Goal: Task Accomplishment & Management: Manage account settings

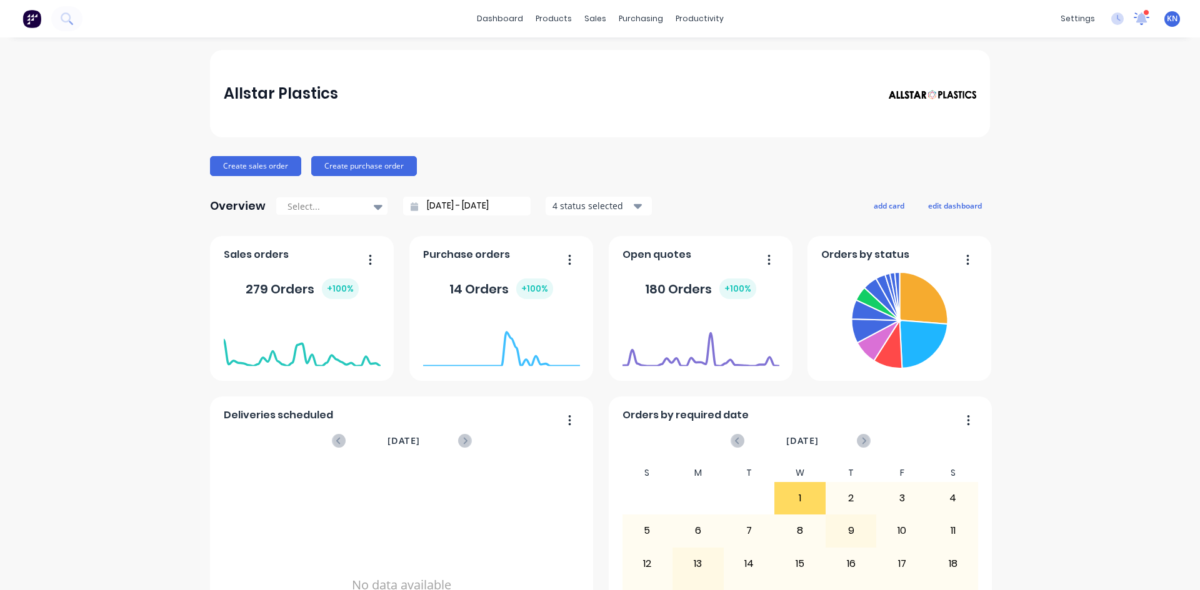
click at [1135, 16] on icon at bounding box center [1141, 16] width 12 height 11
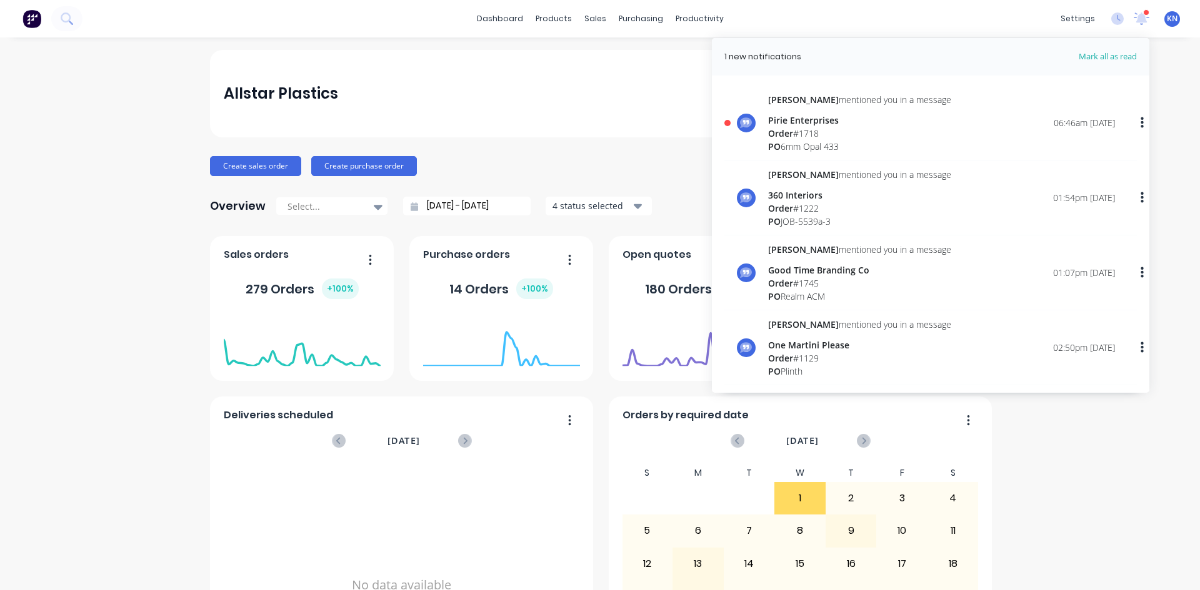
click at [783, 129] on span "Order" at bounding box center [780, 133] width 25 height 12
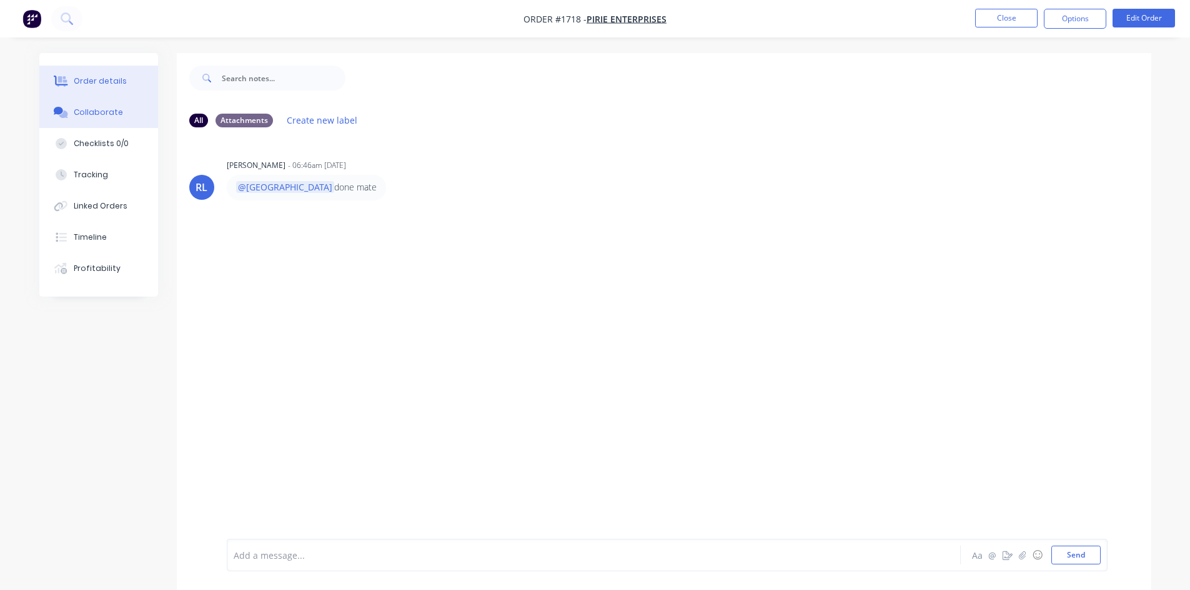
click at [84, 78] on div "Order details" at bounding box center [100, 81] width 53 height 11
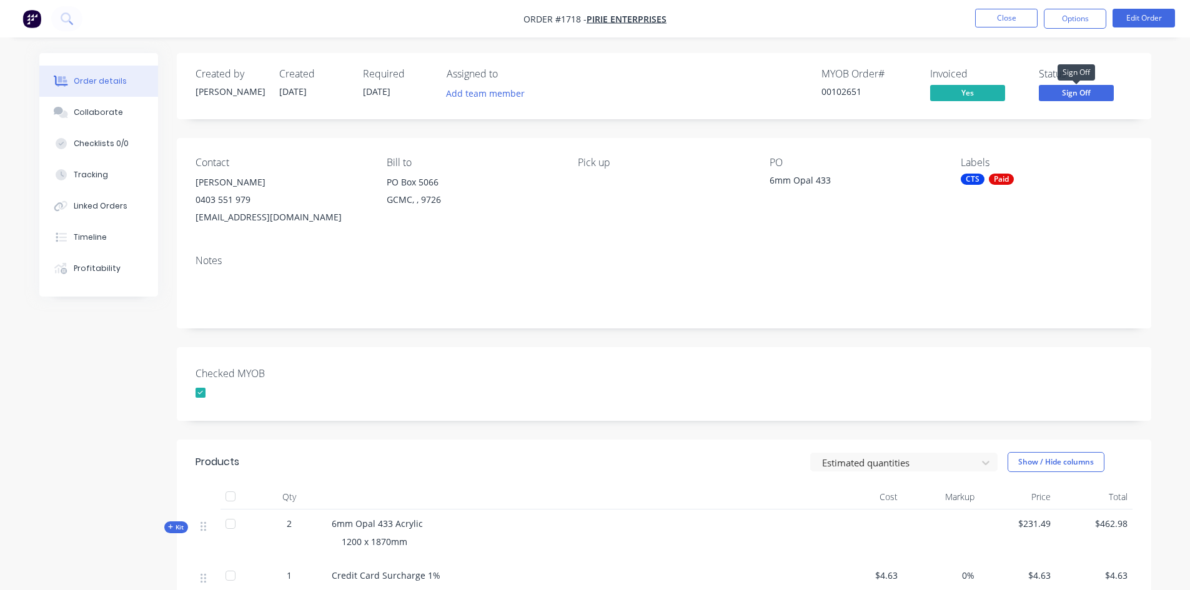
click at [1084, 91] on span "Sign Off" at bounding box center [1076, 93] width 75 height 16
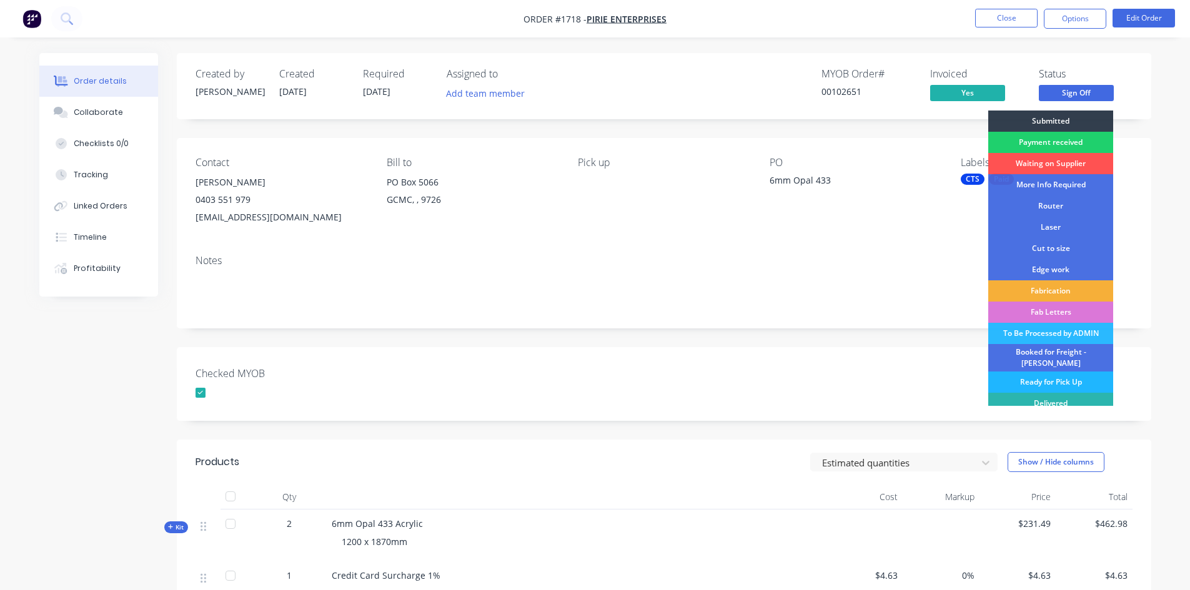
click at [1061, 375] on div "Ready for Pick Up" at bounding box center [1050, 382] width 125 height 21
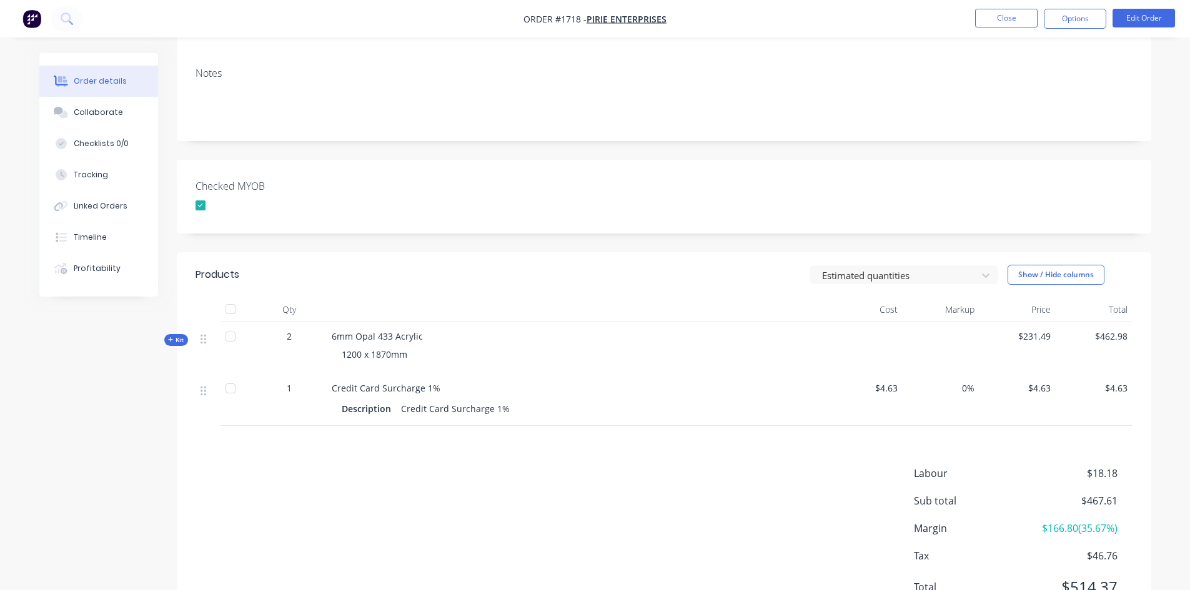
scroll to position [246, 0]
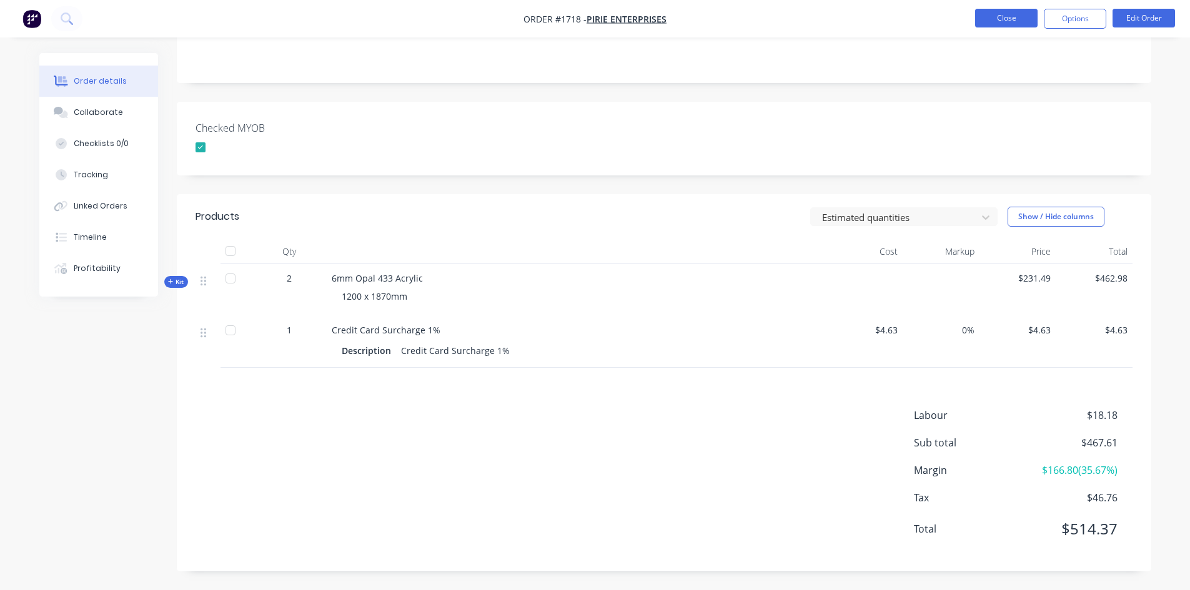
click at [1012, 16] on button "Close" at bounding box center [1006, 18] width 62 height 19
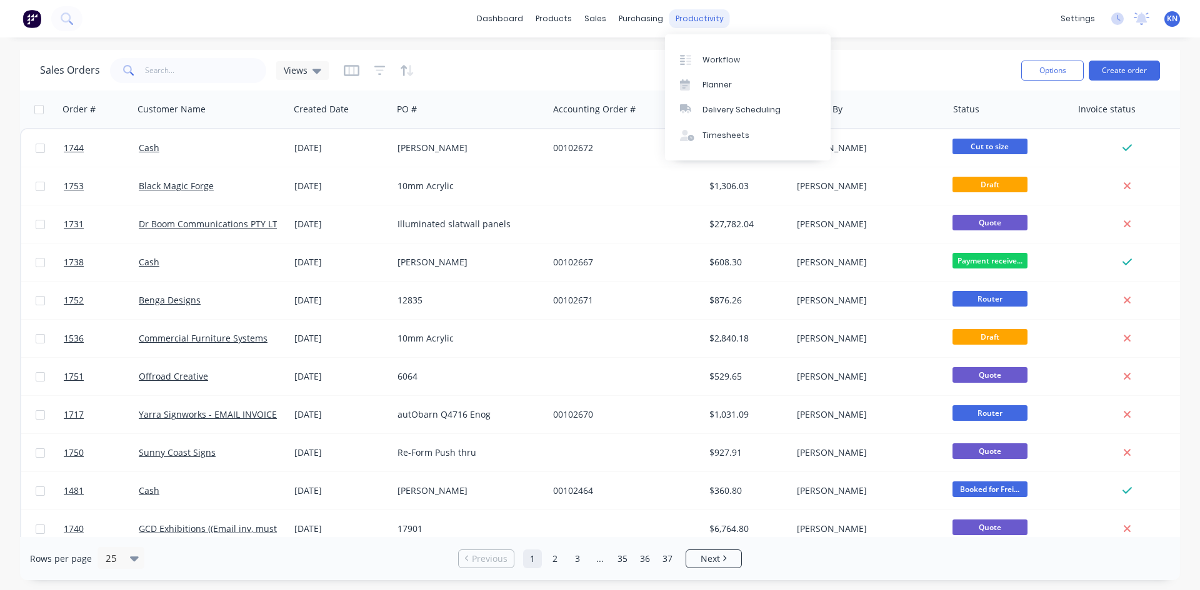
click at [697, 17] on div "productivity" at bounding box center [699, 18] width 61 height 19
click at [188, 68] on input "text" at bounding box center [206, 70] width 122 height 25
type input "16"
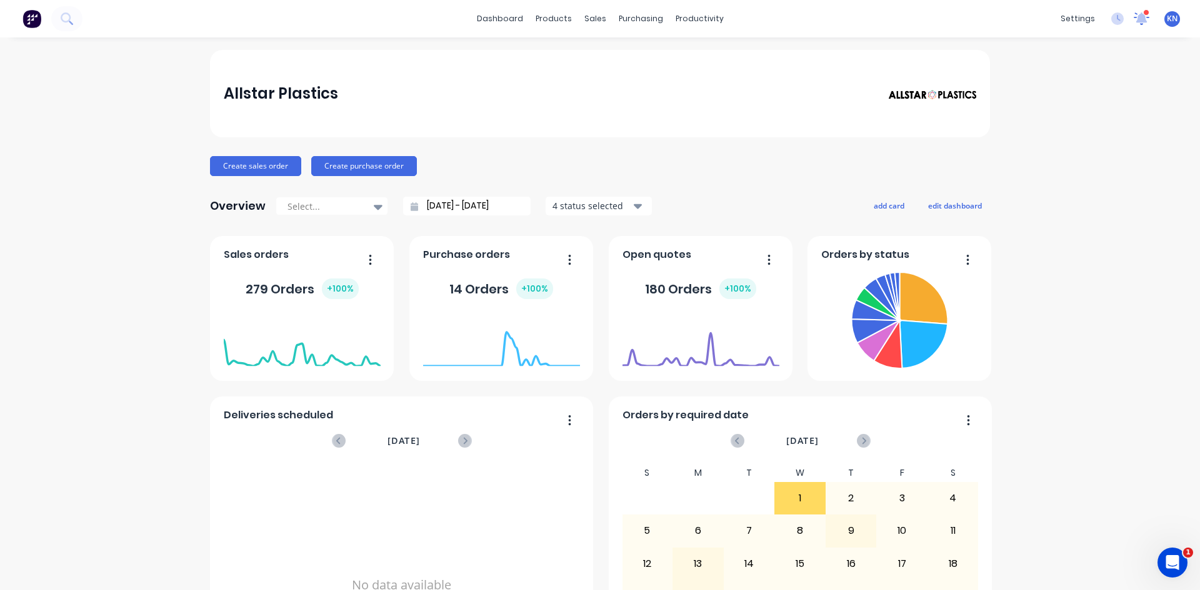
drag, startPoint x: 1132, startPoint y: 17, endPoint x: 1127, endPoint y: 30, distance: 13.5
click at [1136, 17] on icon at bounding box center [1141, 17] width 11 height 11
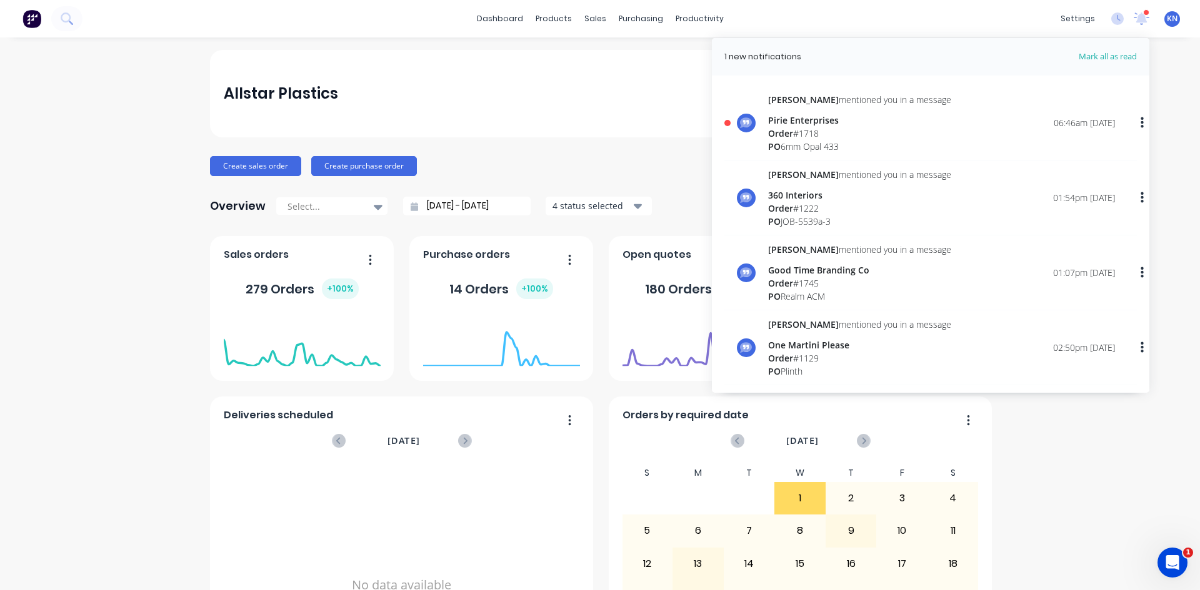
click at [805, 137] on div "Order # 1718" at bounding box center [859, 133] width 183 height 13
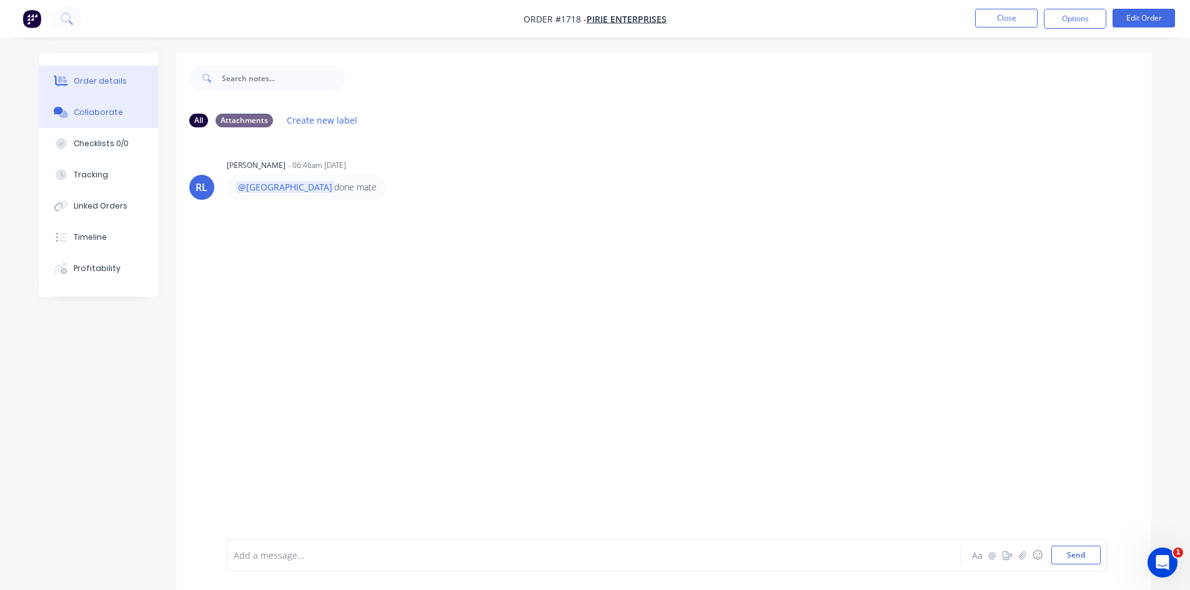
click at [89, 79] on div "Order details" at bounding box center [100, 81] width 53 height 11
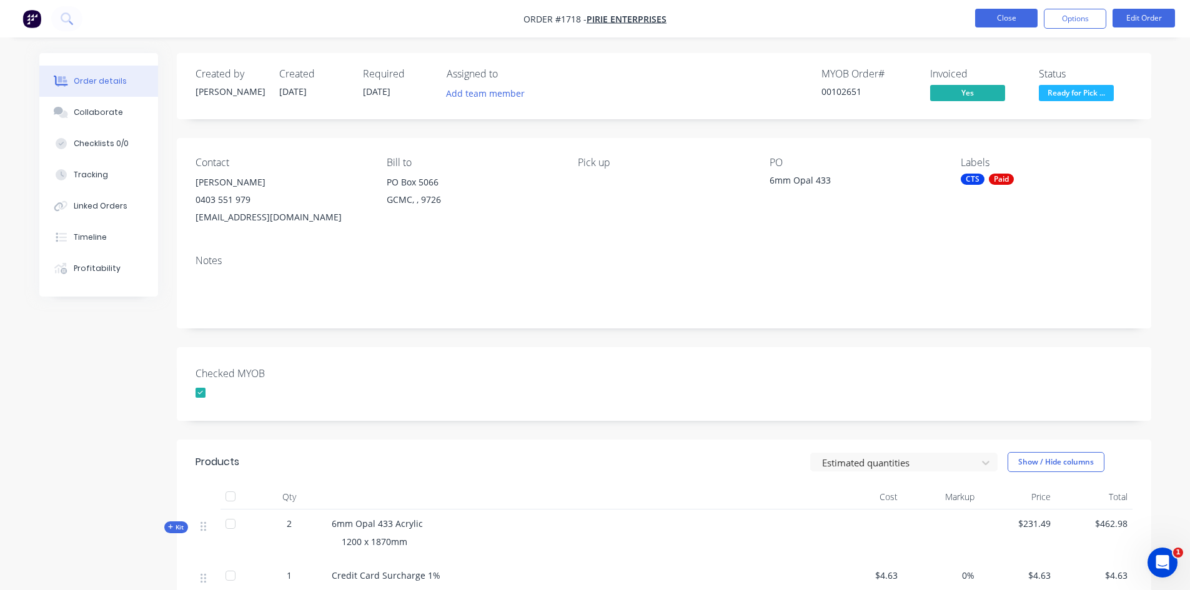
click at [1011, 14] on button "Close" at bounding box center [1006, 18] width 62 height 19
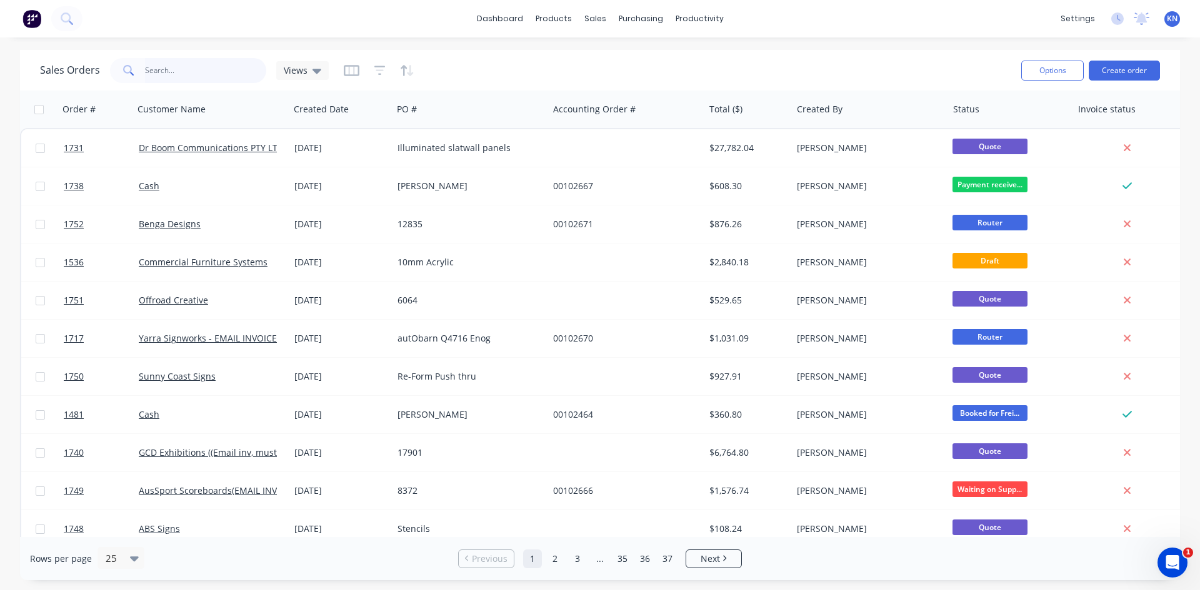
click at [157, 72] on input "text" at bounding box center [206, 70] width 122 height 25
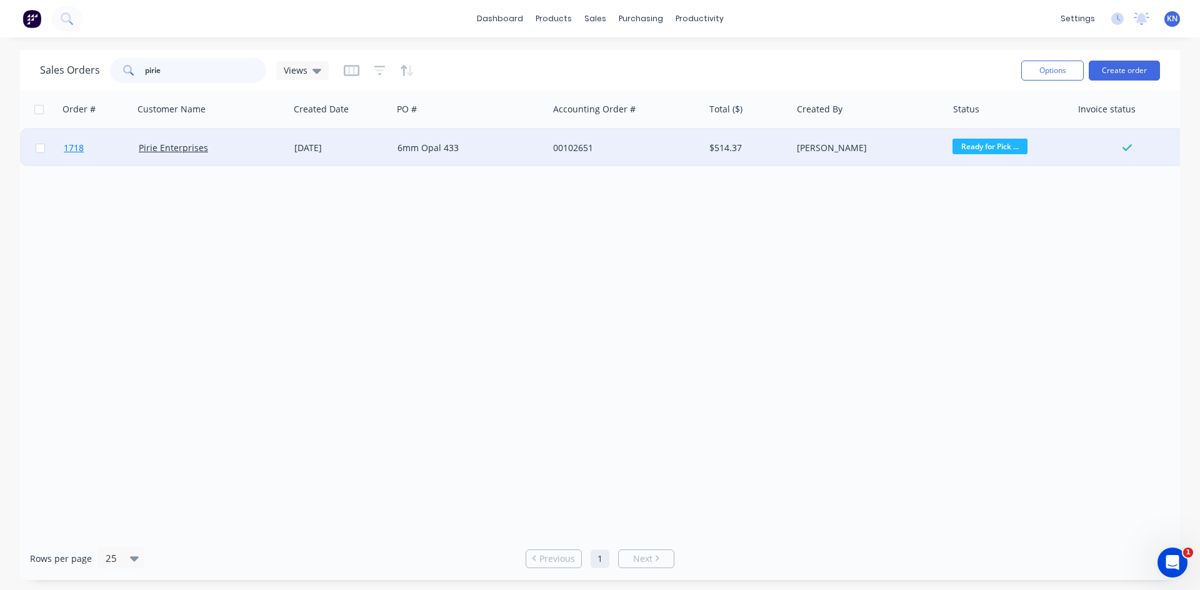
type input "pirie"
click at [79, 143] on span "1718" at bounding box center [74, 148] width 20 height 12
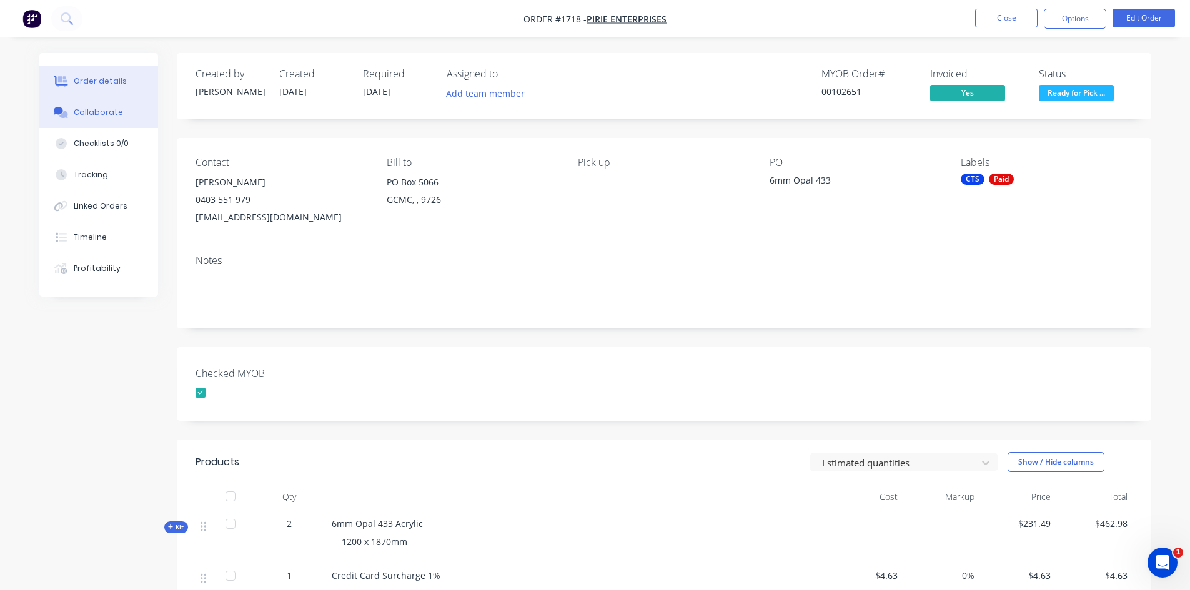
click at [108, 111] on div "Collaborate" at bounding box center [98, 112] width 49 height 11
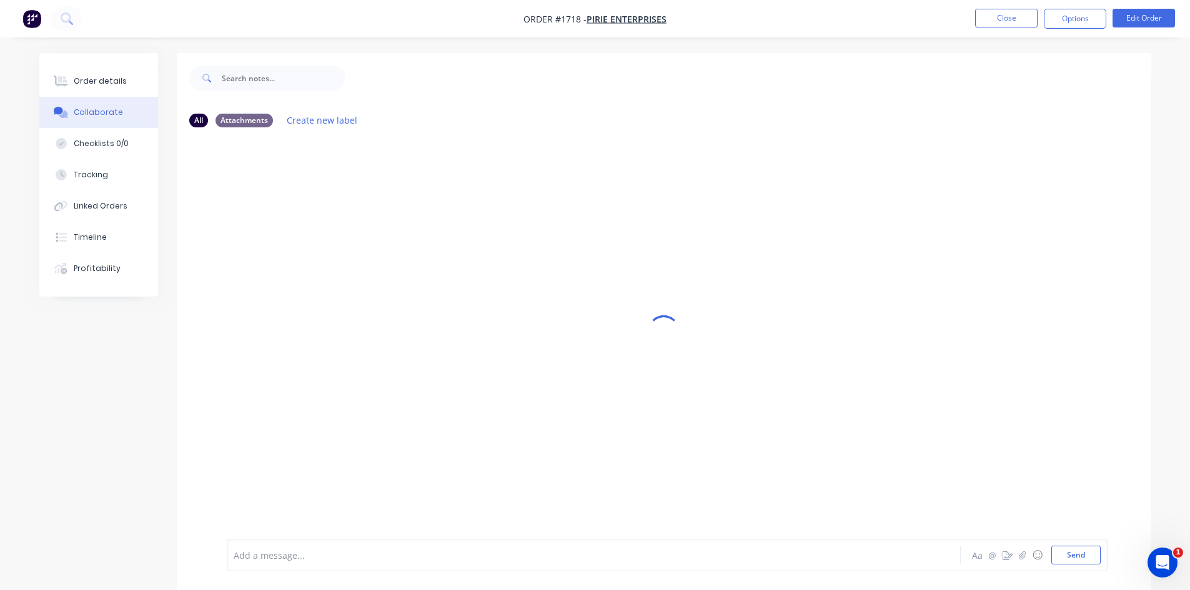
click at [283, 557] on div at bounding box center [559, 555] width 650 height 13
click at [1078, 551] on button "Send" at bounding box center [1076, 555] width 49 height 19
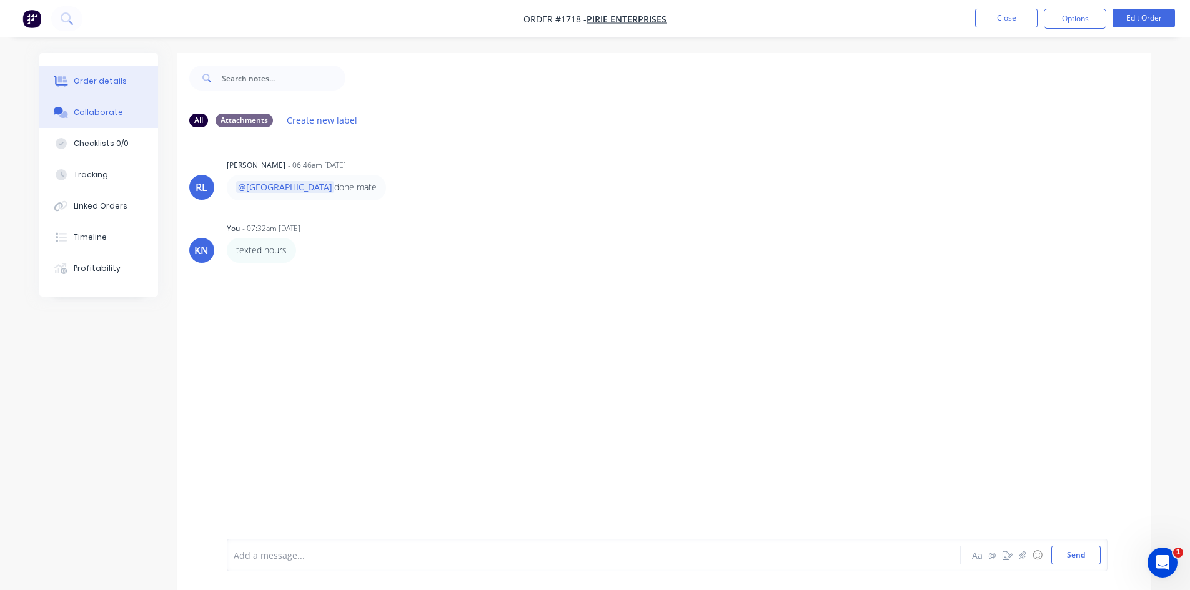
click at [104, 77] on div "Order details" at bounding box center [100, 81] width 53 height 11
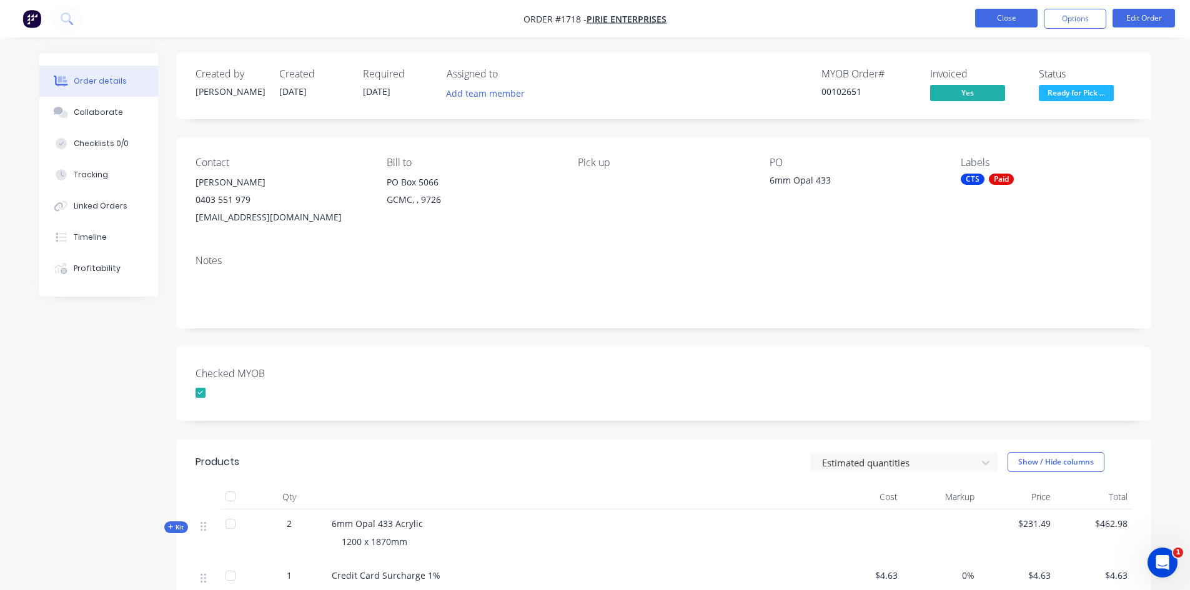
click at [1011, 21] on button "Close" at bounding box center [1006, 18] width 62 height 19
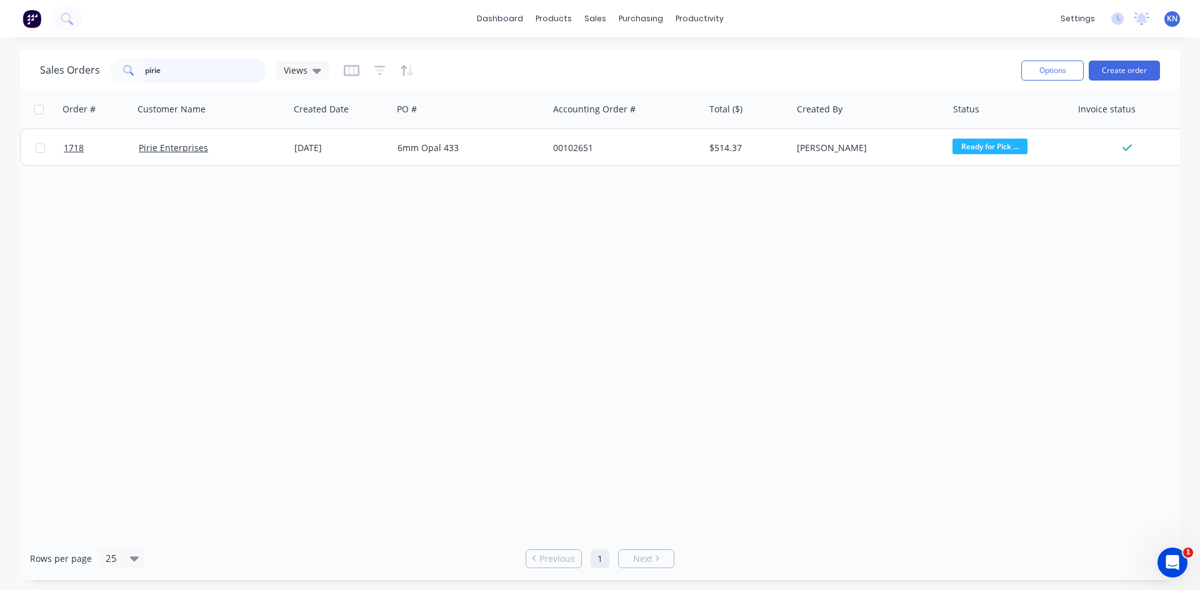
click at [193, 71] on input "pirie" at bounding box center [206, 70] width 122 height 25
type input "p"
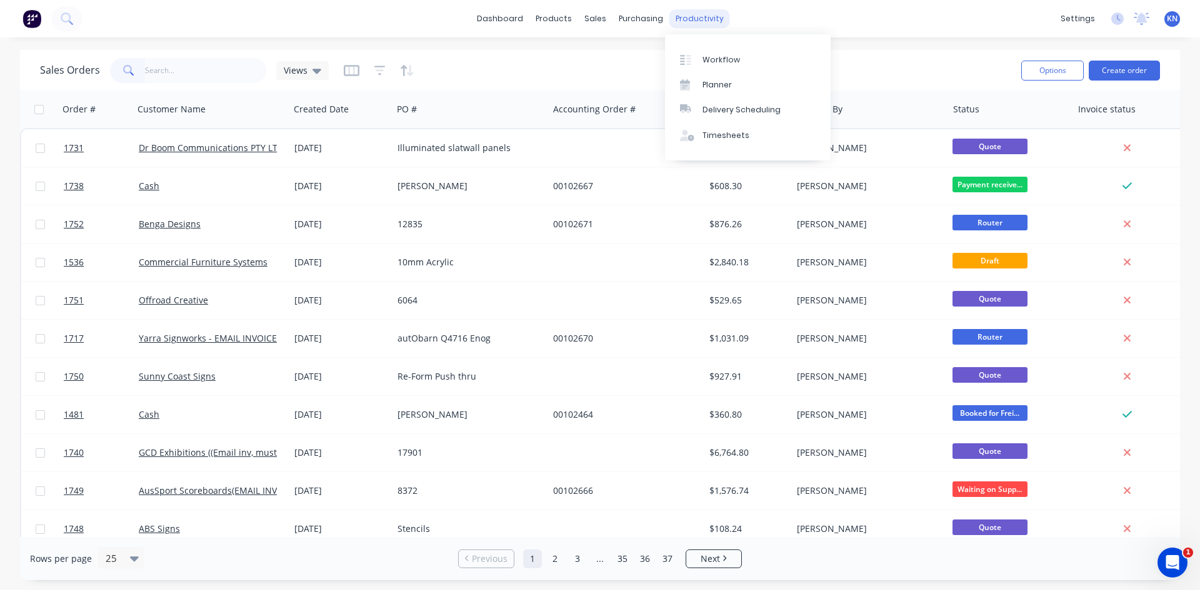
click at [690, 14] on div "productivity" at bounding box center [699, 18] width 61 height 19
click at [720, 62] on div "Workflow" at bounding box center [720, 59] width 37 height 11
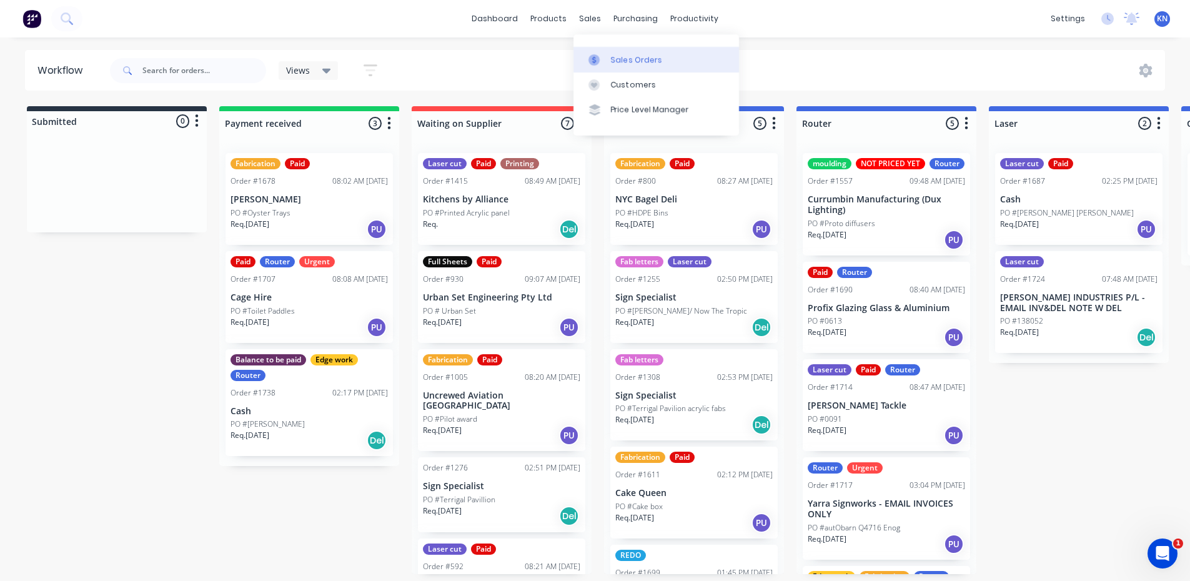
click at [620, 64] on div "Sales Orders" at bounding box center [636, 59] width 51 height 11
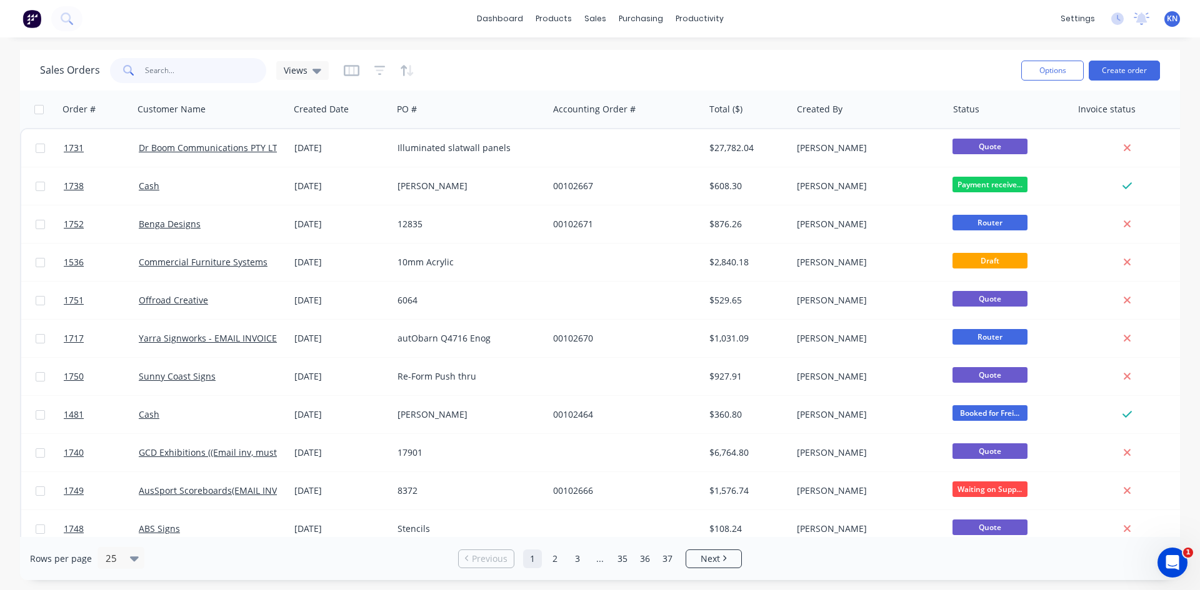
drag, startPoint x: 164, startPoint y: 59, endPoint x: 159, endPoint y: 49, distance: 10.3
click at [163, 59] on input "text" at bounding box center [206, 70] width 122 height 25
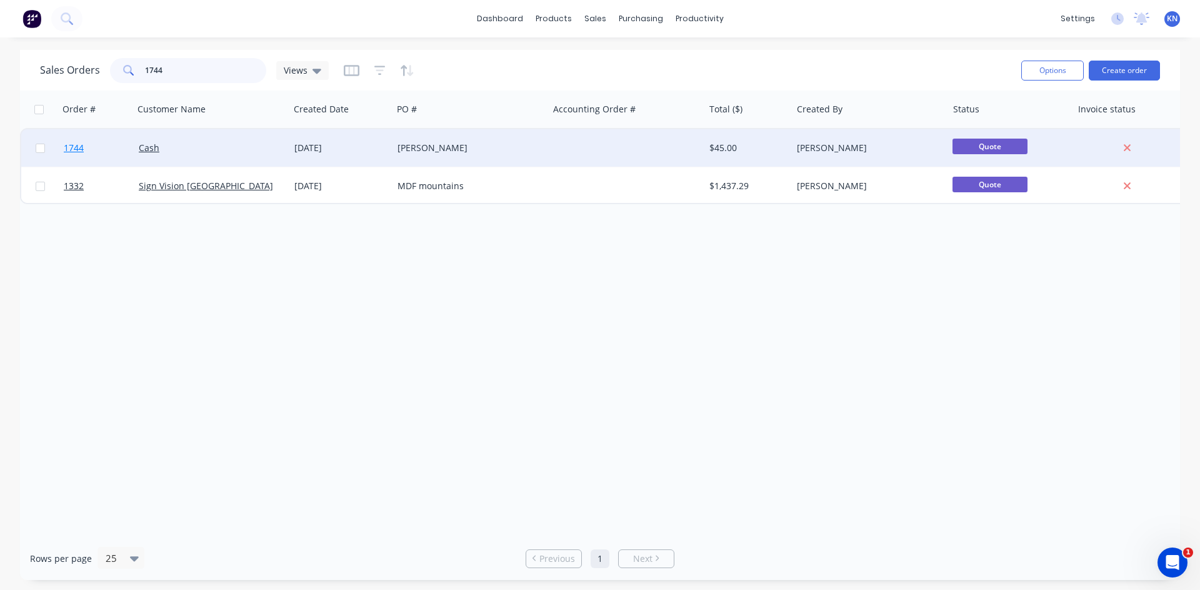
type input "1744"
click at [72, 145] on span "1744" at bounding box center [74, 148] width 20 height 12
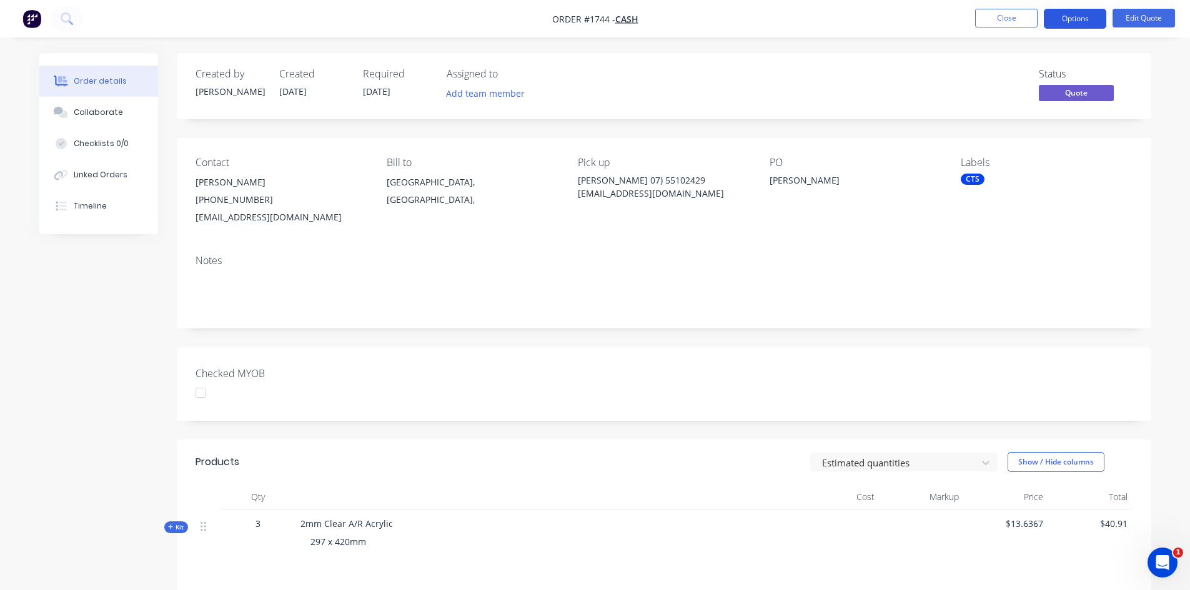
click at [1087, 17] on button "Options" at bounding box center [1075, 19] width 62 height 20
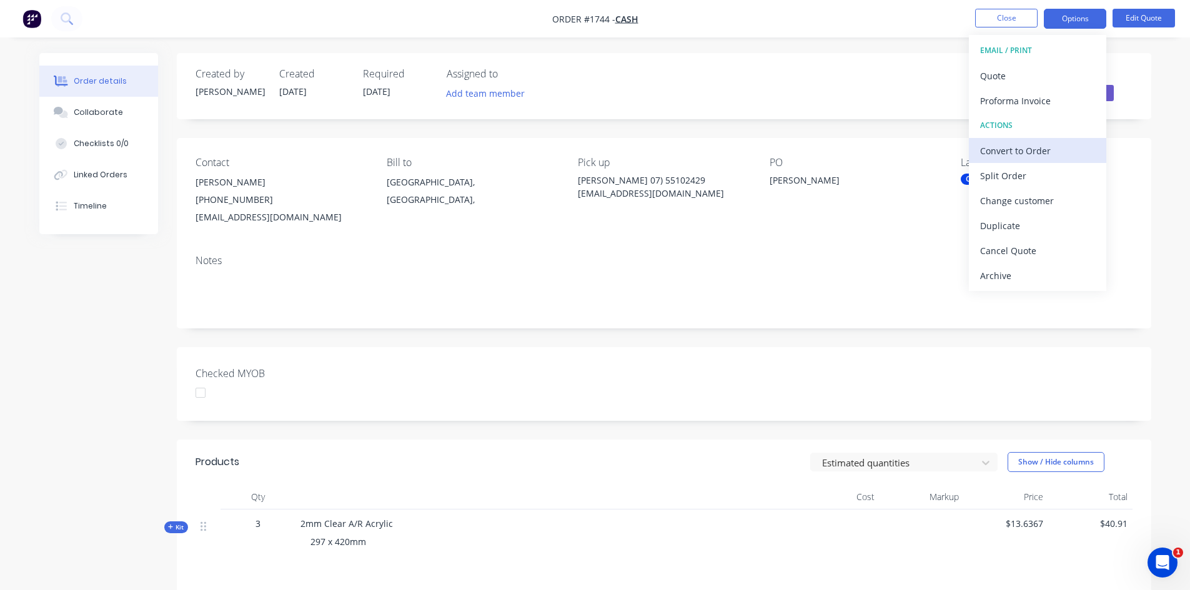
click at [1038, 142] on div "Convert to Order" at bounding box center [1037, 151] width 115 height 18
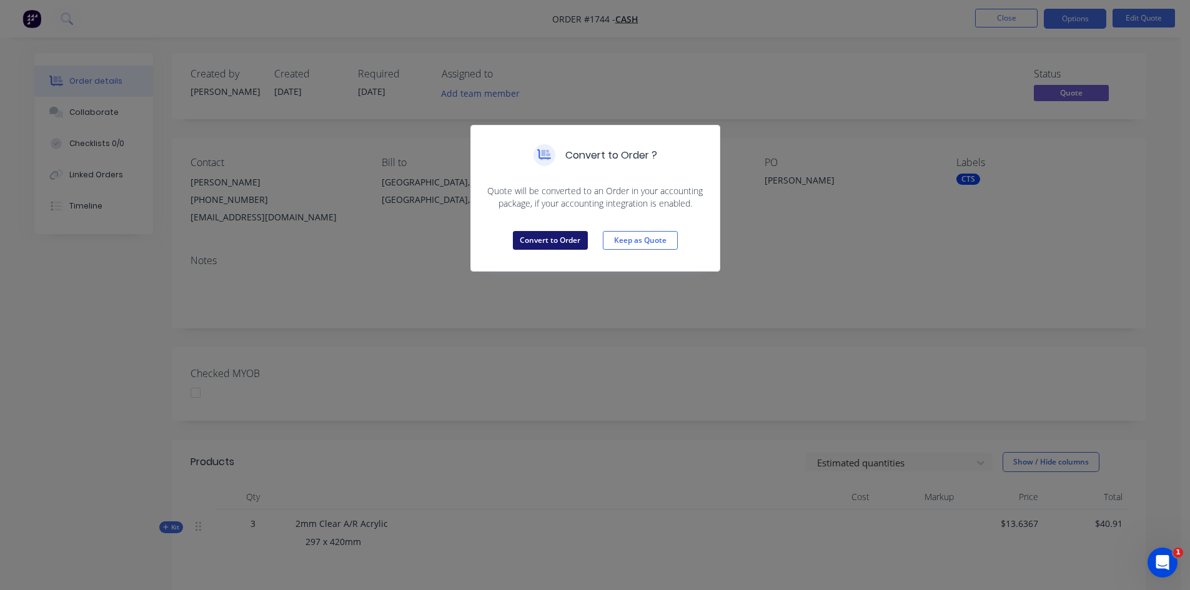
click at [557, 241] on button "Convert to Order" at bounding box center [550, 240] width 75 height 19
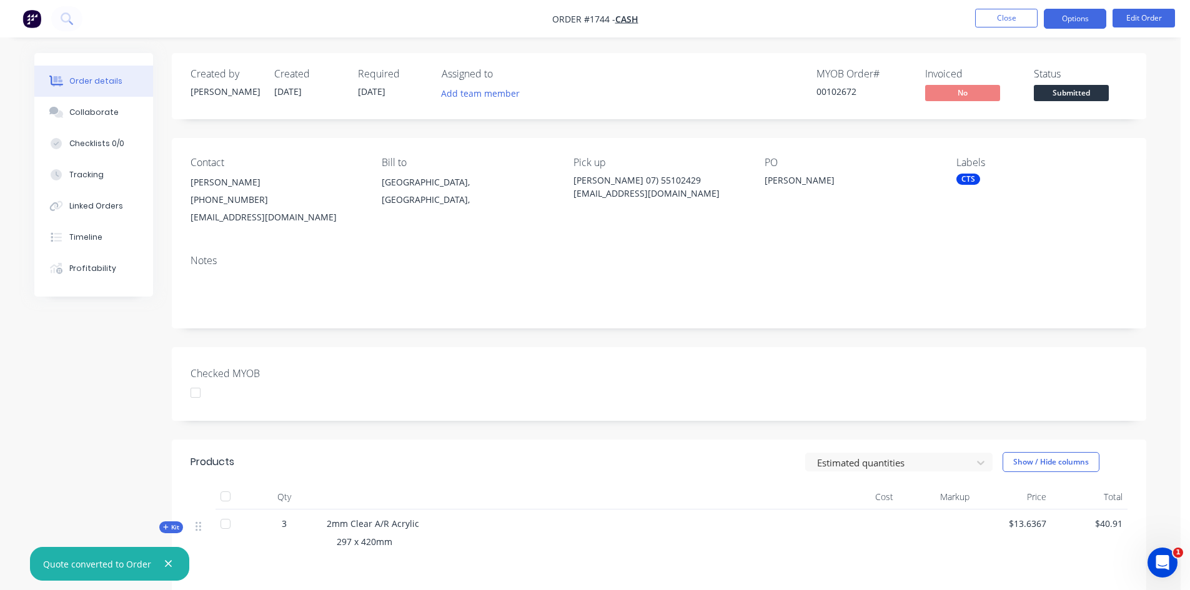
click at [1074, 14] on button "Options" at bounding box center [1075, 19] width 62 height 20
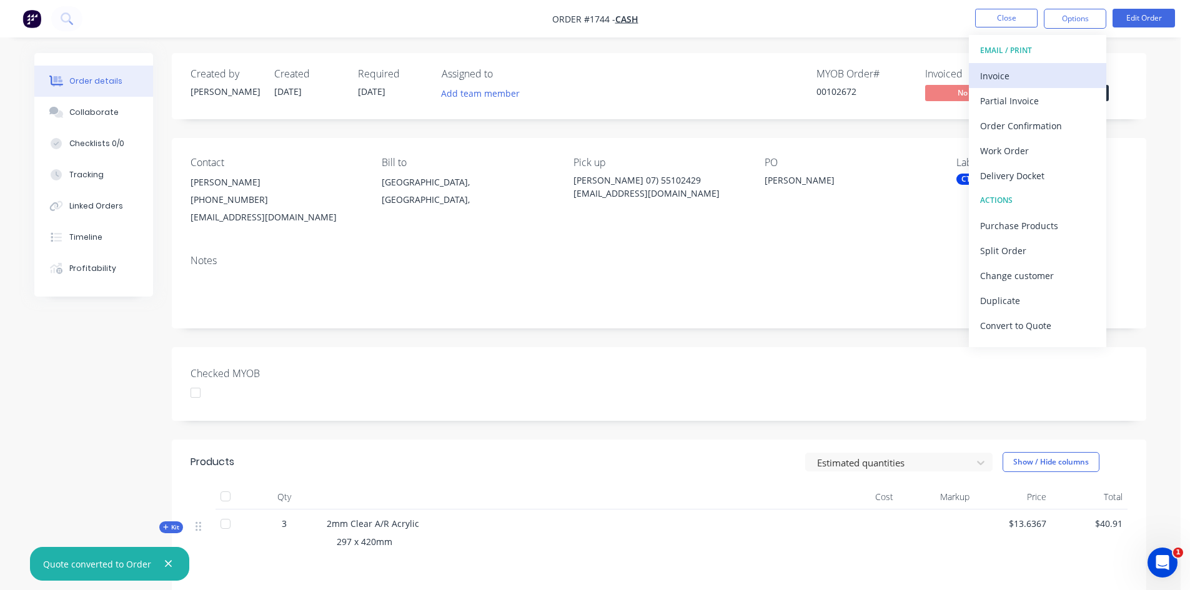
click at [1035, 77] on div "Invoice" at bounding box center [1037, 76] width 115 height 18
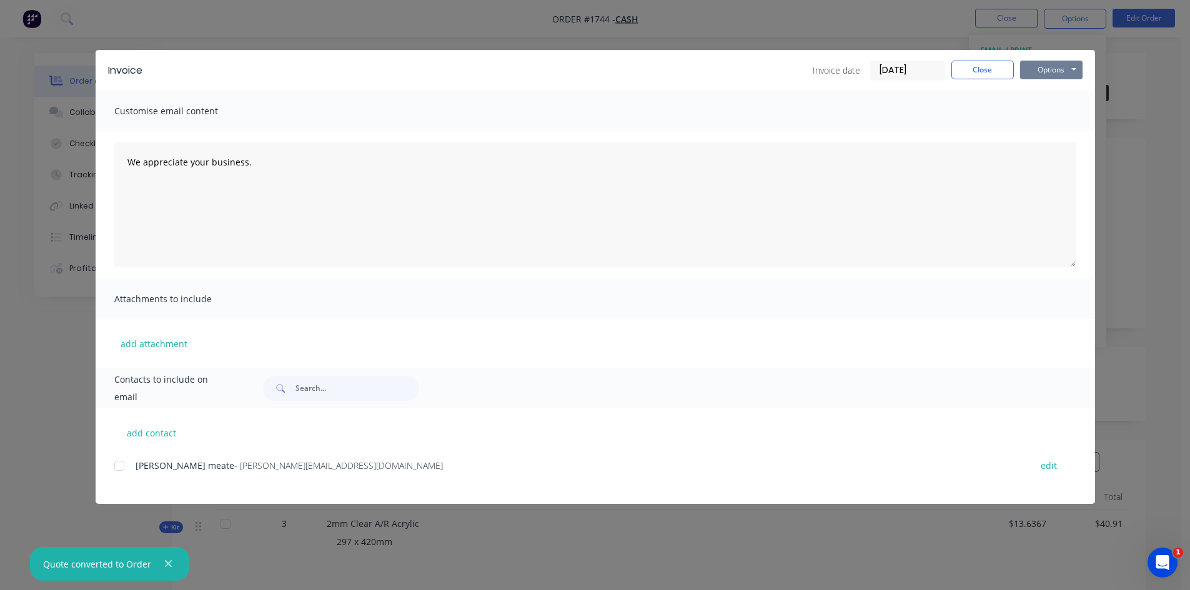
click at [1048, 67] on button "Options" at bounding box center [1051, 70] width 62 height 19
click at [1060, 111] on button "Print" at bounding box center [1060, 112] width 80 height 21
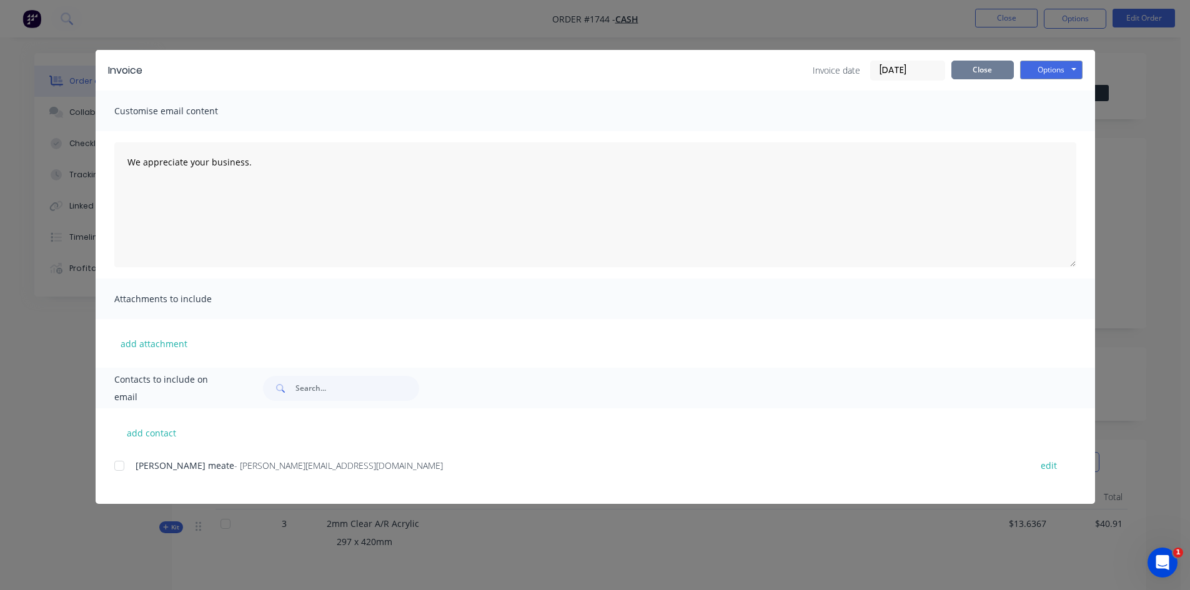
click at [995, 70] on button "Close" at bounding box center [983, 70] width 62 height 19
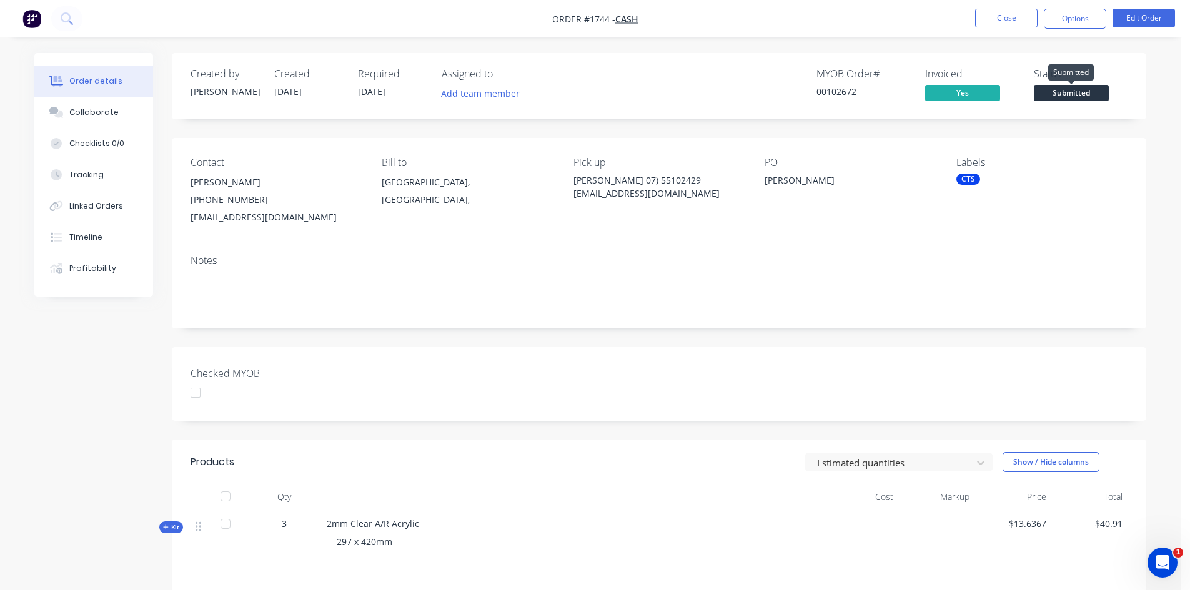
click at [1094, 95] on span "Submitted" at bounding box center [1071, 93] width 75 height 16
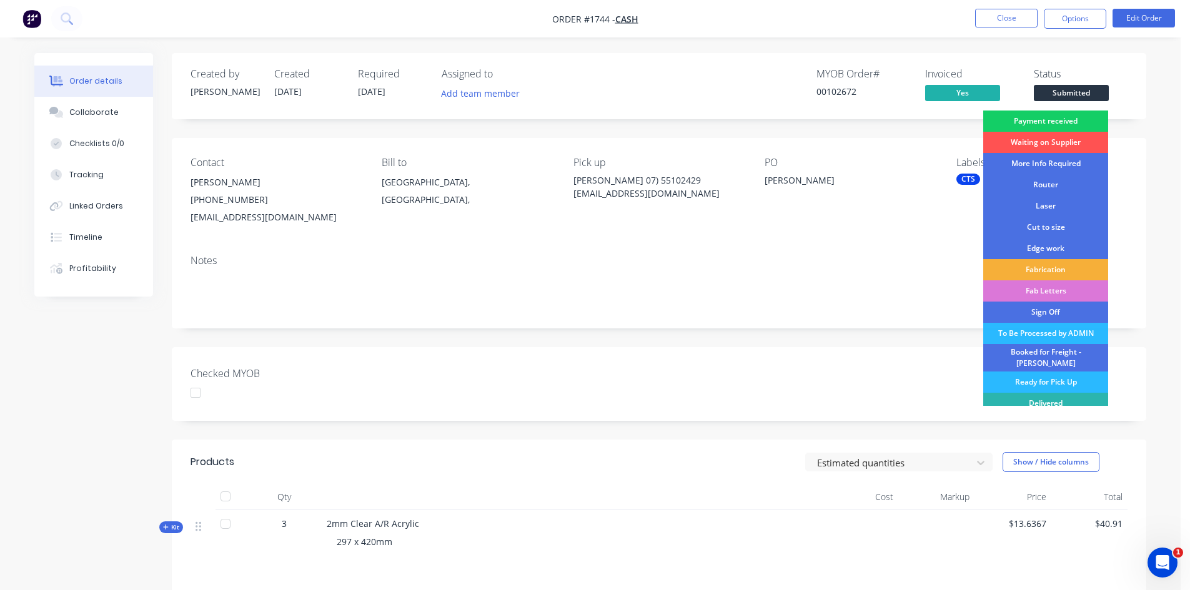
click at [1072, 120] on div "Payment received" at bounding box center [1045, 121] width 125 height 21
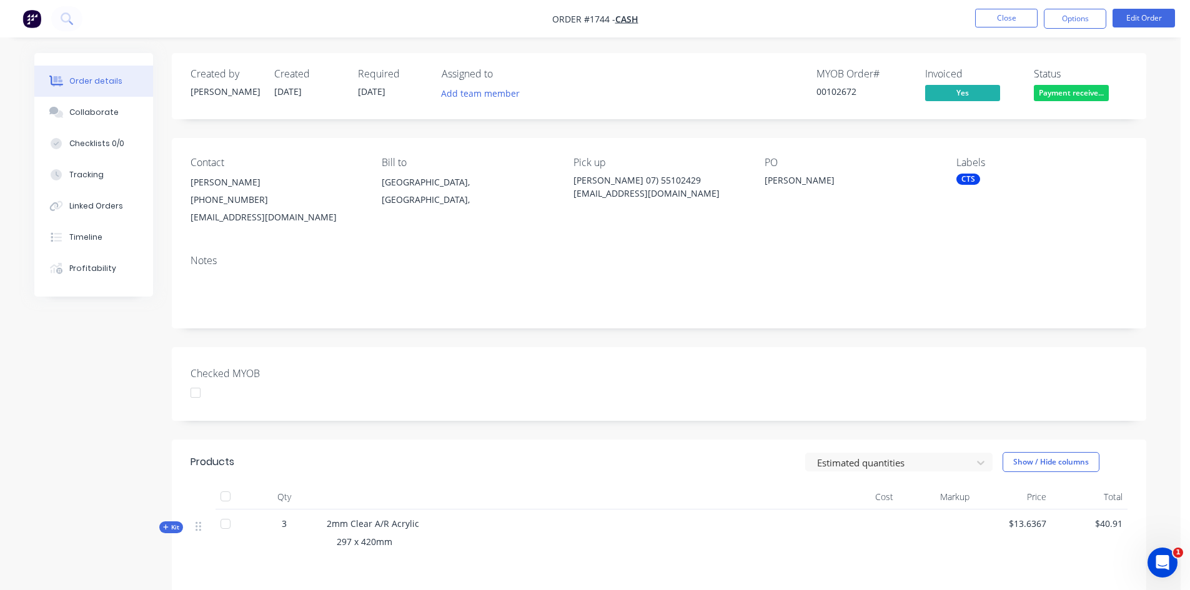
click at [969, 182] on div "CTS" at bounding box center [969, 179] width 24 height 11
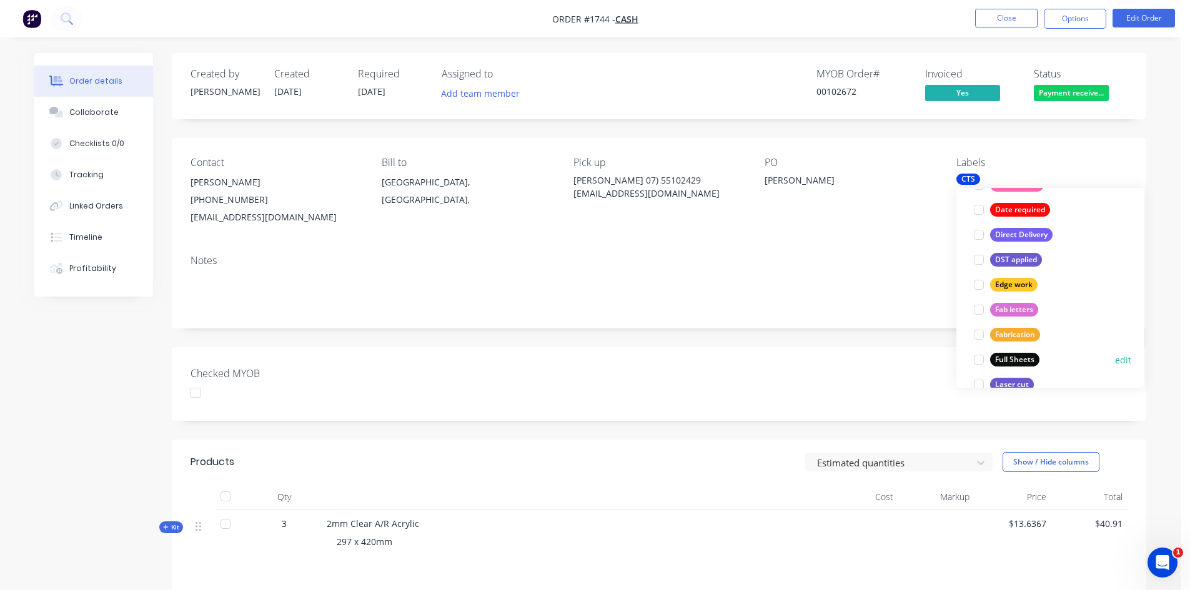
scroll to position [375, 0]
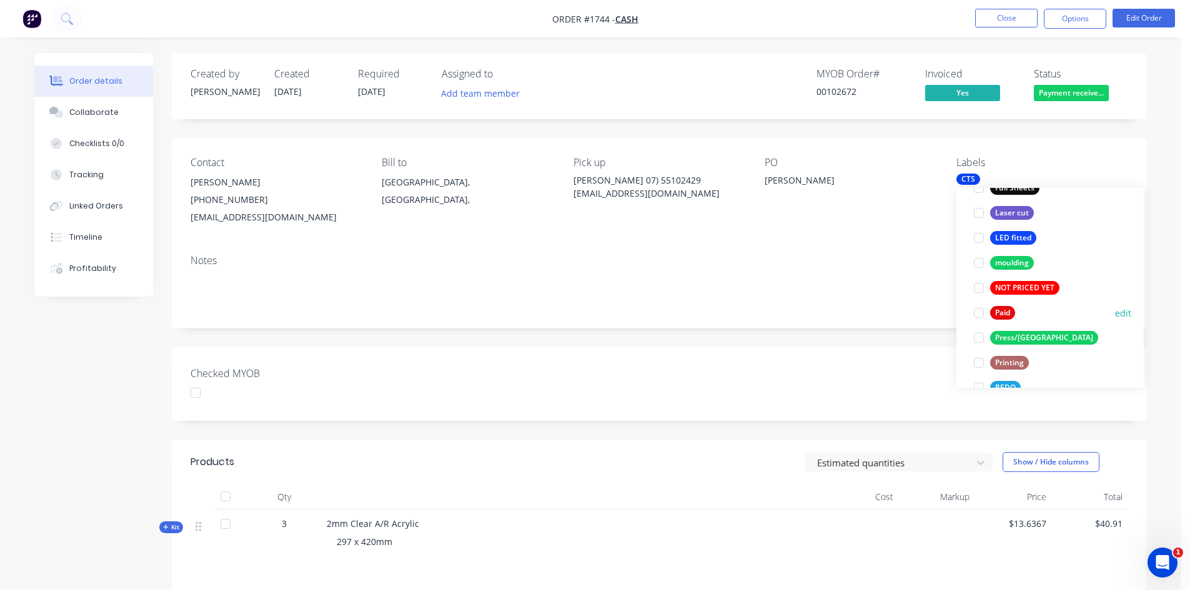
click at [976, 314] on div at bounding box center [979, 313] width 25 height 25
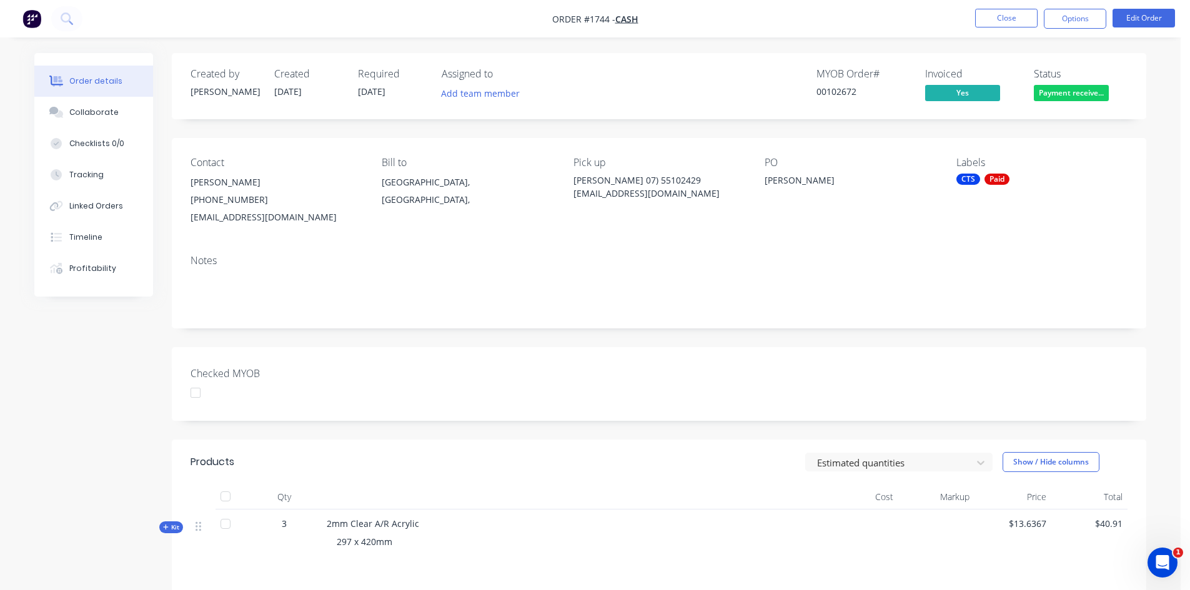
click at [889, 315] on div "Notes" at bounding box center [659, 287] width 975 height 84
click at [1149, 21] on button "Edit Order" at bounding box center [1144, 18] width 62 height 19
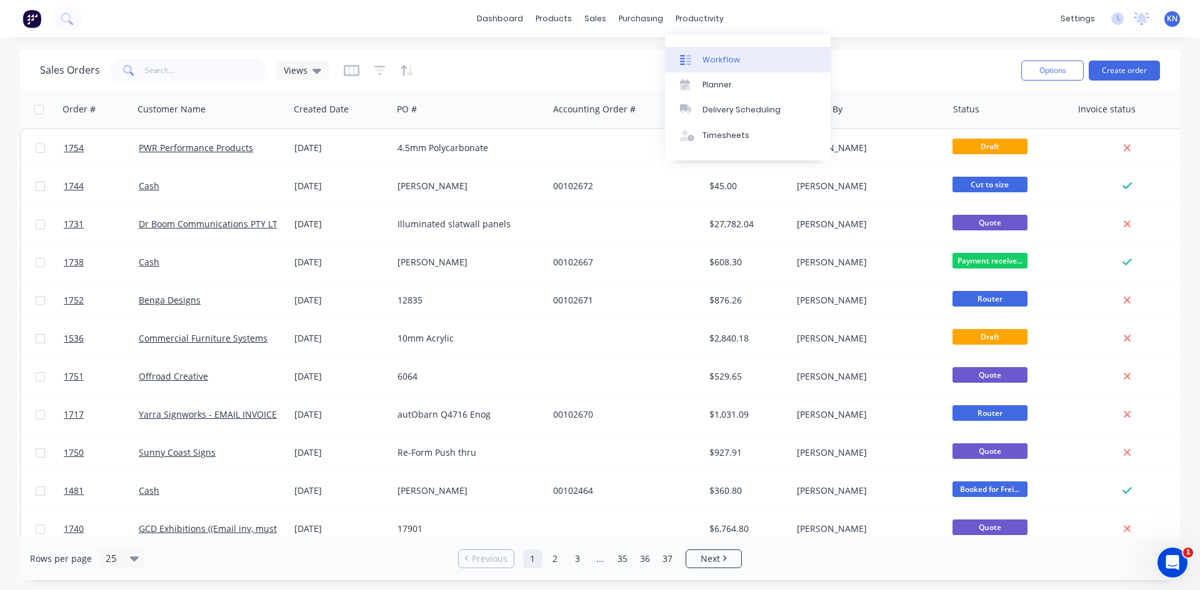
click at [724, 63] on div "Workflow" at bounding box center [720, 59] width 37 height 11
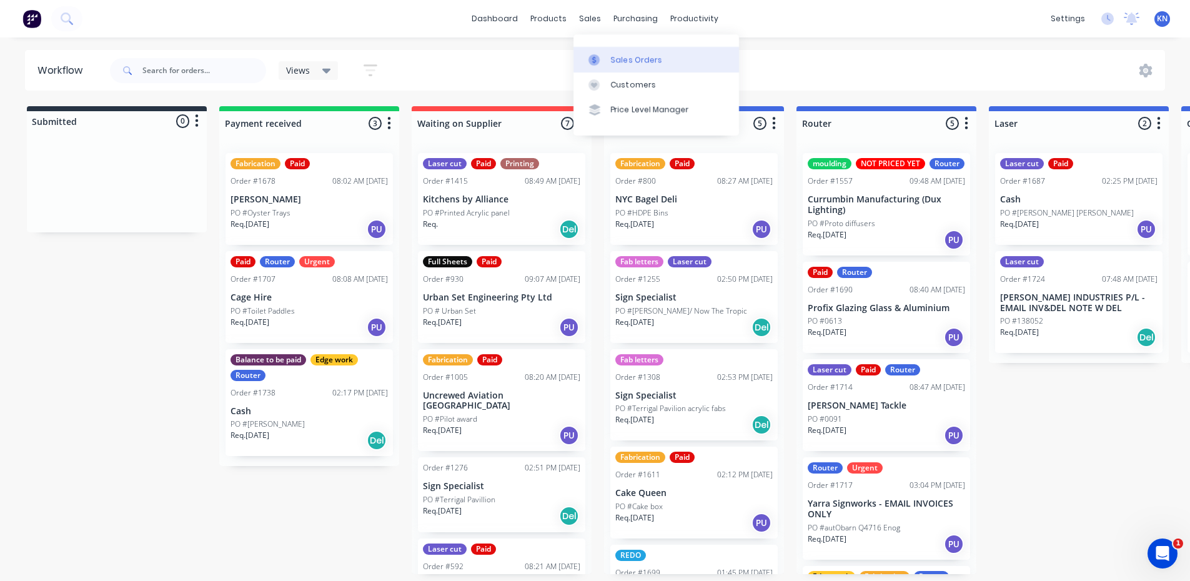
click at [645, 57] on div "Sales Orders" at bounding box center [636, 59] width 51 height 11
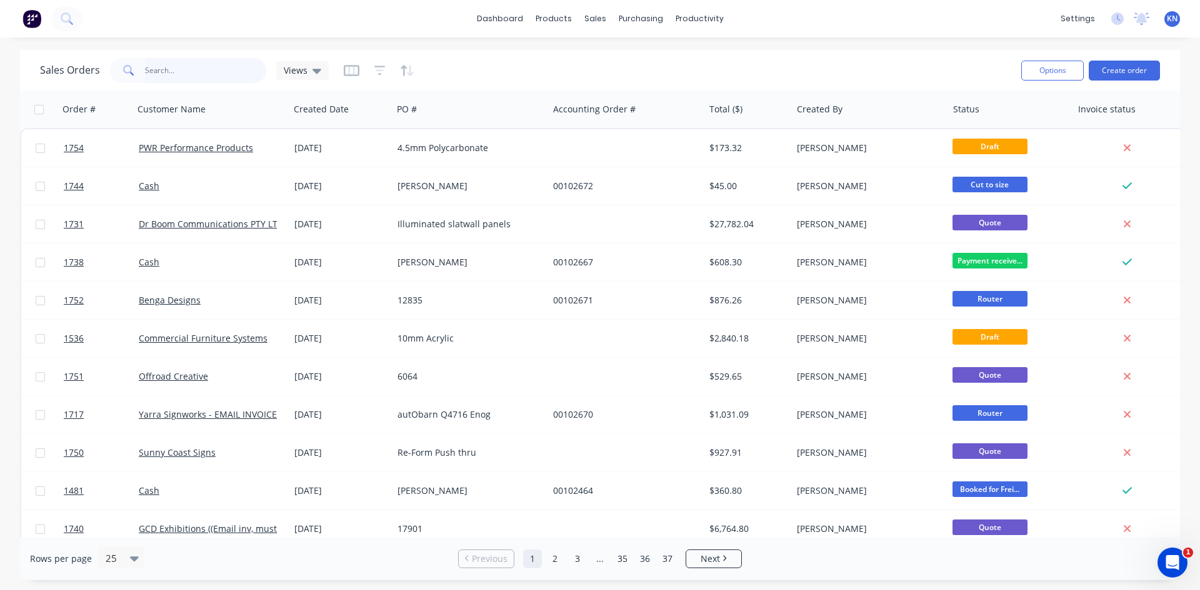
click at [199, 72] on input "text" at bounding box center [206, 70] width 122 height 25
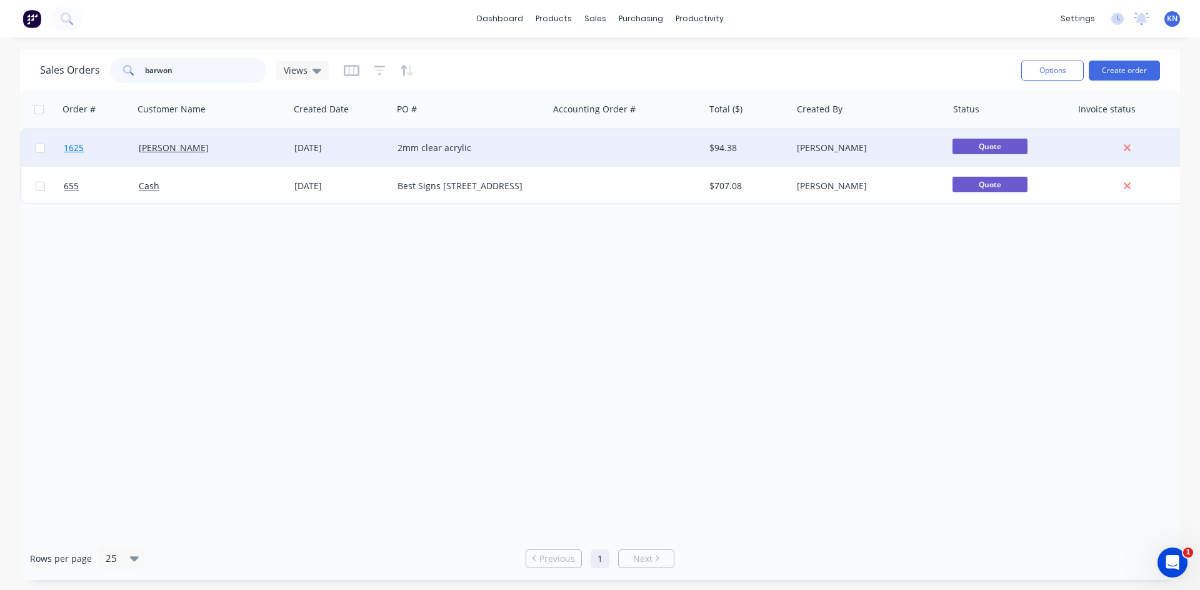
type input "barwon"
click at [77, 146] on span "1625" at bounding box center [74, 148] width 20 height 12
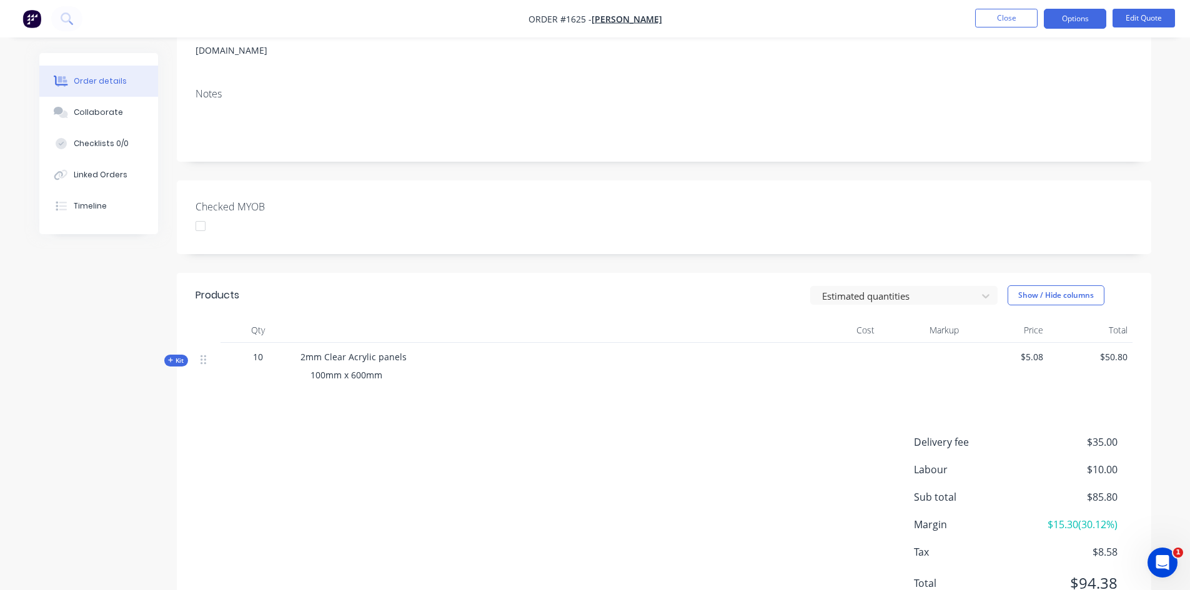
scroll to position [187, 0]
click at [202, 211] on div at bounding box center [200, 223] width 25 height 25
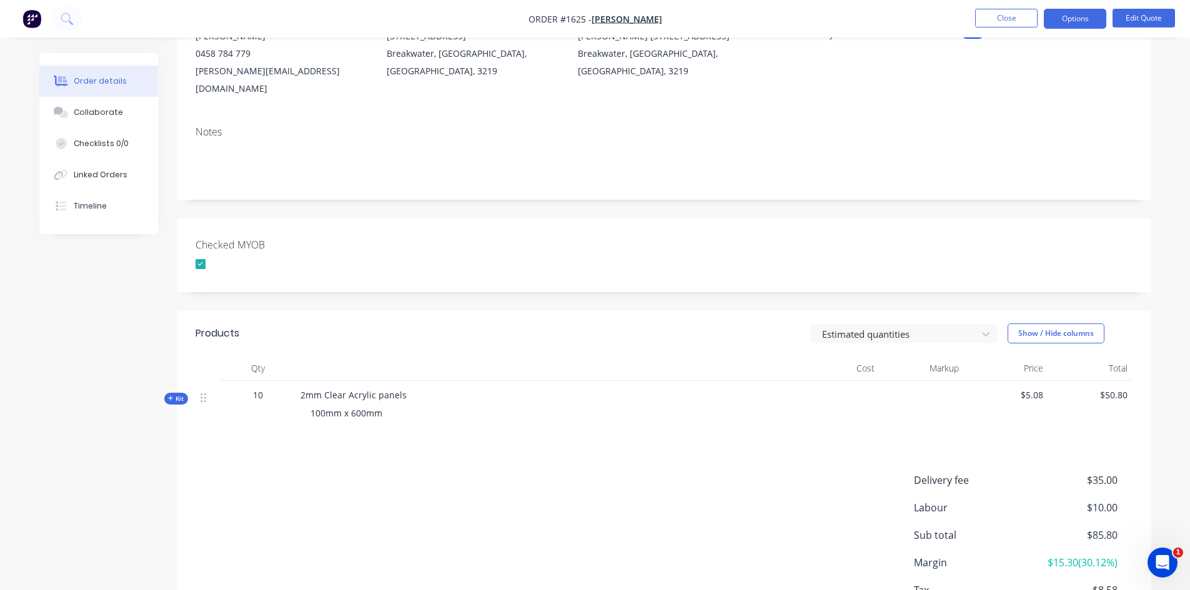
scroll to position [0, 0]
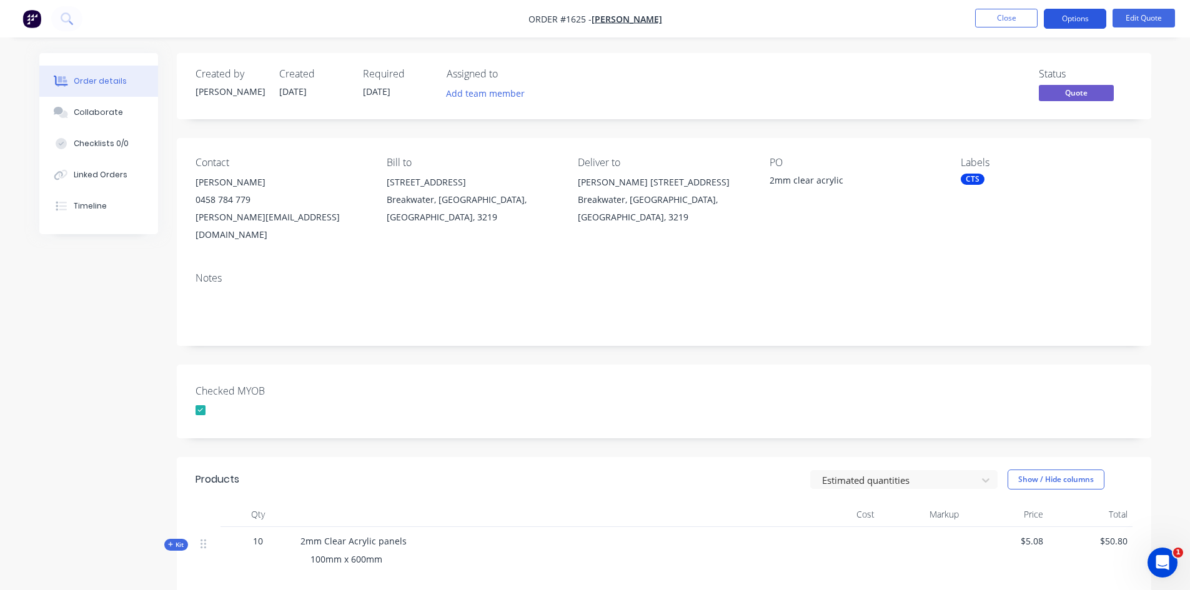
click at [1090, 17] on button "Options" at bounding box center [1075, 19] width 62 height 20
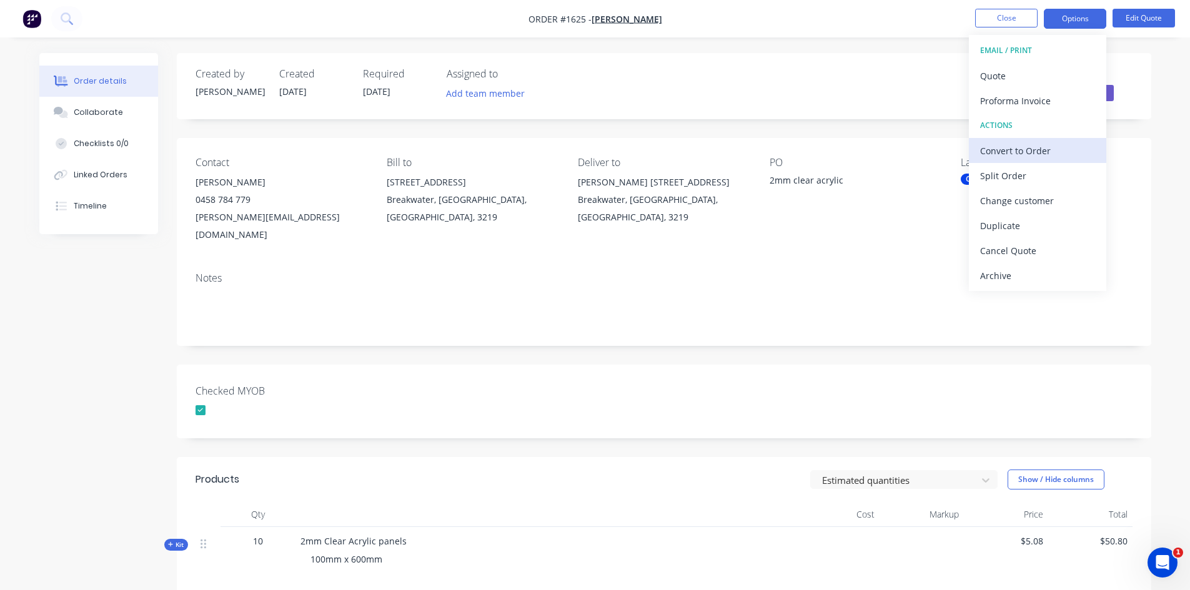
click at [1018, 151] on div "Convert to Order" at bounding box center [1037, 151] width 115 height 18
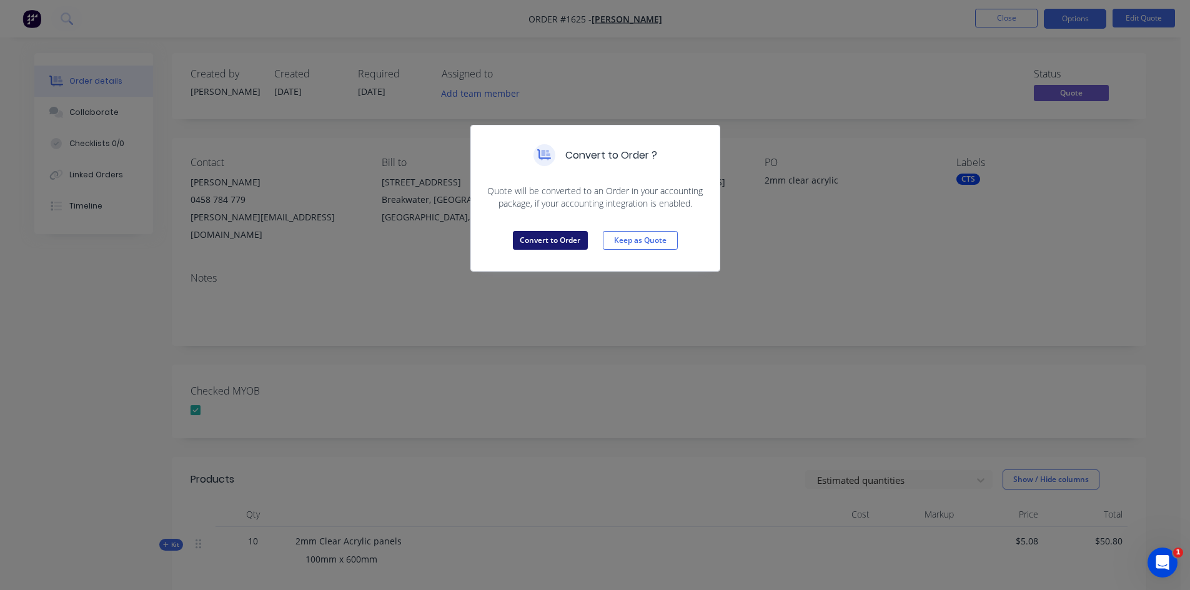
click at [558, 244] on button "Convert to Order" at bounding box center [550, 240] width 75 height 19
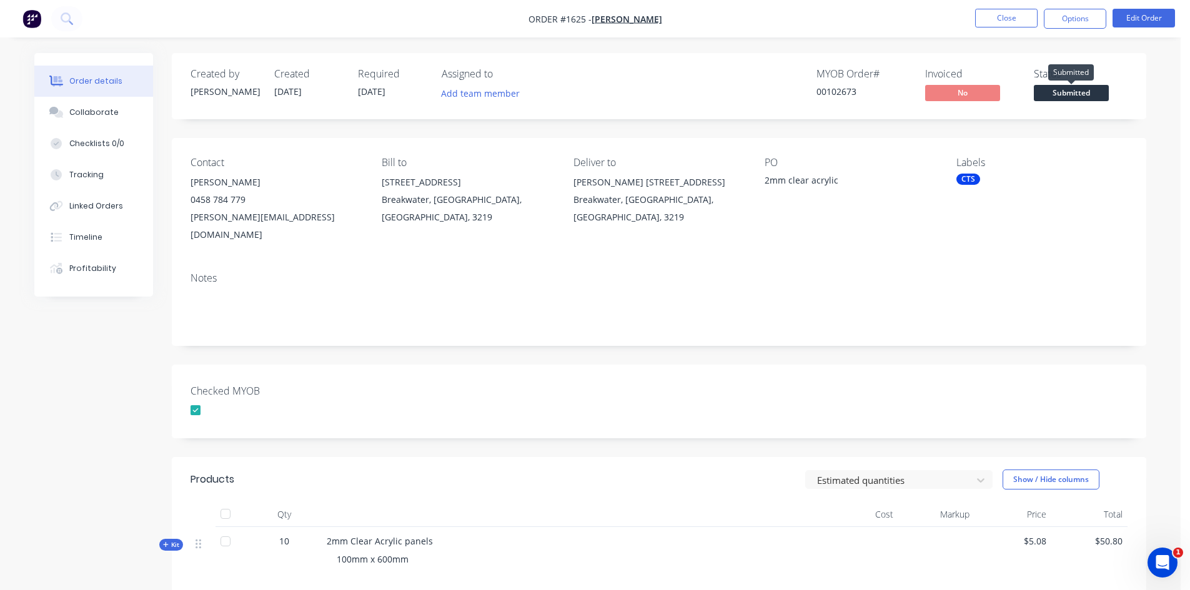
drag, startPoint x: 1083, startPoint y: 92, endPoint x: 1097, endPoint y: 102, distance: 16.9
click at [1085, 91] on span "Submitted" at bounding box center [1071, 93] width 75 height 16
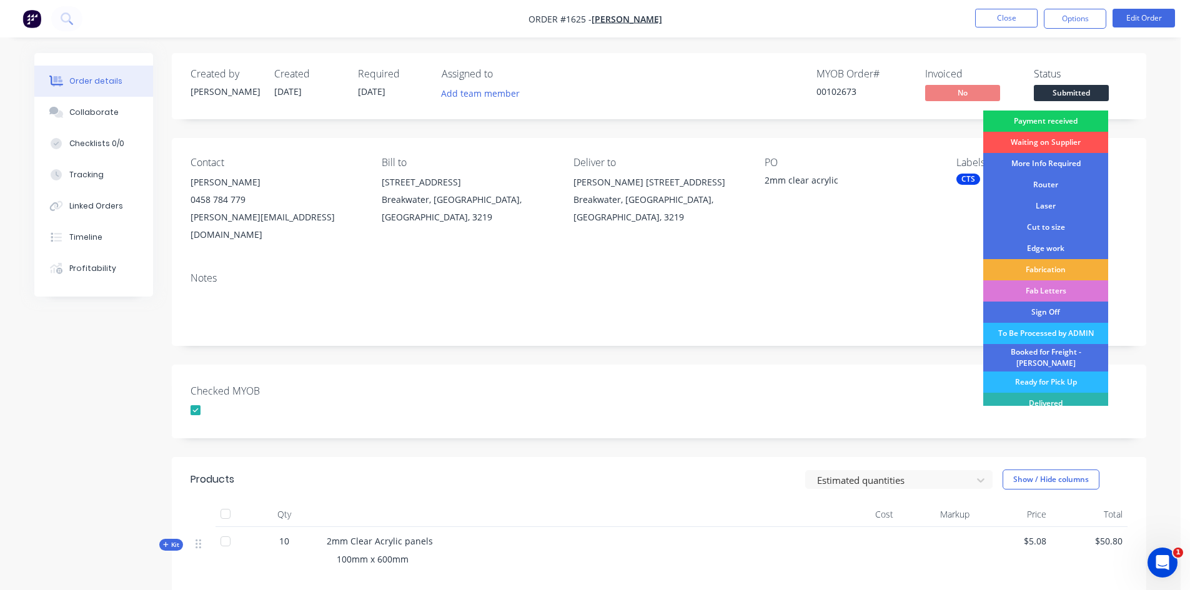
click at [1062, 117] on div "Payment received" at bounding box center [1045, 121] width 125 height 21
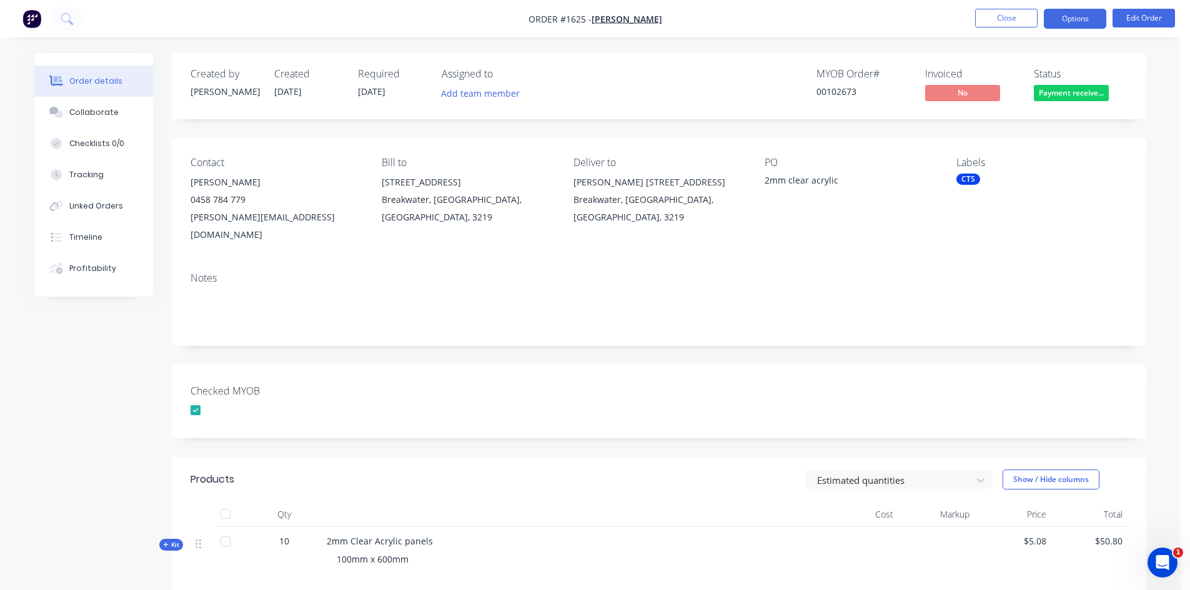
click at [1080, 21] on button "Options" at bounding box center [1075, 19] width 62 height 20
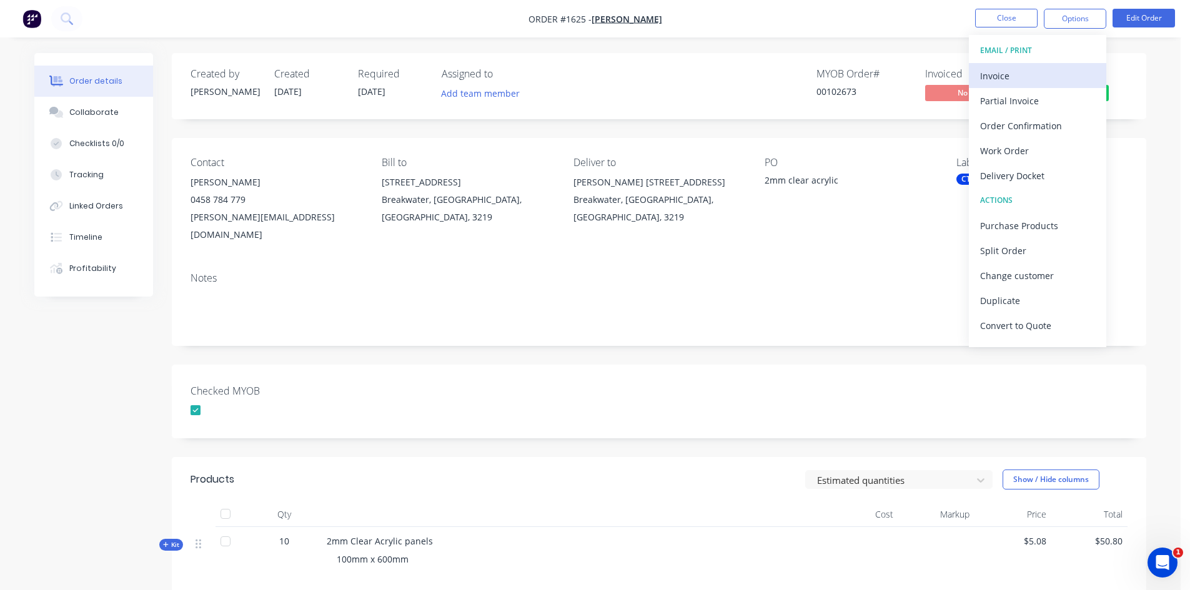
click at [1015, 74] on div "Invoice" at bounding box center [1037, 76] width 115 height 18
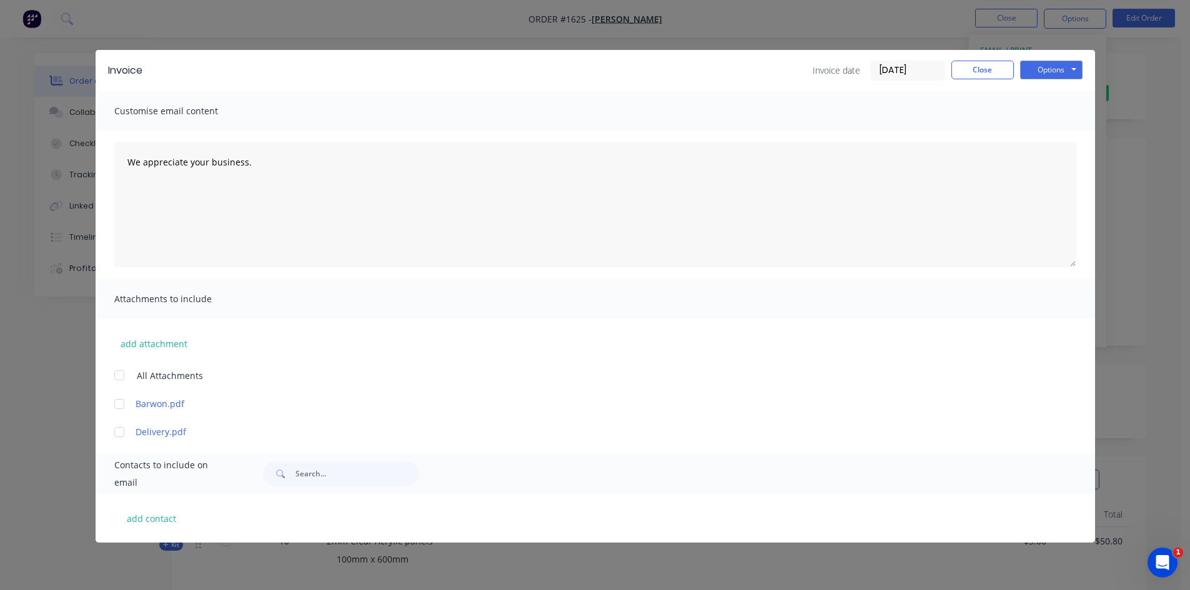
click at [887, 75] on input "[DATE]" at bounding box center [908, 70] width 74 height 19
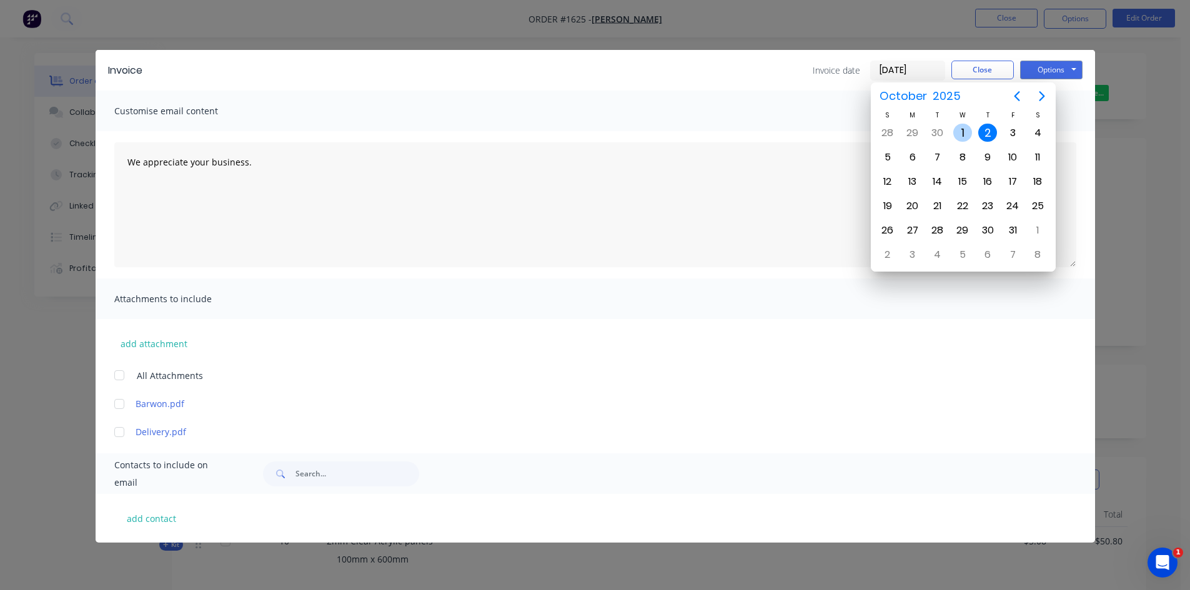
click at [966, 130] on div "1" at bounding box center [962, 133] width 19 height 19
type input "[DATE]"
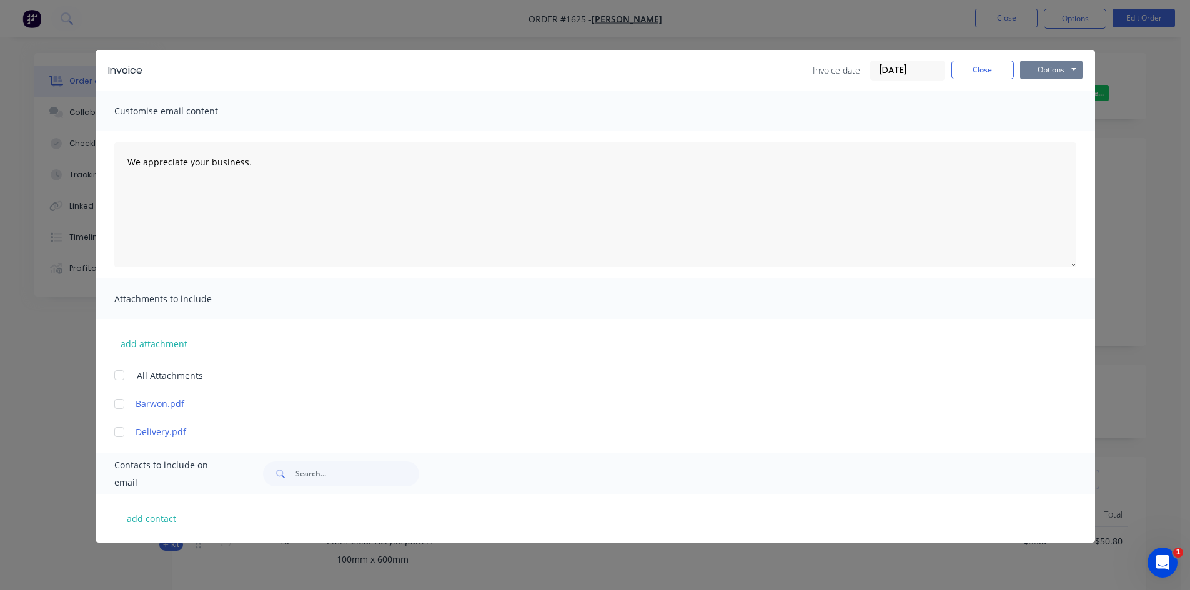
click at [1058, 67] on button "Options" at bounding box center [1051, 70] width 62 height 19
click at [1057, 106] on button "Print" at bounding box center [1060, 112] width 80 height 21
click at [993, 67] on button "Close" at bounding box center [983, 70] width 62 height 19
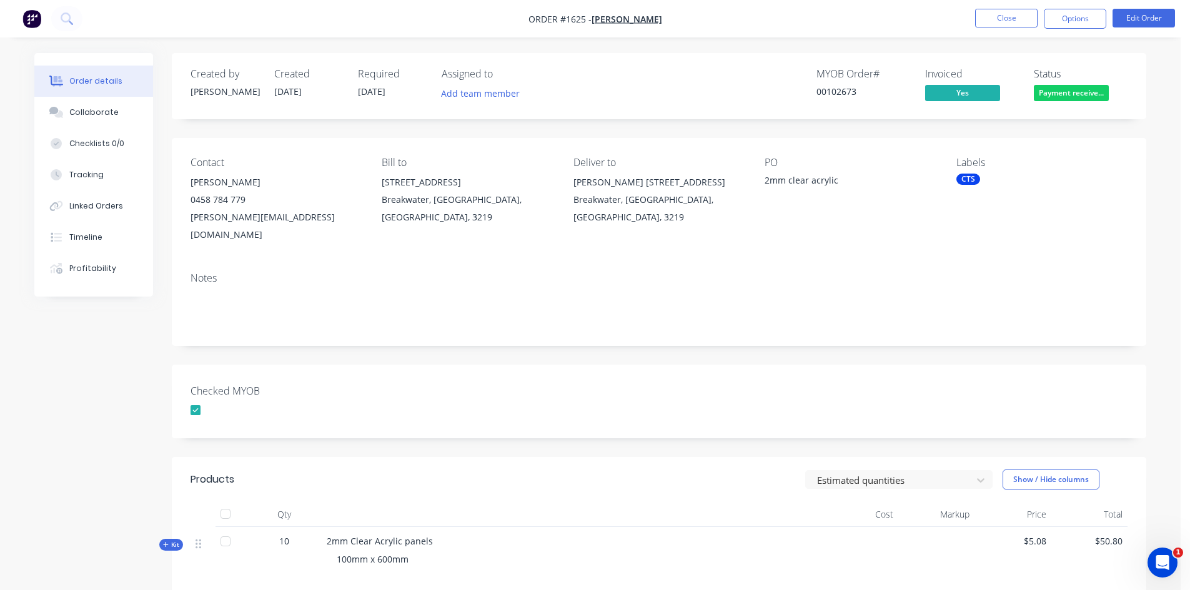
click at [973, 177] on div "CTS" at bounding box center [969, 179] width 24 height 11
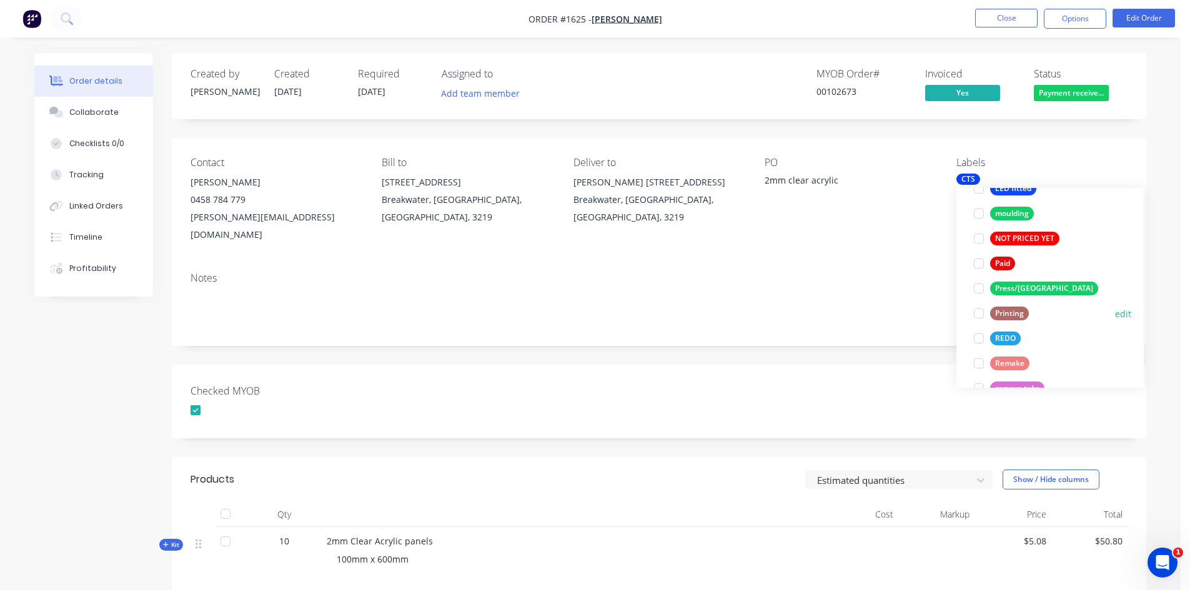
scroll to position [437, 0]
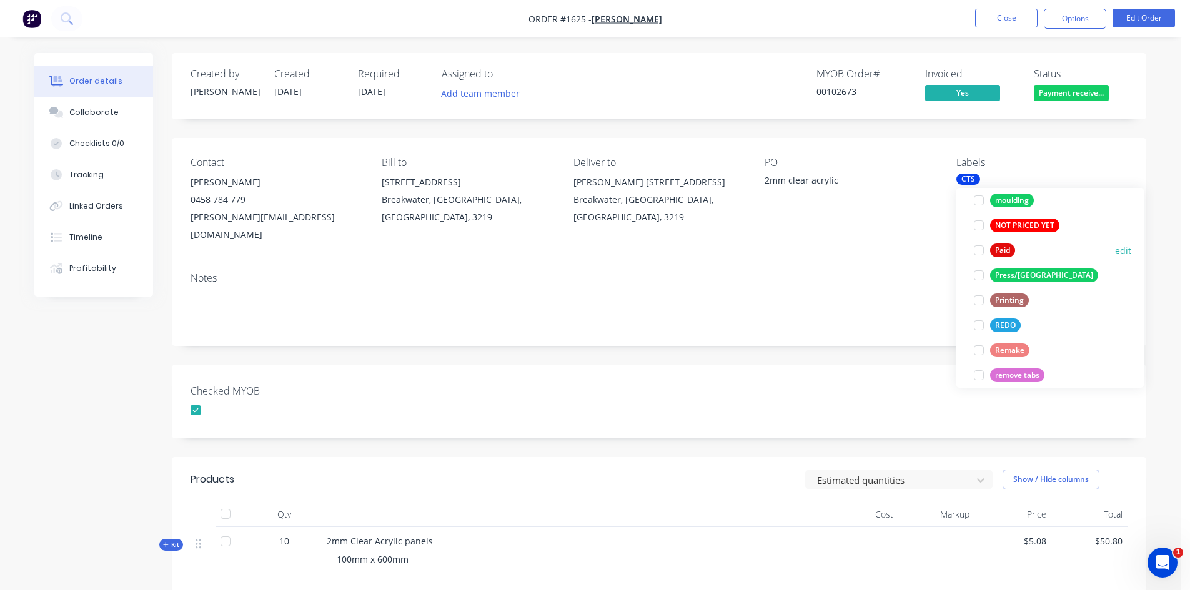
click at [978, 252] on div at bounding box center [979, 250] width 25 height 25
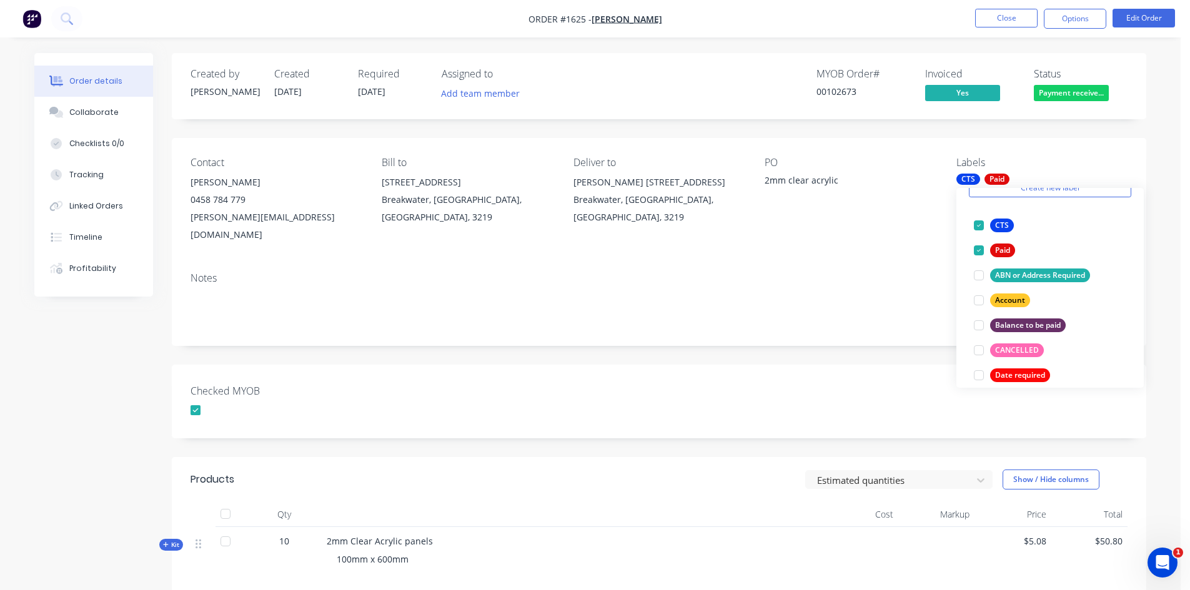
click at [714, 372] on div "Checked MYOB" at bounding box center [659, 402] width 975 height 74
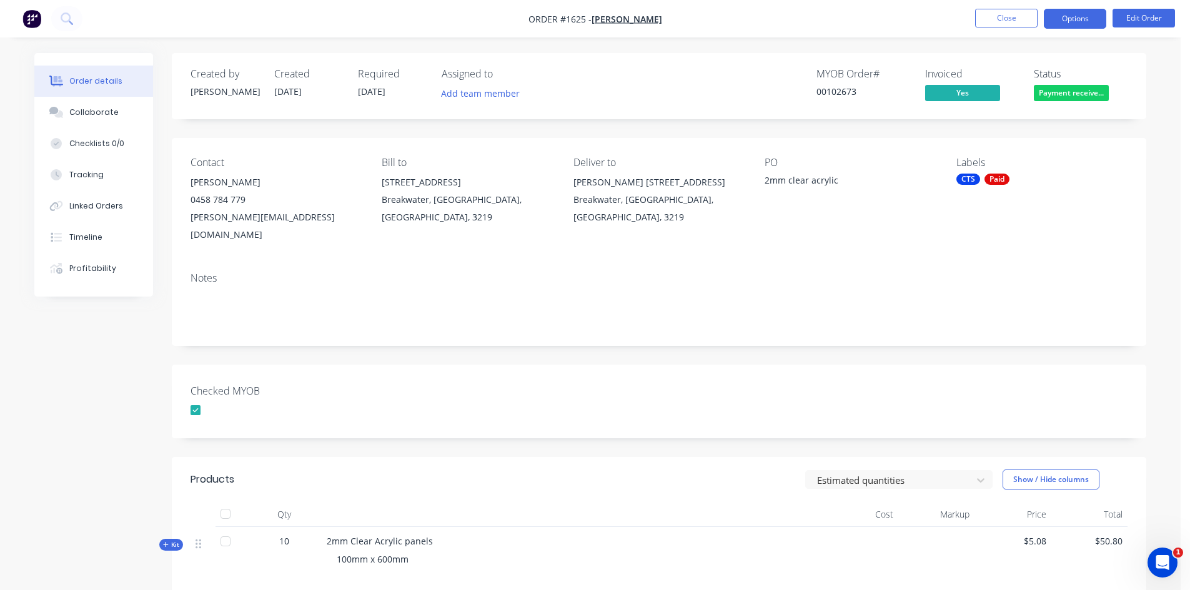
click at [1079, 18] on button "Options" at bounding box center [1075, 19] width 62 height 20
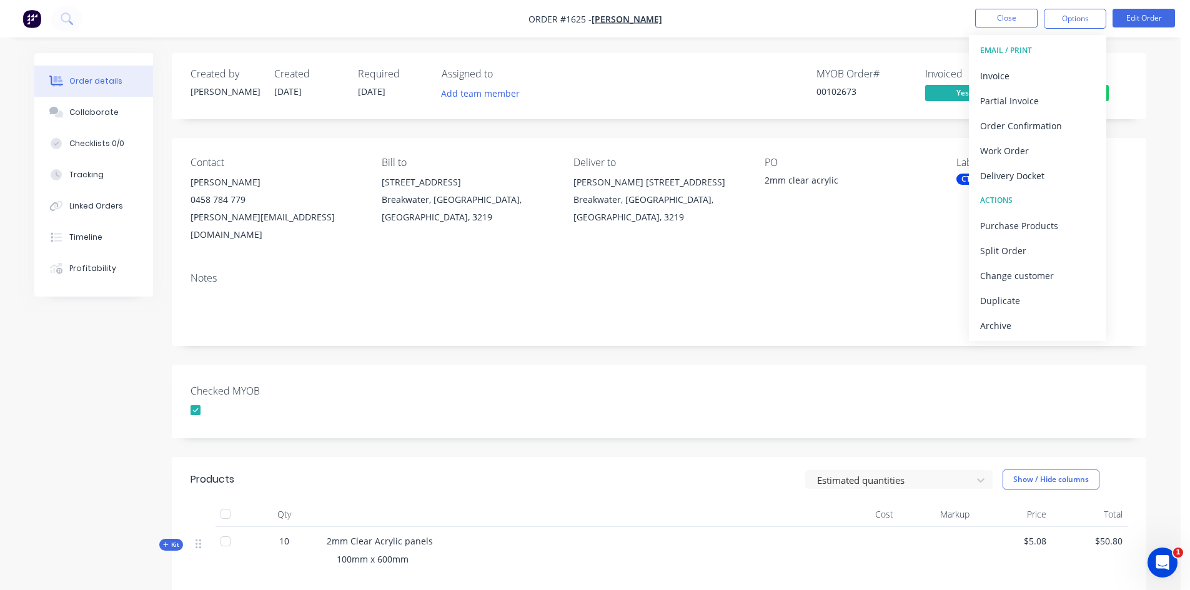
click at [895, 310] on div "Notes" at bounding box center [659, 304] width 975 height 84
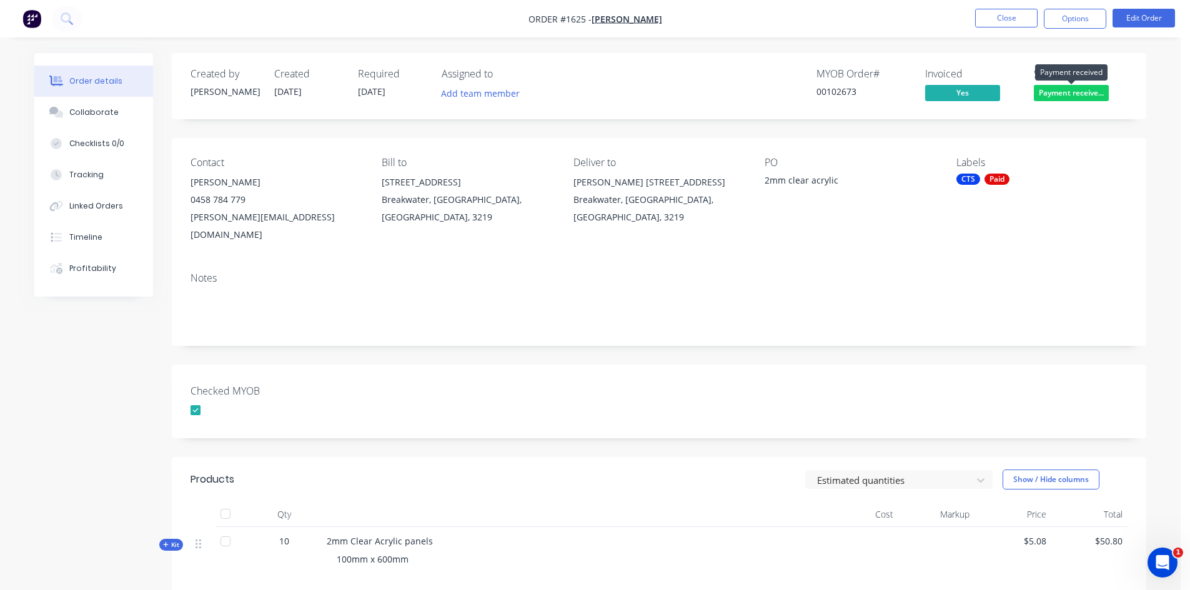
click at [1067, 92] on span "Payment receive..." at bounding box center [1071, 93] width 75 height 16
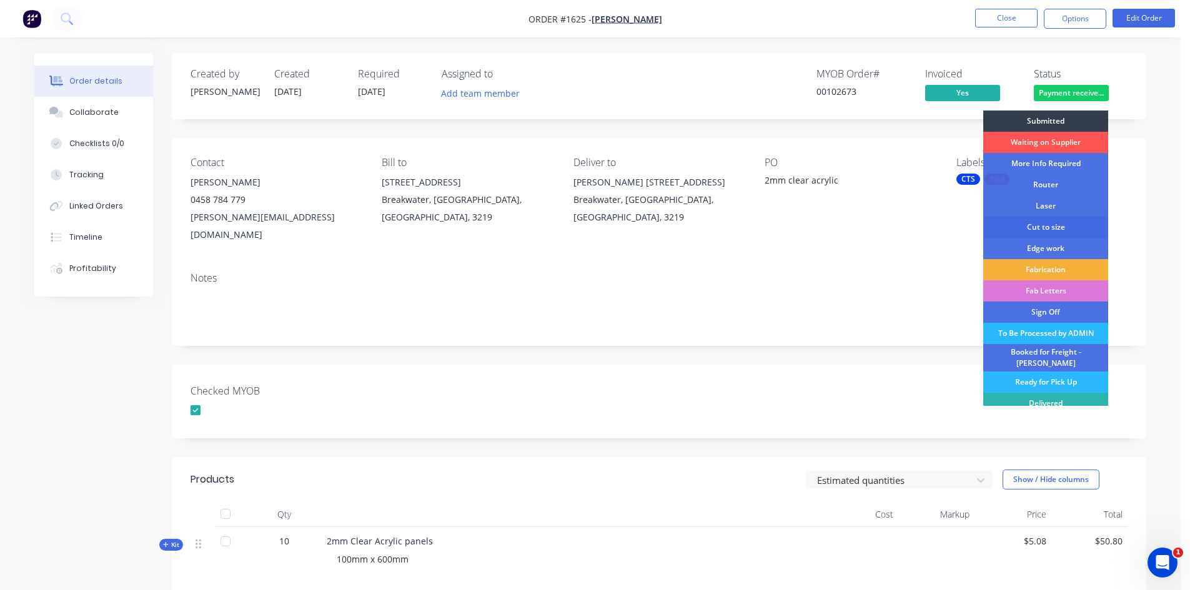
click at [1054, 224] on div "Cut to size" at bounding box center [1045, 227] width 125 height 21
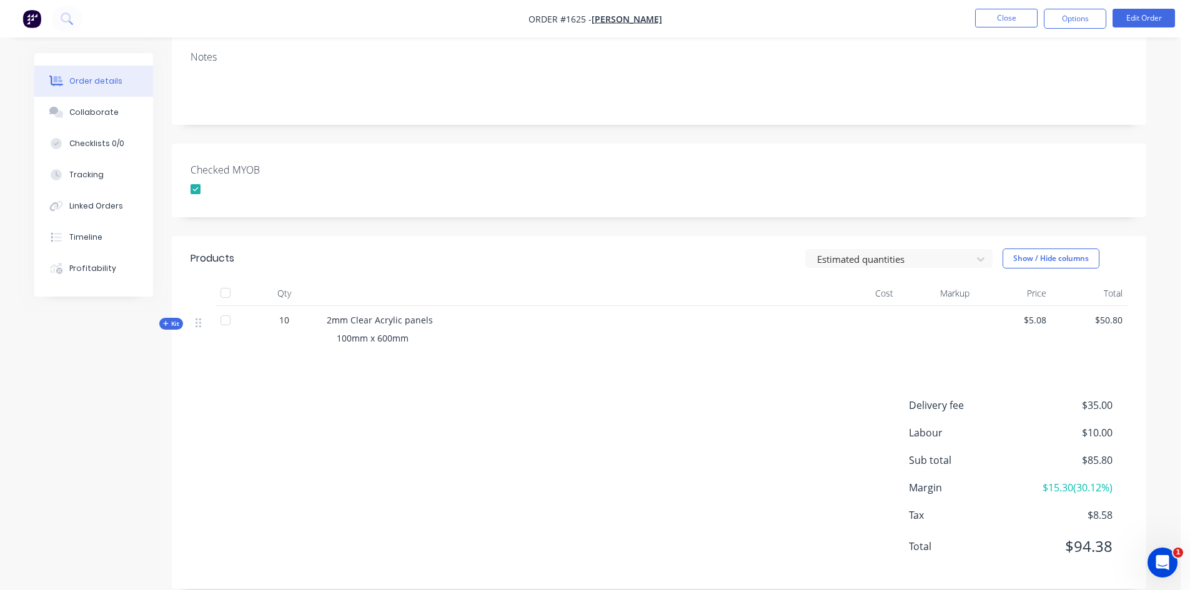
scroll to position [0, 0]
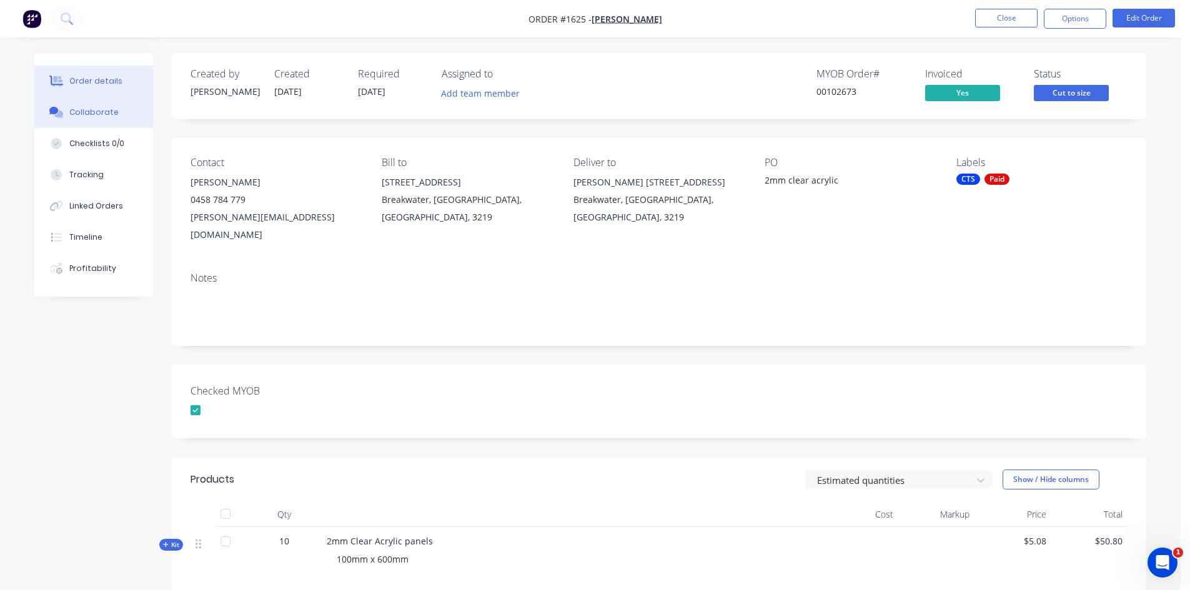
click at [109, 114] on div "Collaborate" at bounding box center [93, 112] width 49 height 11
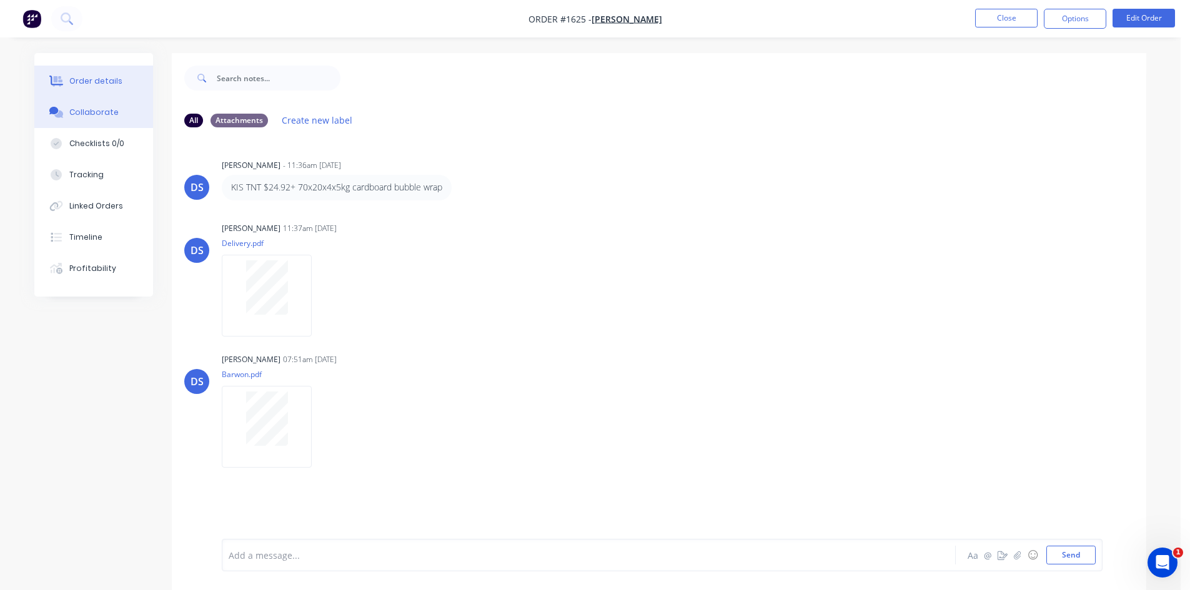
click at [103, 81] on div "Order details" at bounding box center [95, 81] width 53 height 11
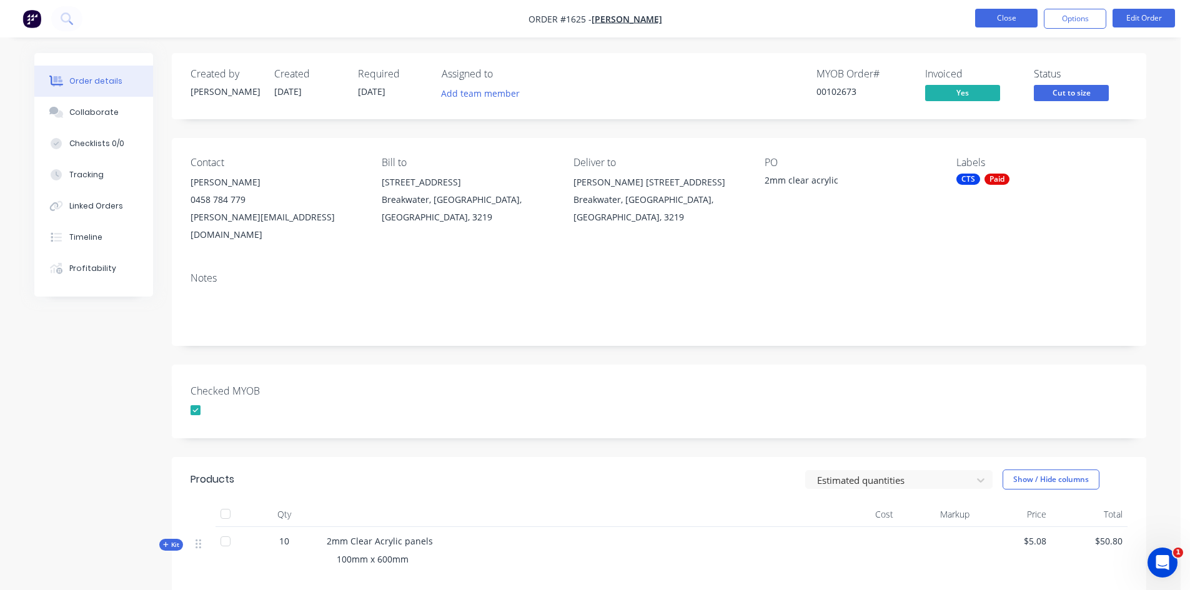
click at [1025, 13] on button "Close" at bounding box center [1006, 18] width 62 height 19
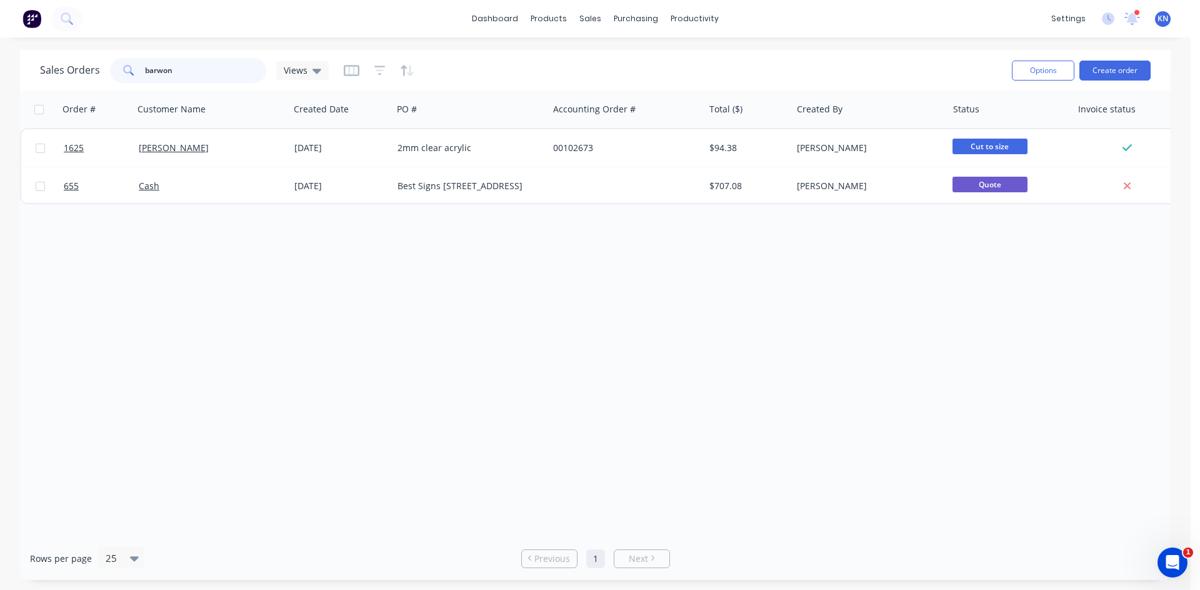
click at [205, 66] on input "barwon" at bounding box center [206, 70] width 122 height 25
type input "b"
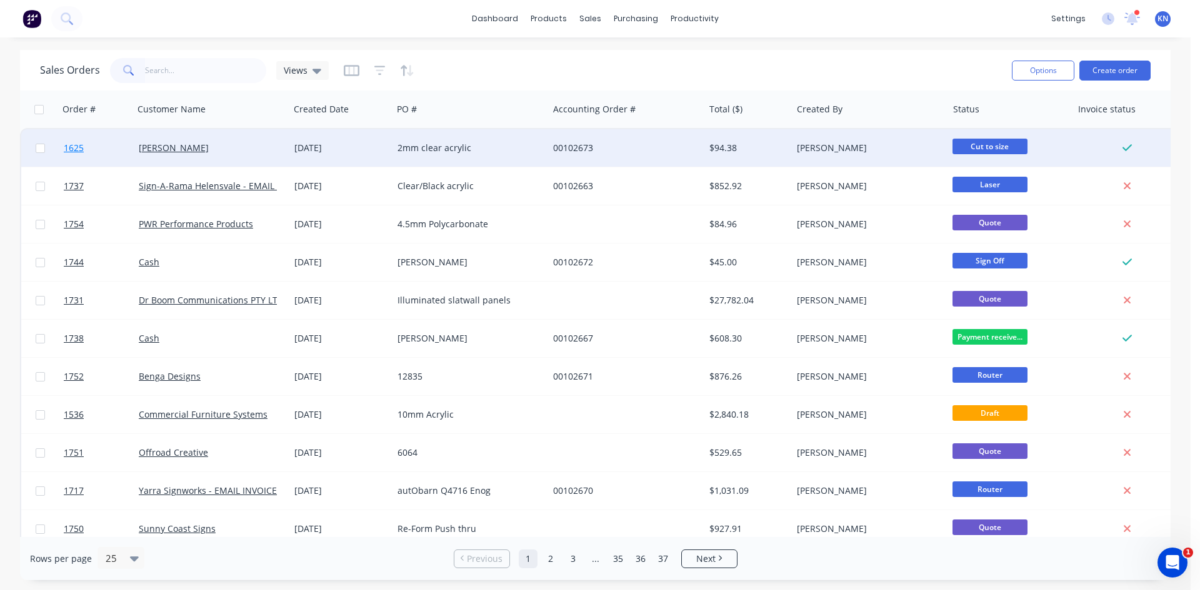
click at [103, 145] on link "1625" at bounding box center [101, 147] width 75 height 37
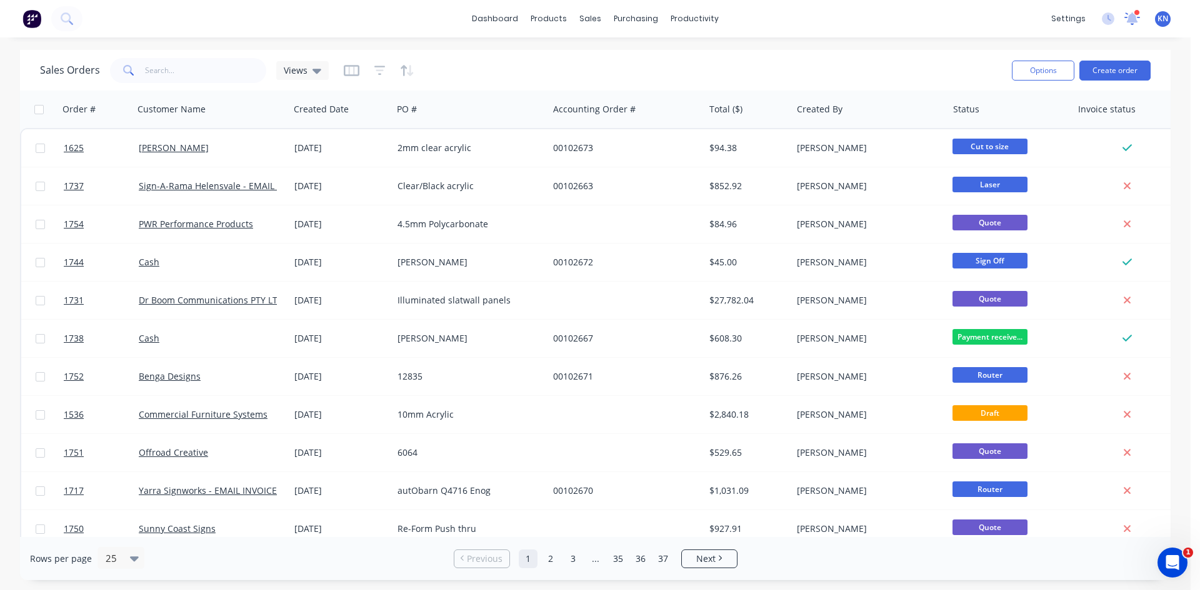
click at [1133, 19] on icon at bounding box center [1132, 17] width 11 height 10
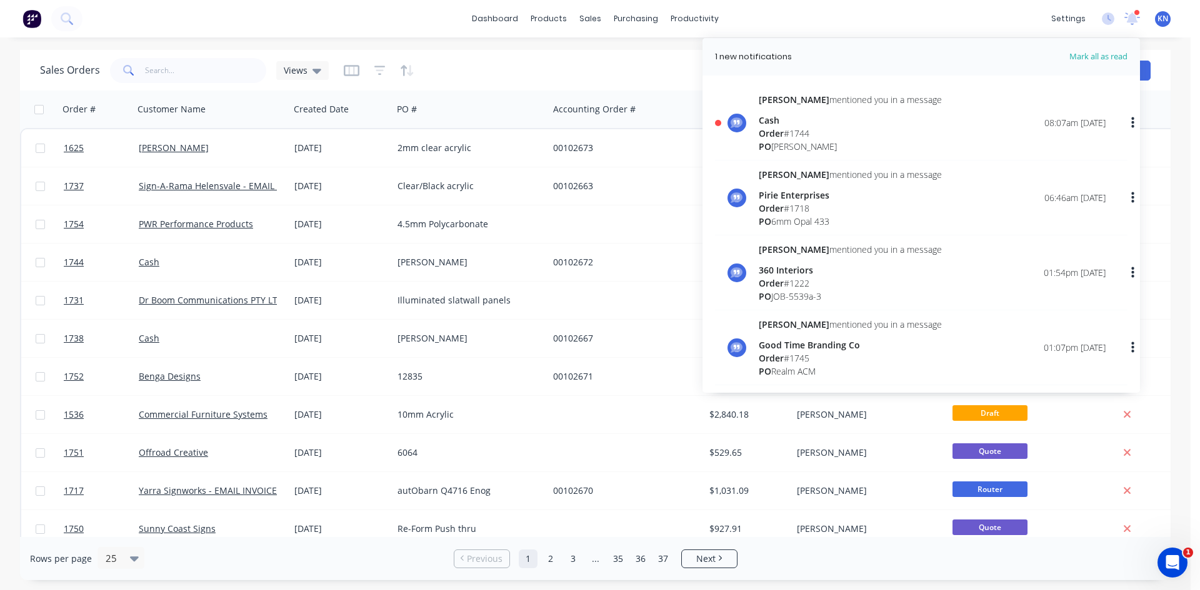
click at [787, 131] on div "Order # 1744" at bounding box center [849, 133] width 183 height 13
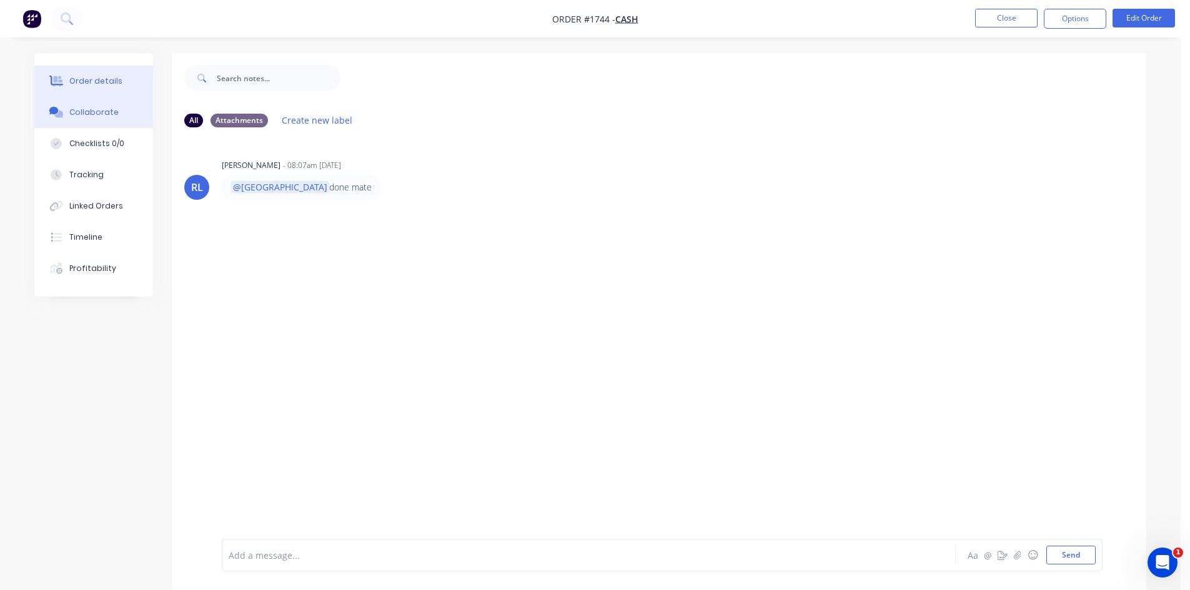
click at [90, 81] on div "Order details" at bounding box center [95, 81] width 53 height 11
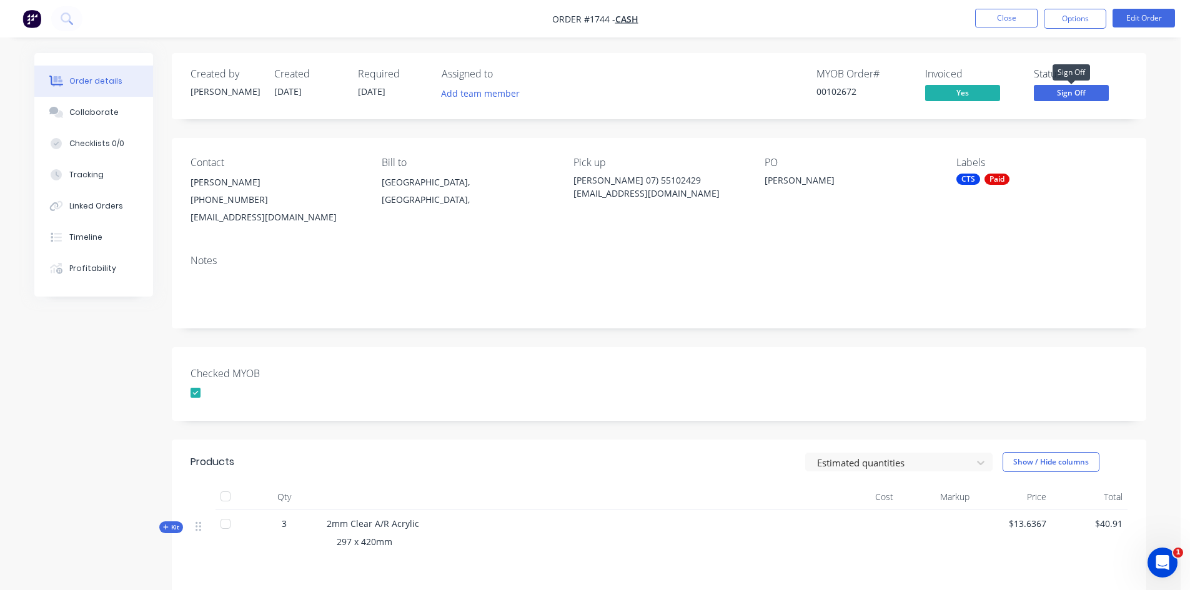
click at [1081, 93] on span "Sign Off" at bounding box center [1071, 93] width 75 height 16
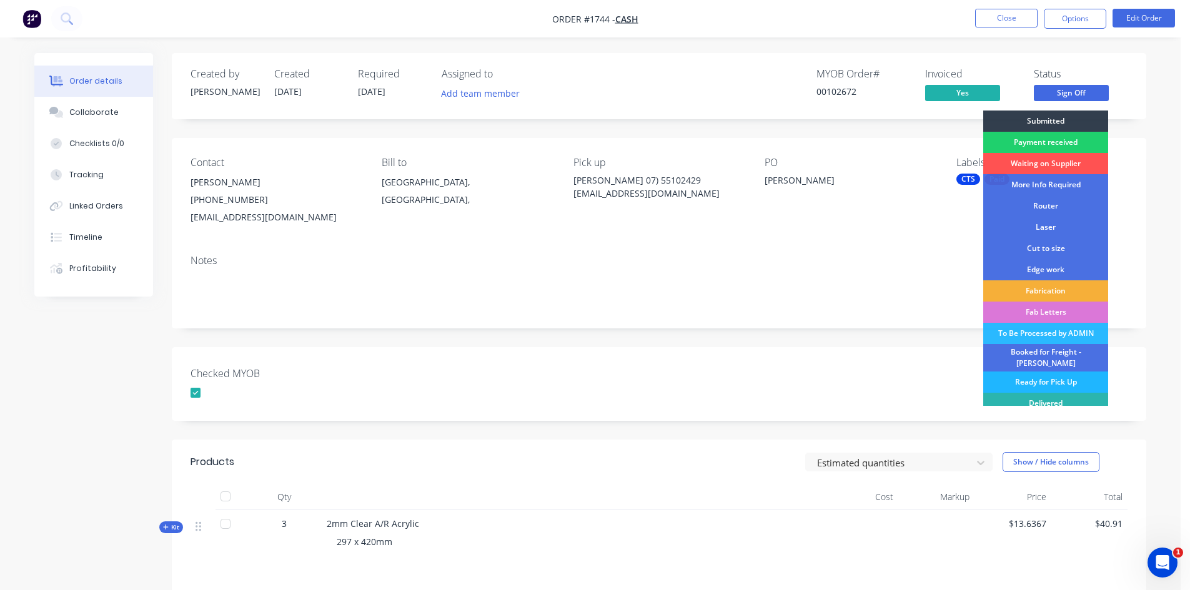
click at [1039, 377] on div "Ready for Pick Up" at bounding box center [1045, 382] width 125 height 21
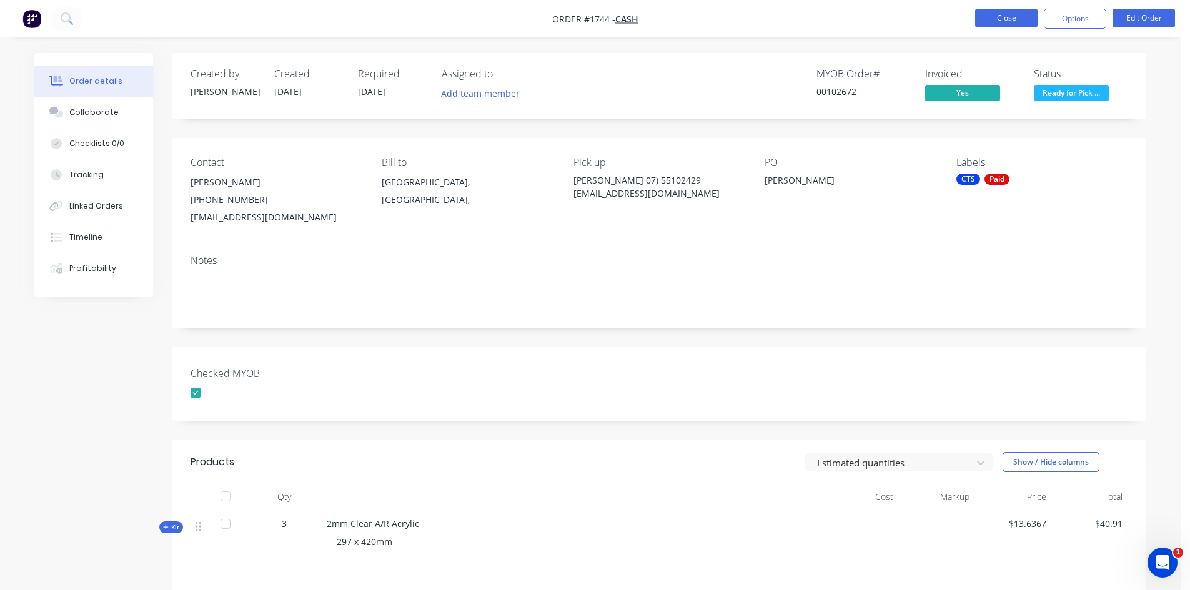
click at [1017, 19] on button "Close" at bounding box center [1006, 18] width 62 height 19
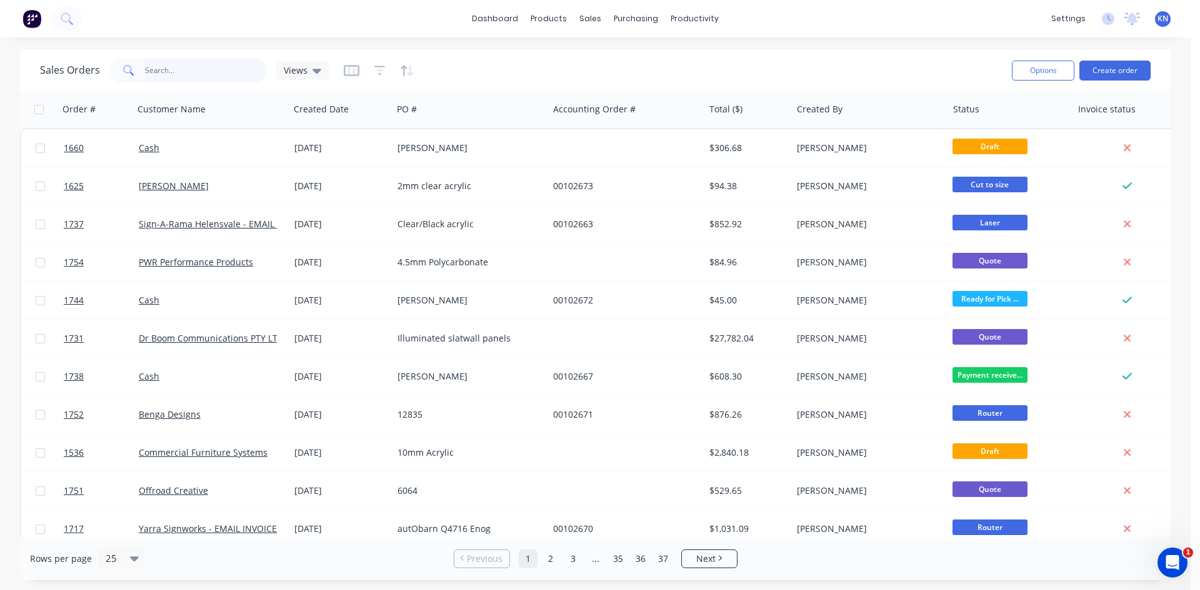
click at [197, 70] on input "text" at bounding box center [206, 70] width 122 height 25
type input "1731"
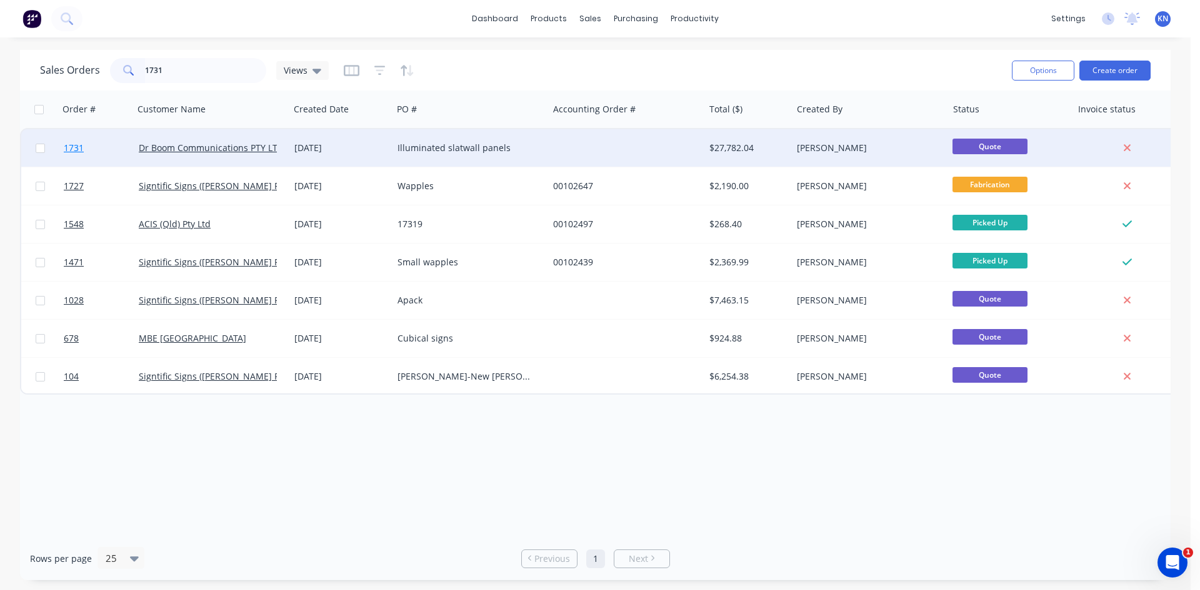
click at [75, 146] on span "1731" at bounding box center [74, 148] width 20 height 12
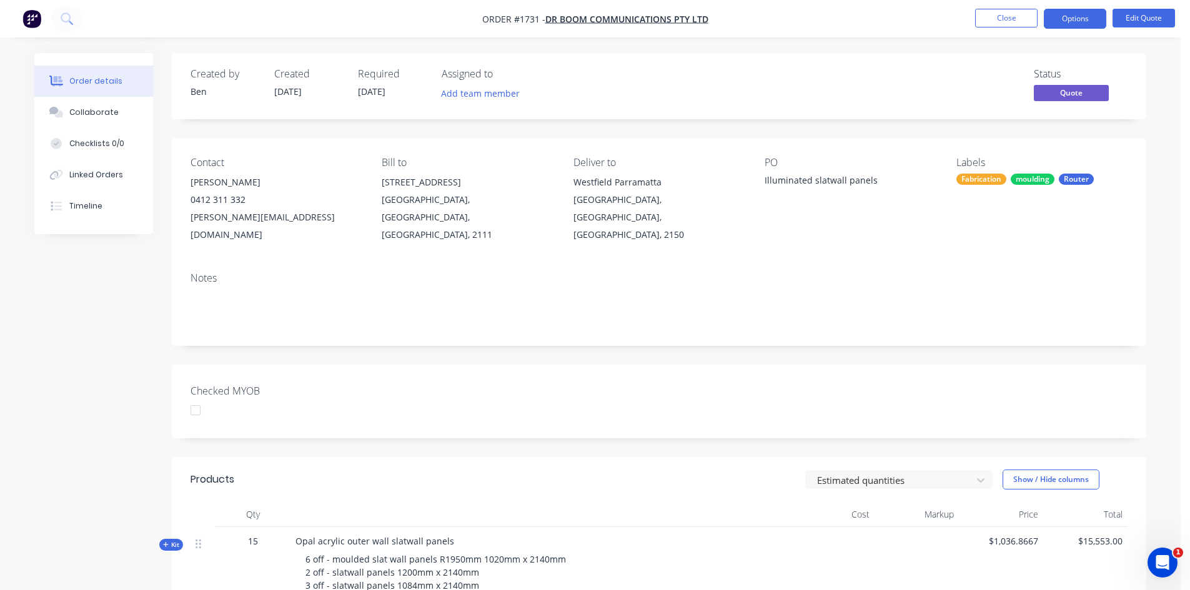
click at [196, 398] on div at bounding box center [195, 410] width 25 height 25
click at [1082, 19] on button "Options" at bounding box center [1075, 19] width 62 height 20
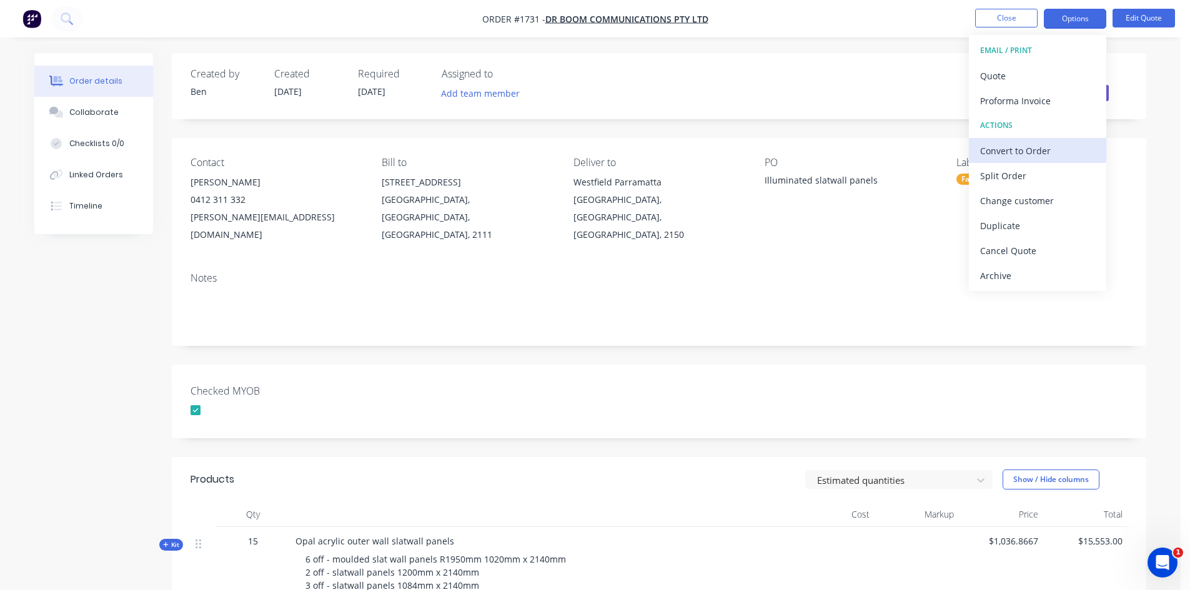
click at [1024, 151] on div "Convert to Order" at bounding box center [1037, 151] width 115 height 18
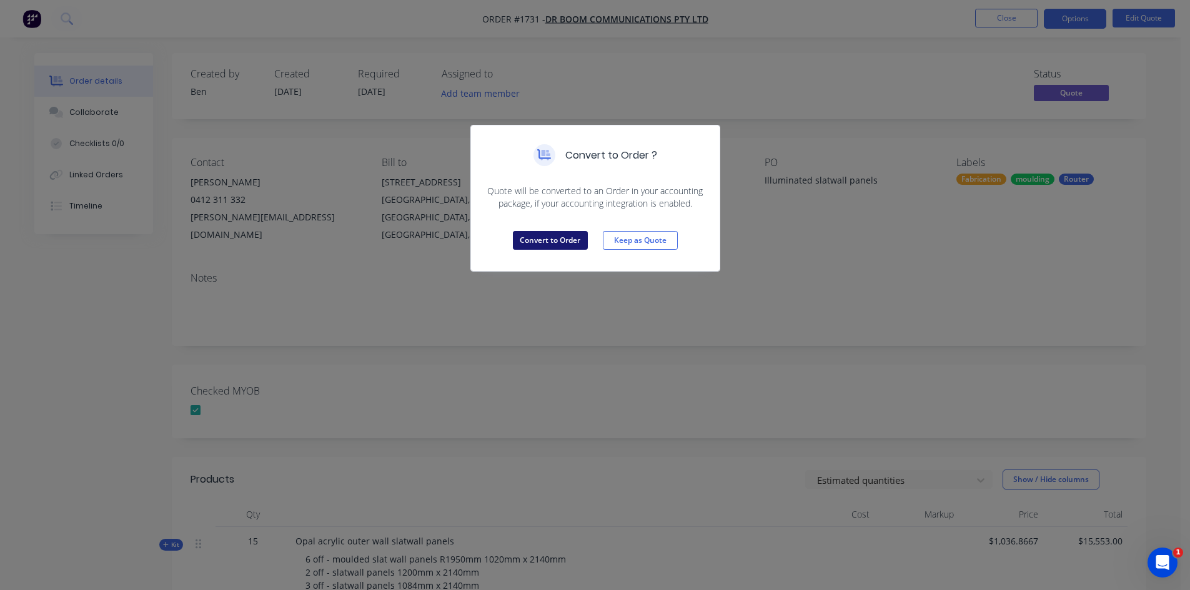
click at [532, 238] on button "Convert to Order" at bounding box center [550, 240] width 75 height 19
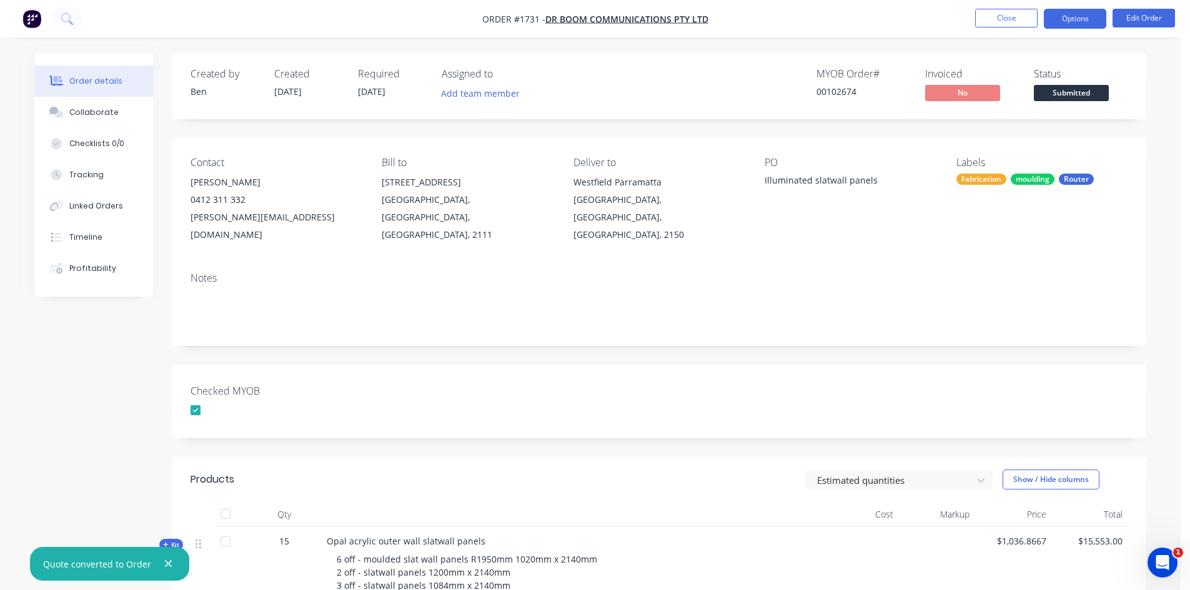
click at [1097, 16] on button "Options" at bounding box center [1075, 19] width 62 height 20
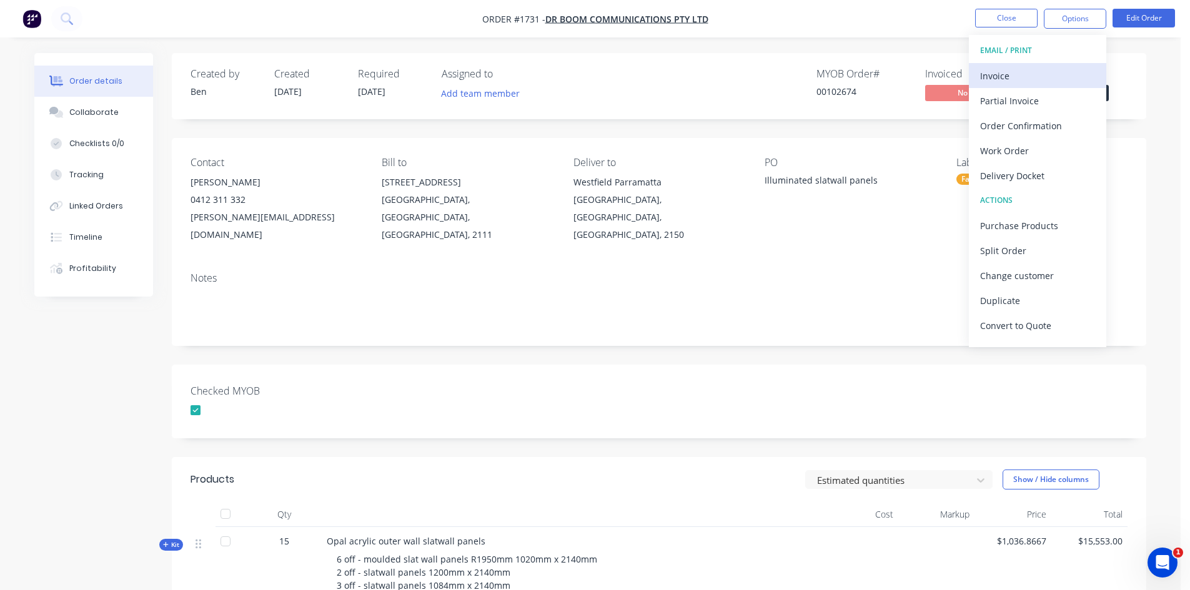
click at [1013, 74] on div "Invoice" at bounding box center [1037, 76] width 115 height 18
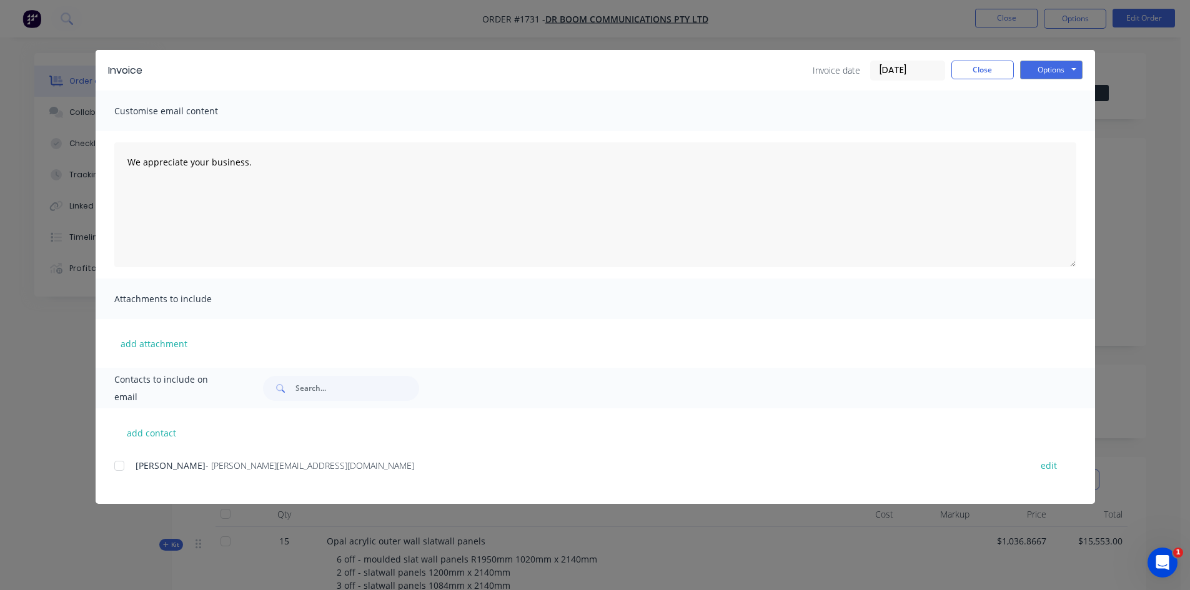
click at [913, 74] on input "[DATE]" at bounding box center [908, 70] width 74 height 19
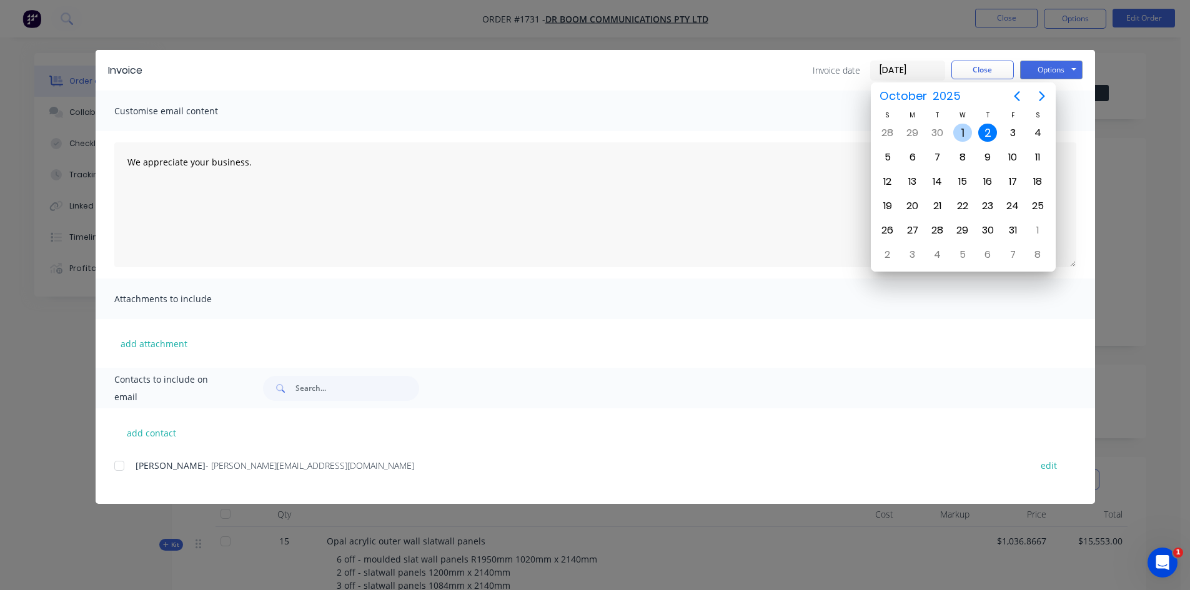
click at [963, 131] on div "1" at bounding box center [962, 133] width 19 height 19
type input "[DATE]"
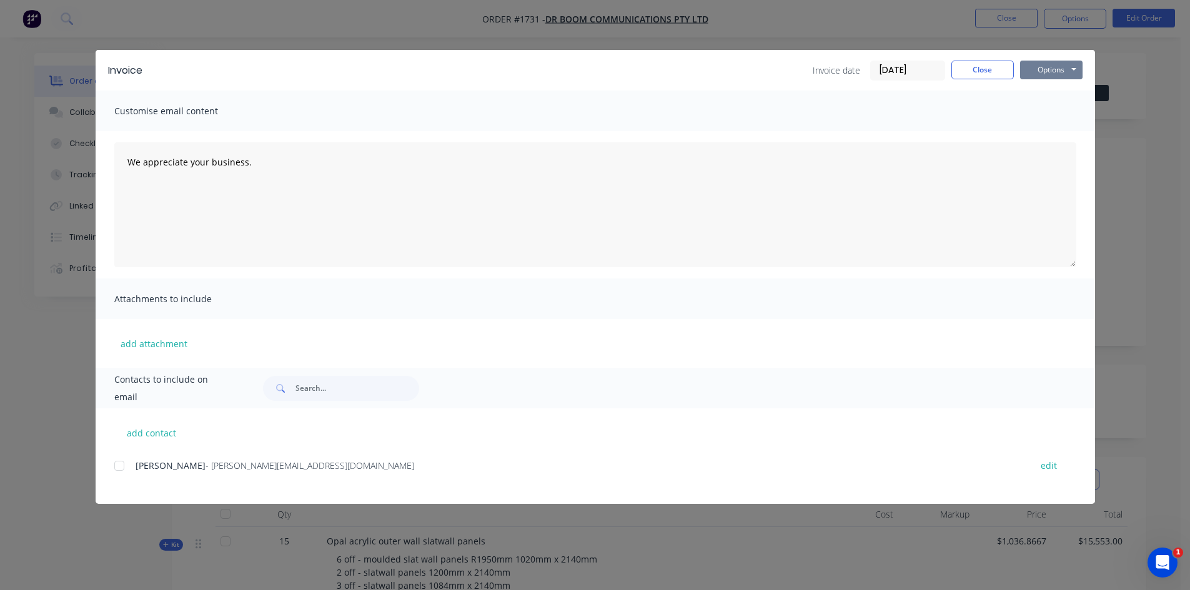
click at [1043, 66] on button "Options" at bounding box center [1051, 70] width 62 height 19
click at [1062, 114] on button "Print" at bounding box center [1060, 112] width 80 height 21
click at [982, 69] on button "Close" at bounding box center [983, 70] width 62 height 19
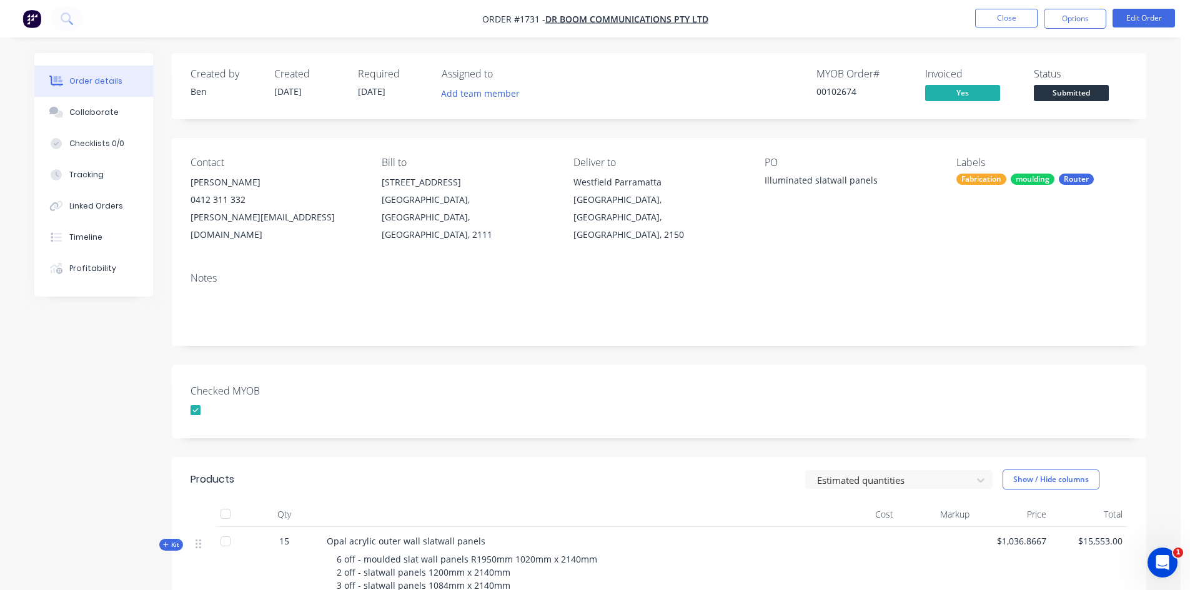
click at [1075, 90] on span "Submitted" at bounding box center [1071, 93] width 75 height 16
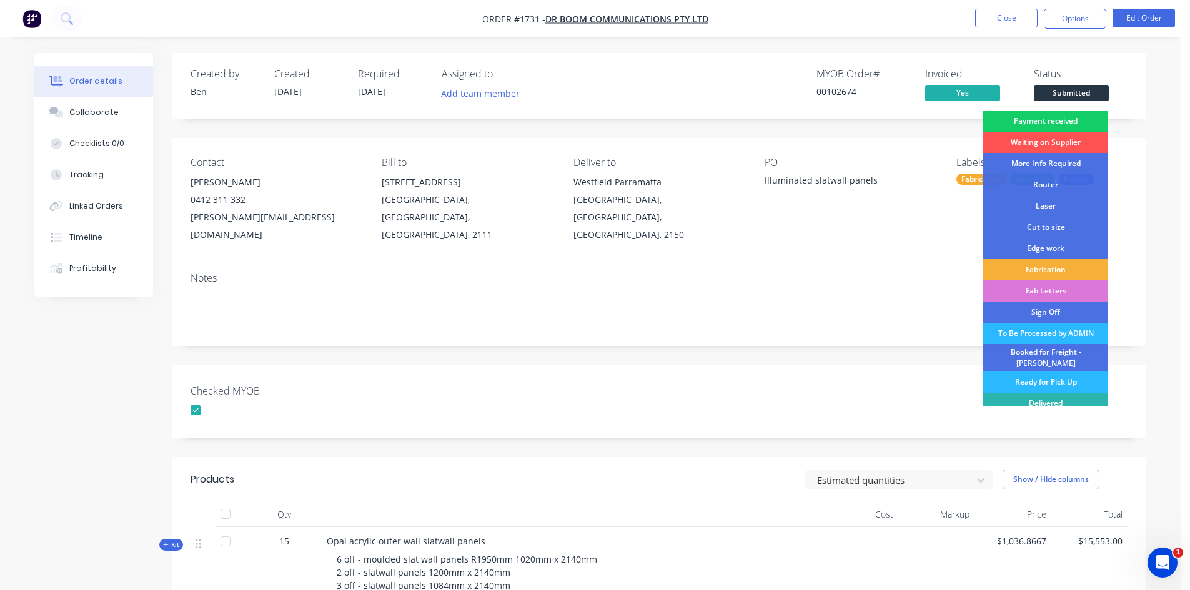
click at [1070, 119] on div "Payment received" at bounding box center [1045, 121] width 125 height 21
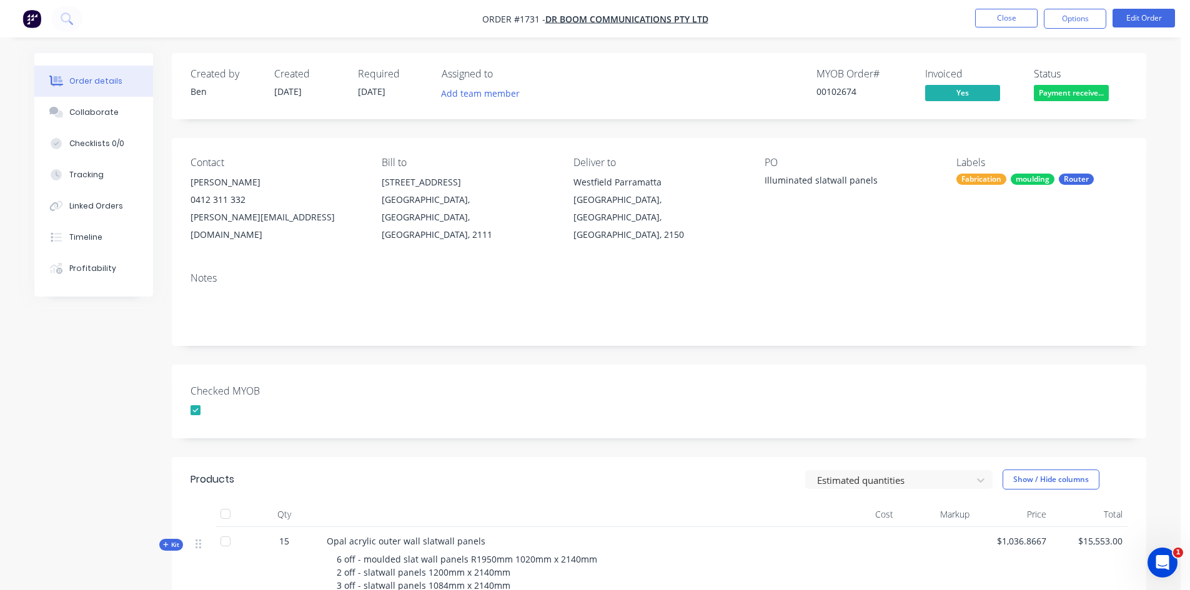
click at [1001, 178] on div "Fabrication" at bounding box center [982, 179] width 50 height 11
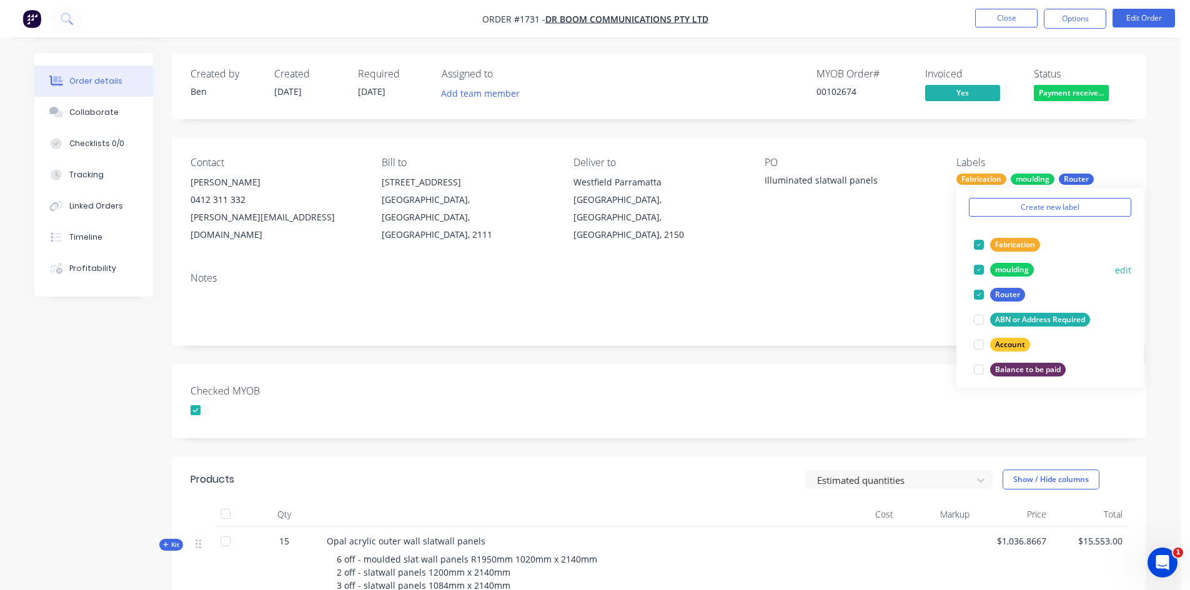
scroll to position [125, 0]
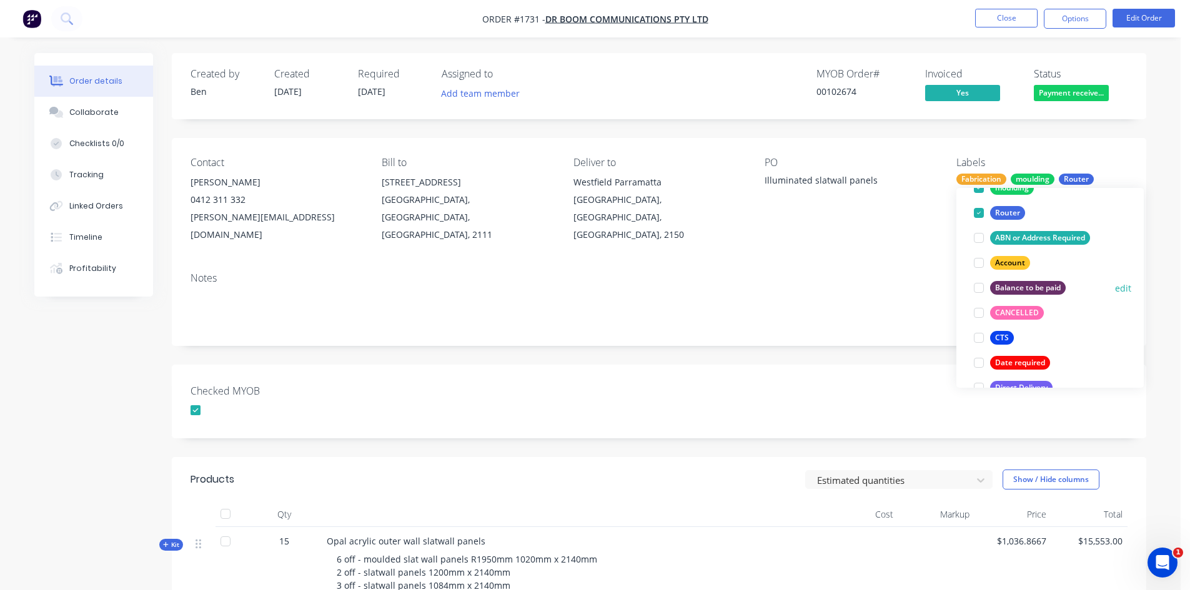
click at [977, 288] on div at bounding box center [979, 288] width 25 height 25
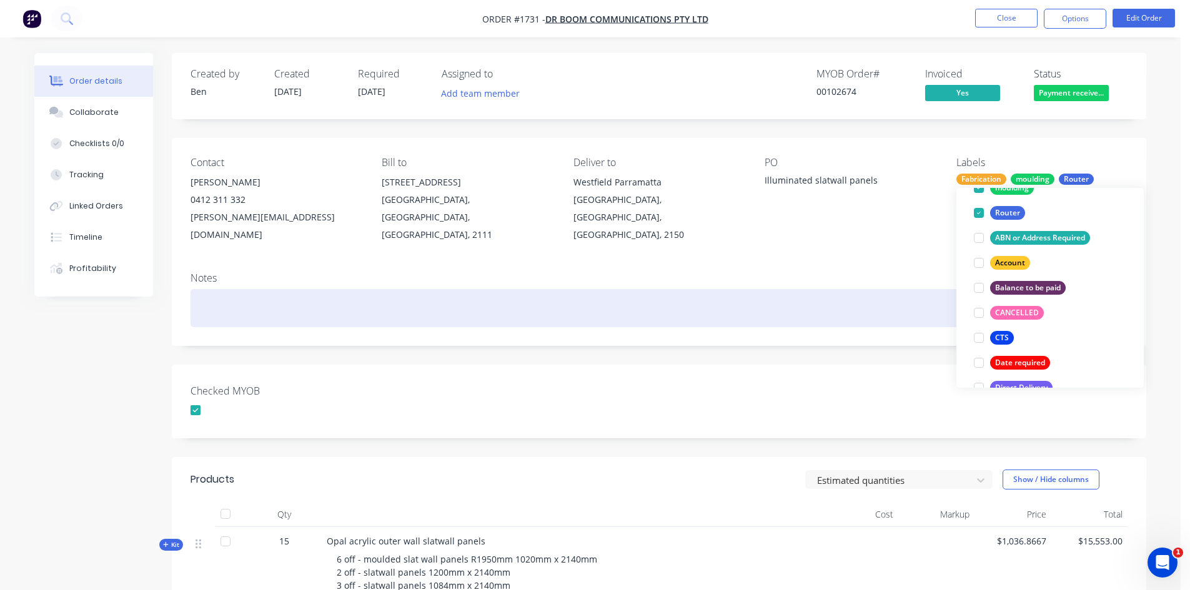
scroll to position [0, 0]
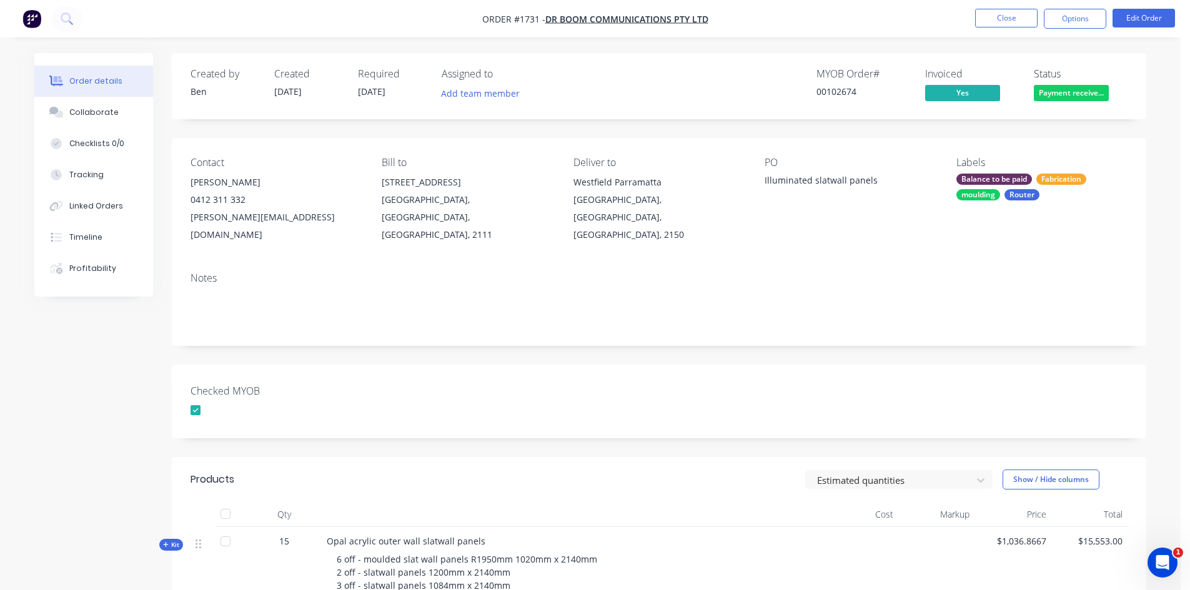
click at [815, 372] on div "Checked MYOB" at bounding box center [659, 402] width 975 height 74
click at [182, 337] on div "Created by Ben Created 02/10/25 Required 30/10/25 Assigned to Add team member M…" at bounding box center [659, 510] width 975 height 914
click at [154, 336] on div "Created by Ben Created 02/10/25 Required 30/10/25 Assigned to Add team member M…" at bounding box center [590, 519] width 1112 height 933
click at [159, 312] on div "Created by Ben Created 02/10/25 Required 30/10/25 Assigned to Add team member M…" at bounding box center [590, 519] width 1112 height 933
click at [1017, 17] on button "Close" at bounding box center [1006, 18] width 62 height 19
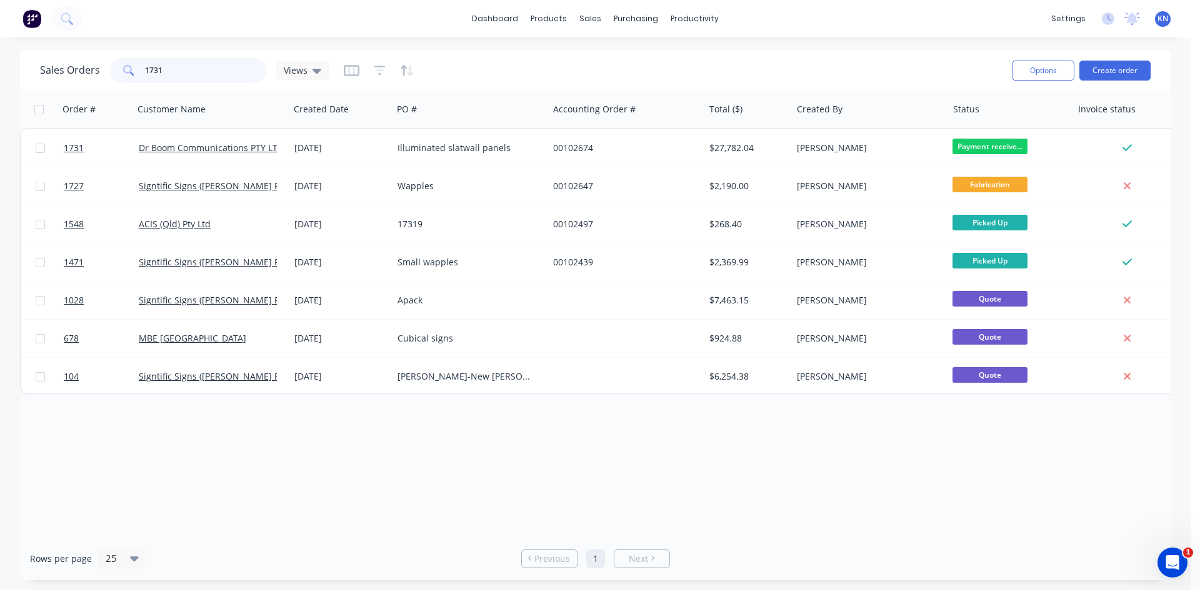
click at [174, 67] on input "1731" at bounding box center [206, 70] width 122 height 25
type input "1740"
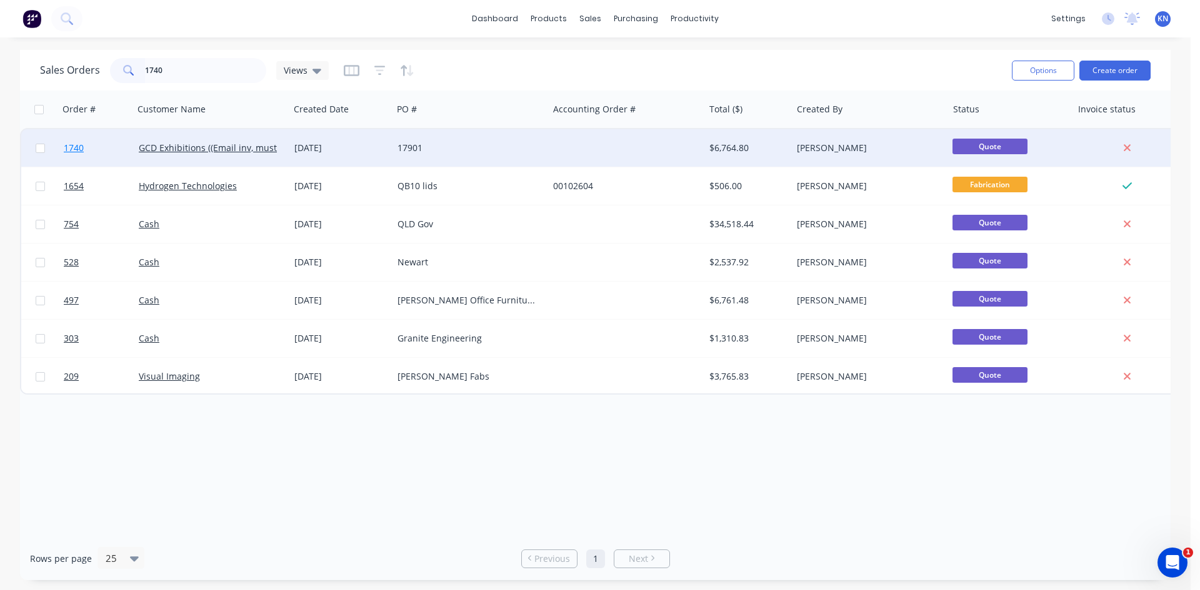
click at [78, 147] on span "1740" at bounding box center [74, 148] width 20 height 12
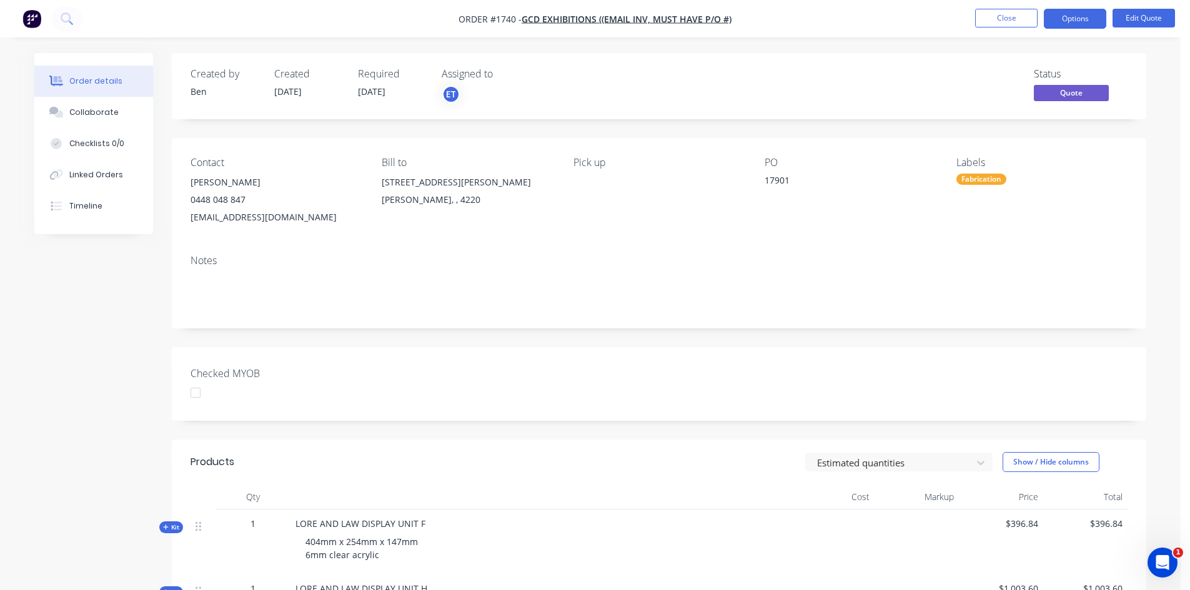
click at [992, 174] on div "Fabrication" at bounding box center [982, 179] width 50 height 11
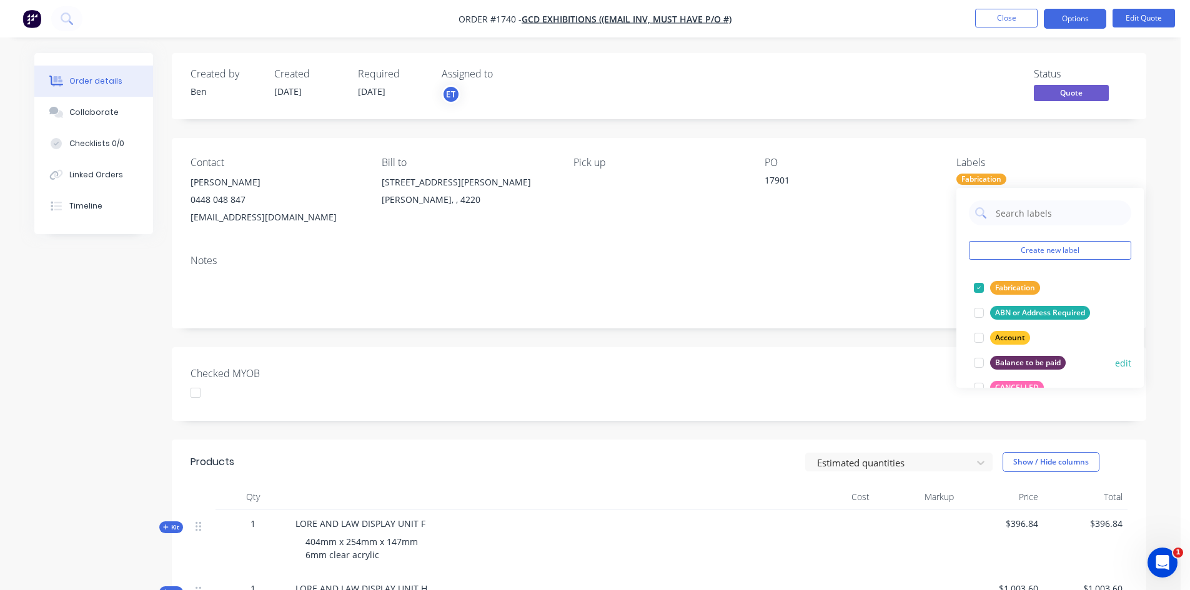
click at [983, 365] on div at bounding box center [979, 363] width 25 height 25
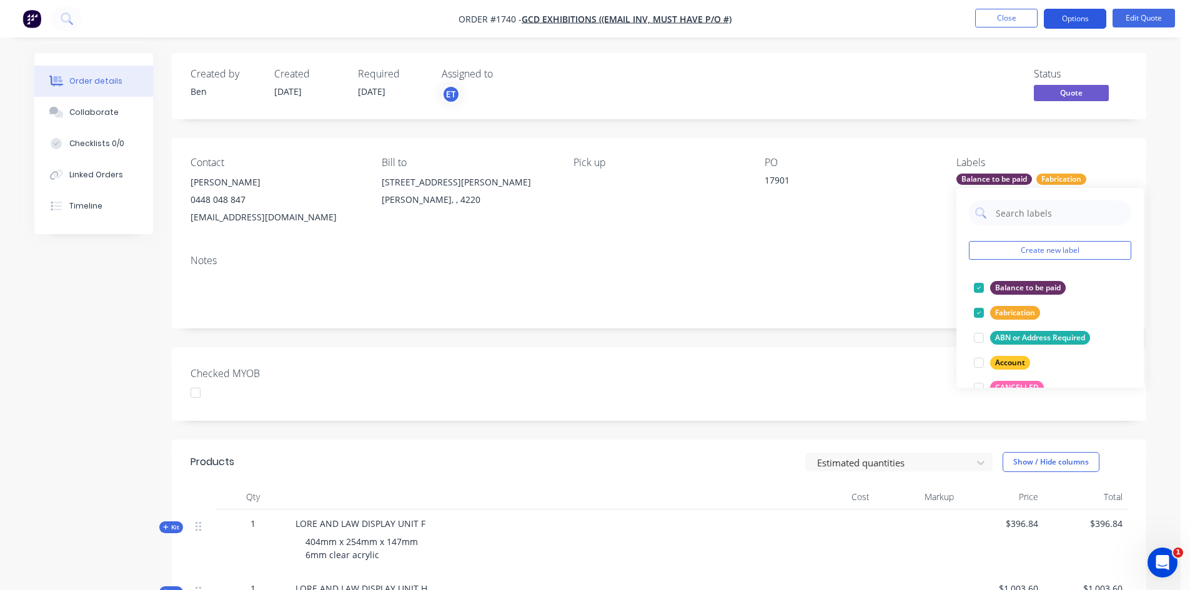
click at [1075, 17] on button "Options" at bounding box center [1075, 19] width 62 height 20
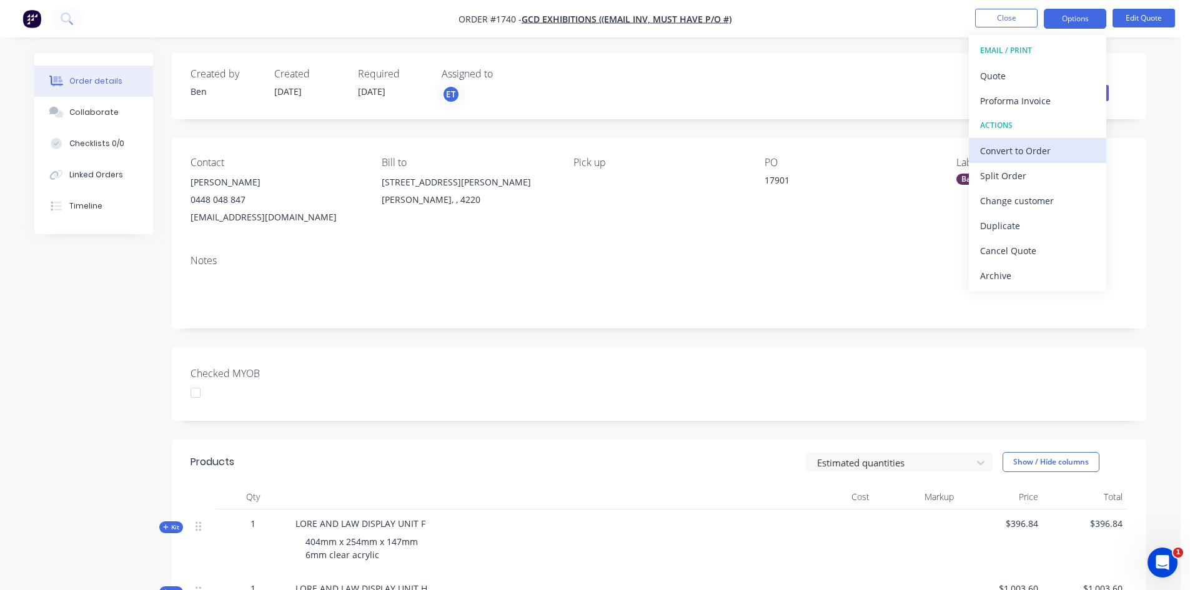
click at [1035, 149] on div "Convert to Order" at bounding box center [1037, 151] width 115 height 18
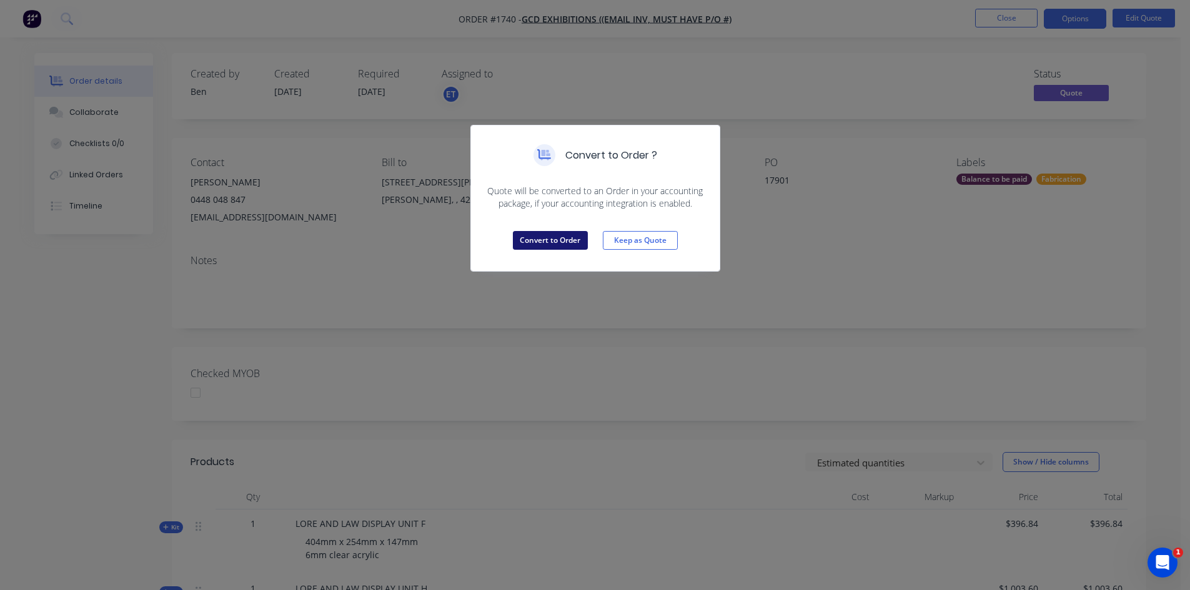
click at [556, 240] on button "Convert to Order" at bounding box center [550, 240] width 75 height 19
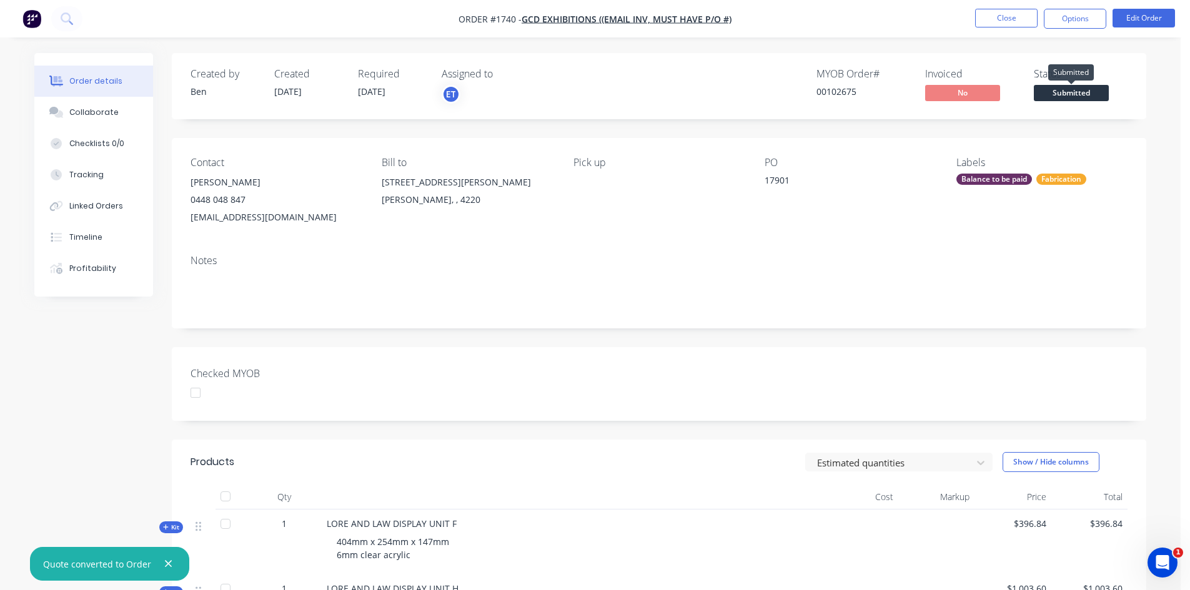
click at [1075, 94] on span "Submitted" at bounding box center [1071, 93] width 75 height 16
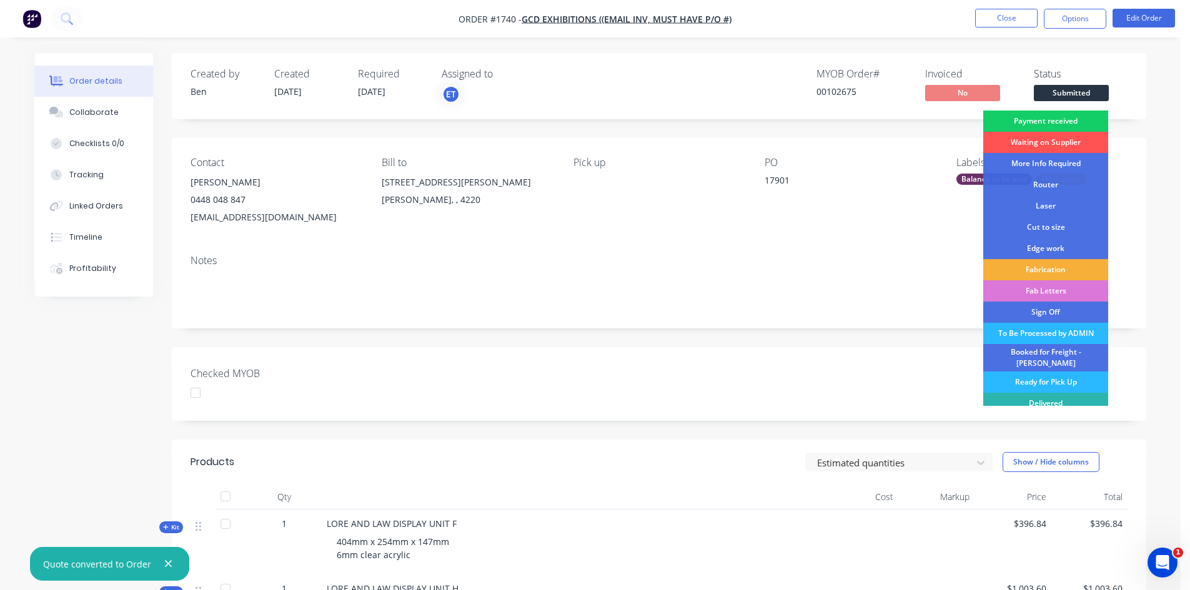
click at [1063, 119] on div "Payment received" at bounding box center [1045, 121] width 125 height 21
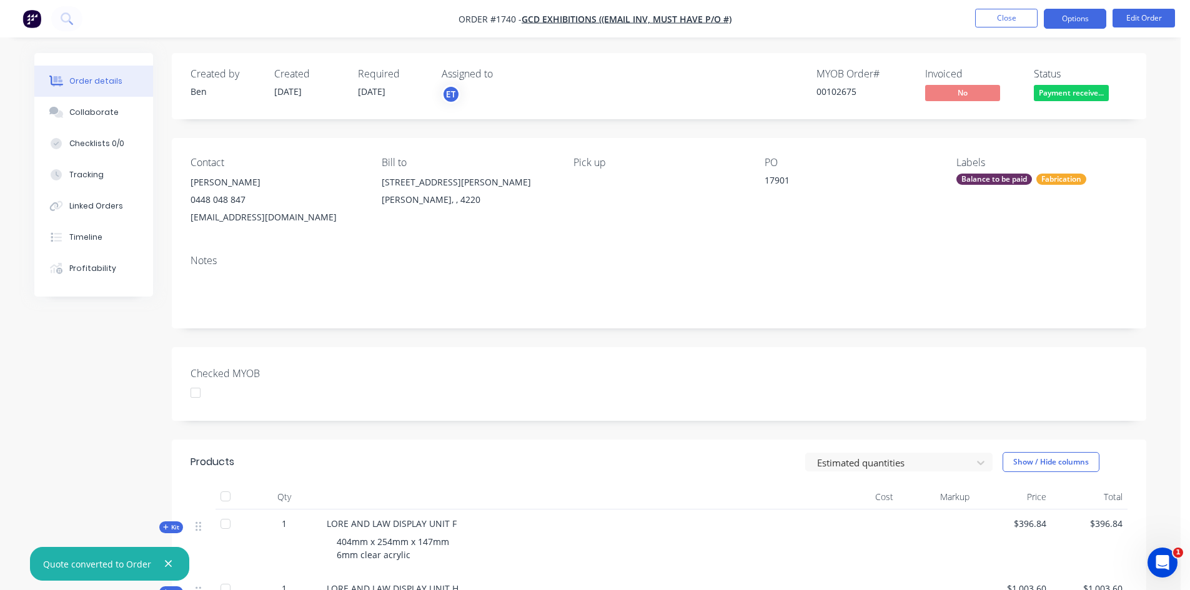
click at [1076, 19] on button "Options" at bounding box center [1075, 19] width 62 height 20
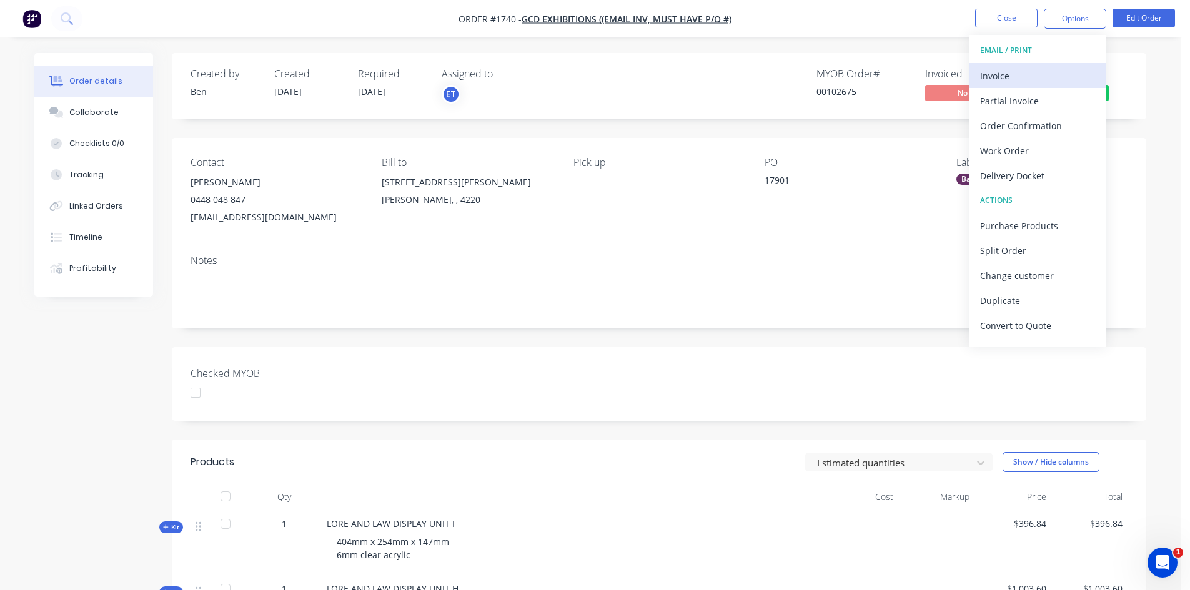
click at [1025, 73] on div "Invoice" at bounding box center [1037, 76] width 115 height 18
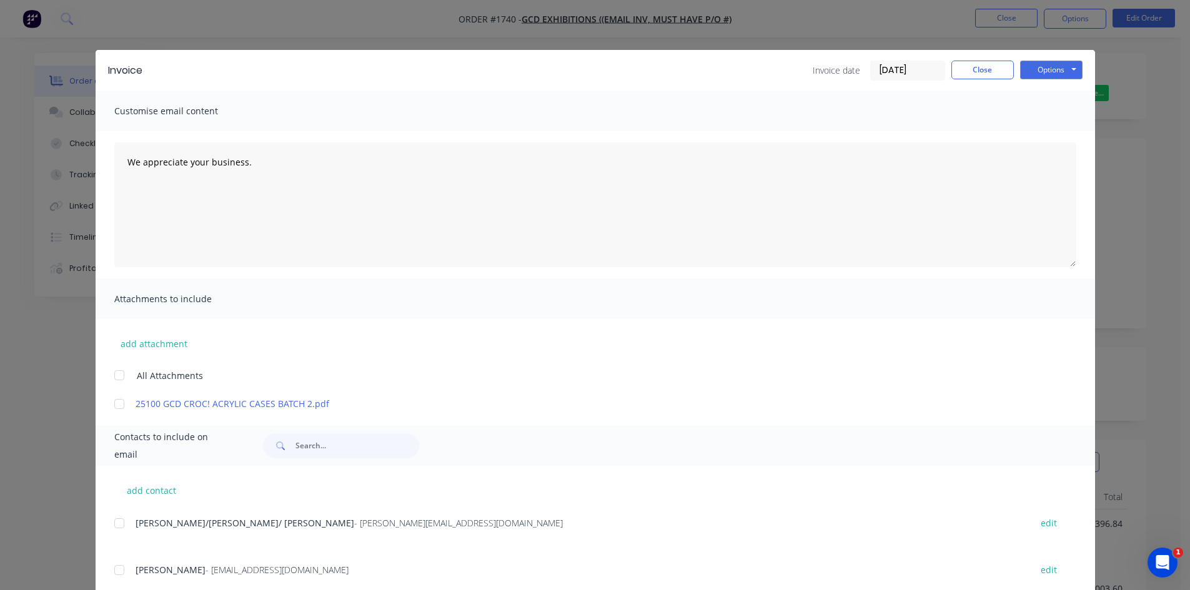
click at [895, 72] on input "[DATE]" at bounding box center [908, 70] width 74 height 19
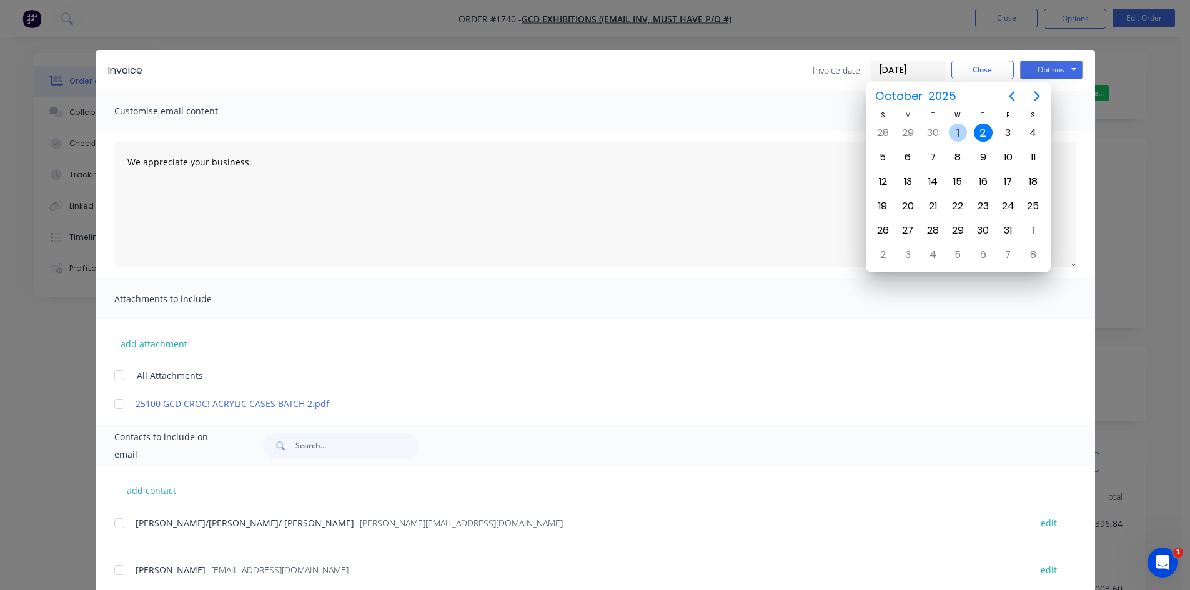
click at [958, 130] on div "1" at bounding box center [958, 133] width 19 height 19
type input "[DATE]"
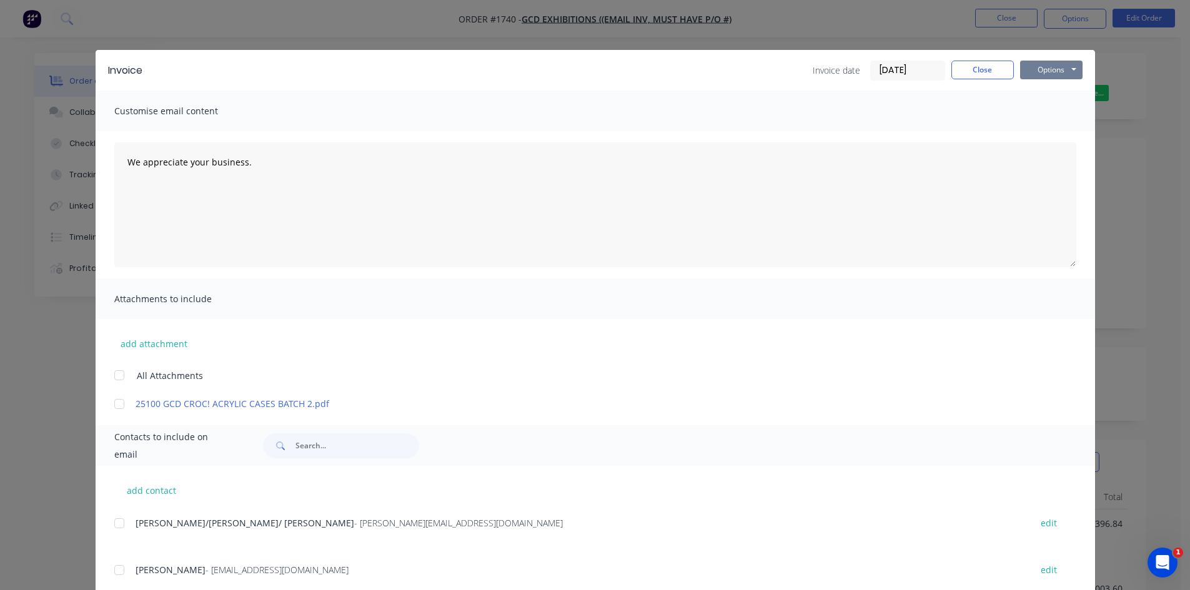
click at [1053, 69] on button "Options" at bounding box center [1051, 70] width 62 height 19
click at [1058, 112] on button "Print" at bounding box center [1060, 112] width 80 height 21
click at [981, 66] on button "Close" at bounding box center [983, 70] width 62 height 19
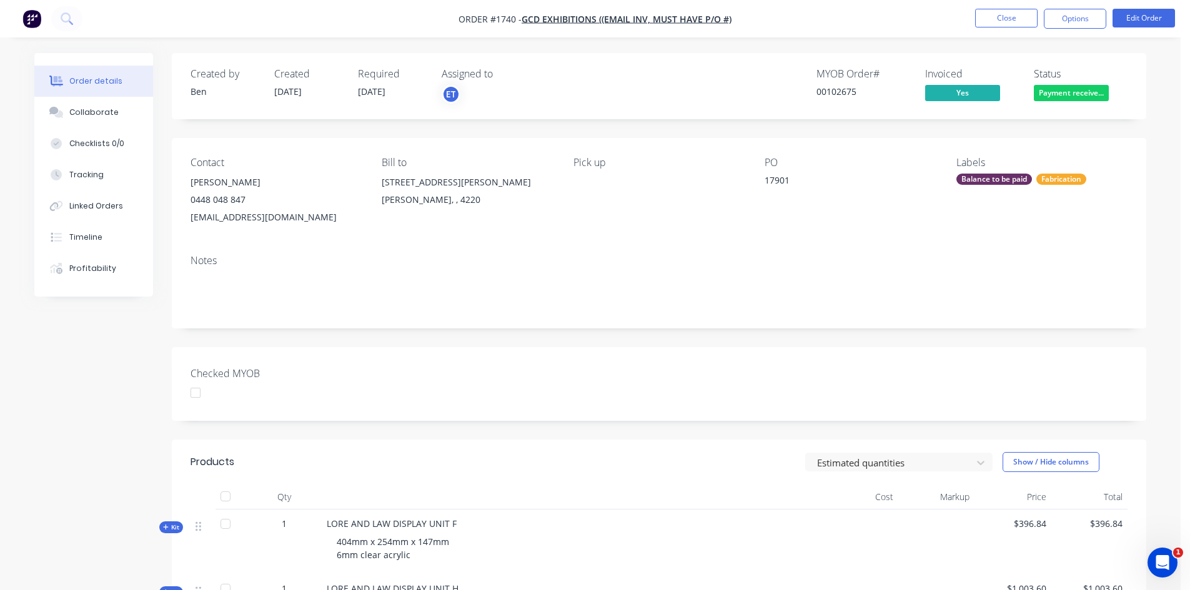
drag, startPoint x: 192, startPoint y: 389, endPoint x: 181, endPoint y: 404, distance: 18.7
click at [192, 389] on div at bounding box center [195, 392] width 25 height 25
click at [1006, 15] on button "Close" at bounding box center [1006, 18] width 62 height 19
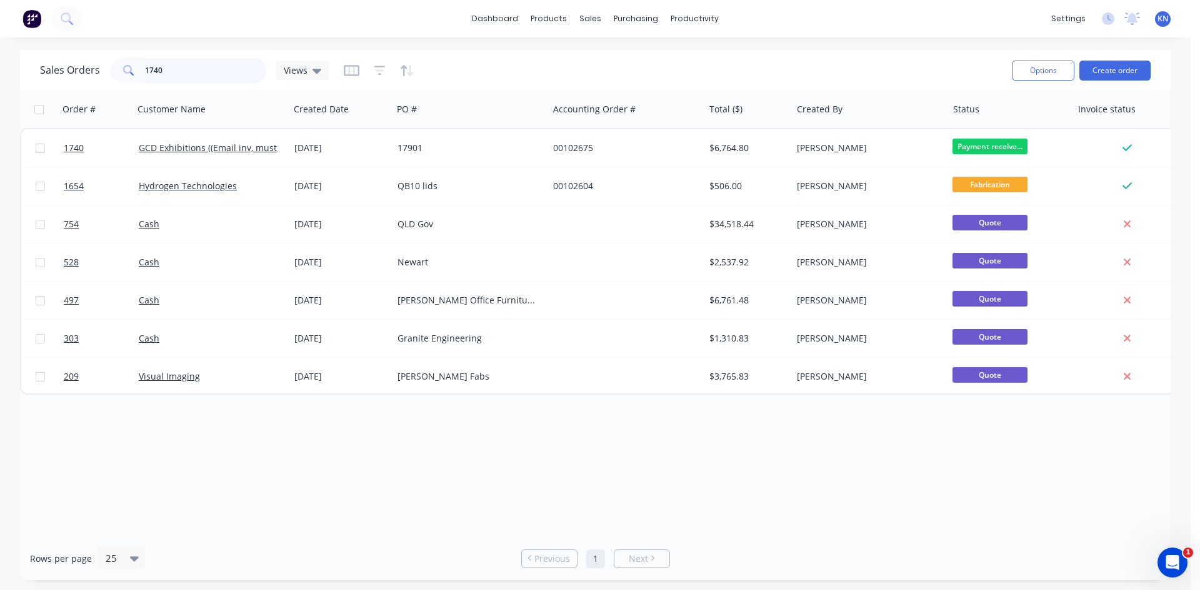
click at [194, 66] on input "1740" at bounding box center [206, 70] width 122 height 25
type input "1"
type input "166"
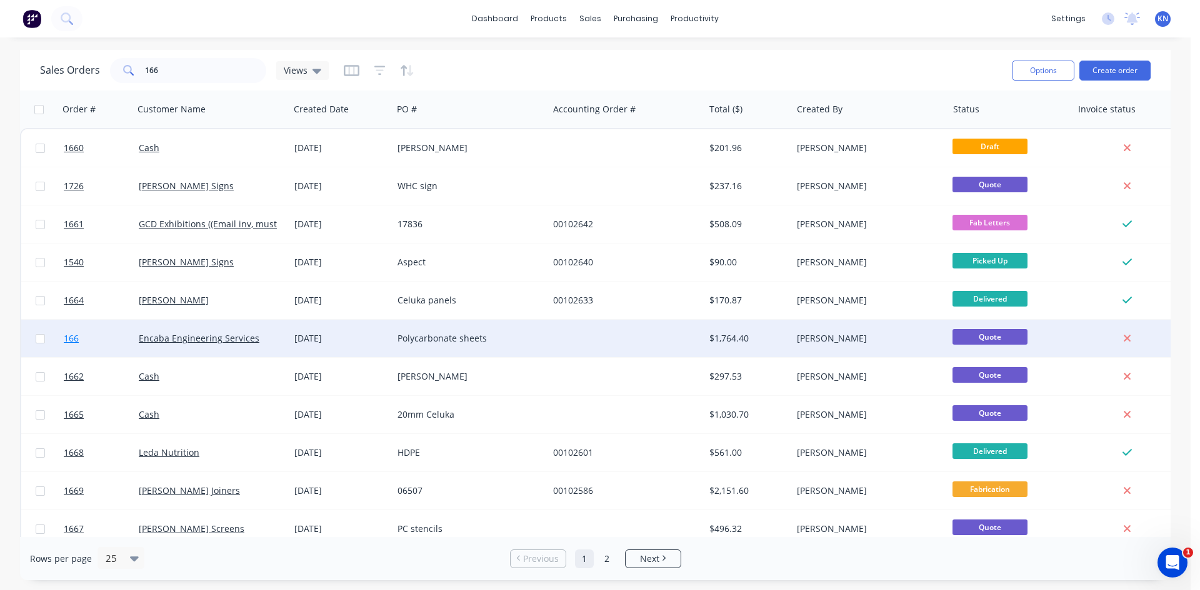
click at [110, 337] on link "166" at bounding box center [101, 338] width 75 height 37
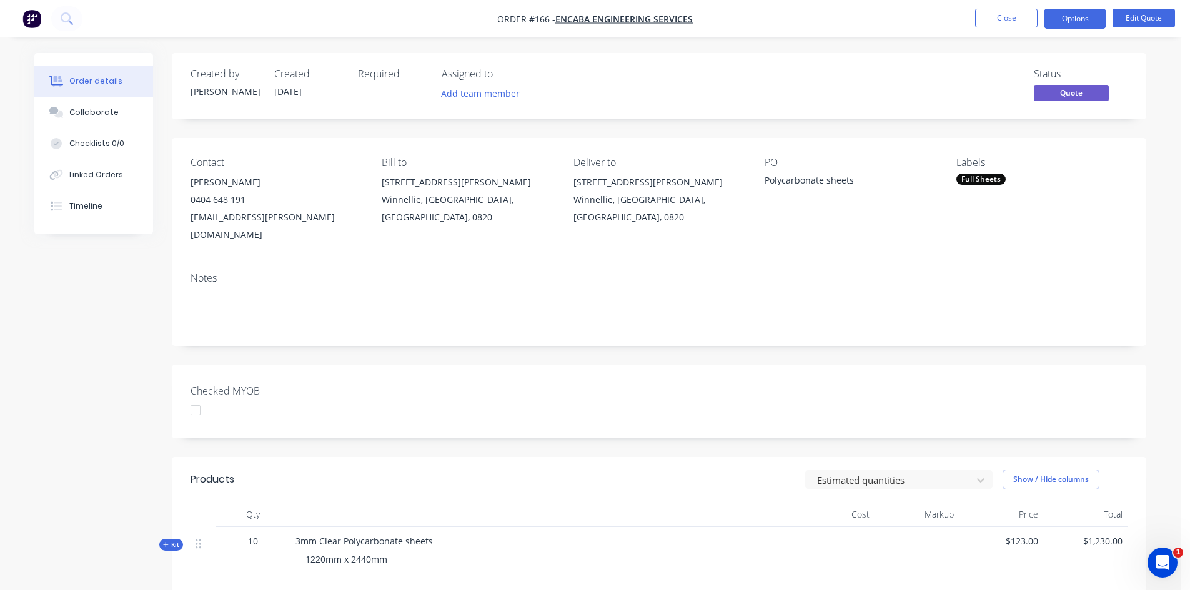
click at [990, 179] on div "Full Sheets" at bounding box center [981, 179] width 49 height 11
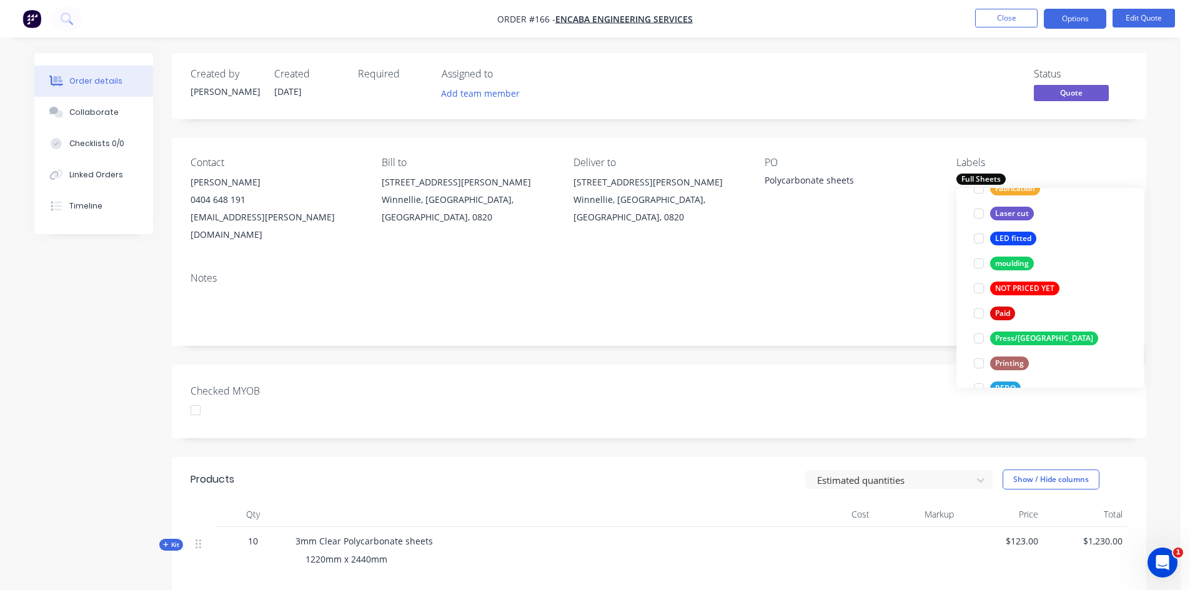
scroll to position [375, 0]
click at [980, 312] on div at bounding box center [979, 313] width 25 height 25
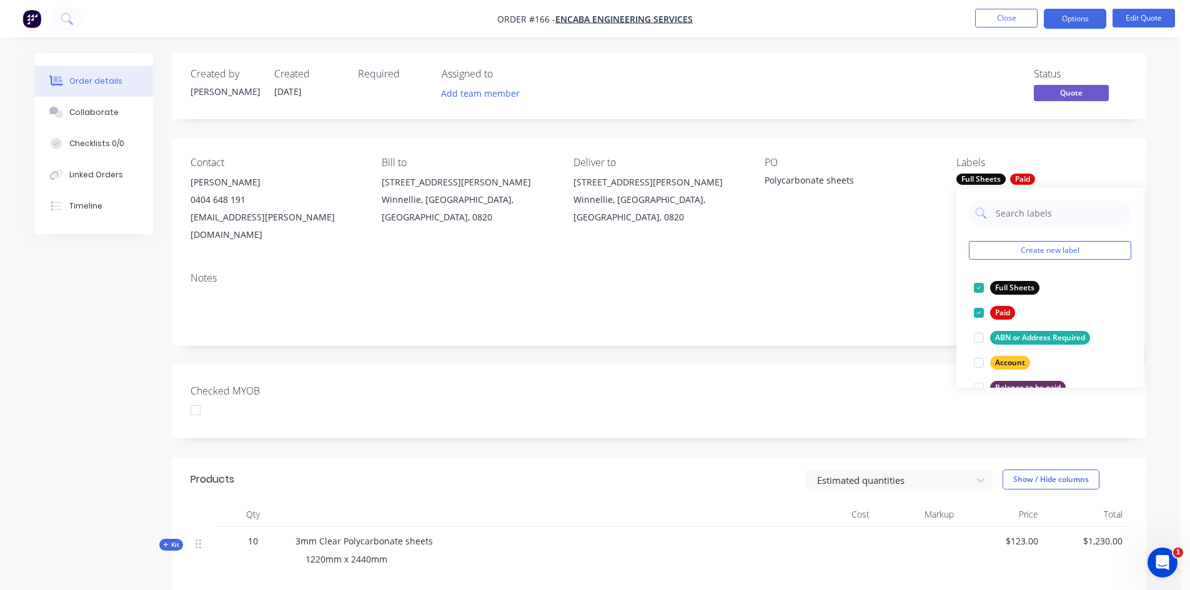
click at [922, 326] on div "Notes" at bounding box center [659, 304] width 975 height 84
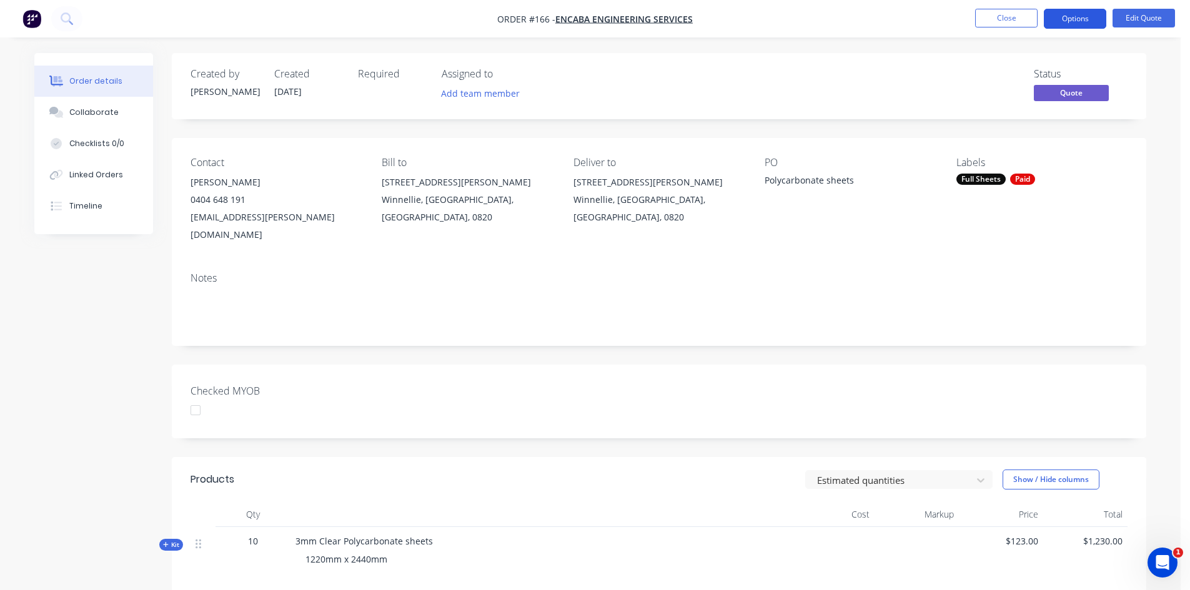
click at [1093, 16] on button "Options" at bounding box center [1075, 19] width 62 height 20
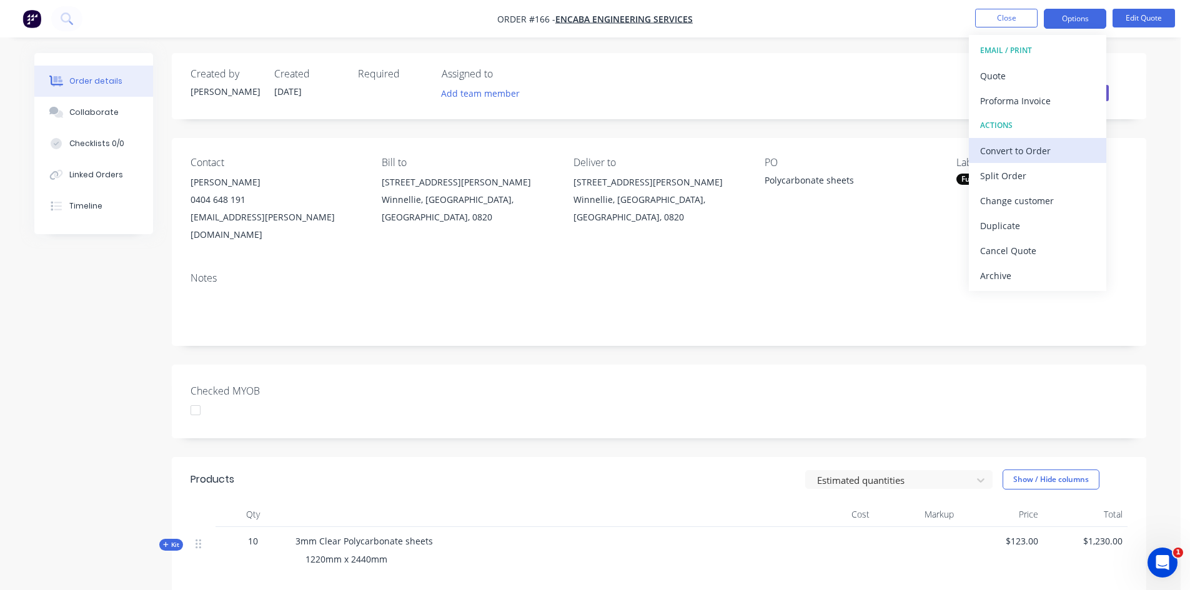
click at [1032, 154] on div "Convert to Order" at bounding box center [1037, 151] width 115 height 18
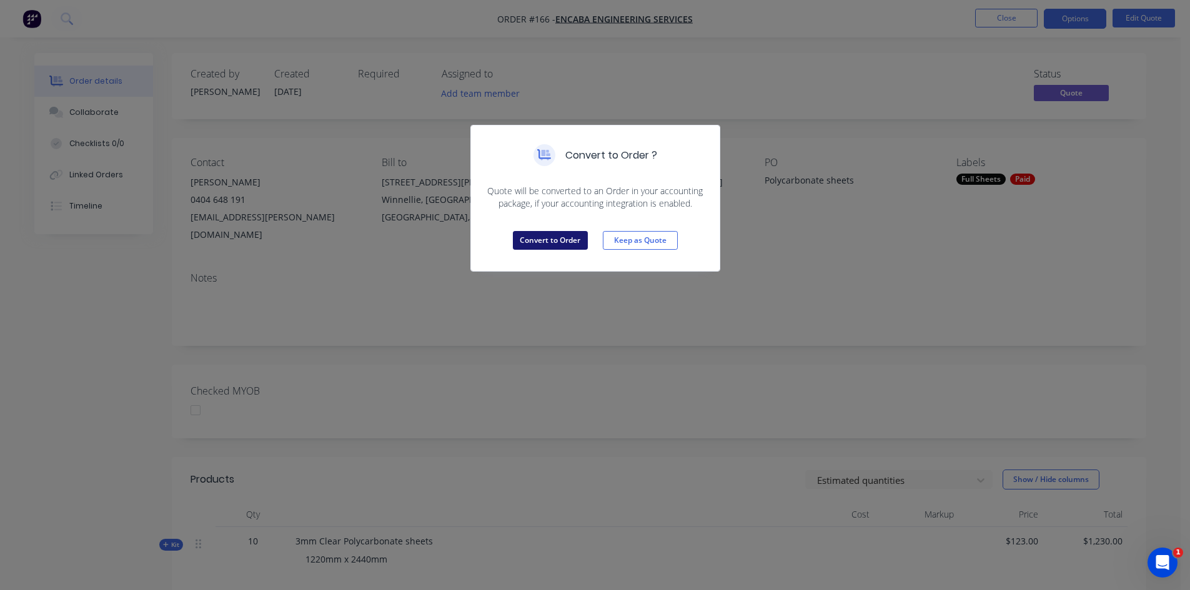
click at [542, 238] on button "Convert to Order" at bounding box center [550, 240] width 75 height 19
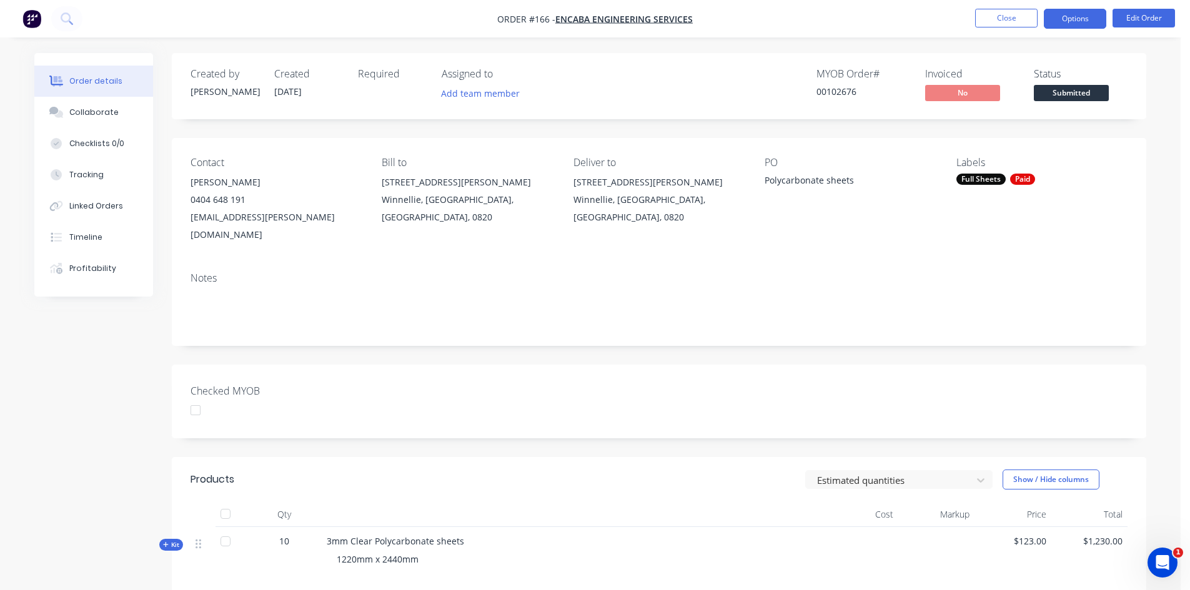
click at [1073, 21] on button "Options" at bounding box center [1075, 19] width 62 height 20
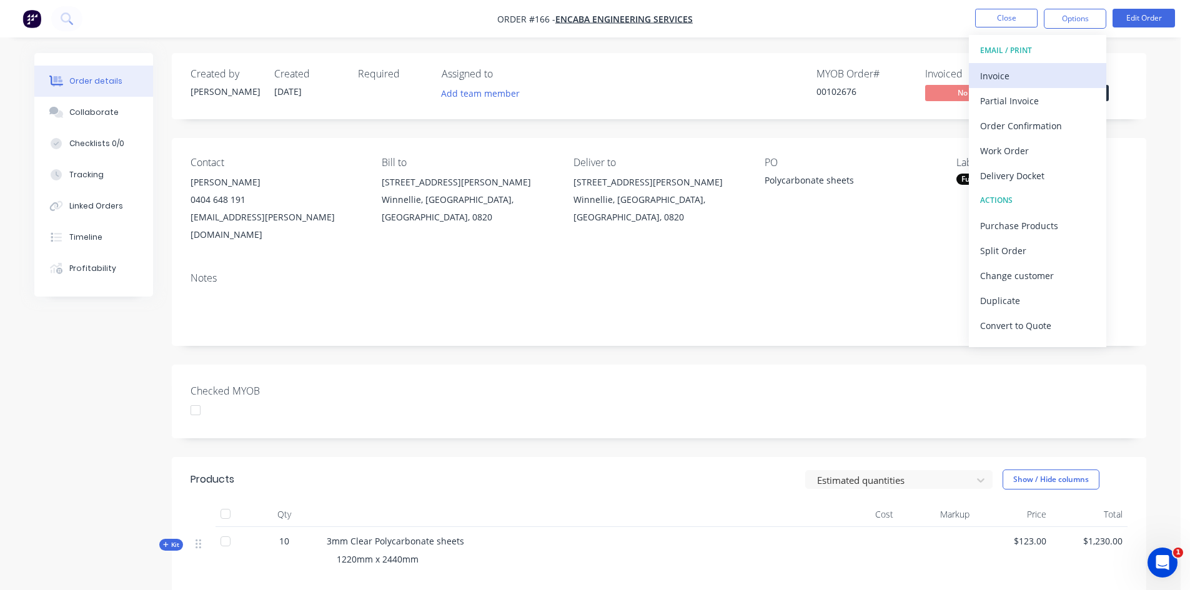
click at [1016, 79] on div "Invoice" at bounding box center [1037, 76] width 115 height 18
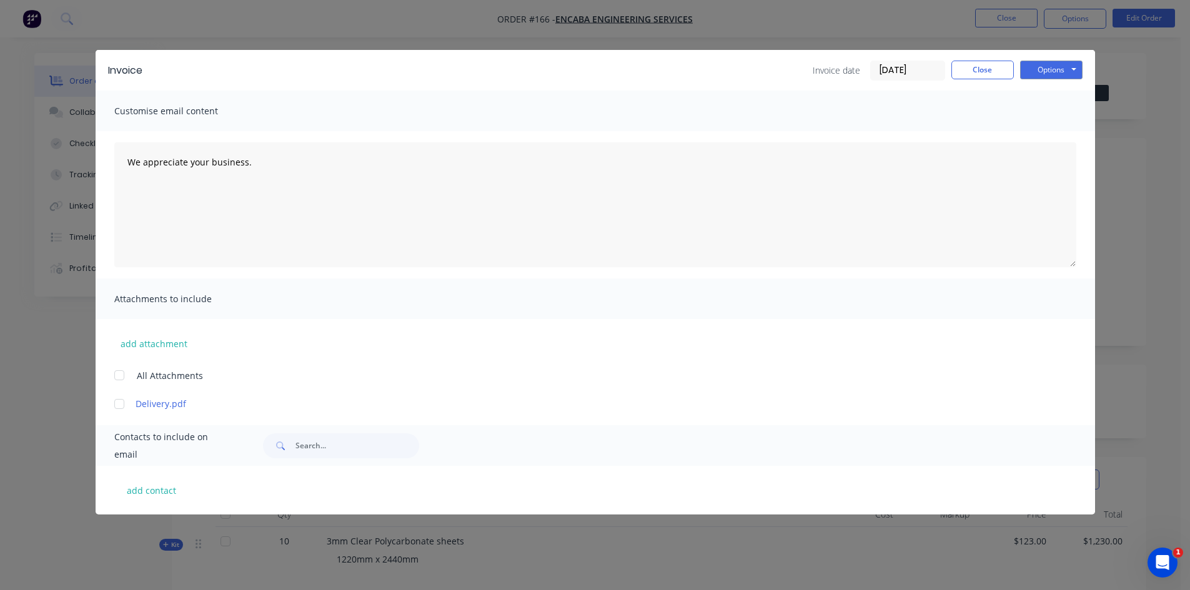
click at [904, 62] on label "[DATE]" at bounding box center [907, 71] width 75 height 20
click at [904, 62] on input "[DATE]" at bounding box center [908, 70] width 74 height 19
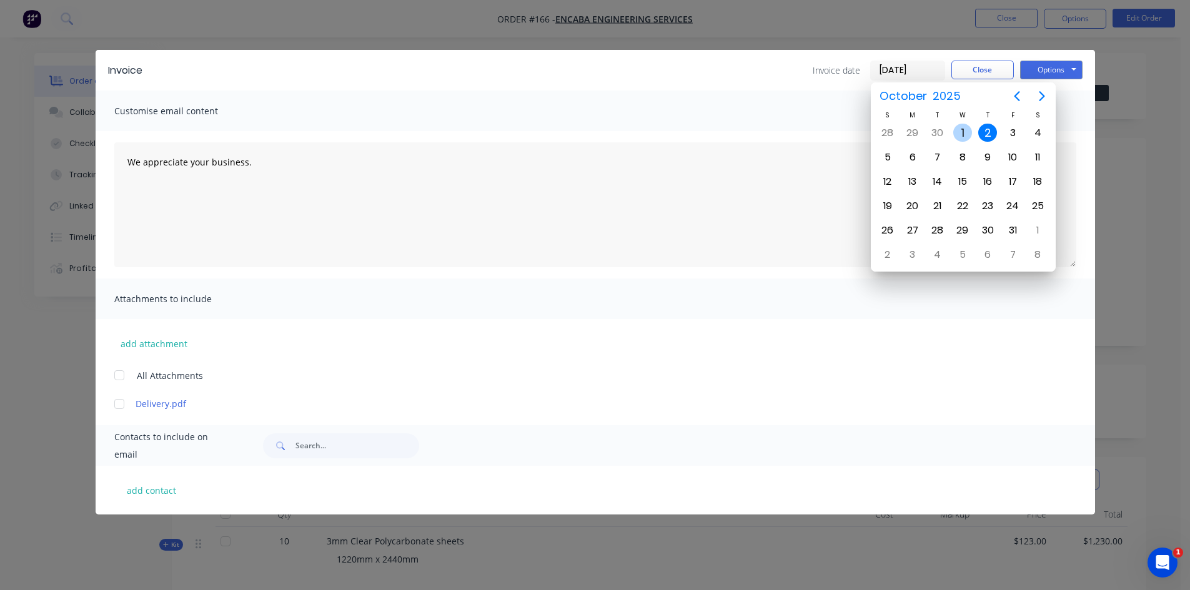
click at [965, 133] on div "1" at bounding box center [962, 133] width 19 height 19
type input "[DATE]"
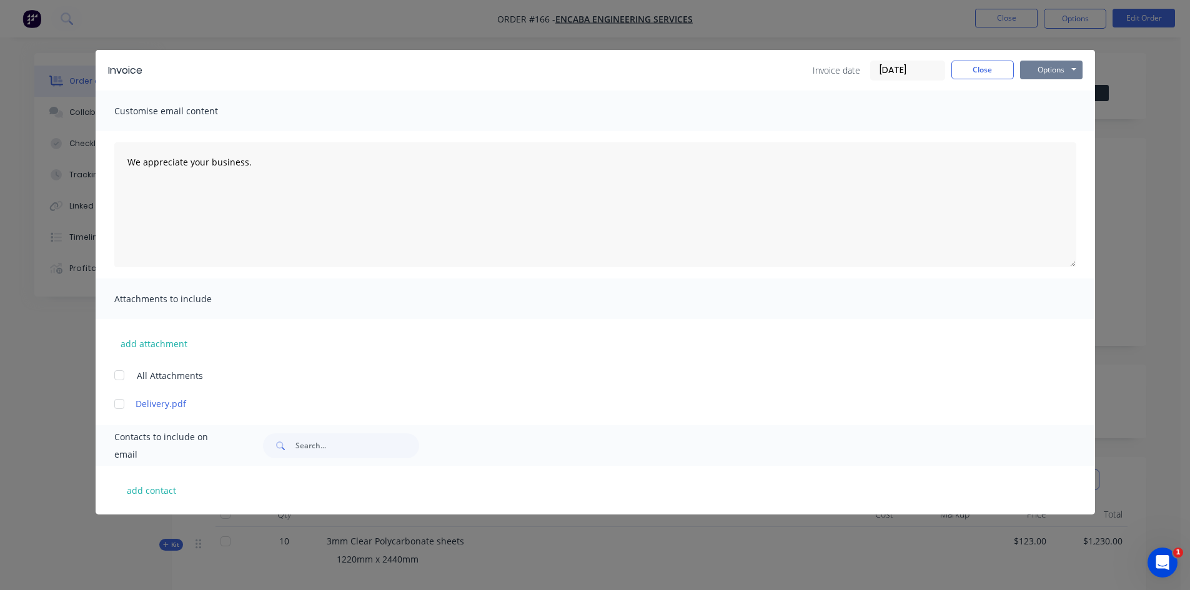
click at [1048, 67] on button "Options" at bounding box center [1051, 70] width 62 height 19
click at [1032, 112] on button "Print" at bounding box center [1060, 112] width 80 height 21
click at [990, 66] on button "Close" at bounding box center [983, 70] width 62 height 19
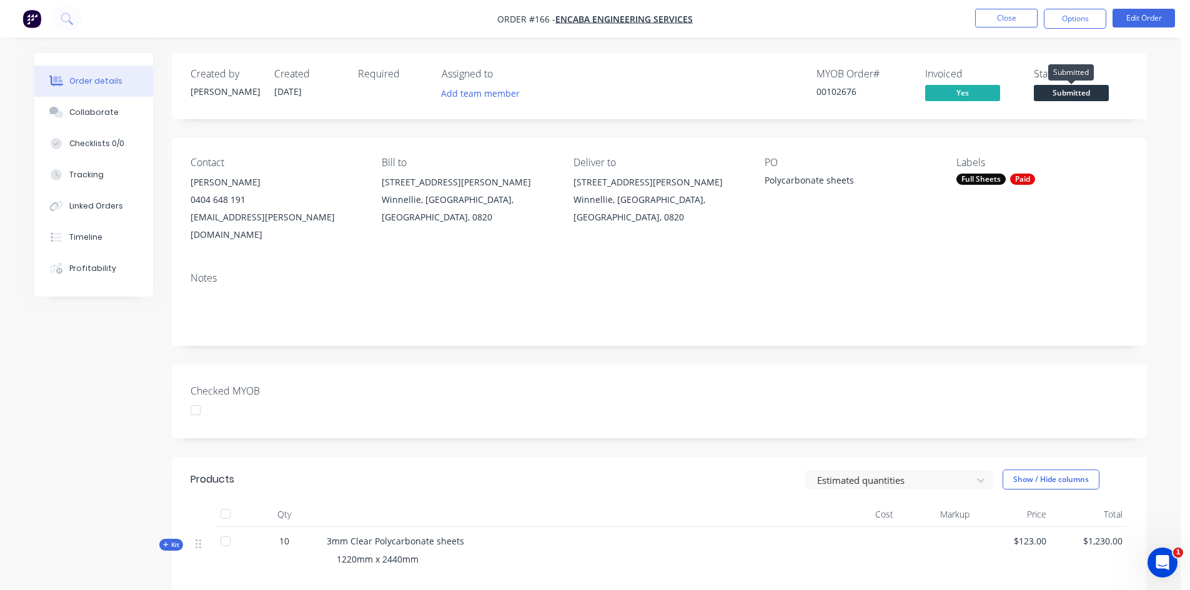
click at [1083, 94] on span "Submitted" at bounding box center [1071, 93] width 75 height 16
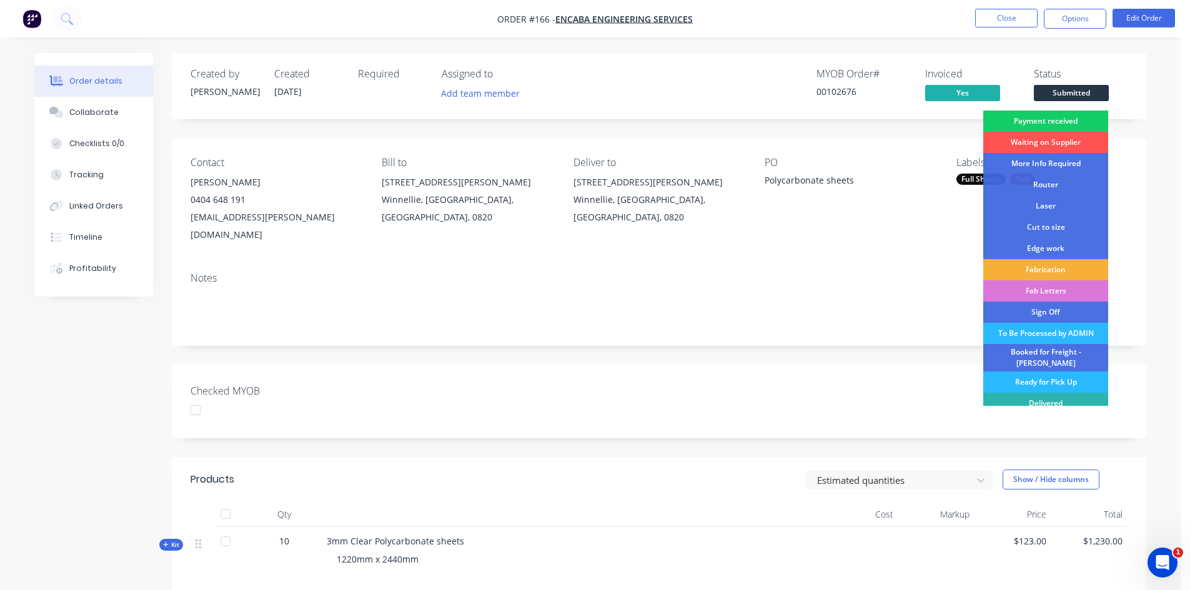
click at [1067, 117] on div "Payment received" at bounding box center [1045, 121] width 125 height 21
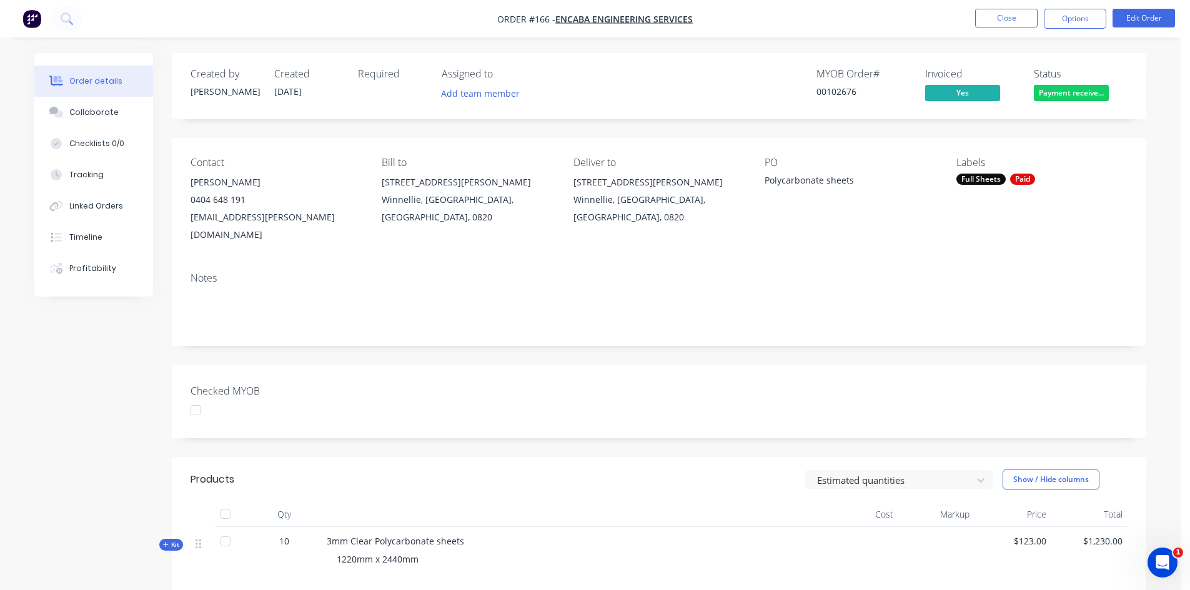
click at [197, 398] on div at bounding box center [195, 410] width 25 height 25
click at [111, 111] on div "Collaborate" at bounding box center [93, 112] width 49 height 11
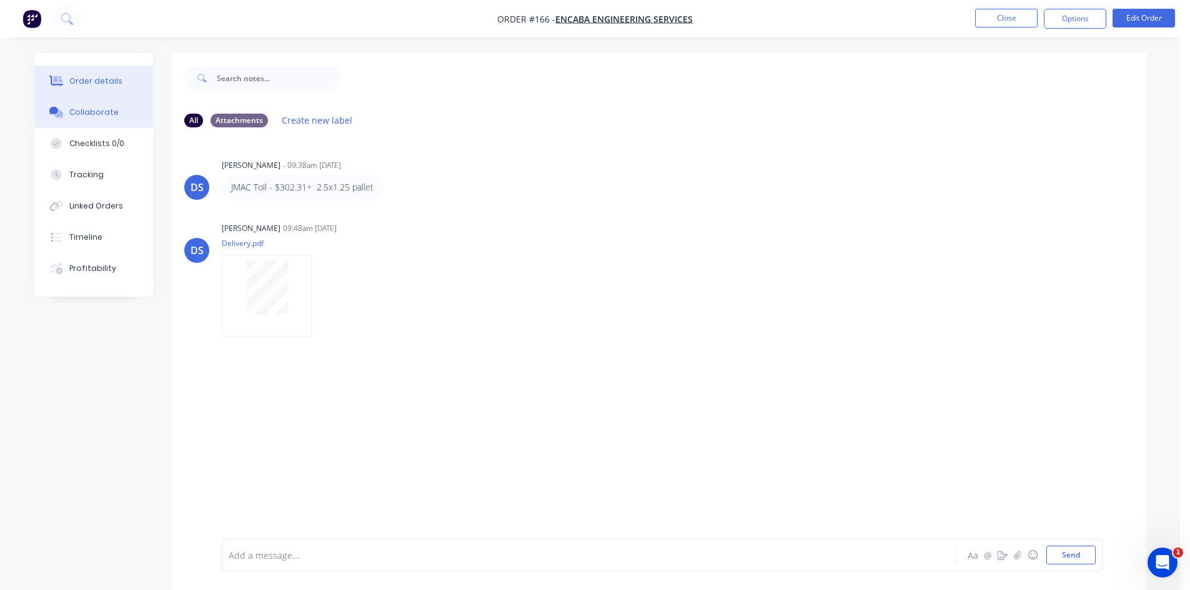
click at [106, 79] on div "Order details" at bounding box center [95, 81] width 53 height 11
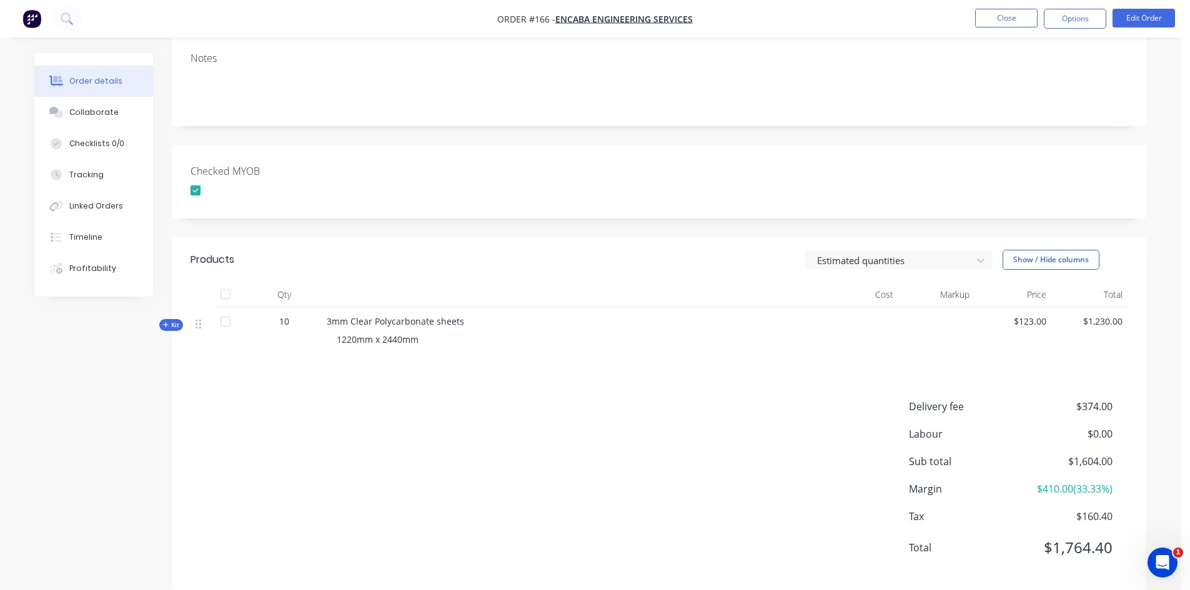
scroll to position [221, 0]
click at [169, 319] on span "Kit" at bounding box center [171, 323] width 16 height 9
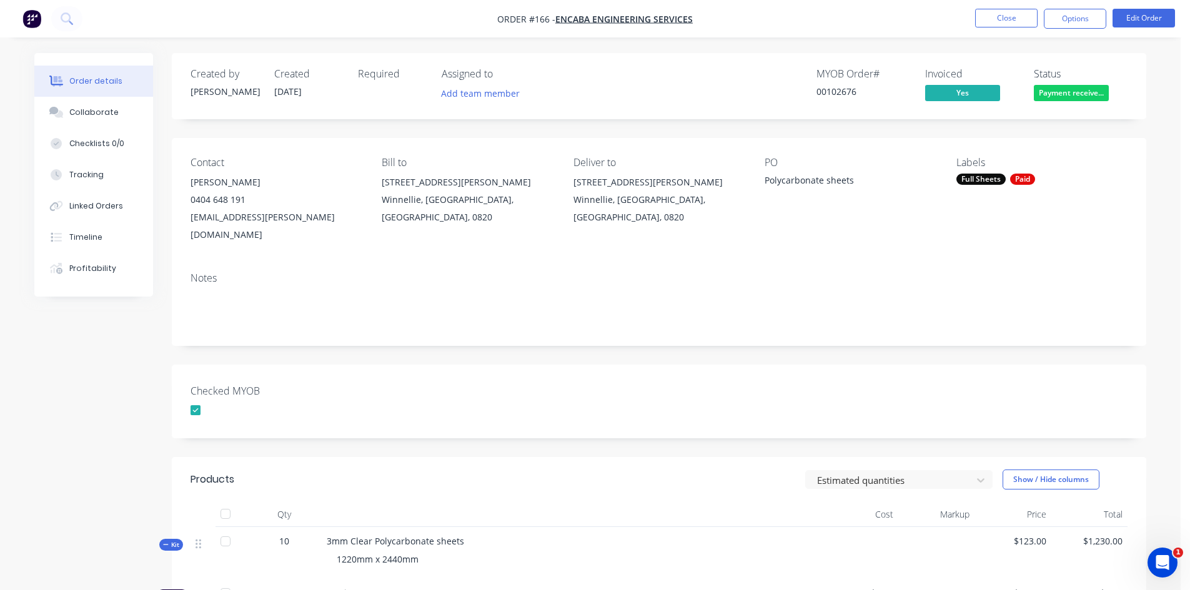
scroll to position [312, 0]
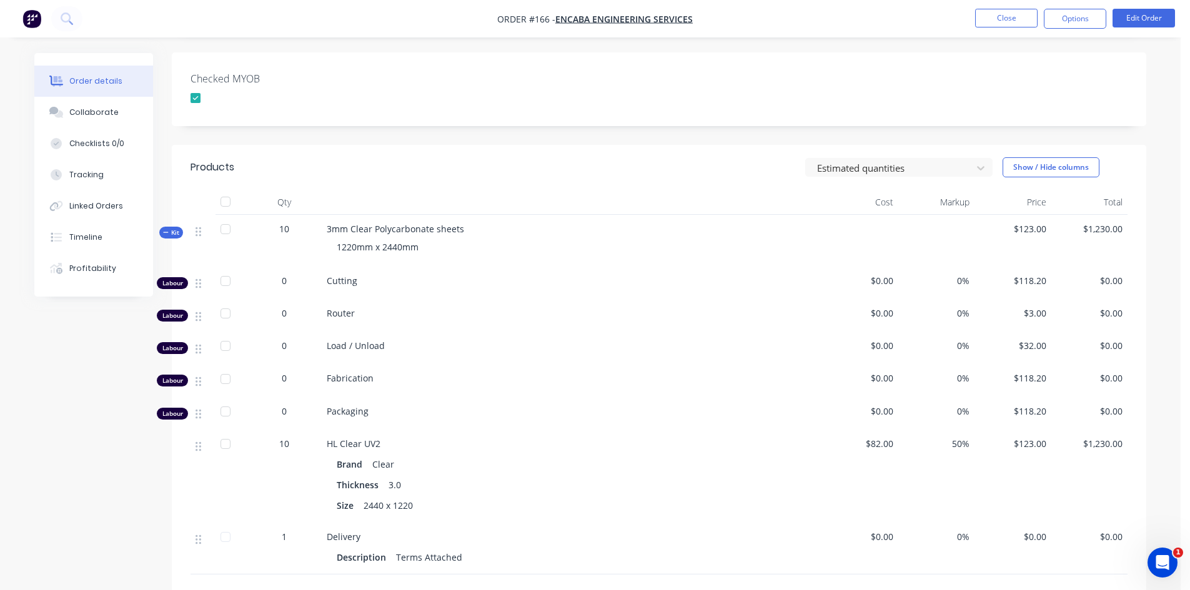
click at [176, 228] on span "Kit" at bounding box center [171, 232] width 16 height 9
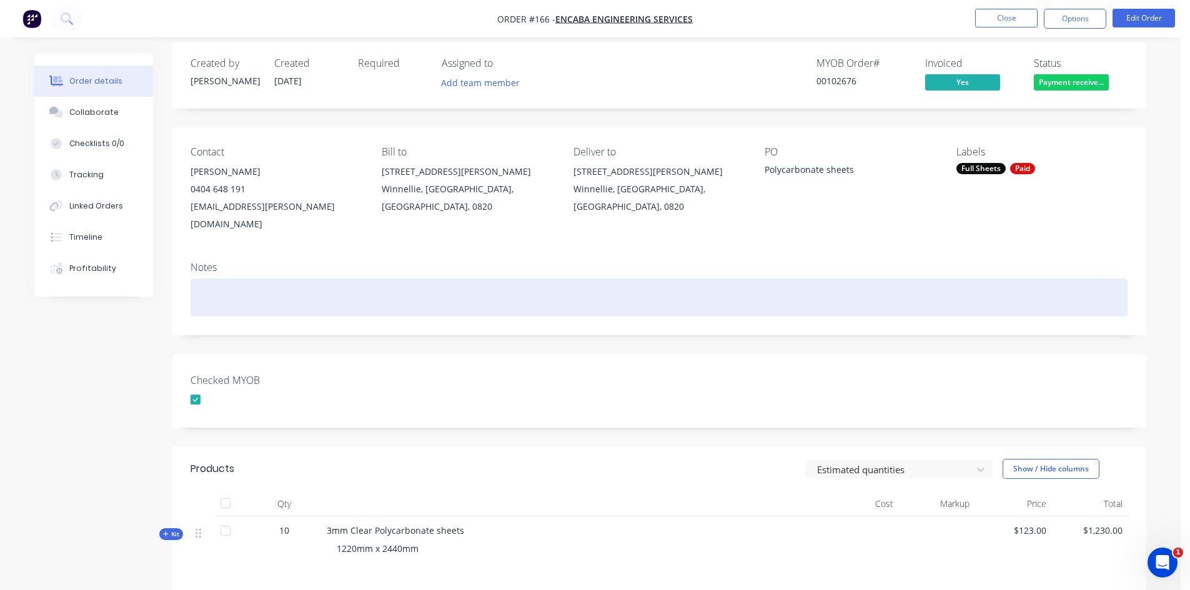
scroll to position [0, 0]
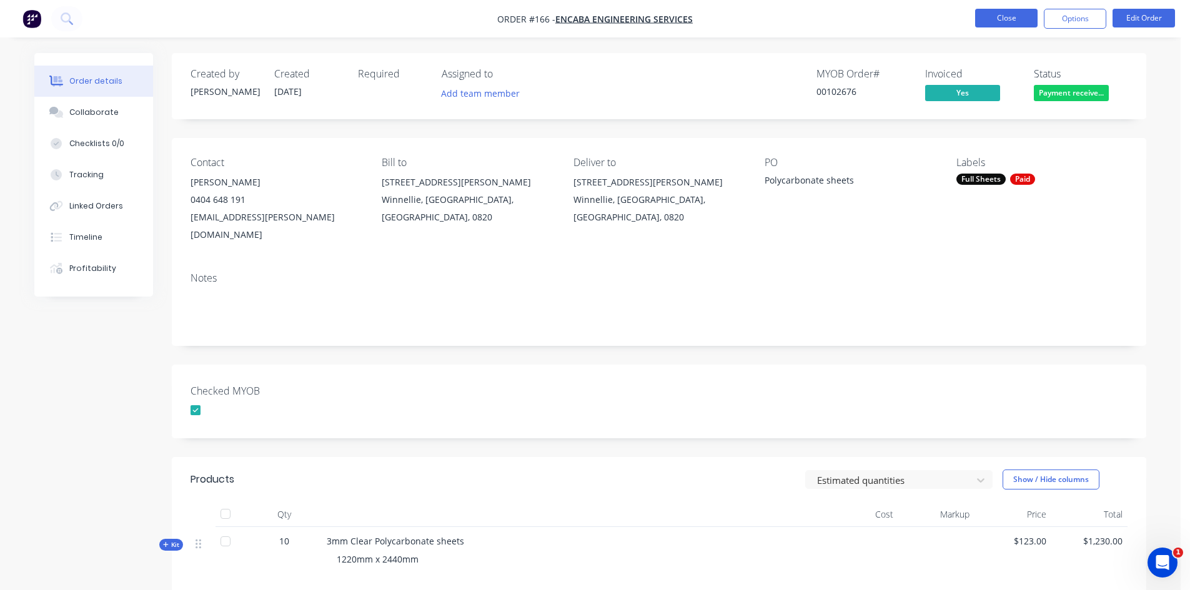
click at [1018, 18] on button "Close" at bounding box center [1006, 18] width 62 height 19
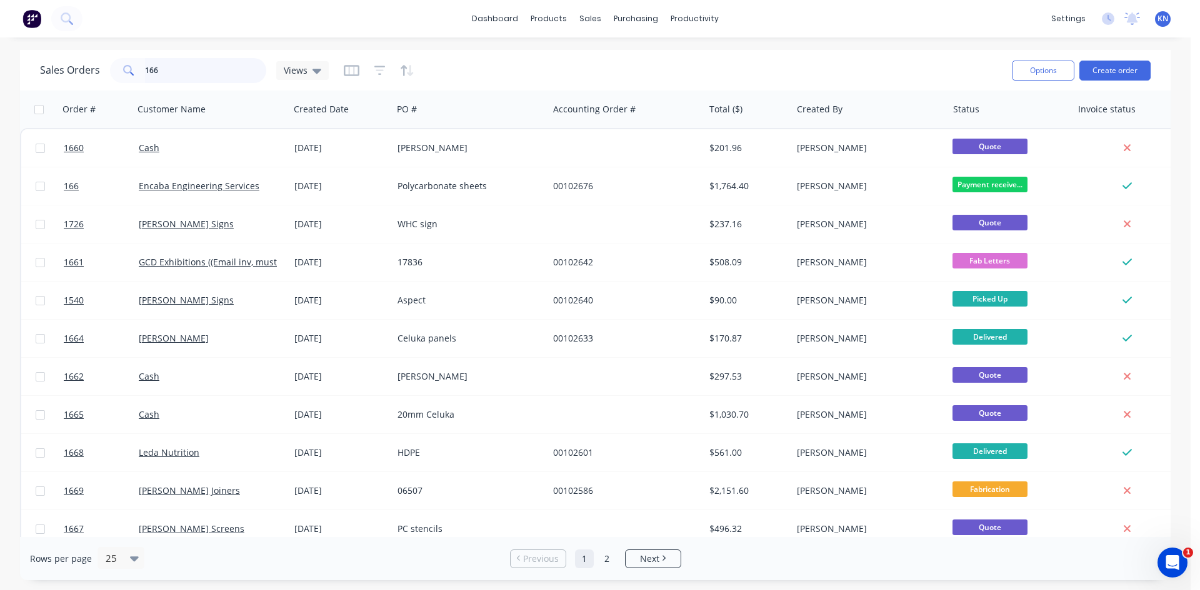
click at [175, 80] on input "166" at bounding box center [206, 70] width 122 height 25
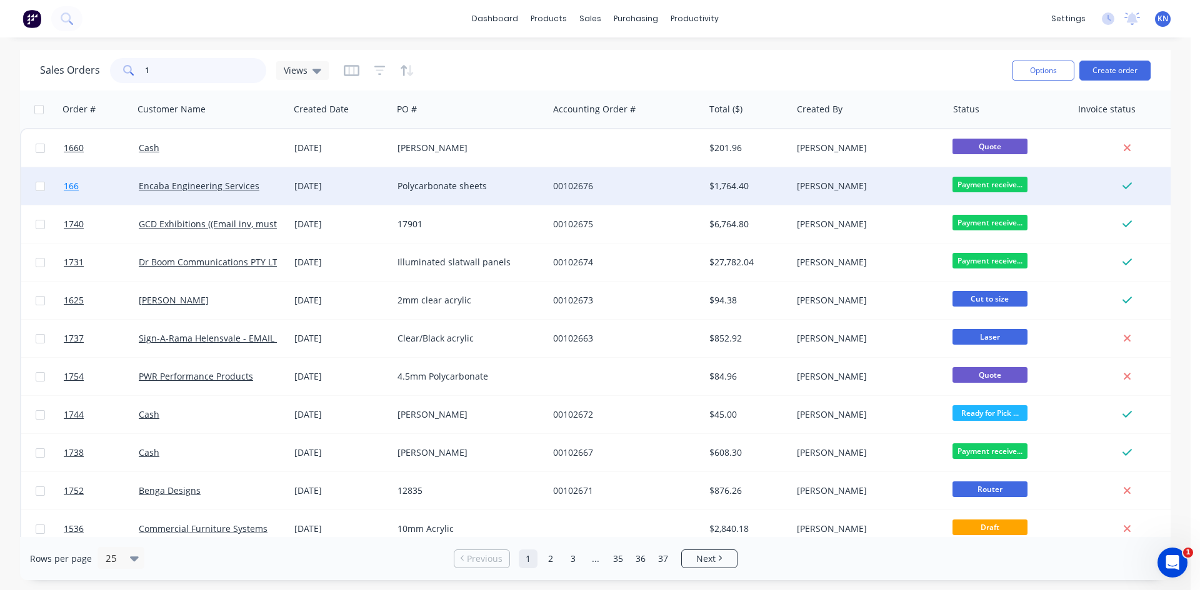
type input "1"
click at [88, 185] on link "166" at bounding box center [101, 185] width 75 height 37
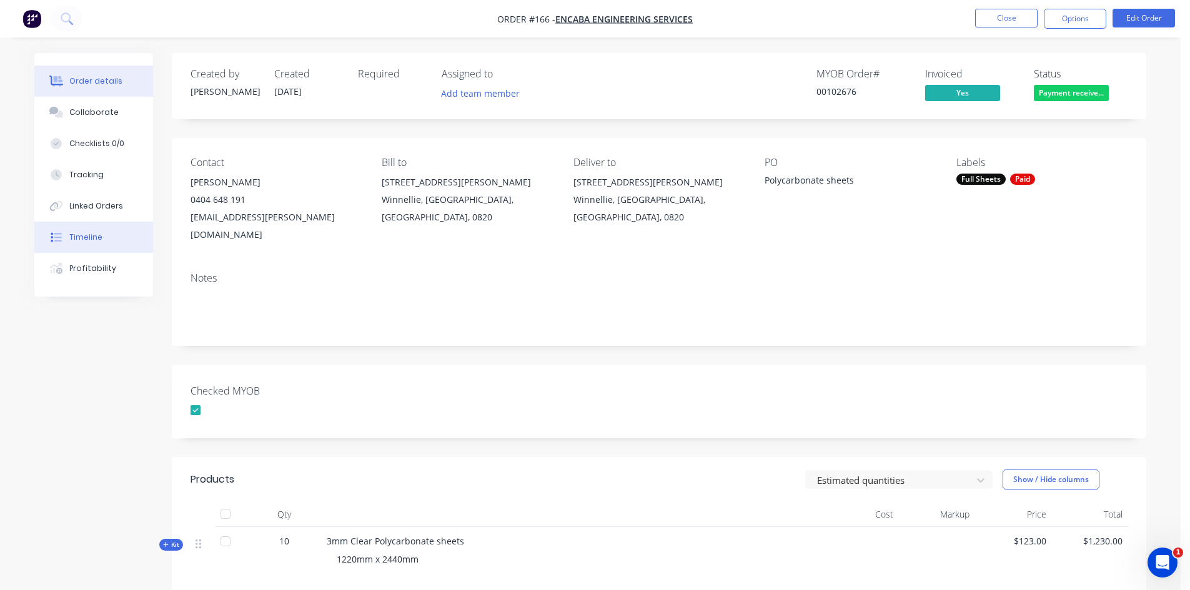
click at [88, 238] on div "Timeline" at bounding box center [85, 237] width 33 height 11
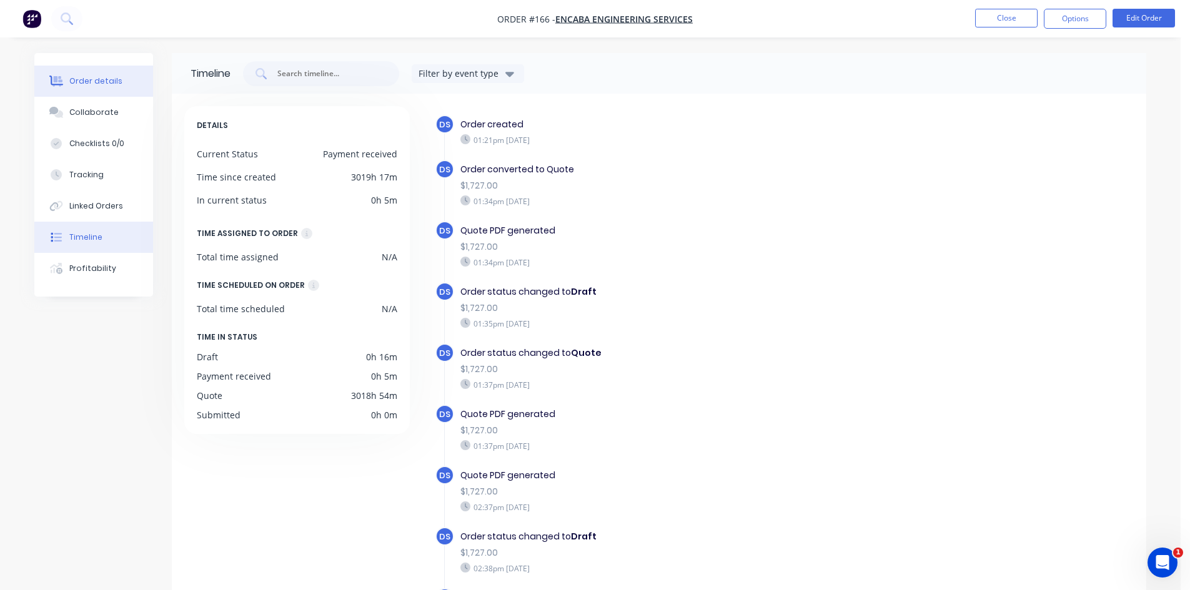
click at [107, 82] on div "Order details" at bounding box center [95, 81] width 53 height 11
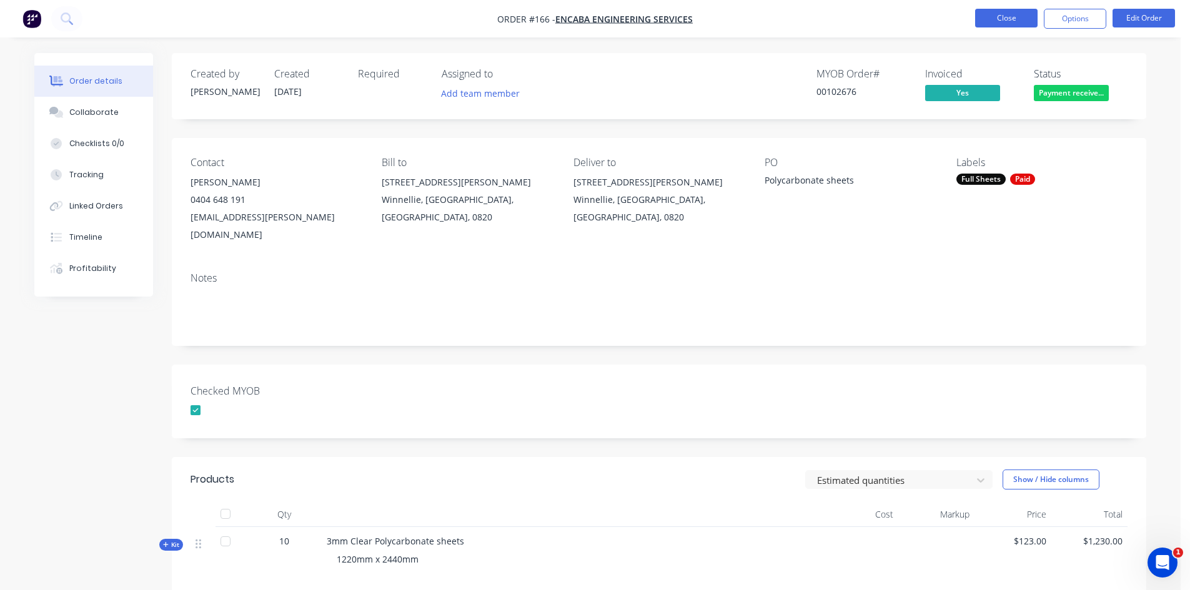
click at [1015, 16] on button "Close" at bounding box center [1006, 18] width 62 height 19
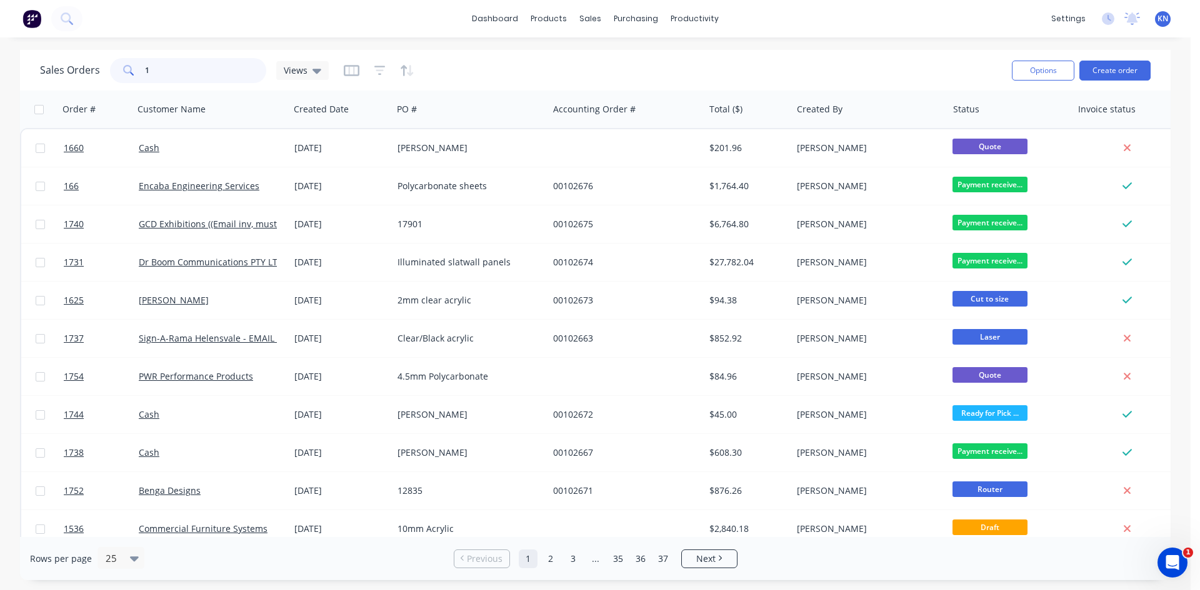
click at [152, 76] on input "1" at bounding box center [206, 70] width 122 height 25
type input "1742"
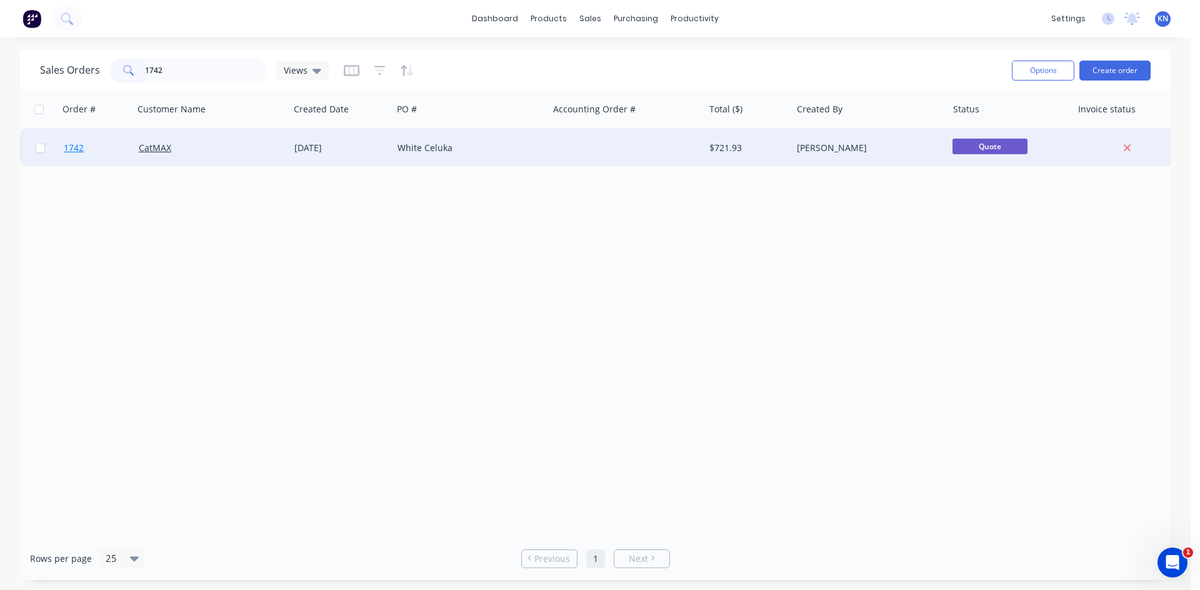
click at [92, 146] on link "1742" at bounding box center [101, 147] width 75 height 37
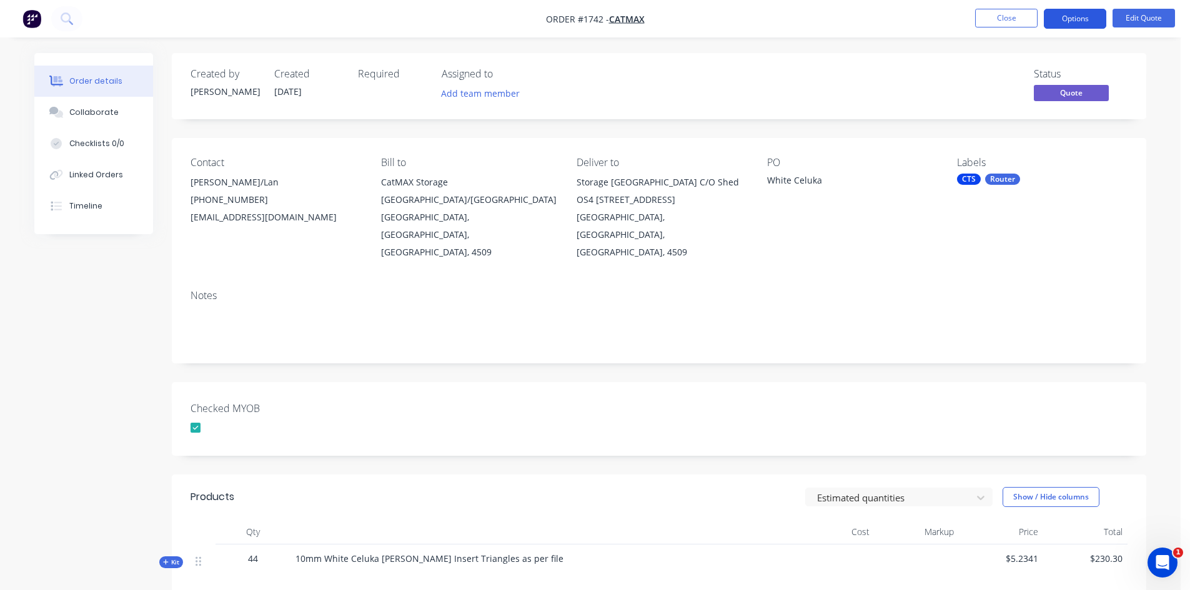
click at [1092, 17] on button "Options" at bounding box center [1075, 19] width 62 height 20
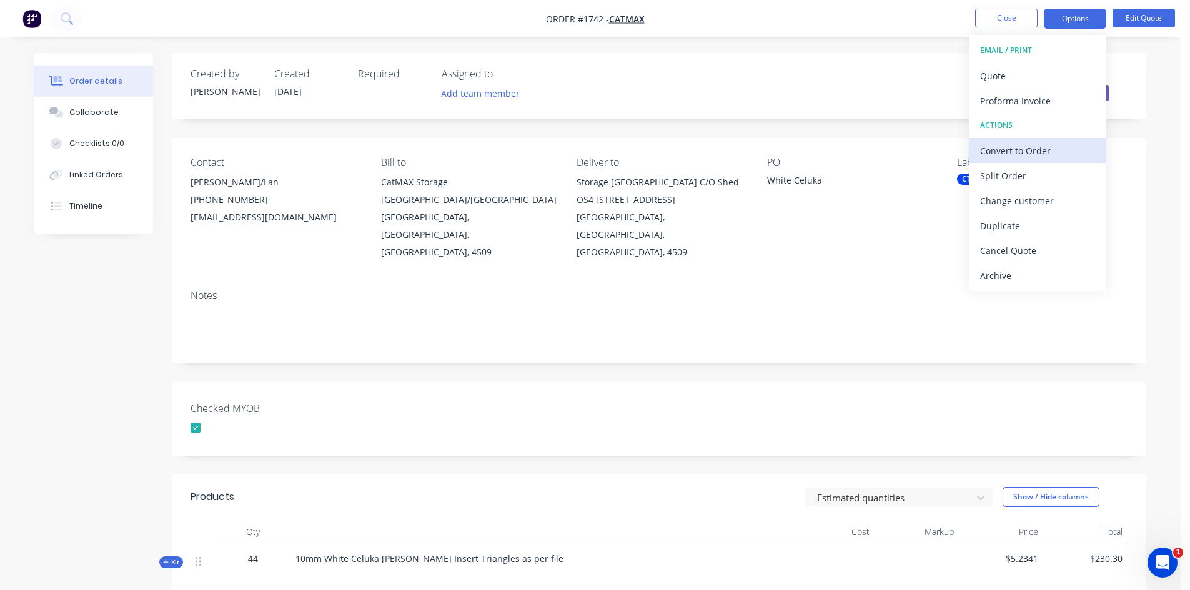
click at [1033, 149] on div "Convert to Order" at bounding box center [1037, 151] width 115 height 18
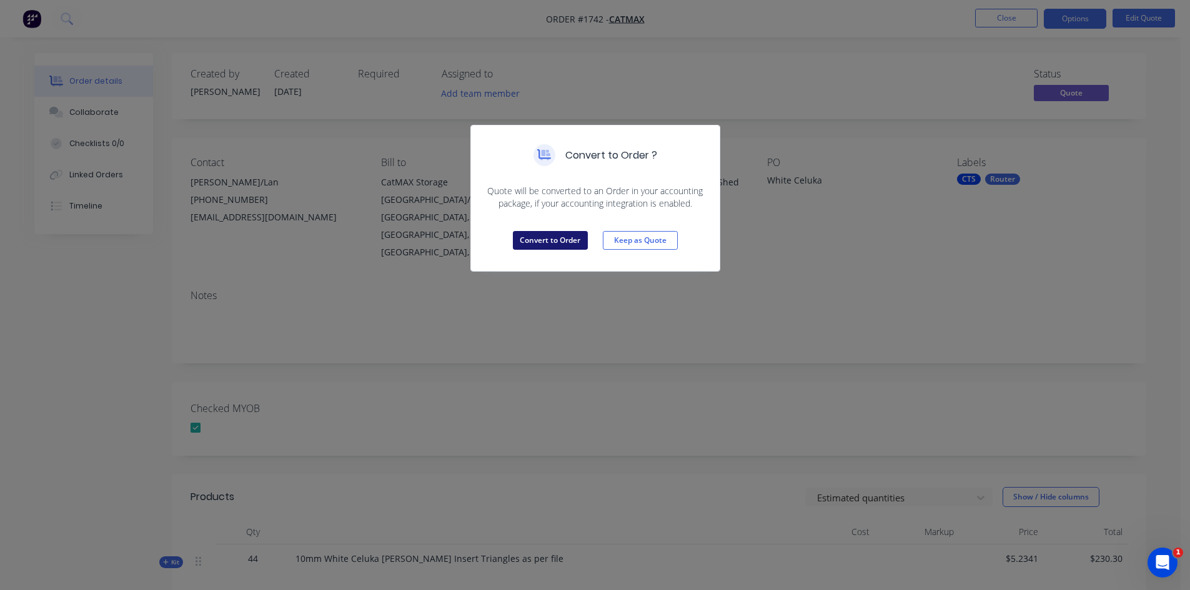
click at [562, 241] on button "Convert to Order" at bounding box center [550, 240] width 75 height 19
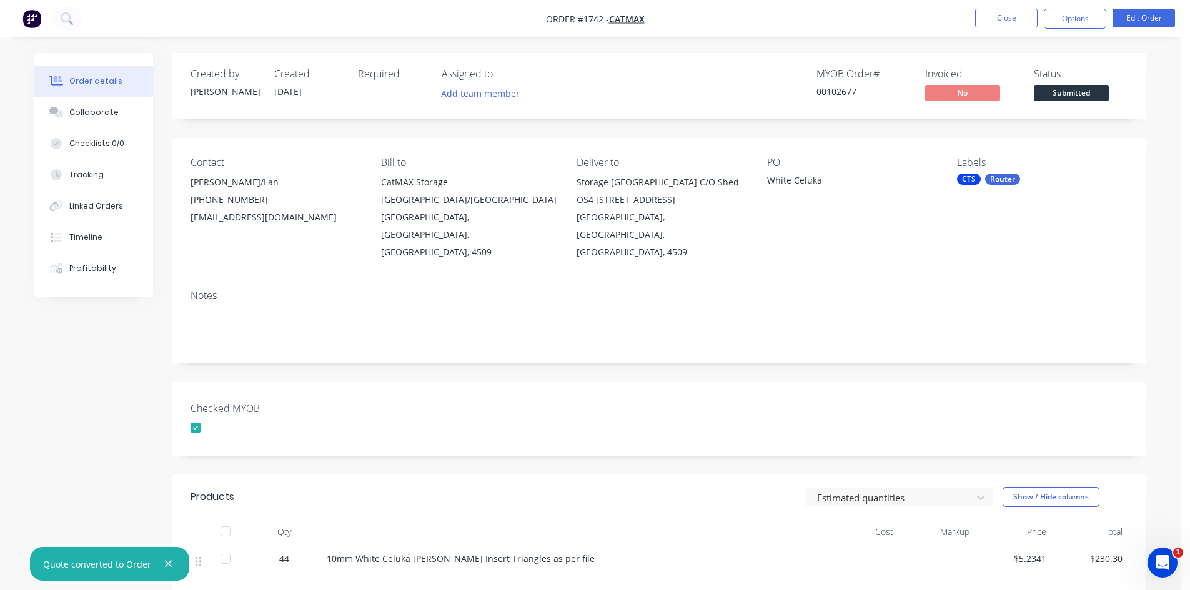
click at [1078, 94] on span "Submitted" at bounding box center [1071, 93] width 75 height 16
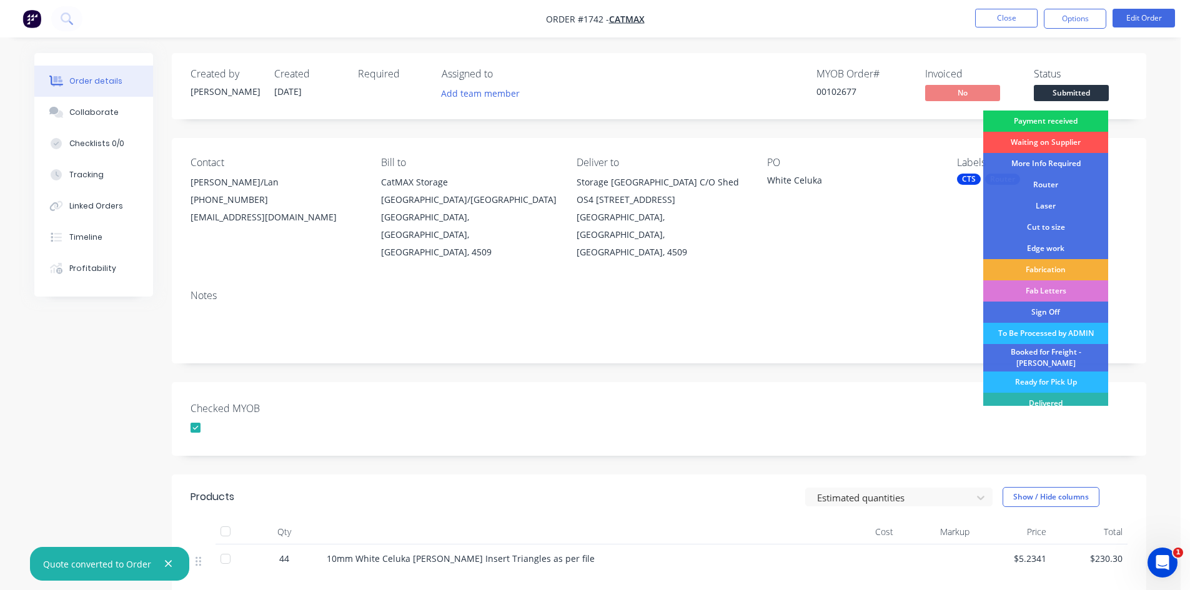
click at [1075, 121] on div "Payment received" at bounding box center [1045, 121] width 125 height 21
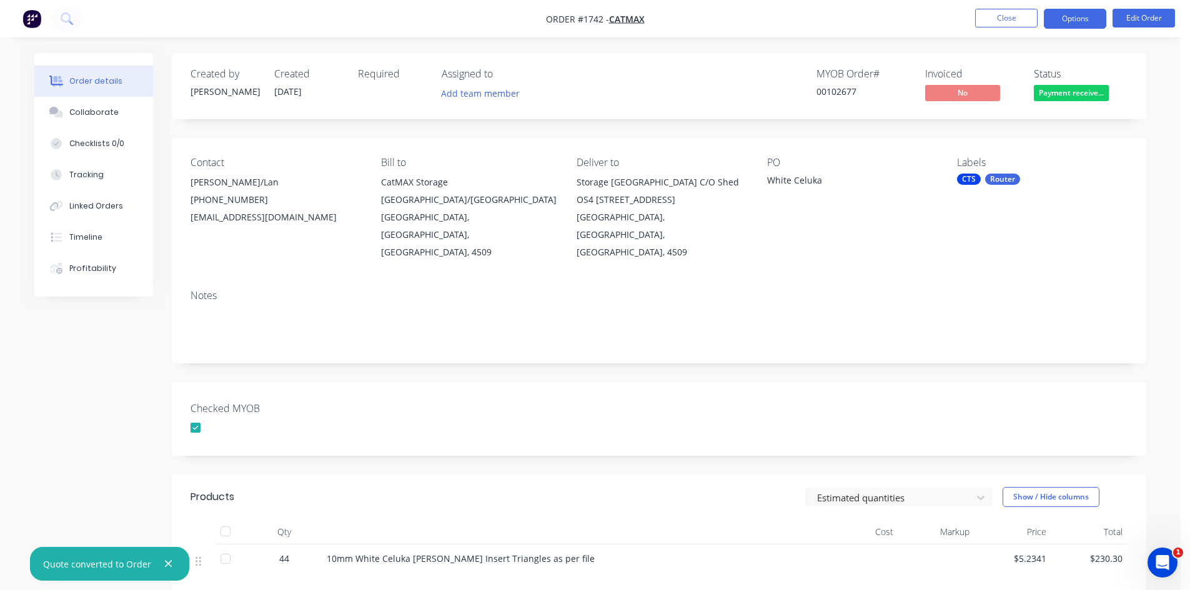
click at [1078, 16] on button "Options" at bounding box center [1075, 19] width 62 height 20
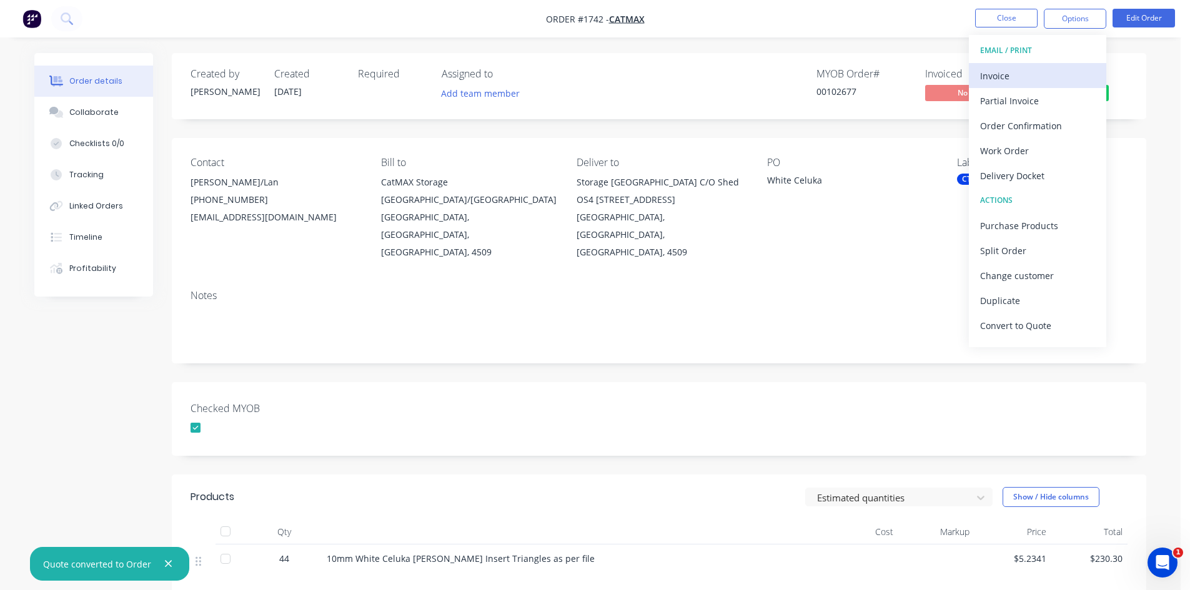
click at [1013, 71] on div "Invoice" at bounding box center [1037, 76] width 115 height 18
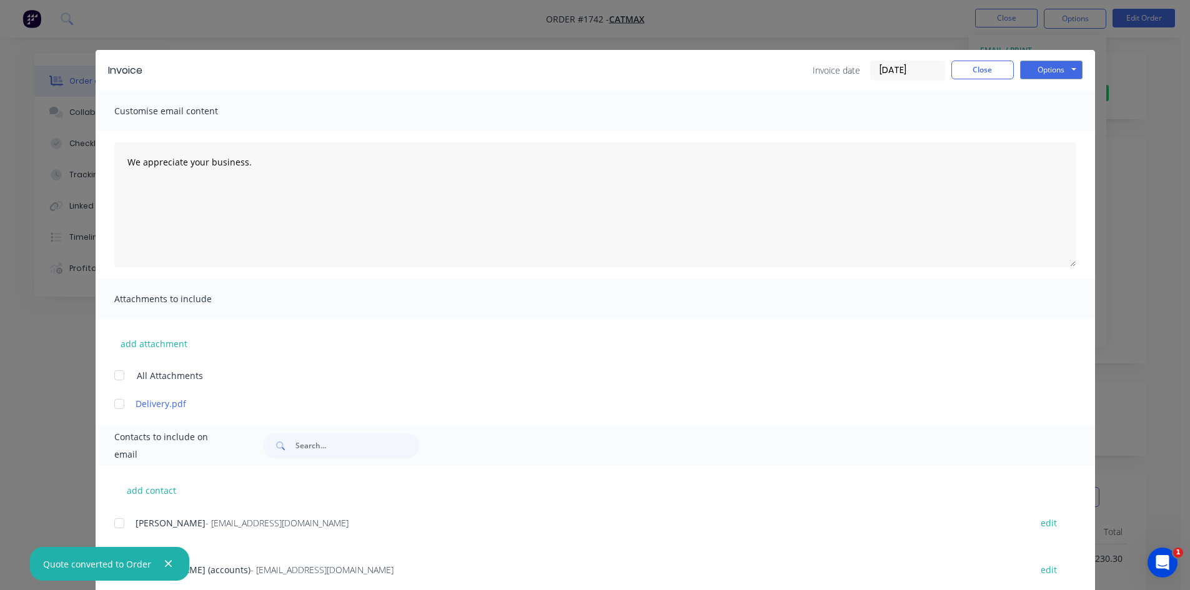
click at [919, 65] on input "[DATE]" at bounding box center [908, 70] width 74 height 19
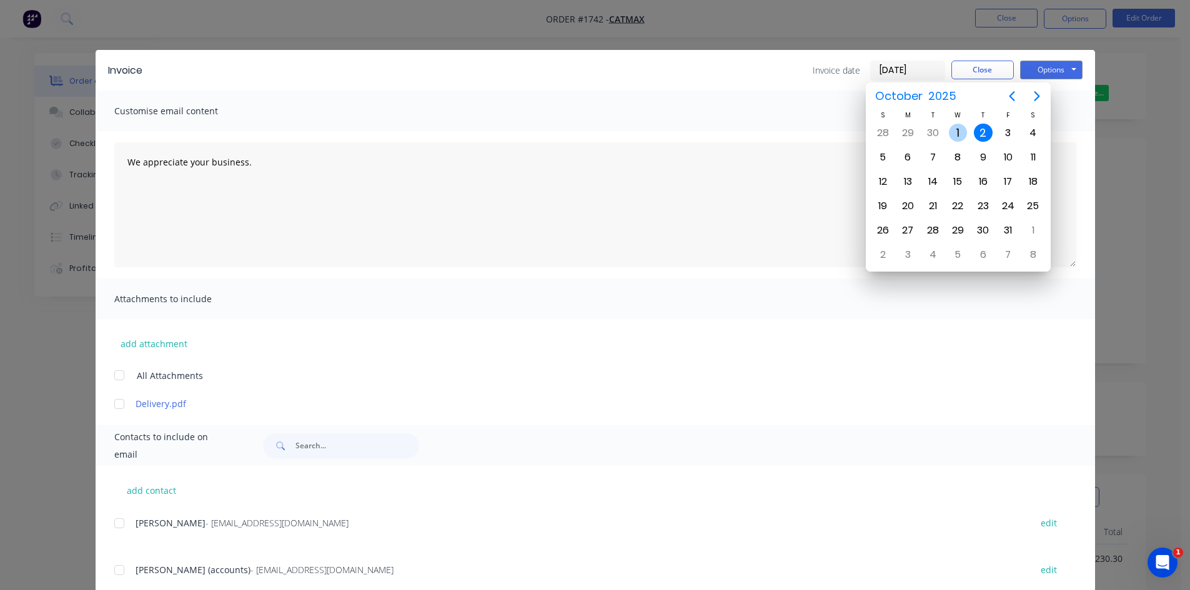
click at [961, 127] on div "1" at bounding box center [958, 133] width 19 height 19
type input "[DATE]"
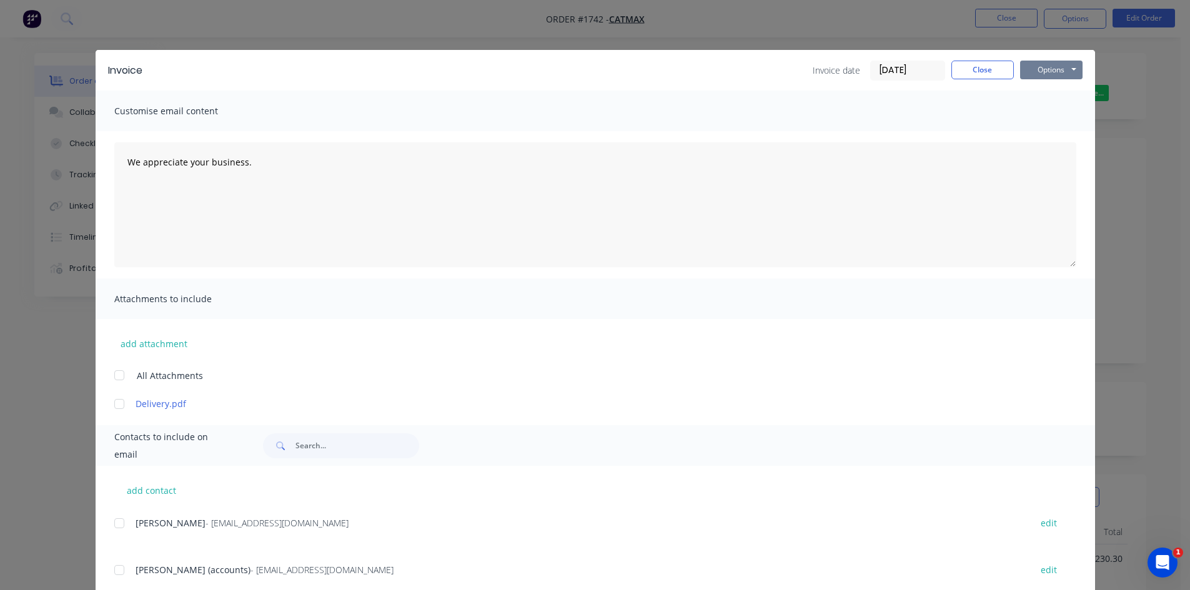
click at [1041, 68] on button "Options" at bounding box center [1051, 70] width 62 height 19
click at [1047, 112] on button "Print" at bounding box center [1060, 112] width 80 height 21
click at [958, 70] on button "Close" at bounding box center [983, 70] width 62 height 19
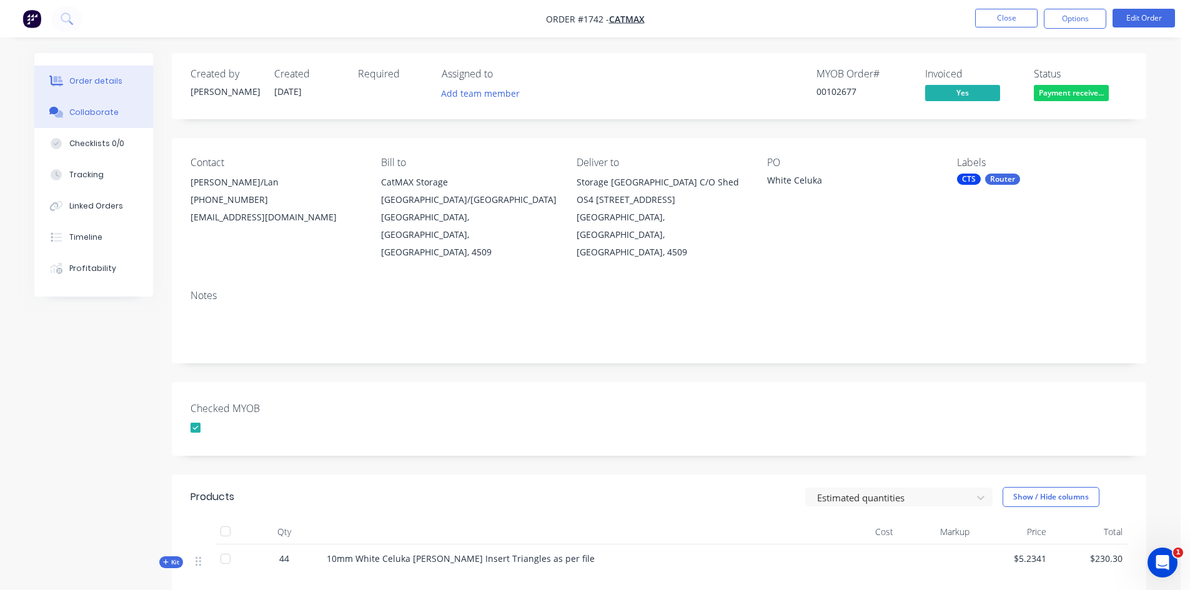
click at [117, 113] on button "Collaborate" at bounding box center [93, 112] width 119 height 31
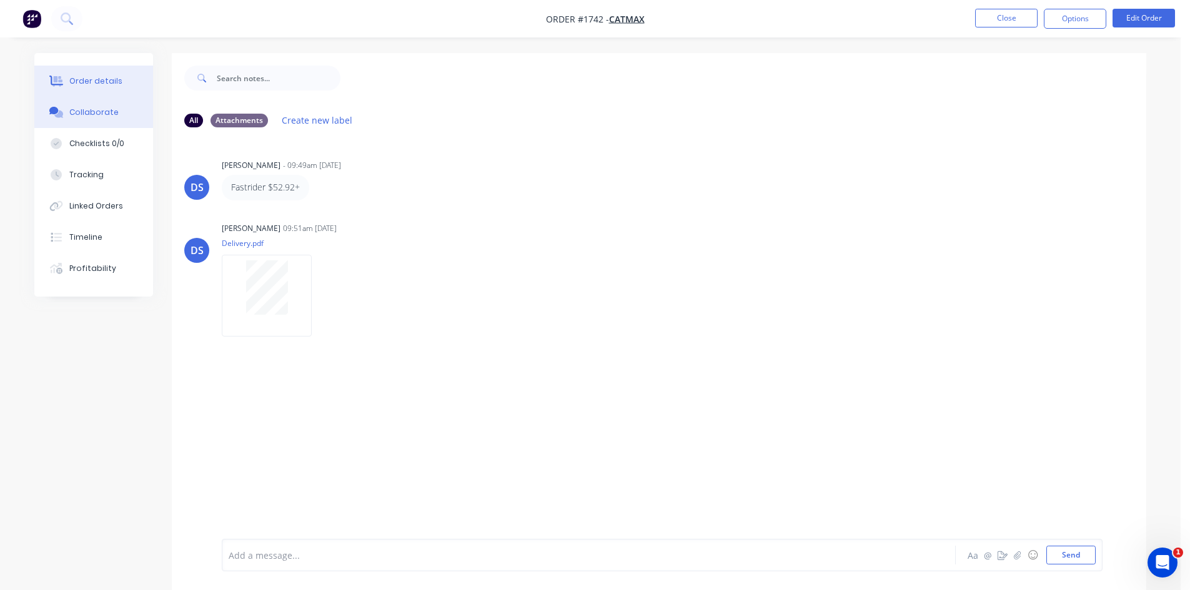
click at [95, 77] on div "Order details" at bounding box center [95, 81] width 53 height 11
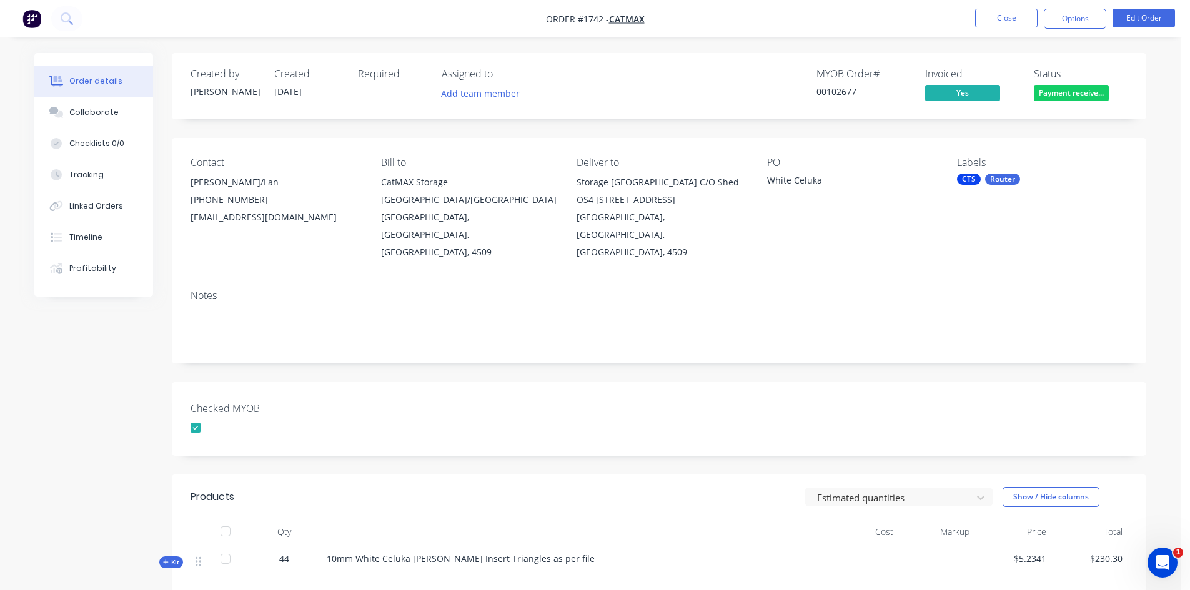
click at [983, 177] on div "CTS Router" at bounding box center [1042, 179] width 171 height 11
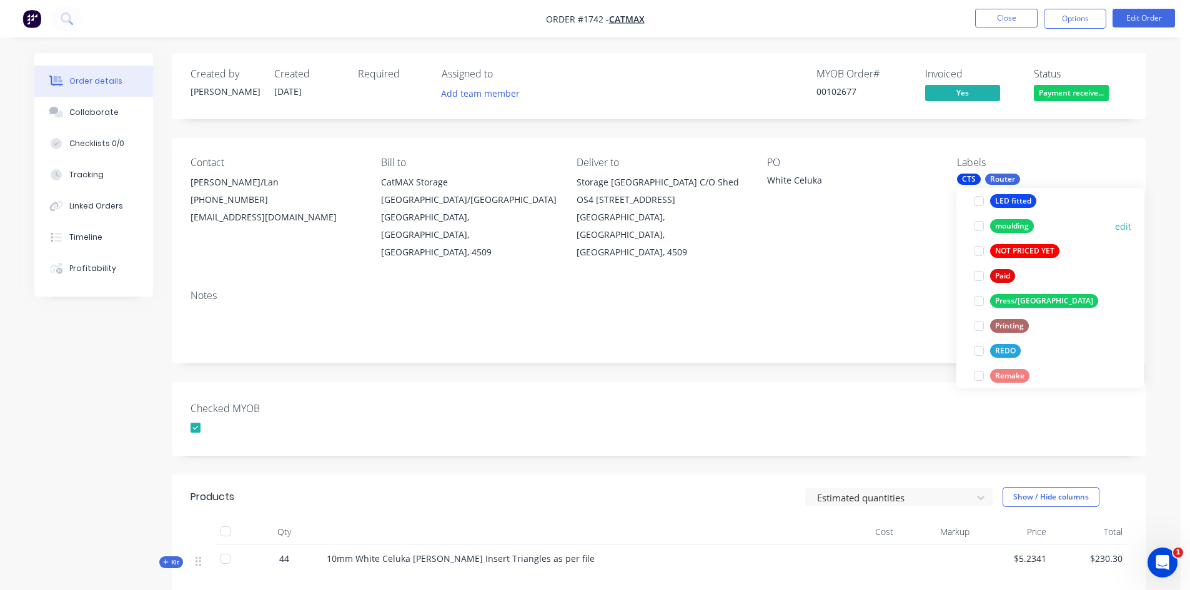
scroll to position [437, 0]
click at [980, 276] on div at bounding box center [979, 275] width 25 height 25
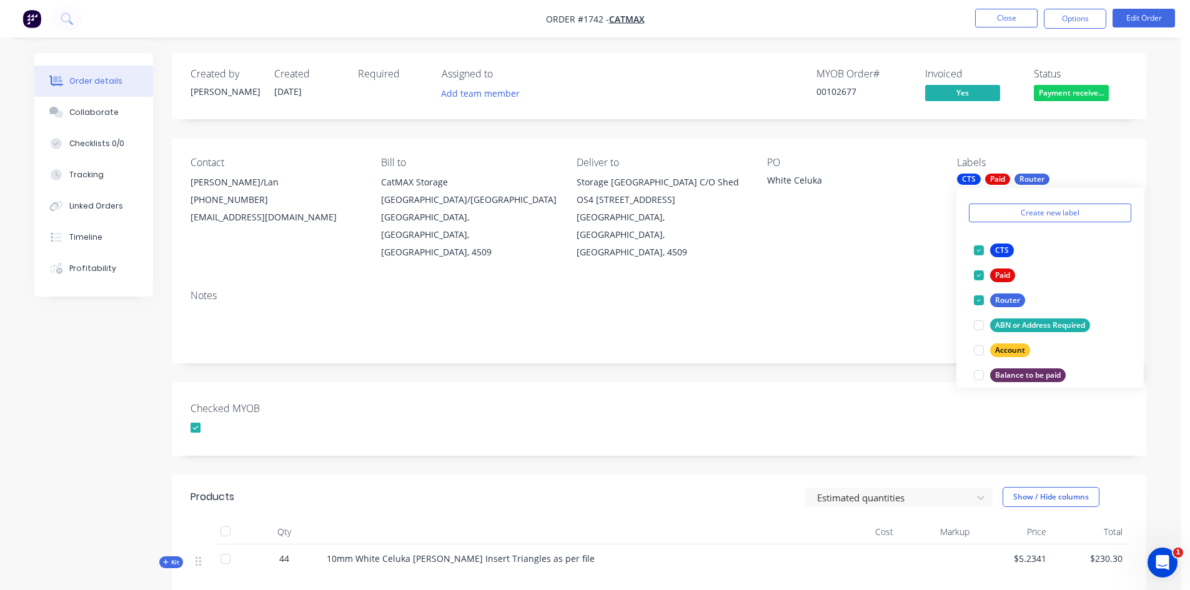
click at [874, 382] on div "Checked MYOB" at bounding box center [659, 419] width 975 height 74
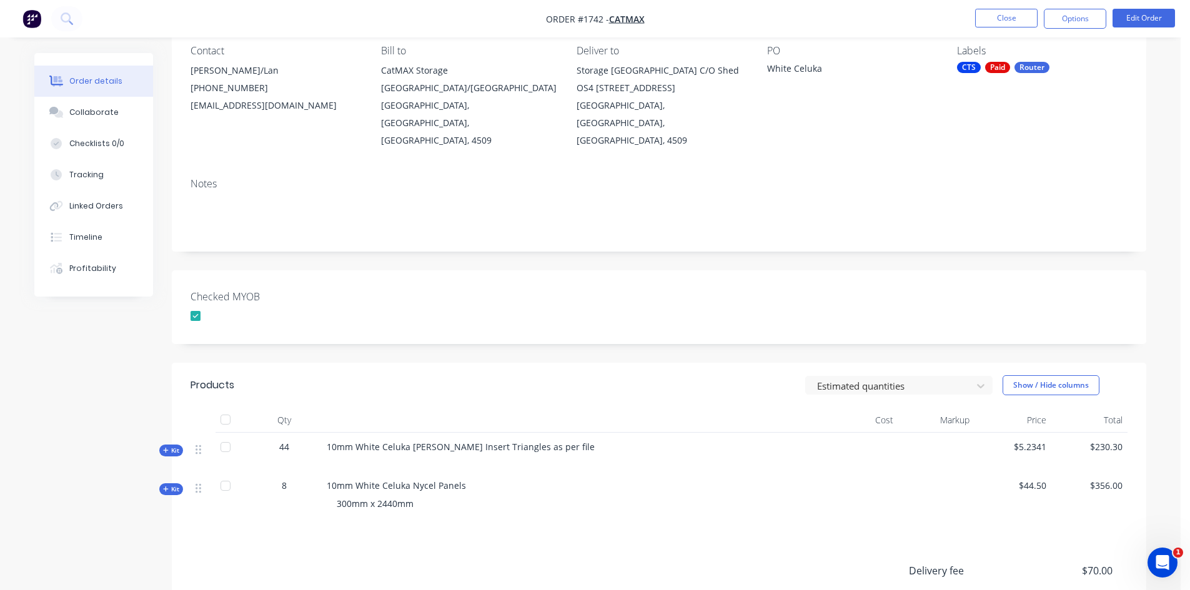
scroll to position [0, 0]
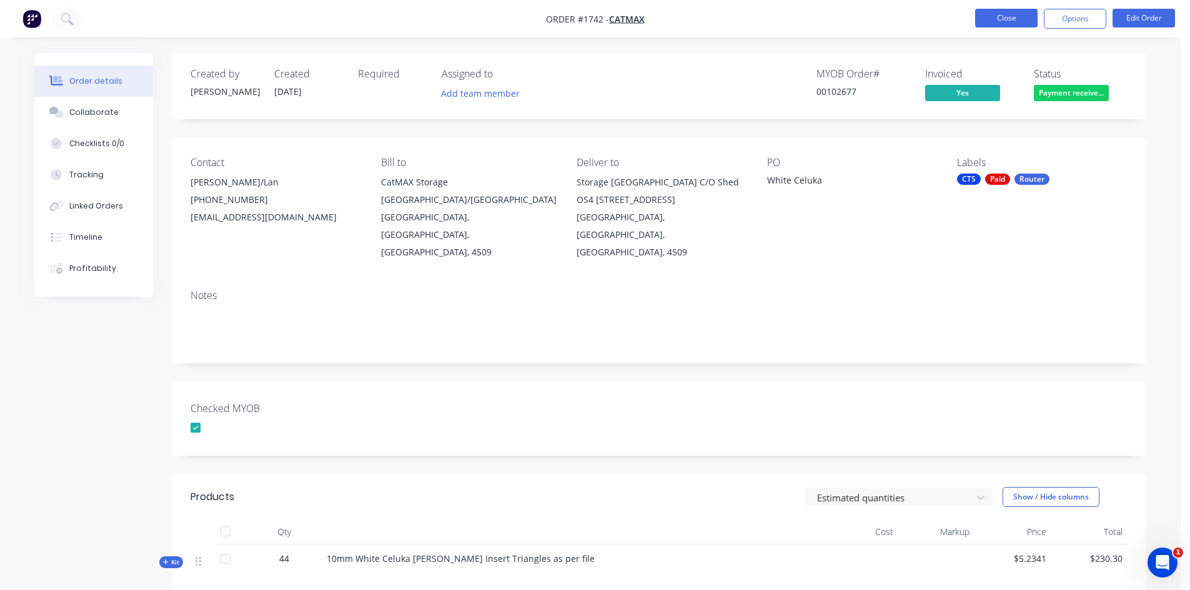
click at [1013, 18] on button "Close" at bounding box center [1006, 18] width 62 height 19
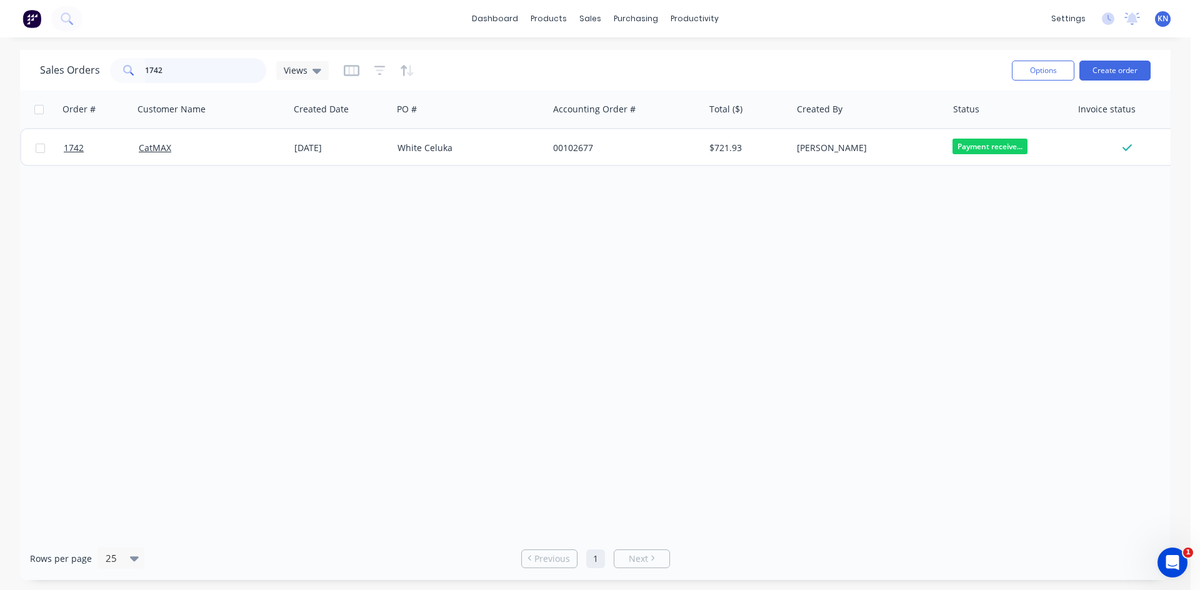
click at [214, 64] on input "1742" at bounding box center [206, 70] width 122 height 25
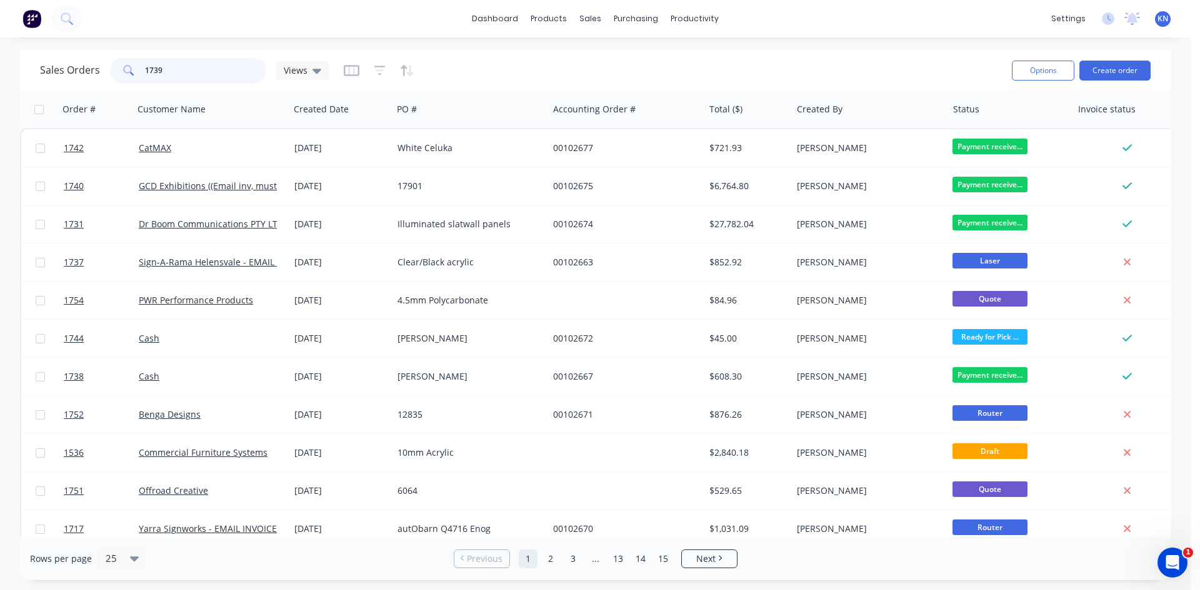
type input "1739"
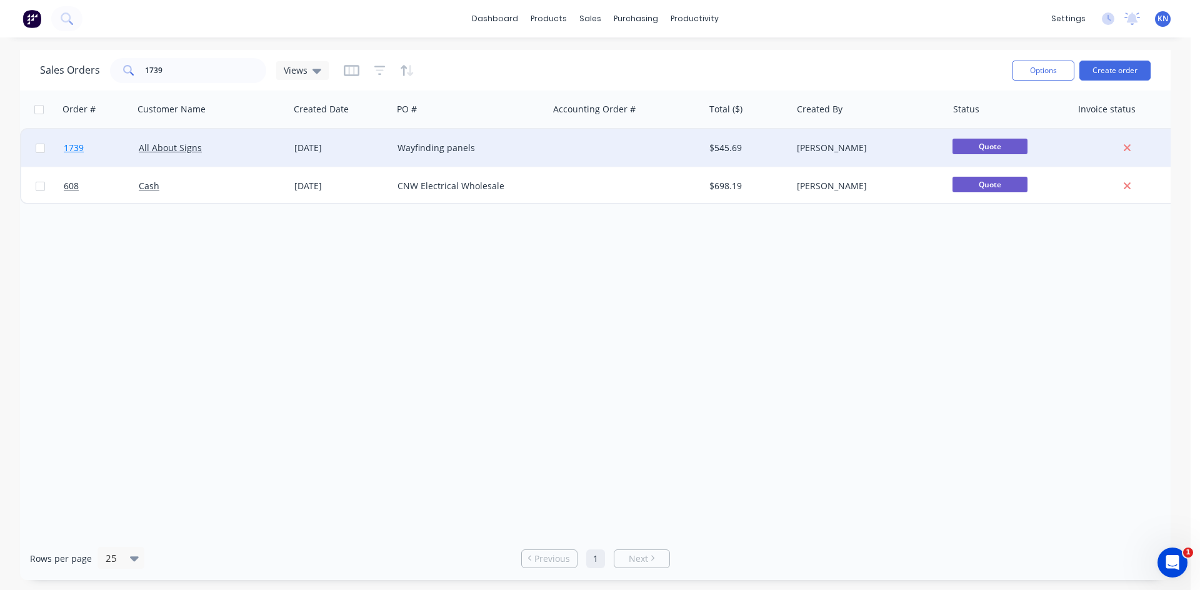
click at [69, 147] on span "1739" at bounding box center [74, 148] width 20 height 12
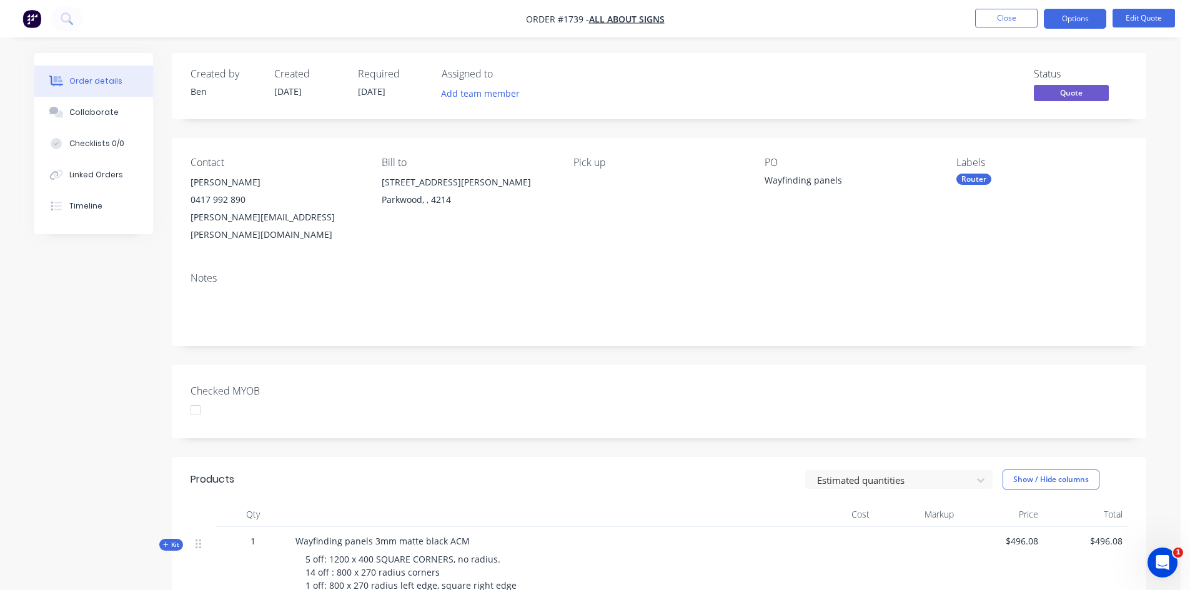
click at [198, 398] on div at bounding box center [195, 410] width 25 height 25
click at [1077, 18] on button "Options" at bounding box center [1075, 19] width 62 height 20
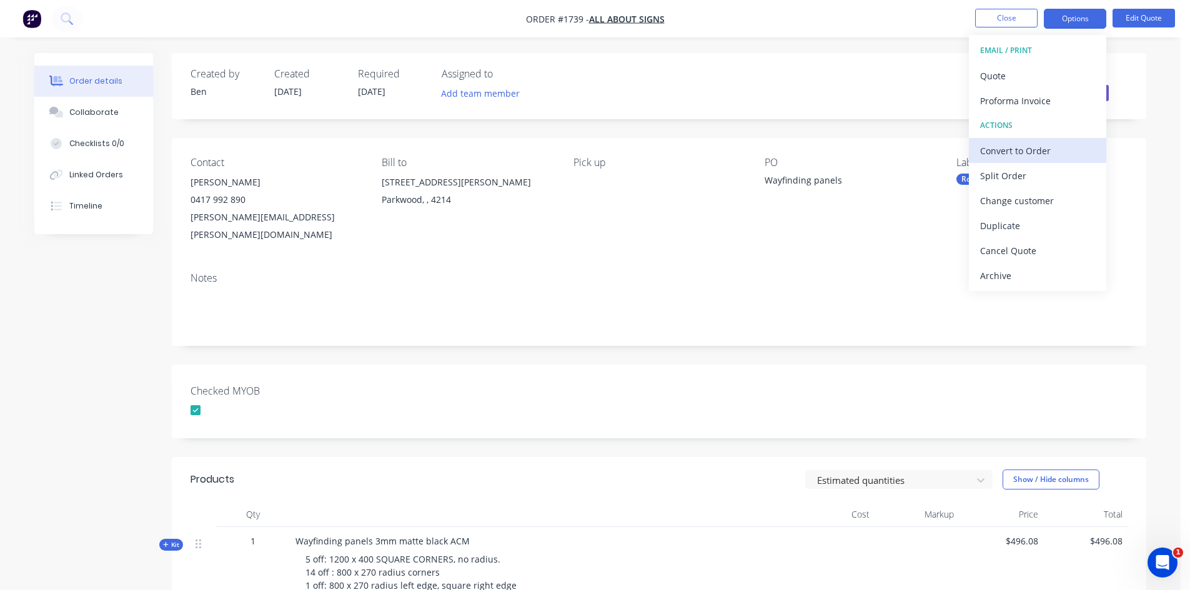
click at [1015, 150] on div "Convert to Order" at bounding box center [1037, 151] width 115 height 18
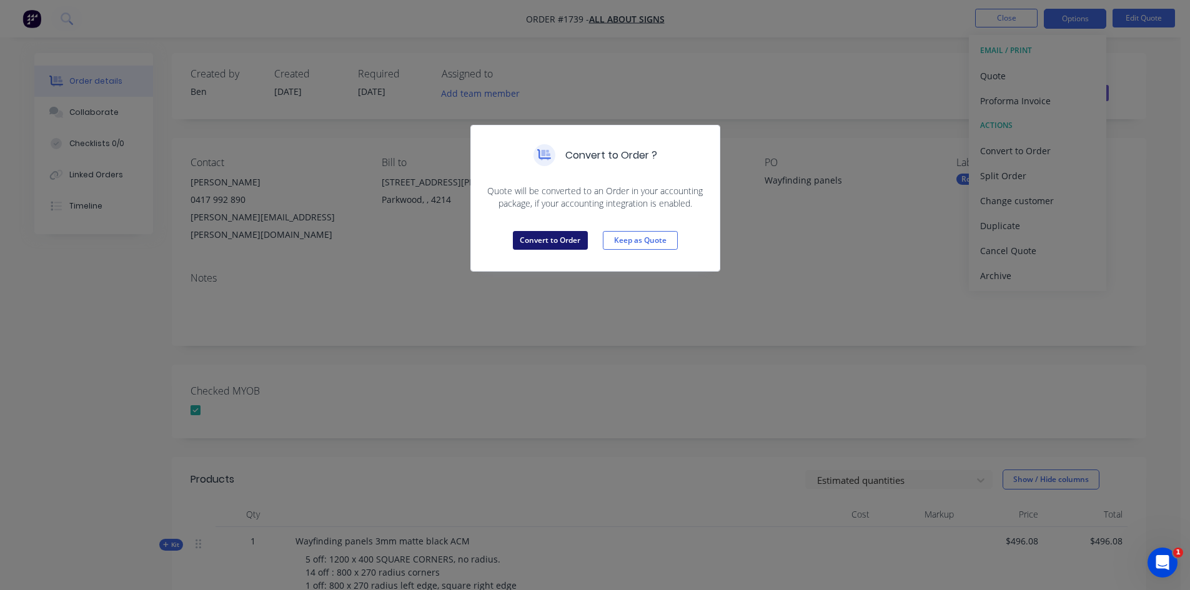
click at [570, 239] on button "Convert to Order" at bounding box center [550, 240] width 75 height 19
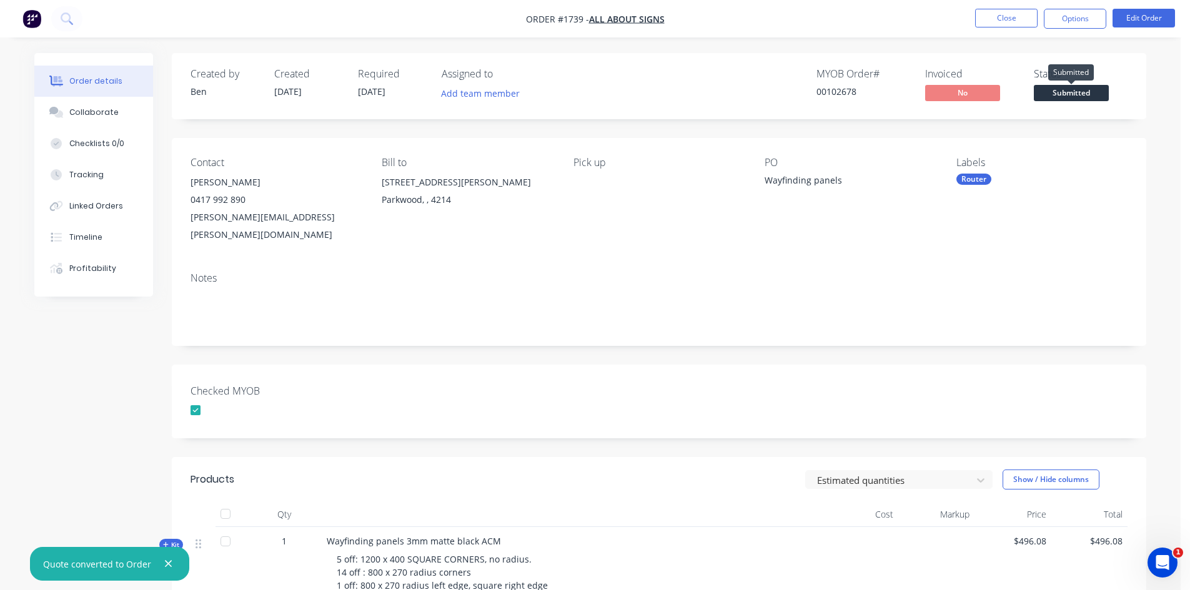
click at [1083, 95] on span "Submitted" at bounding box center [1071, 93] width 75 height 16
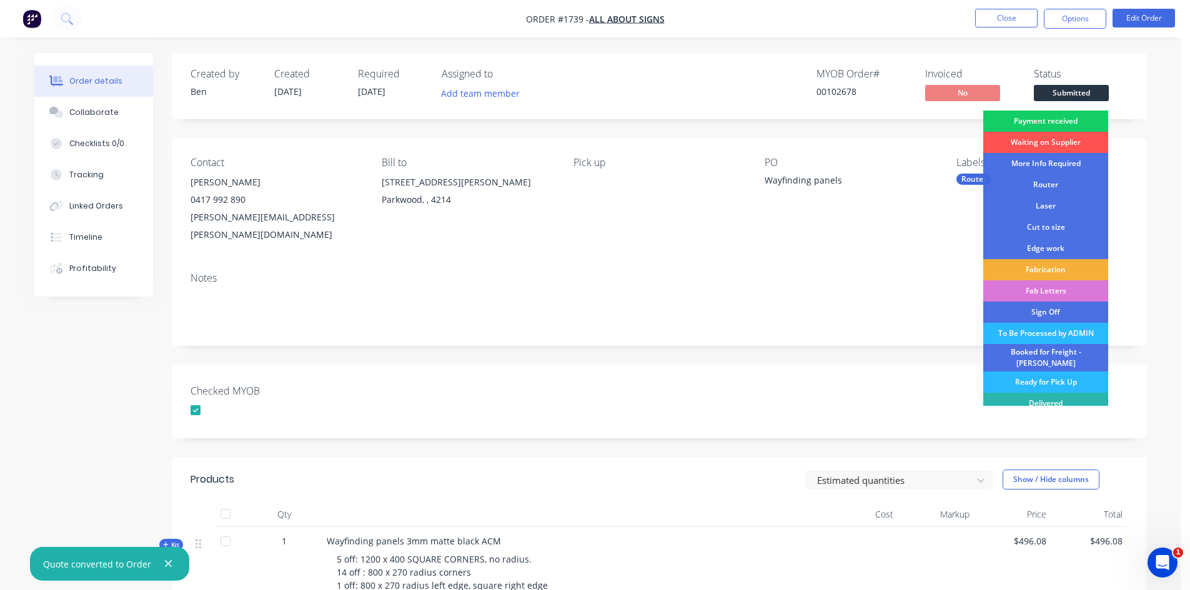
click at [1047, 121] on div "Payment received" at bounding box center [1045, 121] width 125 height 21
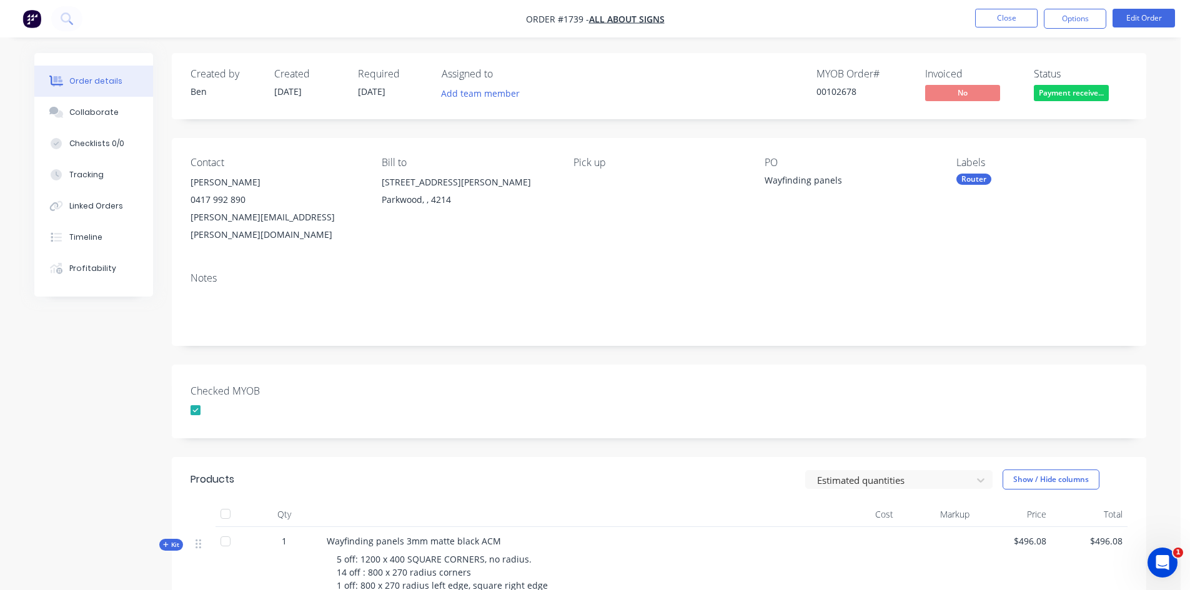
click at [983, 180] on div "Router" at bounding box center [974, 179] width 35 height 11
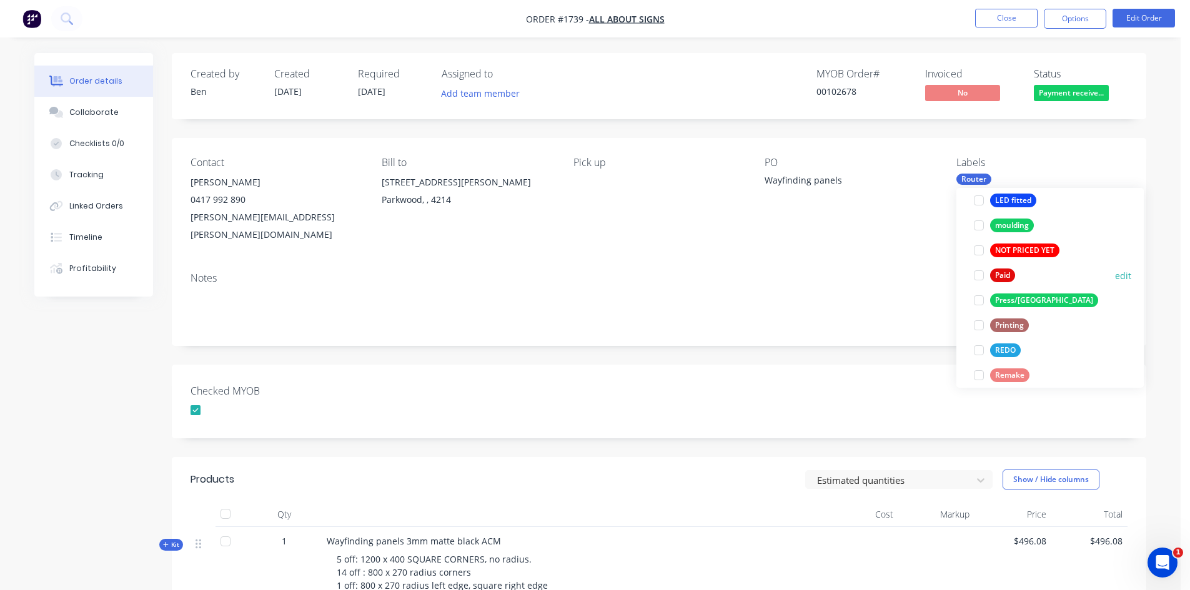
click at [980, 276] on div at bounding box center [979, 275] width 25 height 25
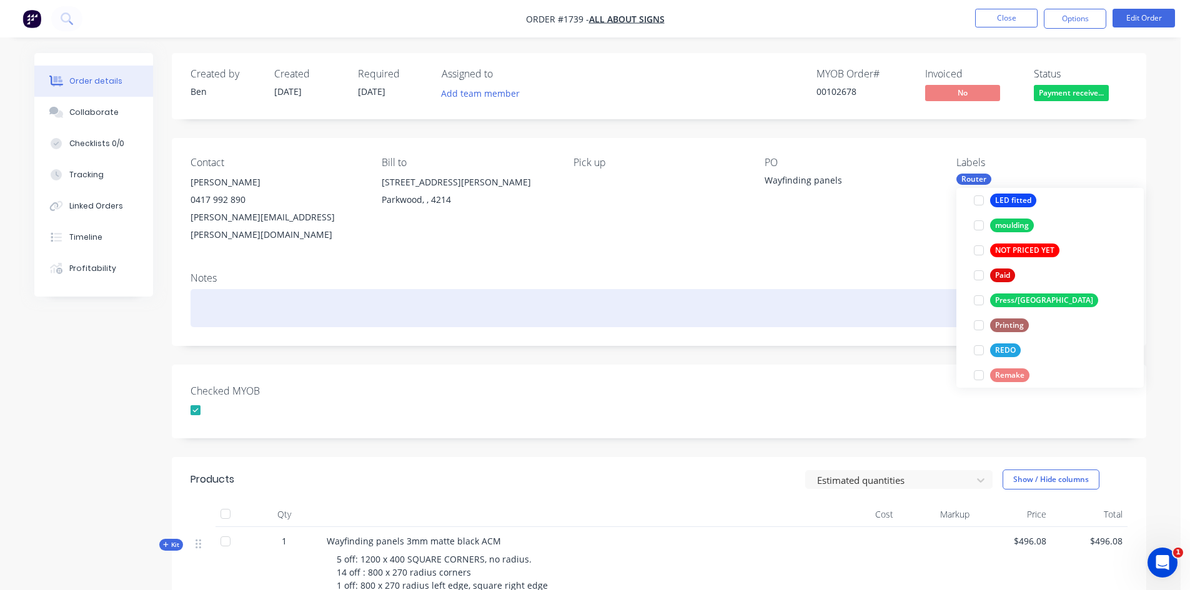
scroll to position [12, 0]
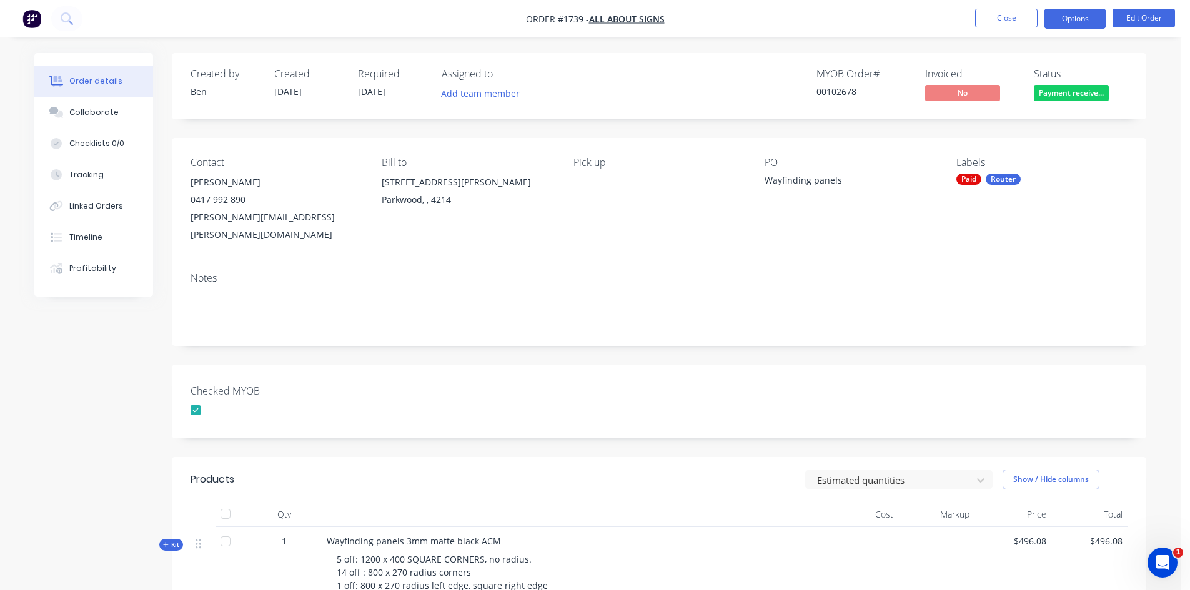
click at [1077, 17] on button "Options" at bounding box center [1075, 19] width 62 height 20
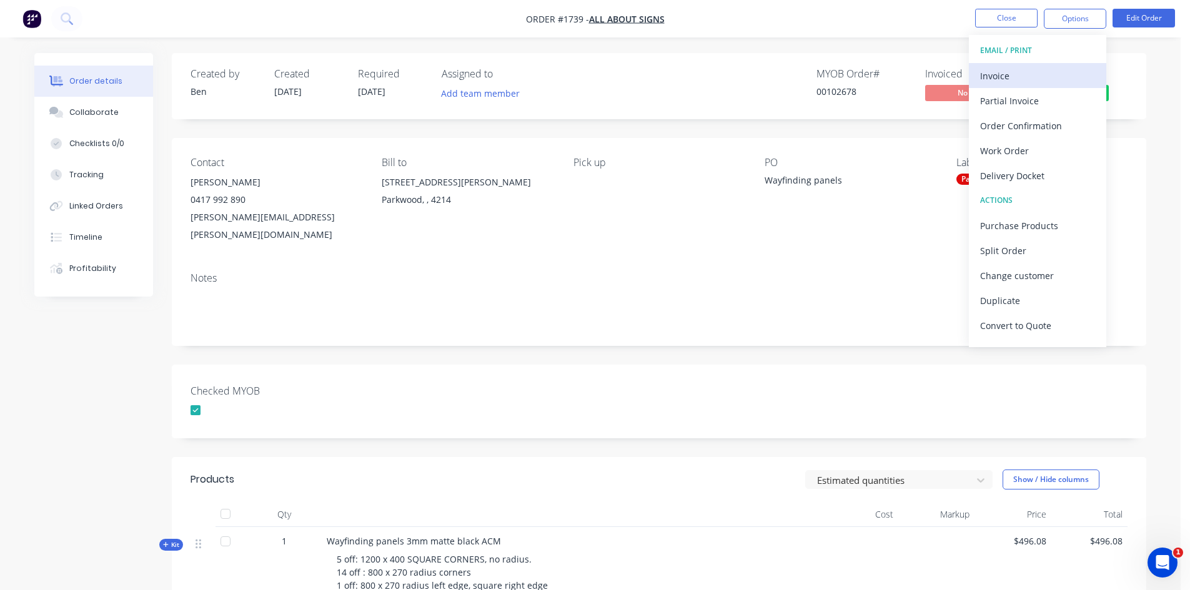
click at [1003, 77] on div "Invoice" at bounding box center [1037, 76] width 115 height 18
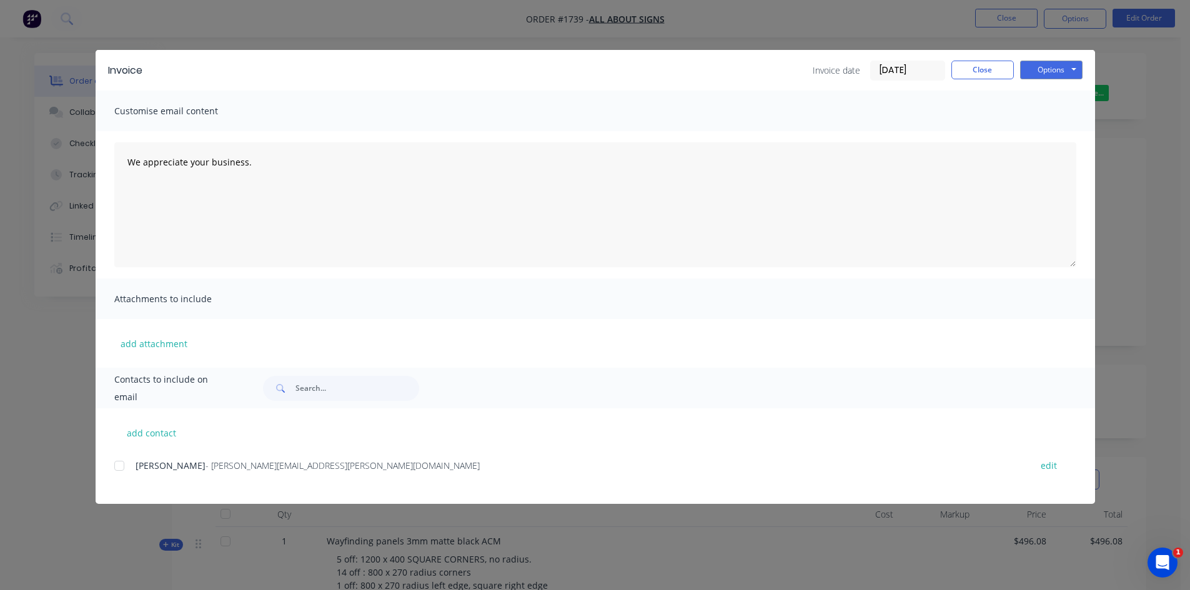
click at [909, 69] on input "[DATE]" at bounding box center [908, 70] width 74 height 19
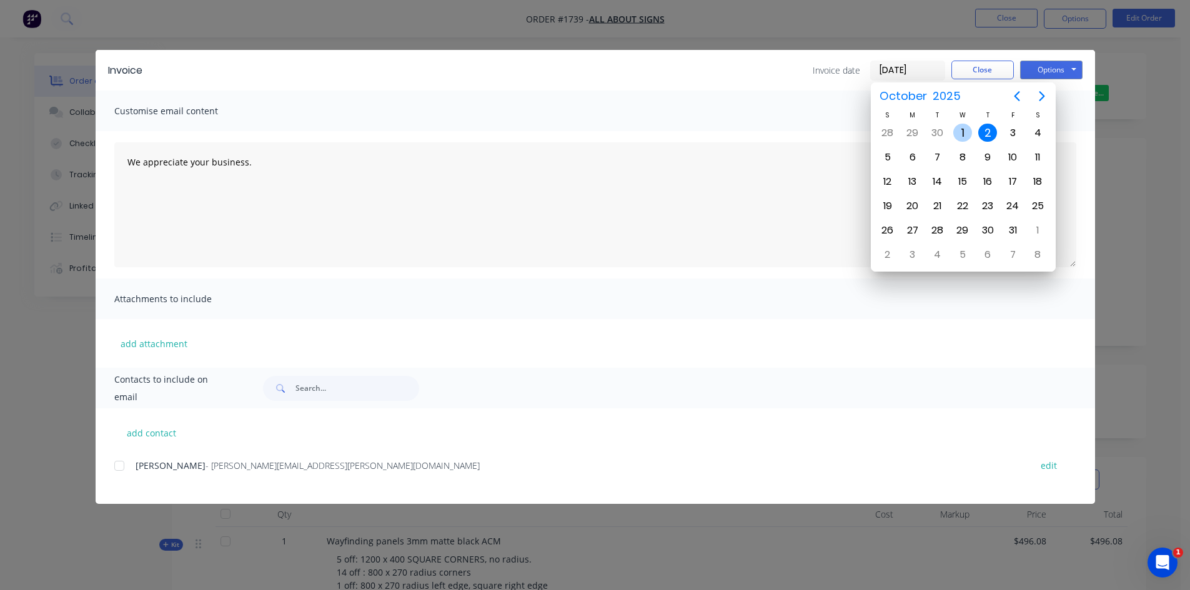
click at [964, 135] on div "1" at bounding box center [962, 133] width 19 height 19
type input "[DATE]"
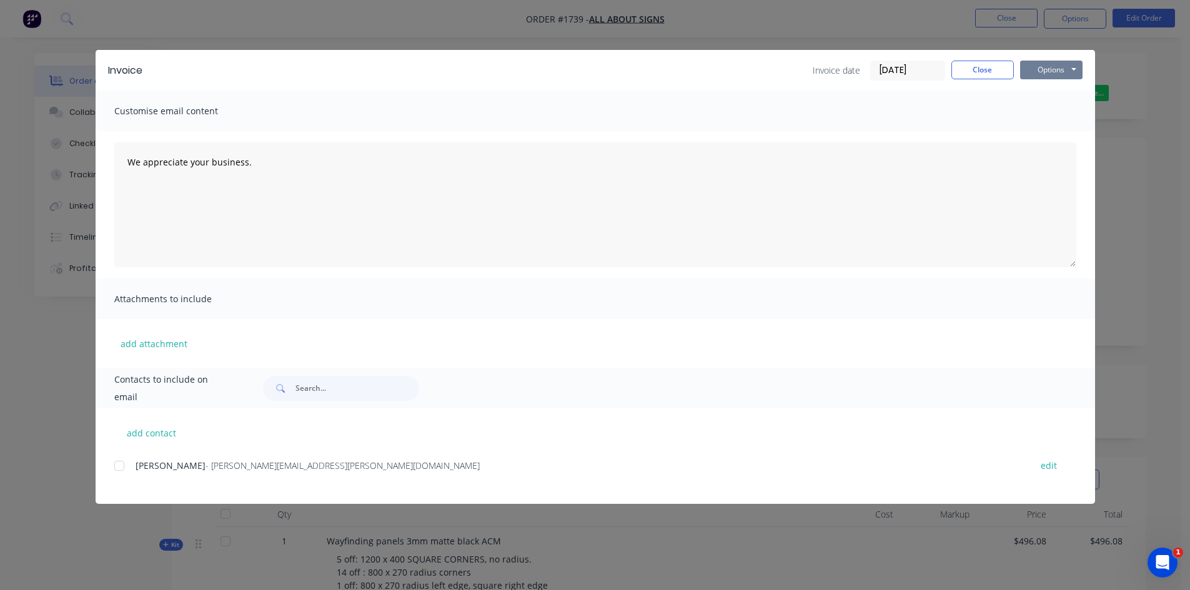
click at [1060, 66] on button "Options" at bounding box center [1051, 70] width 62 height 19
click at [1064, 114] on button "Print" at bounding box center [1060, 112] width 80 height 21
click at [985, 65] on button "Close" at bounding box center [983, 70] width 62 height 19
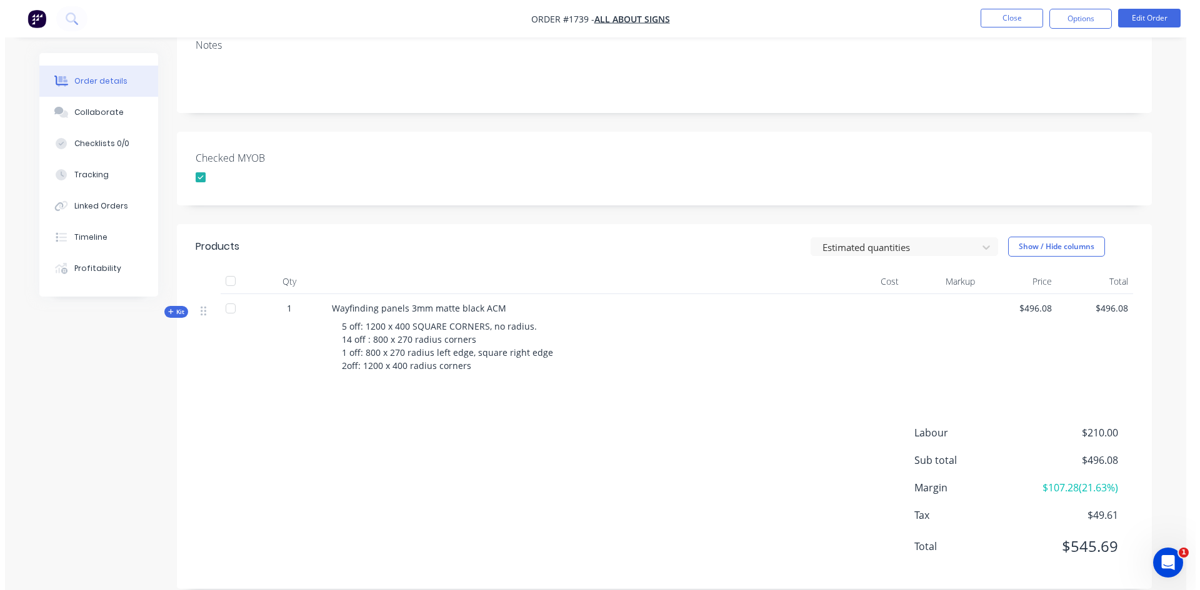
scroll to position [0, 0]
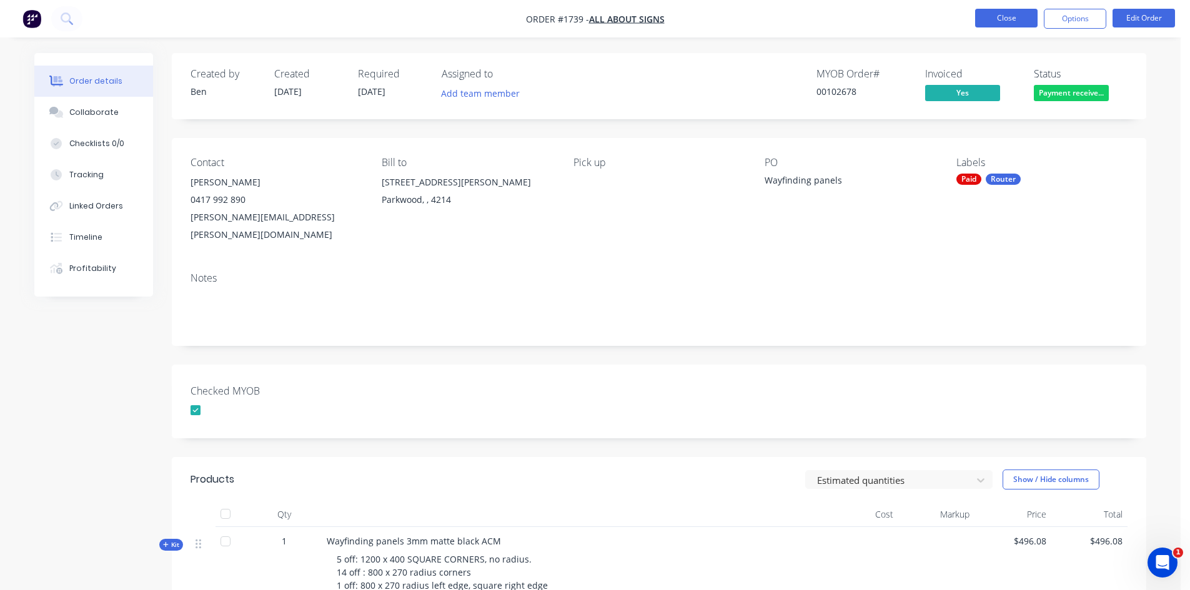
click at [1016, 21] on button "Close" at bounding box center [1006, 18] width 62 height 19
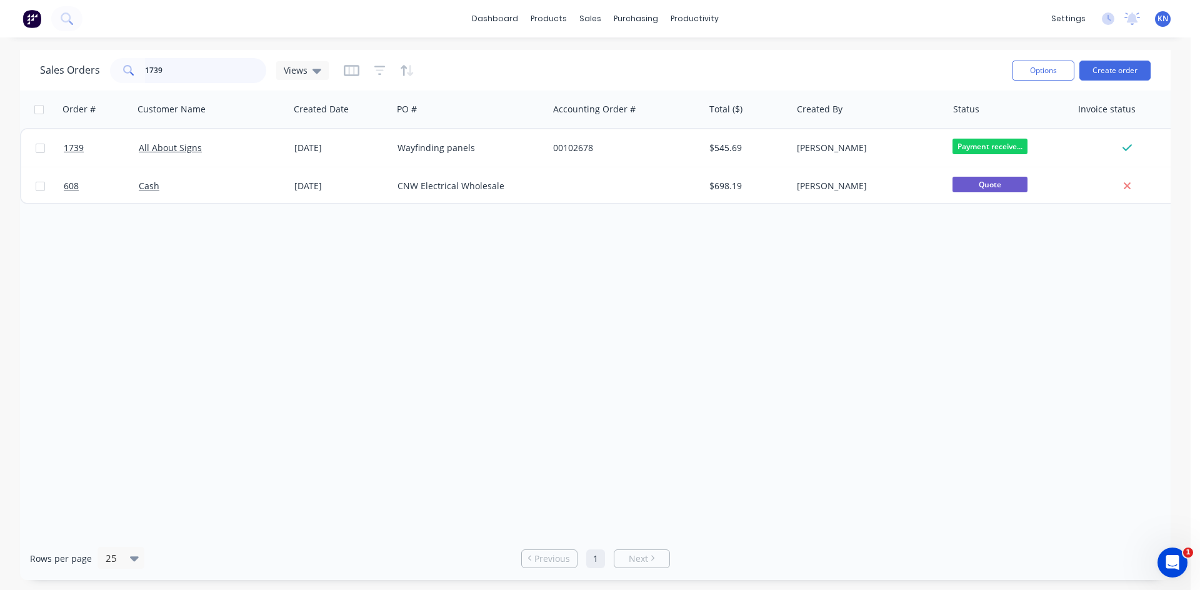
click at [217, 68] on input "1739" at bounding box center [206, 70] width 122 height 25
click at [184, 74] on input "1739" at bounding box center [206, 70] width 122 height 25
type input "1"
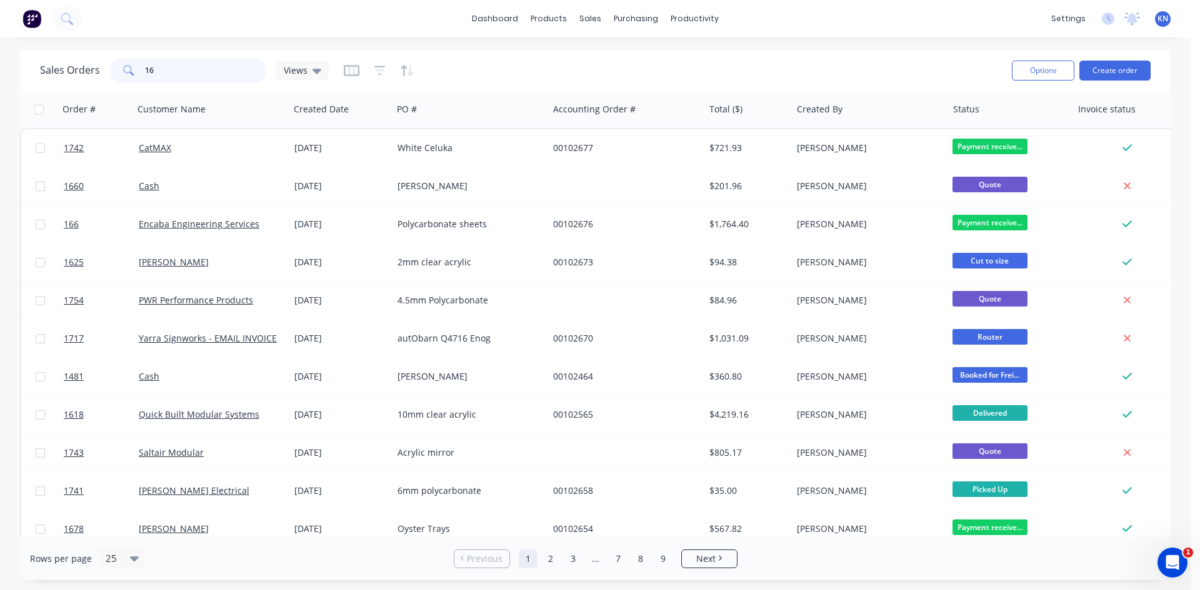
click at [189, 70] on input "16" at bounding box center [206, 70] width 122 height 25
type input "1"
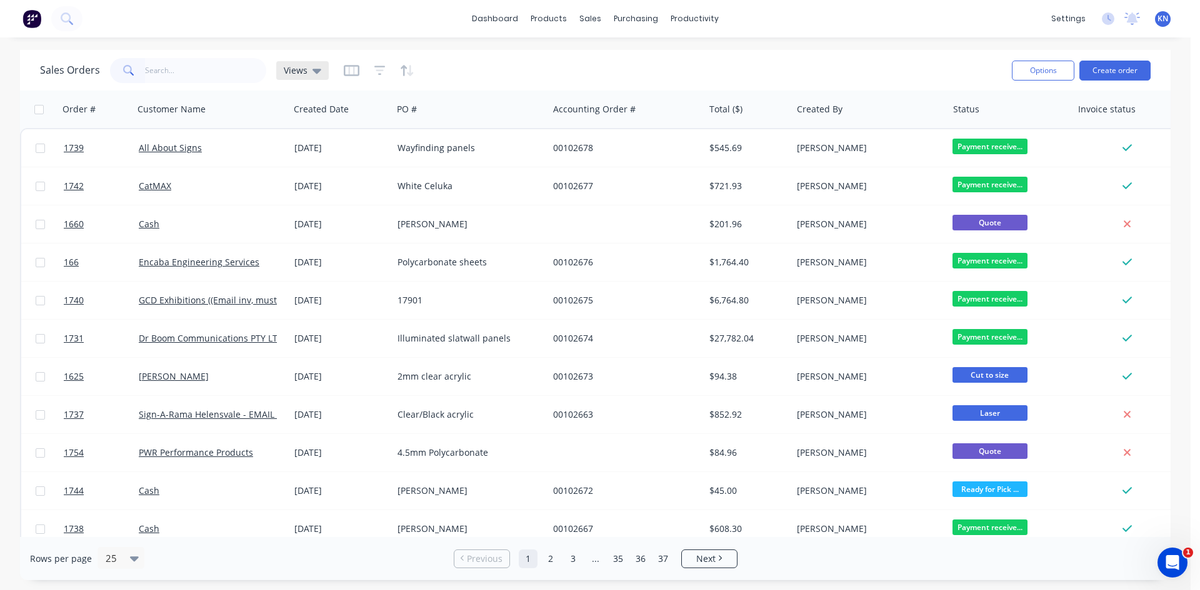
click at [316, 67] on icon at bounding box center [316, 71] width 9 height 14
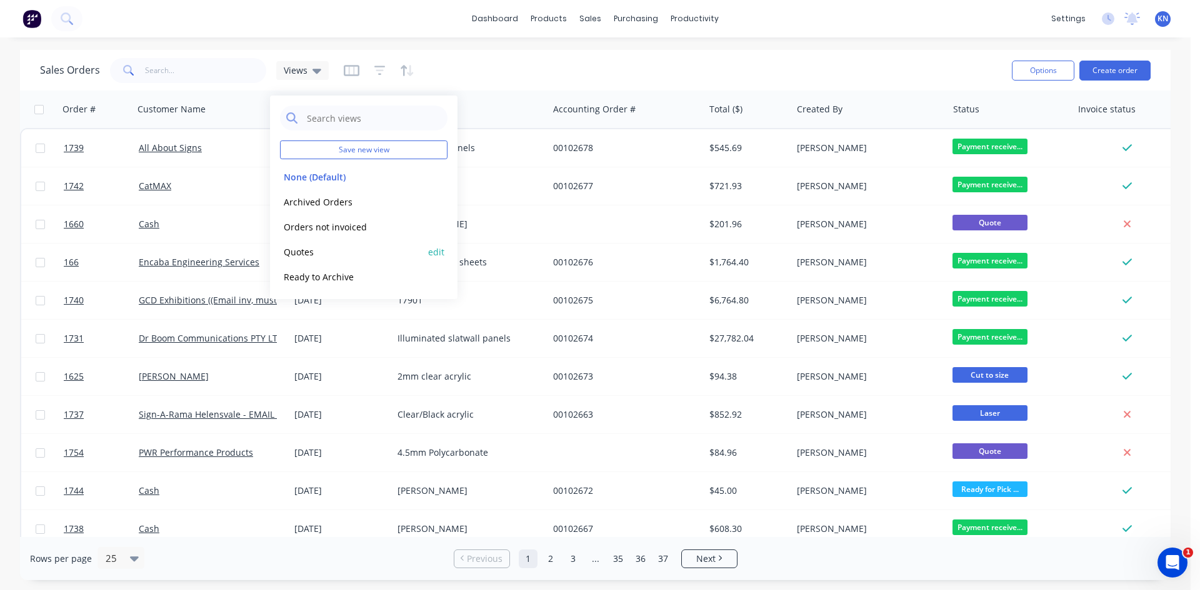
click at [314, 249] on button "Quotes" at bounding box center [351, 252] width 142 height 14
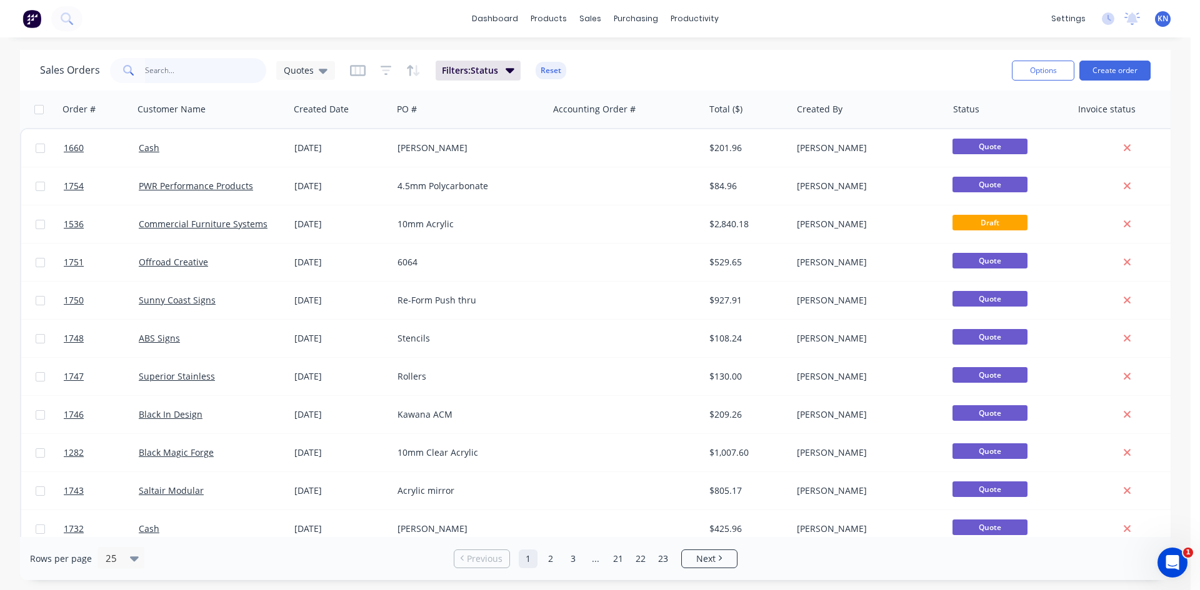
click at [179, 71] on input "text" at bounding box center [206, 70] width 122 height 25
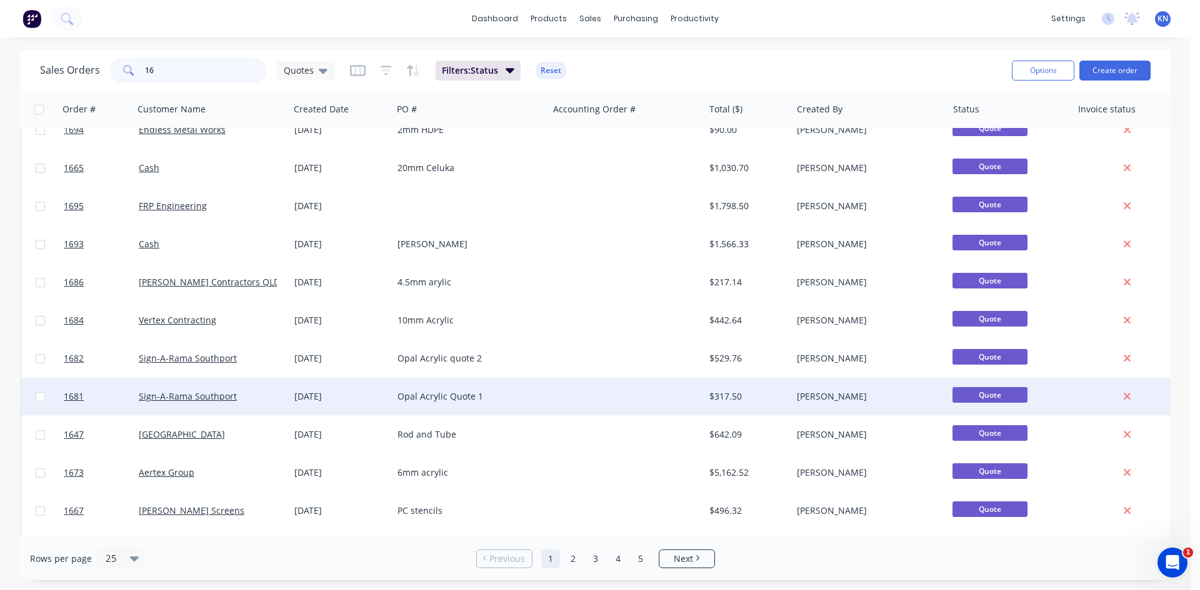
scroll to position [550, 0]
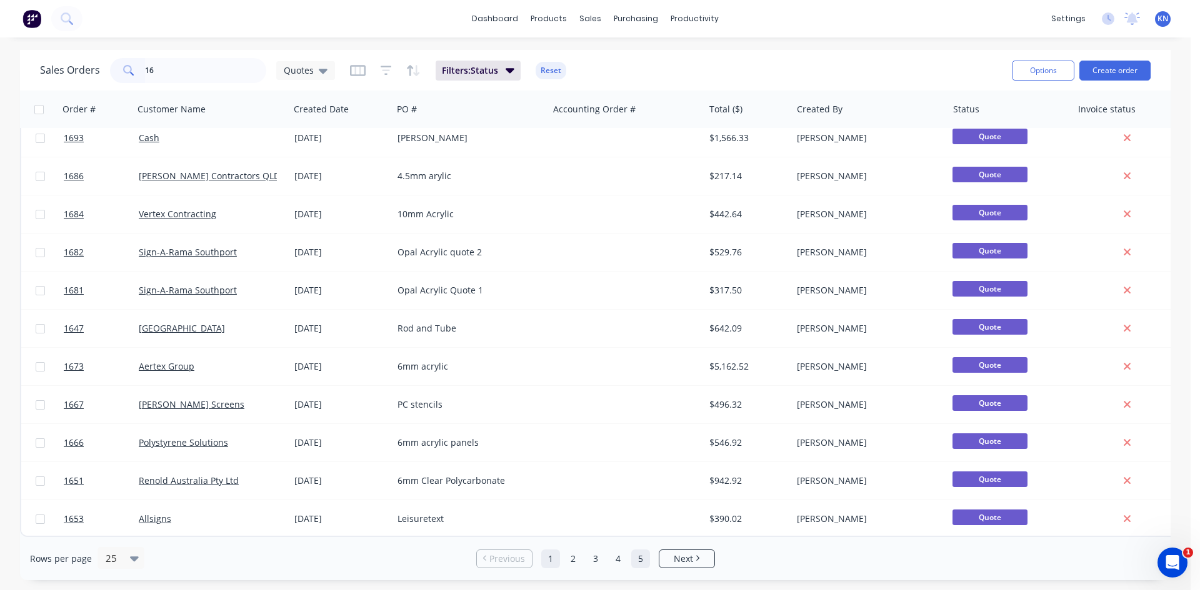
click at [644, 560] on link "5" at bounding box center [640, 559] width 19 height 19
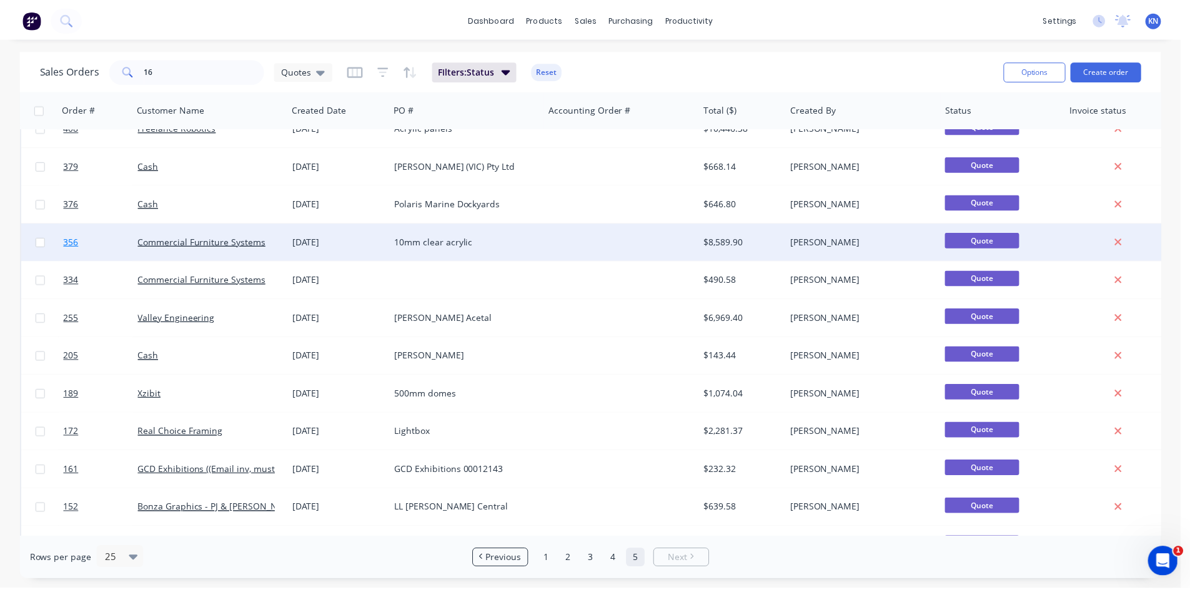
scroll to position [0, 0]
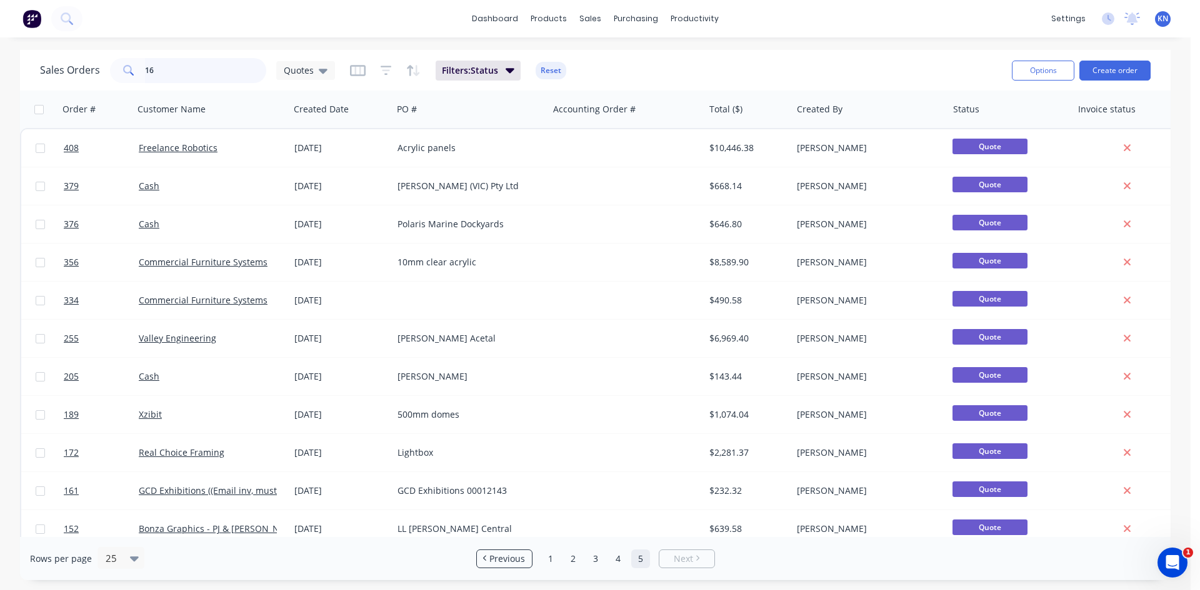
click at [216, 66] on input "16" at bounding box center [206, 70] width 122 height 25
type input "1"
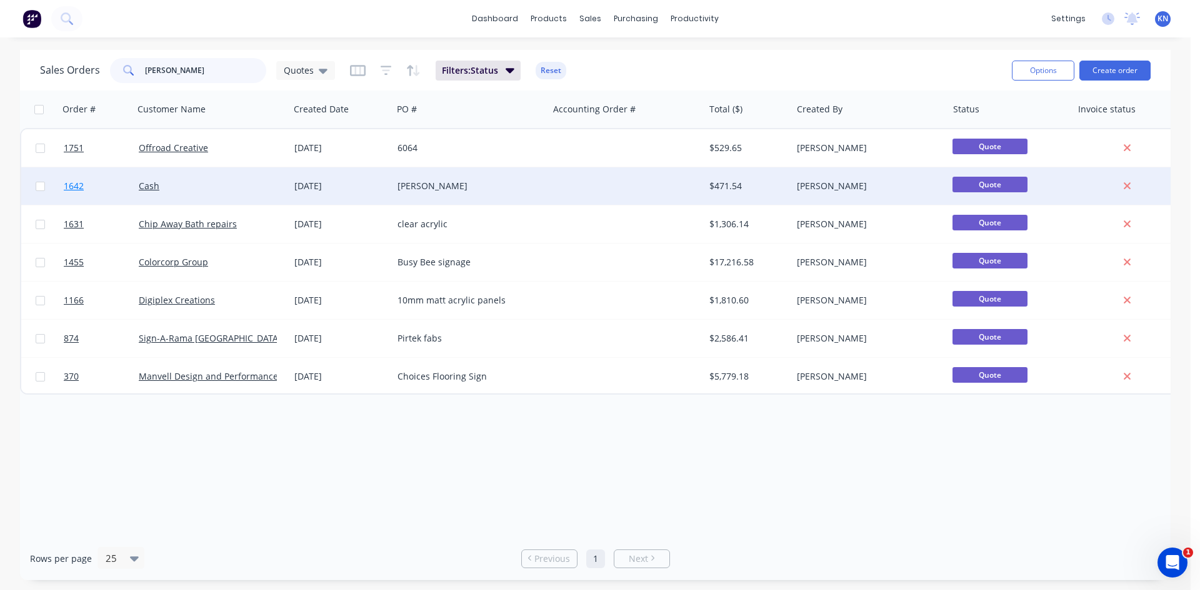
type input "brad"
click at [100, 184] on link "1642" at bounding box center [101, 185] width 75 height 37
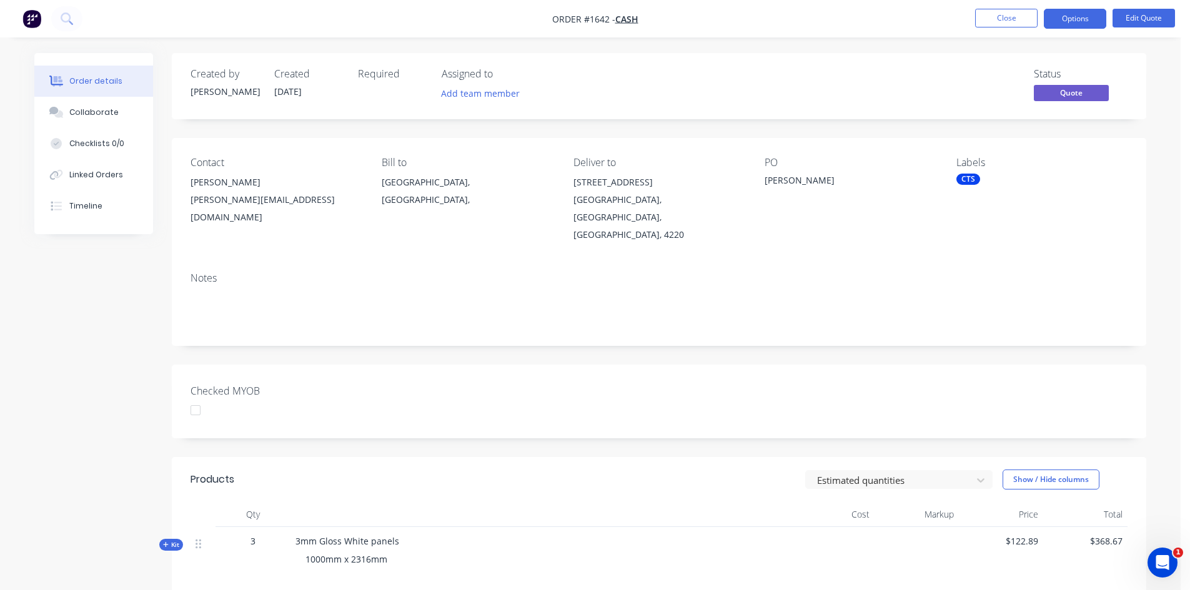
click at [196, 398] on div at bounding box center [195, 410] width 25 height 25
click at [969, 178] on div "CTS" at bounding box center [969, 179] width 24 height 11
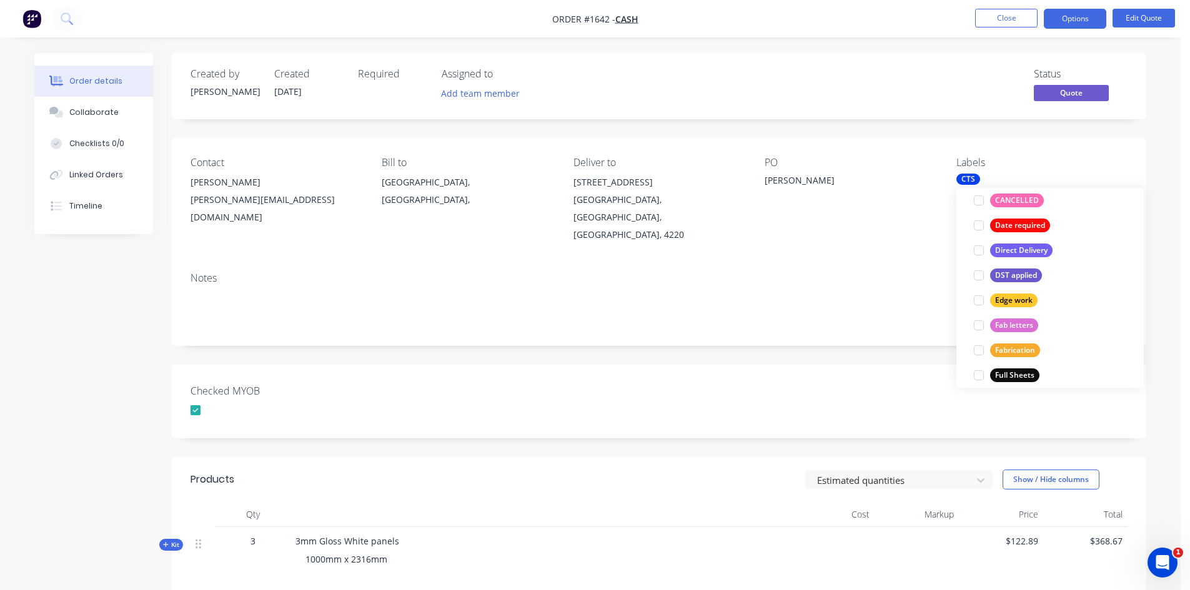
scroll to position [312, 0]
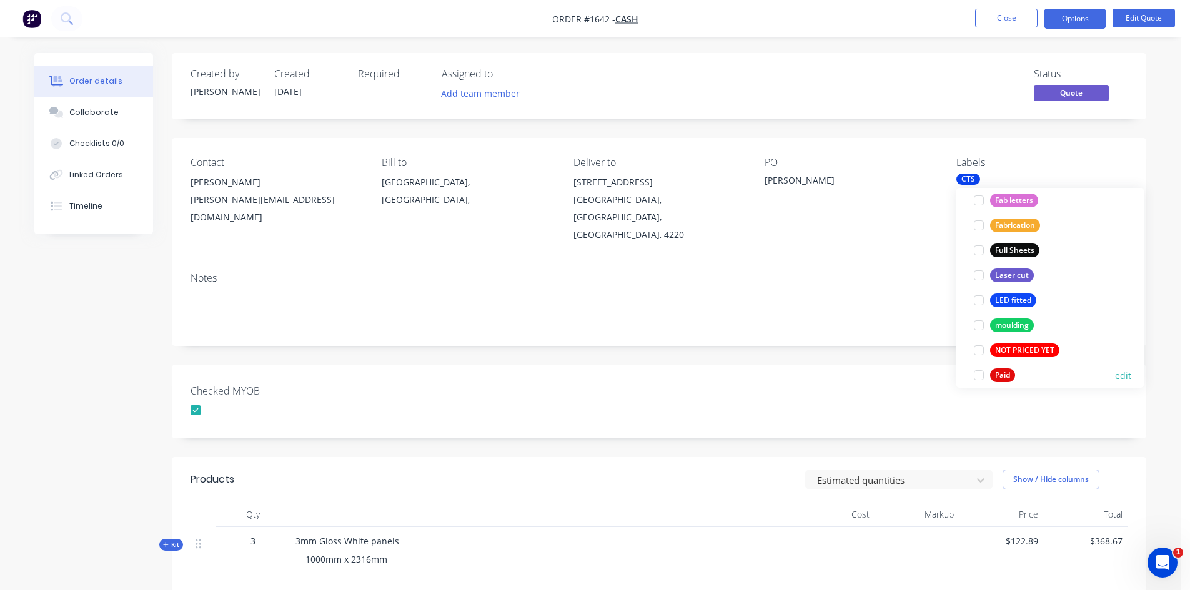
click at [980, 377] on div at bounding box center [979, 375] width 25 height 25
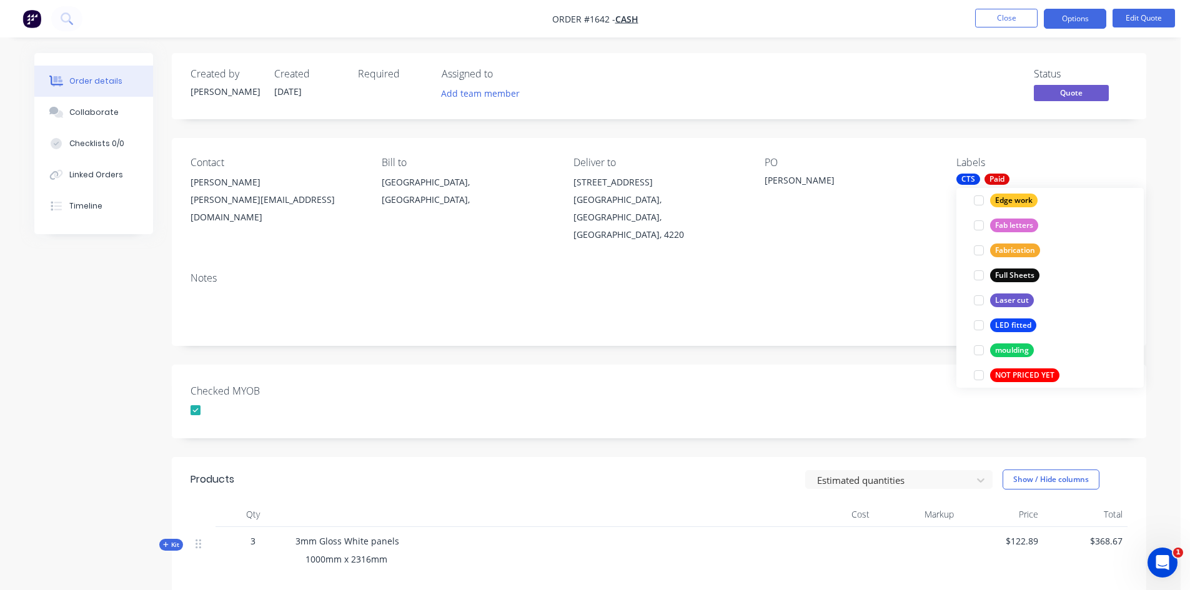
scroll to position [0, 0]
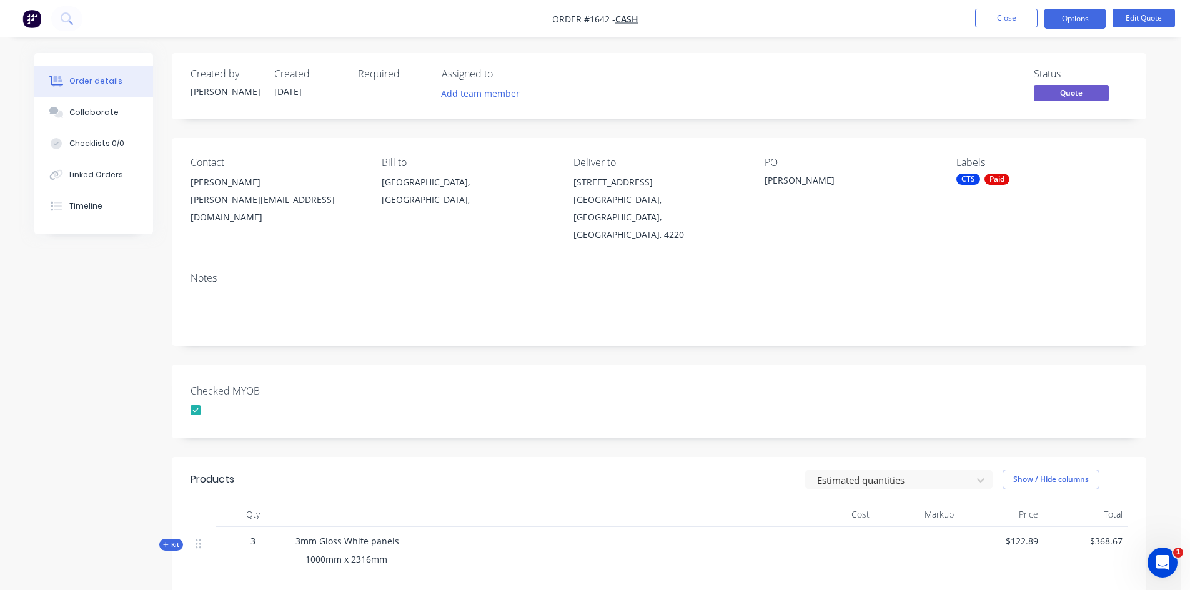
click at [882, 268] on div "Notes" at bounding box center [659, 304] width 975 height 84
click at [1063, 17] on button "Options" at bounding box center [1075, 19] width 62 height 20
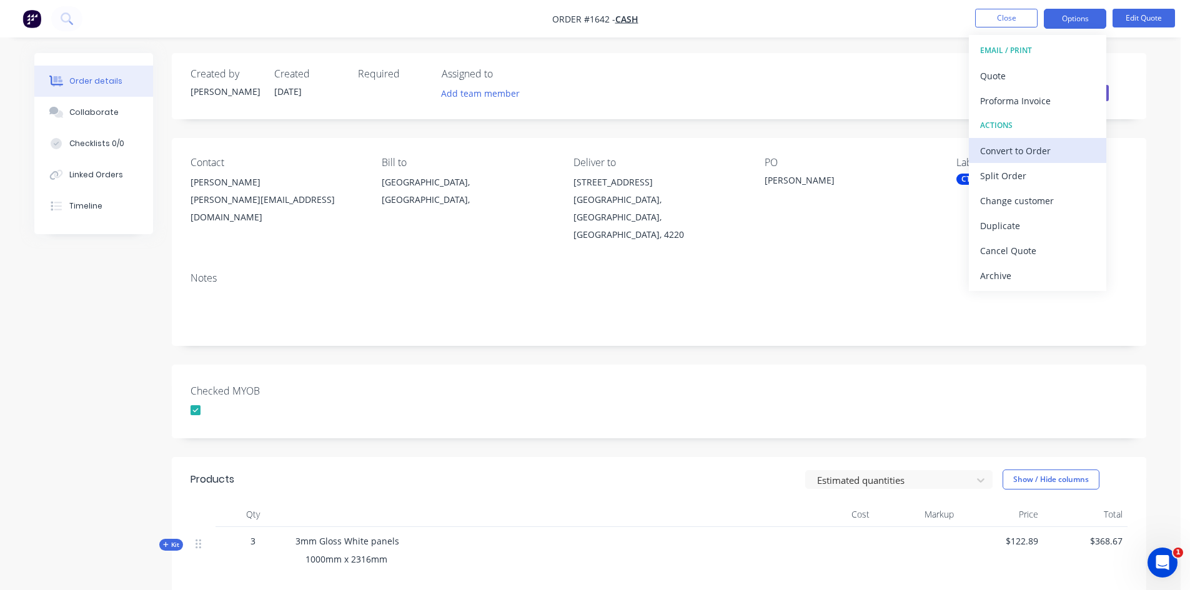
click at [1027, 150] on div "Convert to Order" at bounding box center [1037, 151] width 115 height 18
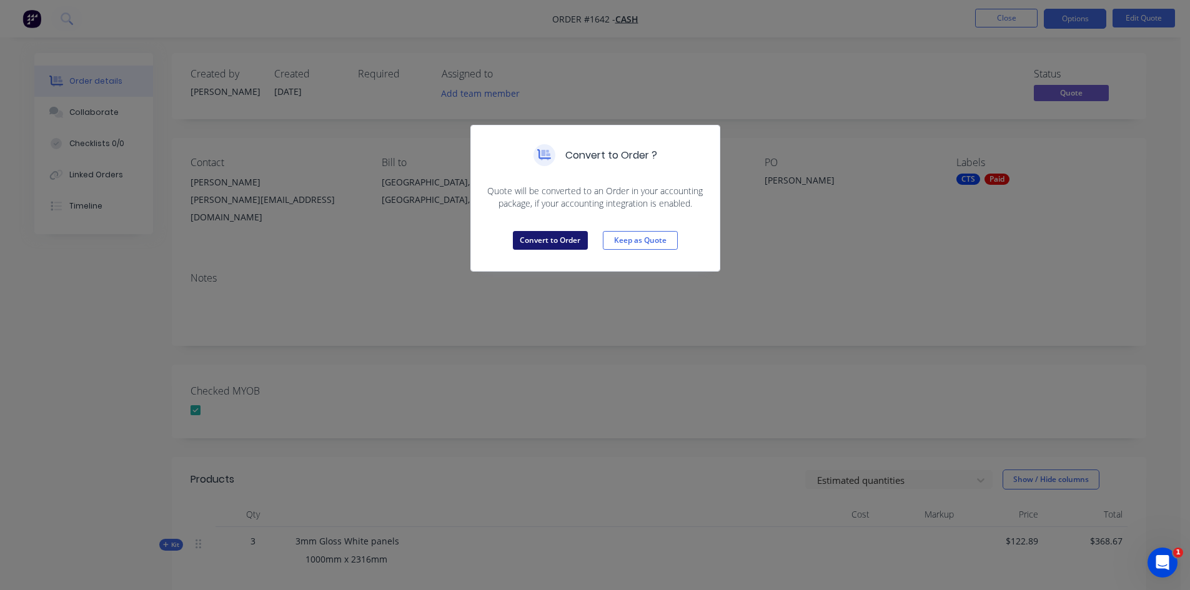
click at [555, 244] on button "Convert to Order" at bounding box center [550, 240] width 75 height 19
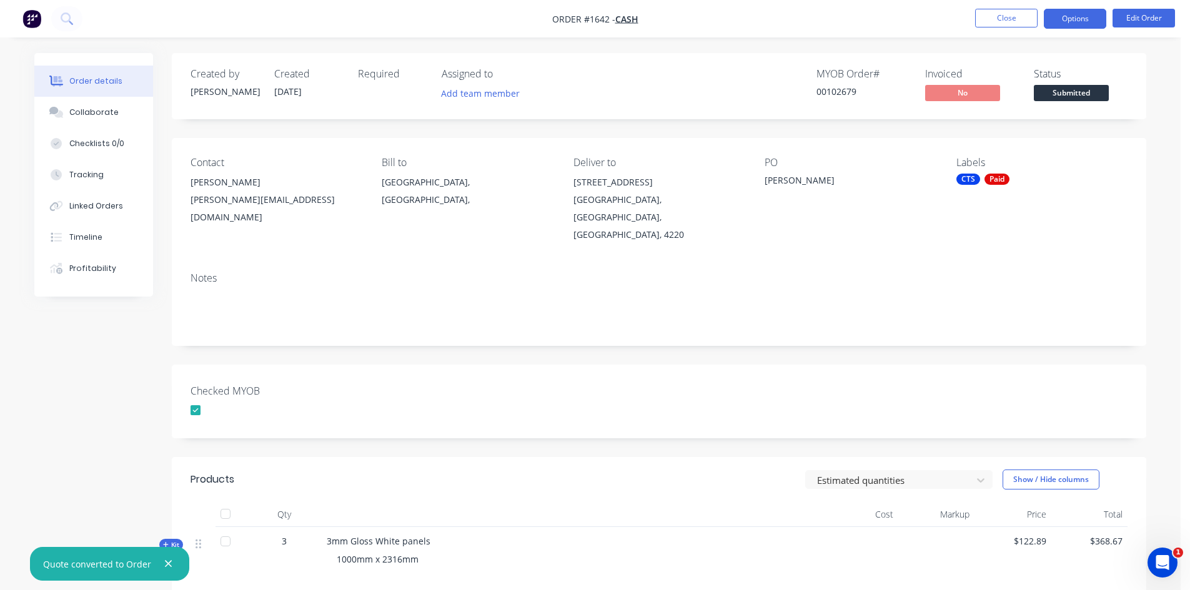
click at [1072, 18] on button "Options" at bounding box center [1075, 19] width 62 height 20
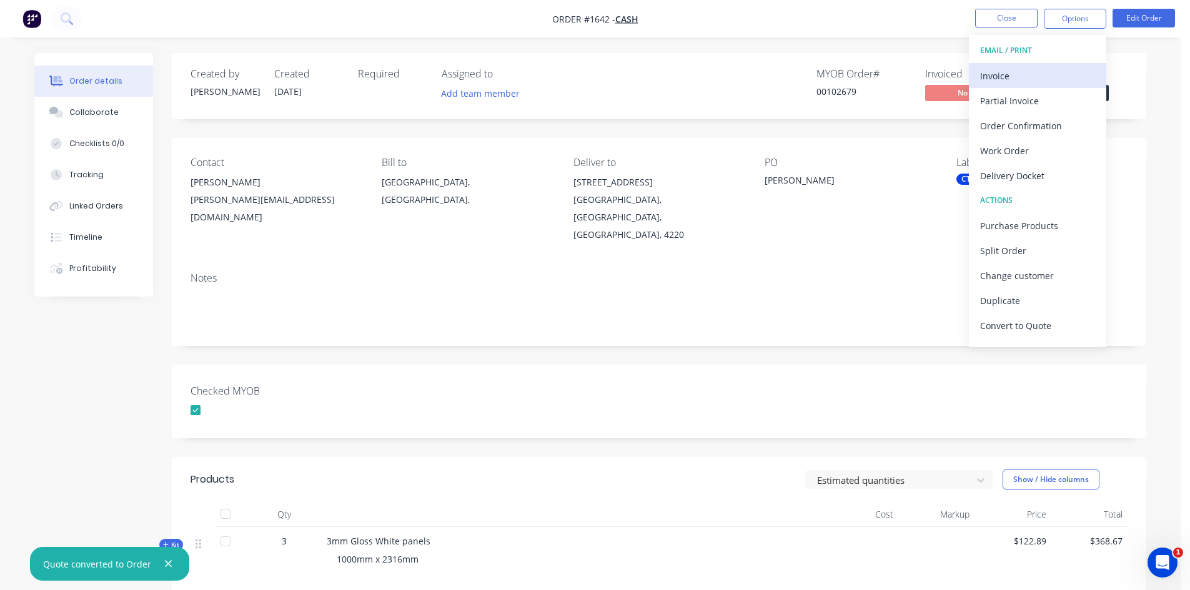
click at [1015, 72] on div "Invoice" at bounding box center [1037, 76] width 115 height 18
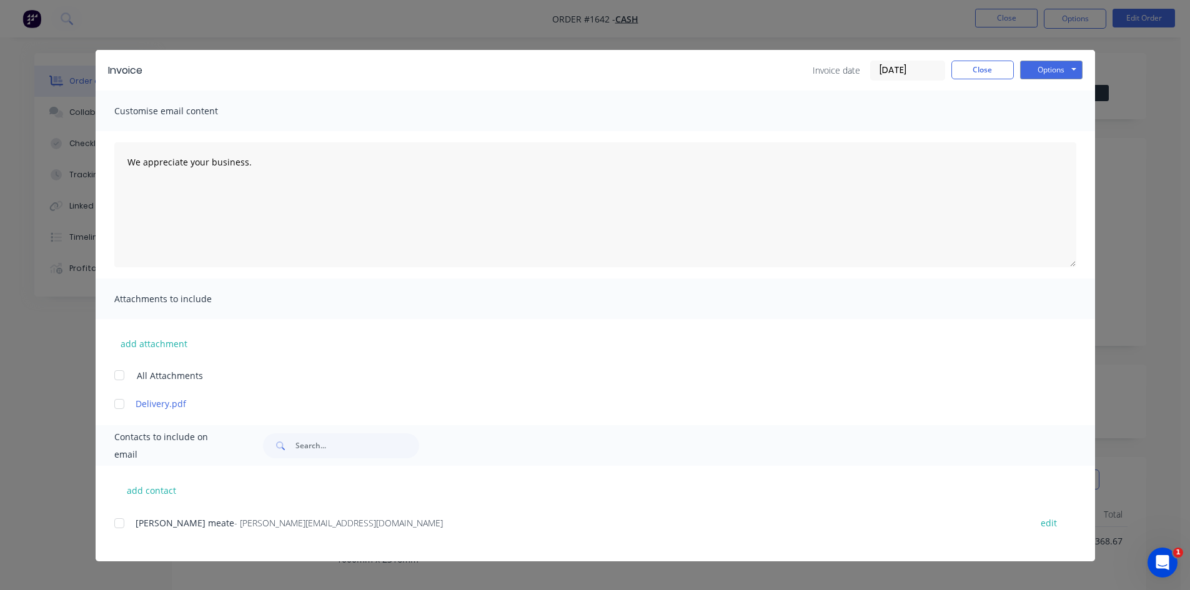
click at [898, 64] on input "[DATE]" at bounding box center [908, 70] width 74 height 19
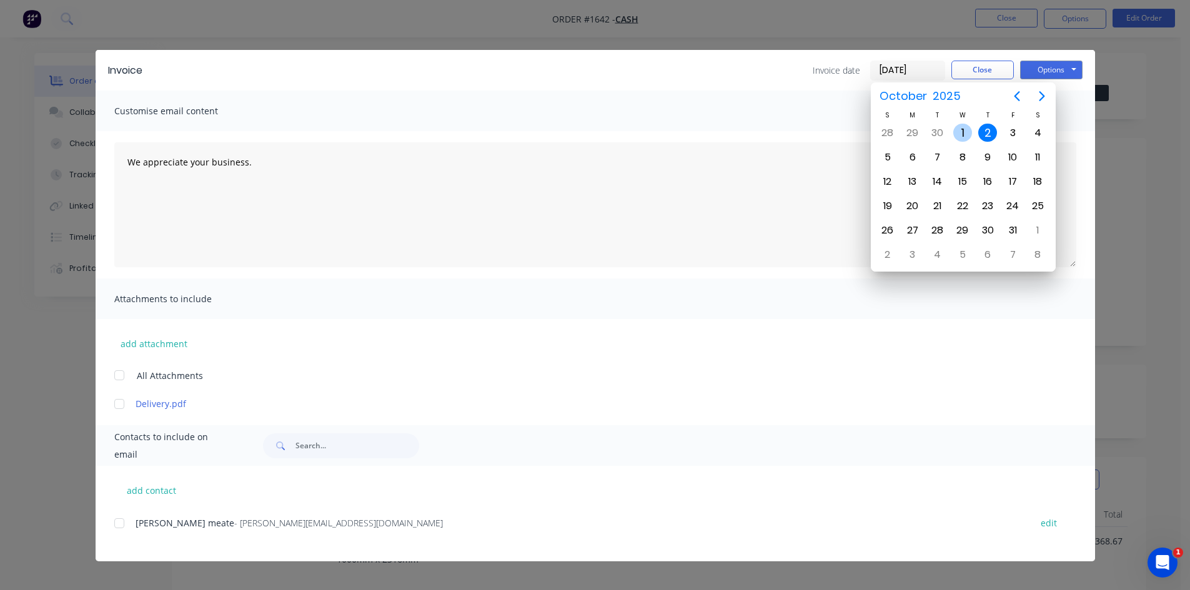
click at [962, 132] on div "1" at bounding box center [962, 133] width 19 height 19
type input "[DATE]"
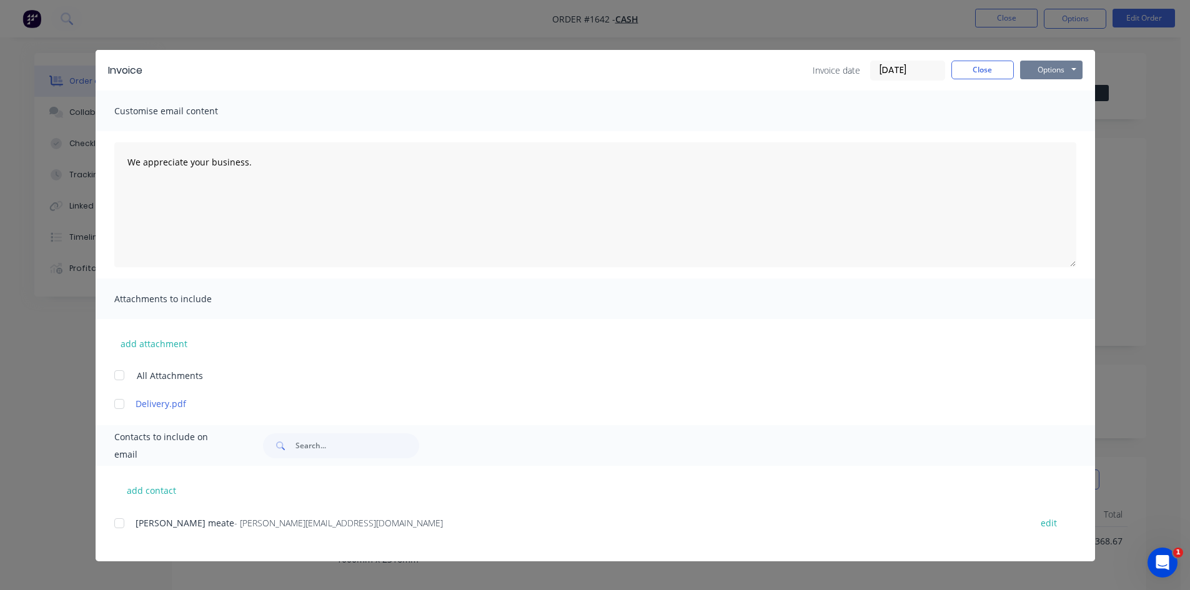
click at [1042, 68] on button "Options" at bounding box center [1051, 70] width 62 height 19
click at [1048, 112] on button "Print" at bounding box center [1060, 112] width 80 height 21
click at [996, 67] on button "Close" at bounding box center [983, 70] width 62 height 19
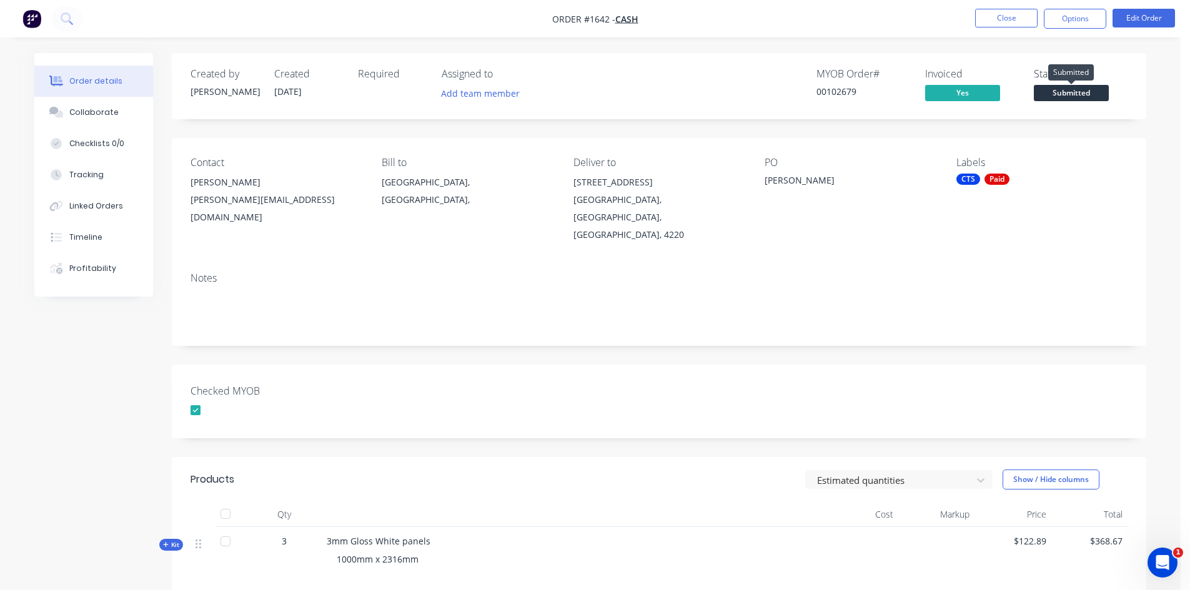
click at [1080, 94] on span "Submitted" at bounding box center [1071, 93] width 75 height 16
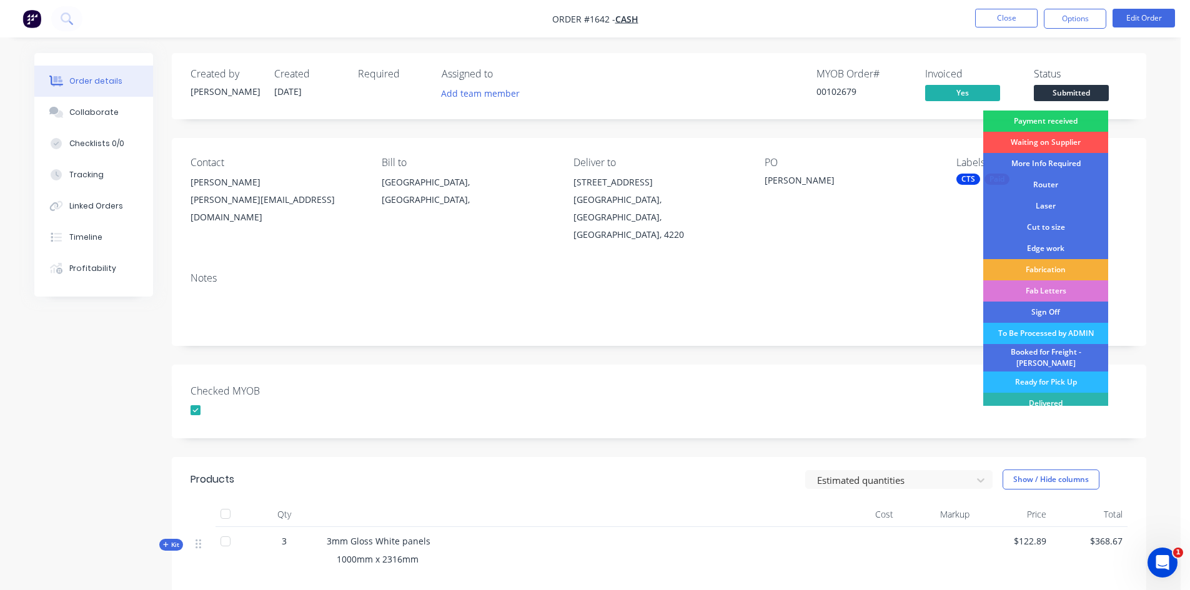
click at [1067, 119] on div "Payment received" at bounding box center [1045, 121] width 125 height 21
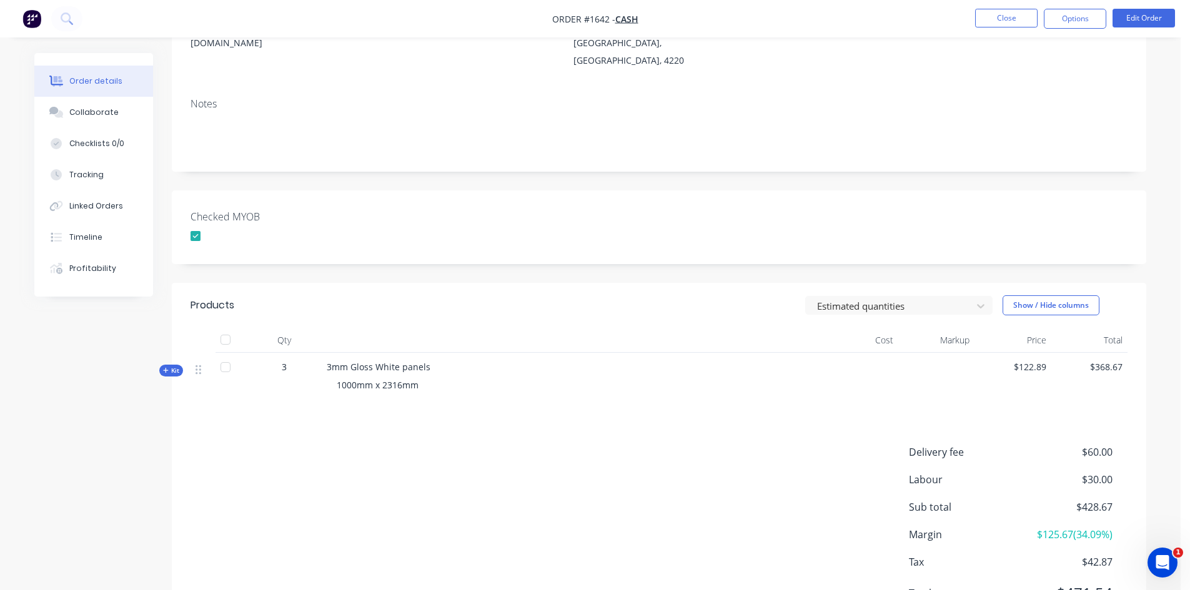
scroll to position [187, 0]
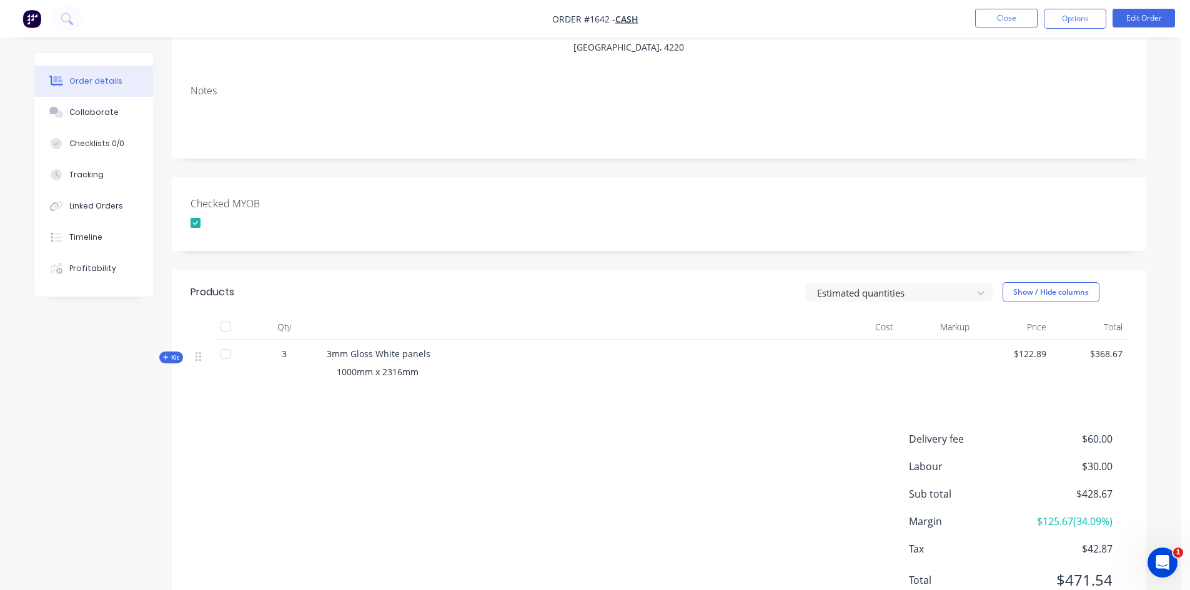
click at [175, 353] on span "Kit" at bounding box center [171, 357] width 16 height 9
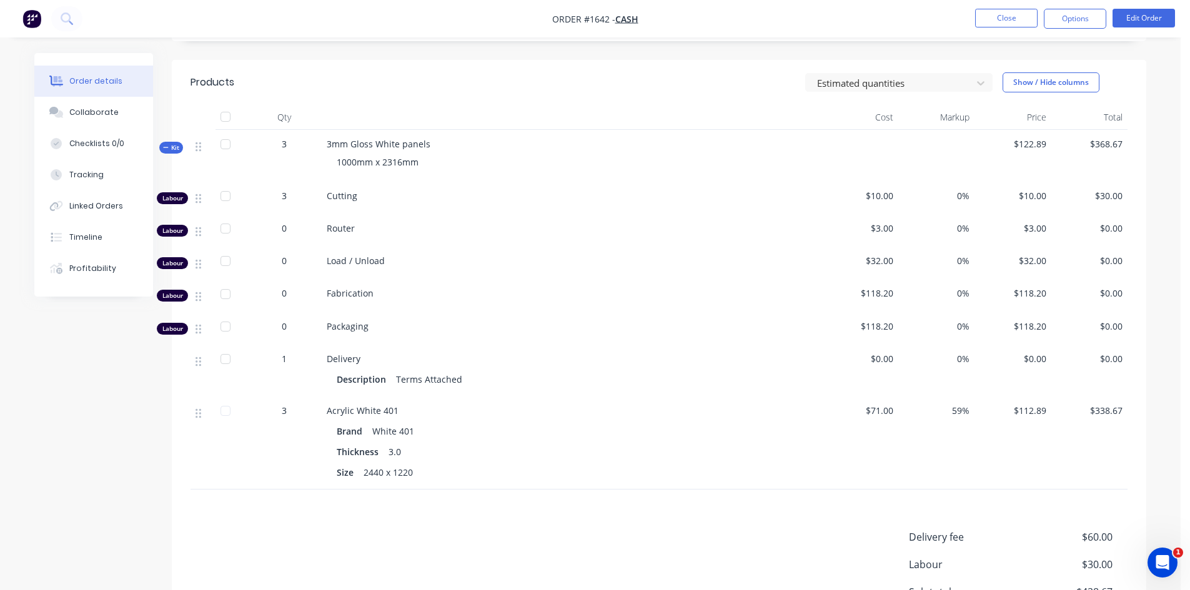
scroll to position [312, 0]
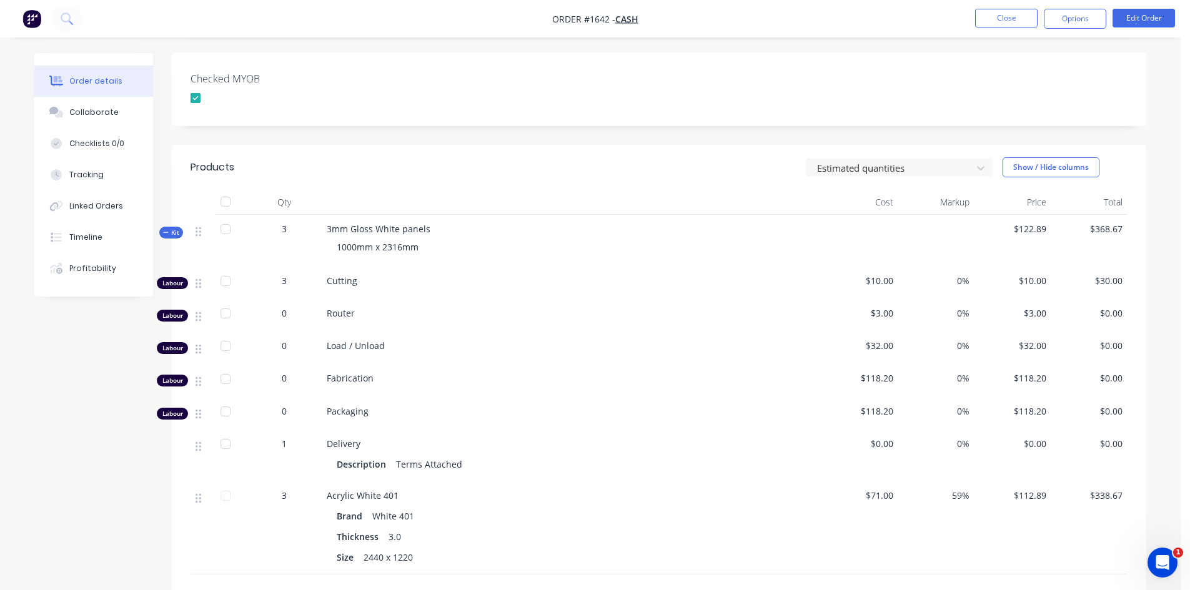
click at [171, 228] on span "Kit" at bounding box center [171, 232] width 16 height 9
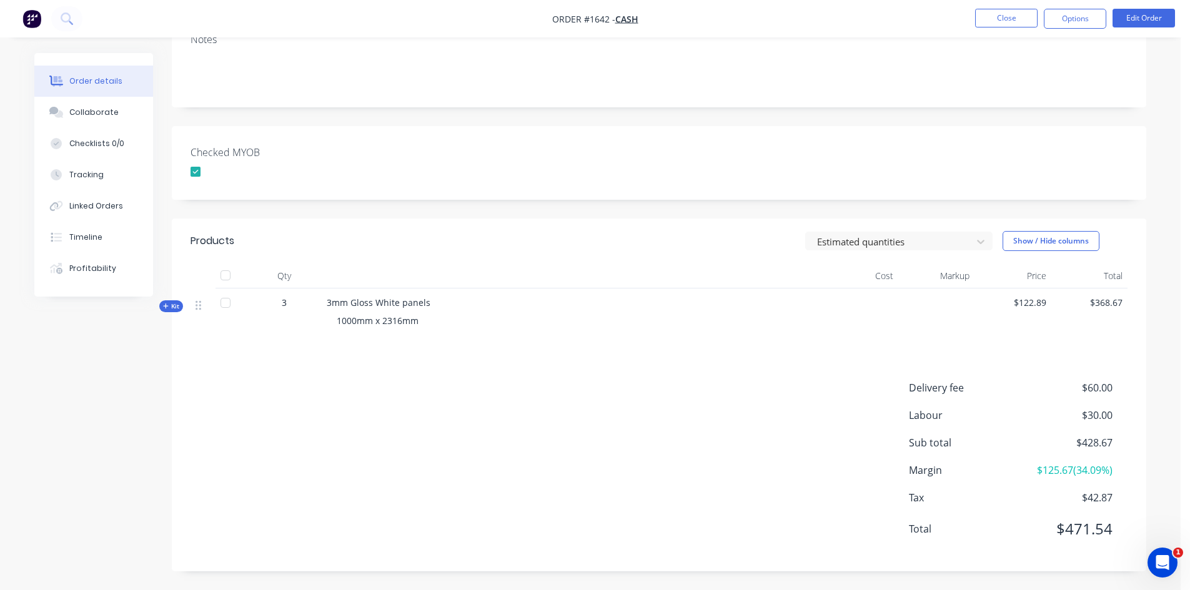
scroll to position [221, 0]
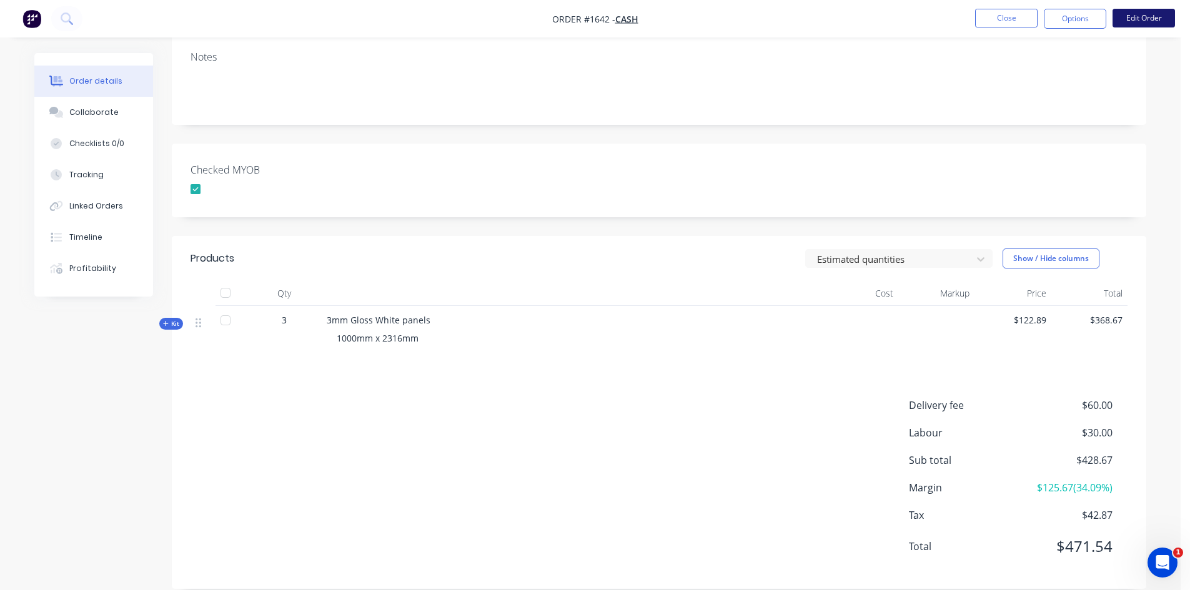
click at [1154, 18] on button "Edit Order" at bounding box center [1144, 18] width 62 height 19
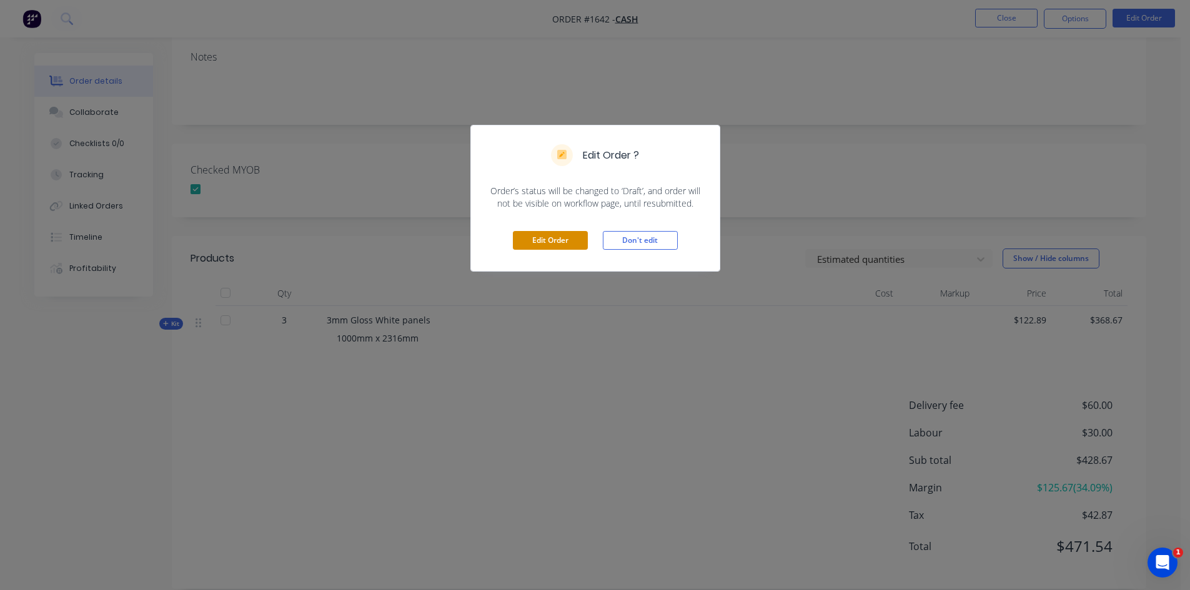
click at [572, 238] on button "Edit Order" at bounding box center [550, 240] width 75 height 19
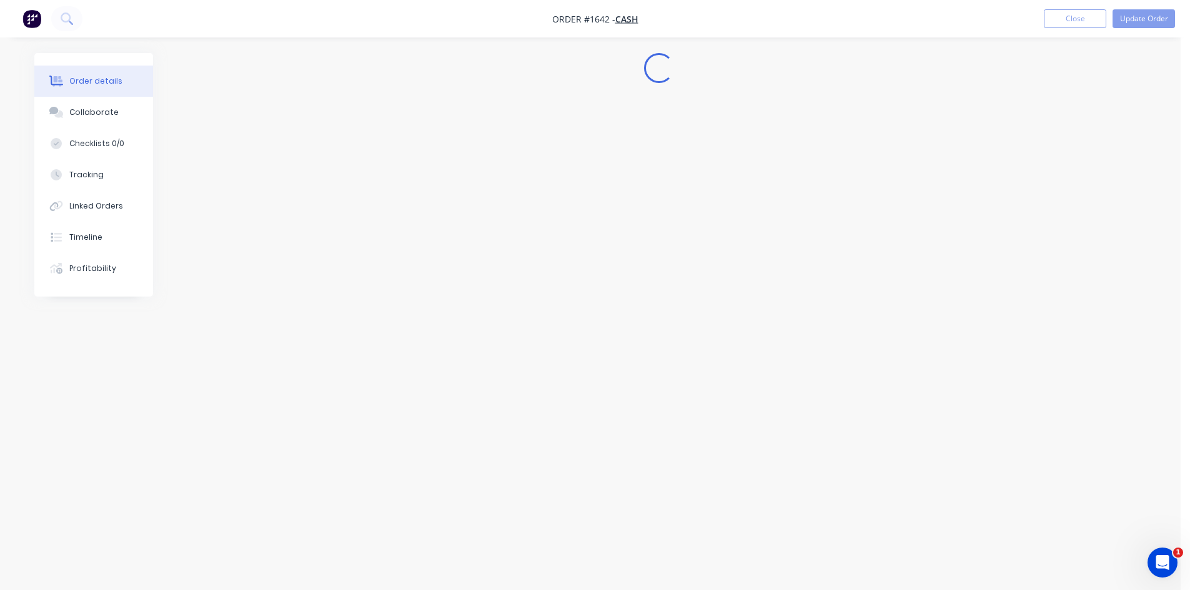
scroll to position [0, 0]
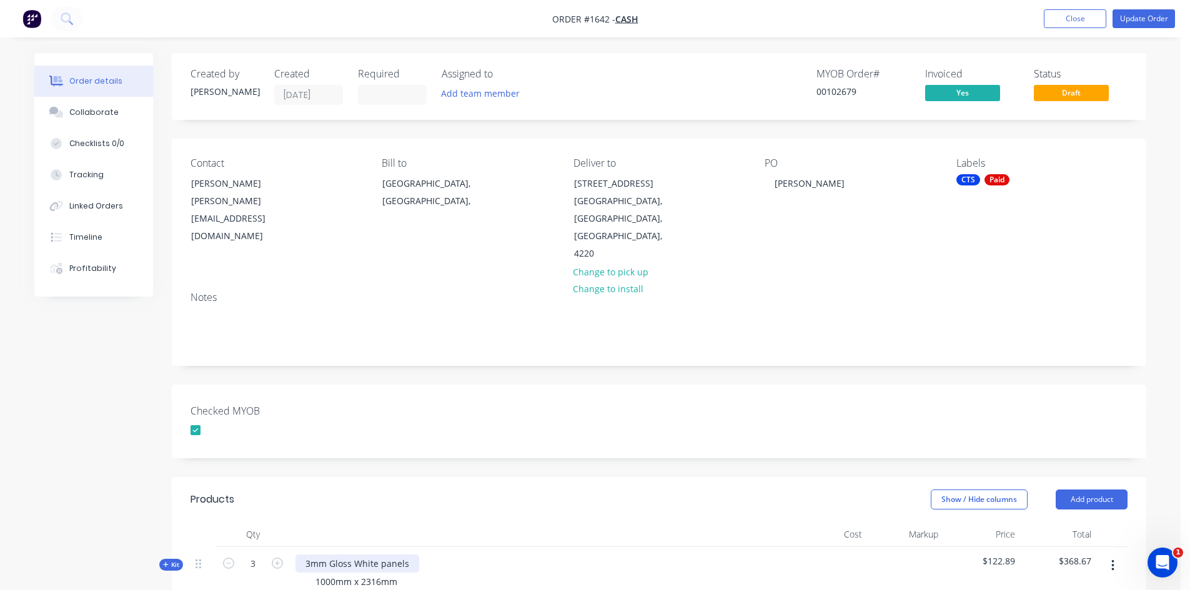
click at [377, 555] on div "3mm Gloss White panels" at bounding box center [358, 564] width 124 height 18
click at [524, 547] on div "3mm Gloss White Acrylic panels 1000mm x 2316mm" at bounding box center [541, 574] width 500 height 54
click at [1149, 16] on button "Update Order" at bounding box center [1144, 18] width 62 height 19
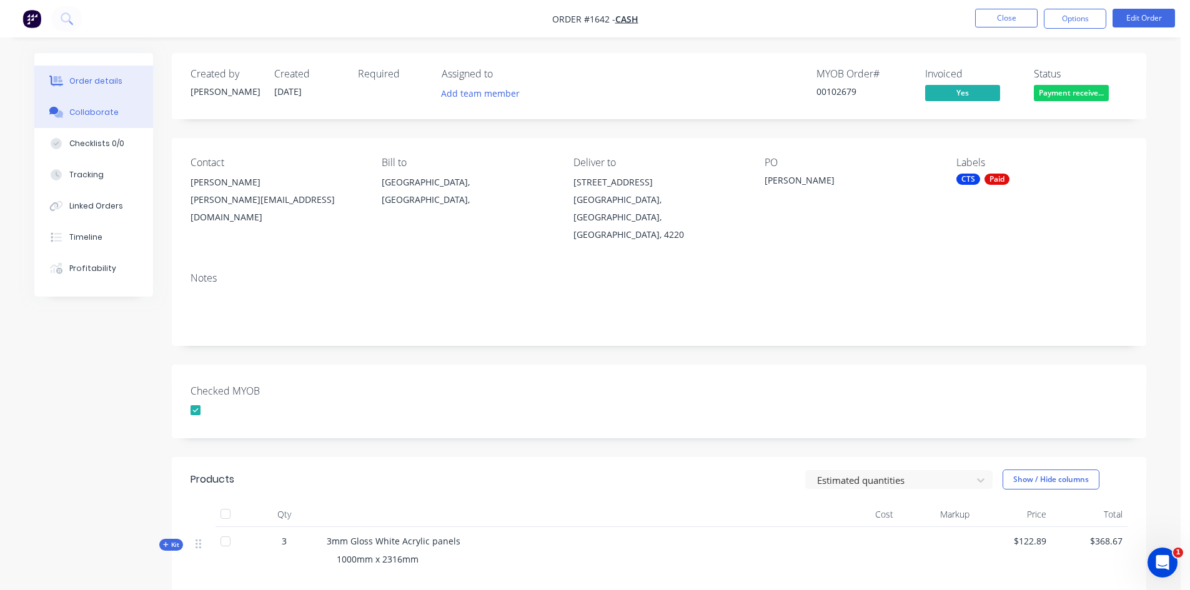
click at [117, 110] on button "Collaborate" at bounding box center [93, 112] width 119 height 31
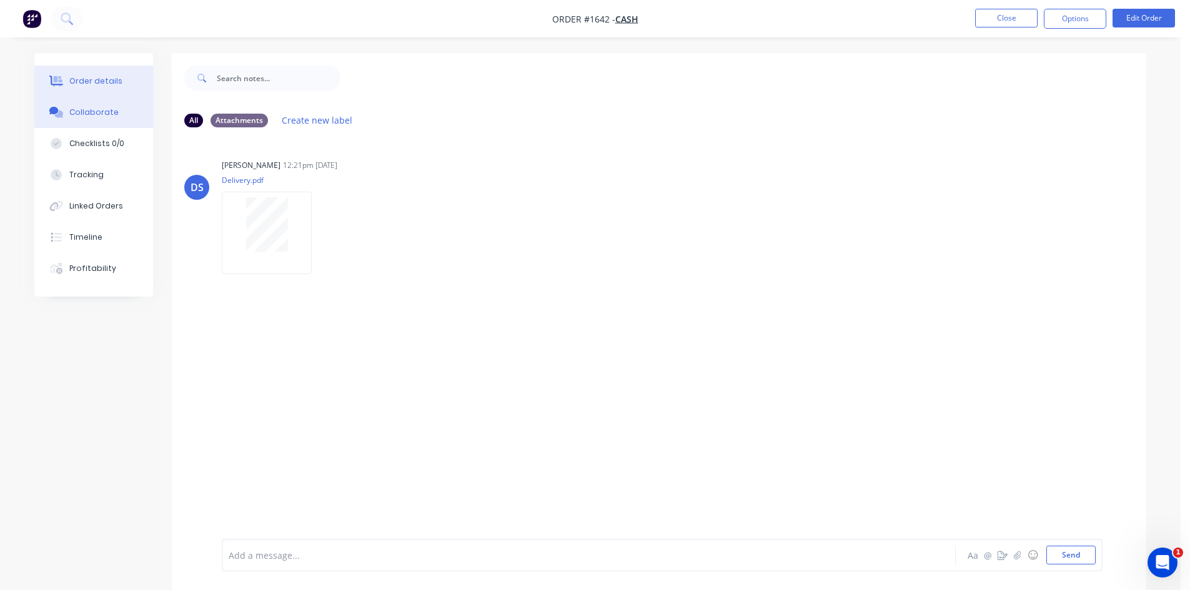
click at [98, 78] on div "Order details" at bounding box center [95, 81] width 53 height 11
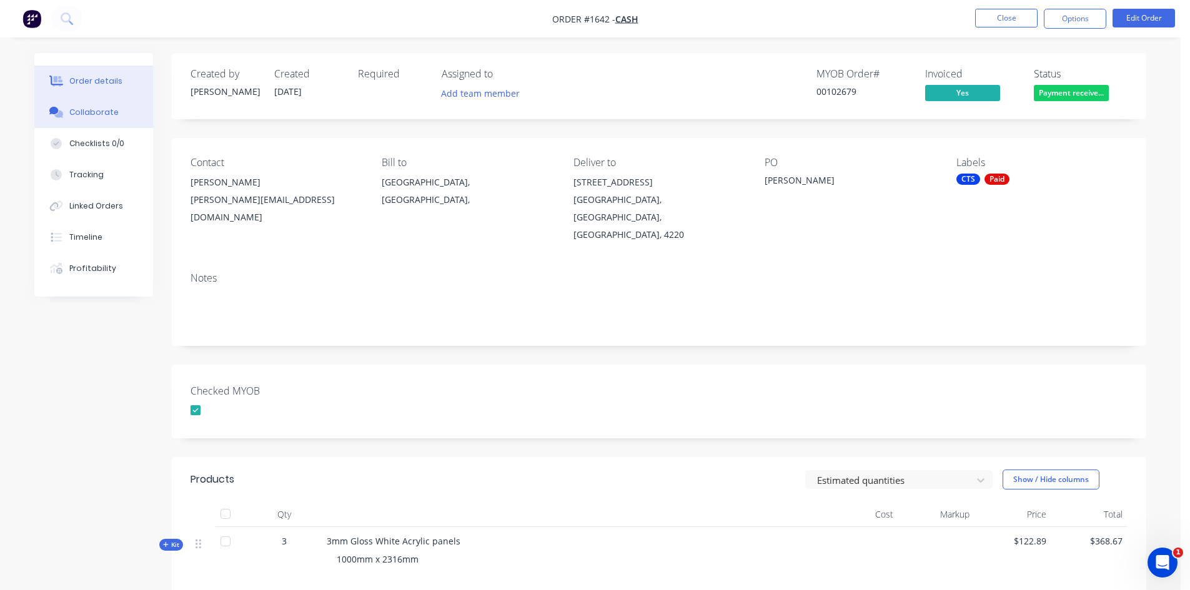
click at [109, 106] on button "Collaborate" at bounding box center [93, 112] width 119 height 31
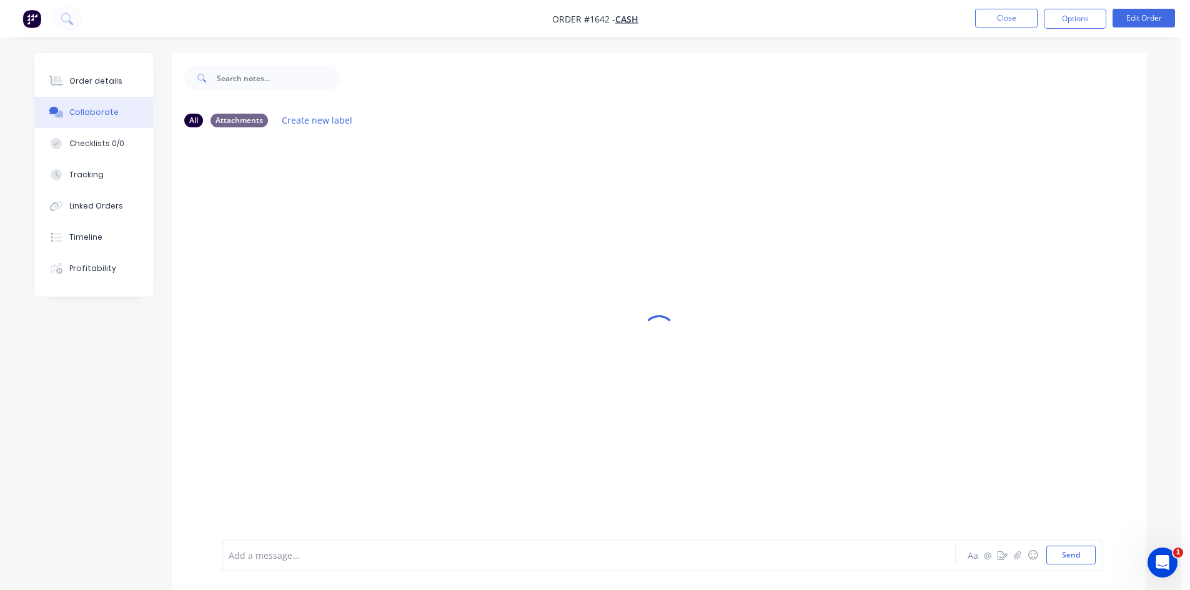
click at [361, 552] on div at bounding box center [554, 555] width 650 height 13
click at [1083, 556] on button "Send" at bounding box center [1071, 555] width 49 height 19
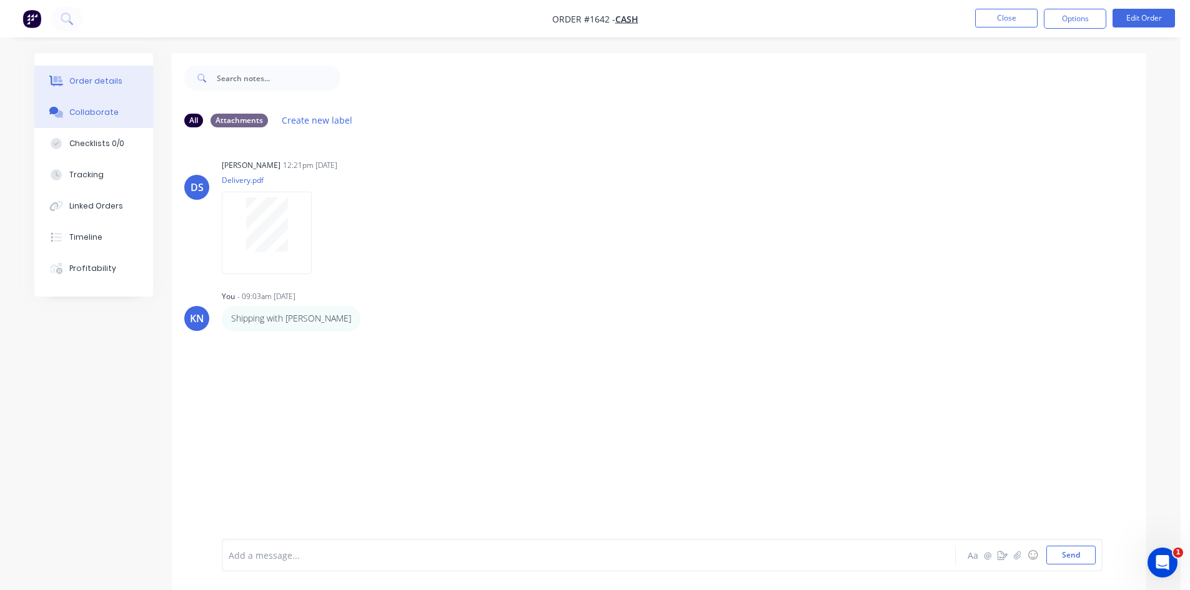
click at [109, 80] on div "Order details" at bounding box center [95, 81] width 53 height 11
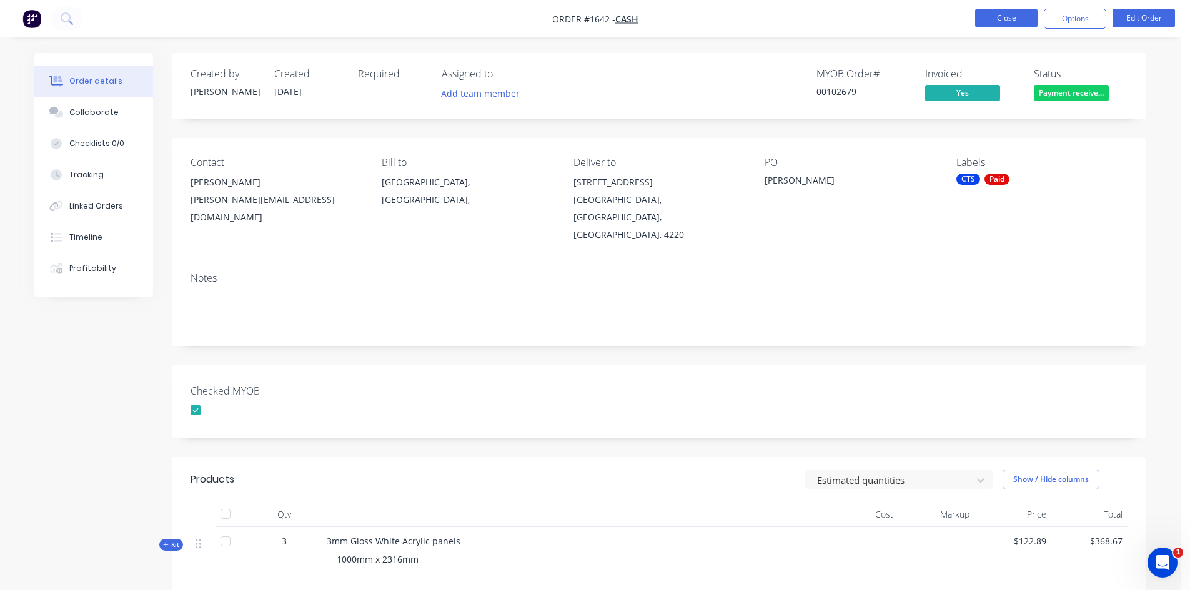
click at [1007, 16] on button "Close" at bounding box center [1006, 18] width 62 height 19
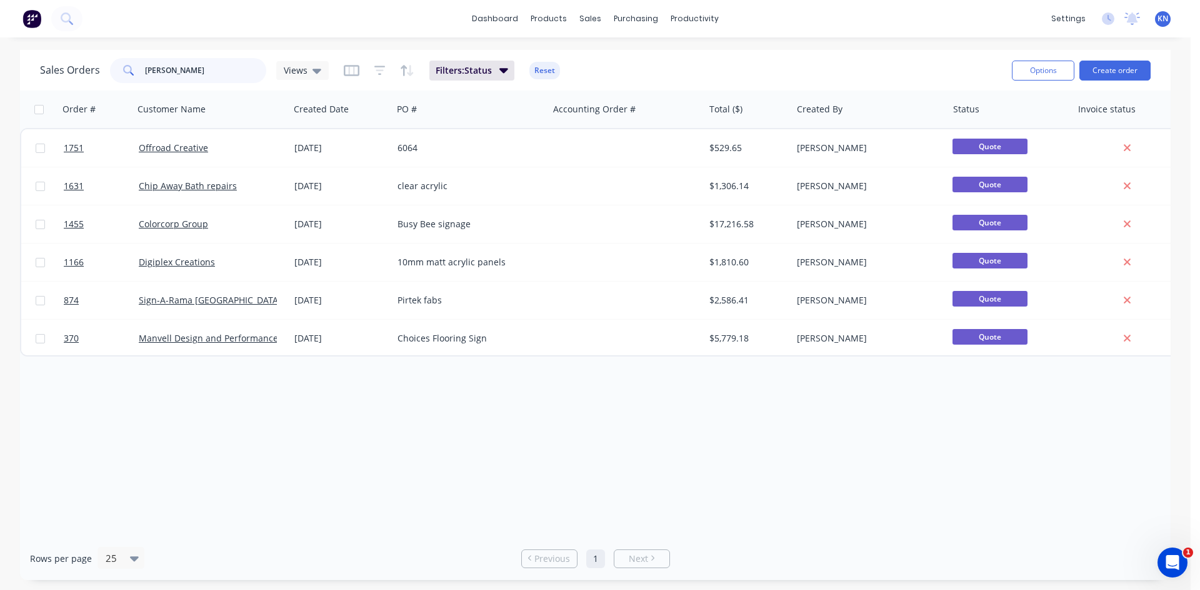
click at [184, 66] on input "brad" at bounding box center [206, 70] width 122 height 25
type input "b"
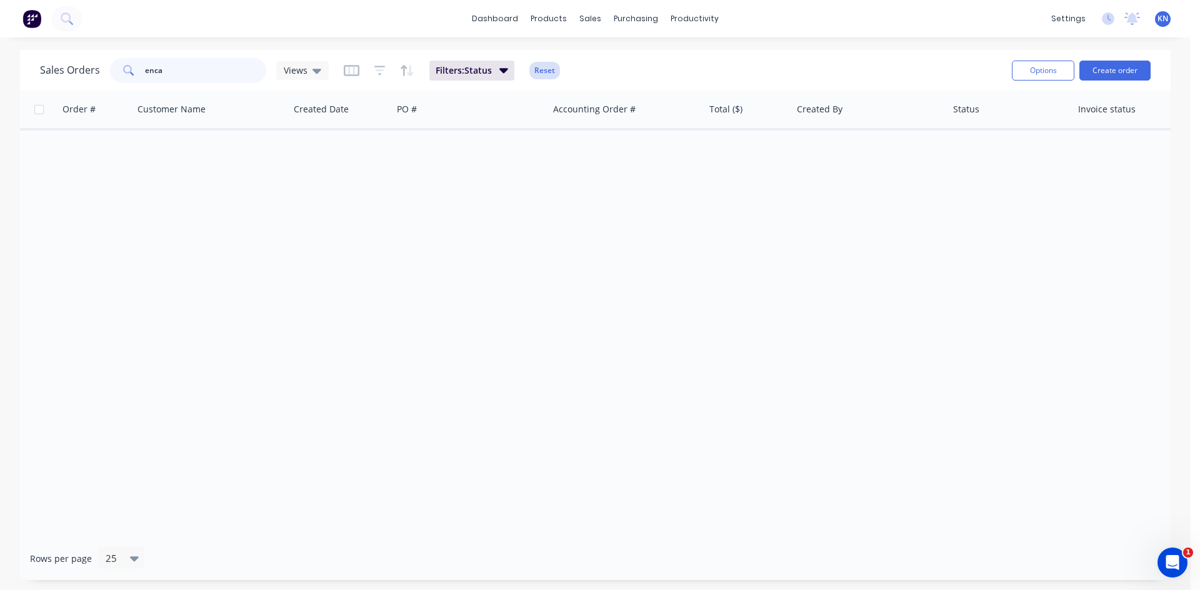
type input "enca"
click at [539, 69] on button "Reset" at bounding box center [544, 70] width 31 height 17
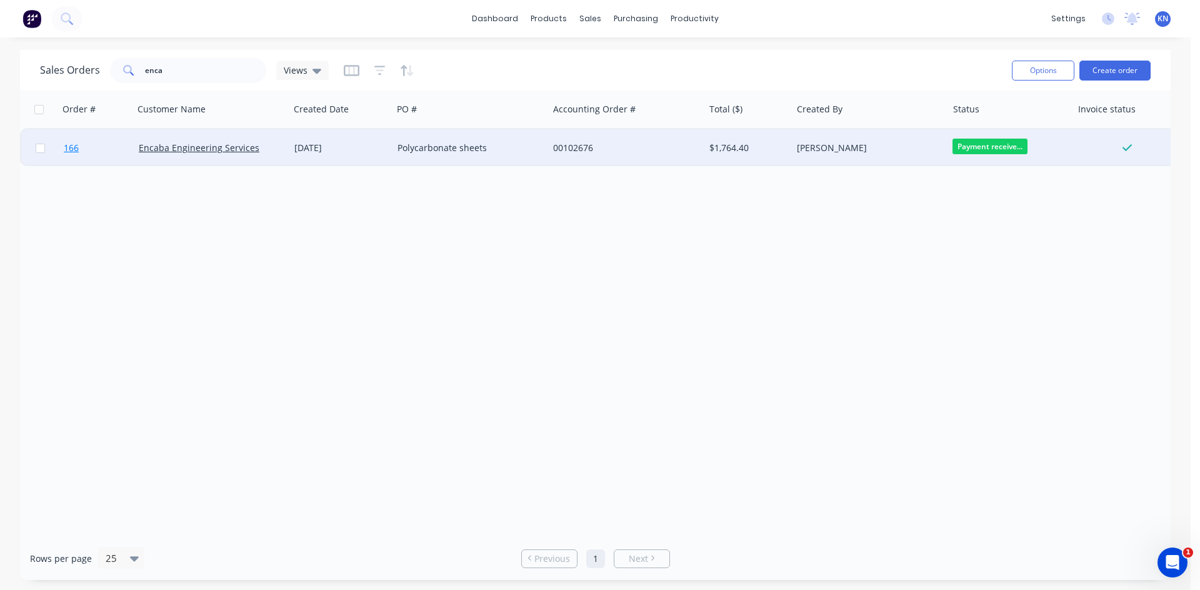
click at [75, 147] on span "166" at bounding box center [71, 148] width 15 height 12
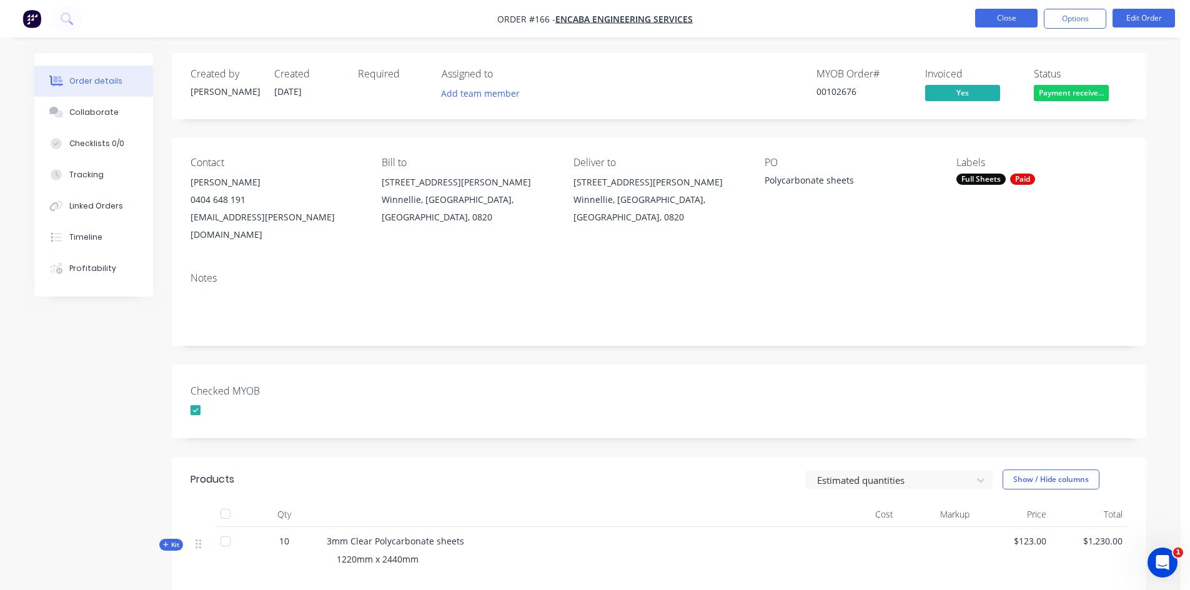
click at [1006, 16] on button "Close" at bounding box center [1006, 18] width 62 height 19
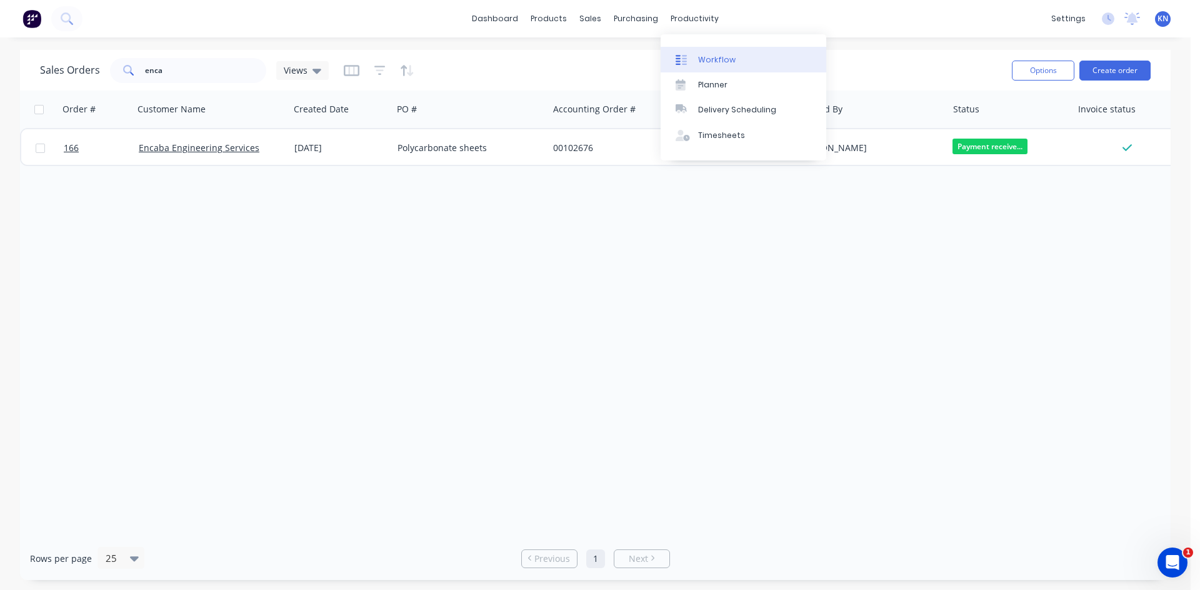
click at [710, 62] on div "Workflow" at bounding box center [716, 59] width 37 height 11
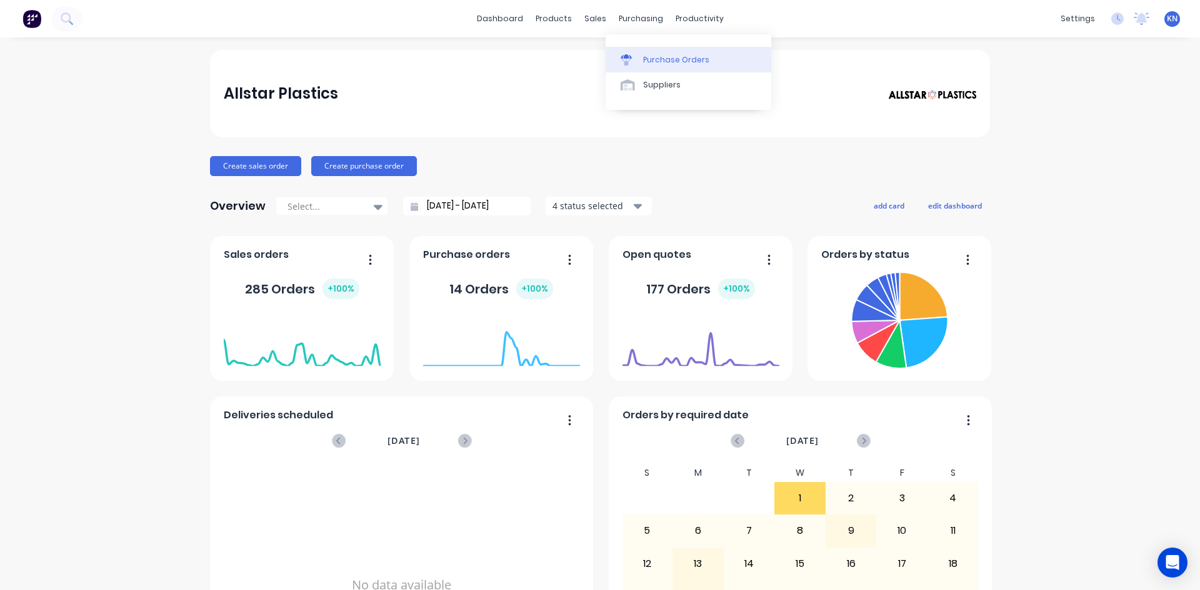
click at [664, 56] on div "Purchase Orders" at bounding box center [676, 59] width 66 height 11
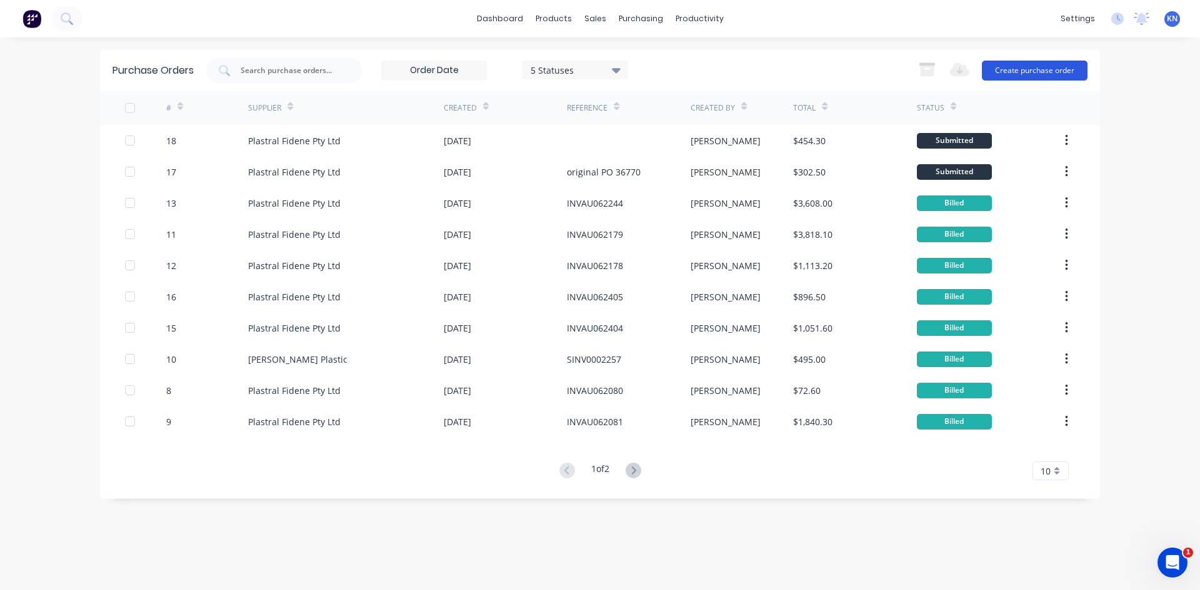
click at [1038, 69] on button "Create purchase order" at bounding box center [1035, 71] width 106 height 20
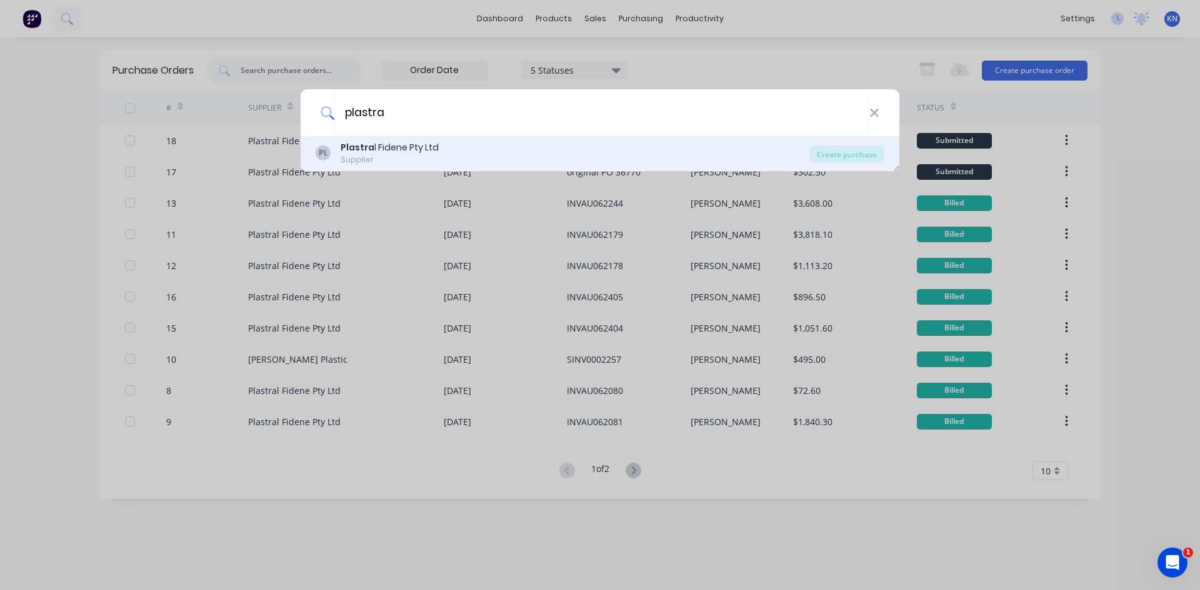
type input "plastra"
click at [392, 153] on div "Plastra l Fidene Pty Ltd" at bounding box center [390, 147] width 98 height 13
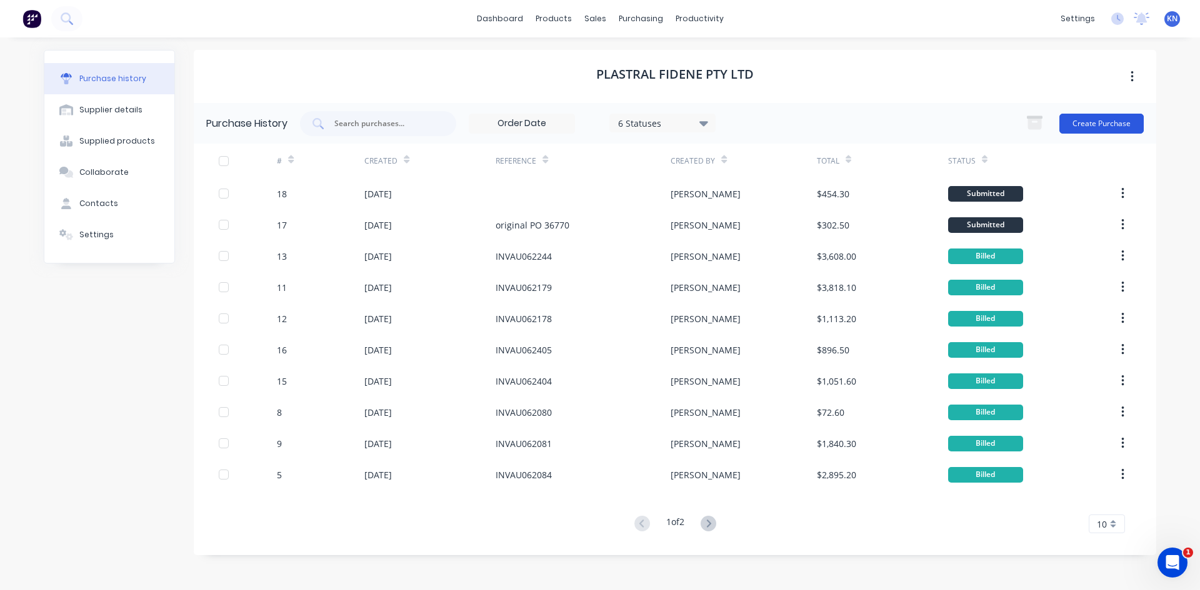
click at [1102, 121] on button "Create Purchase" at bounding box center [1101, 124] width 84 height 20
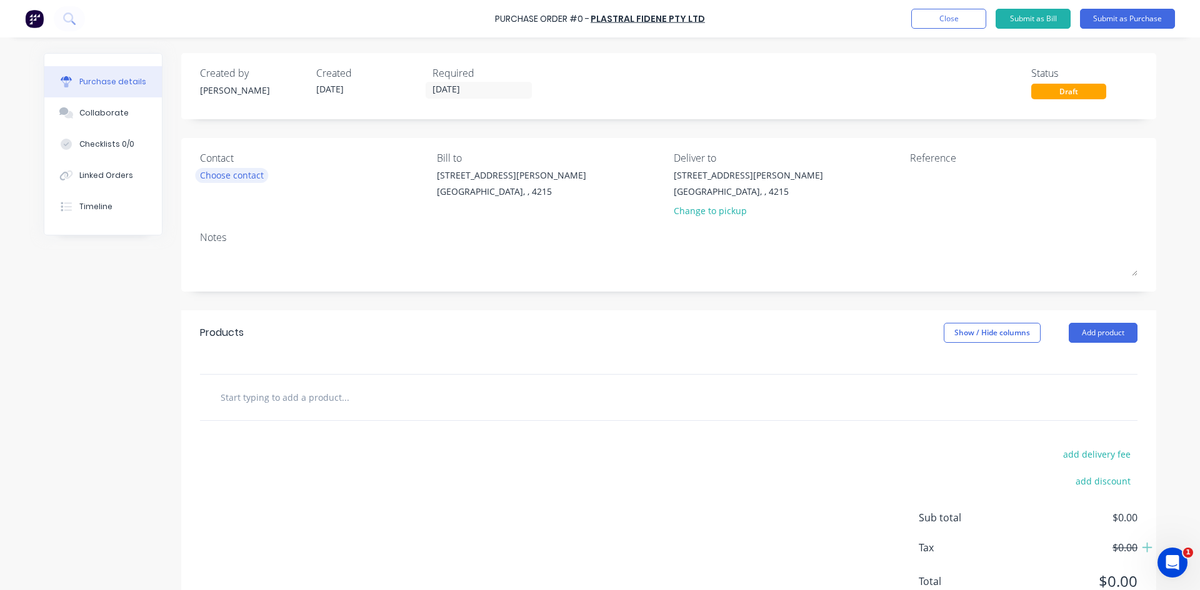
click at [212, 175] on div "Choose contact" at bounding box center [232, 175] width 64 height 13
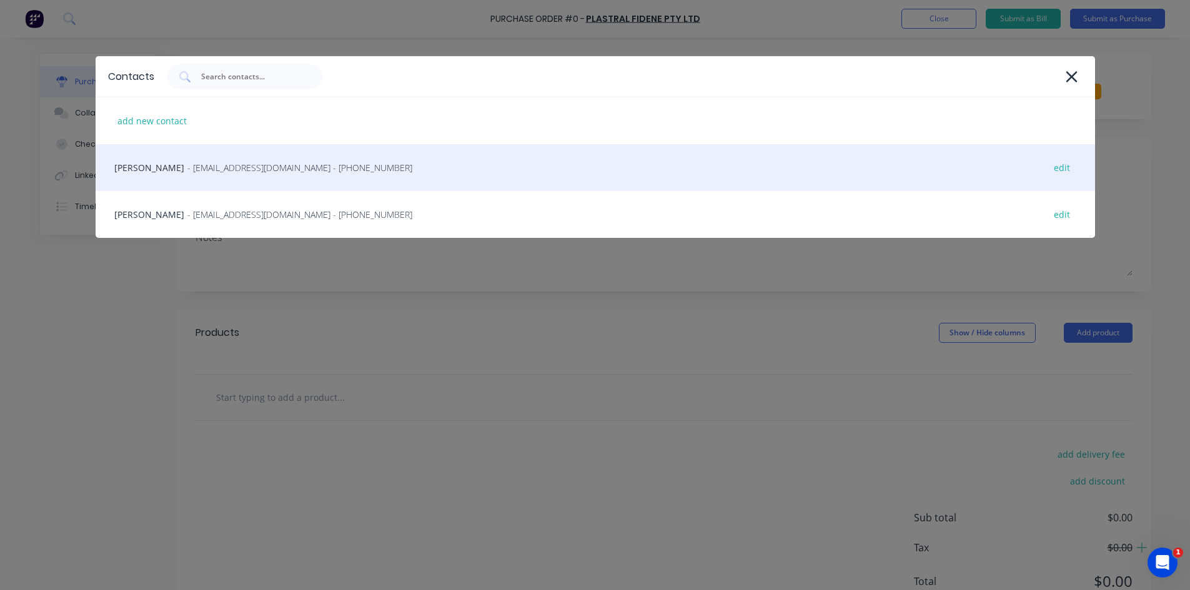
click at [187, 172] on span "- sheetqld@plastral.com.au - (07) 3623 2455" at bounding box center [299, 167] width 225 height 13
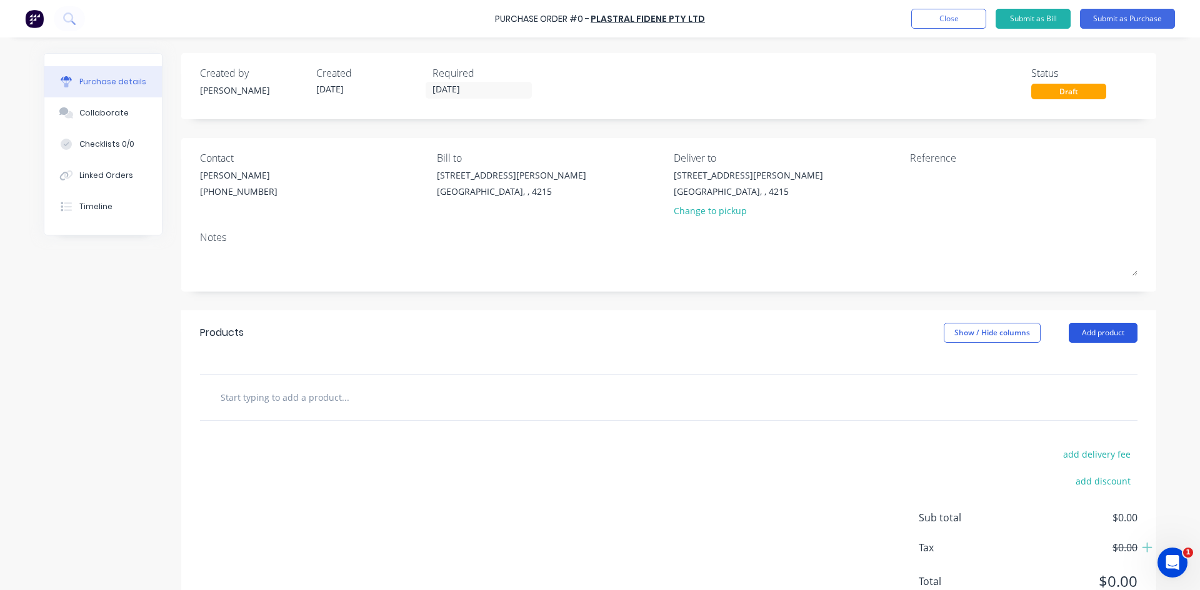
click at [1120, 332] on button "Add product" at bounding box center [1102, 333] width 69 height 20
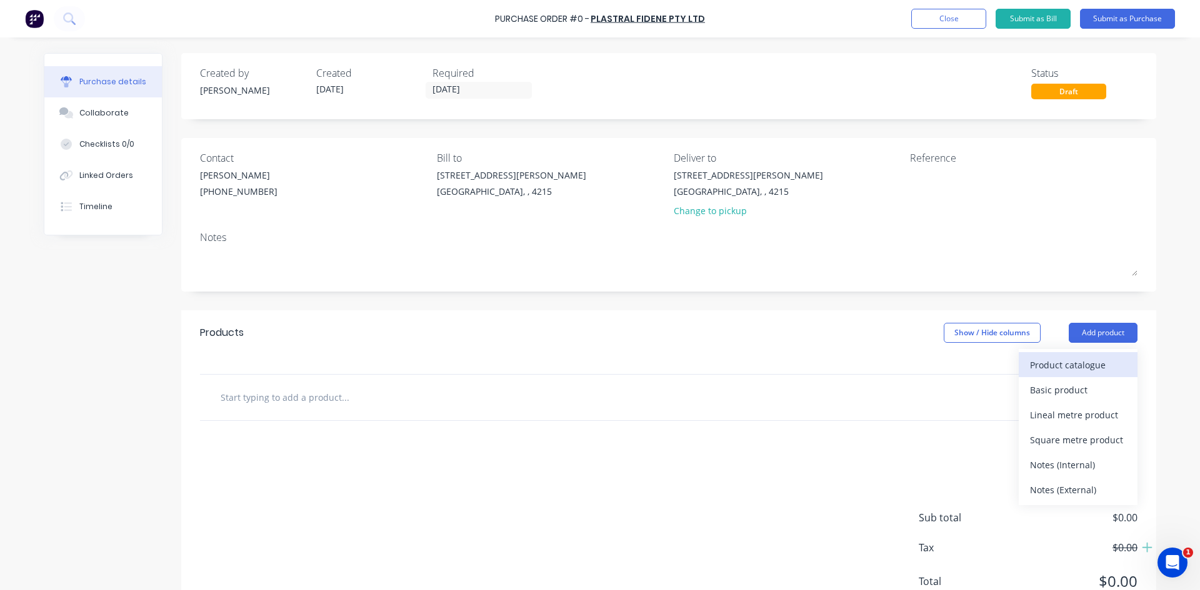
click at [1042, 372] on div "Product catalogue" at bounding box center [1078, 365] width 96 height 18
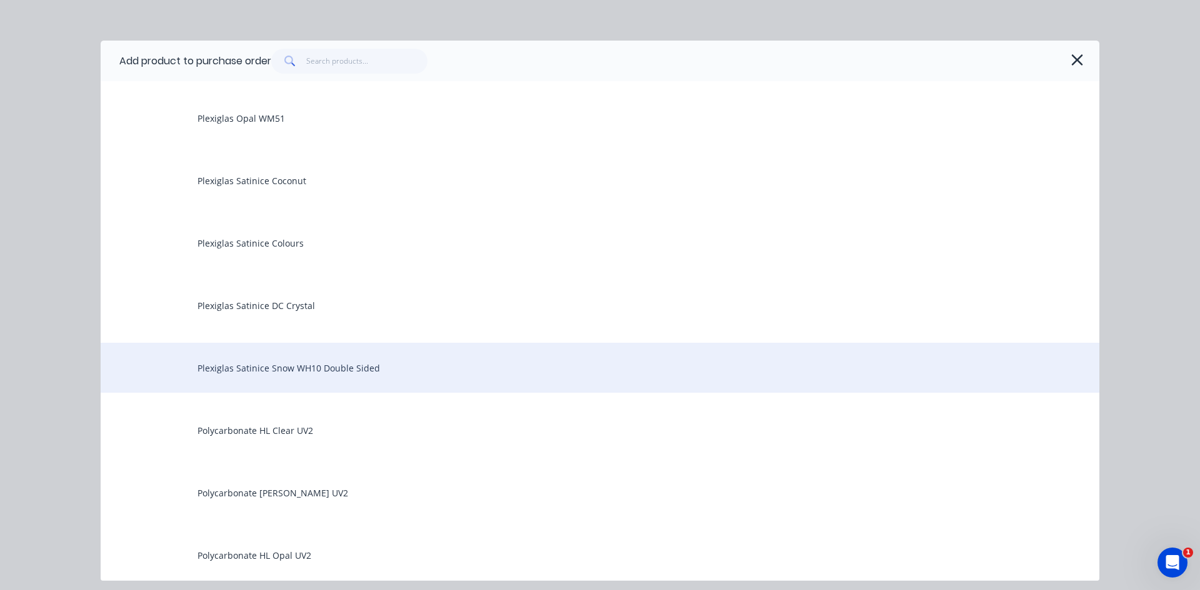
scroll to position [2062, 0]
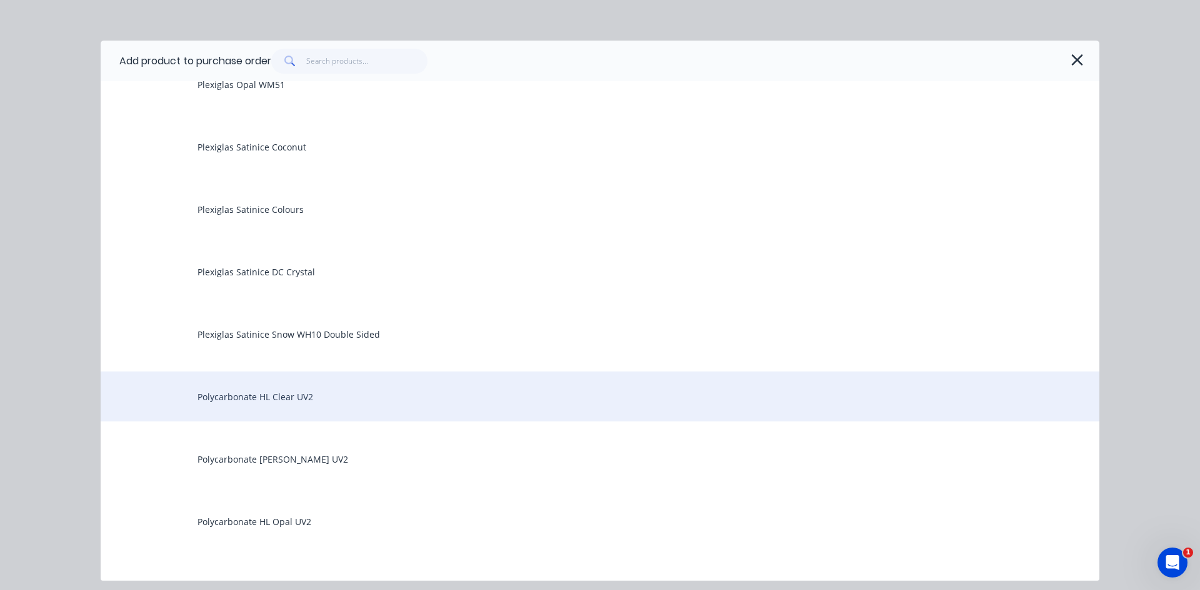
click at [261, 395] on div "Polycarbonate HL Clear UV2" at bounding box center [600, 397] width 998 height 50
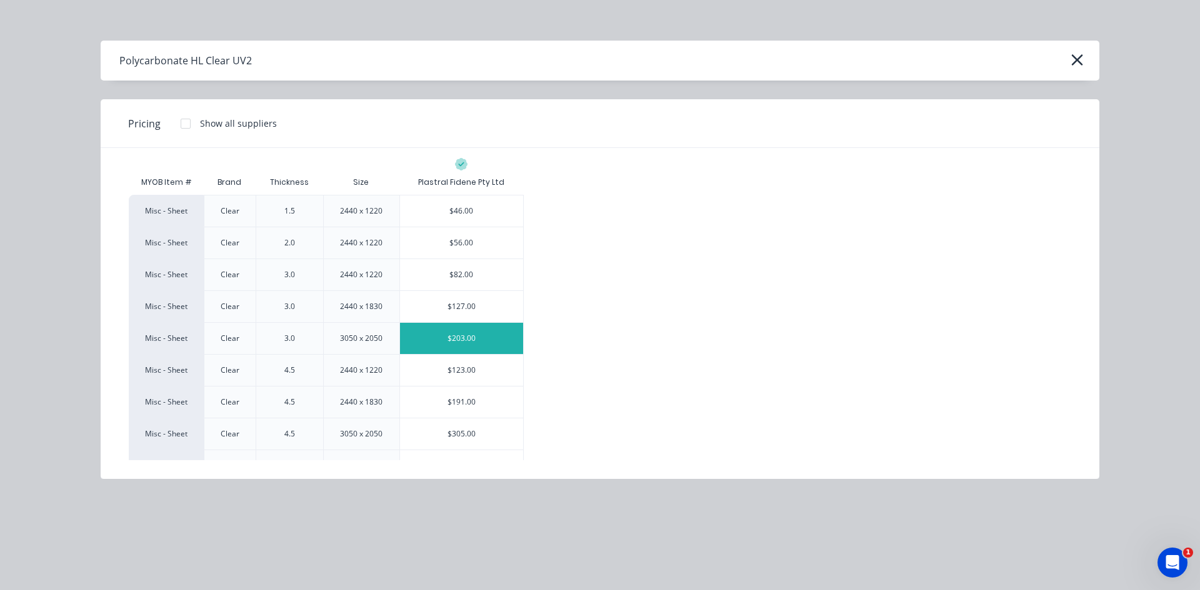
click at [455, 337] on div "$203.00" at bounding box center [462, 338] width 124 height 31
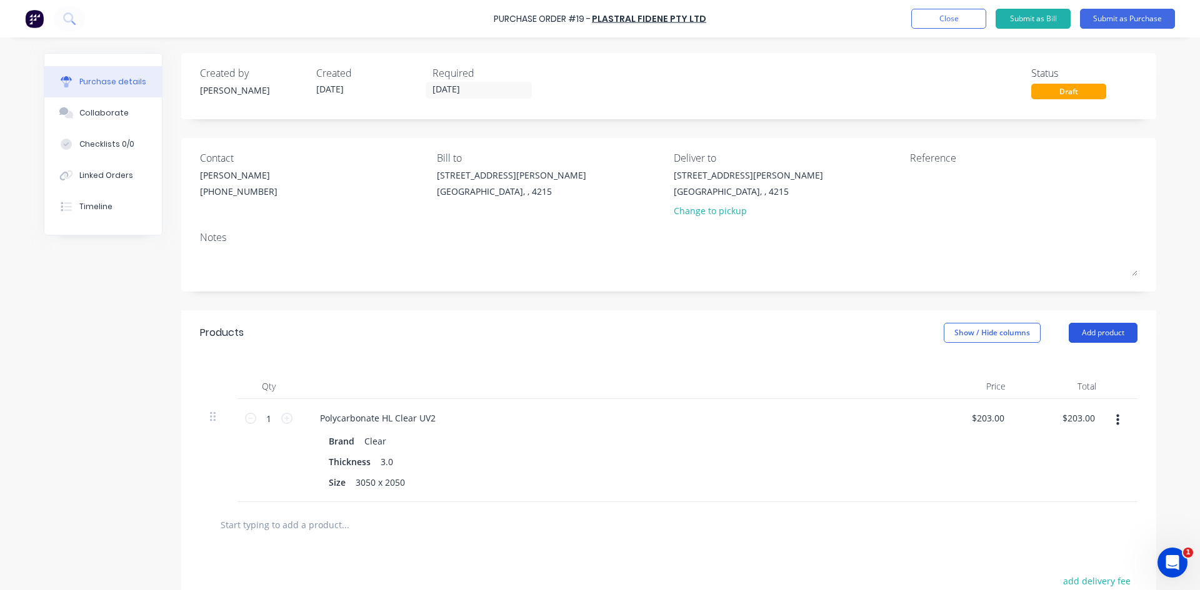
click at [1093, 334] on button "Add product" at bounding box center [1102, 333] width 69 height 20
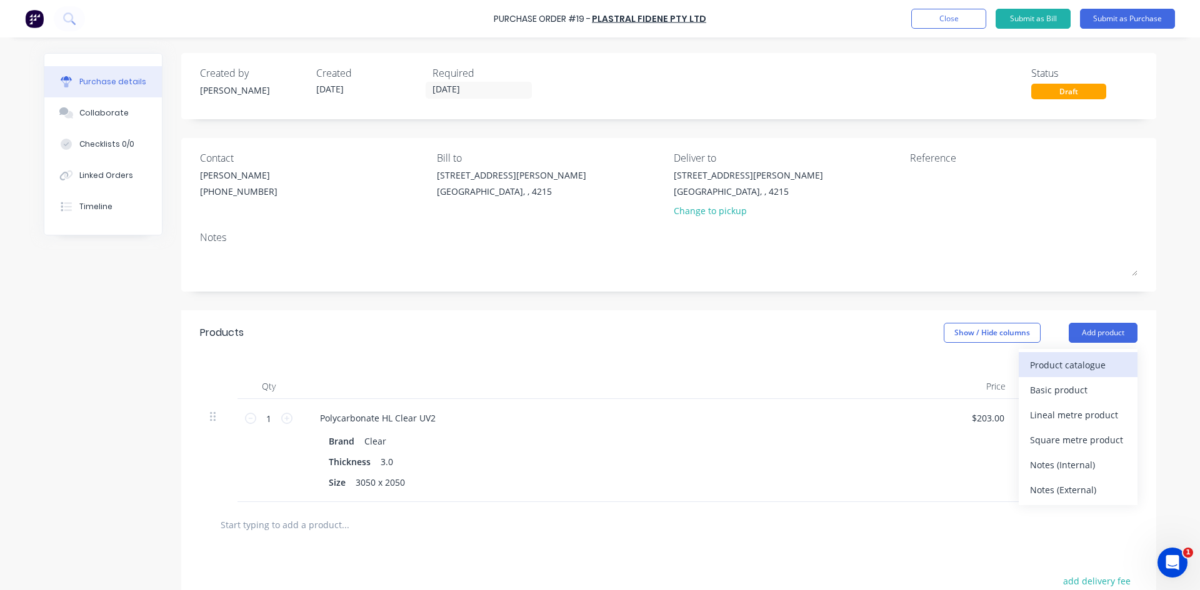
click at [1055, 364] on div "Product catalogue" at bounding box center [1078, 365] width 96 height 18
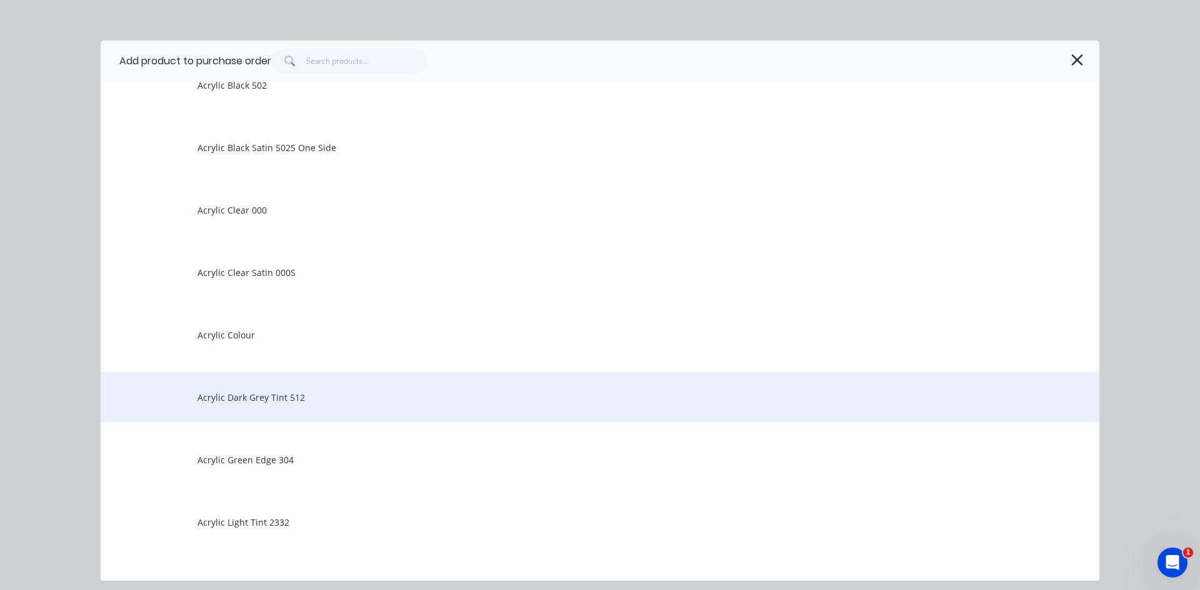
scroll to position [62, 0]
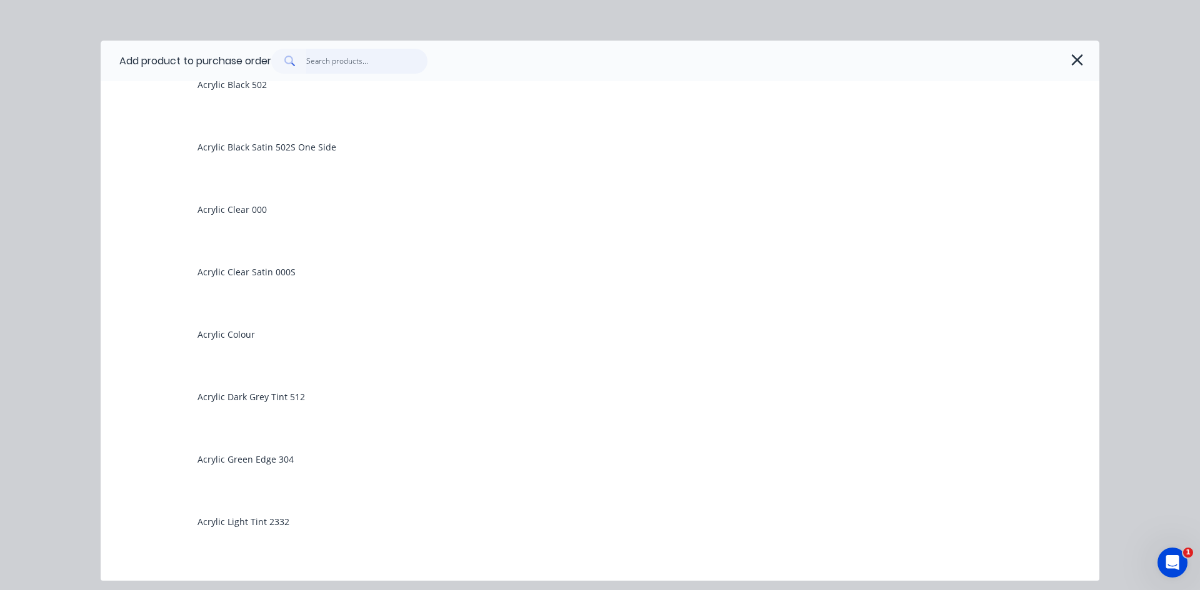
click at [366, 57] on input "text" at bounding box center [367, 61] width 122 height 25
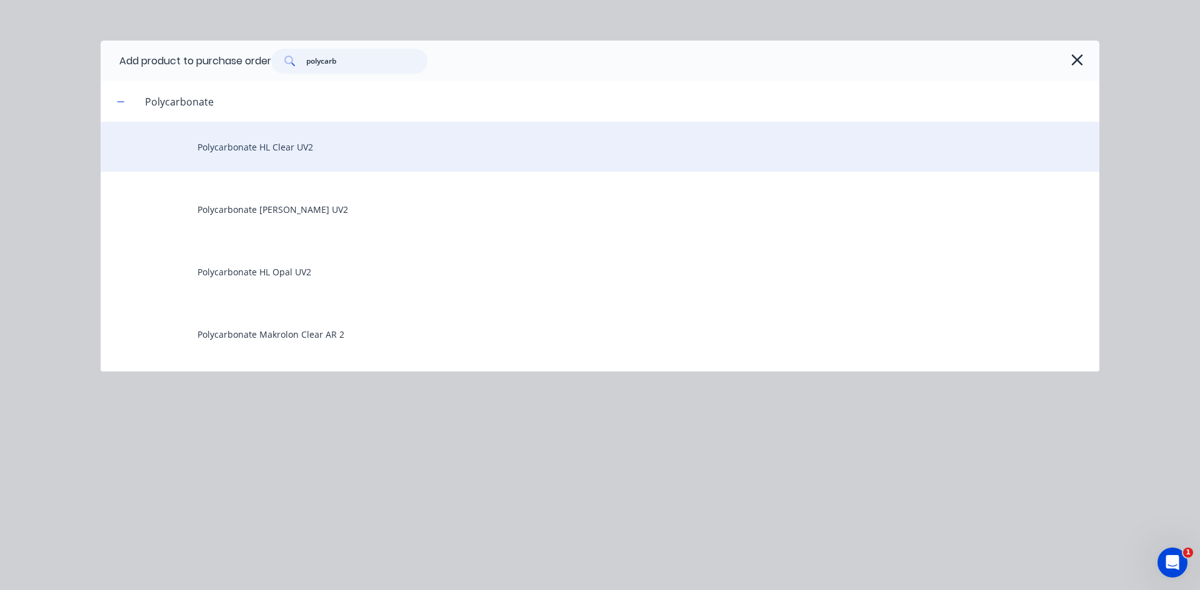
type input "polycarb"
click at [240, 147] on div "Polycarbonate HL Clear UV2" at bounding box center [600, 147] width 998 height 50
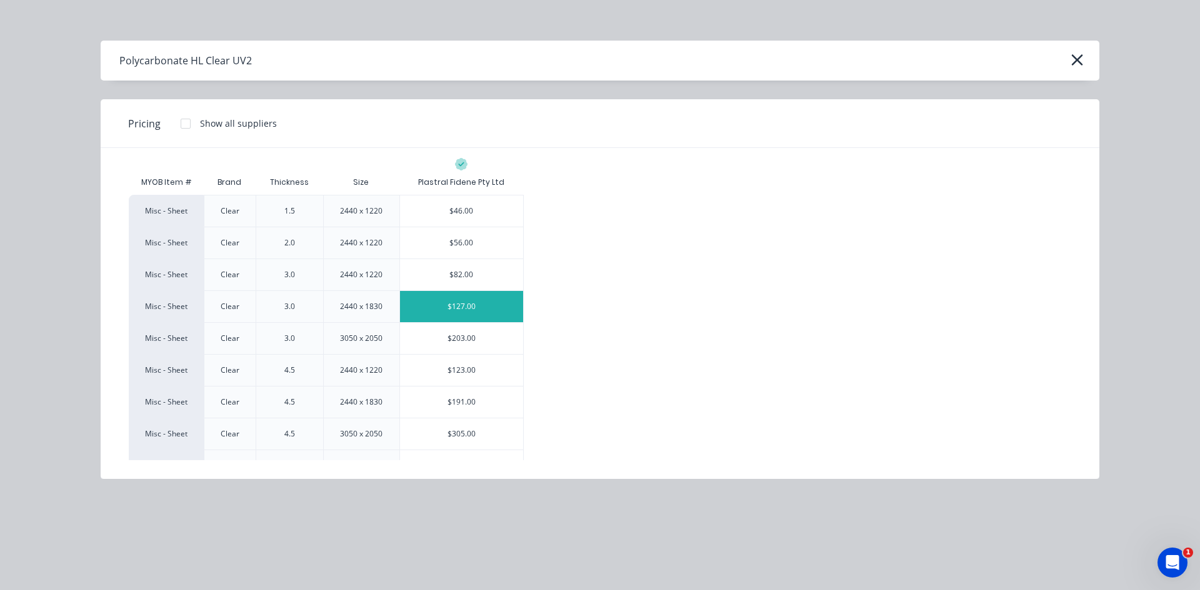
click at [485, 304] on div "$127.00" at bounding box center [462, 306] width 124 height 31
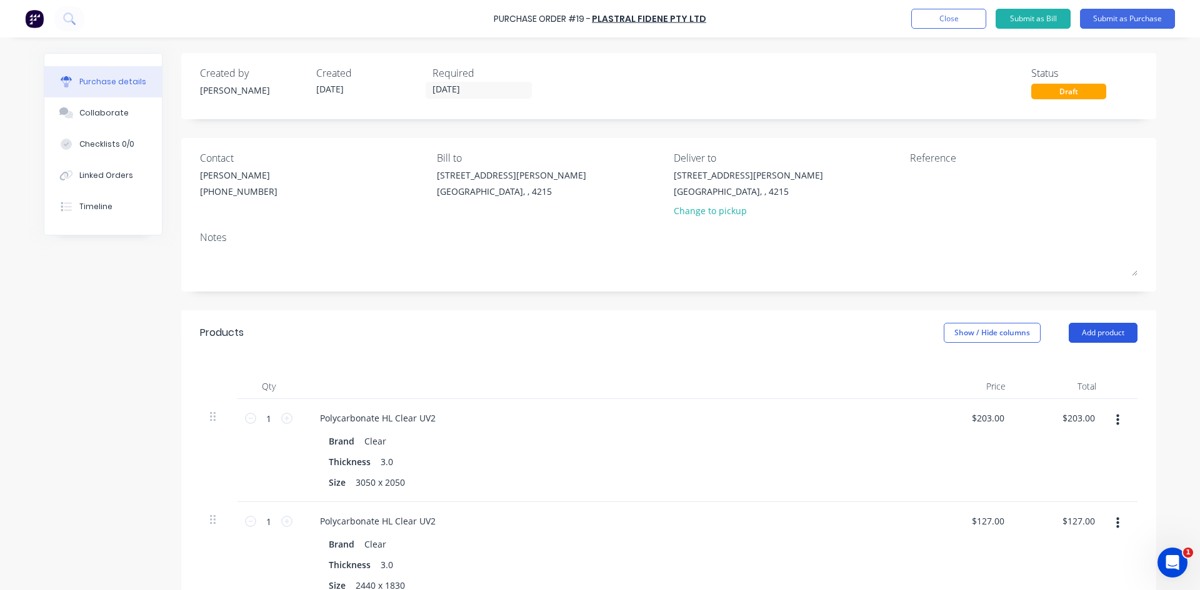
click at [1115, 334] on button "Add product" at bounding box center [1102, 333] width 69 height 20
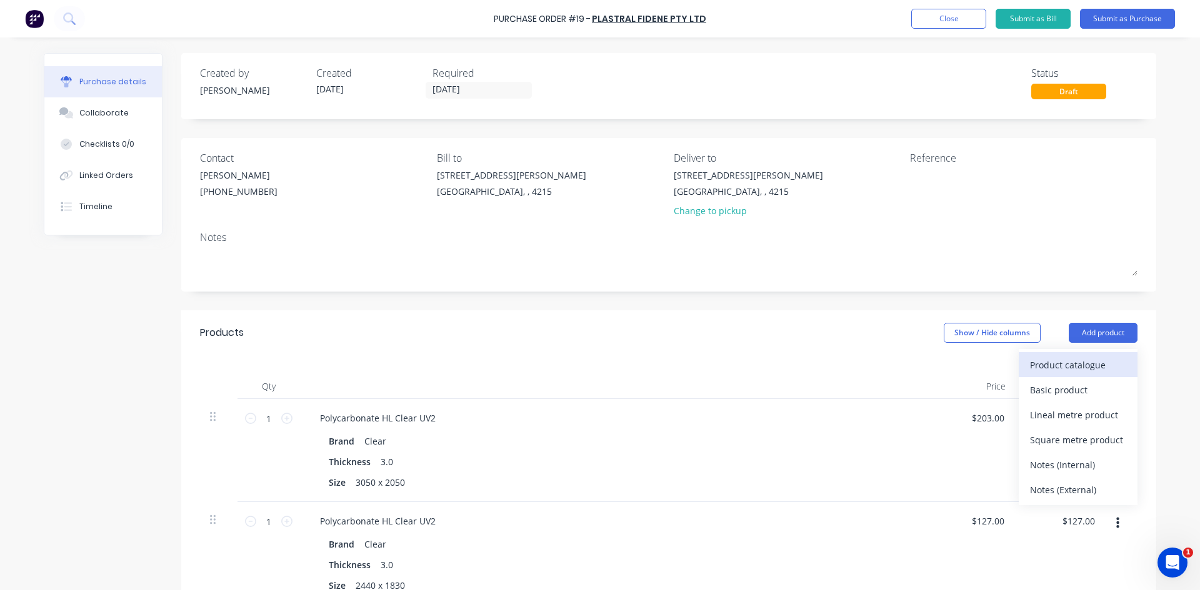
click at [1090, 366] on div "Product catalogue" at bounding box center [1078, 365] width 96 height 18
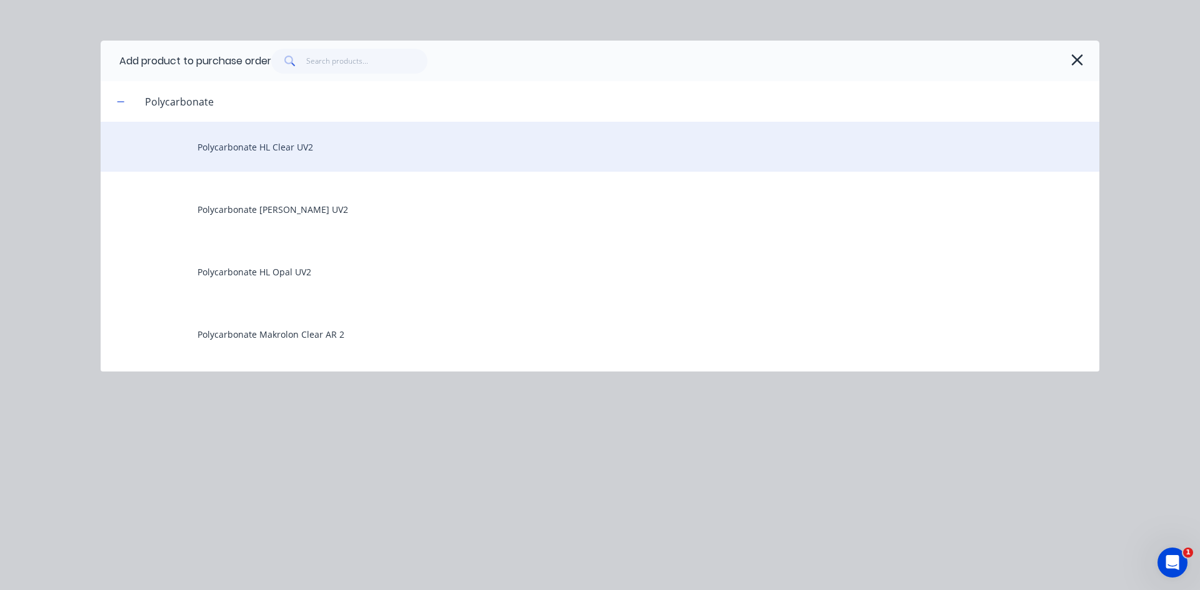
click at [297, 151] on div "Polycarbonate HL Clear UV2" at bounding box center [600, 147] width 998 height 50
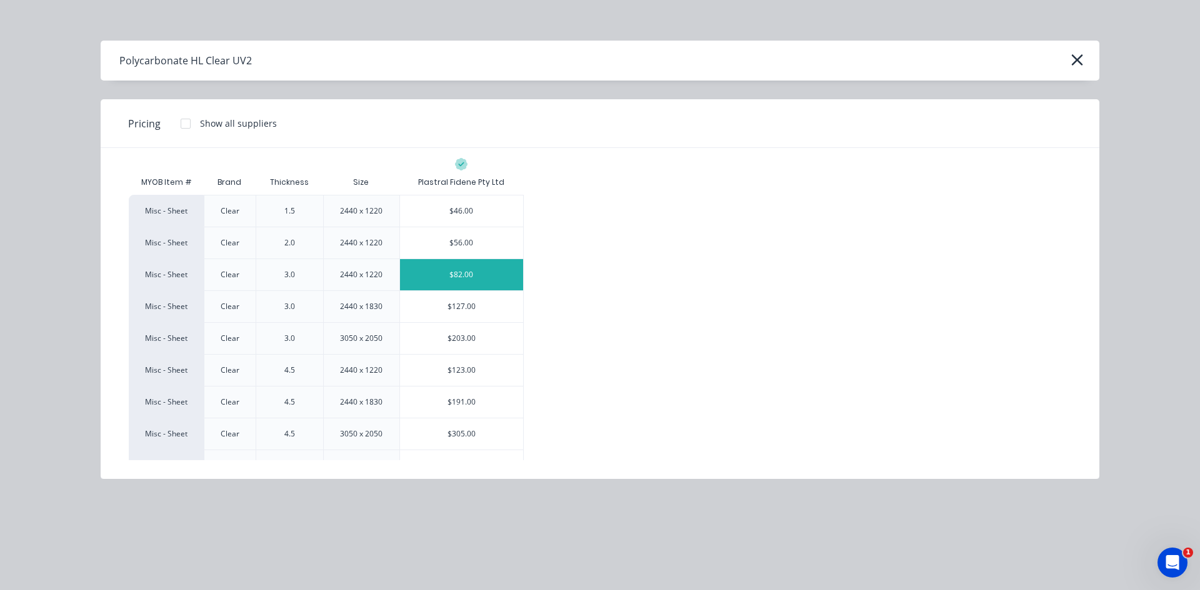
click at [447, 272] on div "$82.00" at bounding box center [462, 274] width 124 height 31
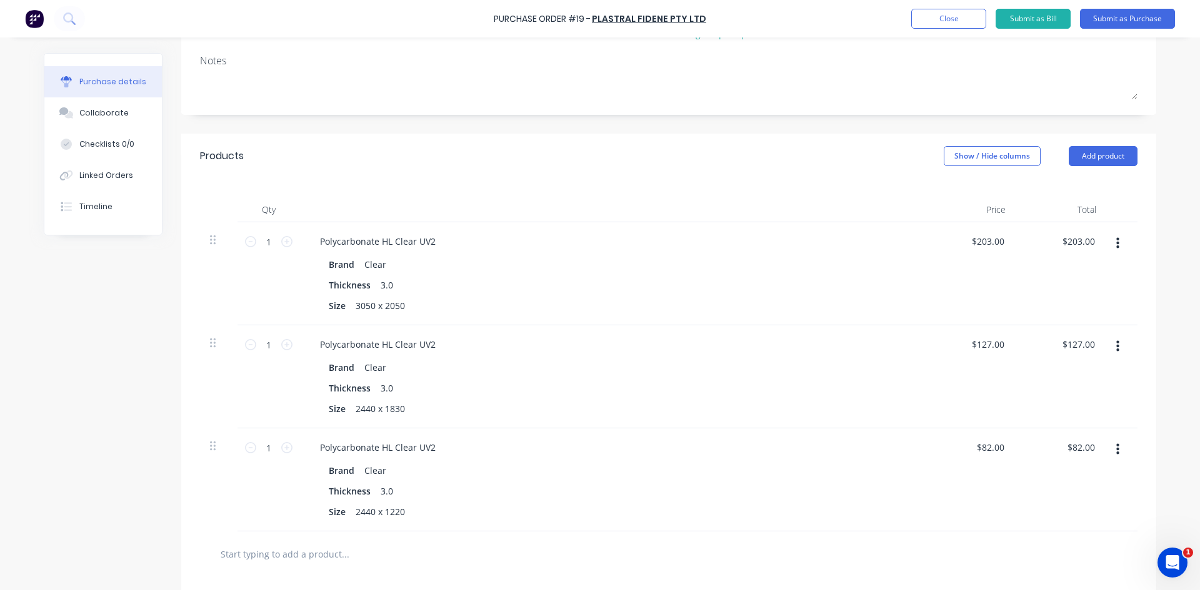
scroll to position [187, 0]
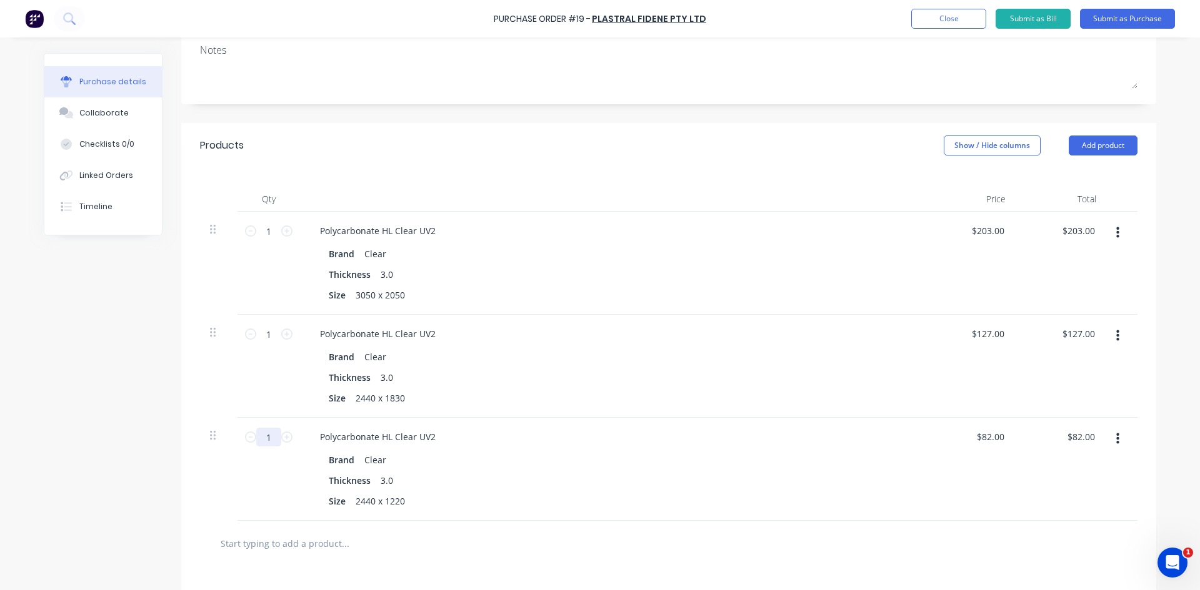
click at [267, 432] on input "1" at bounding box center [268, 437] width 25 height 19
type input "6"
type input "$492.00"
type input "6"
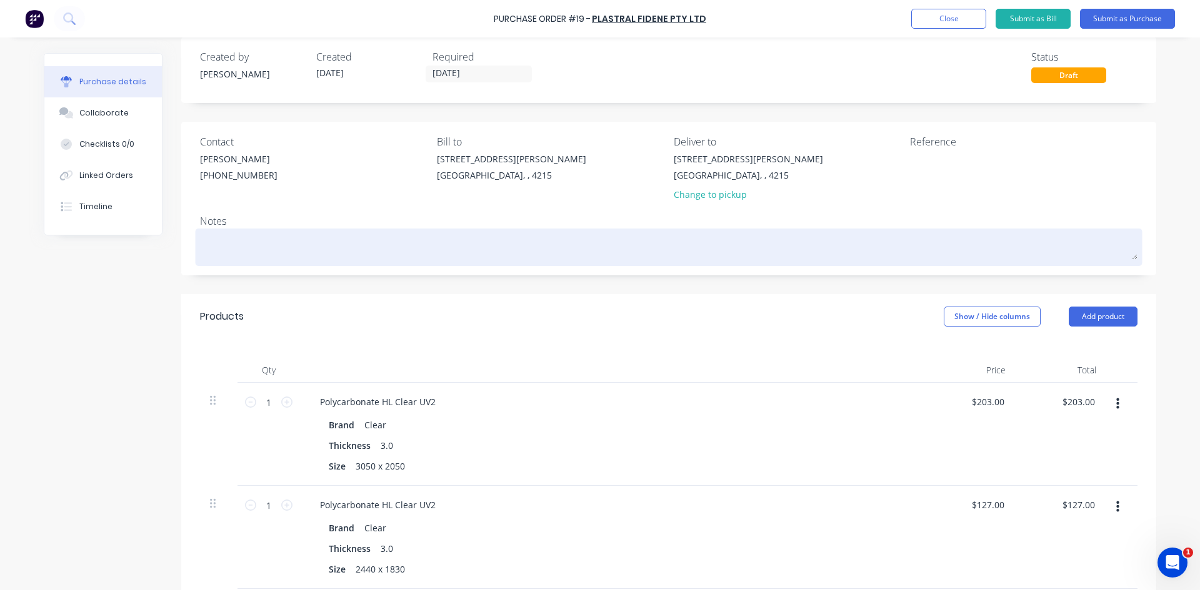
scroll to position [0, 0]
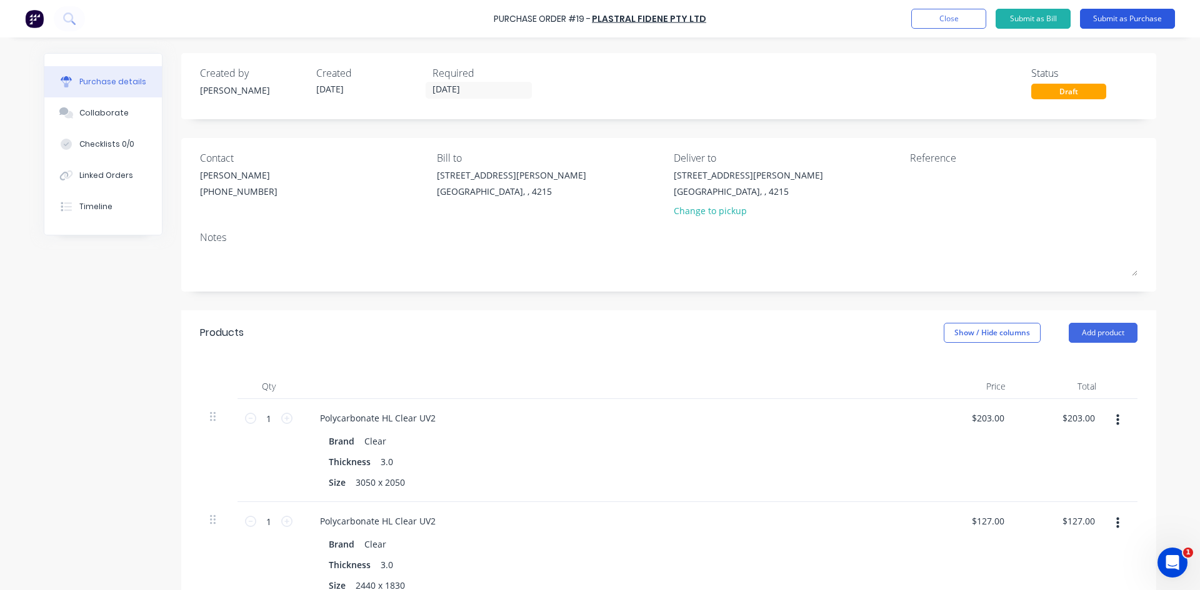
click at [1143, 17] on button "Submit as Purchase" at bounding box center [1127, 19] width 95 height 20
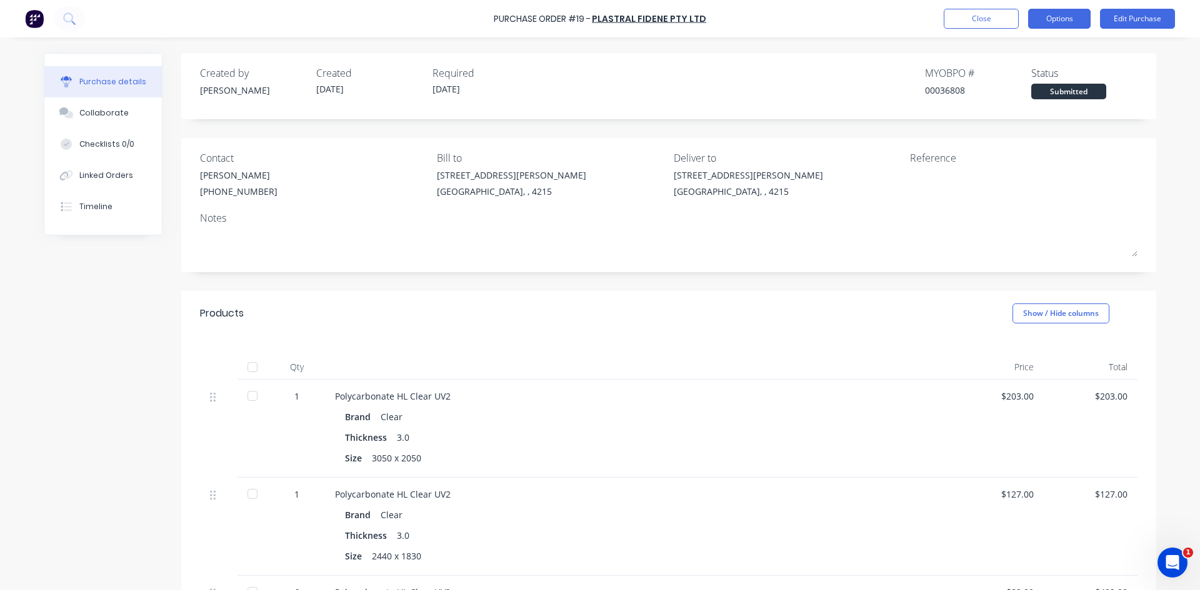
click at [1070, 22] on button "Options" at bounding box center [1059, 19] width 62 height 20
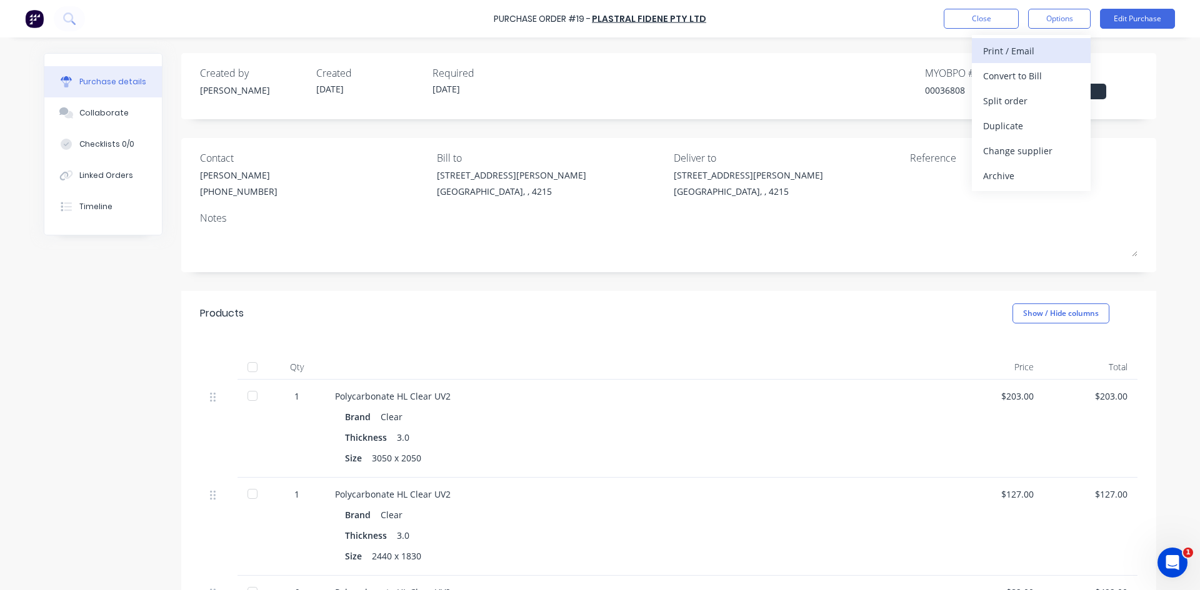
click at [1039, 50] on div "Print / Email" at bounding box center [1031, 51] width 96 height 18
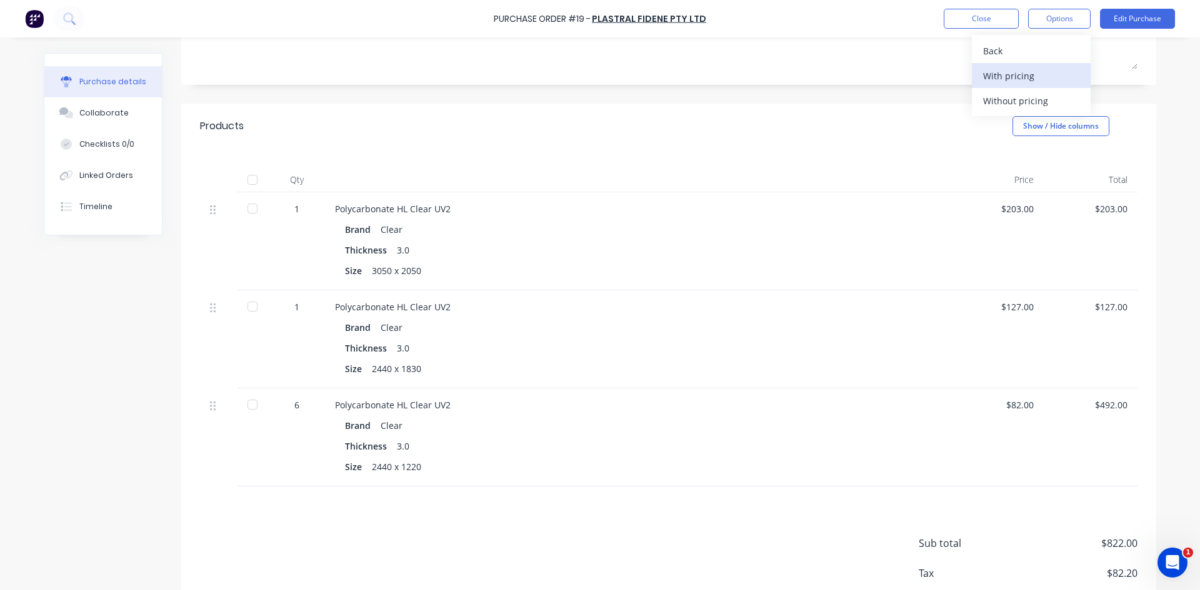
click at [1018, 81] on div "With pricing" at bounding box center [1031, 76] width 96 height 18
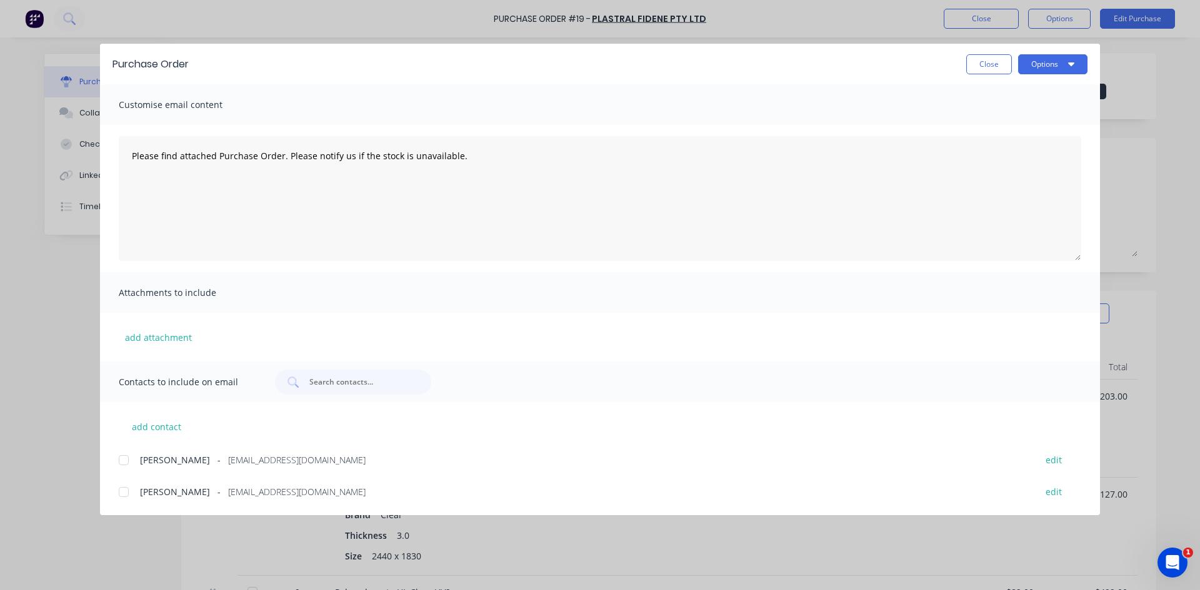
drag, startPoint x: 122, startPoint y: 460, endPoint x: 116, endPoint y: 492, distance: 32.5
click at [122, 461] on div at bounding box center [123, 460] width 25 height 25
click at [124, 494] on div at bounding box center [123, 492] width 25 height 25
click at [1062, 64] on button "Options" at bounding box center [1052, 64] width 69 height 20
click at [1028, 144] on div "Email" at bounding box center [1028, 146] width 96 height 18
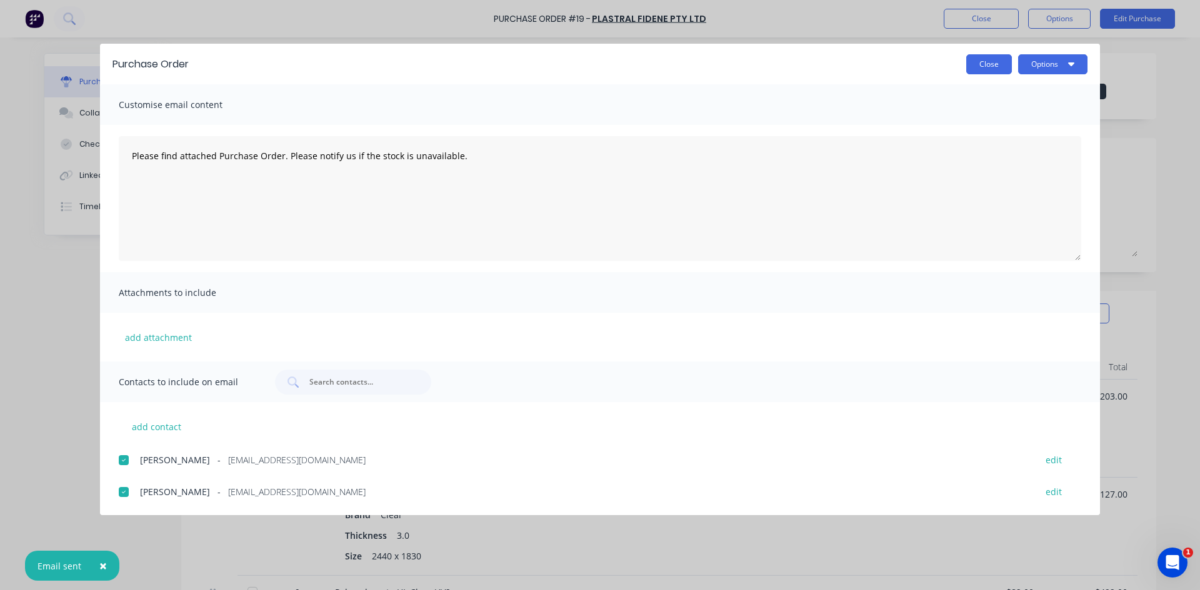
click at [980, 64] on button "Close" at bounding box center [989, 64] width 46 height 20
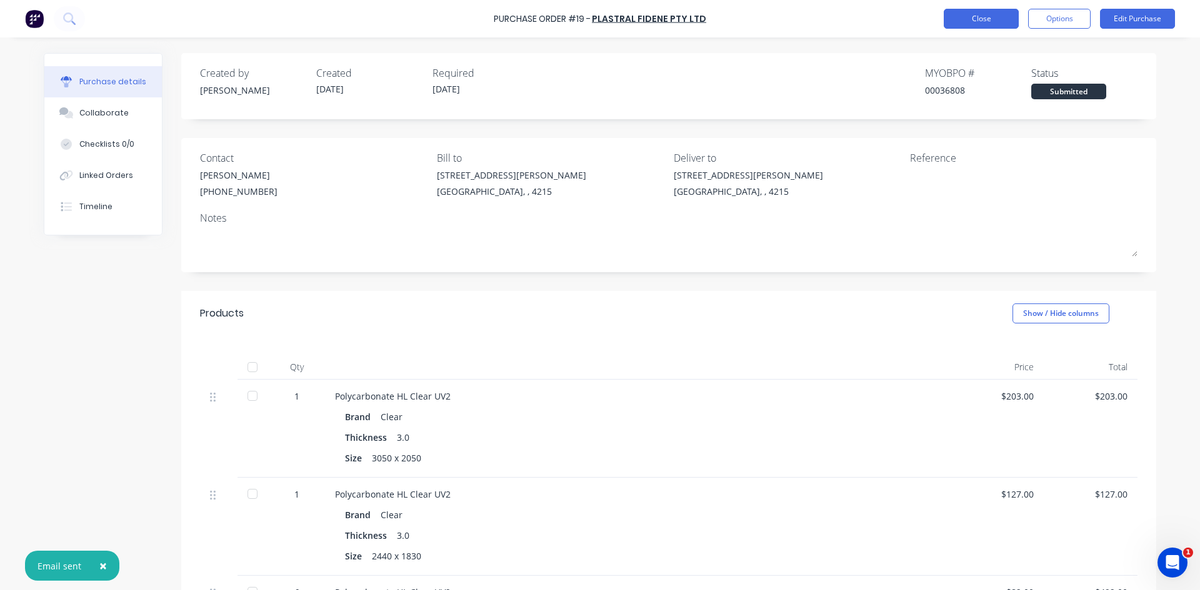
click at [988, 14] on button "Close" at bounding box center [980, 19] width 75 height 20
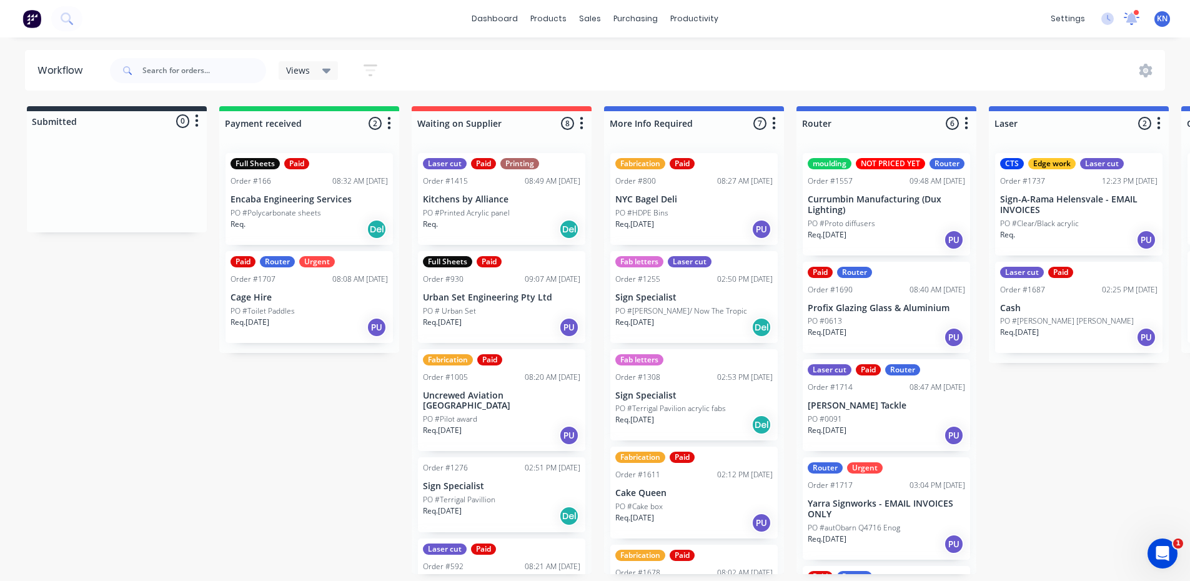
click at [1134, 16] on icon at bounding box center [1132, 17] width 11 height 10
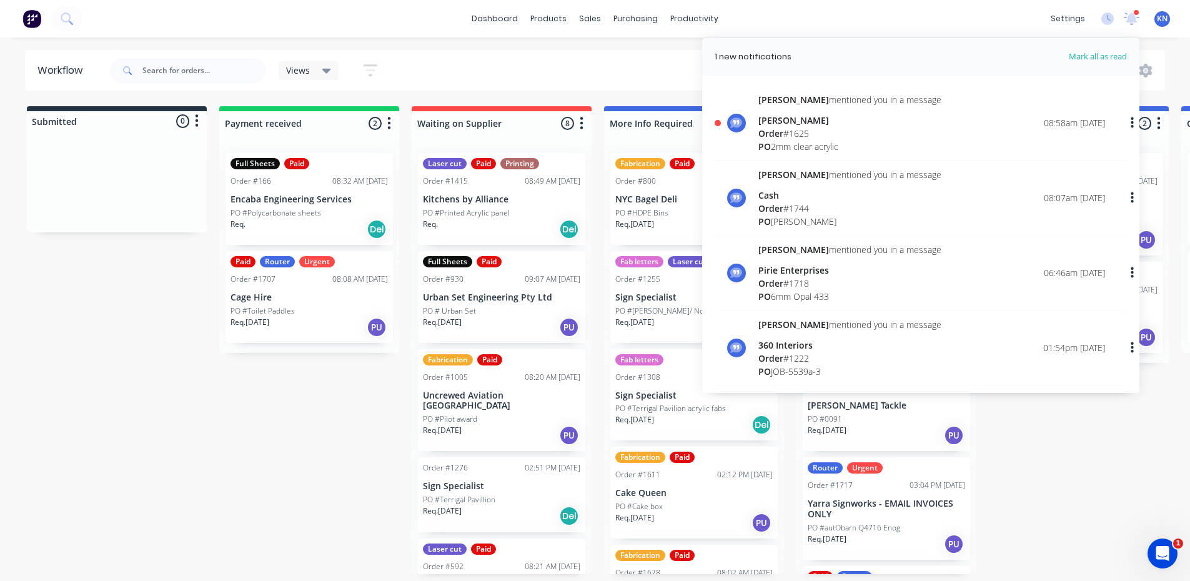
click at [795, 131] on div "Order # 1625" at bounding box center [849, 133] width 183 height 13
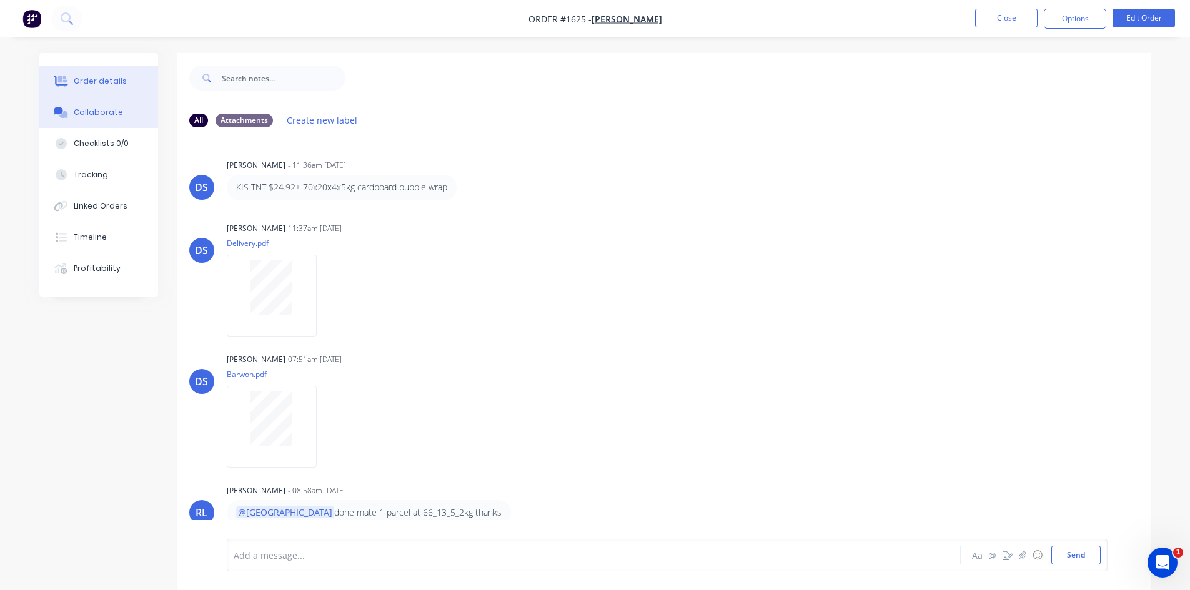
click at [110, 81] on div "Order details" at bounding box center [100, 81] width 53 height 11
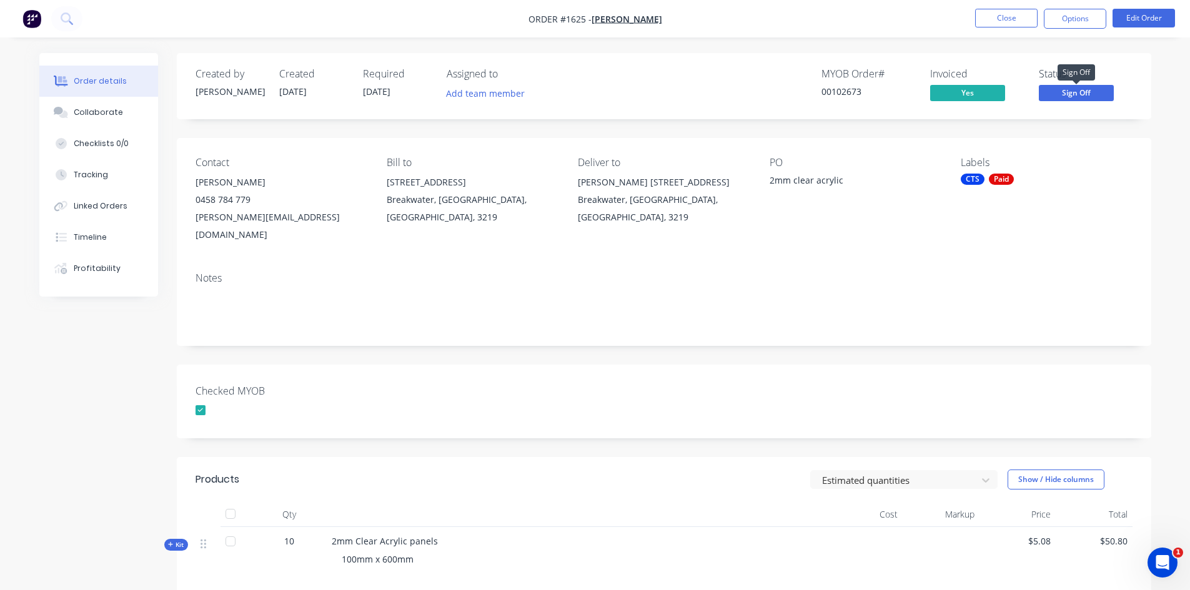
click at [1105, 94] on span "Sign Off" at bounding box center [1076, 93] width 75 height 16
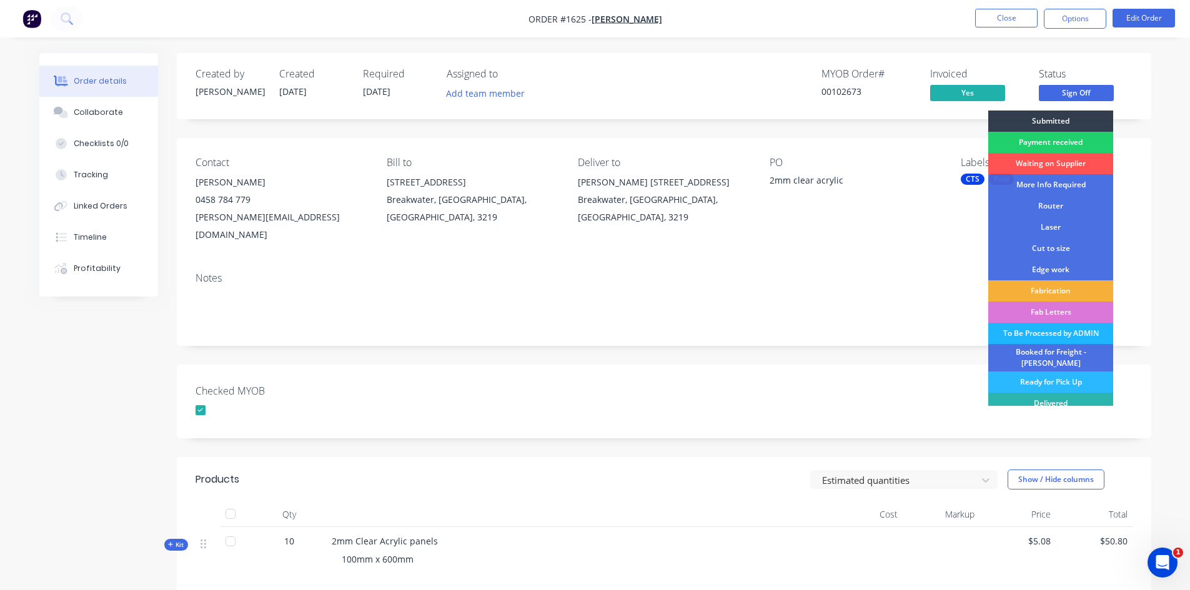
click at [1038, 331] on div "To Be Processed by ADMIN" at bounding box center [1050, 333] width 125 height 21
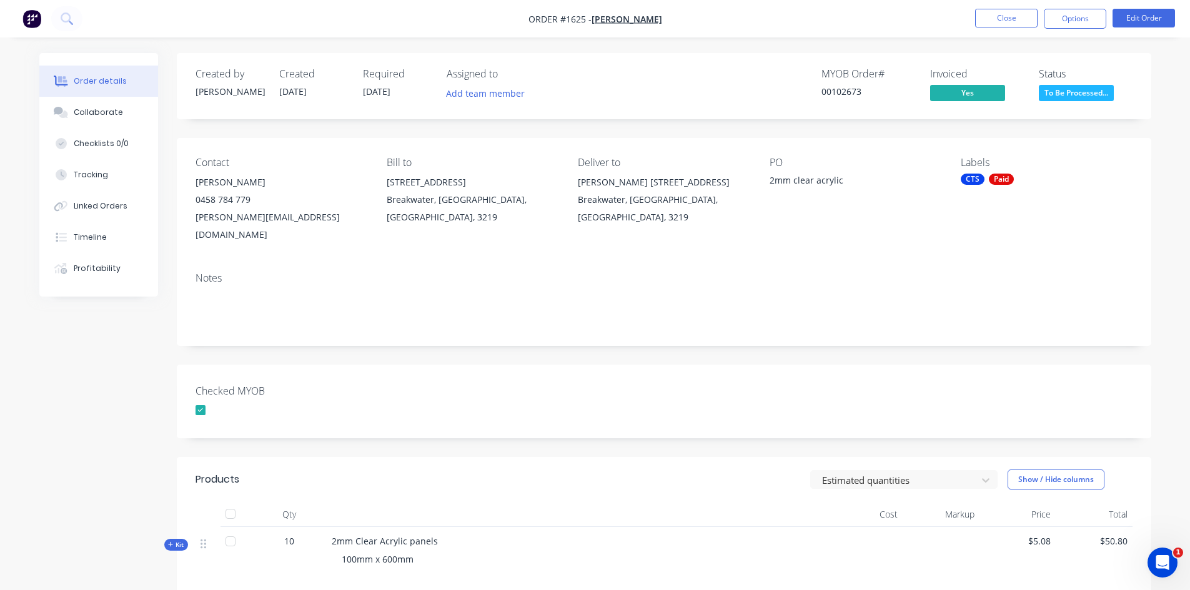
click at [501, 386] on div "Checked MYOB" at bounding box center [664, 402] width 975 height 74
click at [1016, 15] on button "Close" at bounding box center [1006, 18] width 62 height 19
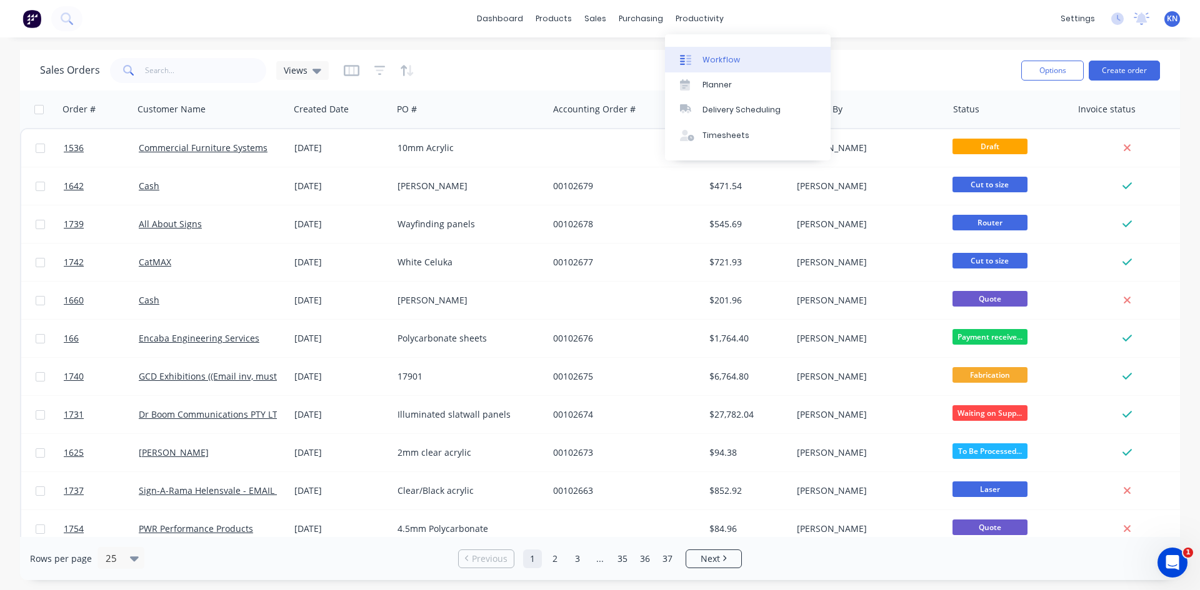
click at [706, 57] on div "Workflow" at bounding box center [720, 59] width 37 height 11
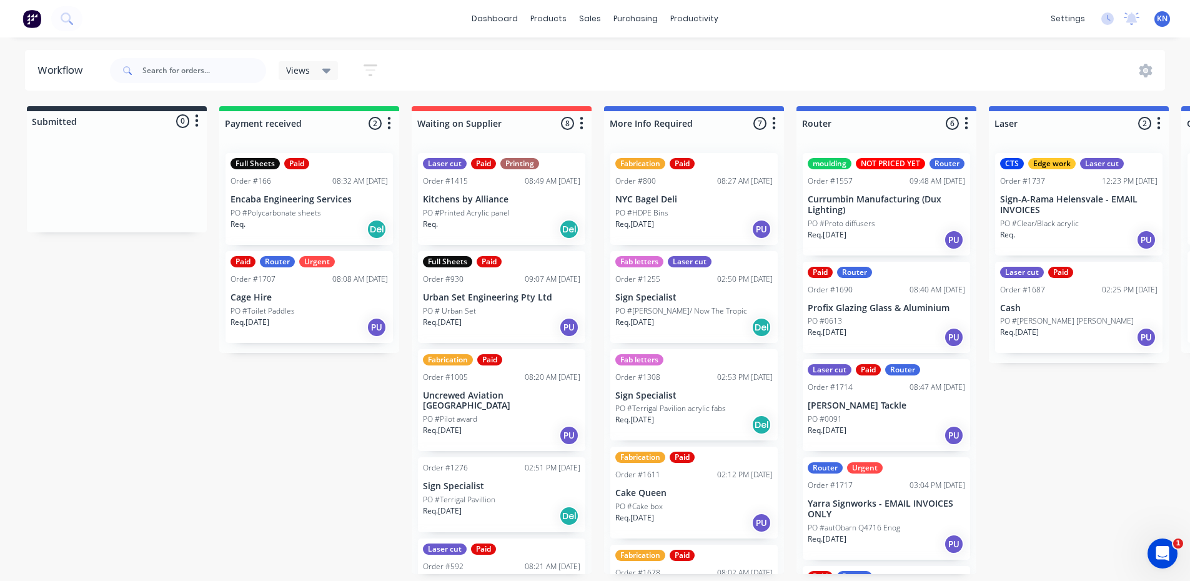
click at [214, 70] on input "text" at bounding box center [204, 70] width 124 height 25
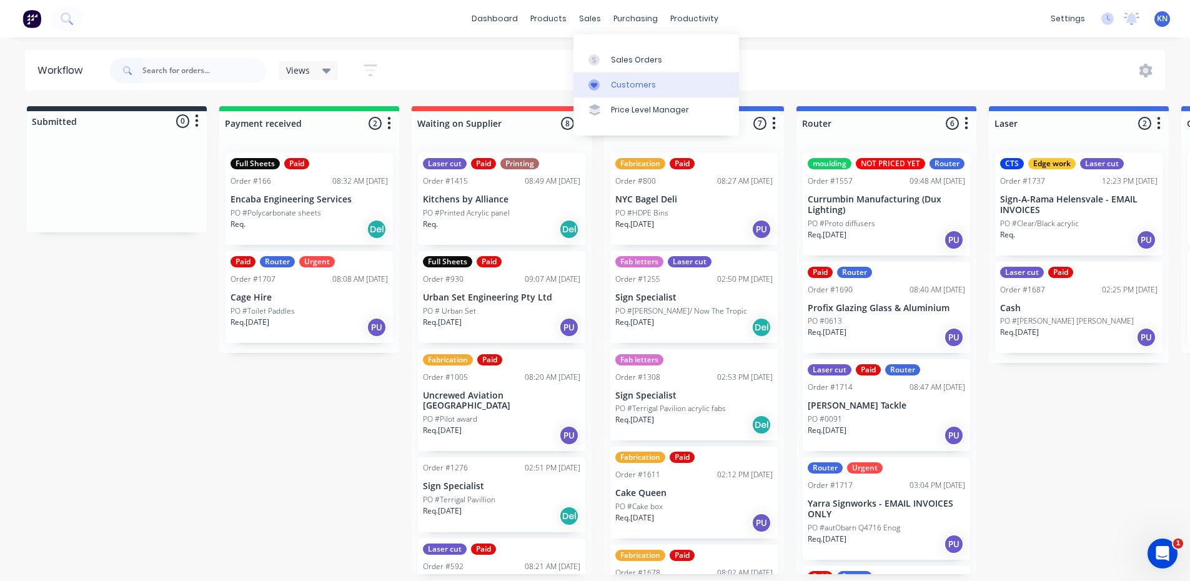
click at [638, 84] on div "Customers" at bounding box center [633, 84] width 45 height 11
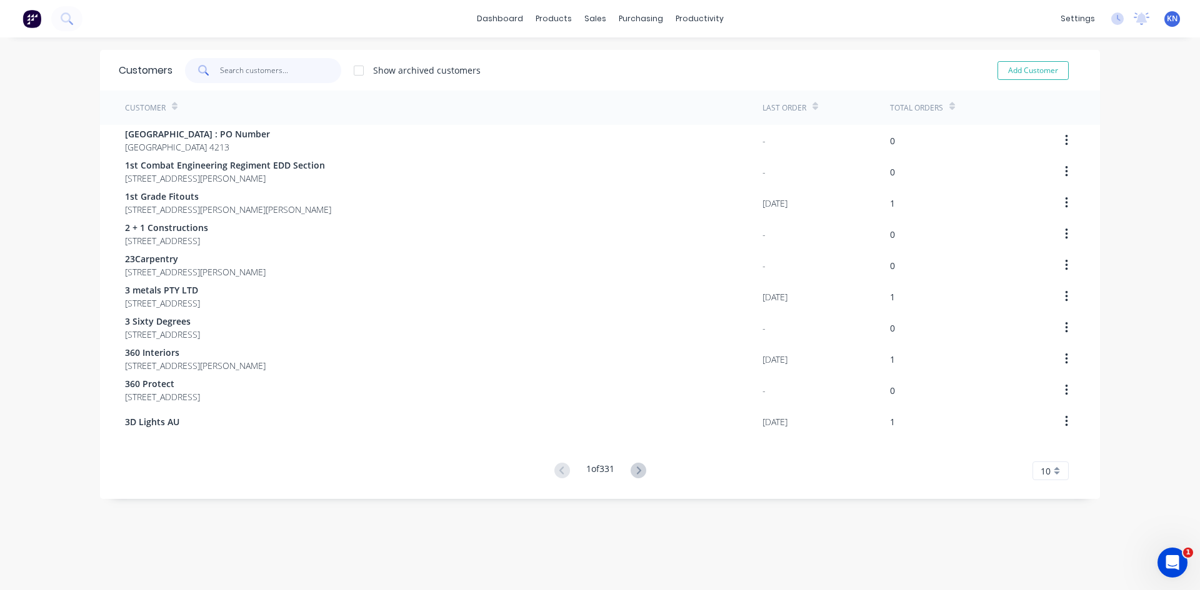
click at [249, 72] on input "text" at bounding box center [281, 70] width 122 height 25
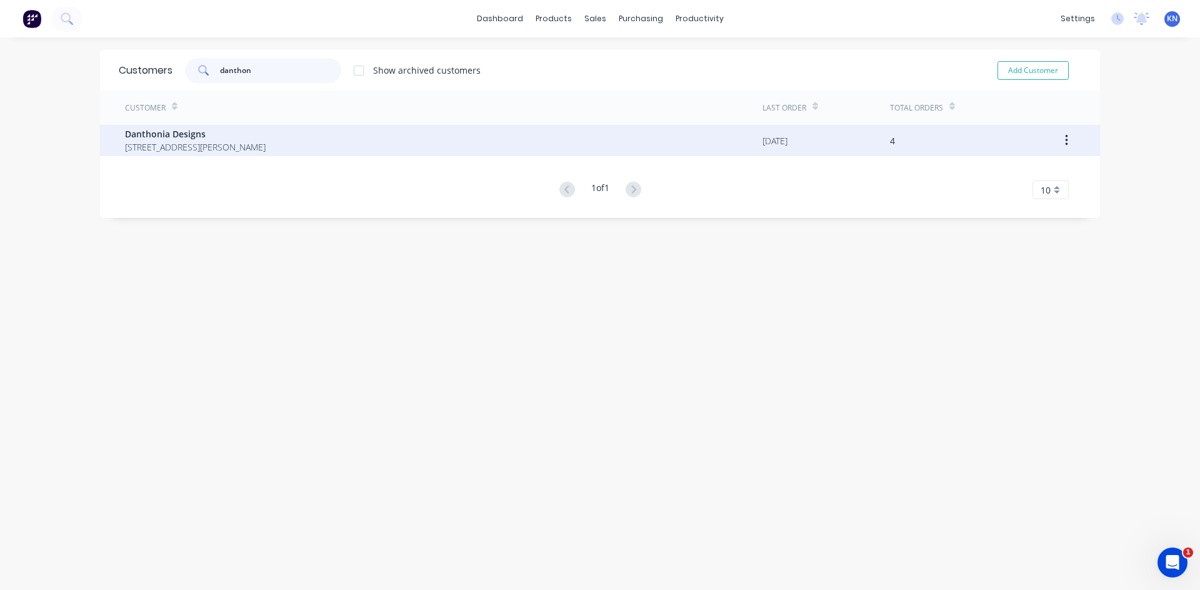
type input "danthon"
click at [189, 139] on span "Danthonia Designs" at bounding box center [195, 133] width 141 height 13
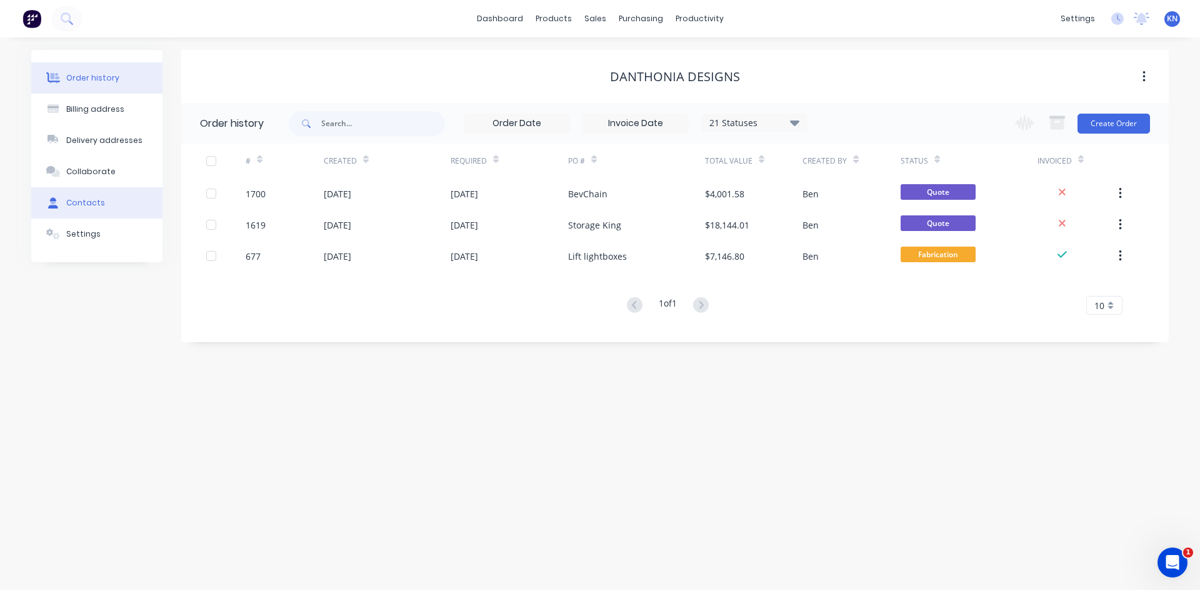
click at [99, 203] on div "Contacts" at bounding box center [85, 202] width 39 height 11
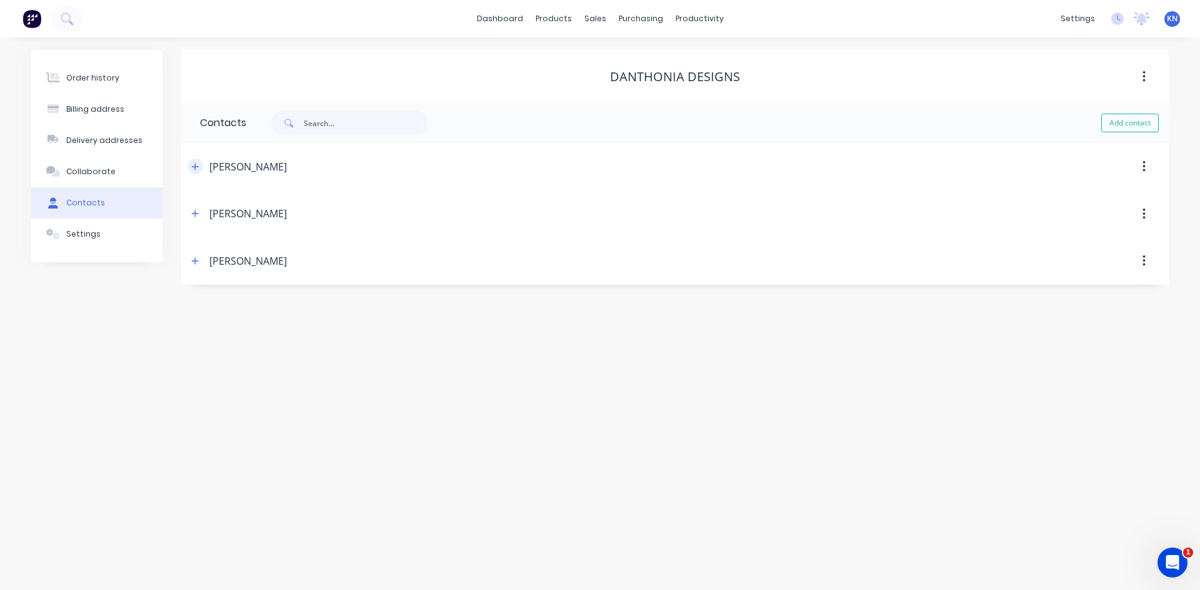
click at [196, 167] on icon "button" at bounding box center [195, 166] width 7 height 7
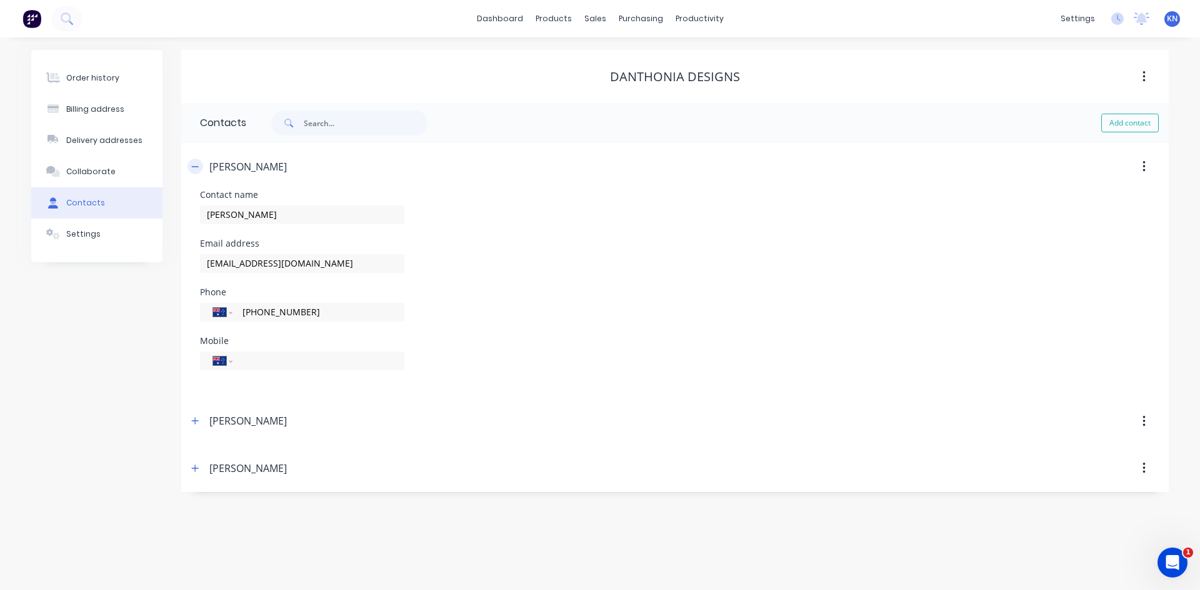
click at [196, 167] on icon "button" at bounding box center [195, 166] width 7 height 1
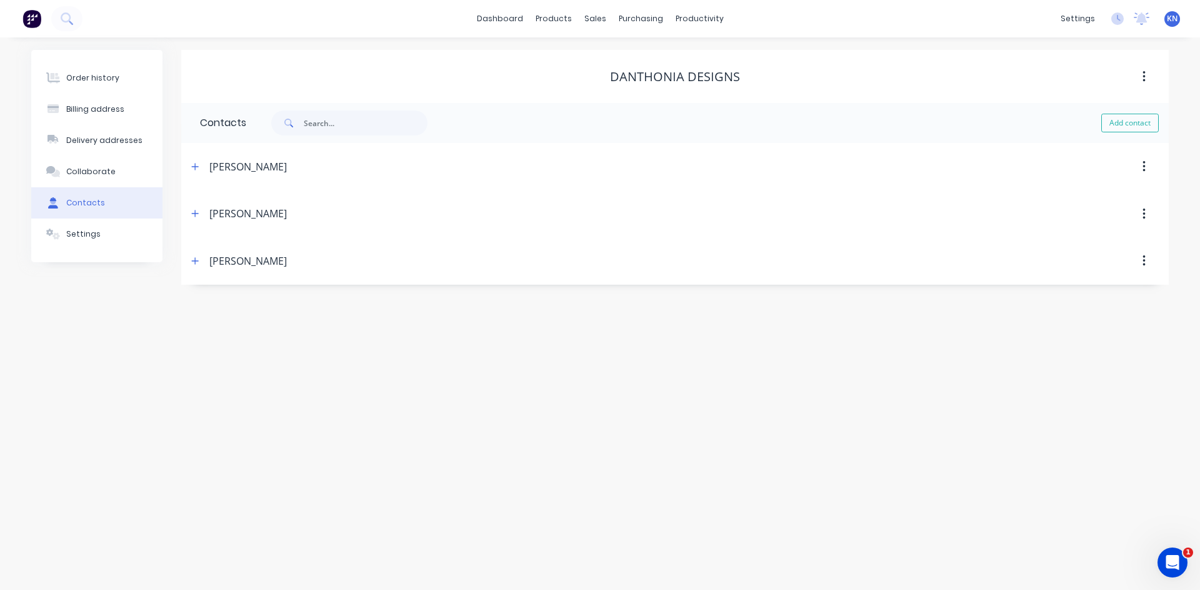
click at [1142, 164] on icon "button" at bounding box center [1143, 167] width 3 height 14
click at [1086, 197] on div "Delete" at bounding box center [1099, 200] width 96 height 18
select select "AU"
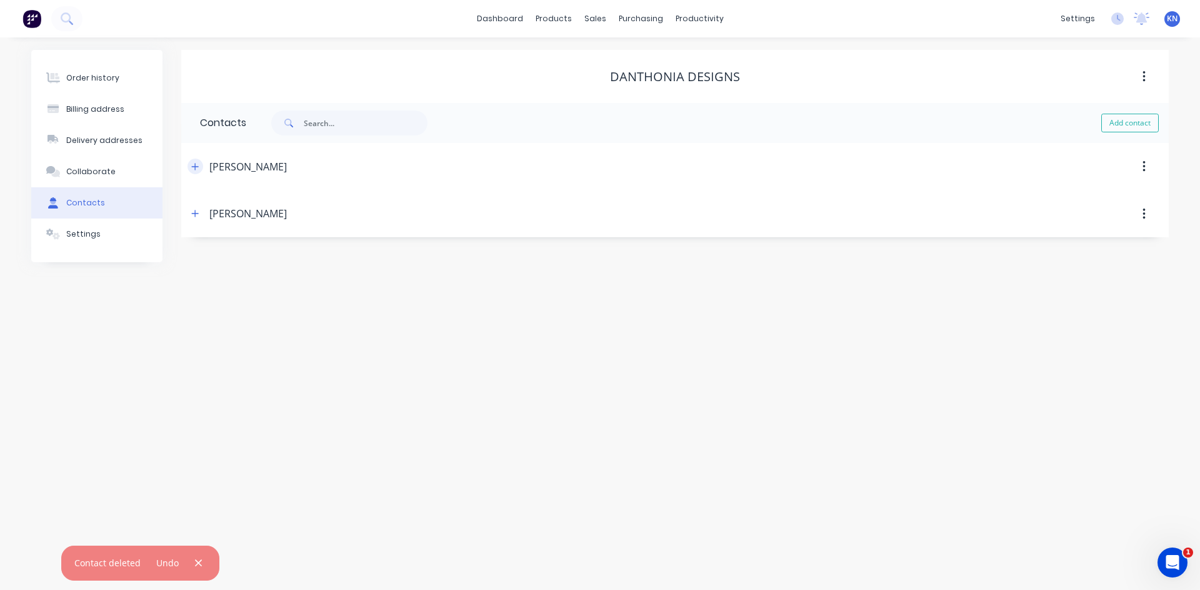
click at [197, 166] on icon "button" at bounding box center [194, 166] width 7 height 9
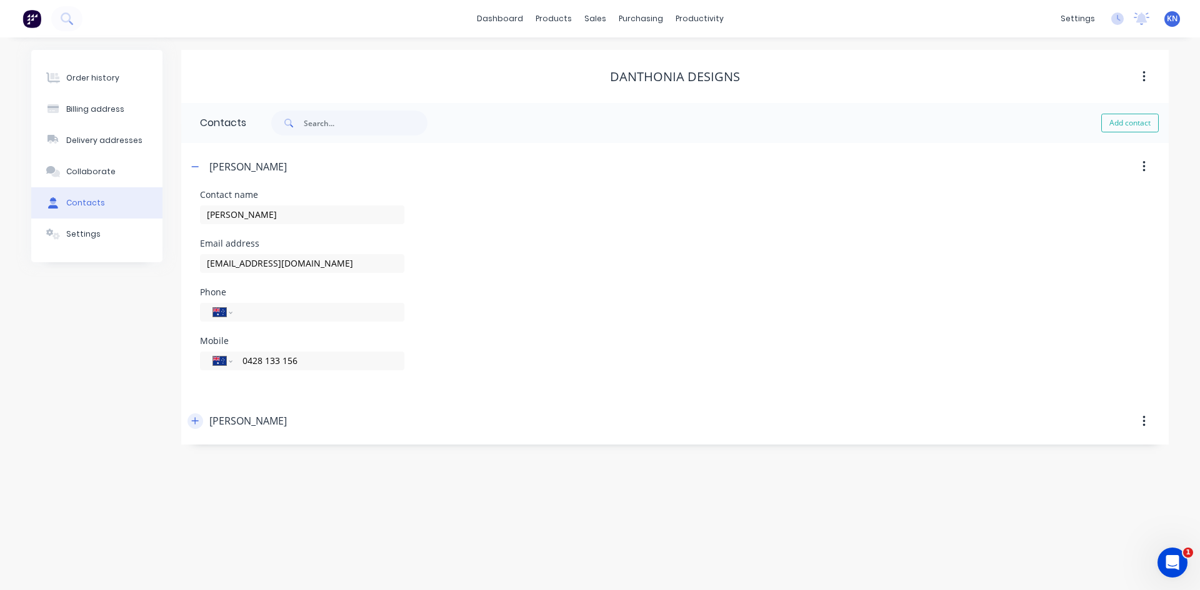
click at [194, 419] on icon "button" at bounding box center [194, 421] width 7 height 9
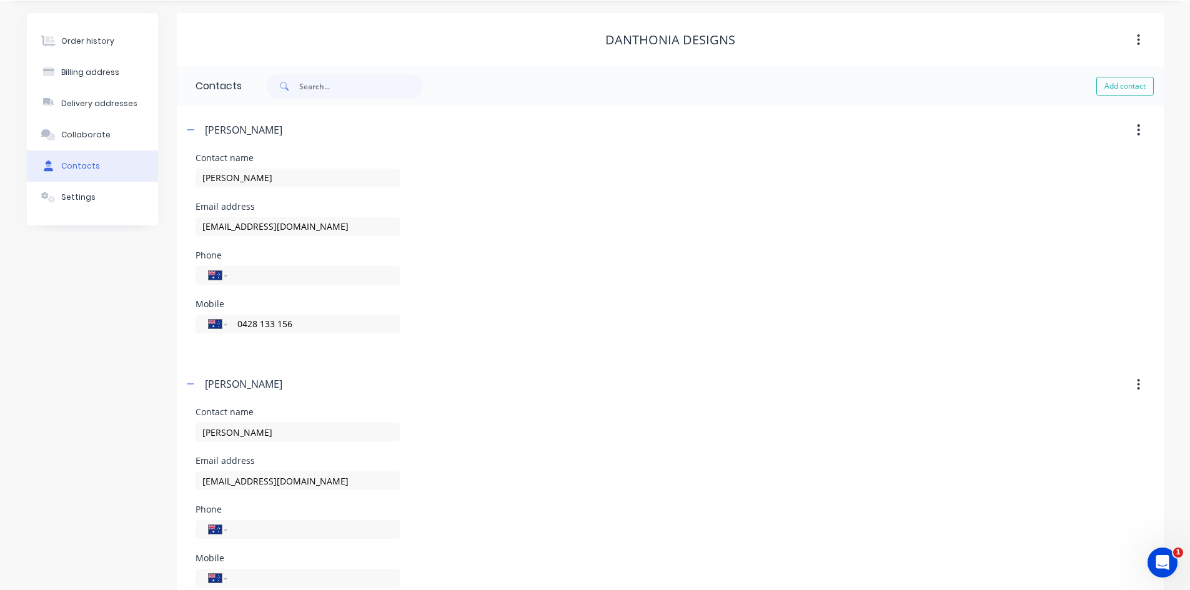
scroll to position [74, 0]
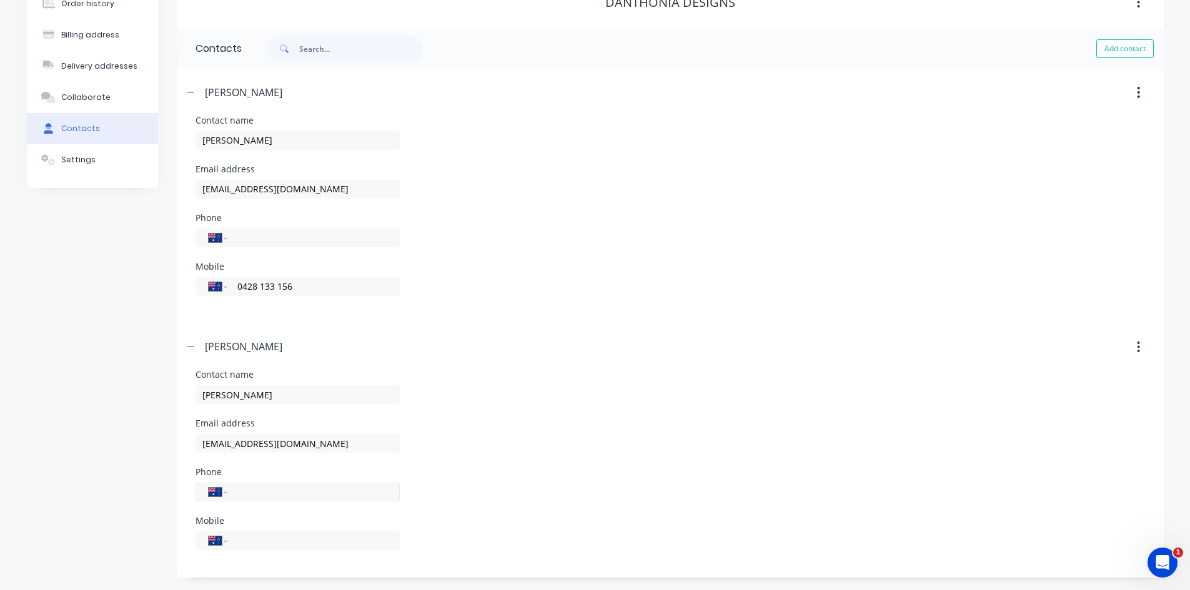
click at [256, 487] on input "tel" at bounding box center [311, 492] width 150 height 14
type input "(02) 6708 4374"
click at [331, 540] on input "tel" at bounding box center [311, 541] width 150 height 14
click at [622, 427] on div "Email address purchasing@danthonia.com.au" at bounding box center [671, 443] width 950 height 49
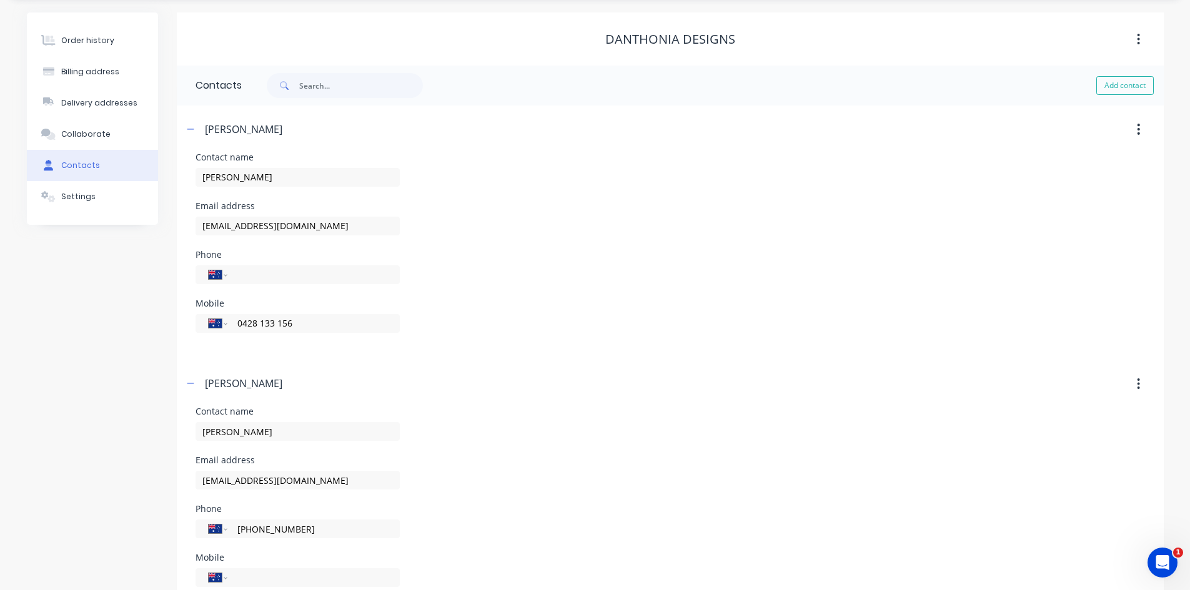
scroll to position [0, 0]
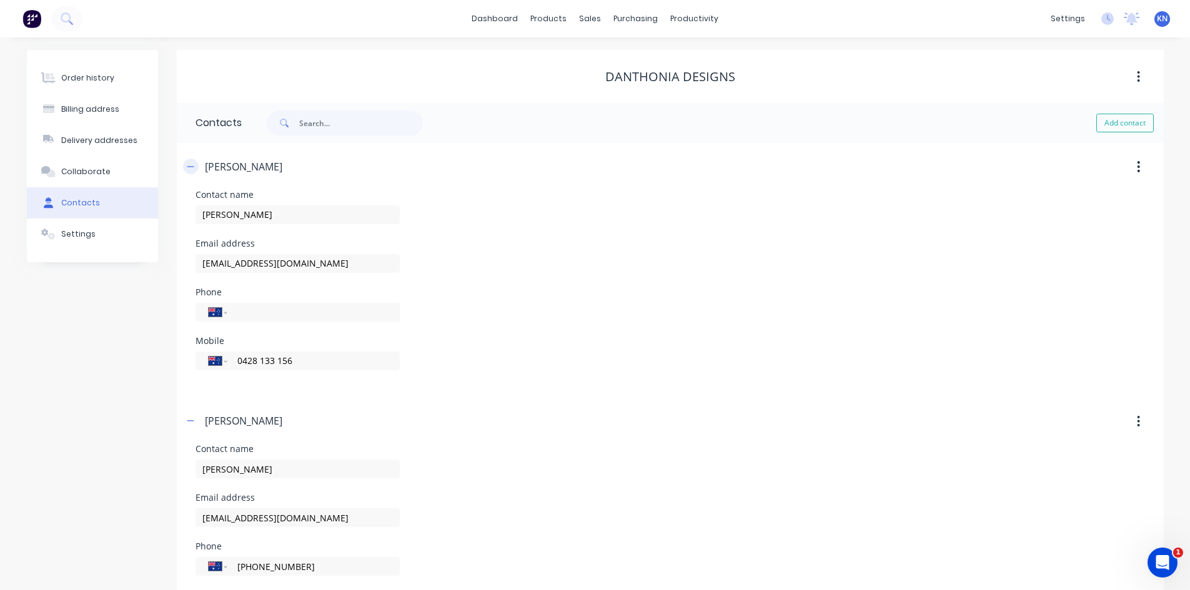
click at [194, 167] on icon "button" at bounding box center [190, 166] width 7 height 9
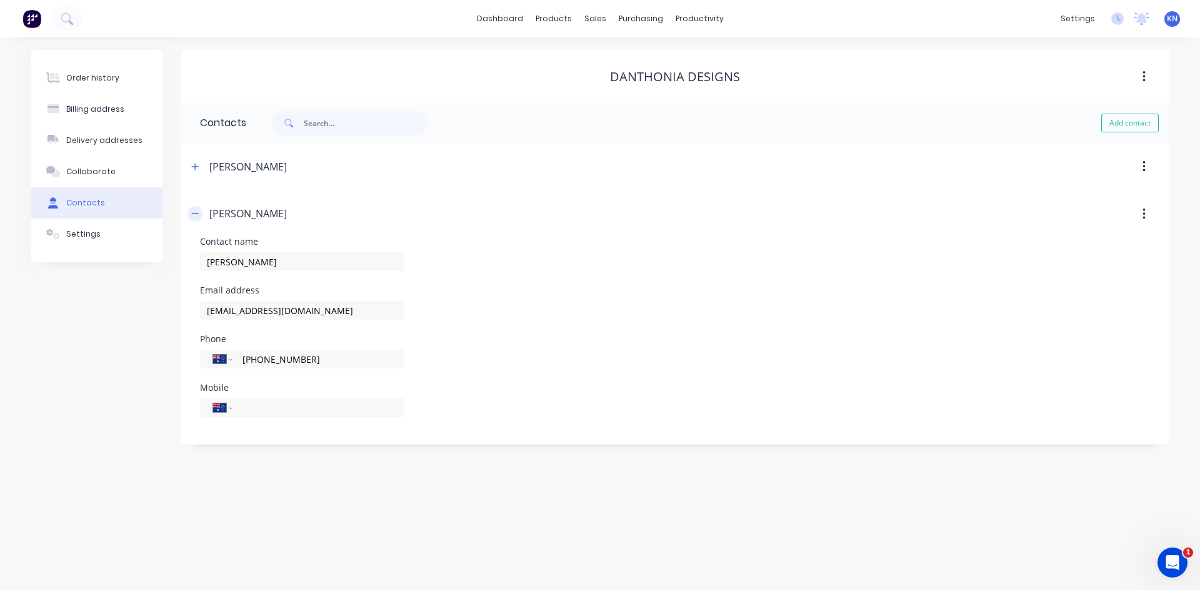
click at [191, 215] on icon "button" at bounding box center [194, 213] width 7 height 9
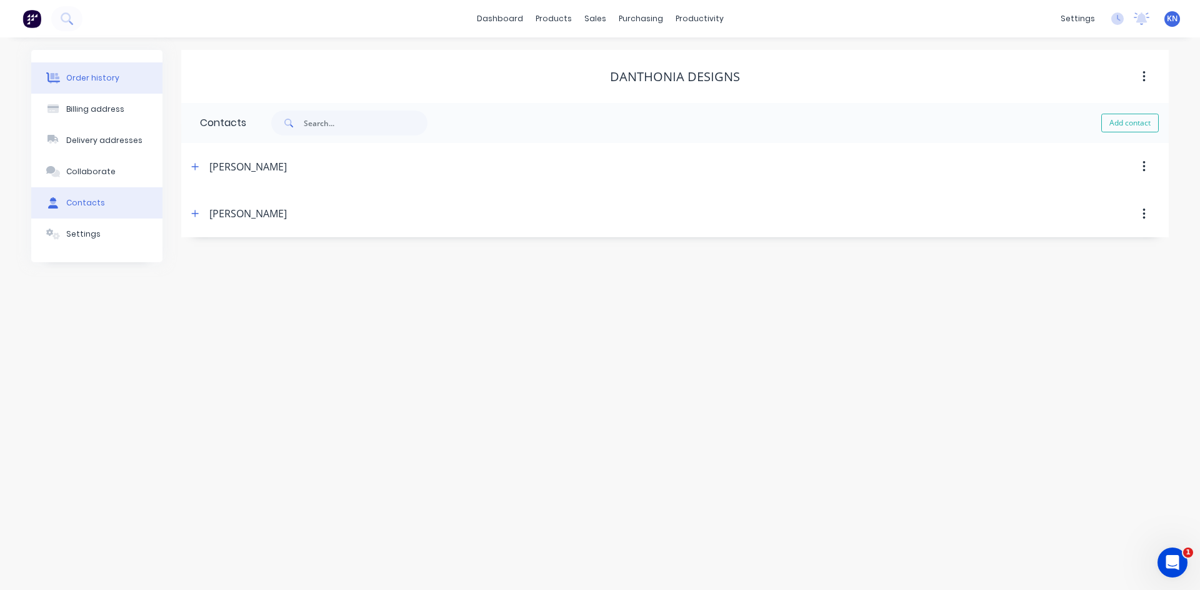
click at [94, 76] on div "Order history" at bounding box center [92, 77] width 53 height 11
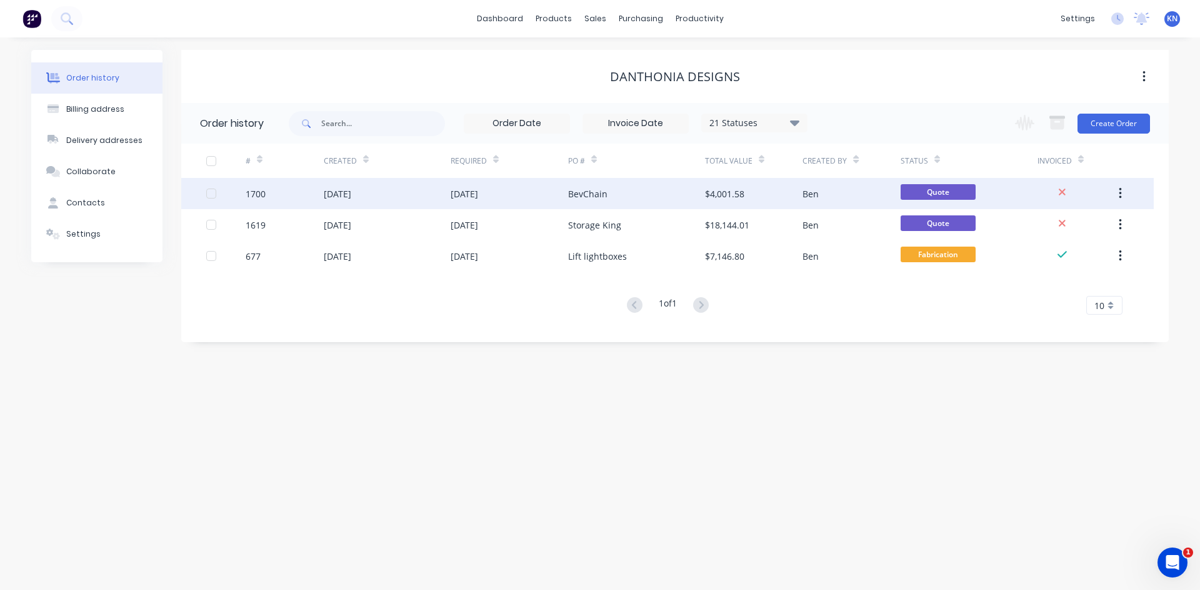
click at [419, 192] on div "29 Sep 2025" at bounding box center [387, 193] width 127 height 31
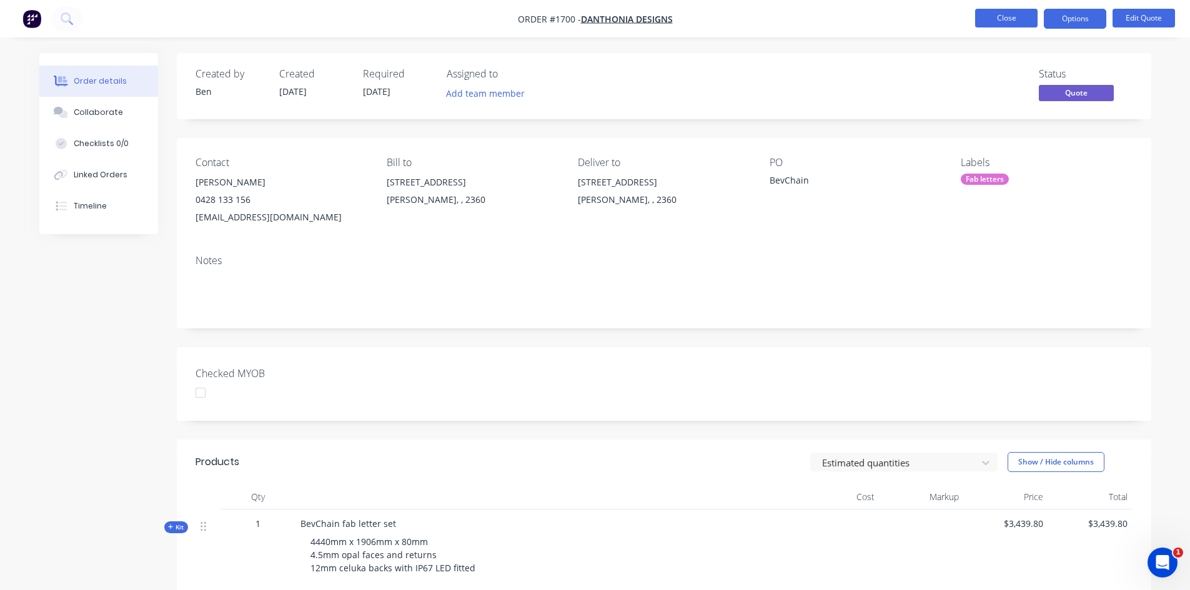
click at [998, 19] on button "Close" at bounding box center [1006, 18] width 62 height 19
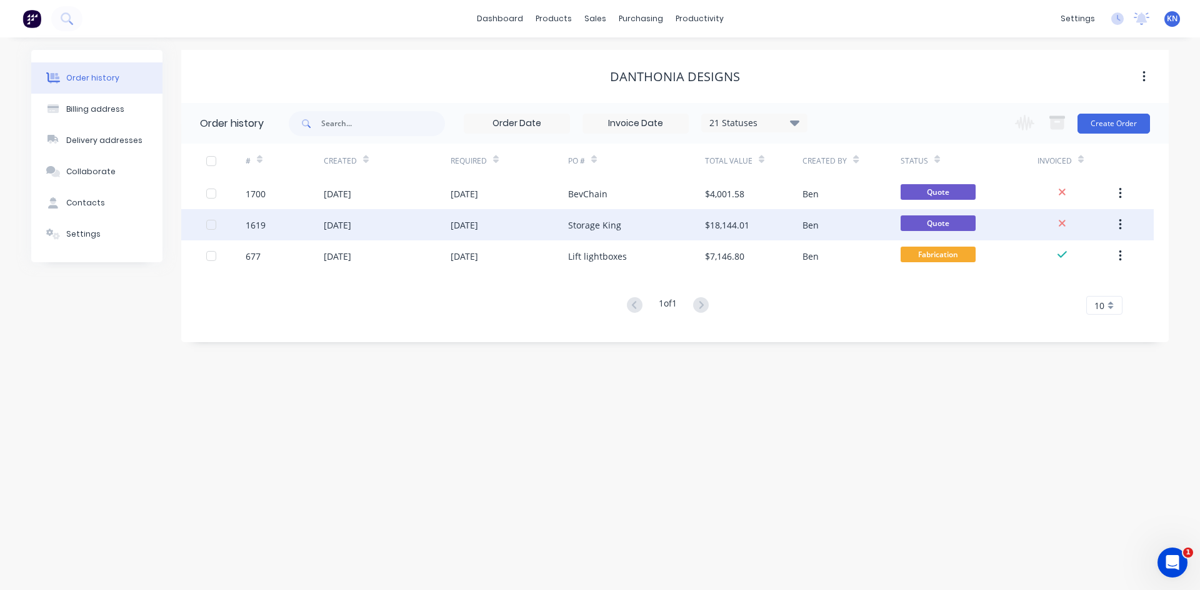
click at [281, 226] on div "1619" at bounding box center [285, 224] width 78 height 31
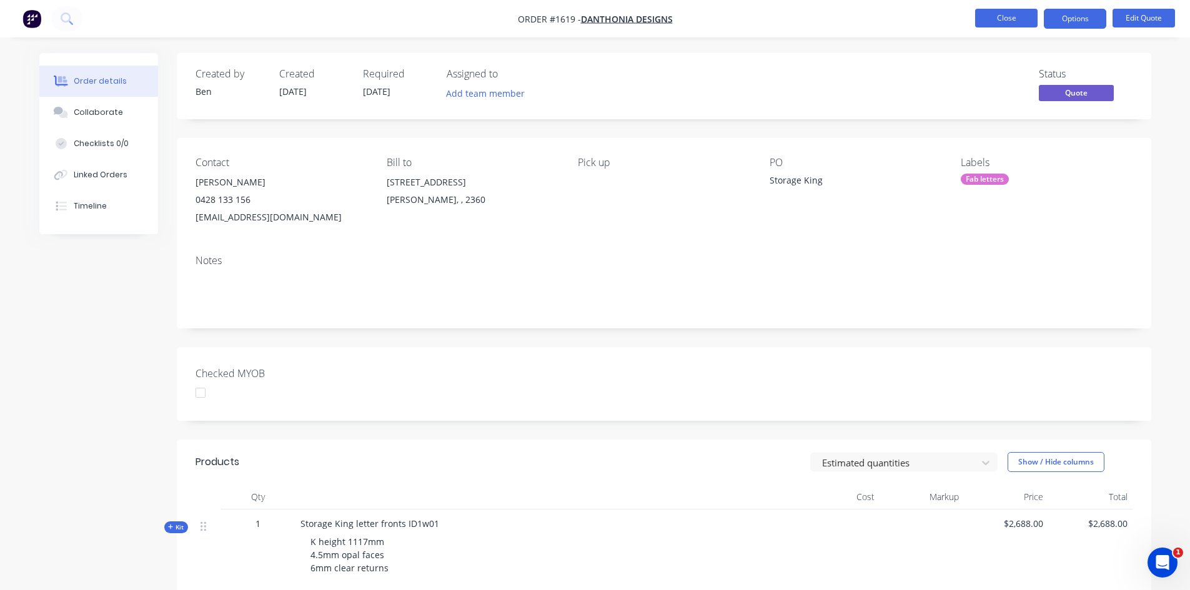
click at [987, 19] on button "Close" at bounding box center [1006, 18] width 62 height 19
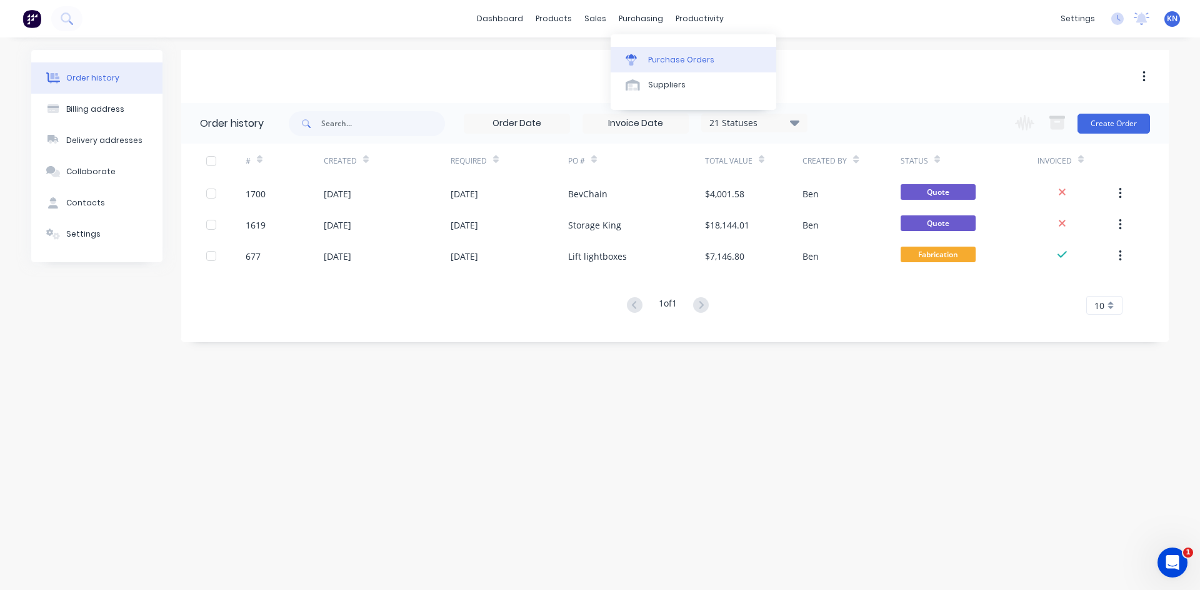
click at [669, 57] on div "Purchase Orders" at bounding box center [681, 59] width 66 height 11
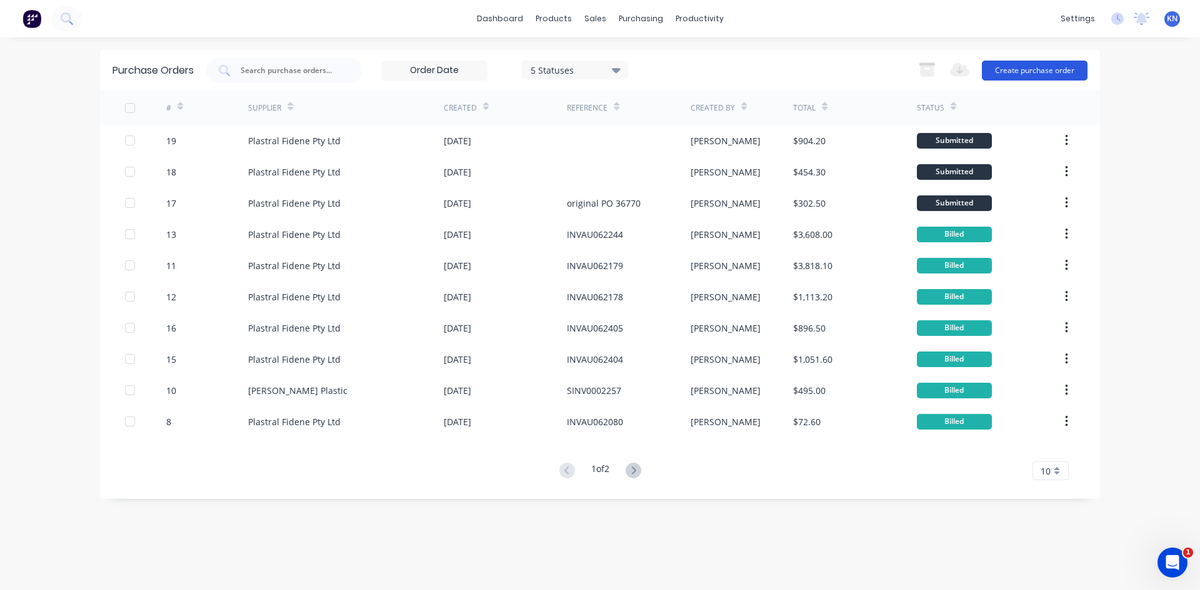
click at [1051, 70] on button "Create purchase order" at bounding box center [1035, 71] width 106 height 20
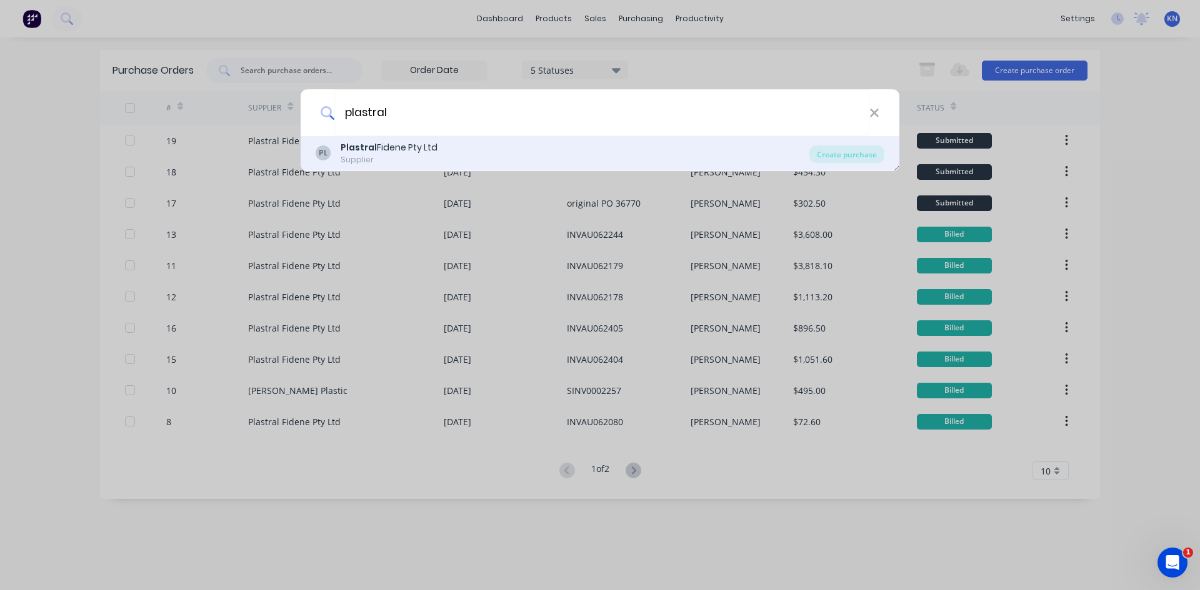
type input "plastral"
click at [416, 152] on div "Plastral Fidene Pty Ltd" at bounding box center [389, 147] width 97 height 13
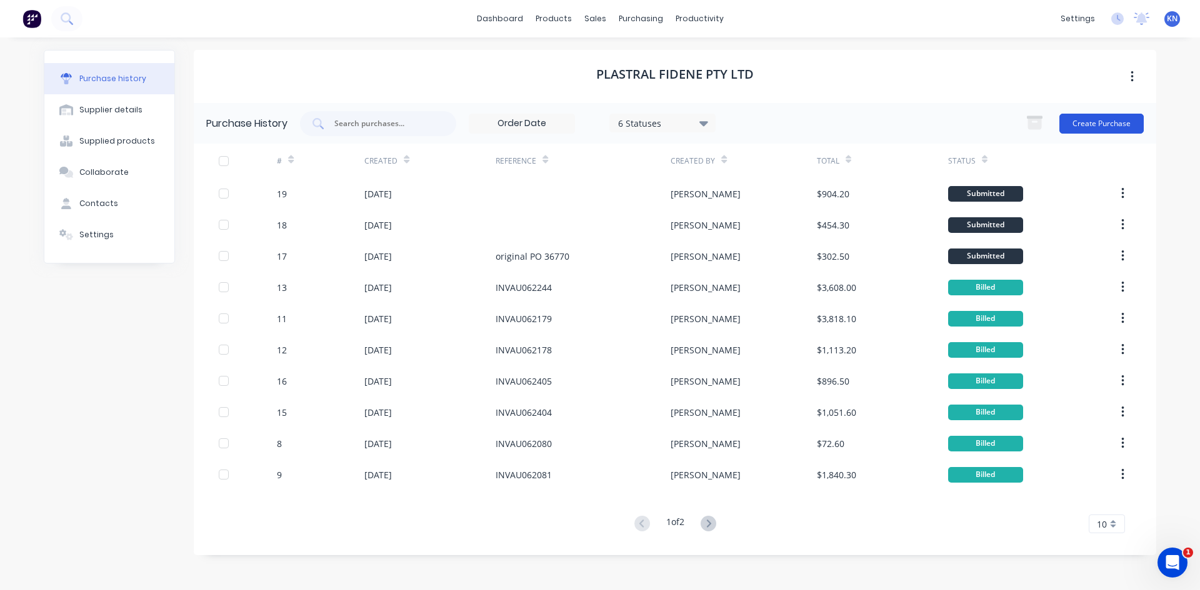
click at [1113, 123] on button "Create Purchase" at bounding box center [1101, 124] width 84 height 20
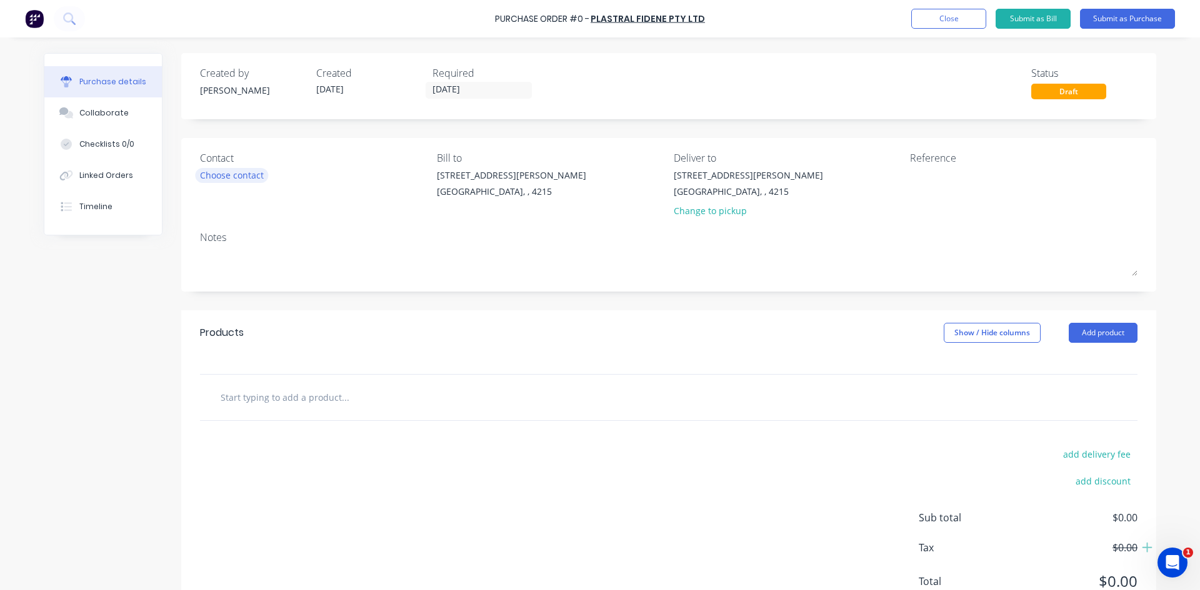
click at [251, 174] on div "Choose contact" at bounding box center [232, 175] width 64 height 13
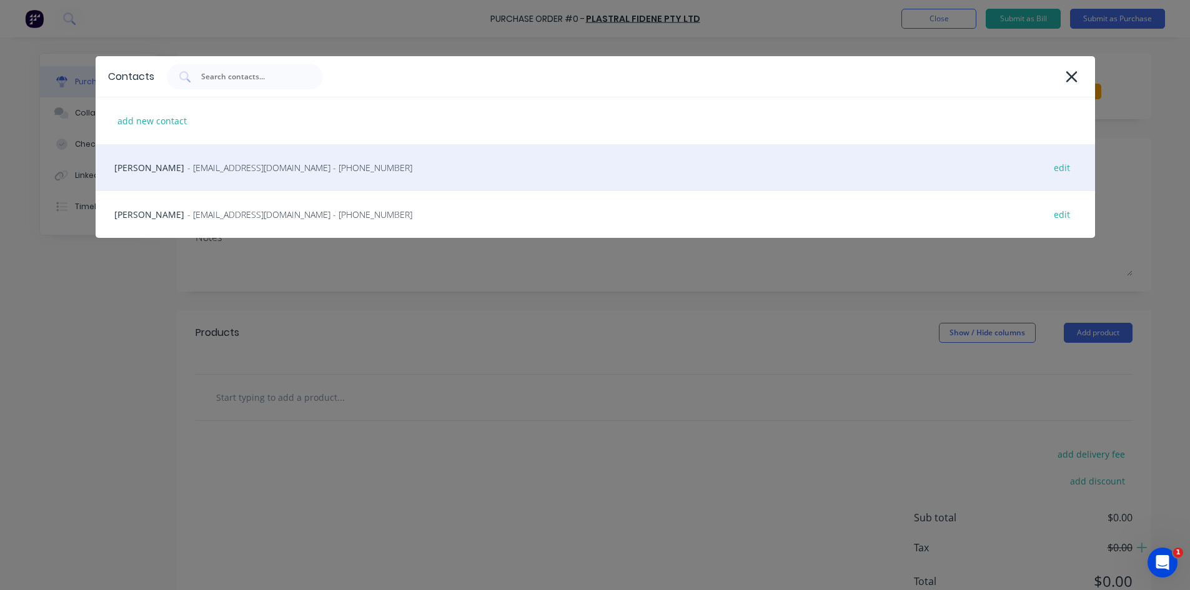
click at [202, 166] on span "- sheetqld@plastral.com.au - (07) 3623 2455" at bounding box center [299, 167] width 225 height 13
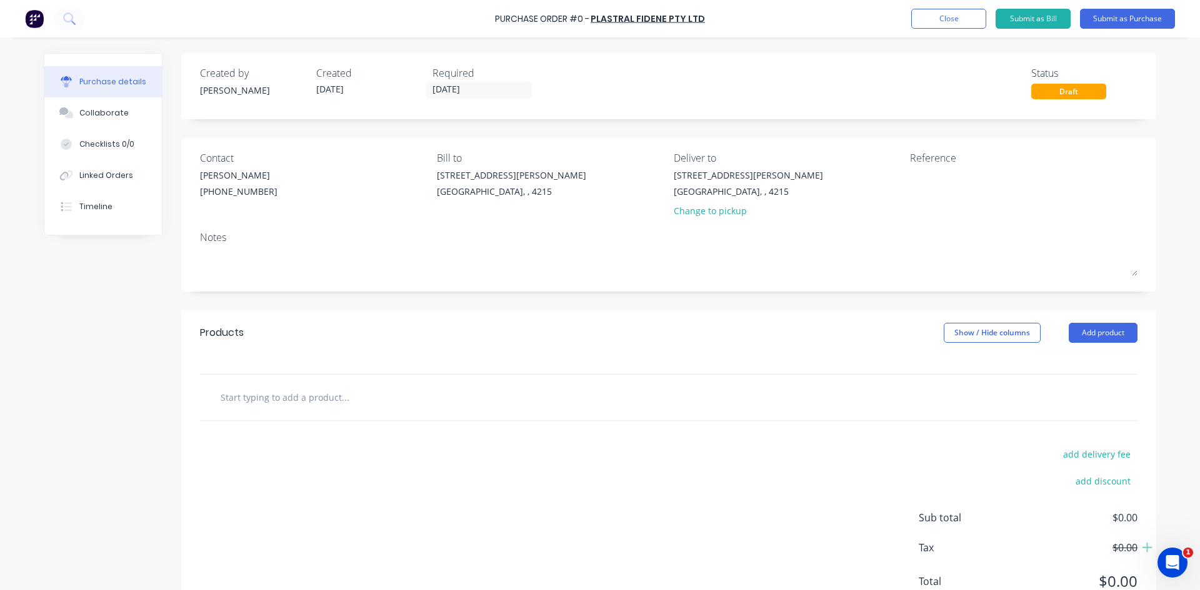
click at [239, 397] on input "text" at bounding box center [345, 397] width 250 height 25
type input "h"
click at [1116, 332] on button "Add product" at bounding box center [1102, 333] width 69 height 20
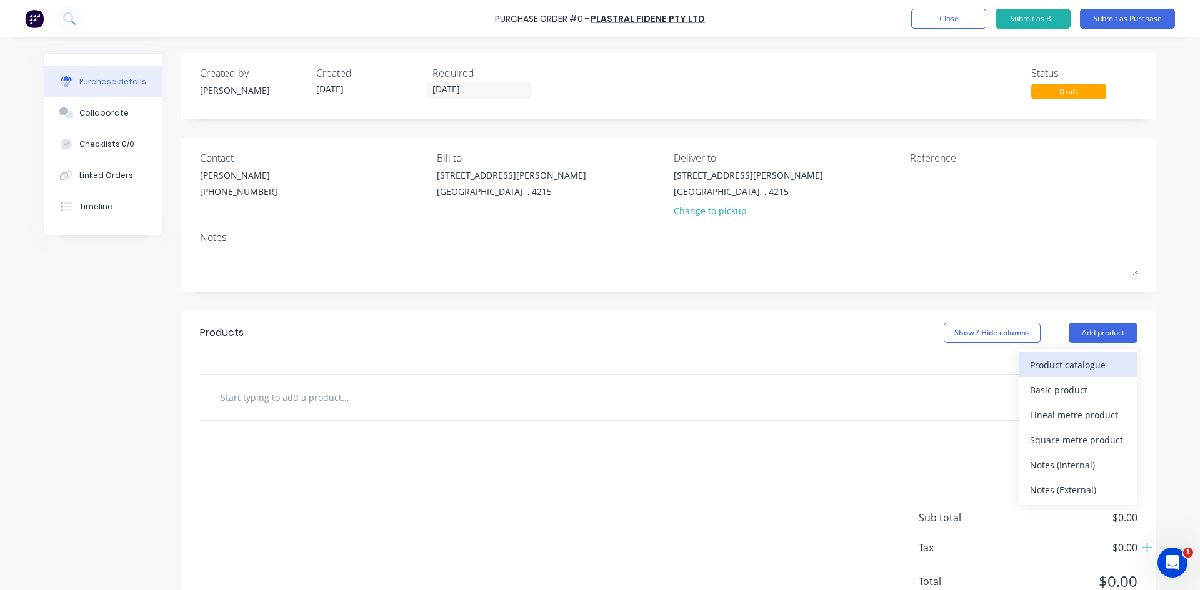
click at [1089, 363] on div "Product catalogue" at bounding box center [1078, 365] width 96 height 18
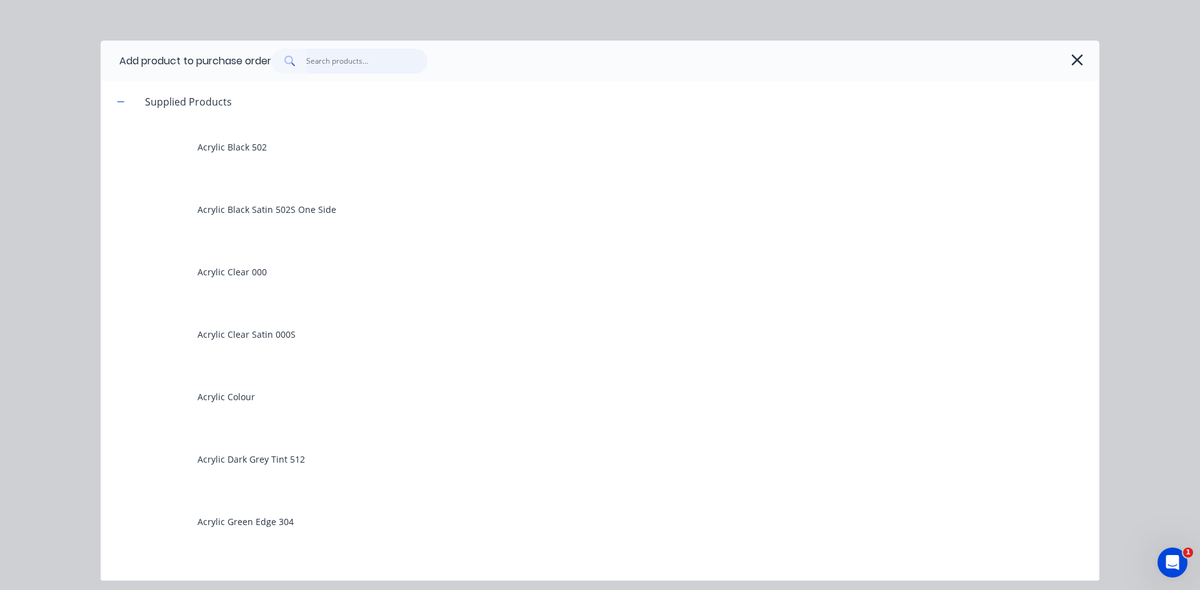
click at [319, 56] on input "text" at bounding box center [367, 61] width 122 height 25
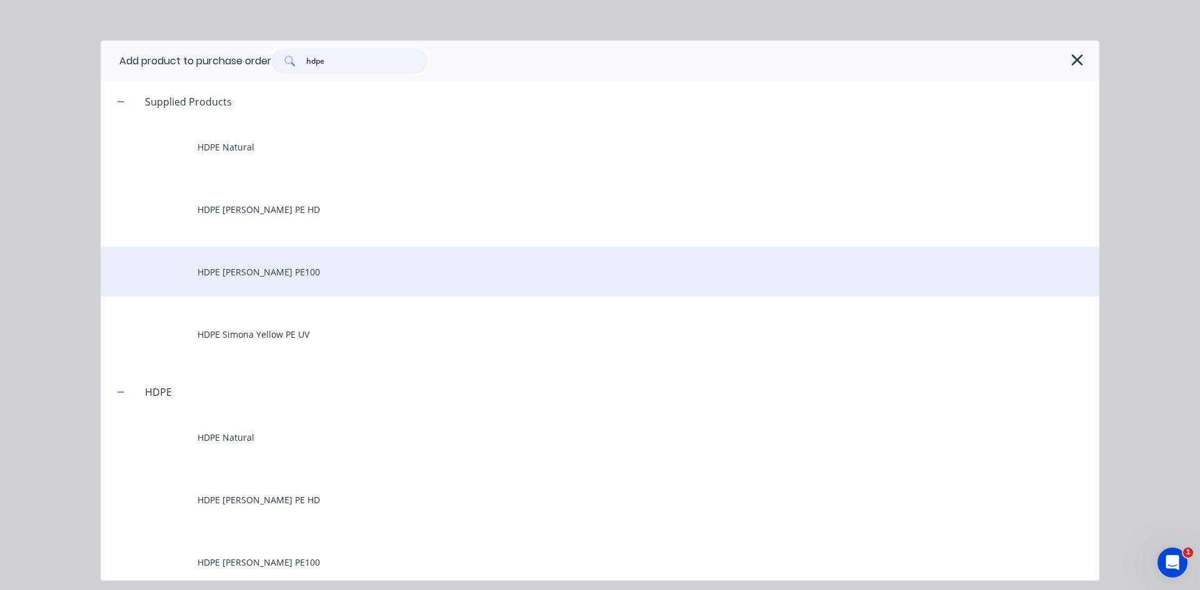
type input "hdpe"
click at [264, 277] on div "HDPE Simona Black PE100" at bounding box center [600, 272] width 998 height 50
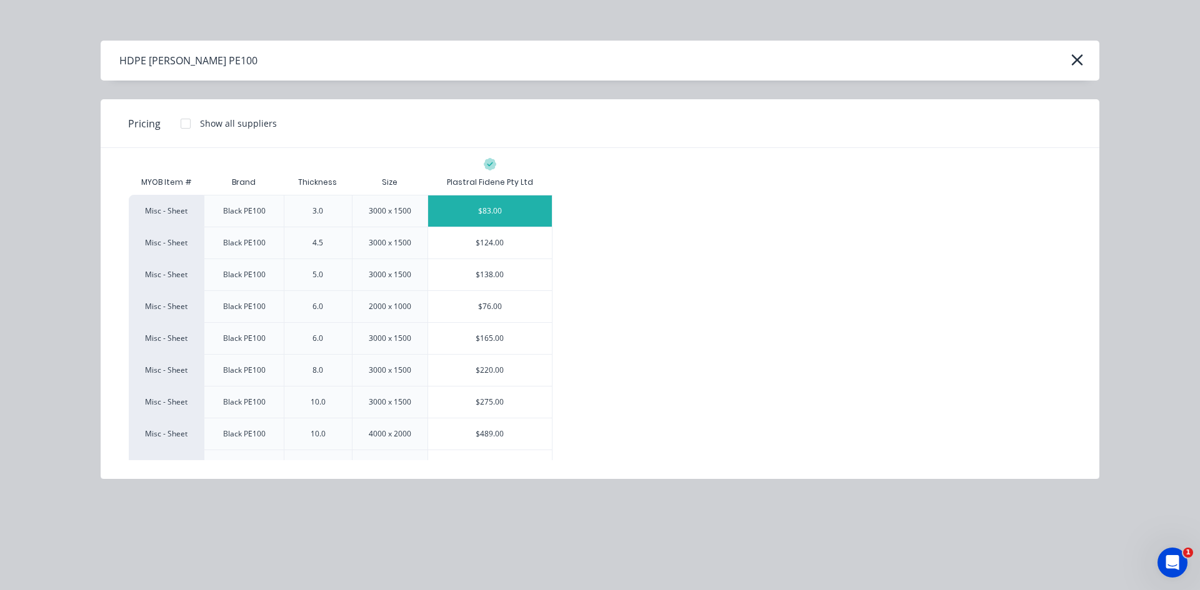
click at [514, 206] on div "$83.00" at bounding box center [490, 211] width 124 height 31
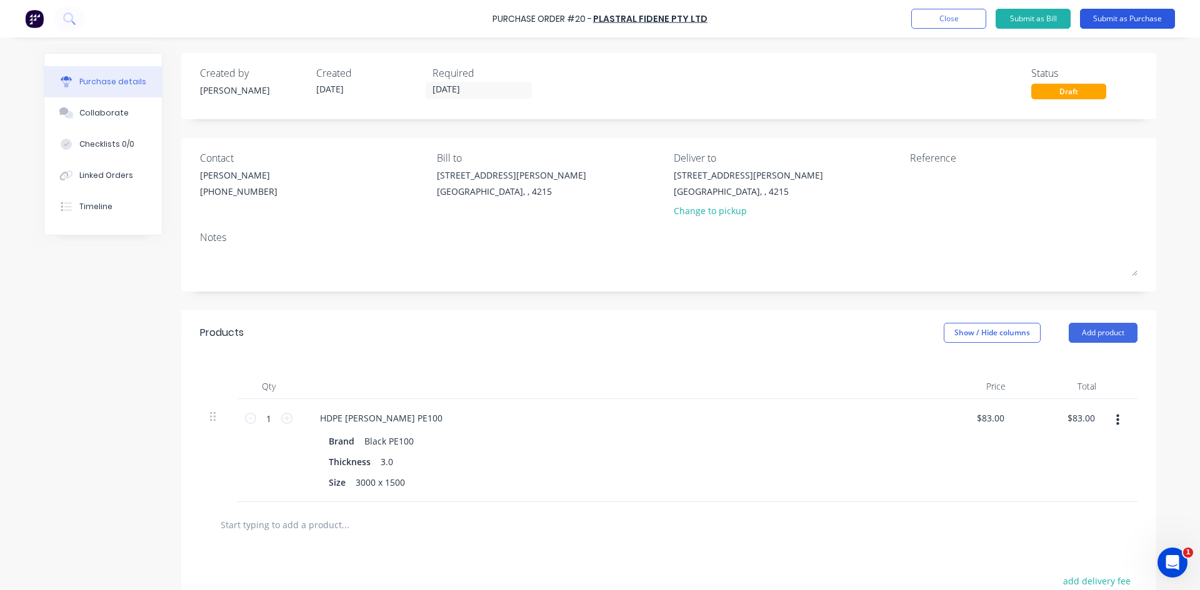
click at [1143, 16] on button "Submit as Purchase" at bounding box center [1127, 19] width 95 height 20
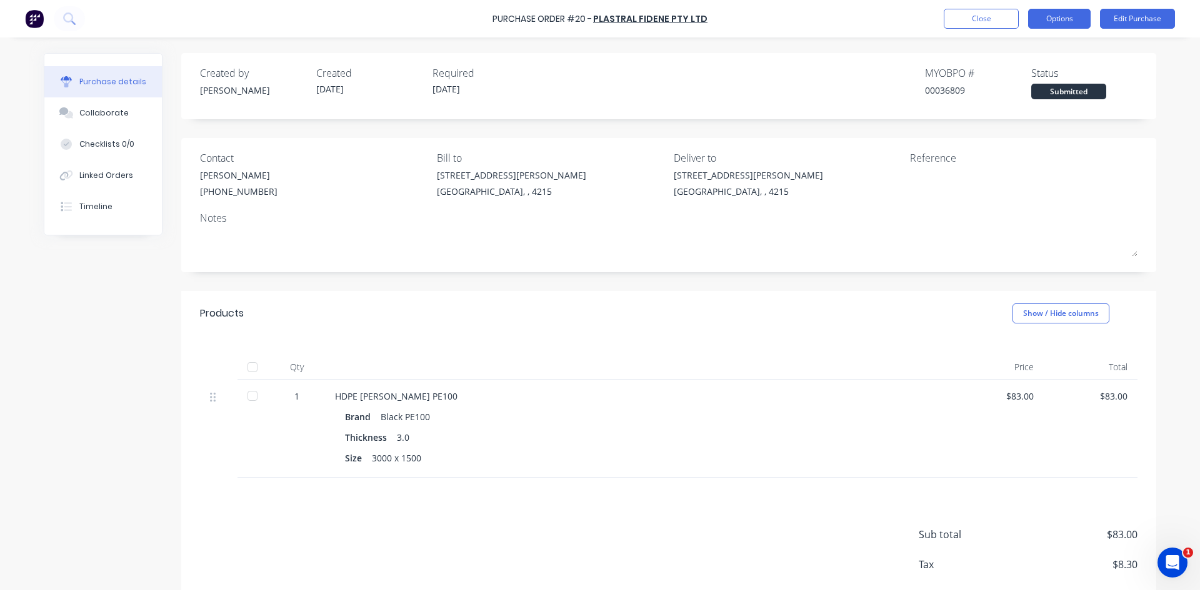
click at [1068, 18] on button "Options" at bounding box center [1059, 19] width 62 height 20
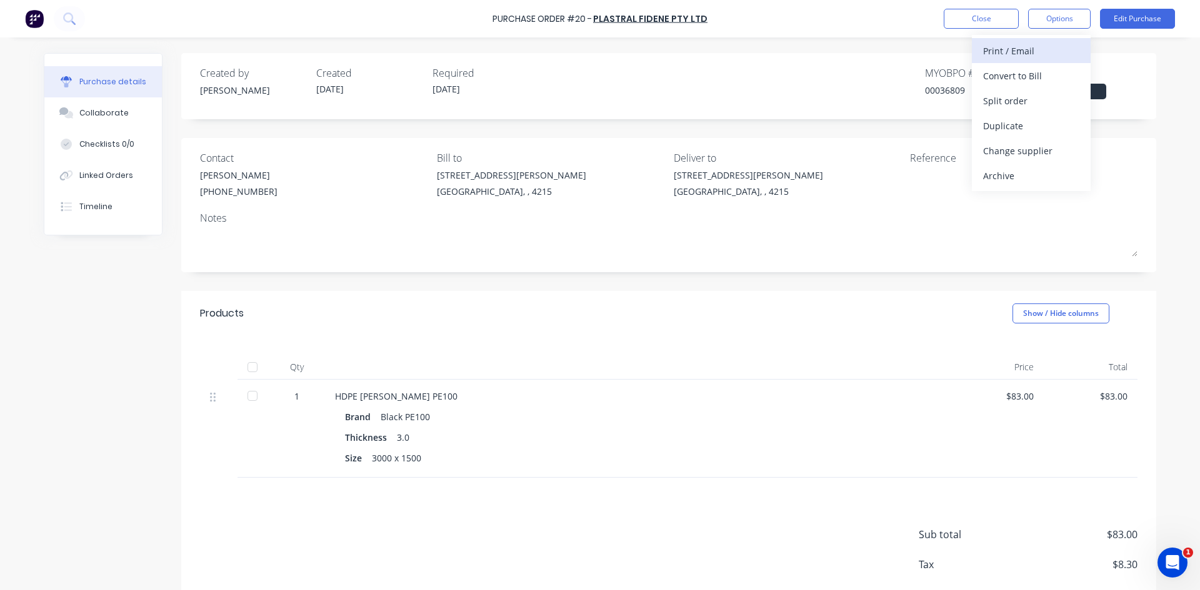
click at [1028, 49] on div "Print / Email" at bounding box center [1031, 51] width 96 height 18
click at [1043, 77] on div "With pricing" at bounding box center [1031, 76] width 96 height 18
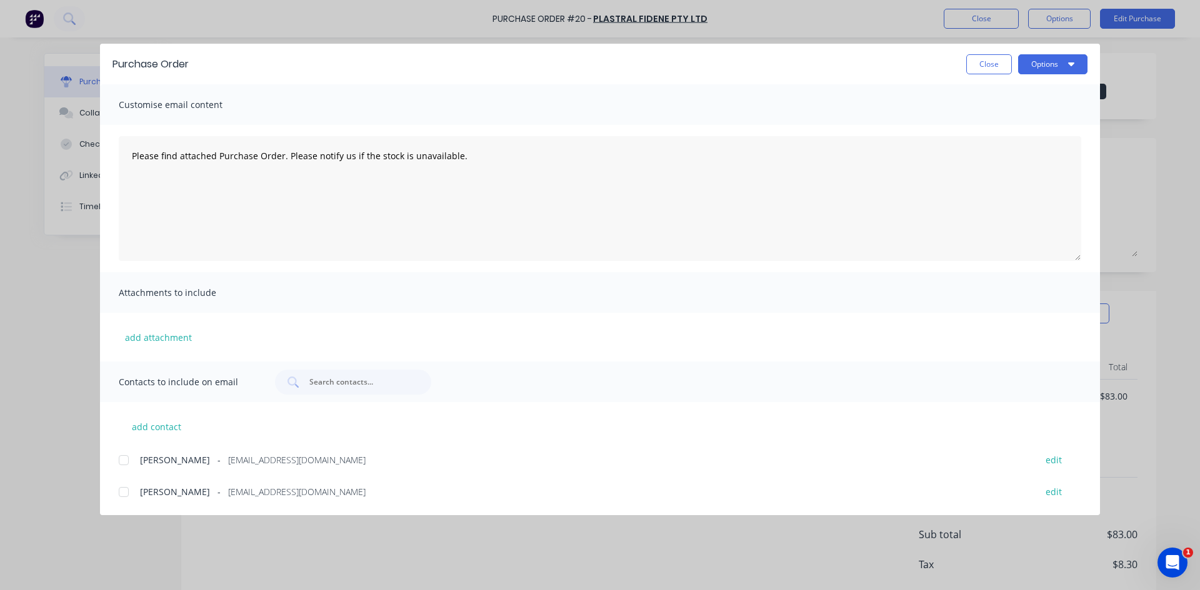
click at [123, 462] on div at bounding box center [123, 460] width 25 height 25
click at [123, 497] on div at bounding box center [123, 492] width 25 height 25
click at [1069, 64] on icon "button" at bounding box center [1071, 64] width 6 height 4
click at [1012, 147] on div "Email" at bounding box center [1028, 146] width 96 height 18
click at [989, 66] on button "Close" at bounding box center [989, 64] width 46 height 20
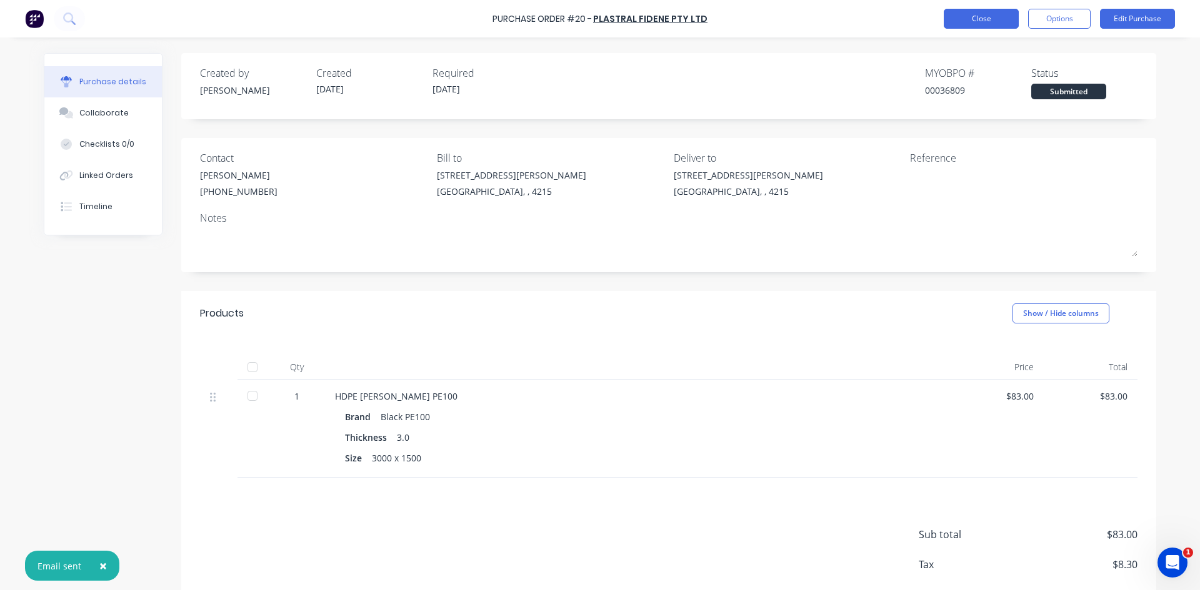
click at [979, 15] on button "Close" at bounding box center [980, 19] width 75 height 20
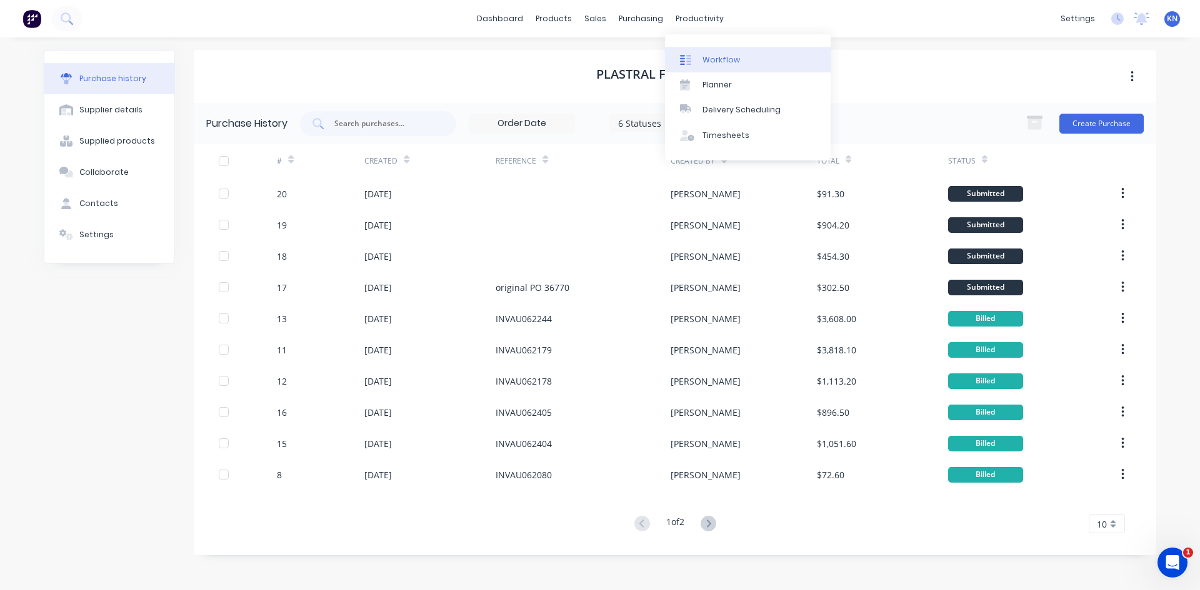
click at [721, 58] on div "Workflow" at bounding box center [720, 59] width 37 height 11
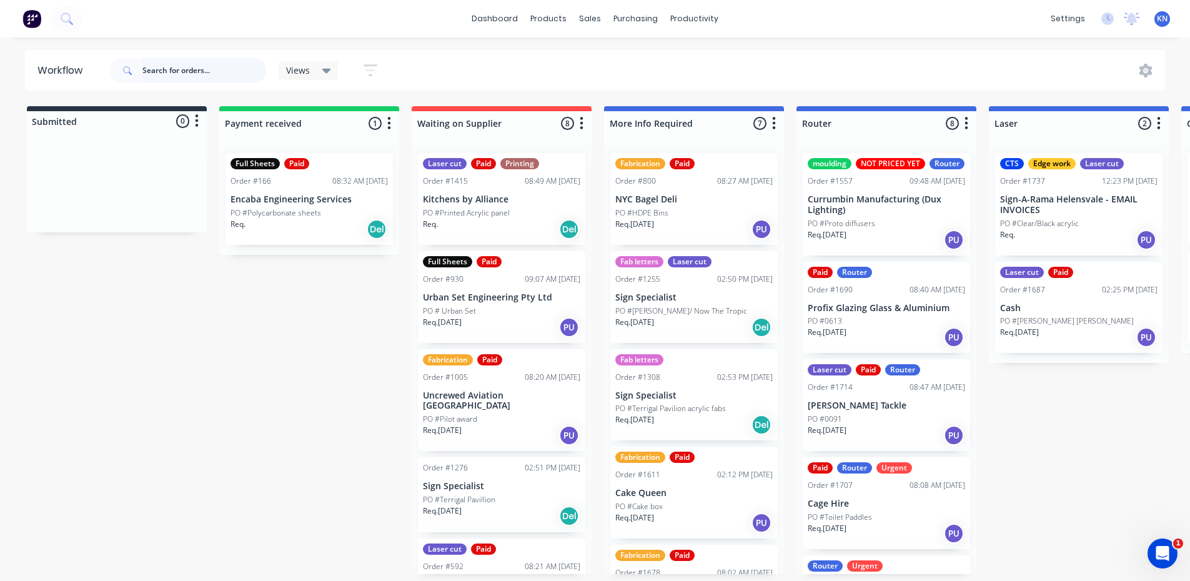
click at [144, 70] on input "text" at bounding box center [204, 70] width 124 height 25
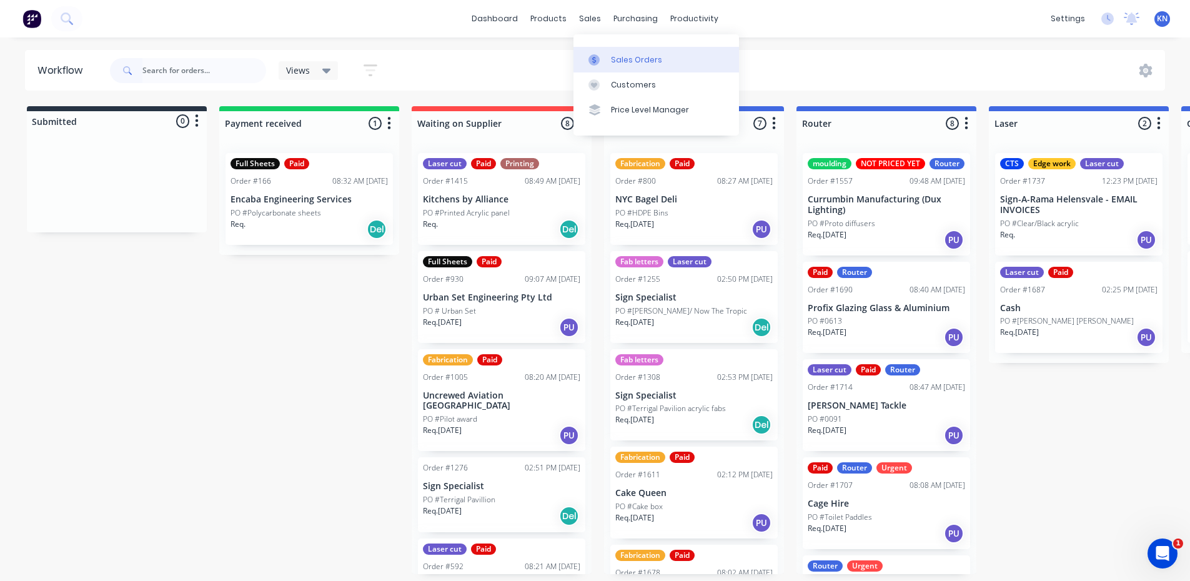
click at [636, 56] on div "Sales Orders" at bounding box center [636, 59] width 51 height 11
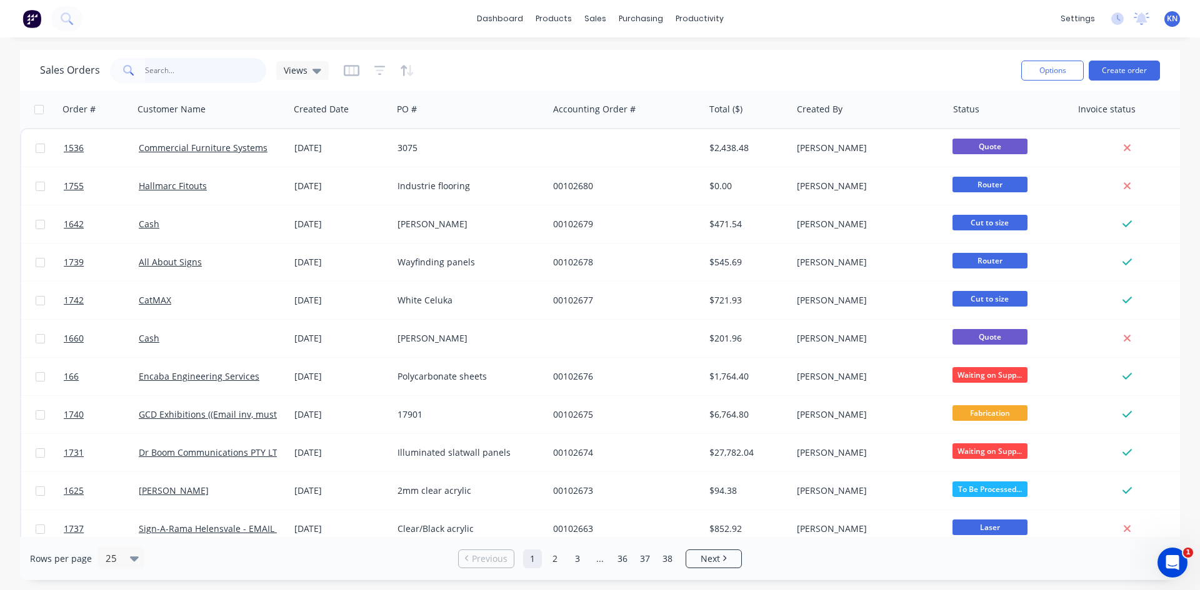
click at [174, 71] on input "text" at bounding box center [206, 70] width 122 height 25
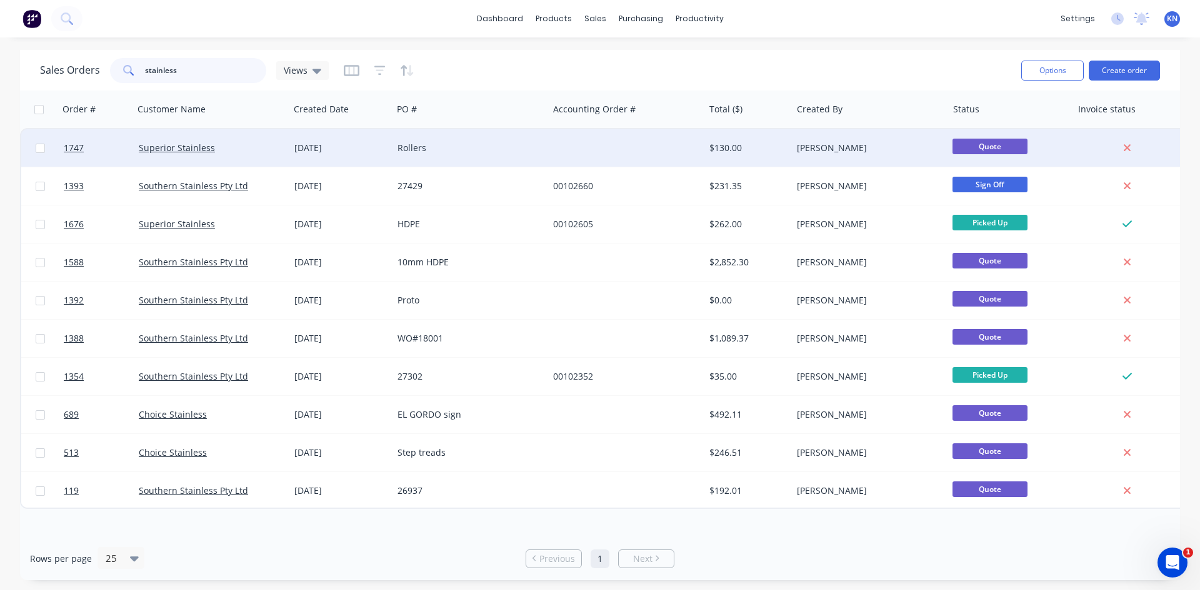
type input "stainless"
click at [254, 142] on div "Superior Stainless" at bounding box center [208, 148] width 139 height 12
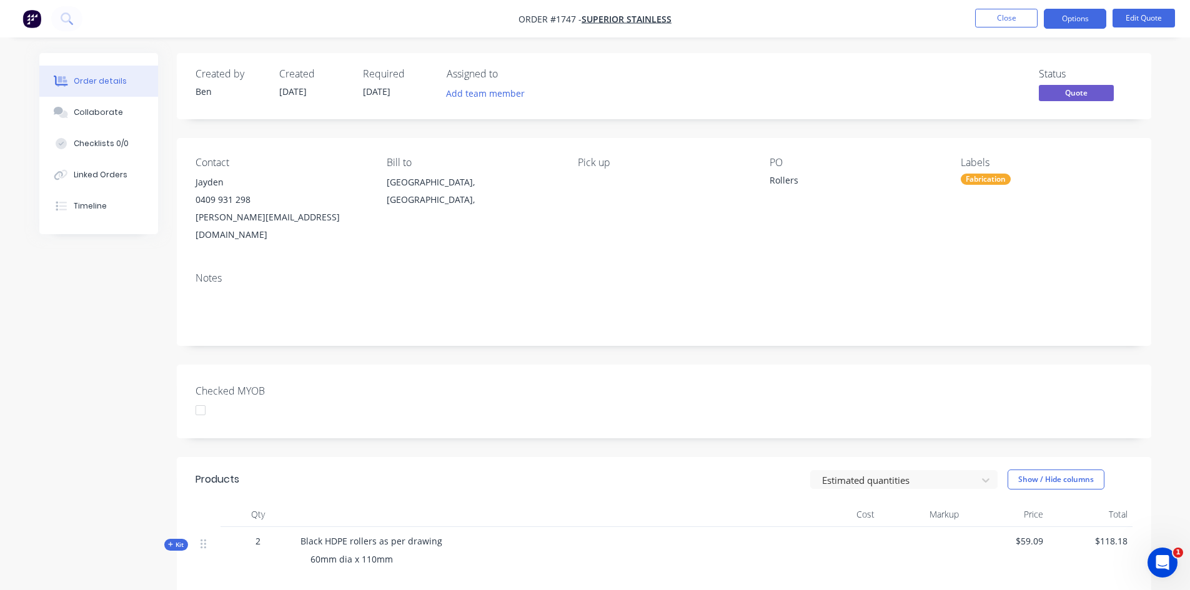
click at [1007, 180] on div "Fabrication" at bounding box center [986, 179] width 50 height 11
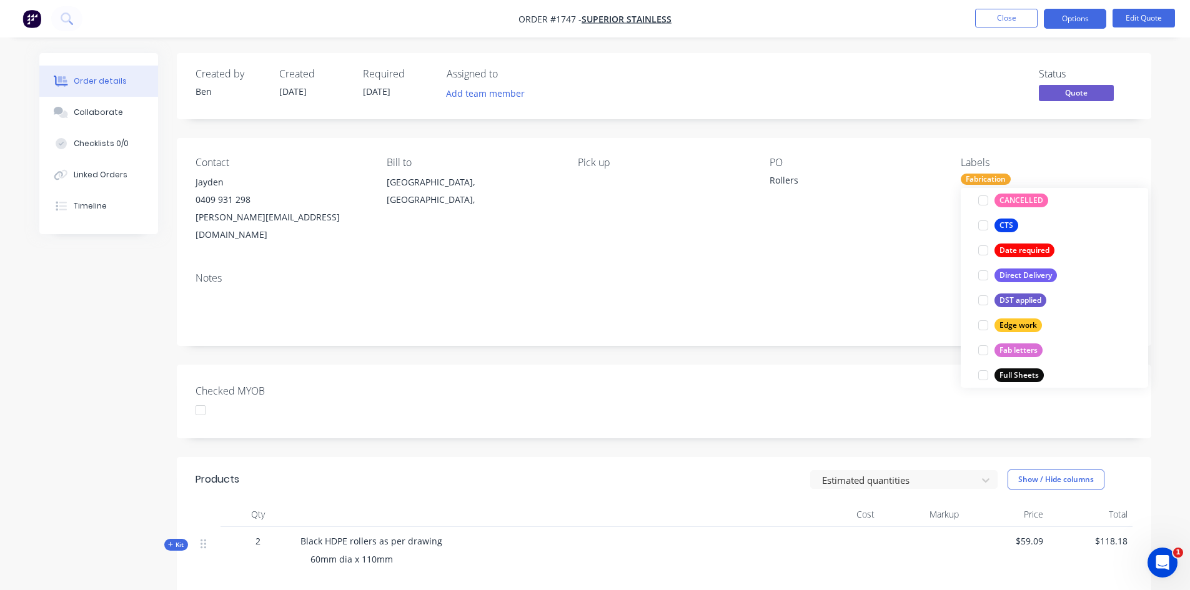
scroll to position [312, 0]
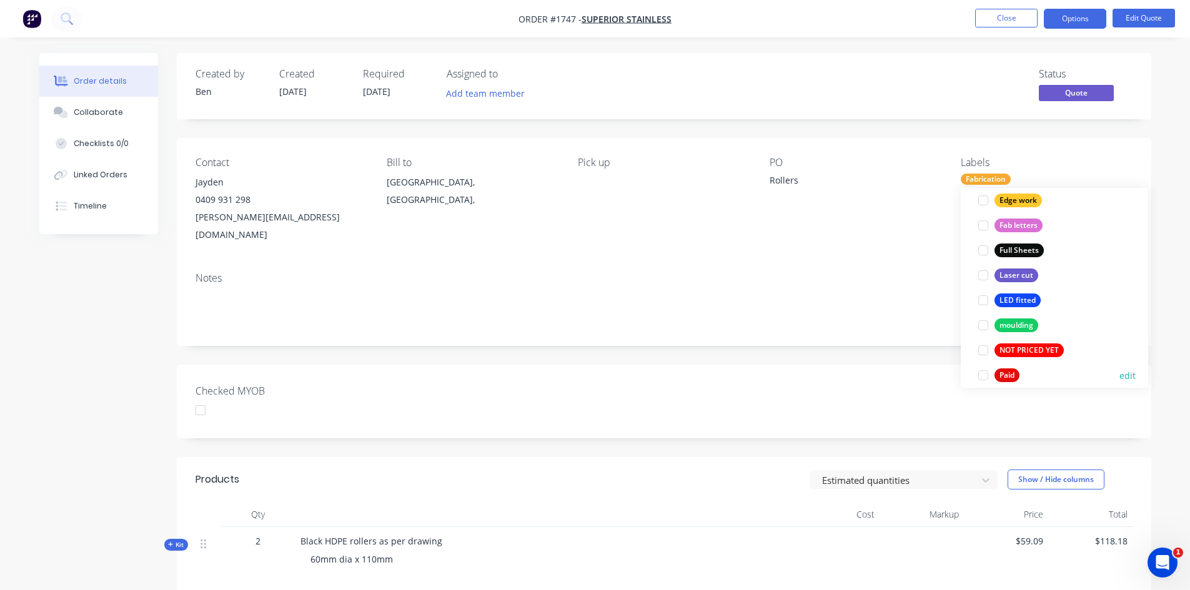
click at [985, 376] on div at bounding box center [983, 375] width 25 height 25
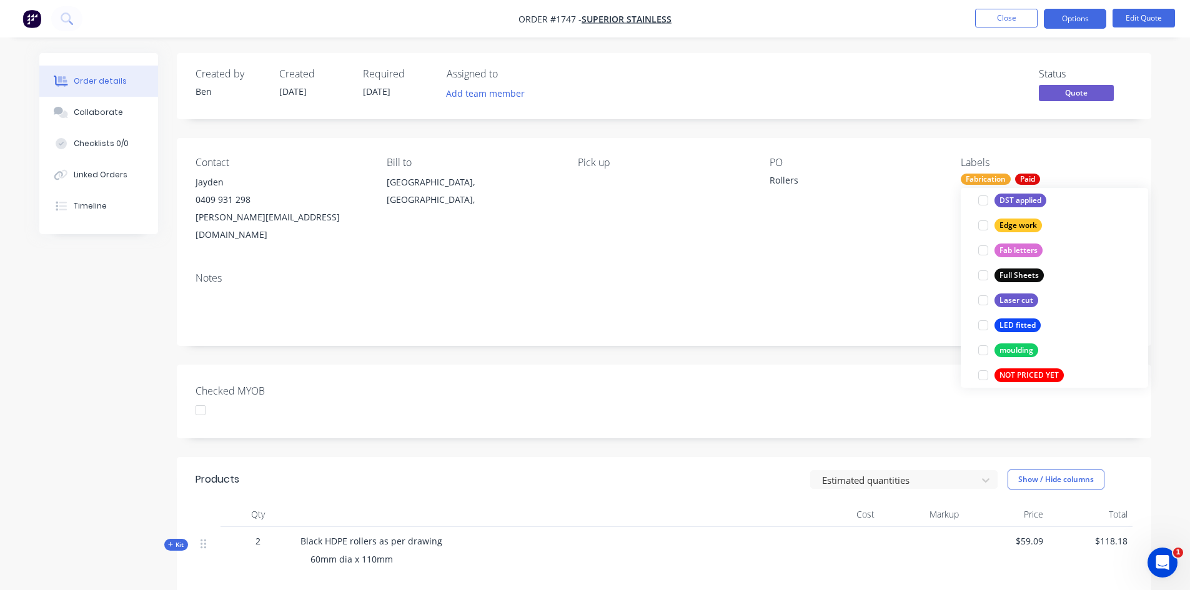
scroll to position [0, 0]
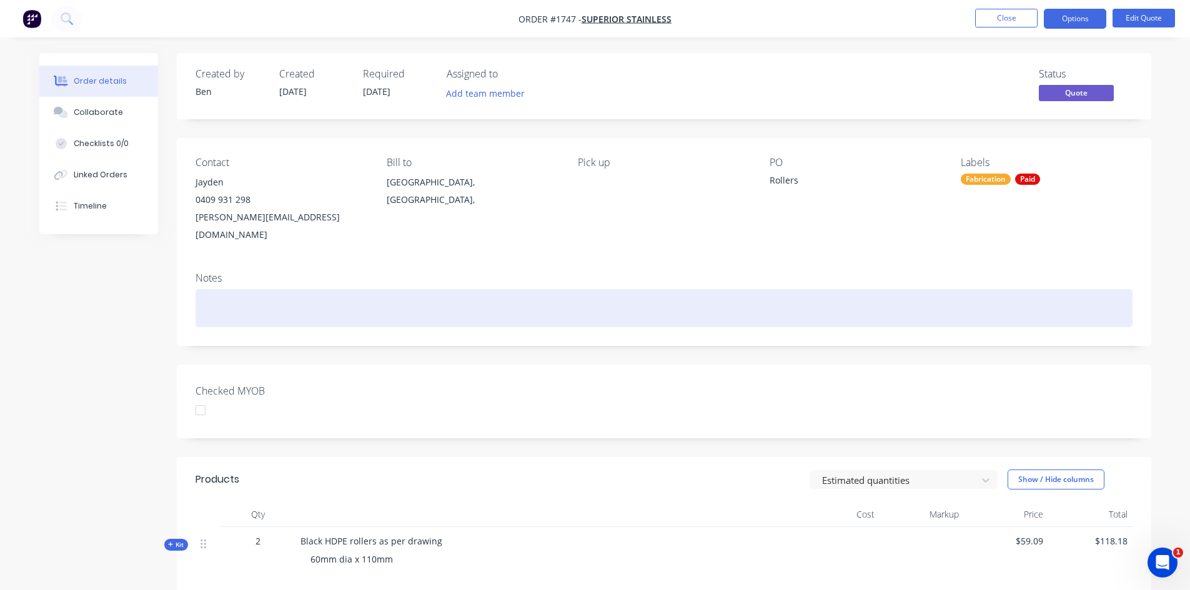
click at [883, 289] on div at bounding box center [664, 308] width 937 height 38
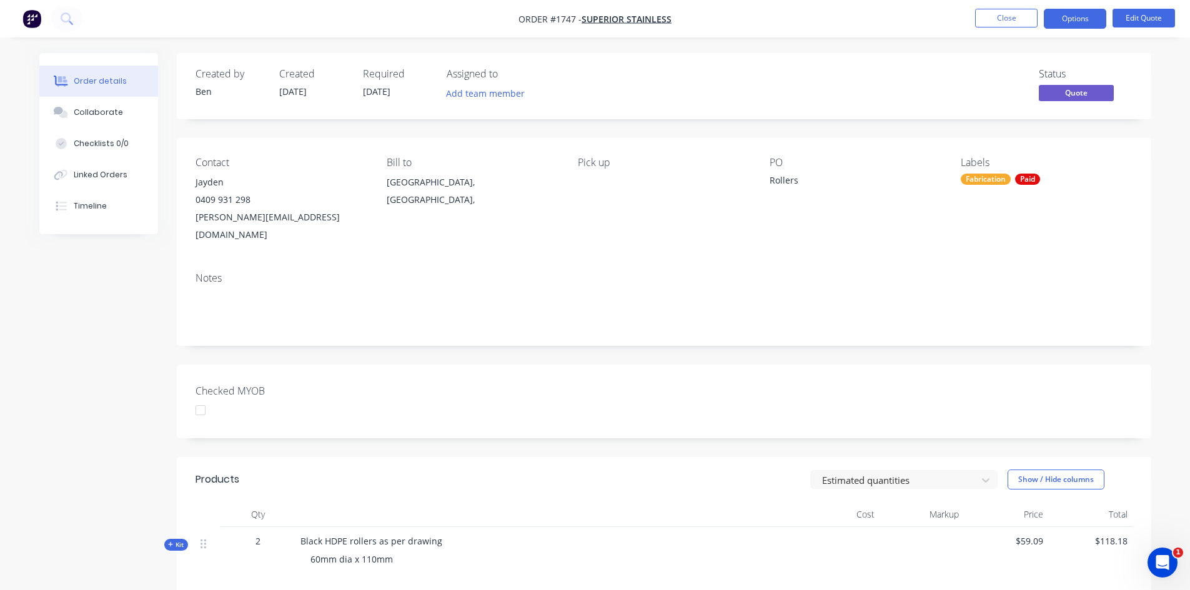
click at [1036, 182] on div "Paid" at bounding box center [1027, 179] width 25 height 11
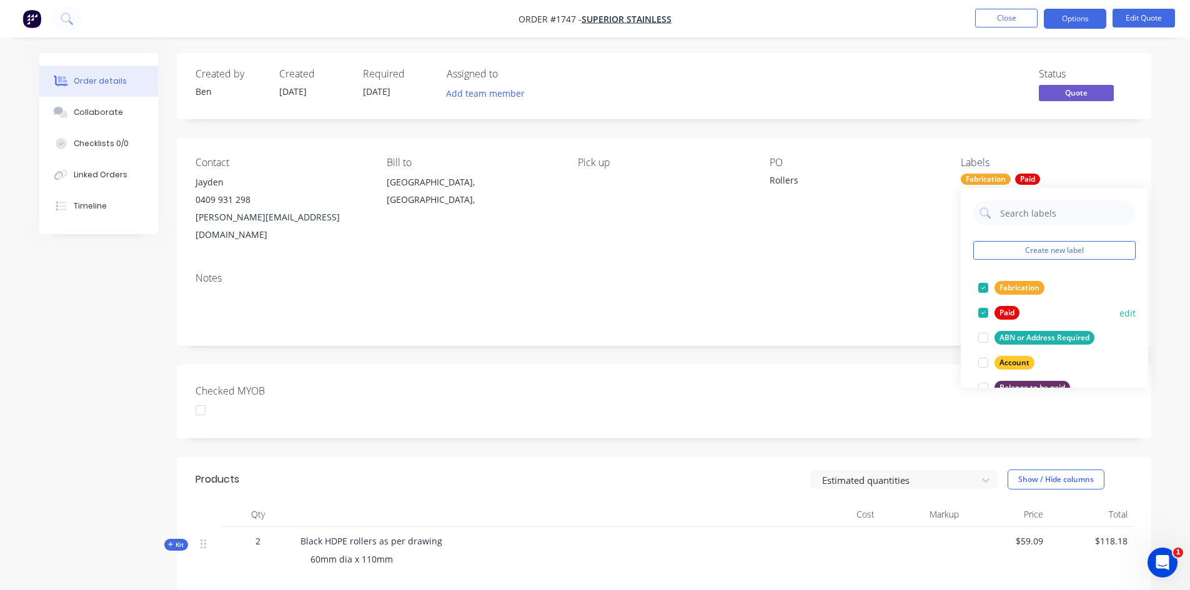
click at [983, 312] on div at bounding box center [983, 313] width 25 height 25
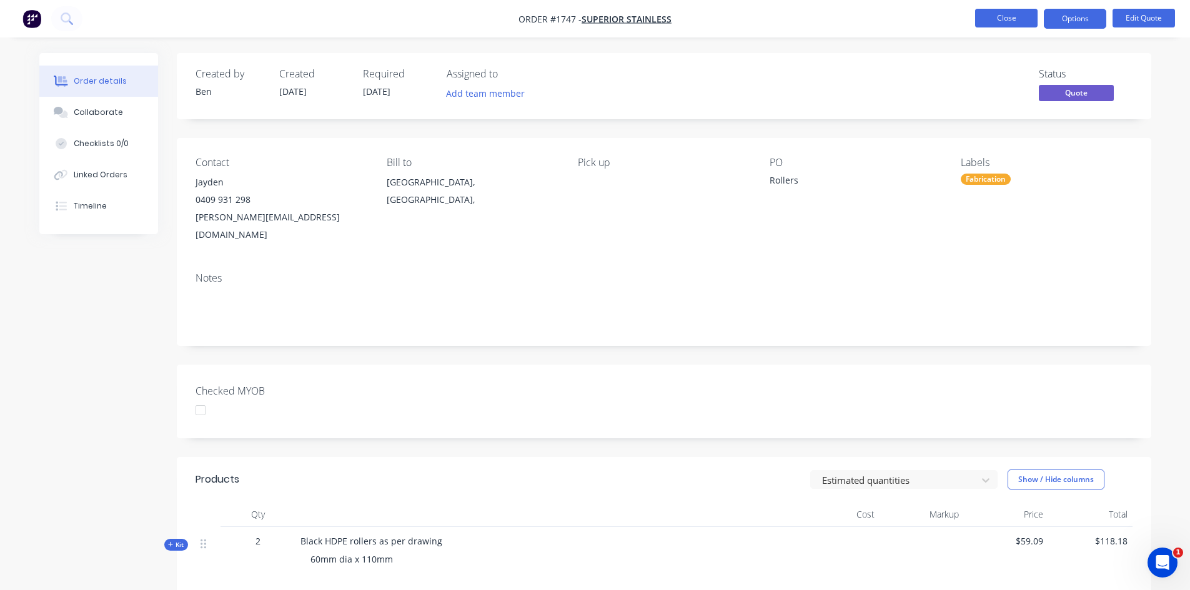
click at [1017, 21] on button "Close" at bounding box center [1006, 18] width 62 height 19
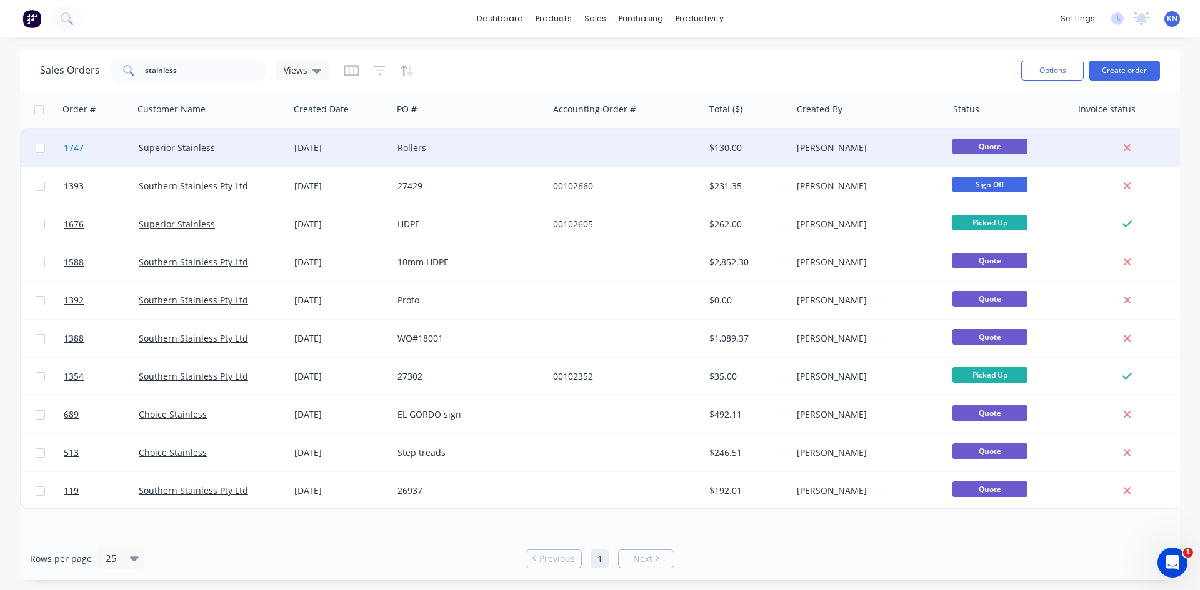
click at [109, 146] on link "1747" at bounding box center [101, 147] width 75 height 37
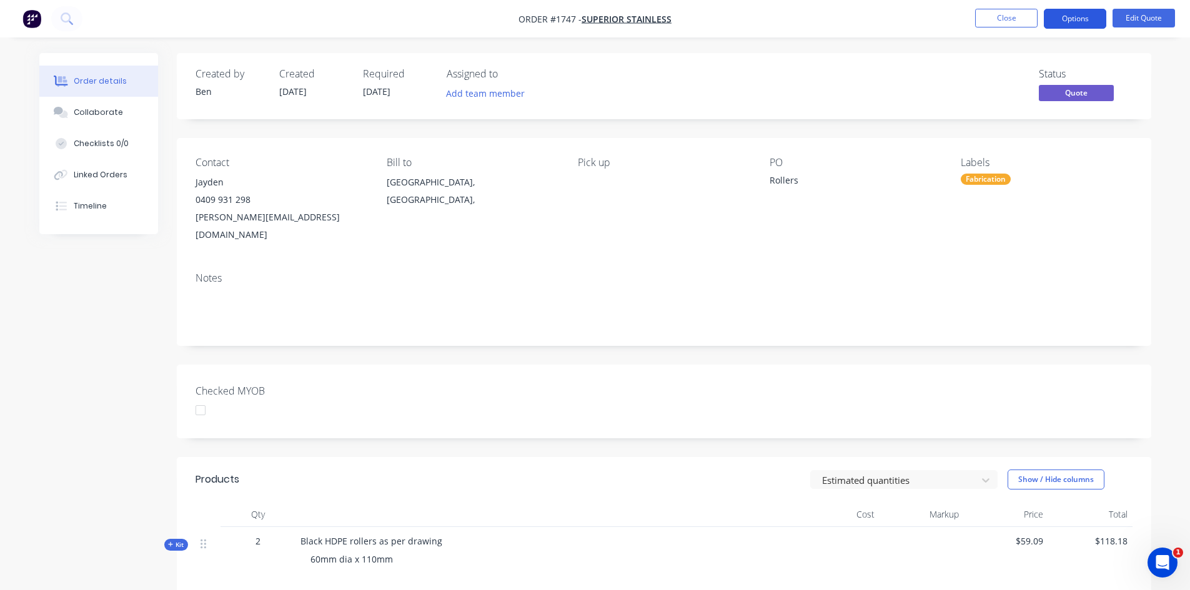
click at [1070, 18] on button "Options" at bounding box center [1075, 19] width 62 height 20
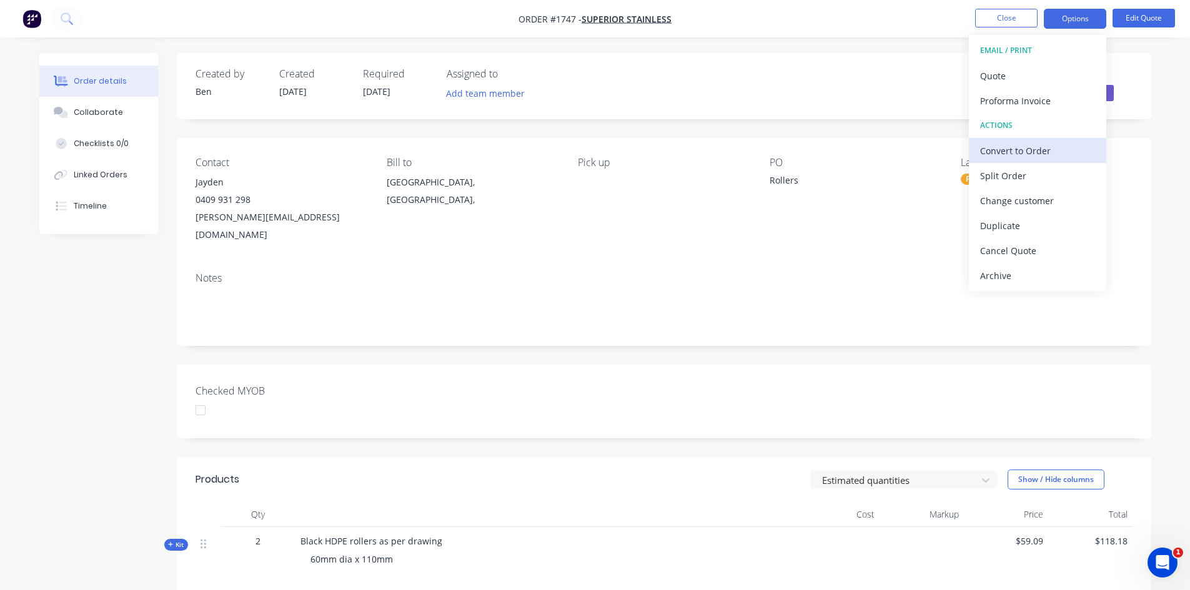
click at [1032, 147] on div "Convert to Order" at bounding box center [1037, 151] width 115 height 18
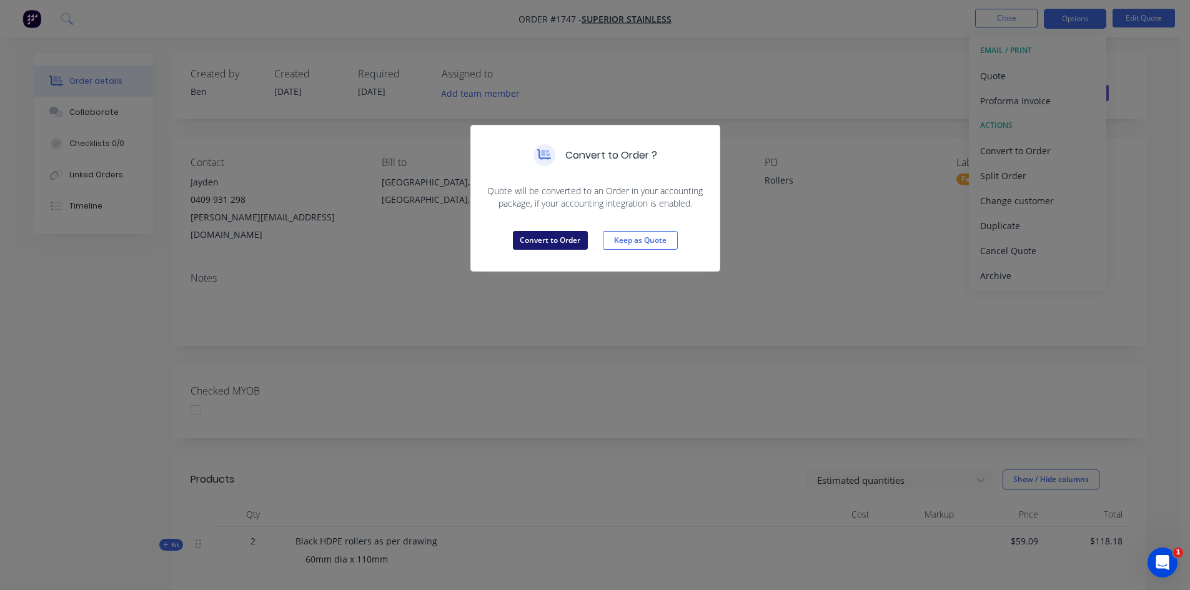
click at [543, 239] on button "Convert to Order" at bounding box center [550, 240] width 75 height 19
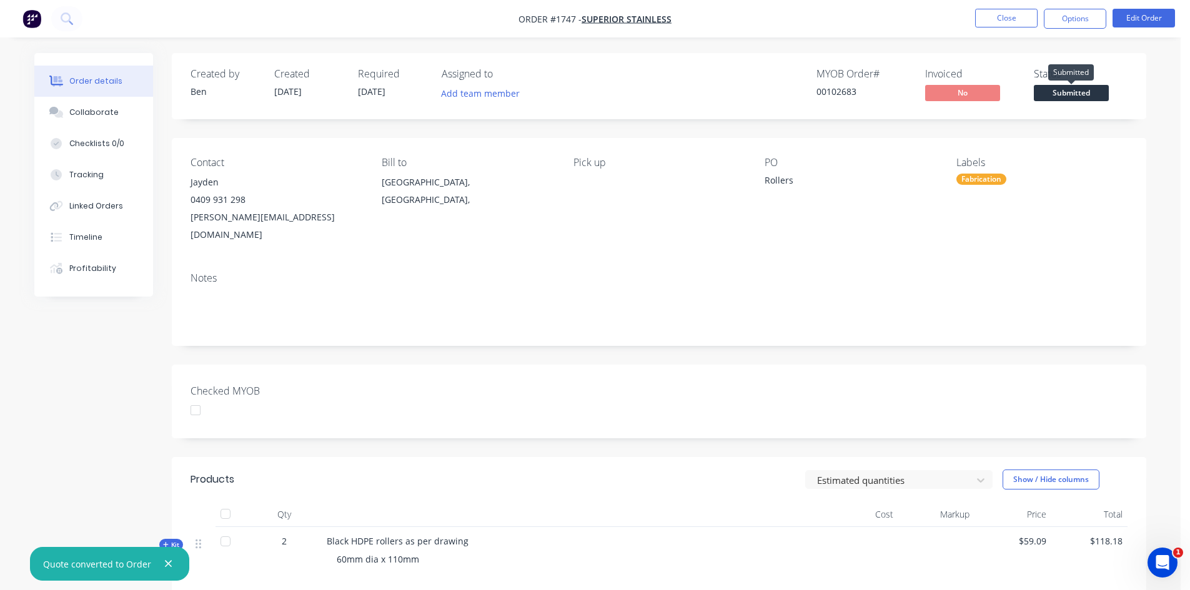
click at [1095, 90] on span "Submitted" at bounding box center [1071, 93] width 75 height 16
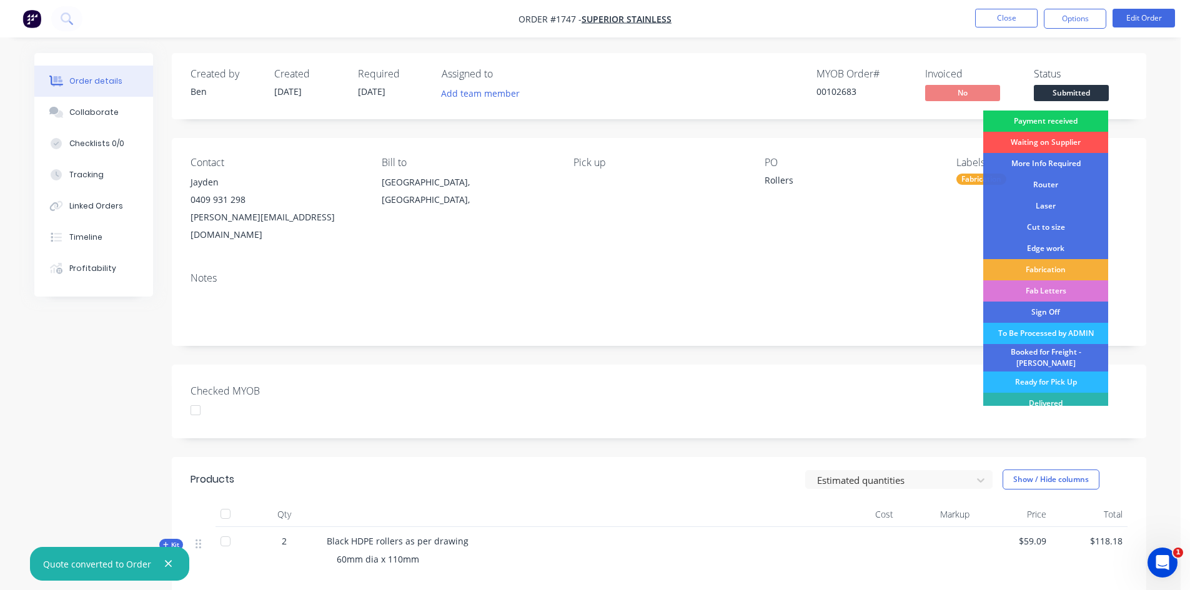
click at [1064, 118] on div "Payment received" at bounding box center [1045, 121] width 125 height 21
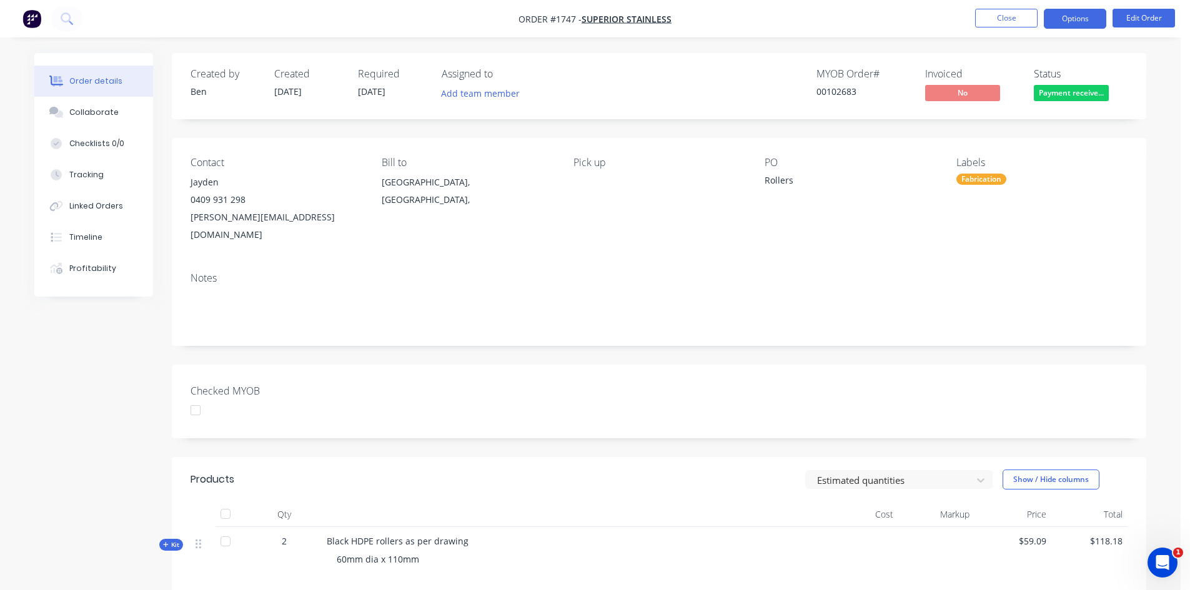
click at [1090, 14] on button "Options" at bounding box center [1075, 19] width 62 height 20
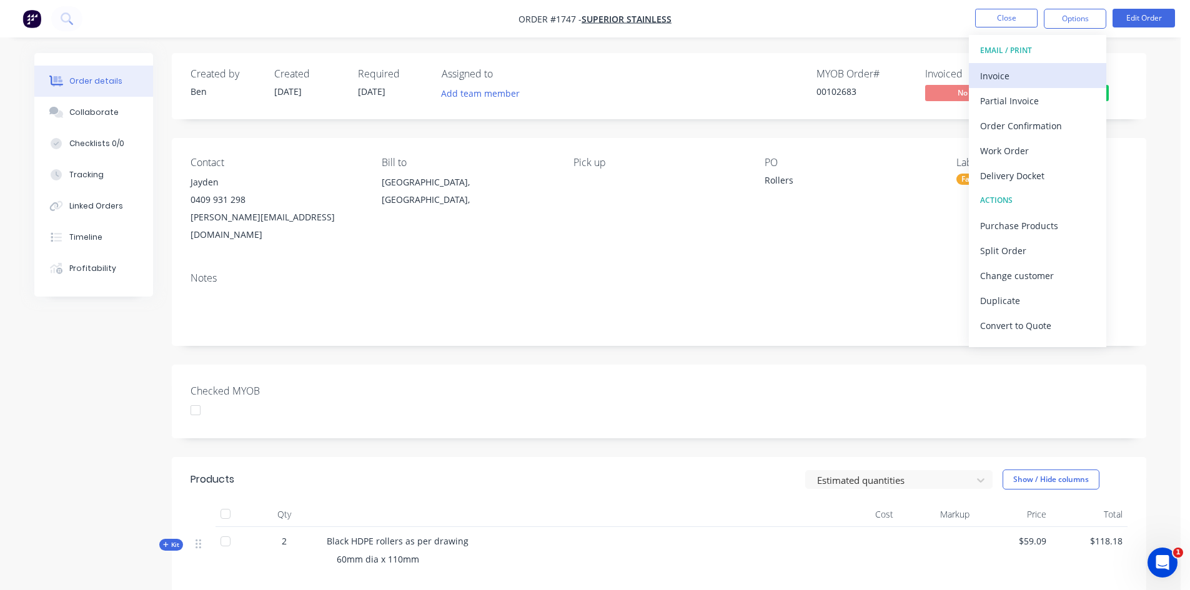
click at [1009, 74] on div "Invoice" at bounding box center [1037, 76] width 115 height 18
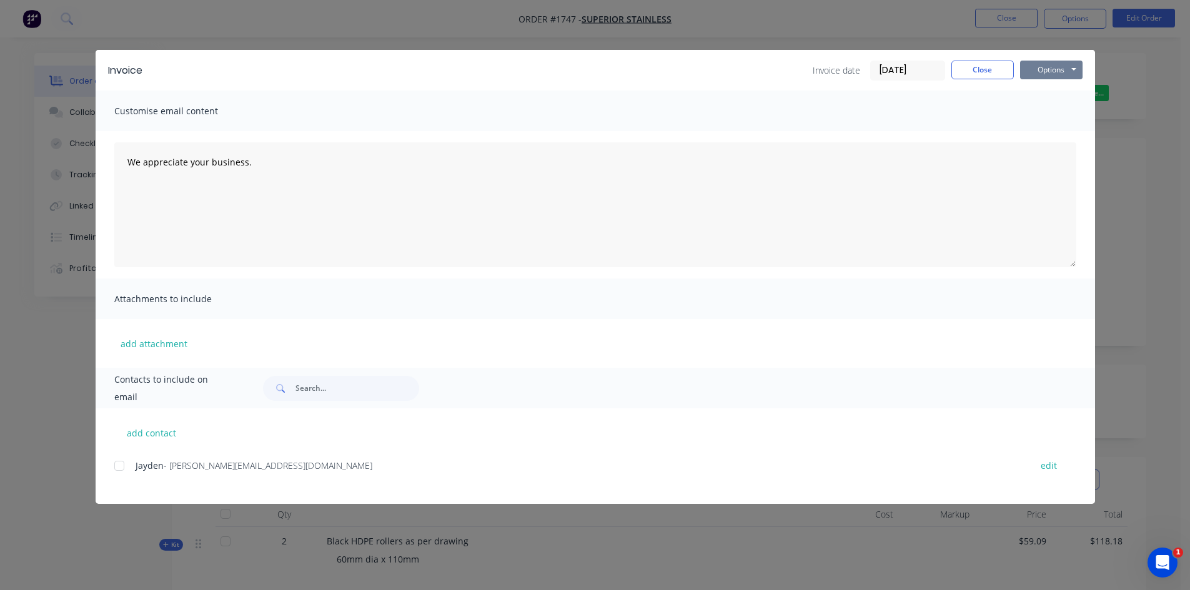
click at [1047, 71] on button "Options" at bounding box center [1051, 70] width 62 height 19
click at [1056, 112] on button "Print" at bounding box center [1060, 112] width 80 height 21
click at [998, 70] on button "Close" at bounding box center [983, 70] width 62 height 19
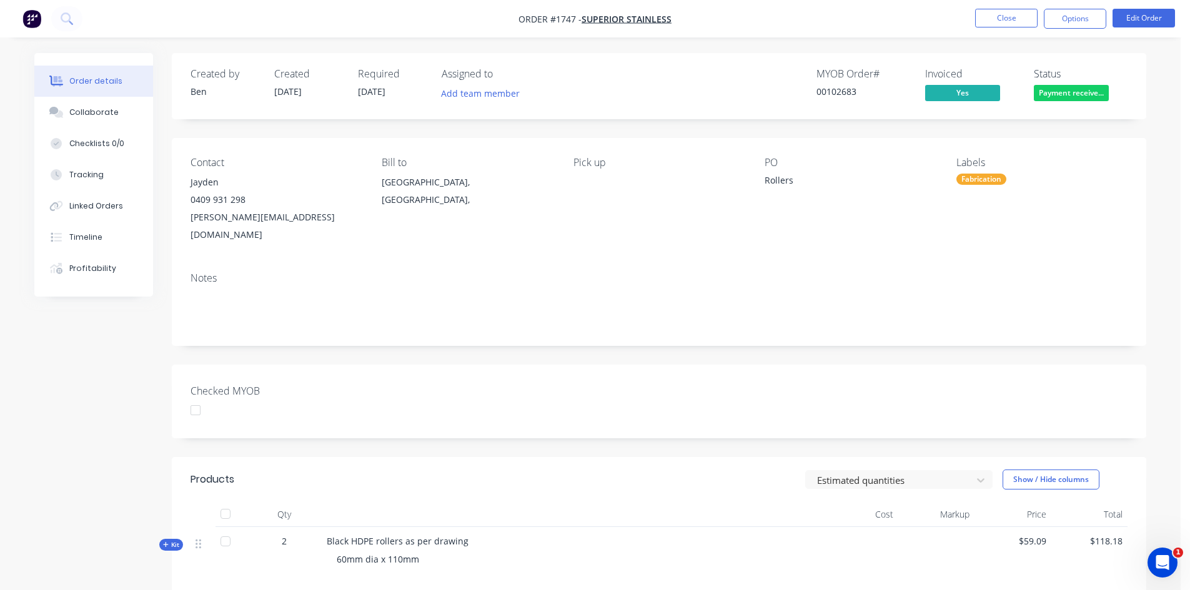
click at [194, 398] on div at bounding box center [195, 410] width 25 height 25
click at [998, 180] on div "Fabrication" at bounding box center [982, 179] width 50 height 11
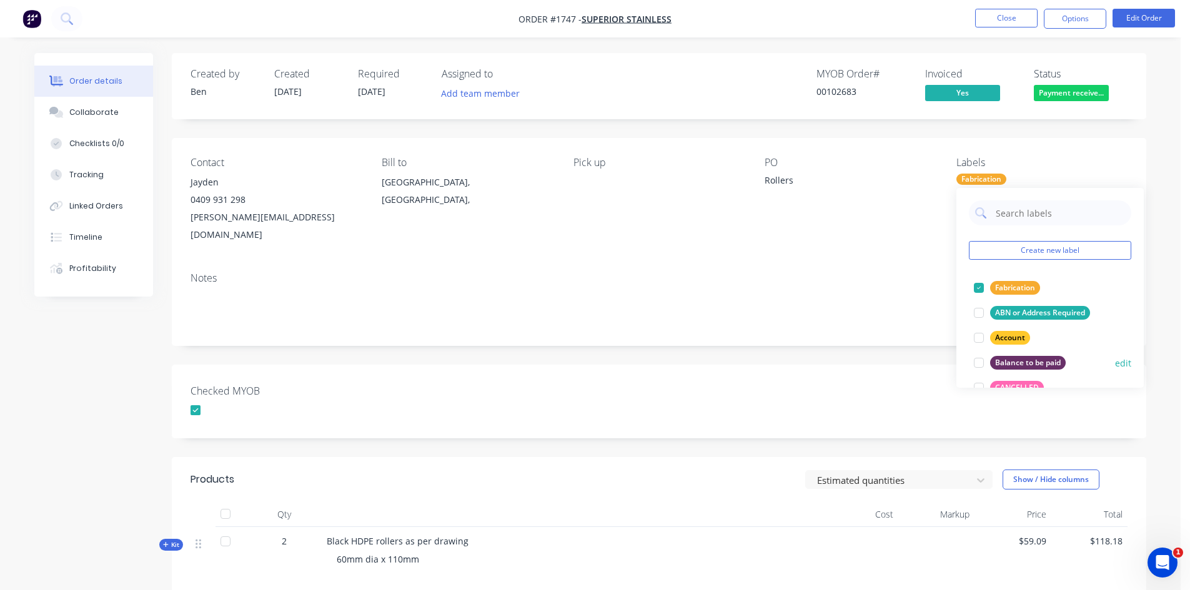
scroll to position [312, 0]
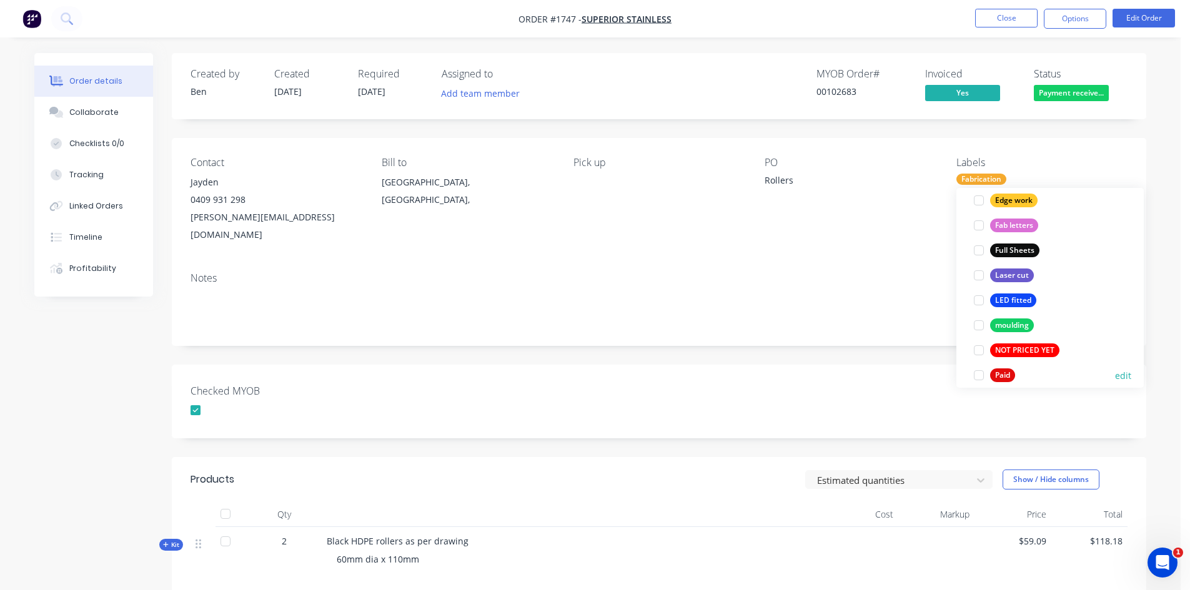
click at [979, 376] on div at bounding box center [979, 375] width 25 height 25
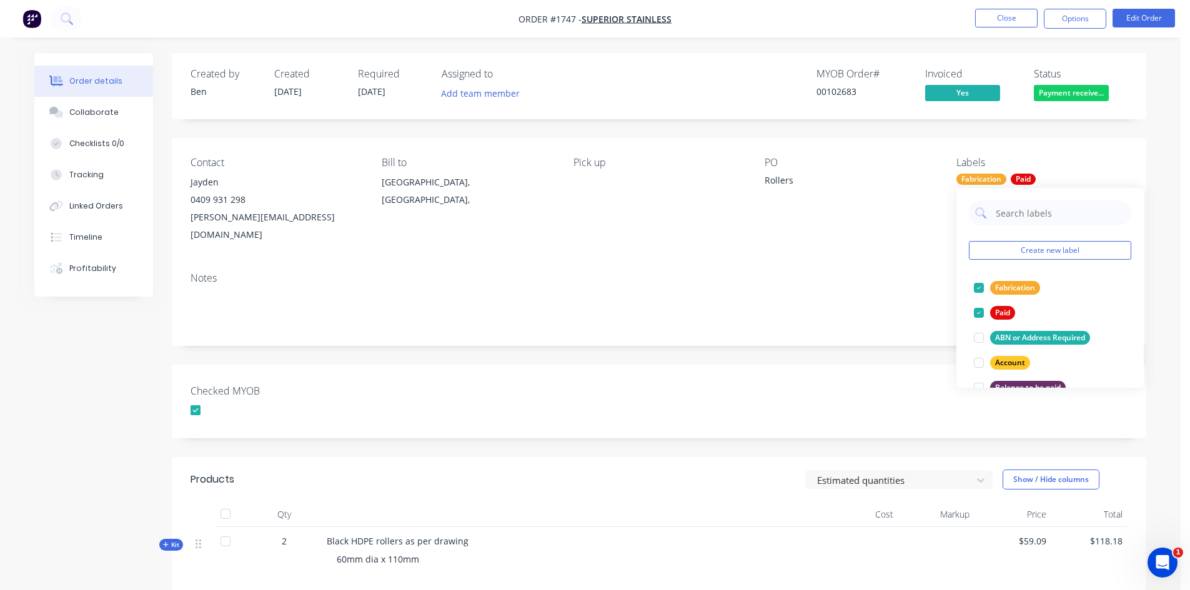
click at [867, 269] on div "Notes" at bounding box center [659, 304] width 975 height 84
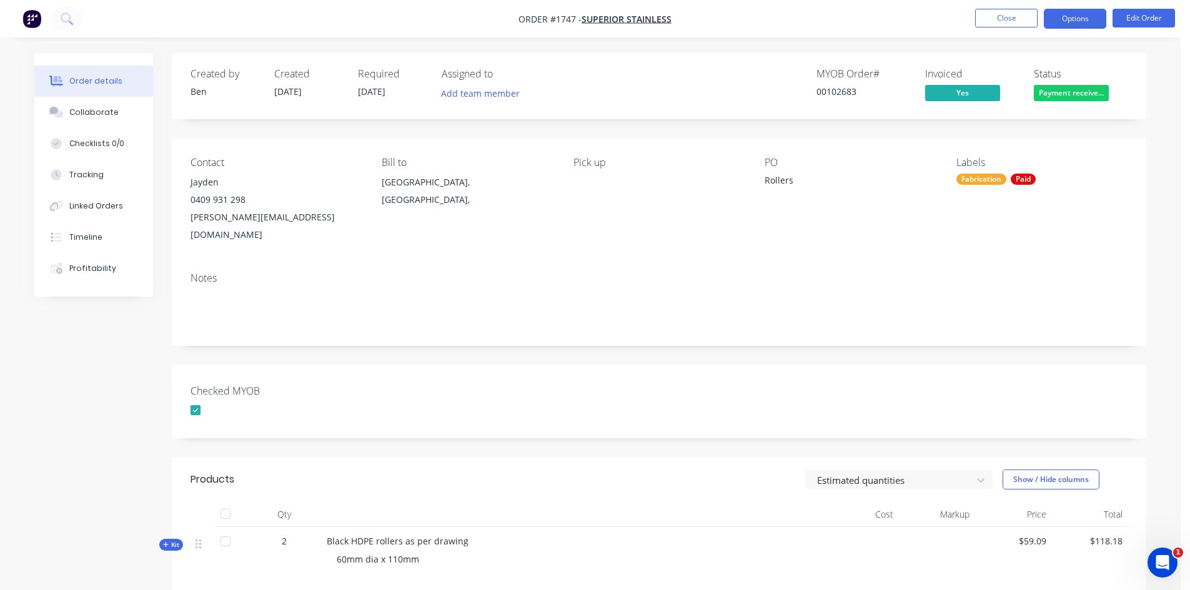
click at [1070, 16] on button "Options" at bounding box center [1075, 19] width 62 height 20
click at [614, 342] on div "Created by Ben Created 02/10/25 Required 01/10/25 Assigned to Add team member M…" at bounding box center [659, 418] width 975 height 730
click at [385, 92] on span "[DATE]" at bounding box center [371, 92] width 27 height 12
click at [1141, 20] on button "Edit Order" at bounding box center [1144, 18] width 62 height 19
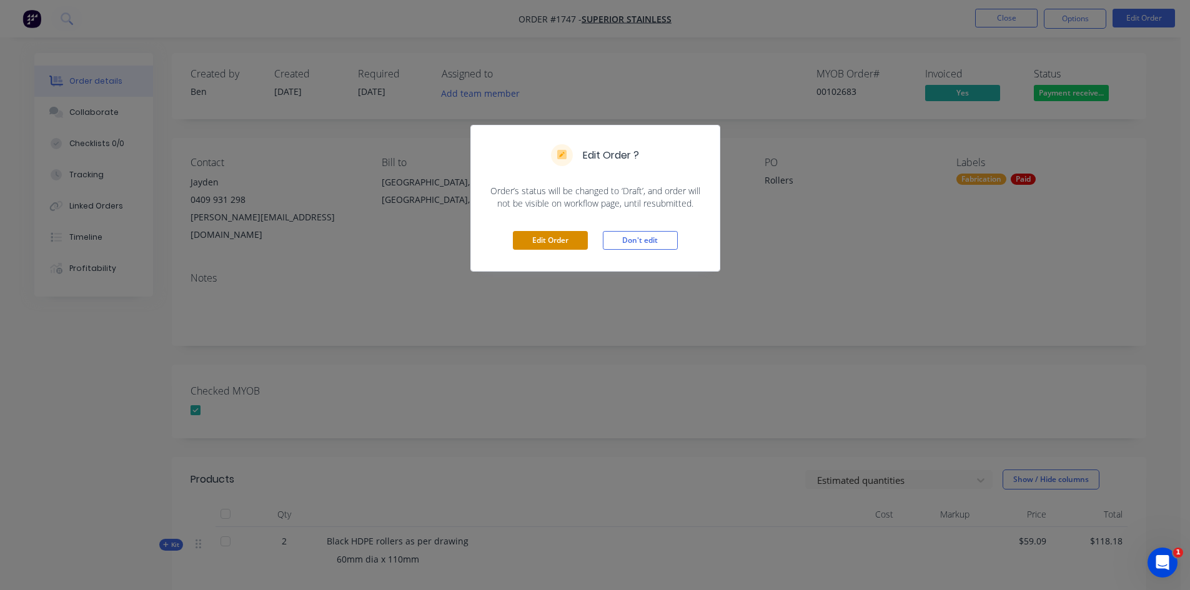
click at [564, 242] on button "Edit Order" at bounding box center [550, 240] width 75 height 19
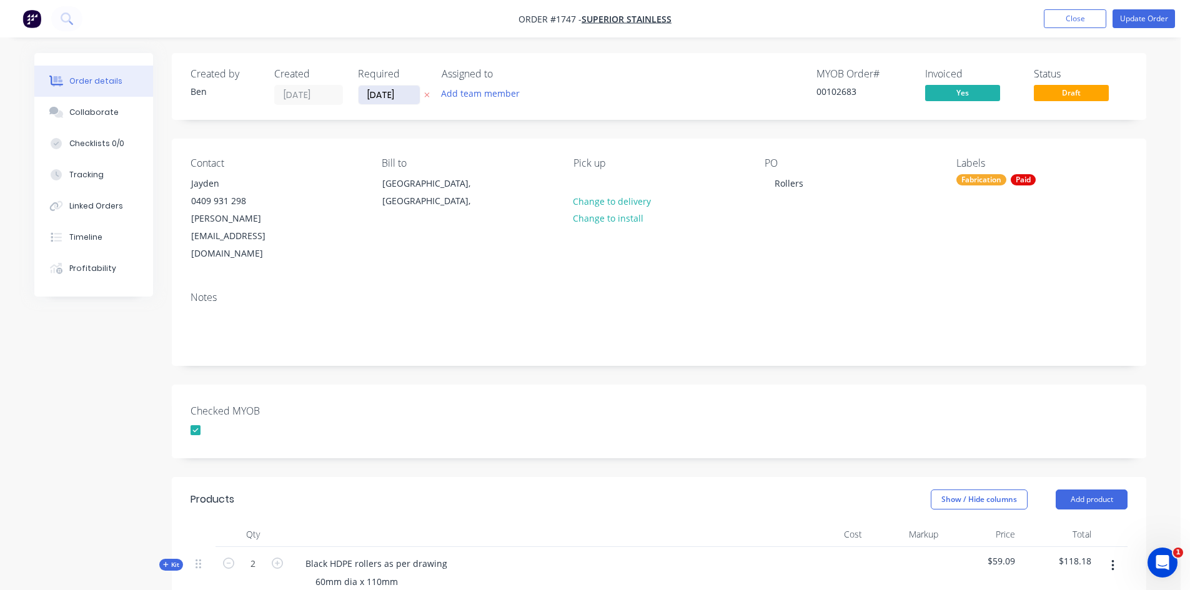
click at [372, 91] on input "[DATE]" at bounding box center [389, 95] width 61 height 19
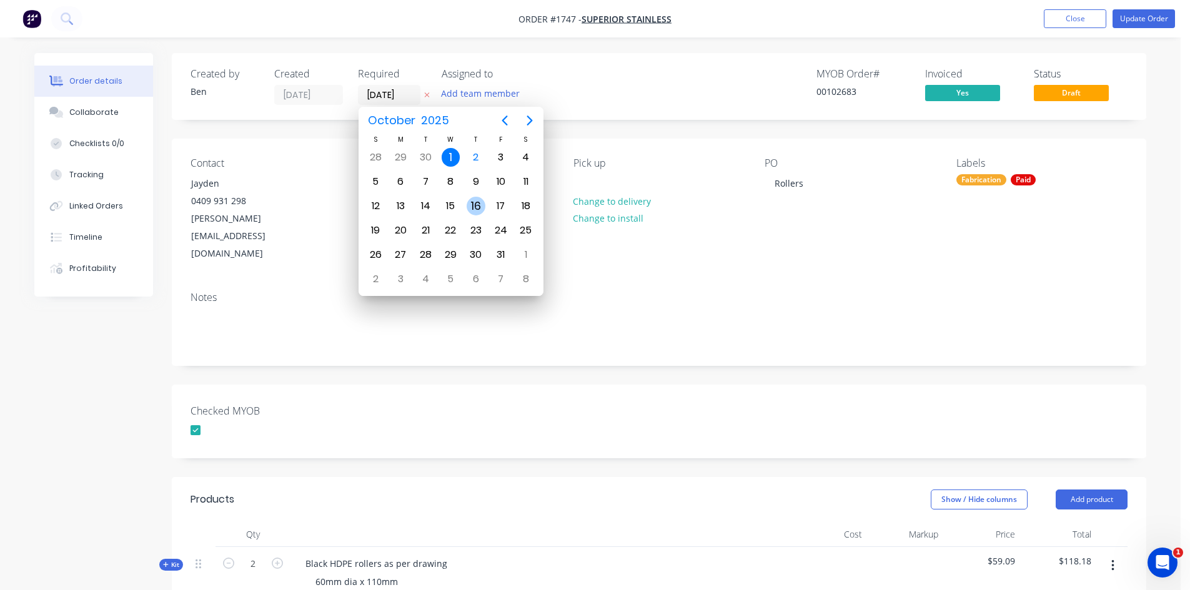
click at [473, 203] on div "16" at bounding box center [476, 206] width 19 height 19
type input "16/10/25"
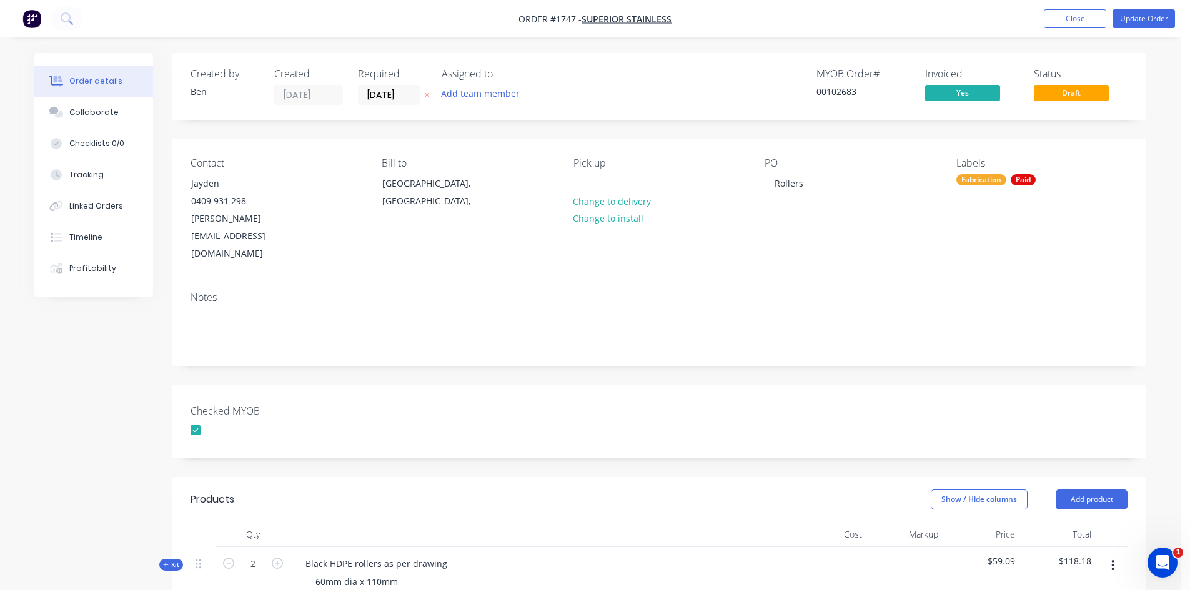
click at [1007, 181] on div "Fabrication Paid" at bounding box center [1042, 179] width 171 height 11
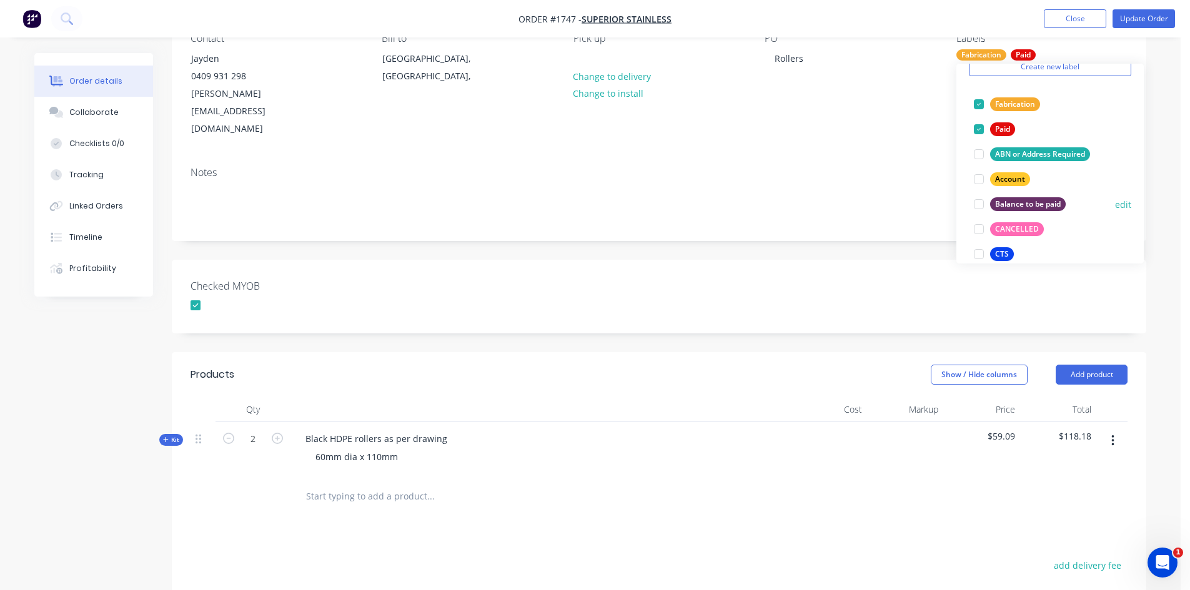
scroll to position [87, 0]
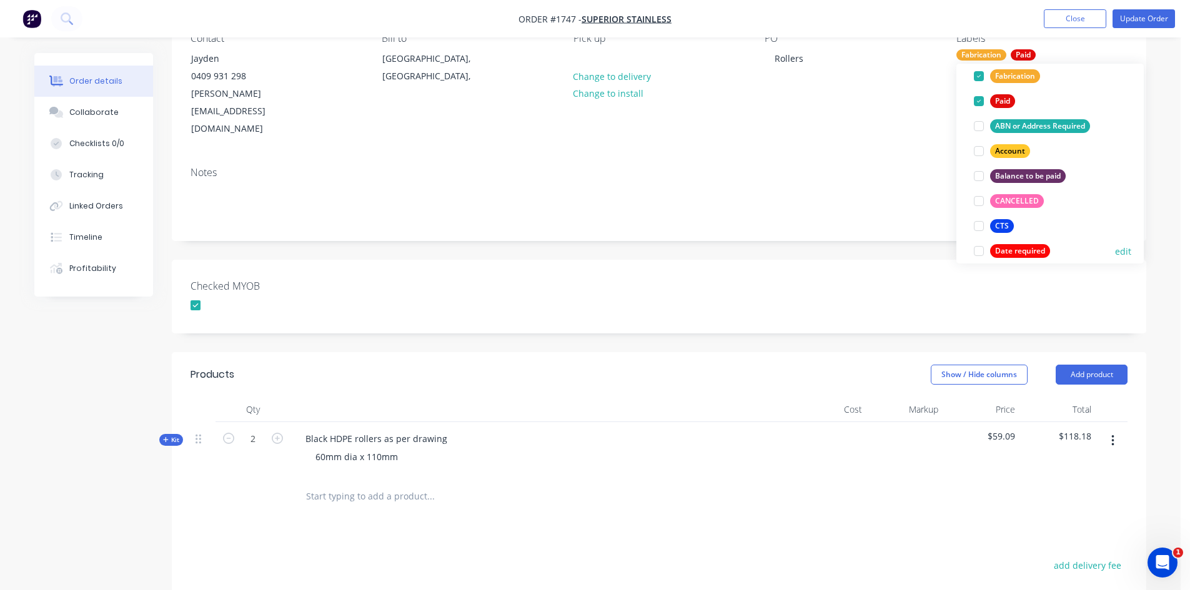
click at [977, 254] on div at bounding box center [979, 251] width 25 height 25
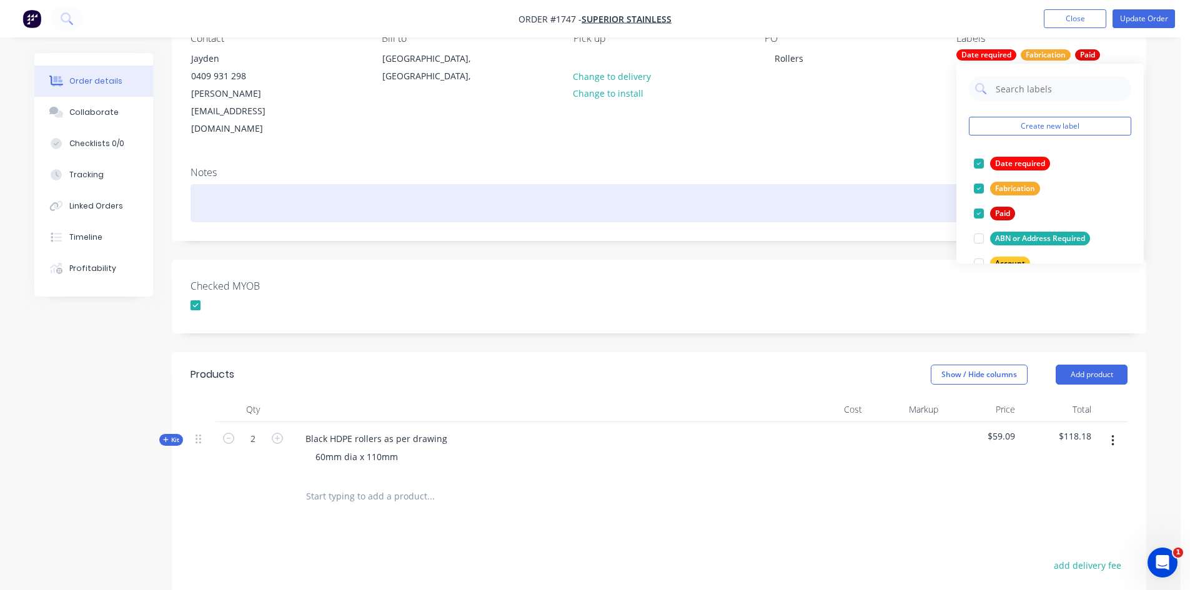
click at [862, 184] on div at bounding box center [659, 203] width 937 height 38
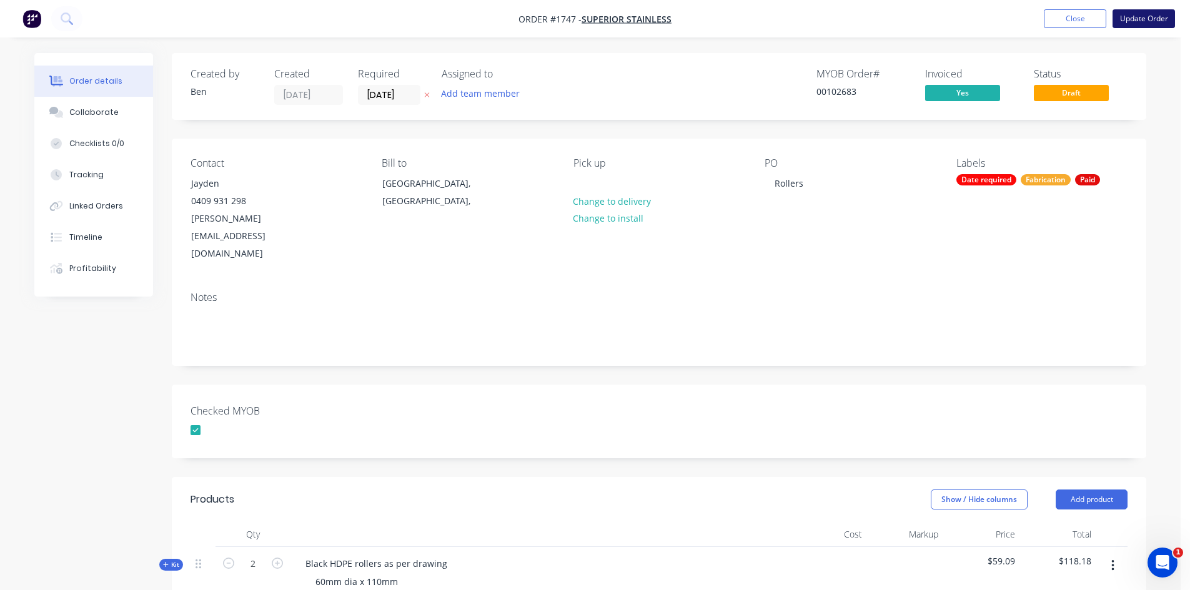
click at [1147, 16] on button "Update Order" at bounding box center [1144, 18] width 62 height 19
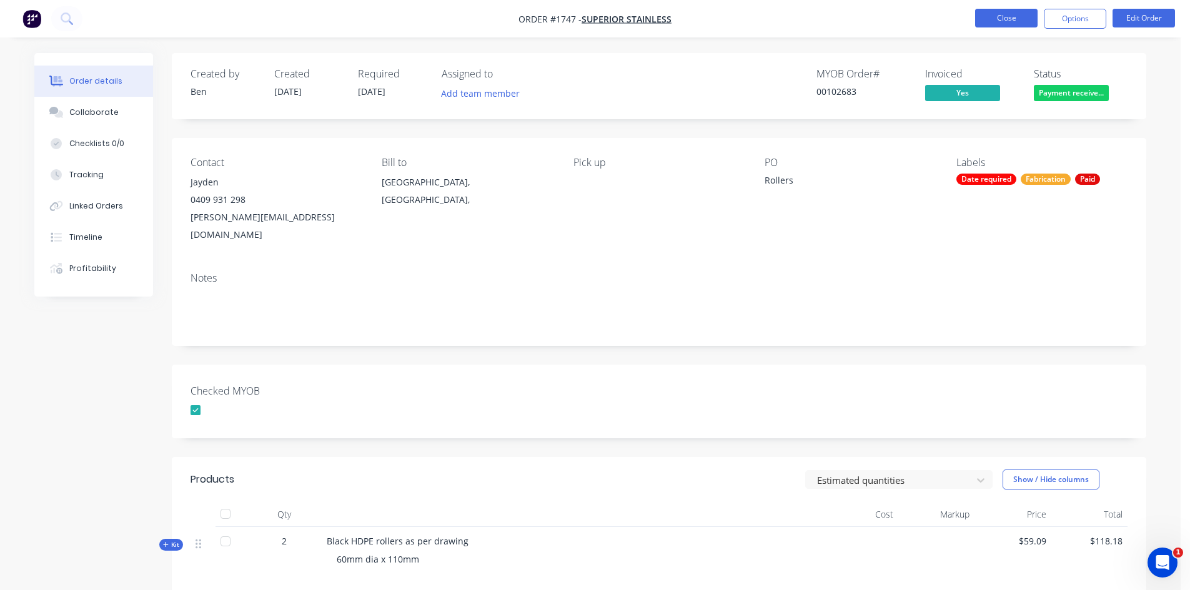
click at [1013, 17] on button "Close" at bounding box center [1006, 18] width 62 height 19
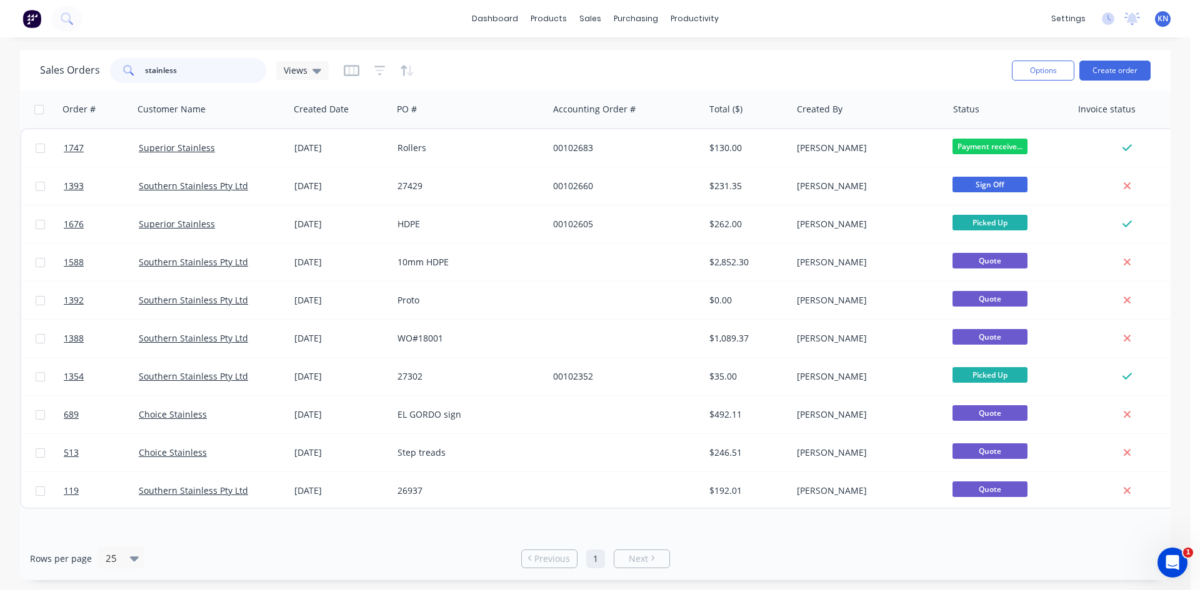
click at [212, 74] on input "stainless" at bounding box center [206, 70] width 122 height 25
type input "s"
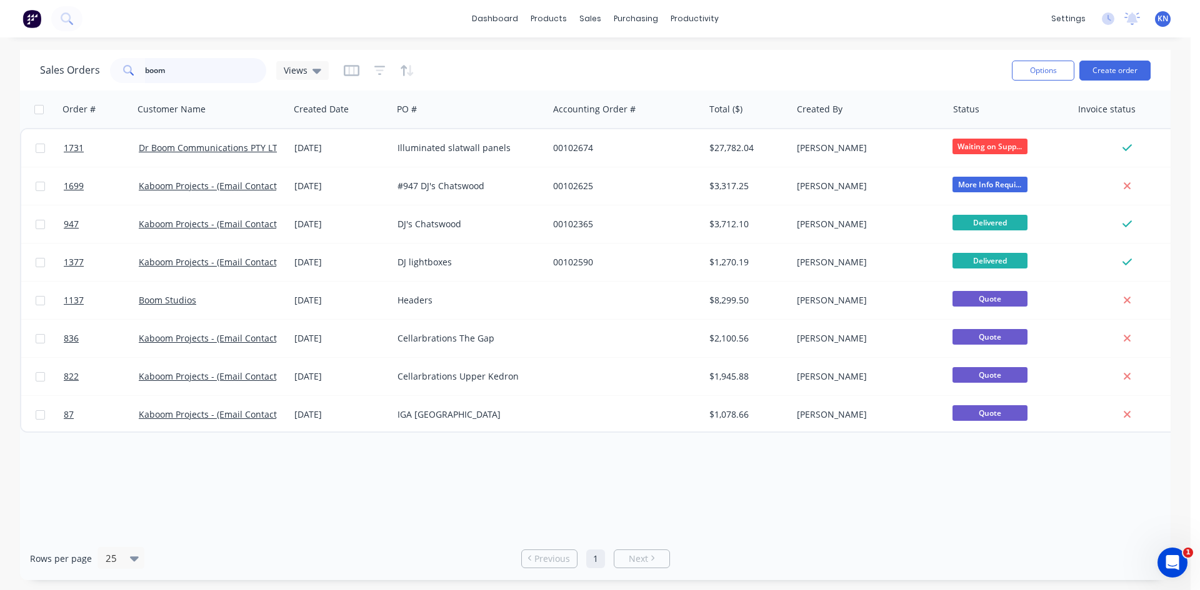
click at [201, 71] on input "boom" at bounding box center [206, 70] width 122 height 25
type input "b"
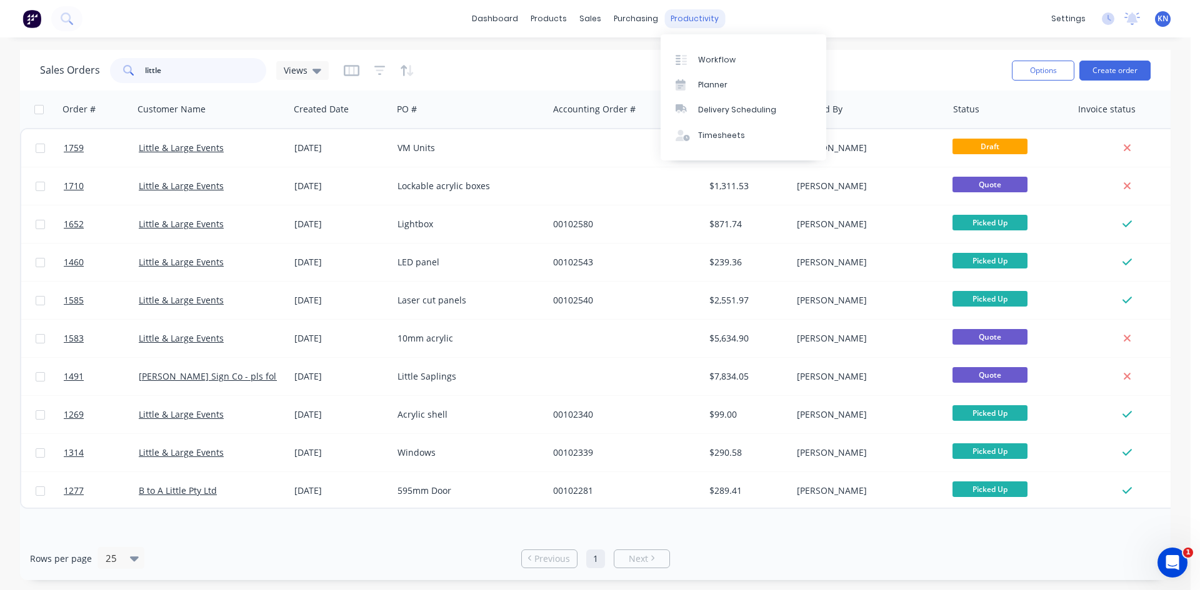
type input "little"
click at [689, 12] on div "productivity" at bounding box center [694, 18] width 61 height 19
click at [741, 59] on link "Workflow" at bounding box center [743, 59] width 166 height 25
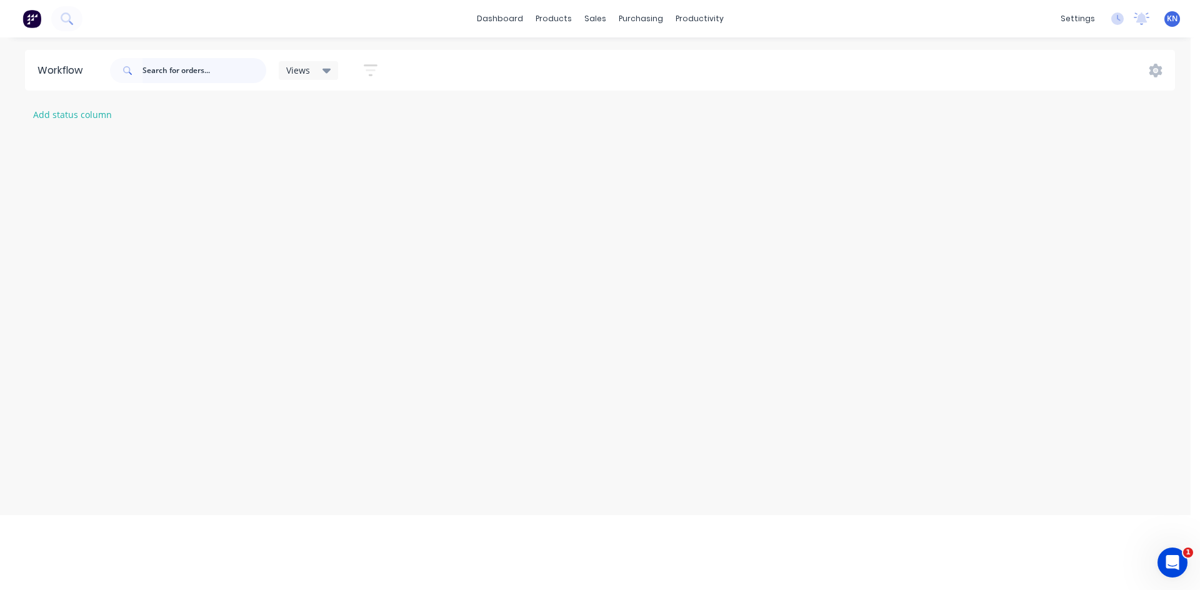
click at [194, 69] on input "text" at bounding box center [204, 70] width 124 height 25
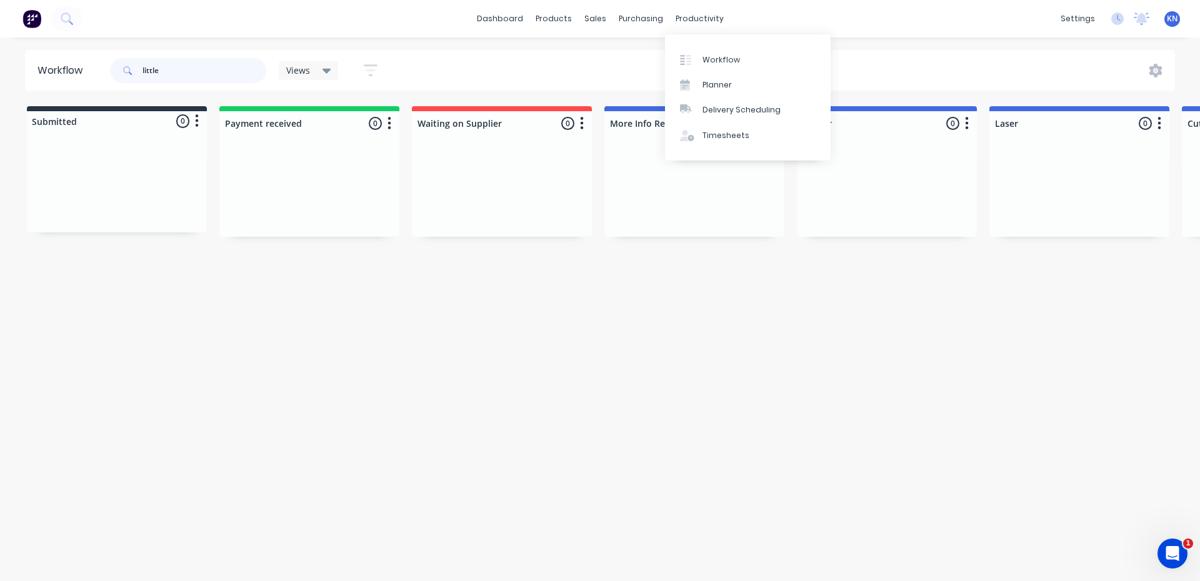
click at [233, 65] on input "little" at bounding box center [204, 70] width 124 height 25
type input "l"
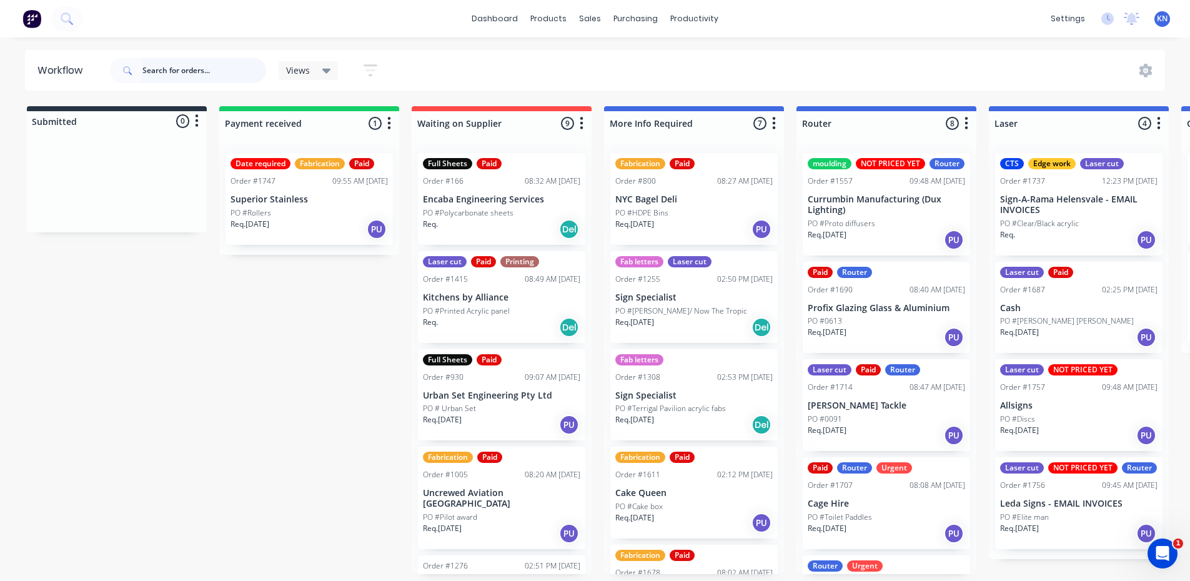
click at [161, 65] on input "text" at bounding box center [204, 70] width 124 height 25
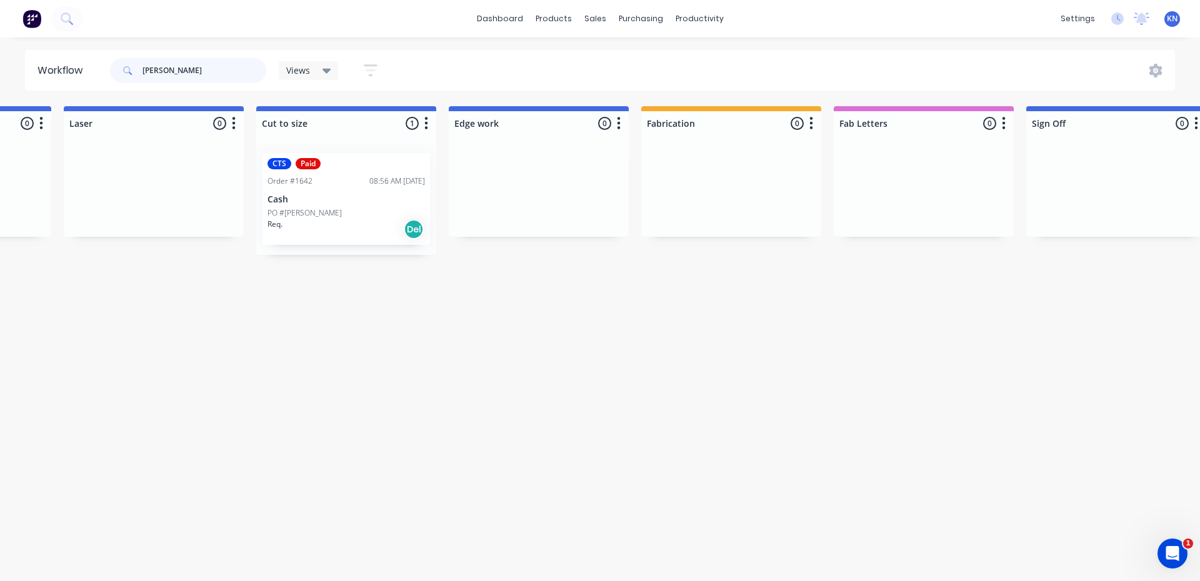
scroll to position [0, 930]
type input "brad"
click at [324, 193] on div "CTS Paid Order #1642 08:56 AM 02/10/25 Cash PO #Brad Wszola Req. Del" at bounding box center [341, 199] width 167 height 92
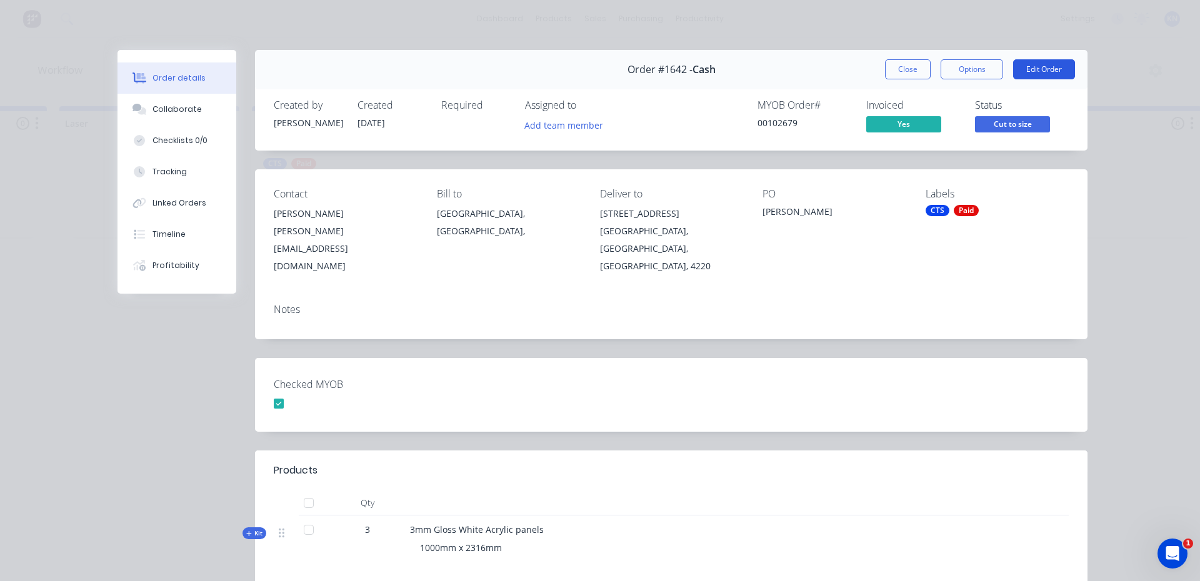
click at [1038, 67] on button "Edit Order" at bounding box center [1044, 69] width 62 height 20
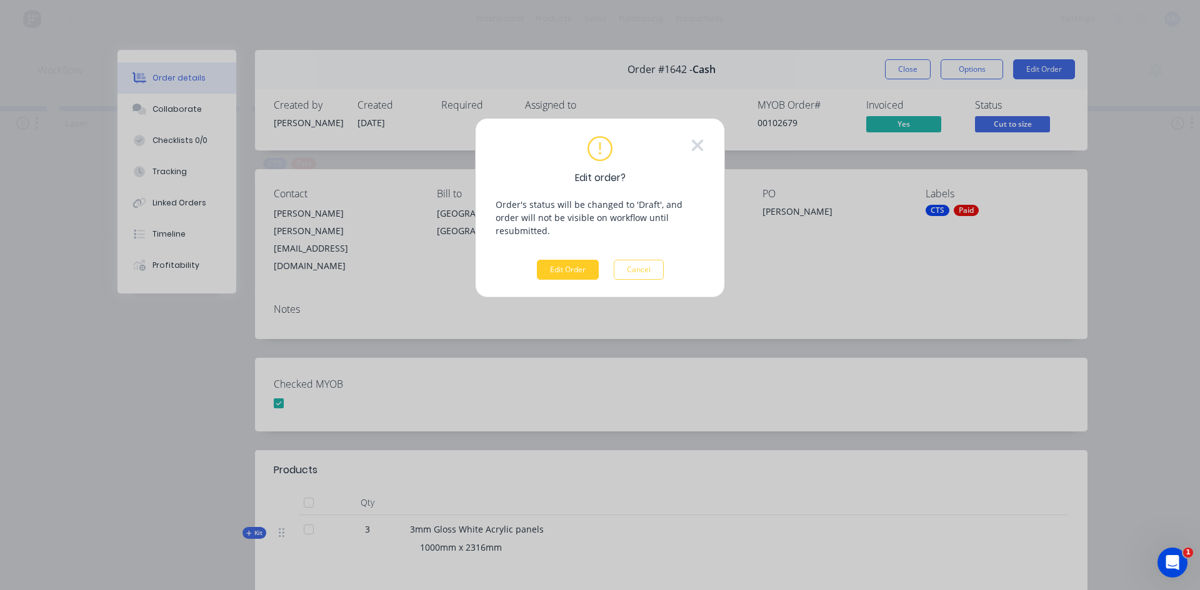
click at [550, 260] on button "Edit Order" at bounding box center [568, 270] width 62 height 20
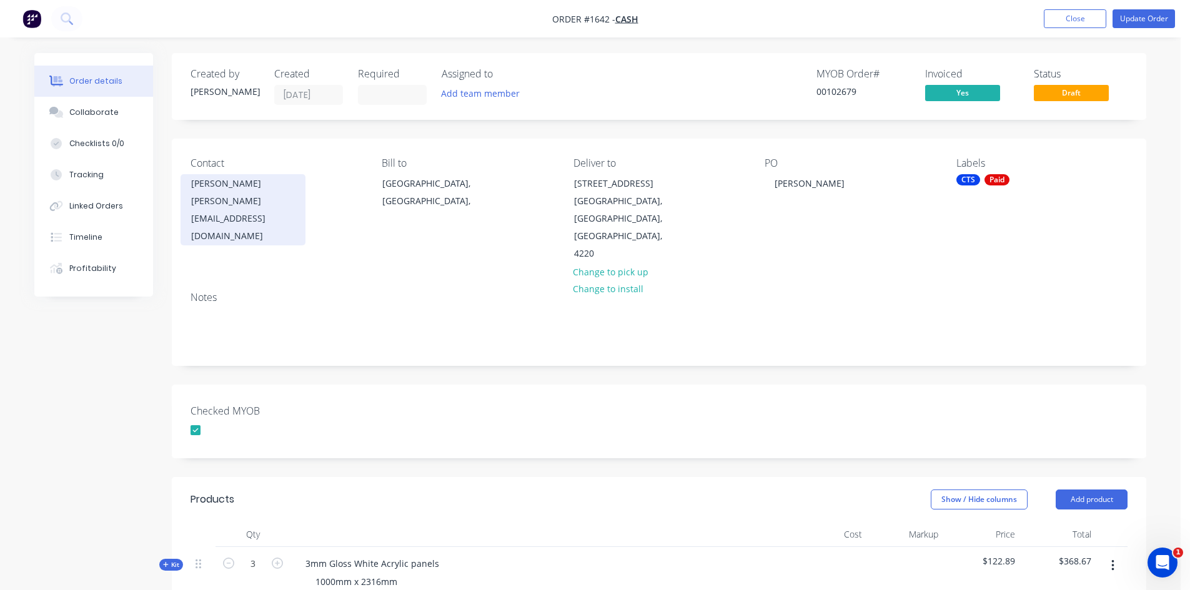
click at [244, 197] on div "wszola@hotmail.com" at bounding box center [243, 218] width 104 height 52
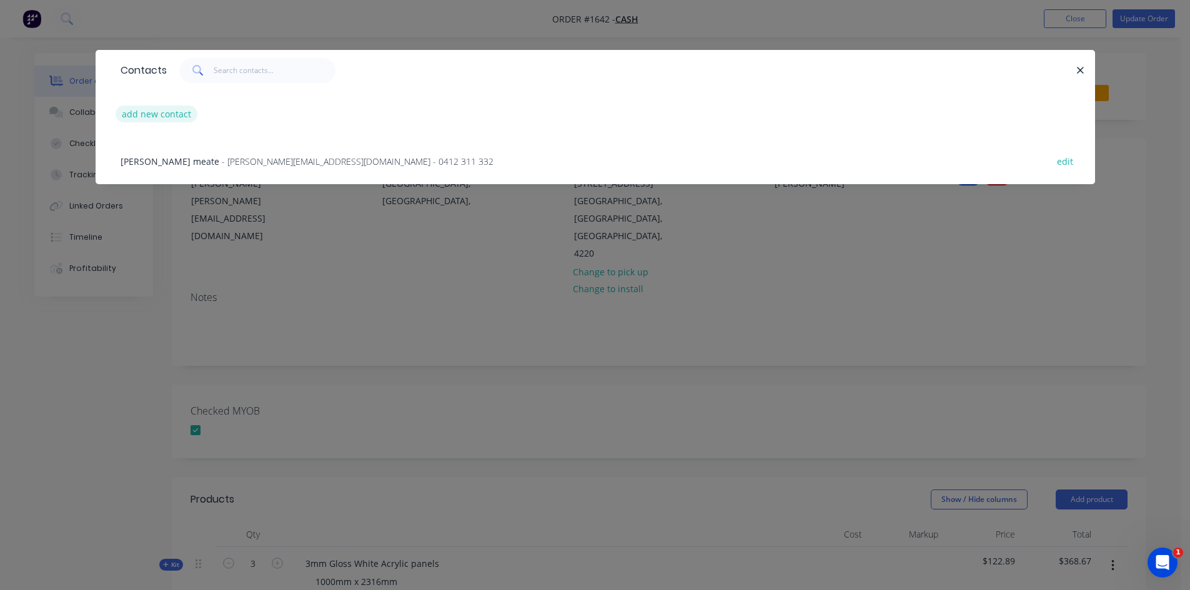
click at [164, 111] on button "add new contact" at bounding box center [157, 114] width 82 height 17
select select "AU"
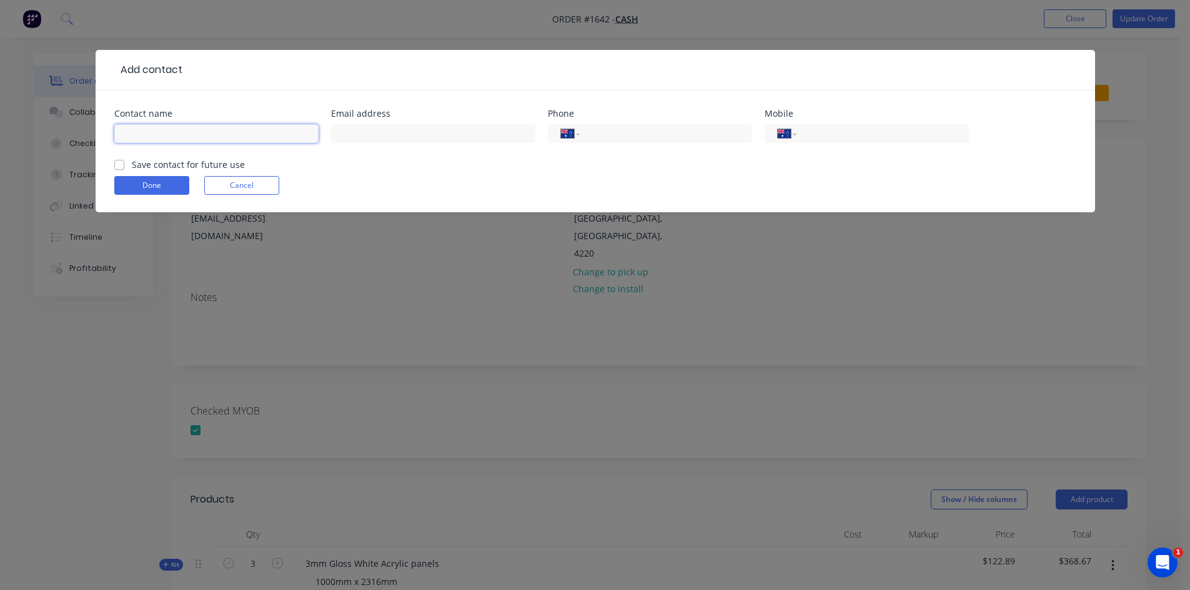
click at [166, 133] on input "text" at bounding box center [216, 133] width 204 height 19
type input "[PERSON_NAME]"
type input "[PERSON_NAME][EMAIL_ADDRESS][DOMAIN_NAME]"
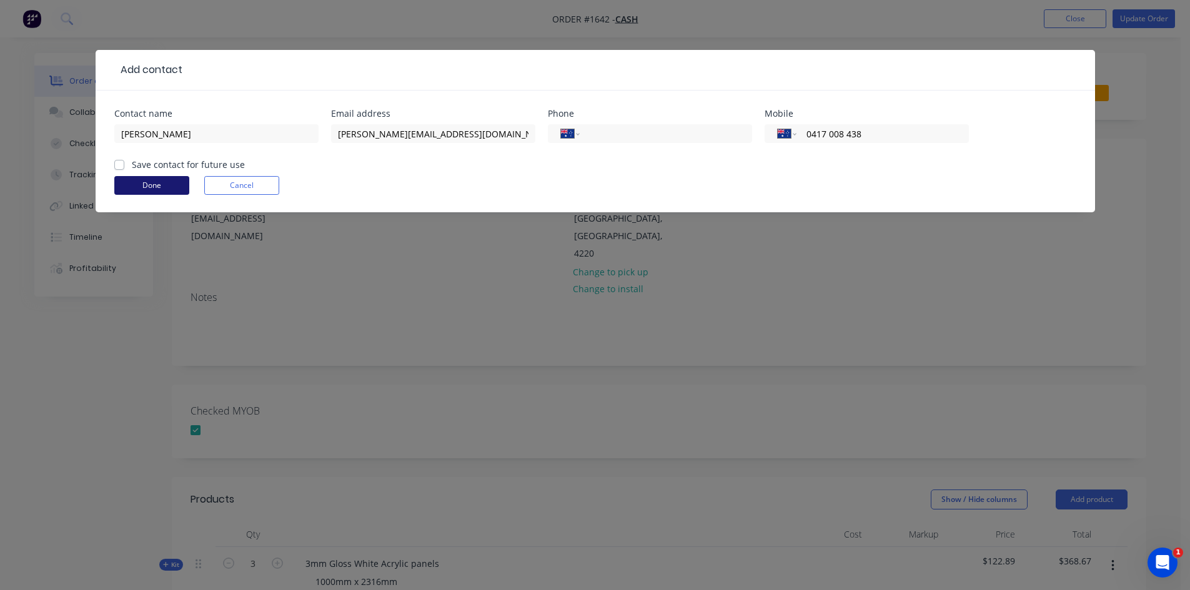
type input "0417 008 438"
click at [164, 182] on button "Done" at bounding box center [151, 185] width 75 height 19
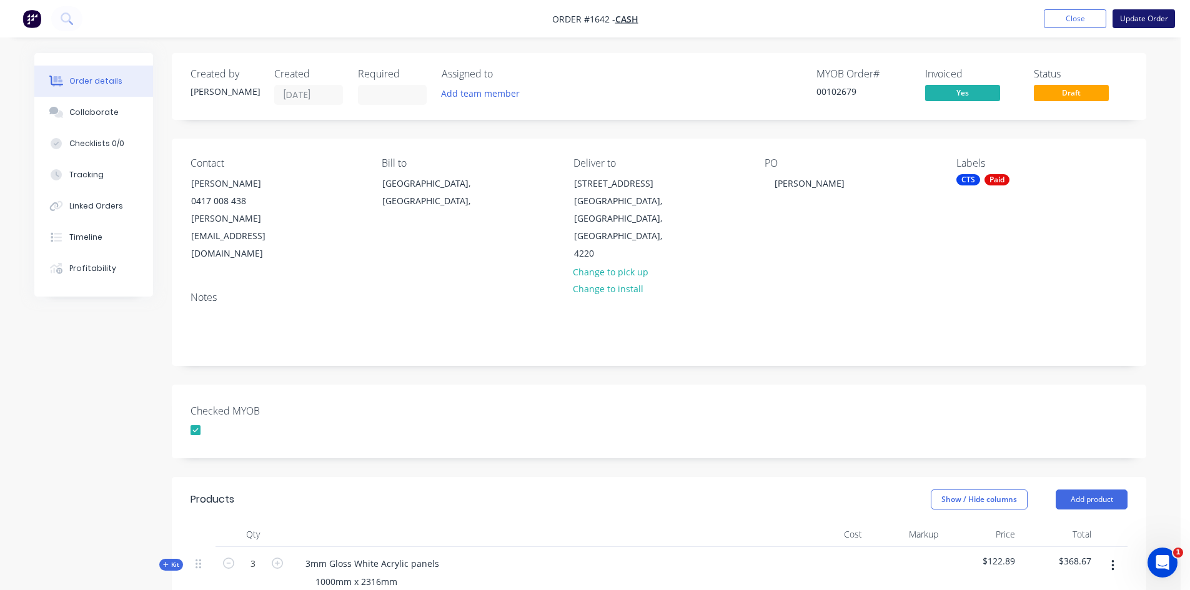
click at [1148, 18] on button "Update Order" at bounding box center [1144, 18] width 62 height 19
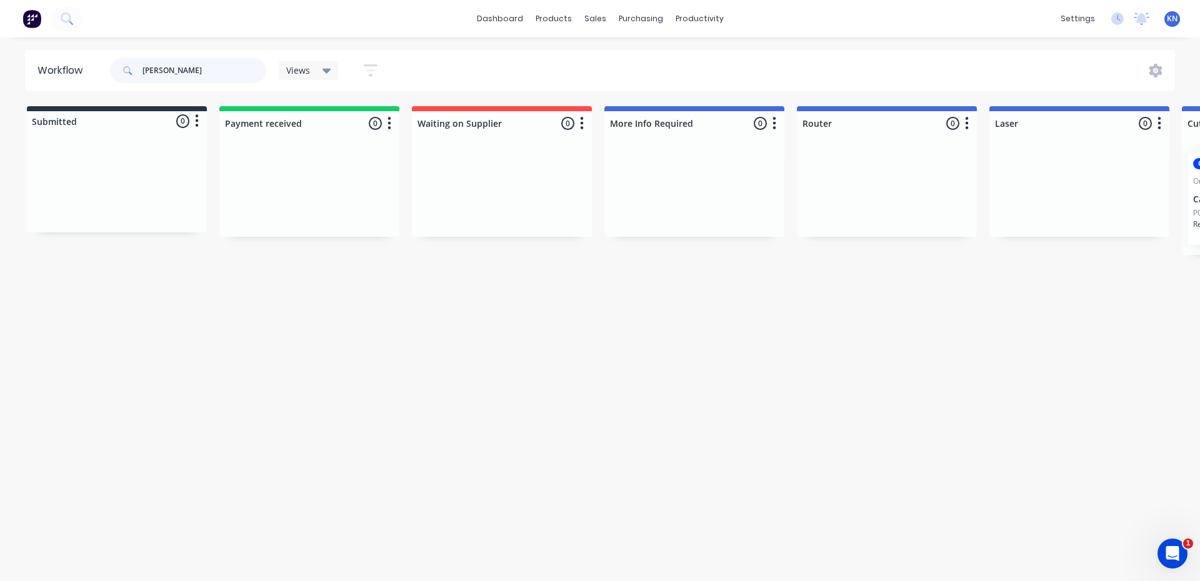
click at [189, 66] on input "brad" at bounding box center [204, 70] width 124 height 25
type input "b"
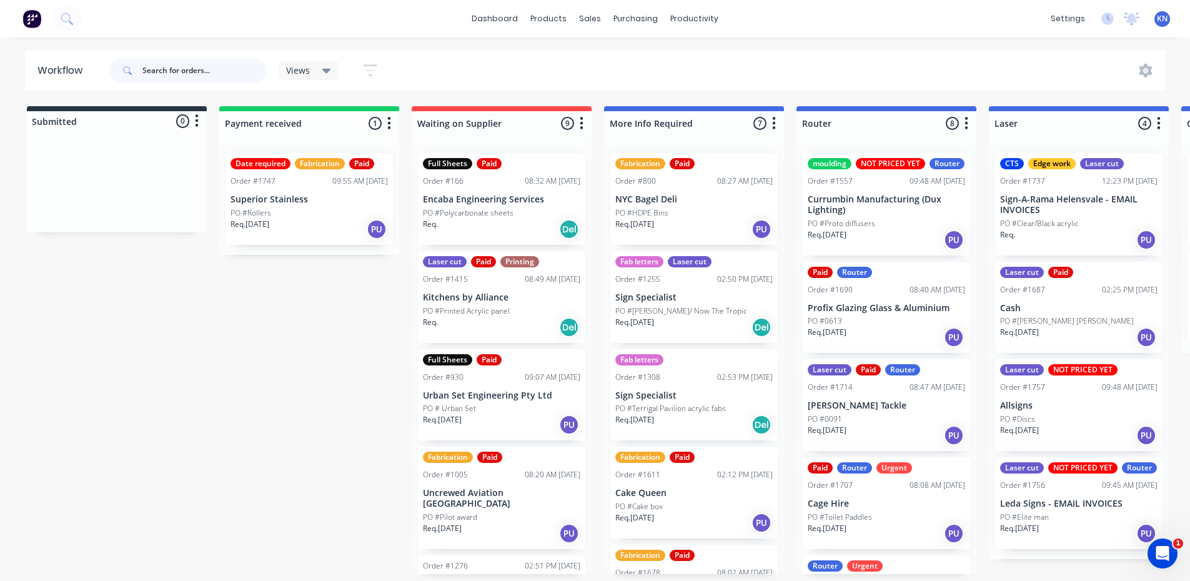
click at [196, 68] on input "text" at bounding box center [204, 70] width 124 height 25
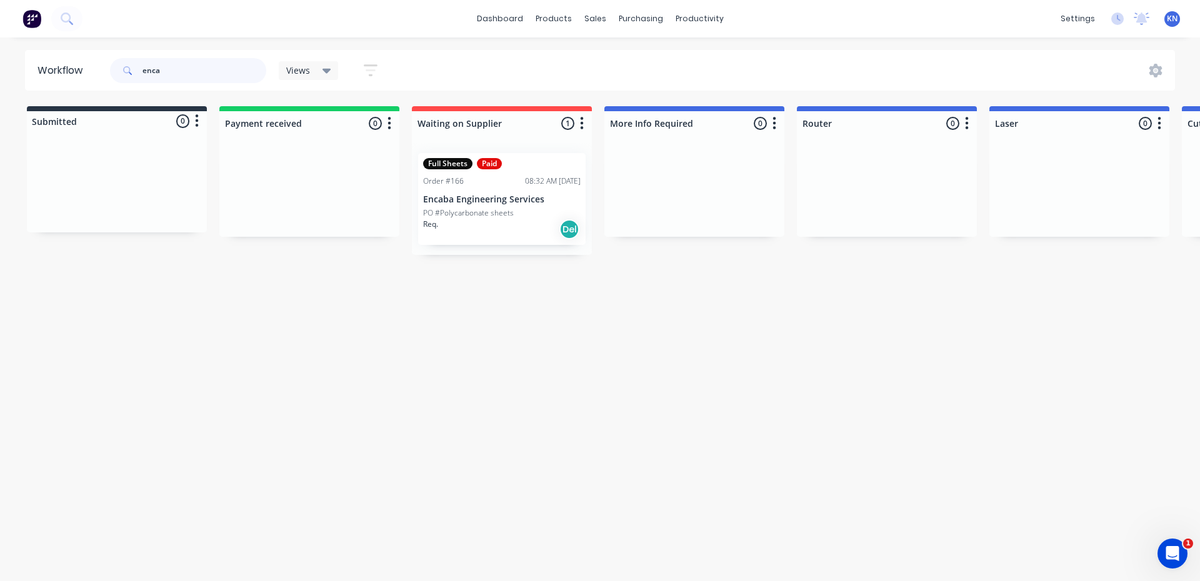
type input "enca"
click at [520, 202] on p "Encaba Engineering Services" at bounding box center [501, 199] width 157 height 11
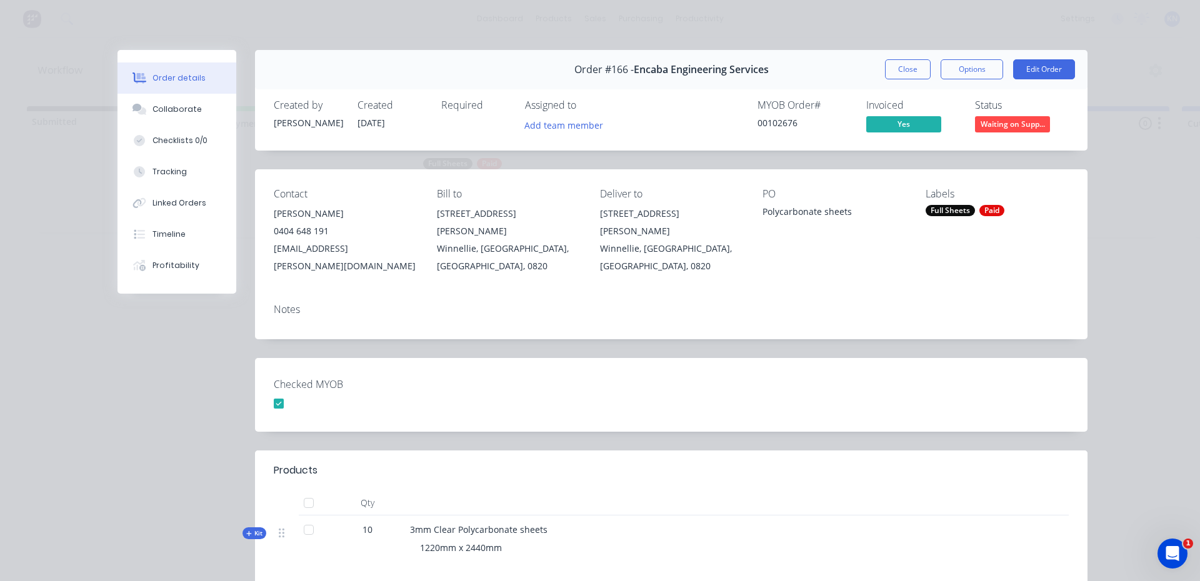
click at [251, 527] on button "Kit" at bounding box center [254, 533] width 24 height 12
click at [249, 529] on span "Kit" at bounding box center [254, 533] width 16 height 9
click at [910, 65] on button "Close" at bounding box center [908, 69] width 46 height 20
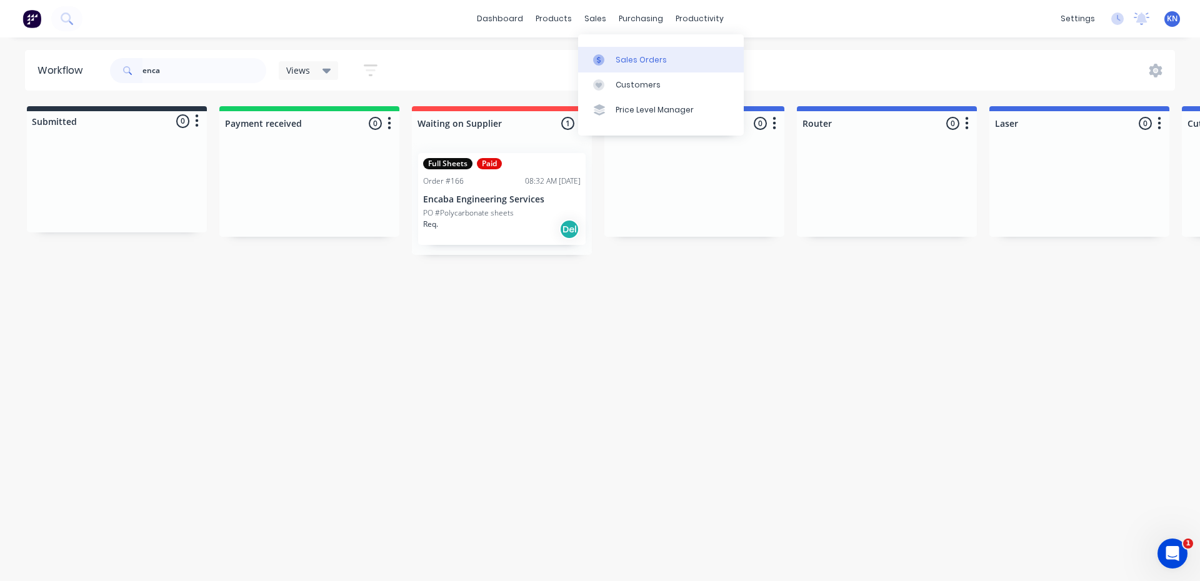
click at [621, 59] on div "Sales Orders" at bounding box center [640, 59] width 51 height 11
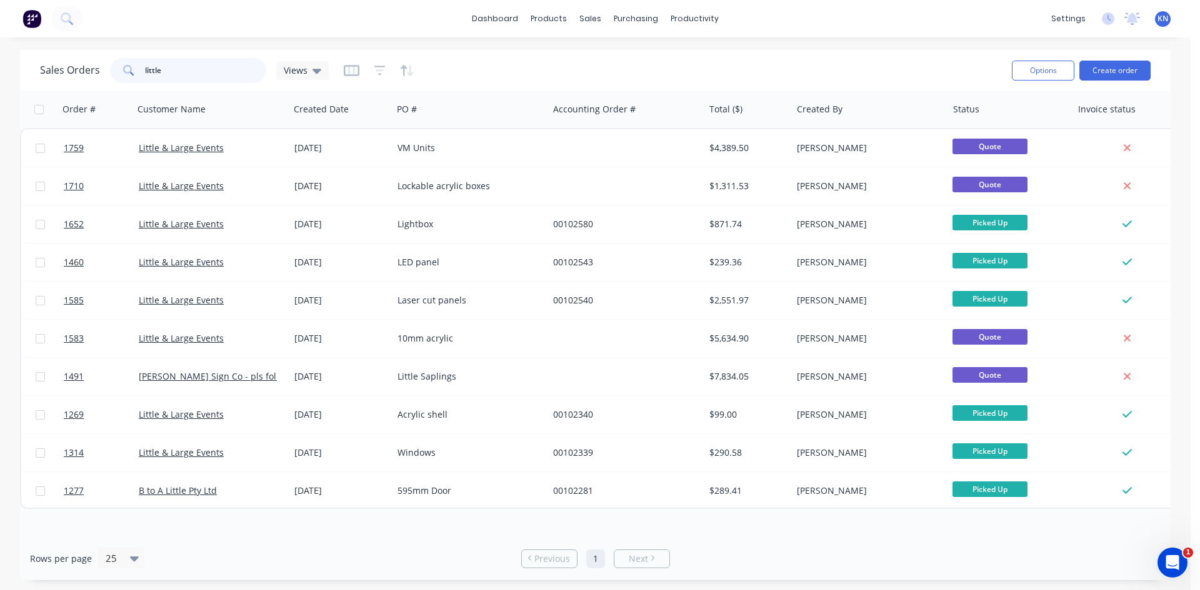
click at [201, 74] on input "little" at bounding box center [206, 70] width 122 height 25
type input "l"
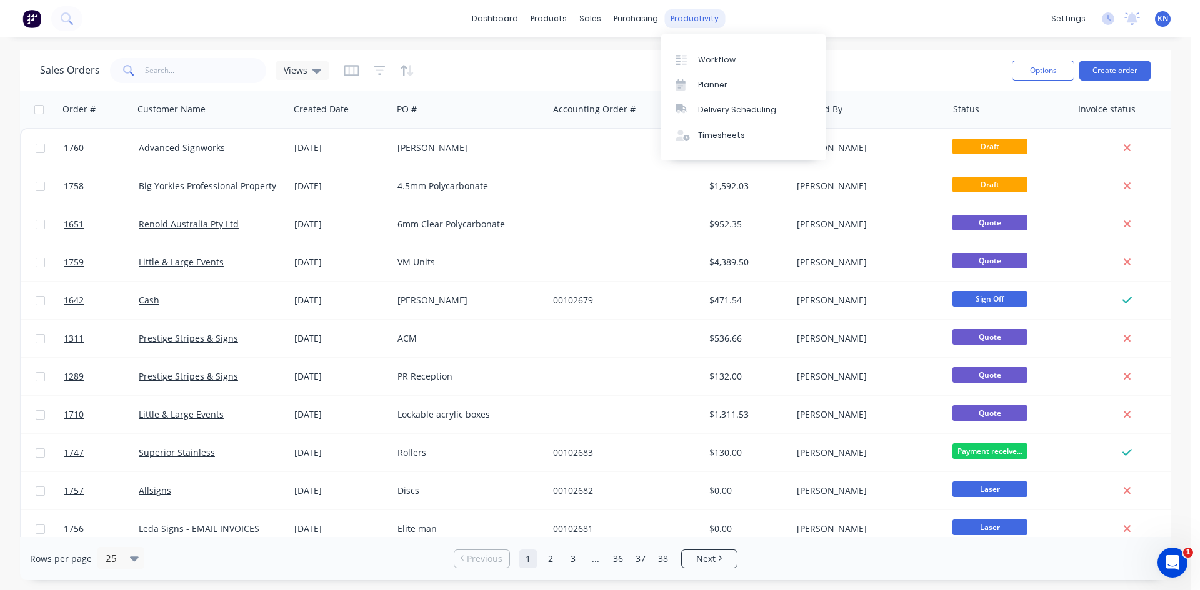
click at [707, 19] on div "productivity" at bounding box center [694, 18] width 61 height 19
click at [713, 56] on div "Workflow" at bounding box center [716, 59] width 37 height 11
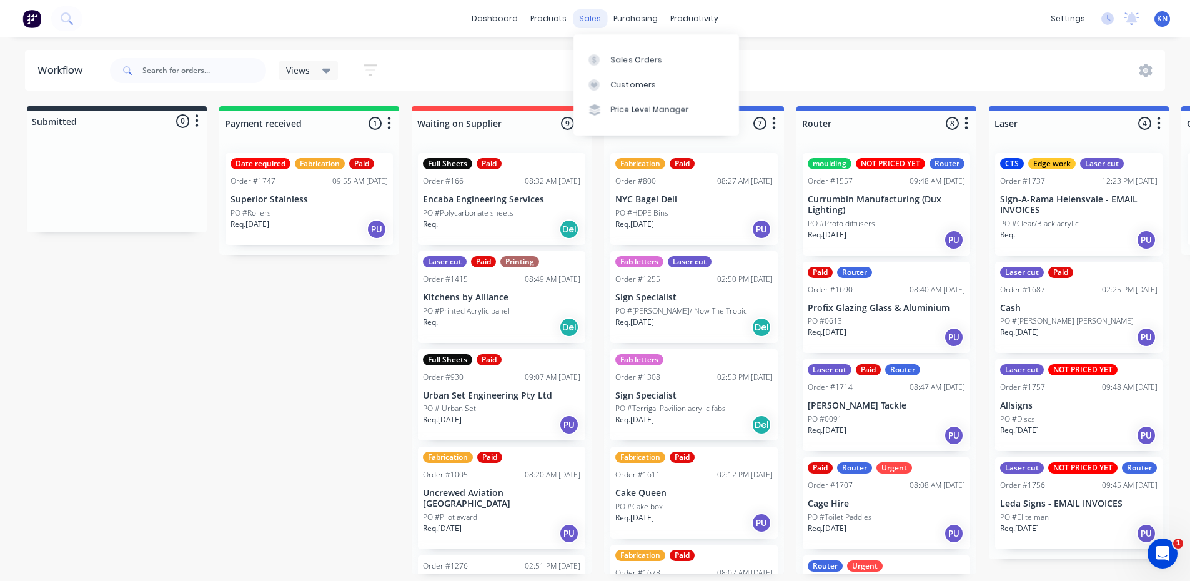
click at [592, 18] on div "sales" at bounding box center [590, 18] width 34 height 19
click at [617, 59] on div "Sales Orders" at bounding box center [636, 59] width 51 height 11
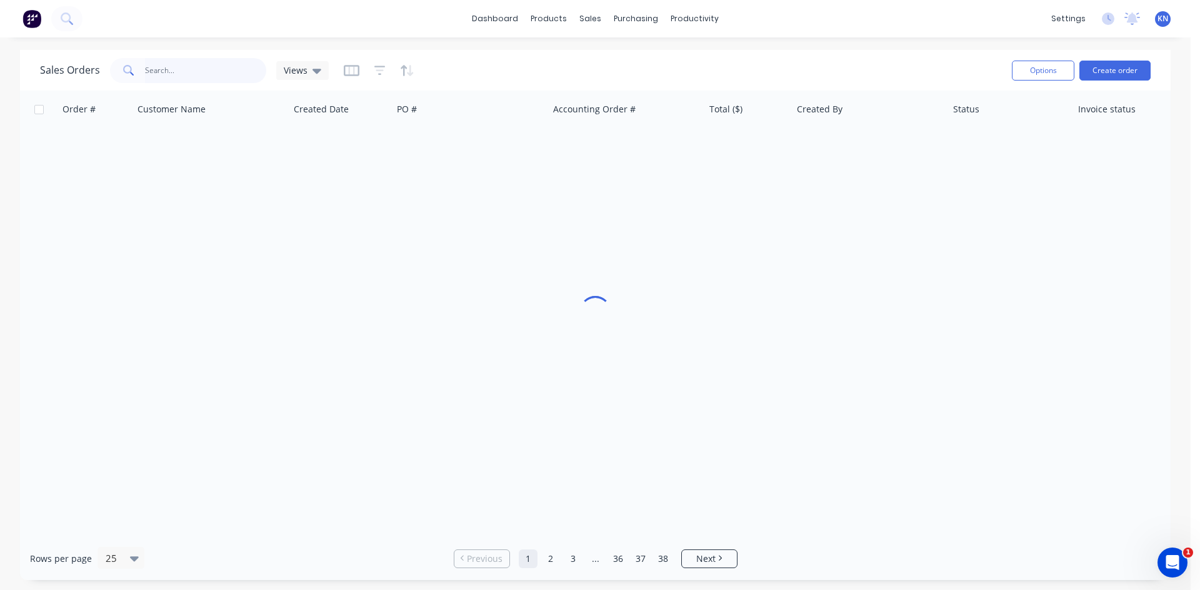
click at [179, 72] on input "text" at bounding box center [206, 70] width 122 height 25
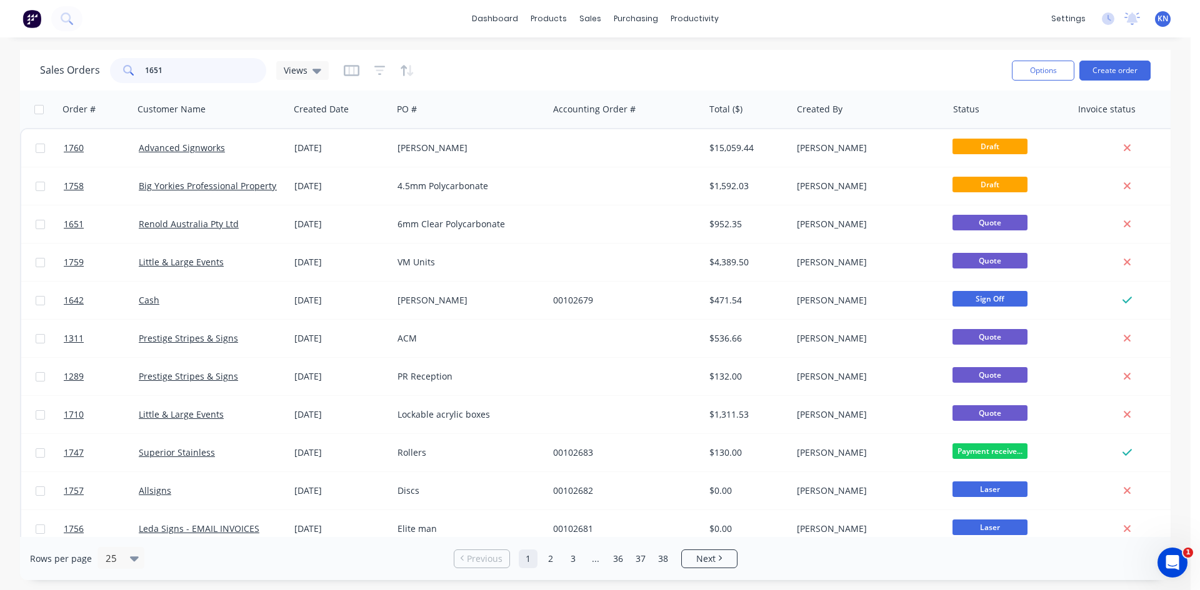
type input "1651"
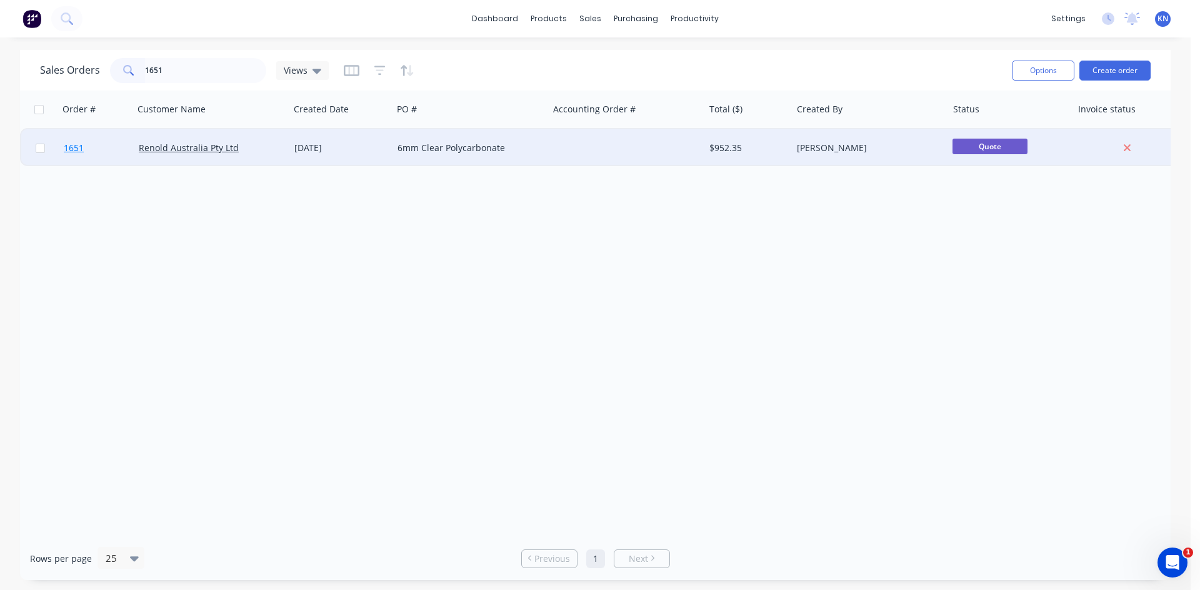
click at [104, 145] on link "1651" at bounding box center [101, 147] width 75 height 37
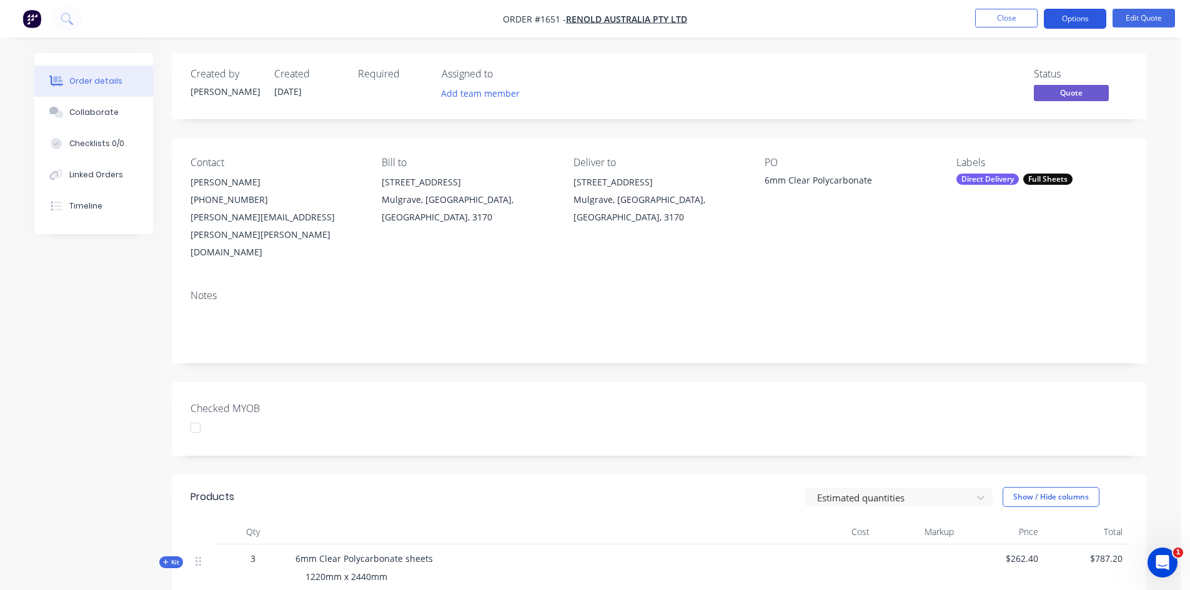
click at [1085, 17] on button "Options" at bounding box center [1075, 19] width 62 height 20
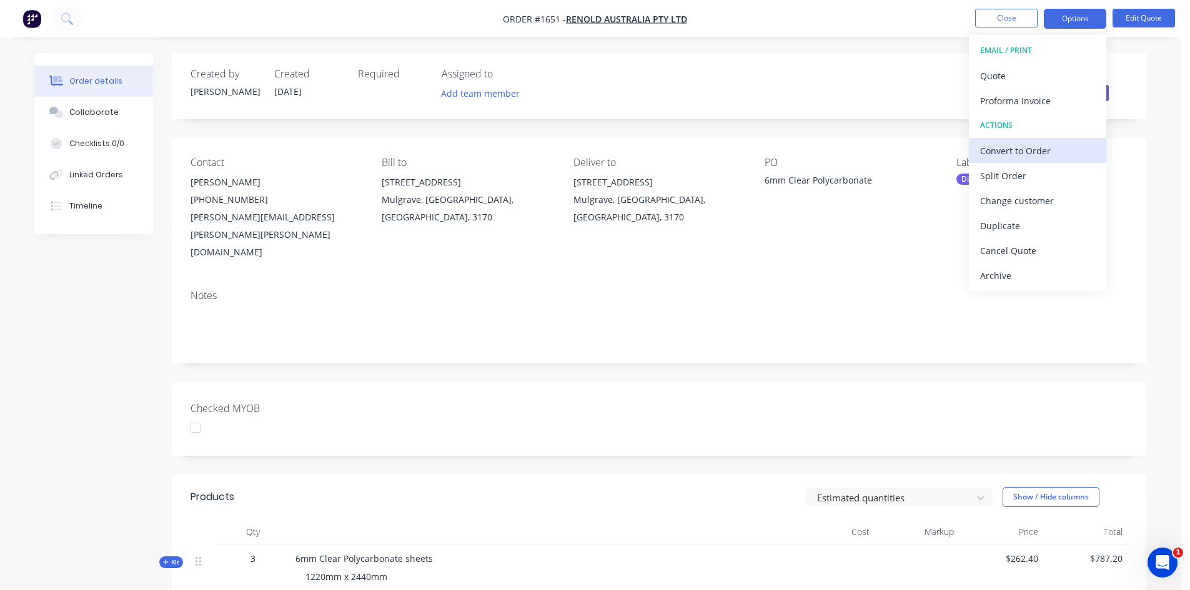
click at [1027, 149] on div "Convert to Order" at bounding box center [1037, 151] width 115 height 18
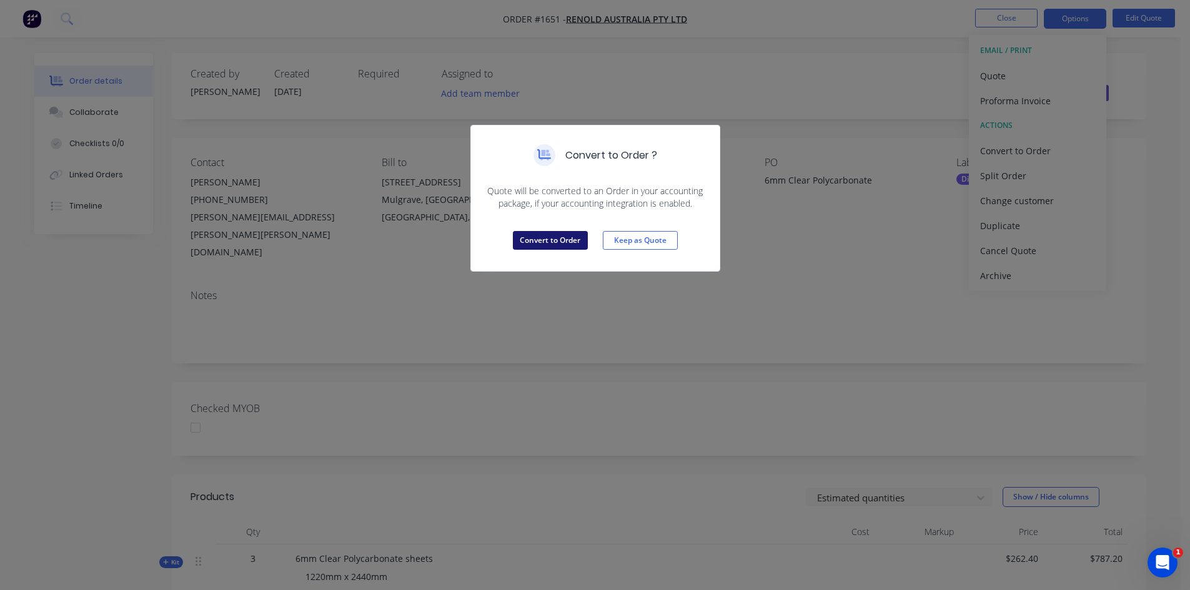
click at [535, 238] on button "Convert to Order" at bounding box center [550, 240] width 75 height 19
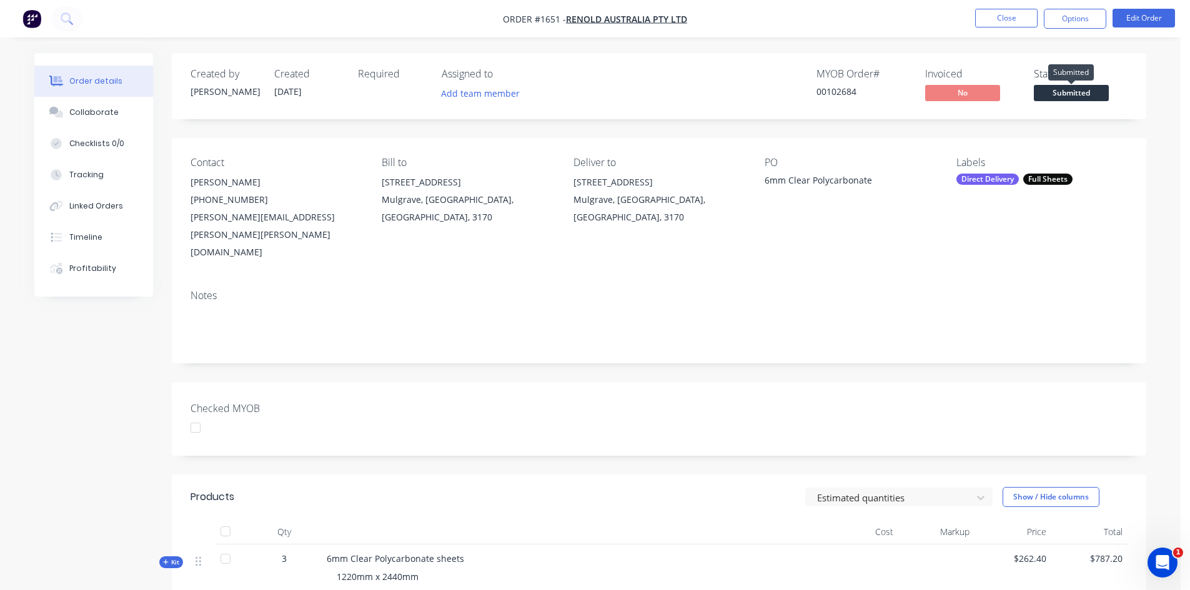
click at [1089, 90] on span "Submitted" at bounding box center [1071, 93] width 75 height 16
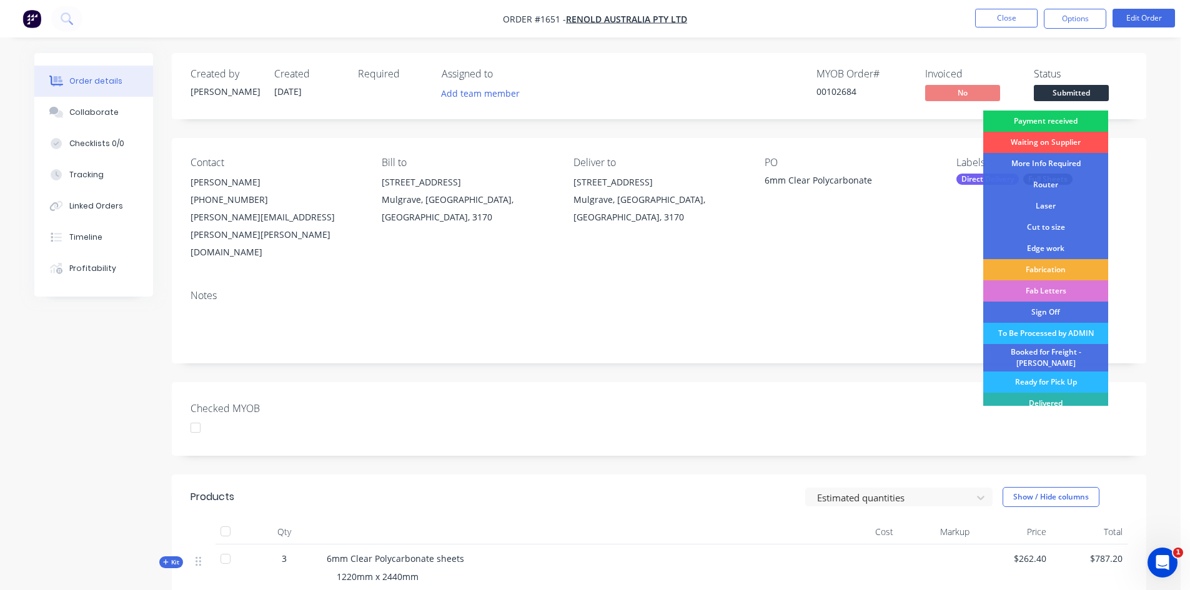
click at [1075, 120] on div "Payment received" at bounding box center [1045, 121] width 125 height 21
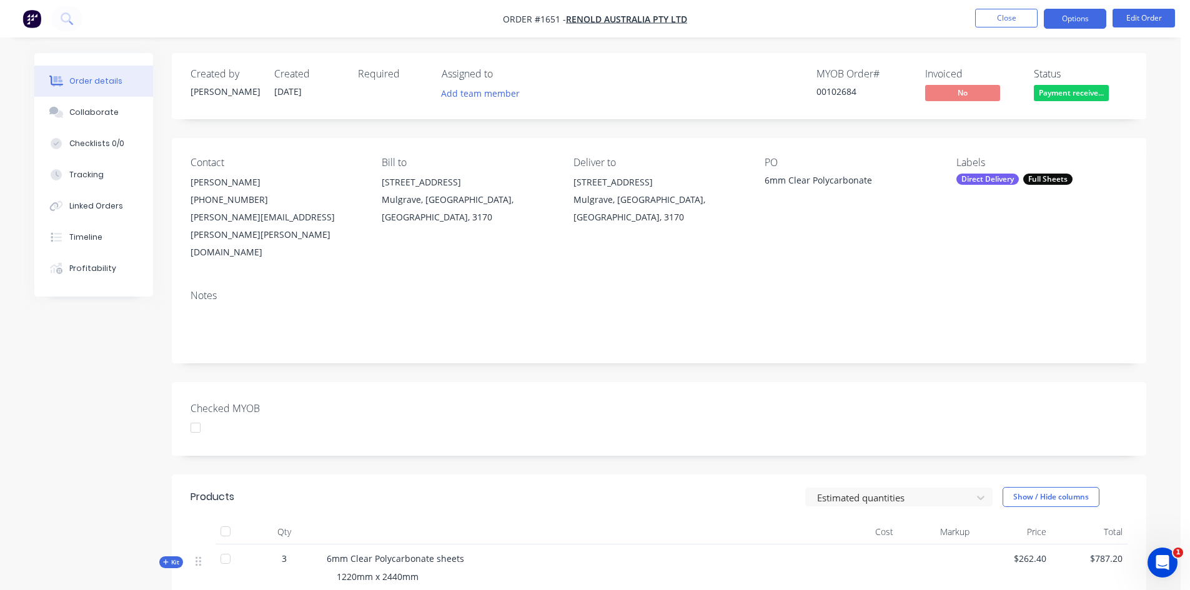
click at [1078, 22] on button "Options" at bounding box center [1075, 19] width 62 height 20
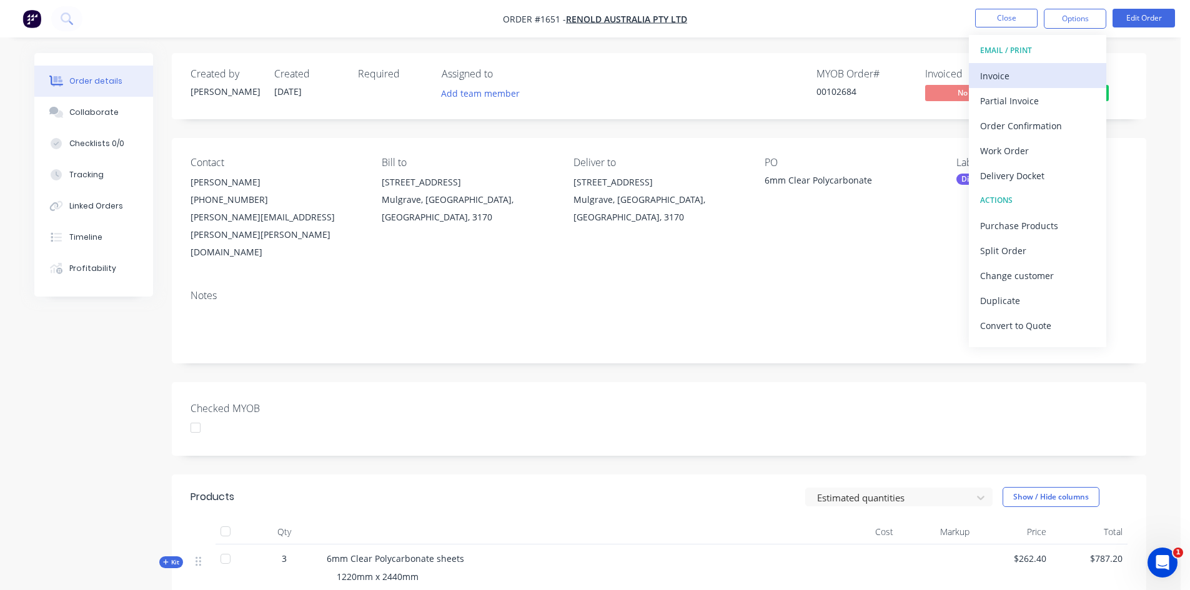
click at [1007, 78] on div "Invoice" at bounding box center [1037, 76] width 115 height 18
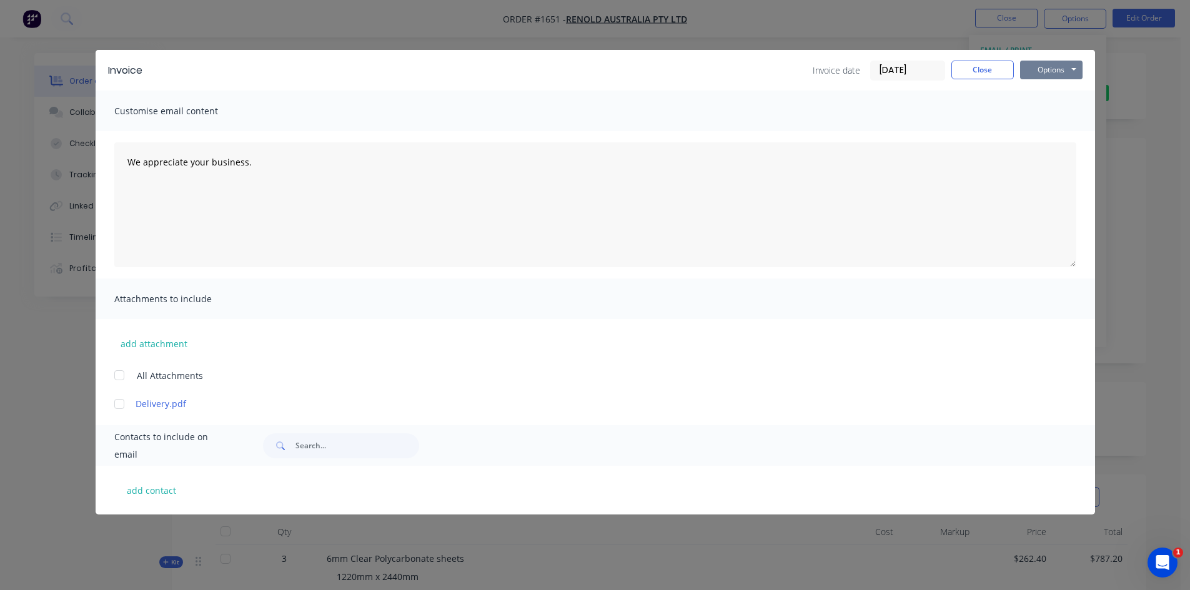
click at [1045, 71] on button "Options" at bounding box center [1051, 70] width 62 height 19
click at [1045, 112] on button "Print" at bounding box center [1060, 112] width 80 height 21
click at [993, 69] on button "Close" at bounding box center [983, 70] width 62 height 19
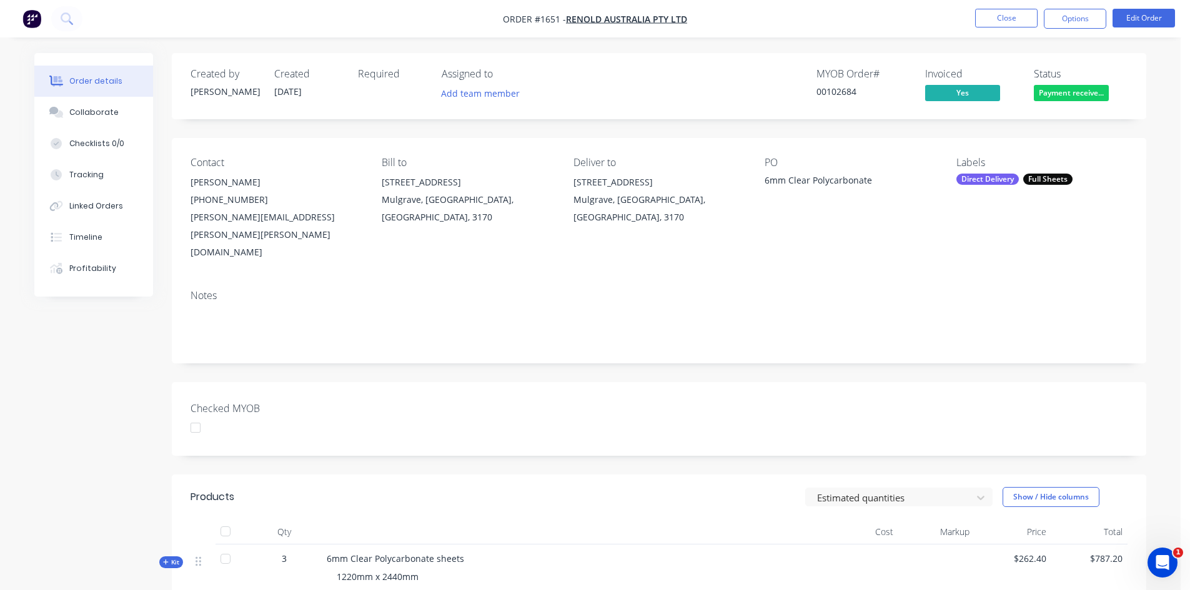
click at [1015, 179] on div "Direct Delivery" at bounding box center [988, 179] width 62 height 11
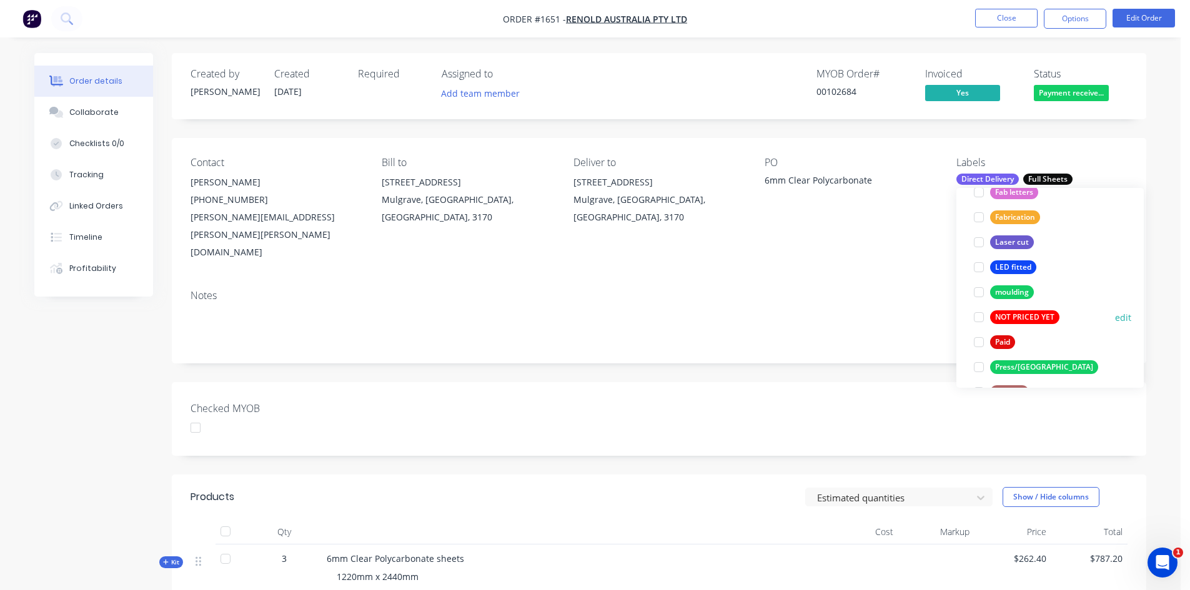
scroll to position [375, 0]
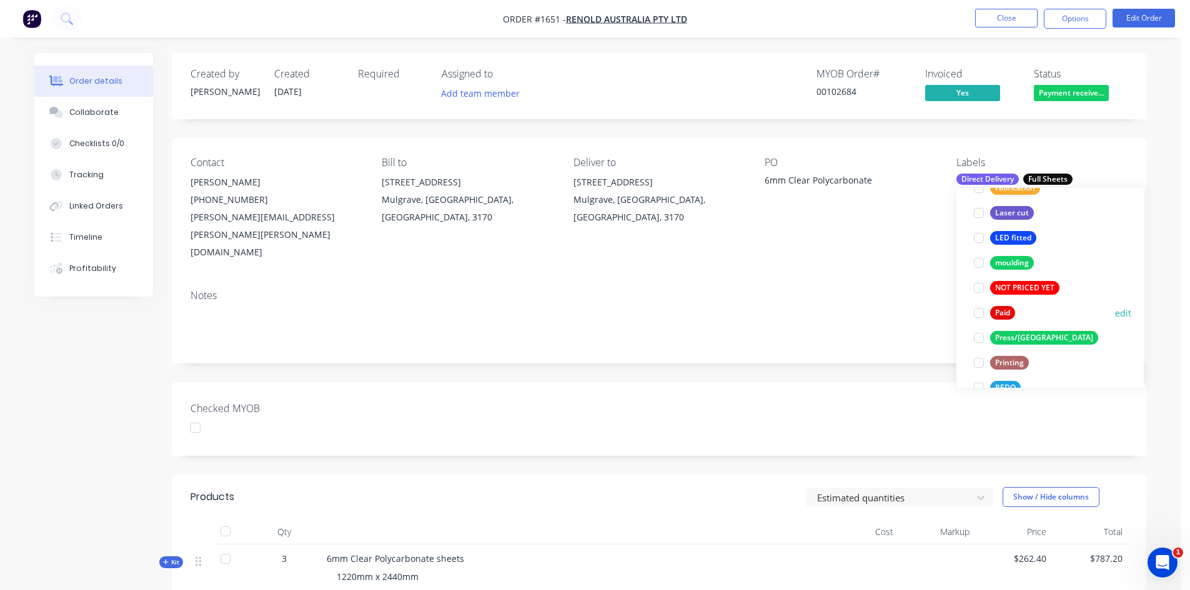
click at [979, 313] on div at bounding box center [979, 313] width 25 height 25
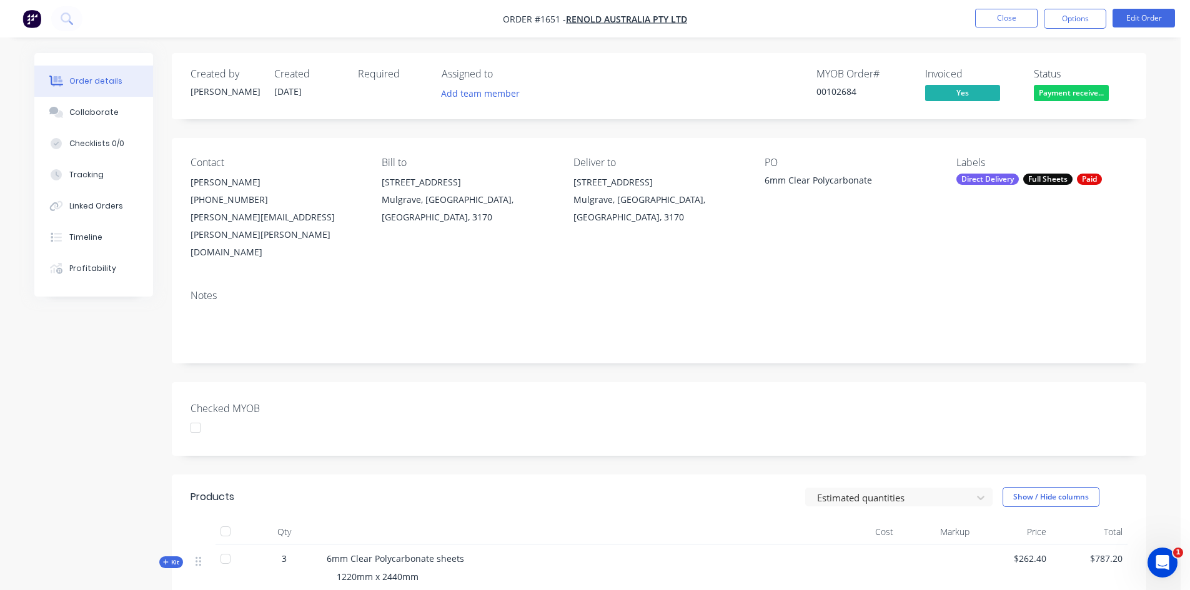
click at [872, 314] on div "Notes" at bounding box center [659, 322] width 975 height 84
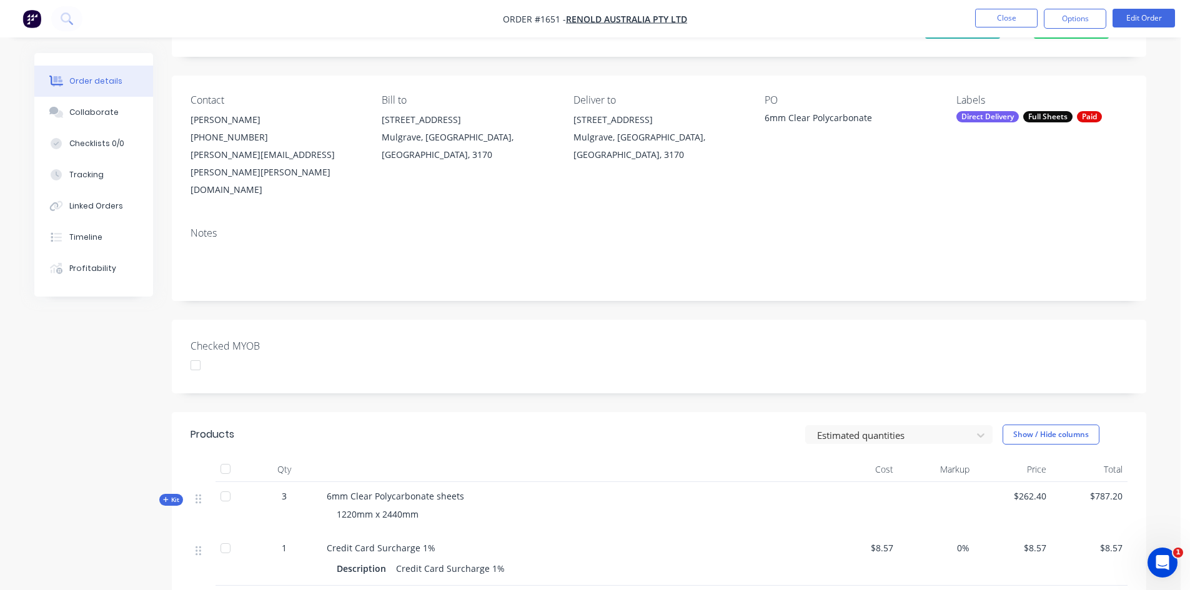
click at [196, 353] on div at bounding box center [195, 365] width 25 height 25
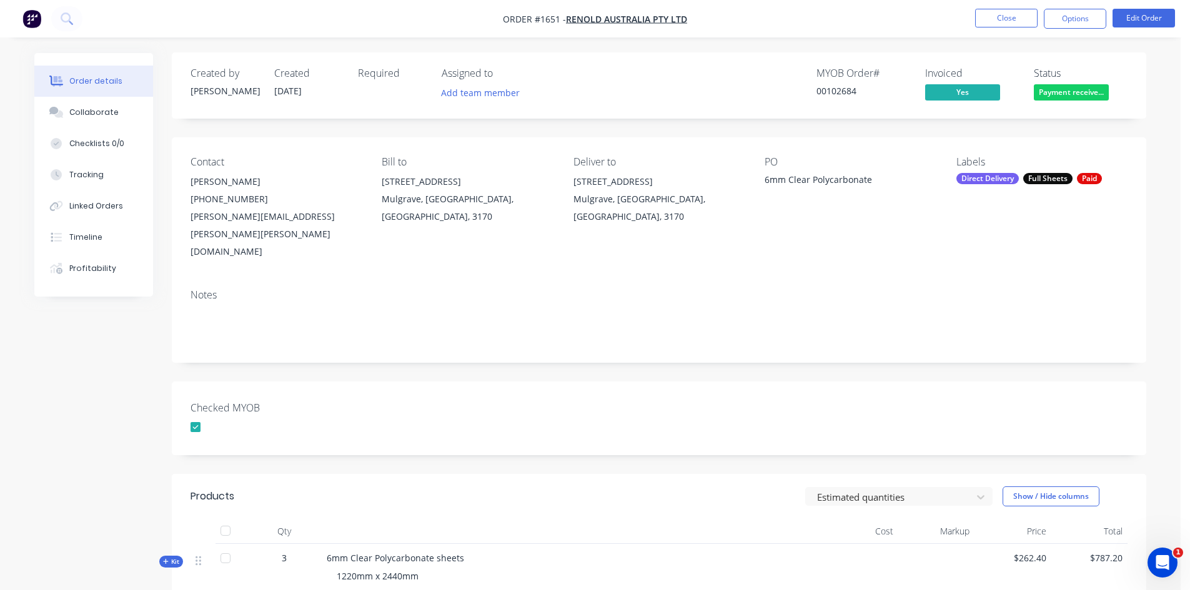
scroll to position [0, 0]
click at [1077, 94] on span "Payment receive..." at bounding box center [1071, 93] width 75 height 16
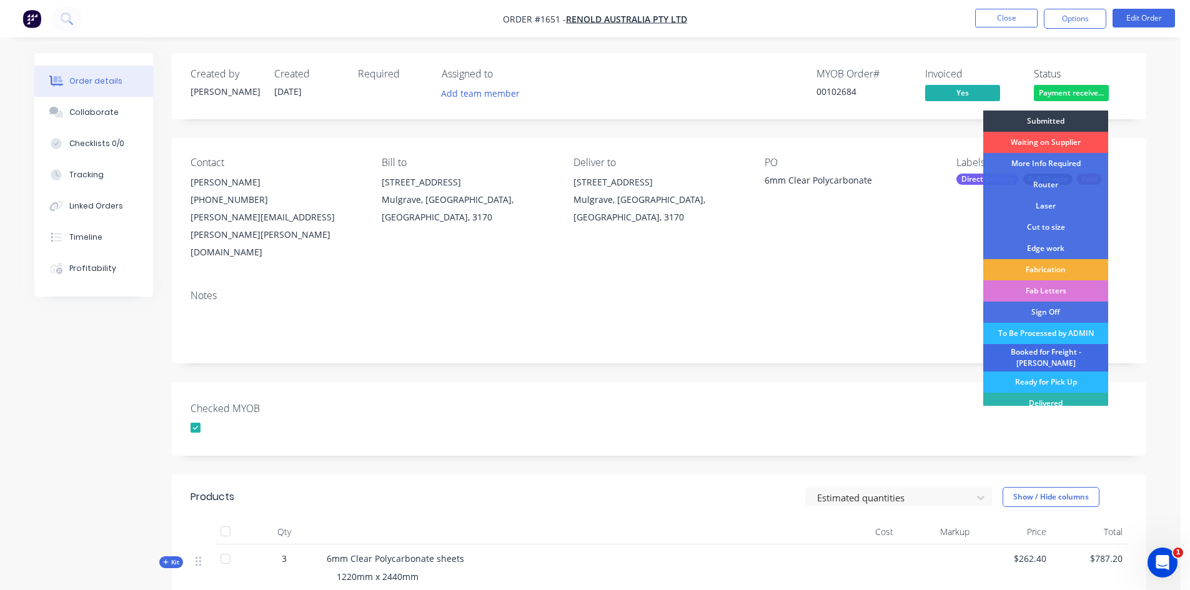
click at [1043, 355] on div "Booked for Freight - [PERSON_NAME]" at bounding box center [1045, 357] width 125 height 27
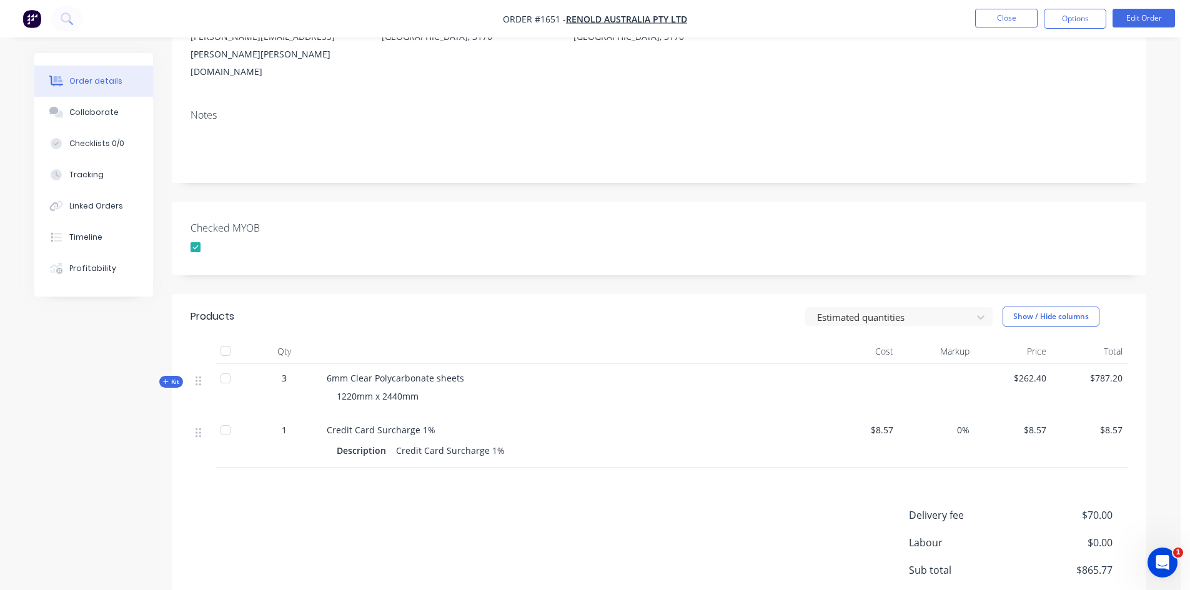
scroll to position [187, 0]
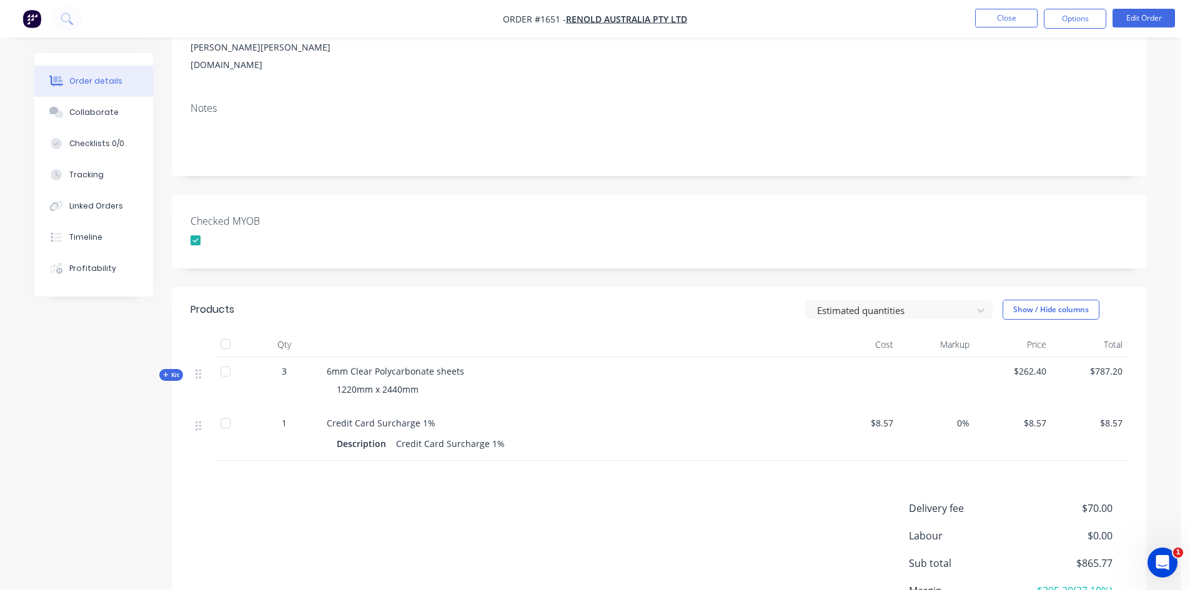
click at [172, 371] on span "Kit" at bounding box center [171, 375] width 16 height 9
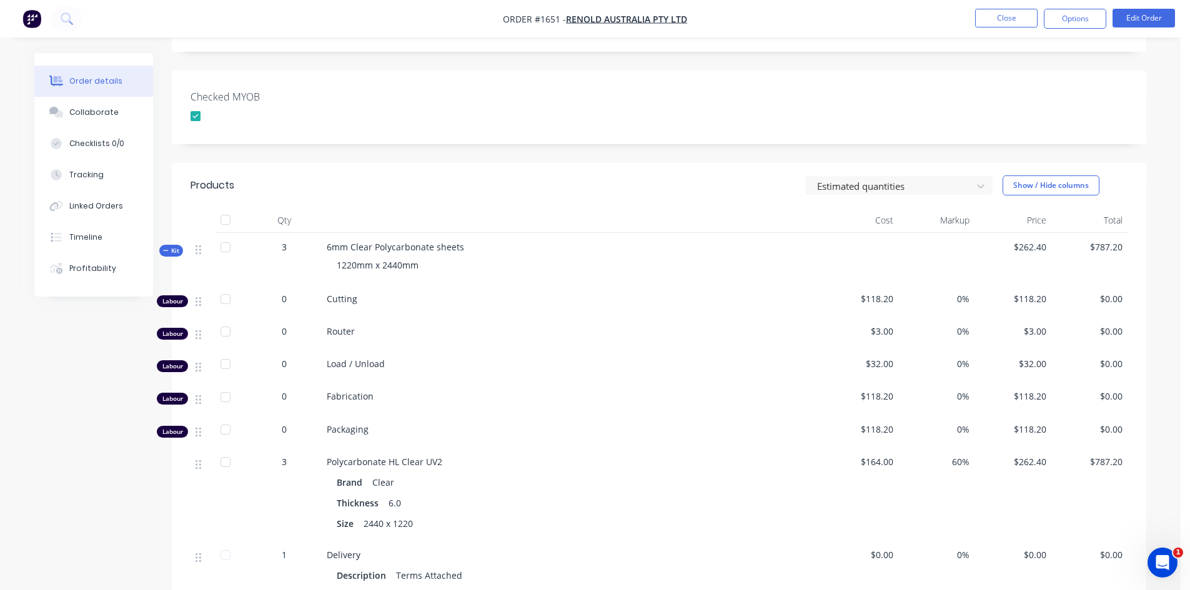
scroll to position [312, 0]
click at [169, 246] on span "Kit" at bounding box center [171, 250] width 16 height 9
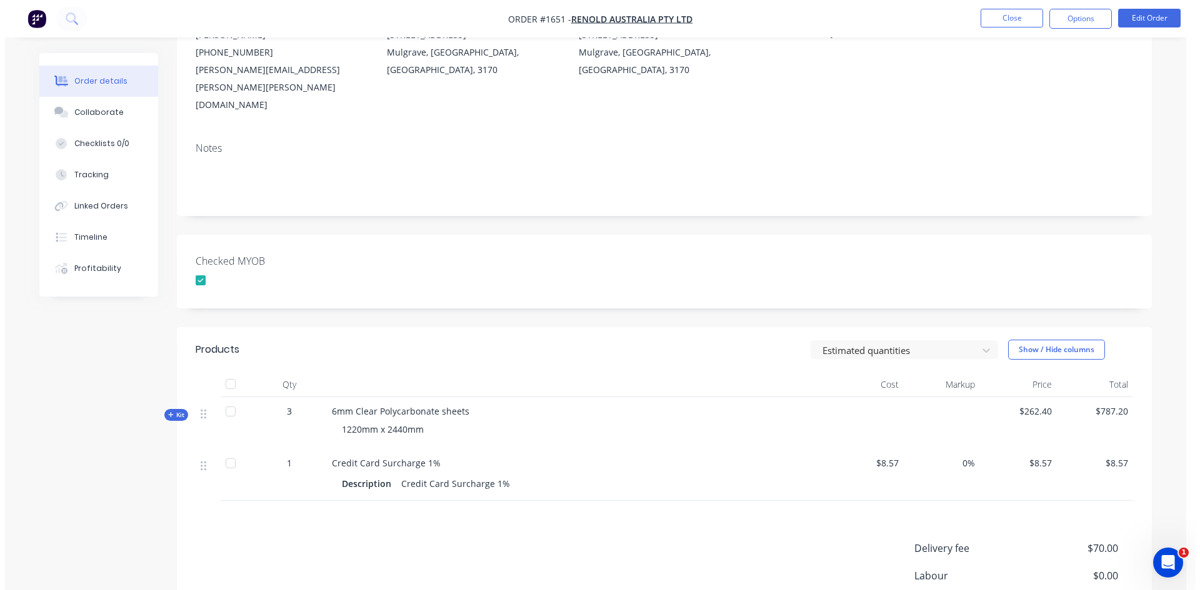
scroll to position [0, 0]
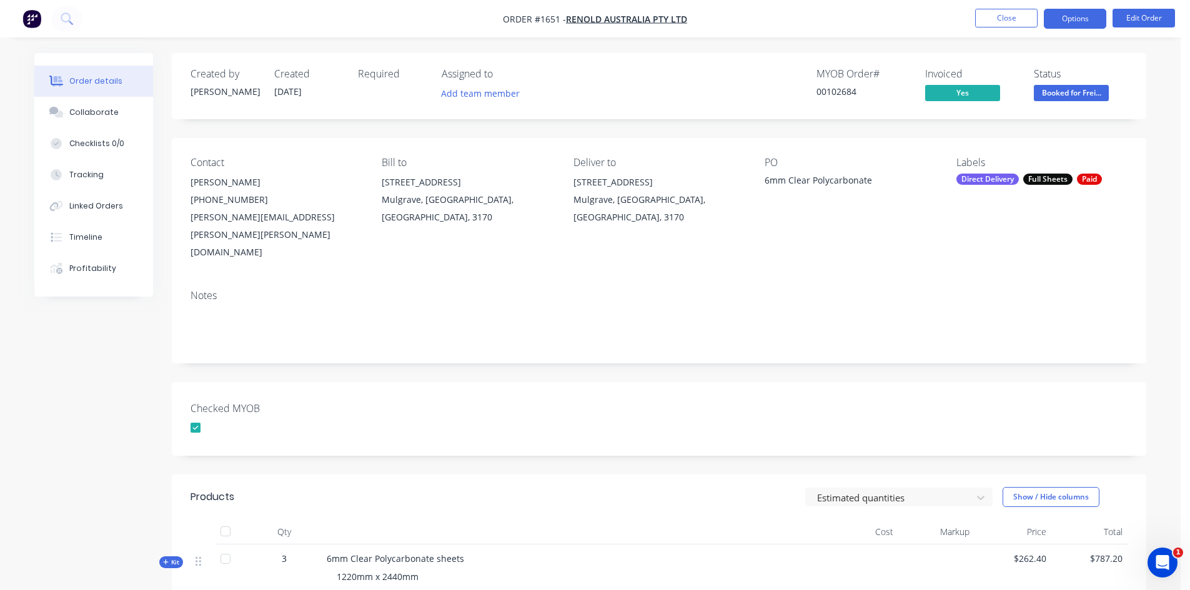
click at [1071, 17] on button "Options" at bounding box center [1075, 19] width 62 height 20
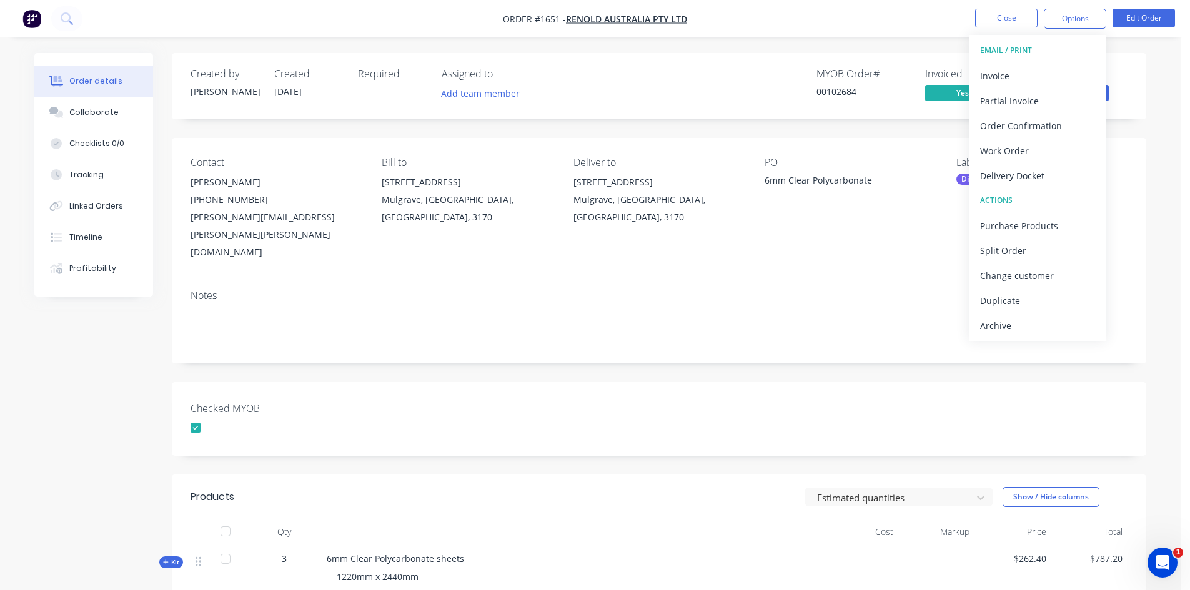
click at [1024, 176] on div "Delivery Docket" at bounding box center [1037, 176] width 115 height 18
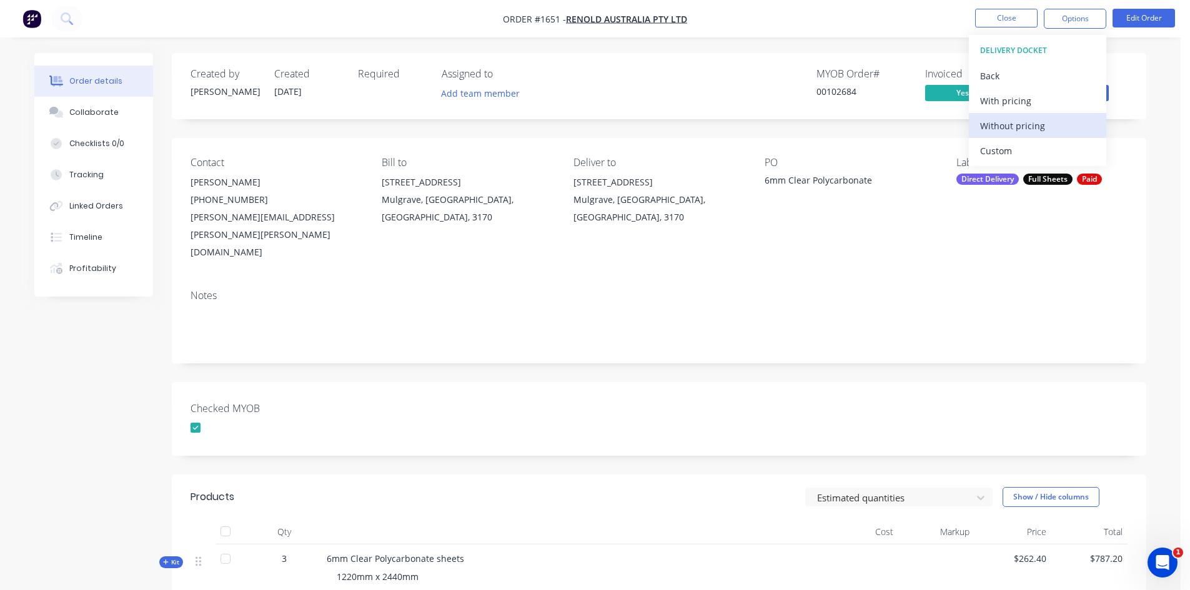
click at [1043, 124] on div "Without pricing" at bounding box center [1037, 126] width 115 height 18
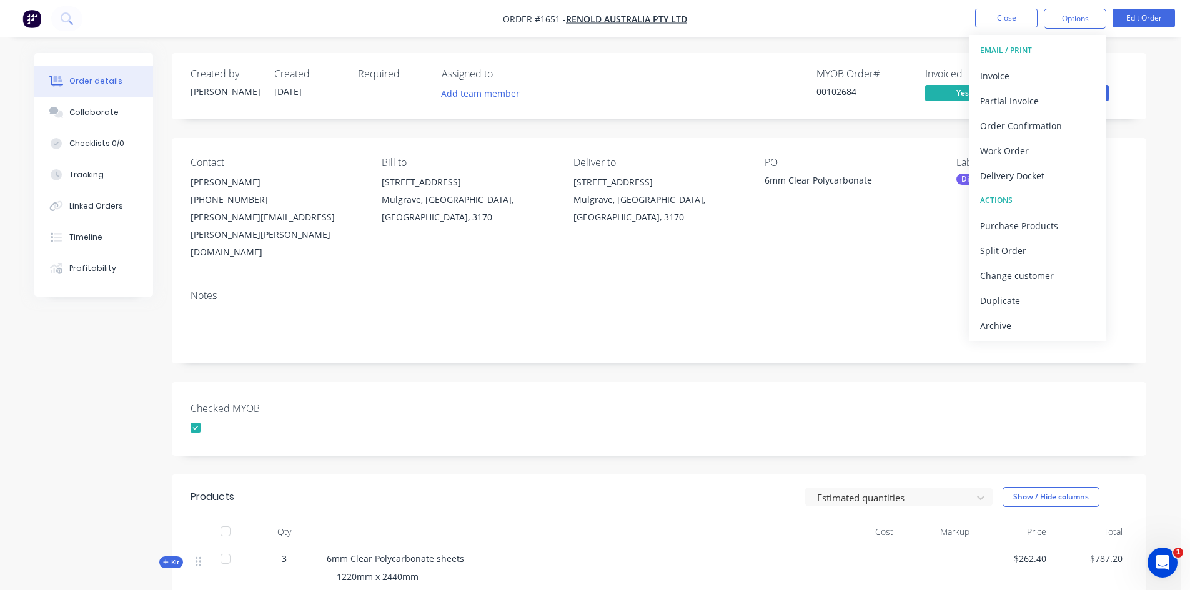
click at [677, 399] on div "Checked MYOB" at bounding box center [659, 419] width 975 height 74
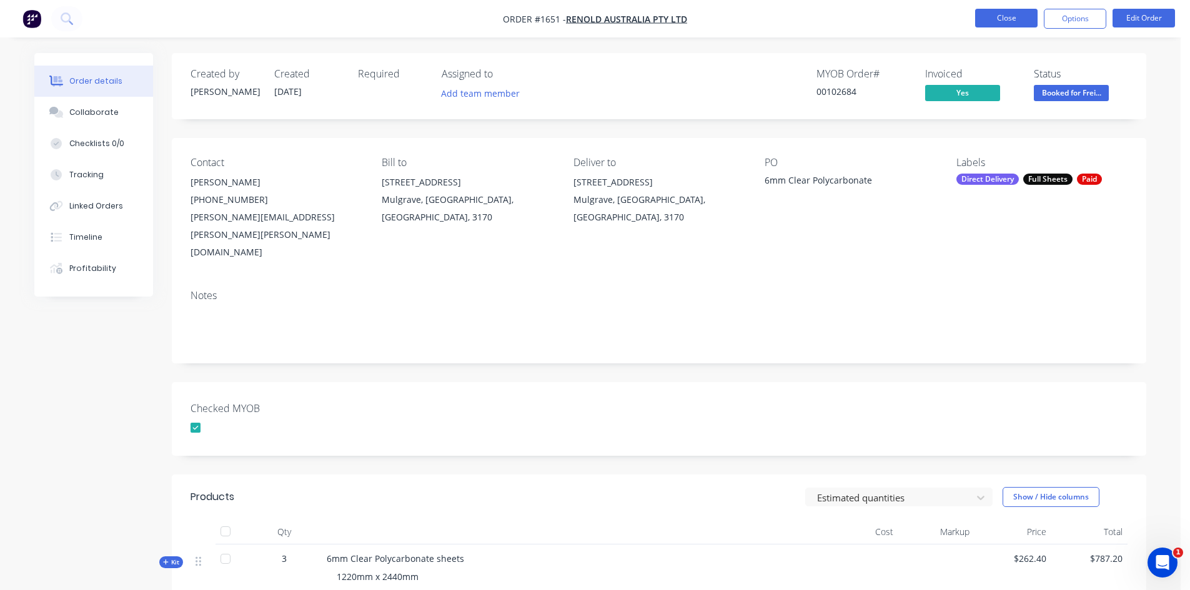
click at [1015, 16] on button "Close" at bounding box center [1006, 18] width 62 height 19
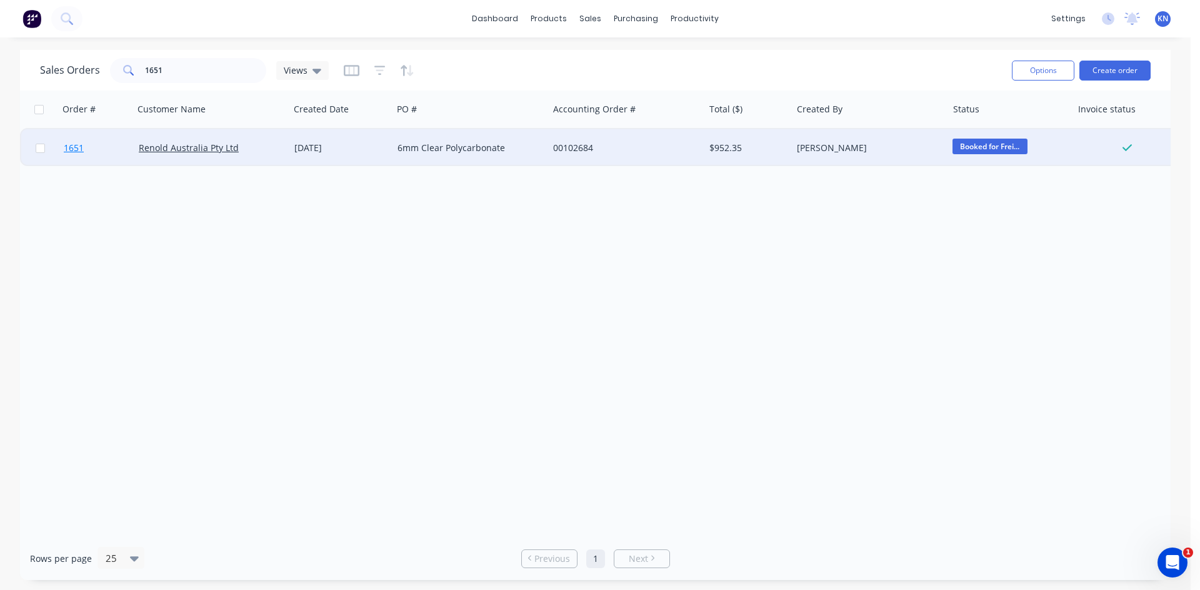
click at [97, 146] on link "1651" at bounding box center [101, 147] width 75 height 37
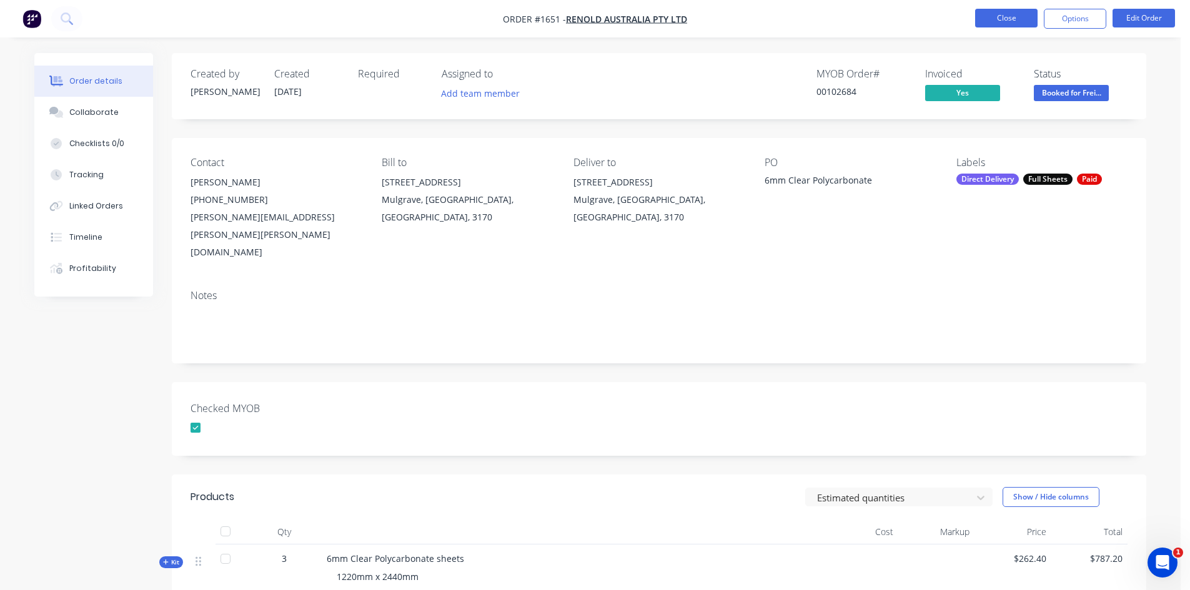
click at [994, 17] on button "Close" at bounding box center [1006, 18] width 62 height 19
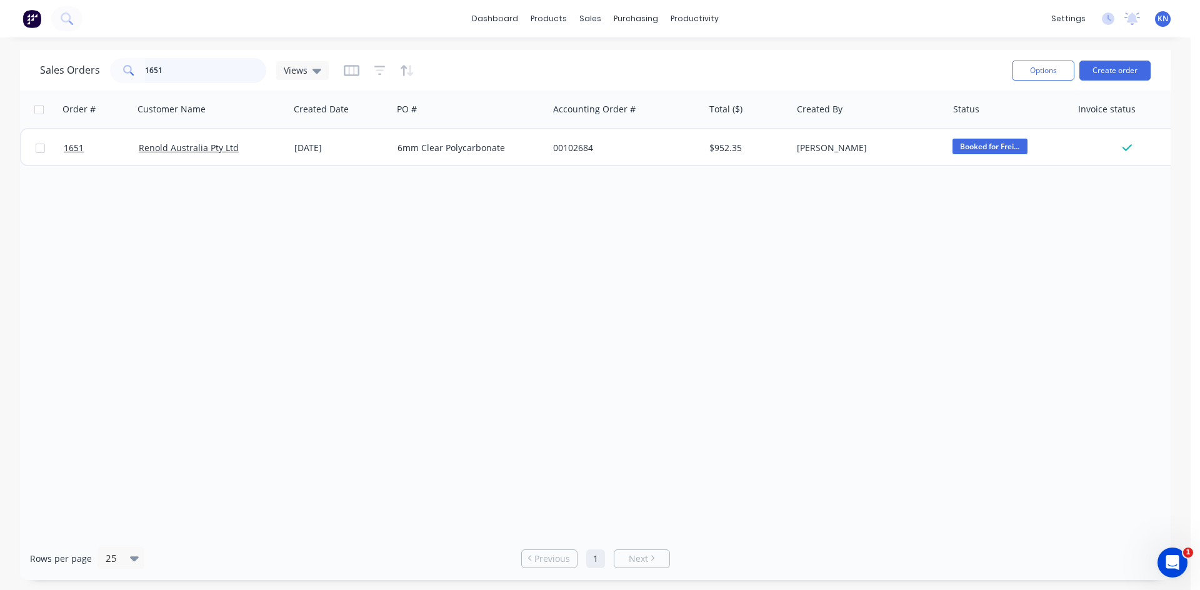
click at [231, 73] on input "1651" at bounding box center [206, 70] width 122 height 25
type input "1"
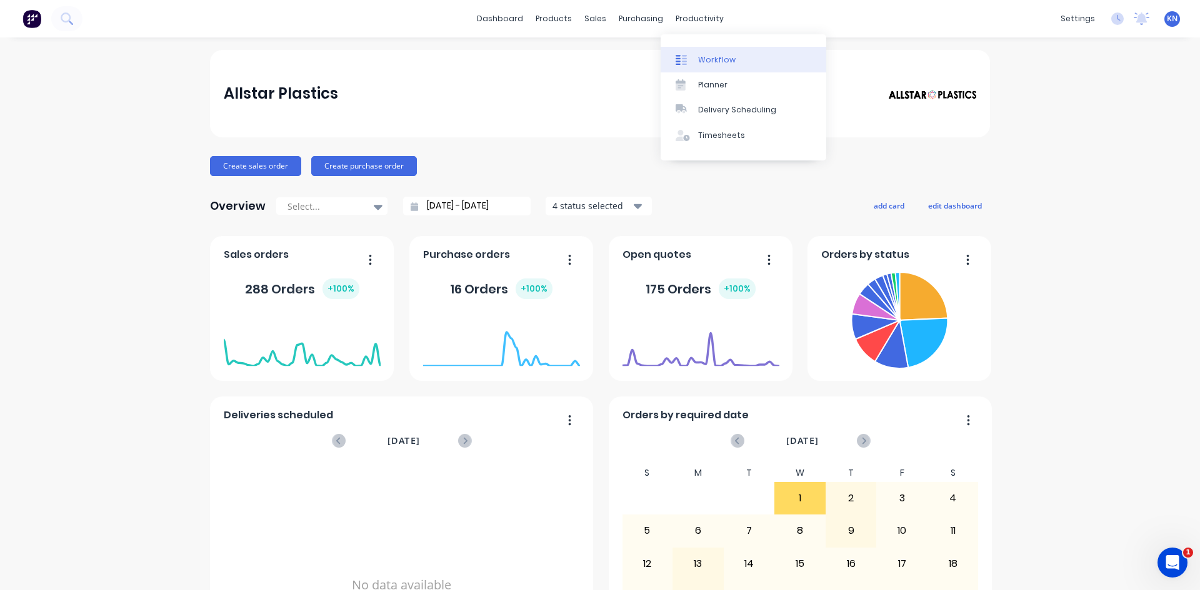
click at [712, 66] on link "Workflow" at bounding box center [743, 59] width 166 height 25
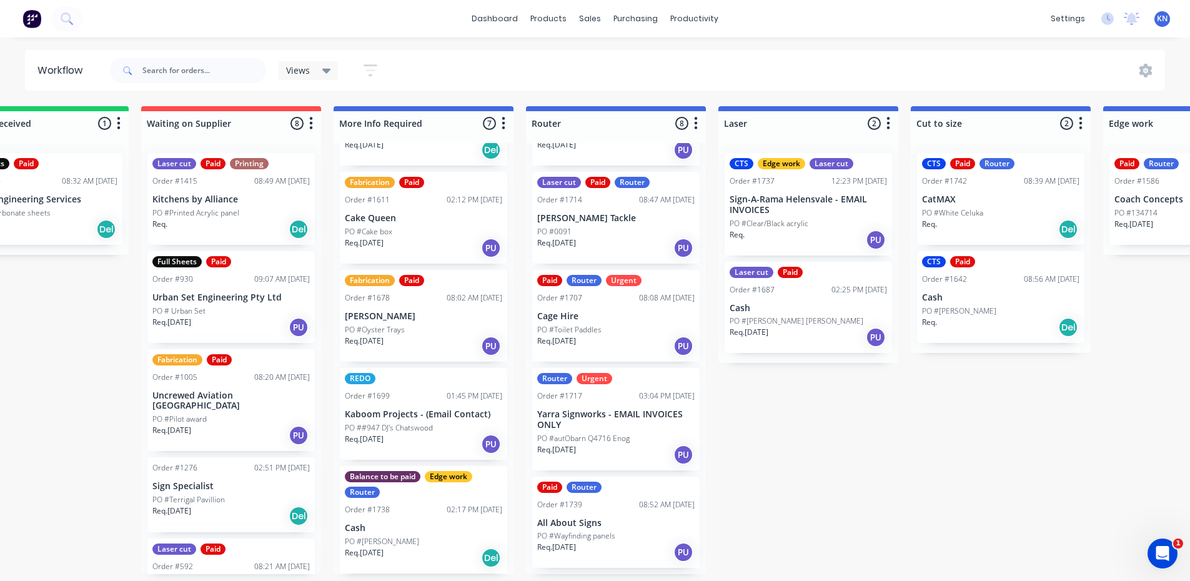
scroll to position [250, 0]
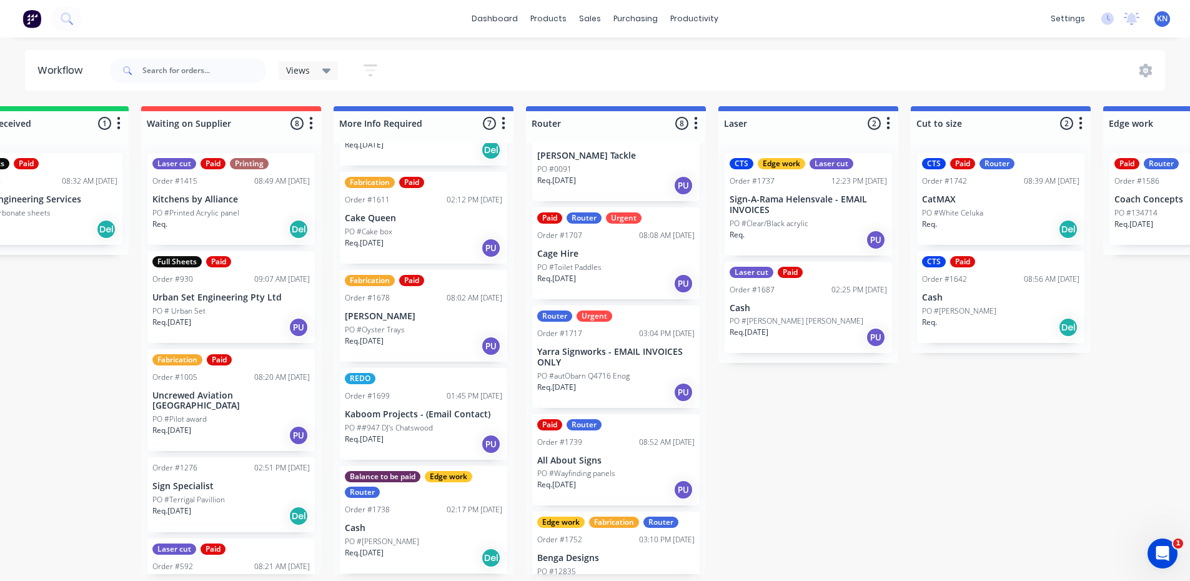
click at [571, 259] on p "Cage Hire" at bounding box center [615, 254] width 157 height 11
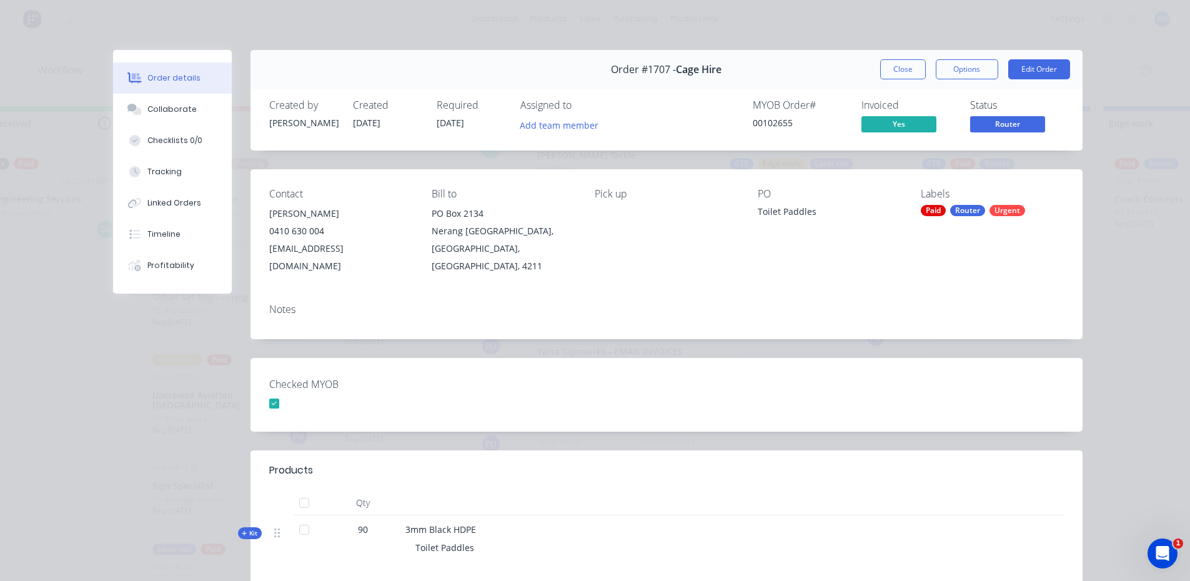
drag, startPoint x: 899, startPoint y: 68, endPoint x: 389, endPoint y: 139, distance: 514.7
click at [898, 68] on button "Close" at bounding box center [903, 69] width 46 height 20
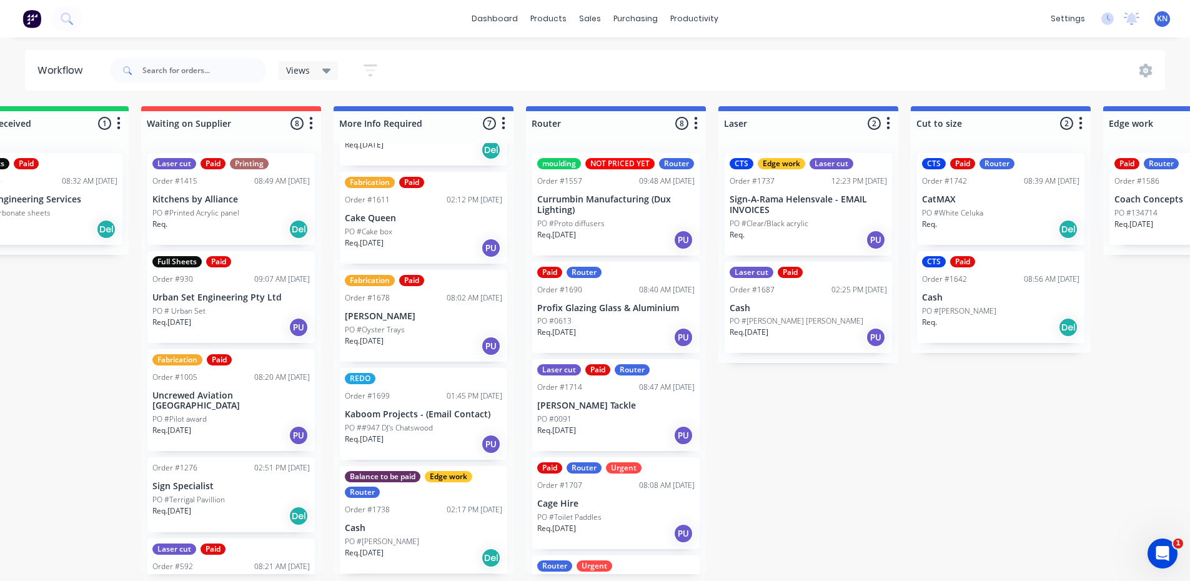
scroll to position [2, 0]
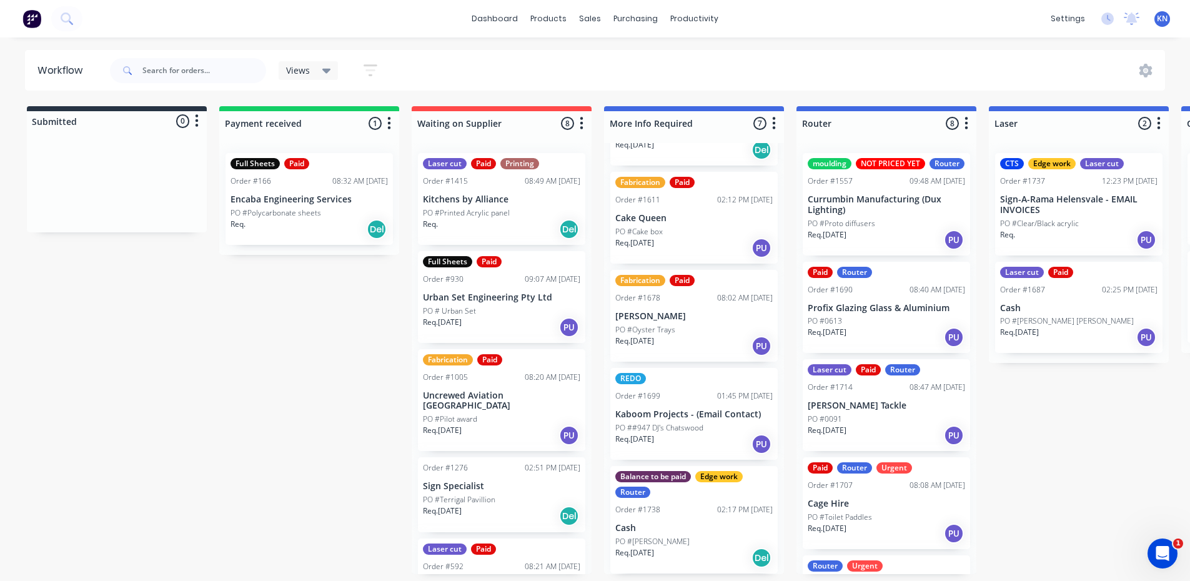
click at [299, 209] on p "PO #Polycarbonate sheets" at bounding box center [276, 212] width 91 height 11
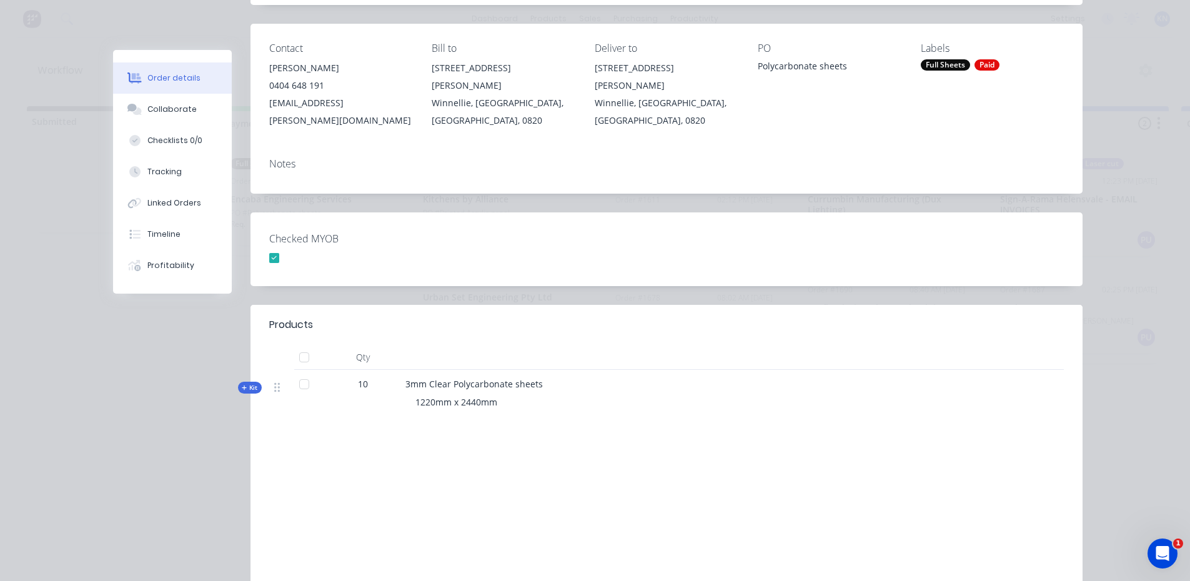
scroll to position [0, 0]
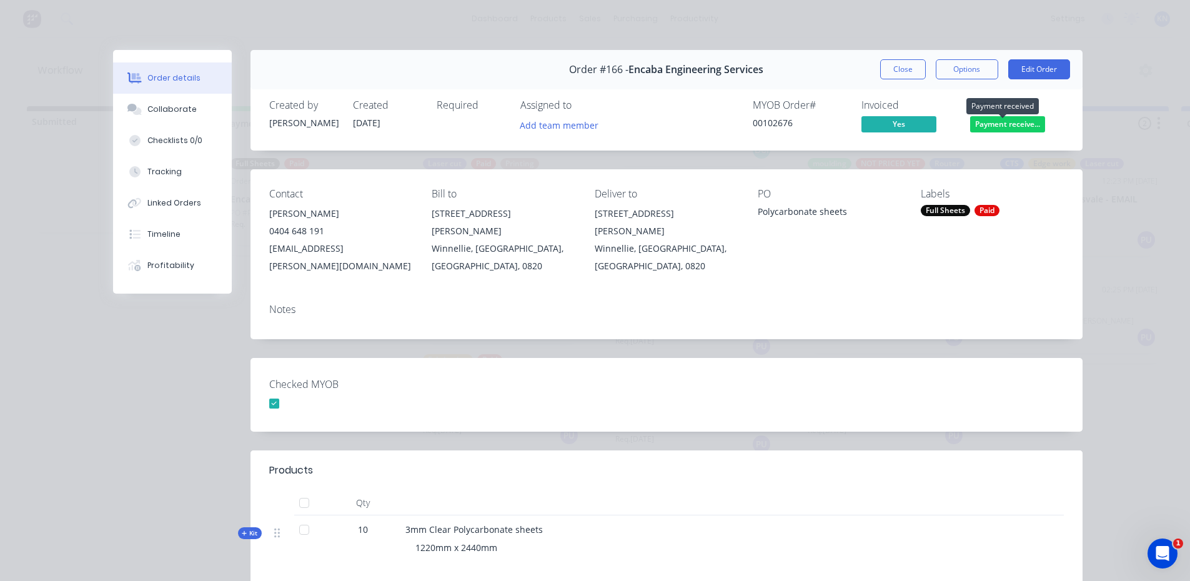
click at [1010, 125] on span "Payment receive..." at bounding box center [1007, 124] width 75 height 16
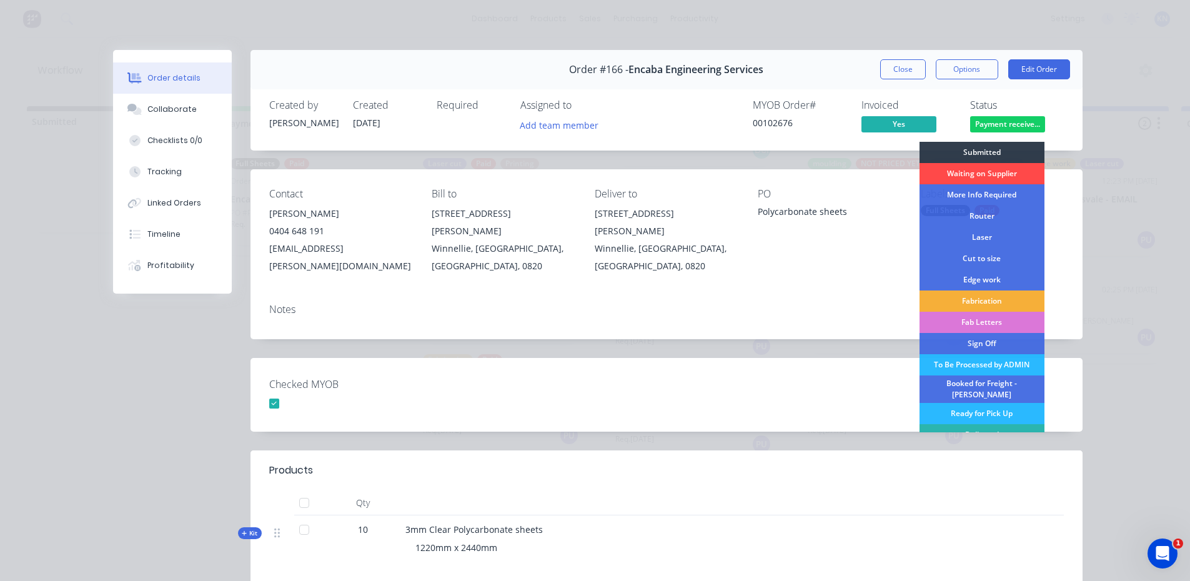
click at [983, 174] on div "Waiting on Supplier" at bounding box center [982, 173] width 125 height 21
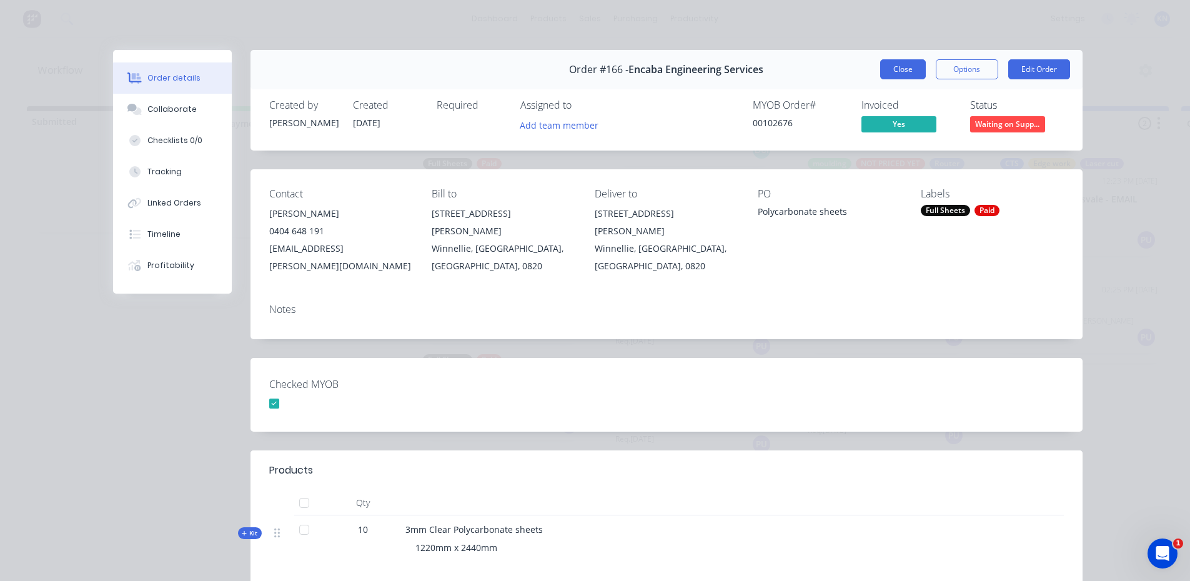
click at [898, 70] on button "Close" at bounding box center [903, 69] width 46 height 20
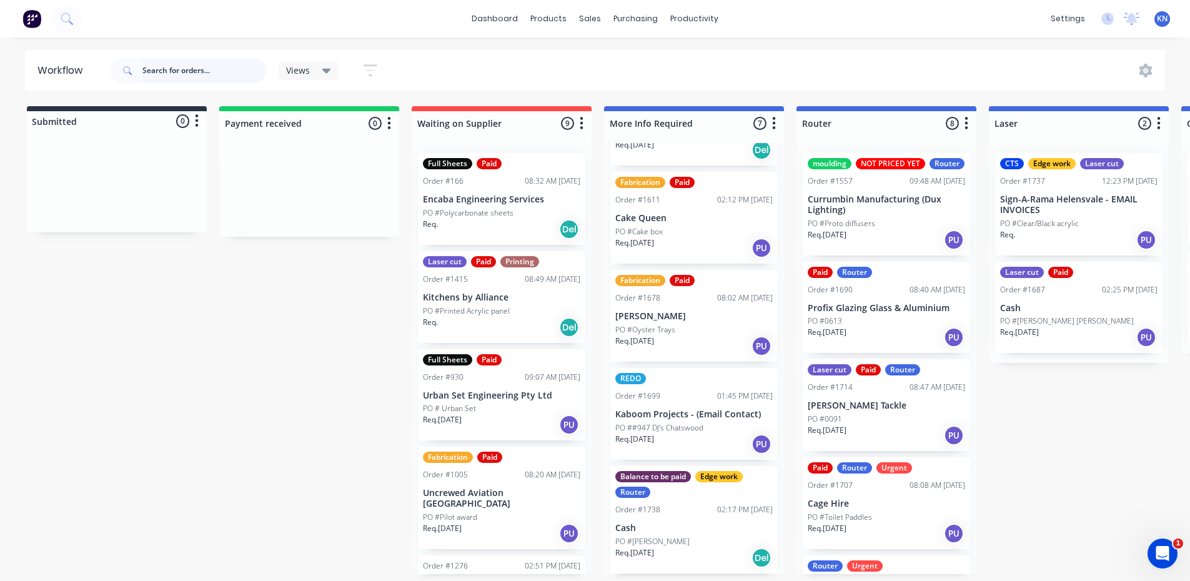
click at [186, 72] on input "text" at bounding box center [204, 70] width 124 height 25
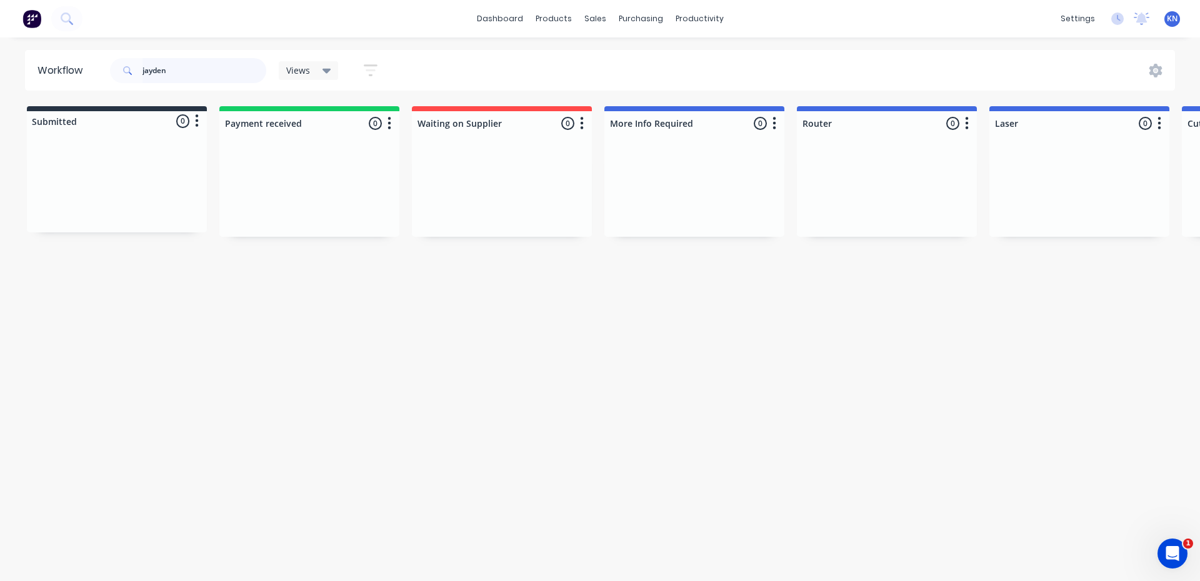
click at [188, 72] on input "jayden" at bounding box center [204, 70] width 124 height 25
type input "j"
type input "stainless"
drag, startPoint x: 188, startPoint y: 72, endPoint x: 56, endPoint y: 91, distance: 133.2
click at [56, 91] on div "Workflow stainless Views Save new view None (Default) edit Ready for Pick Up ed…" at bounding box center [600, 303] width 1200 height 506
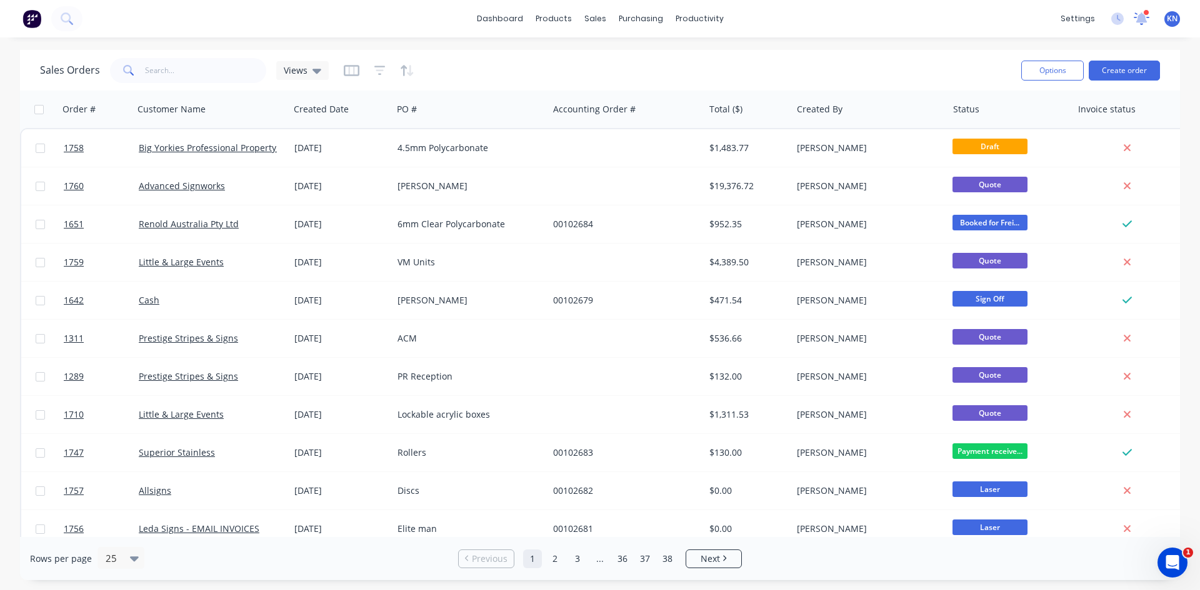
click at [1142, 17] on icon at bounding box center [1141, 17] width 12 height 11
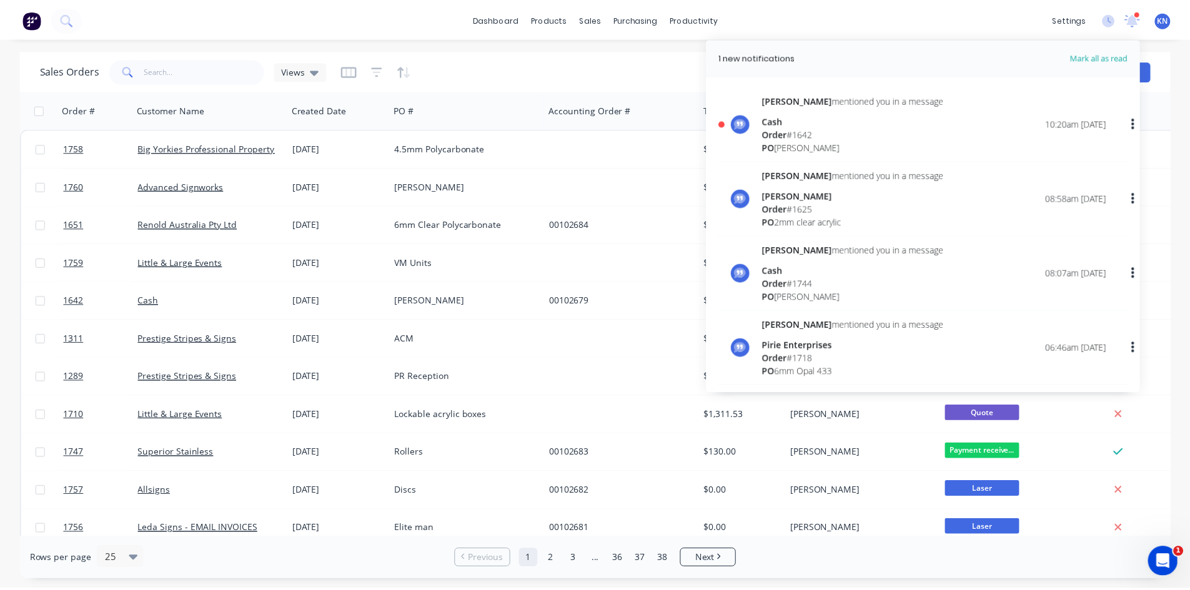
scroll to position [62, 0]
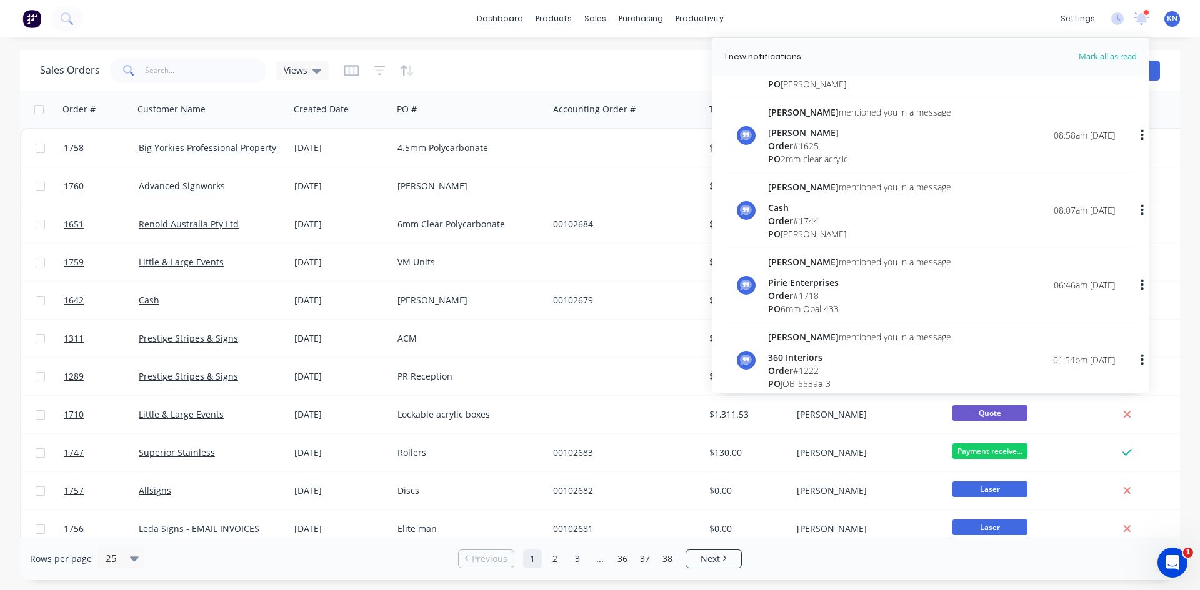
click at [797, 136] on div "[PERSON_NAME]" at bounding box center [859, 132] width 183 height 13
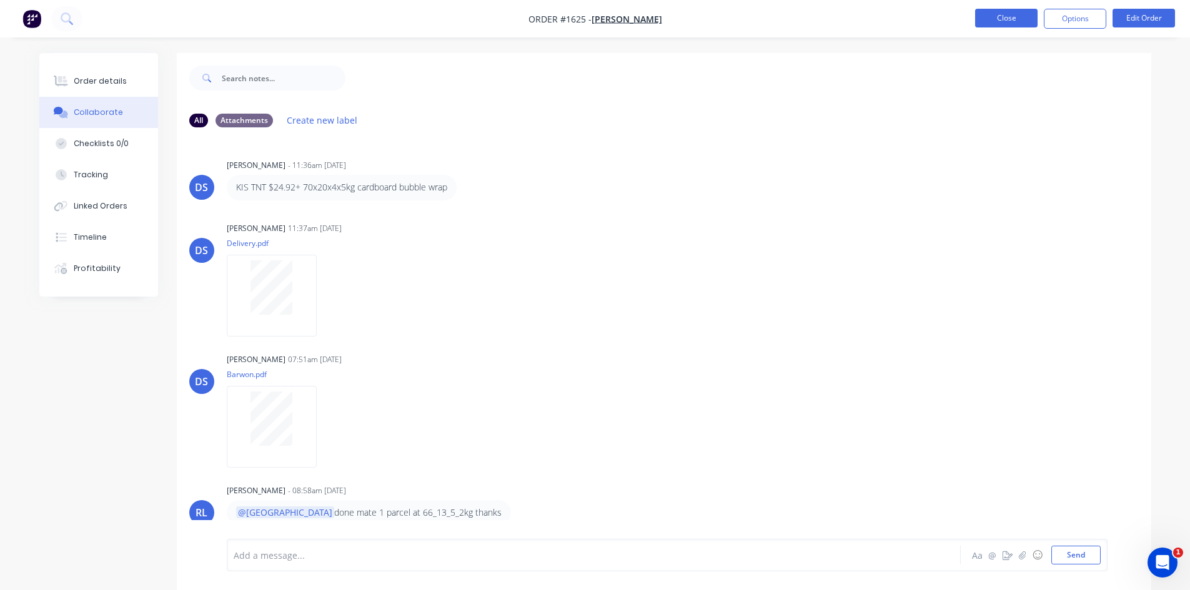
click at [1013, 15] on button "Close" at bounding box center [1006, 18] width 62 height 19
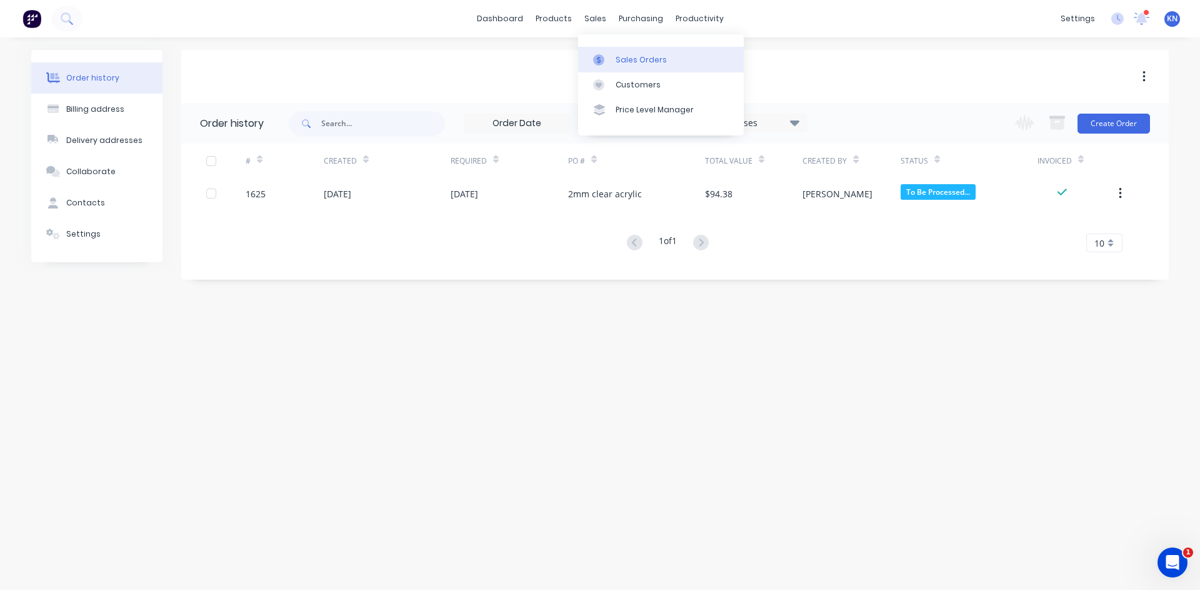
click at [645, 56] on div "Sales Orders" at bounding box center [640, 59] width 51 height 11
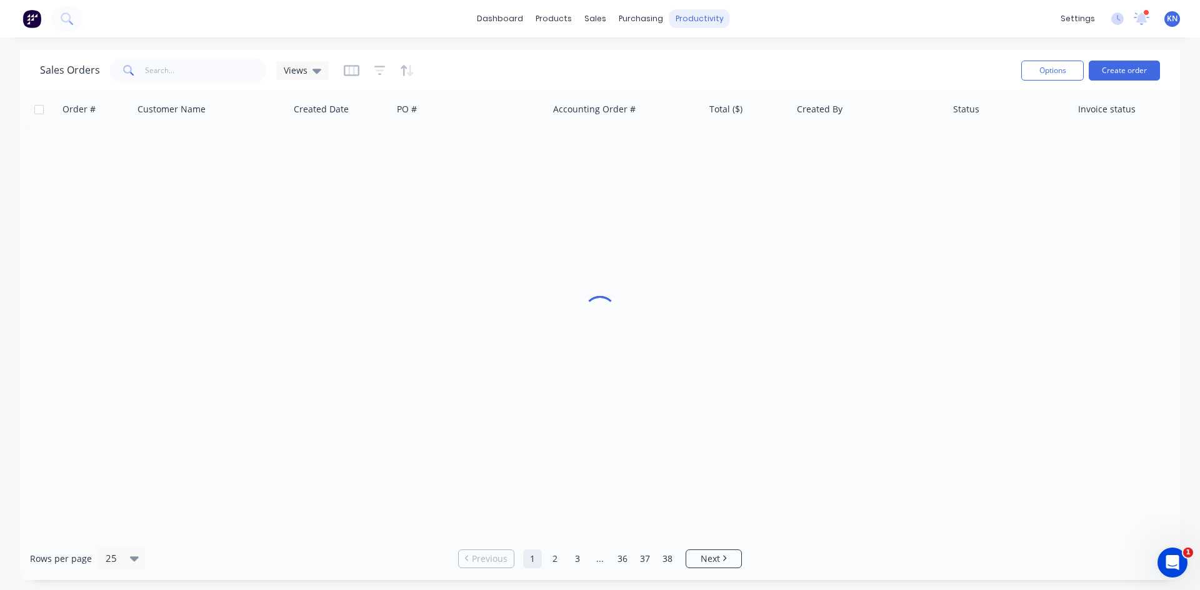
click at [703, 14] on div "productivity" at bounding box center [699, 18] width 61 height 19
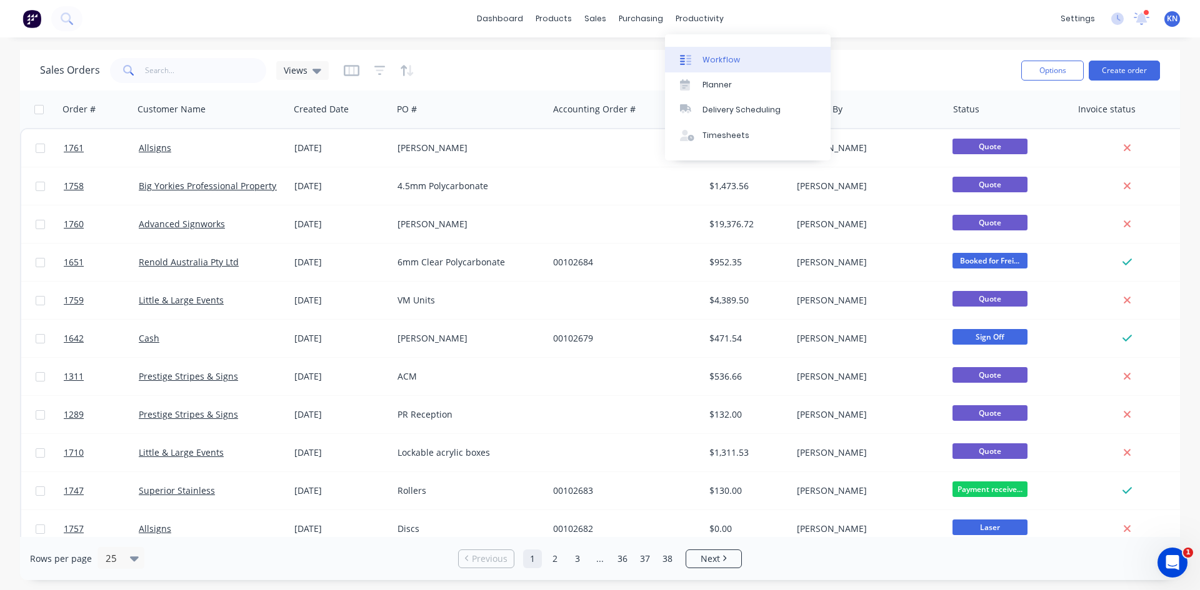
click at [727, 58] on div "Workflow" at bounding box center [720, 59] width 37 height 11
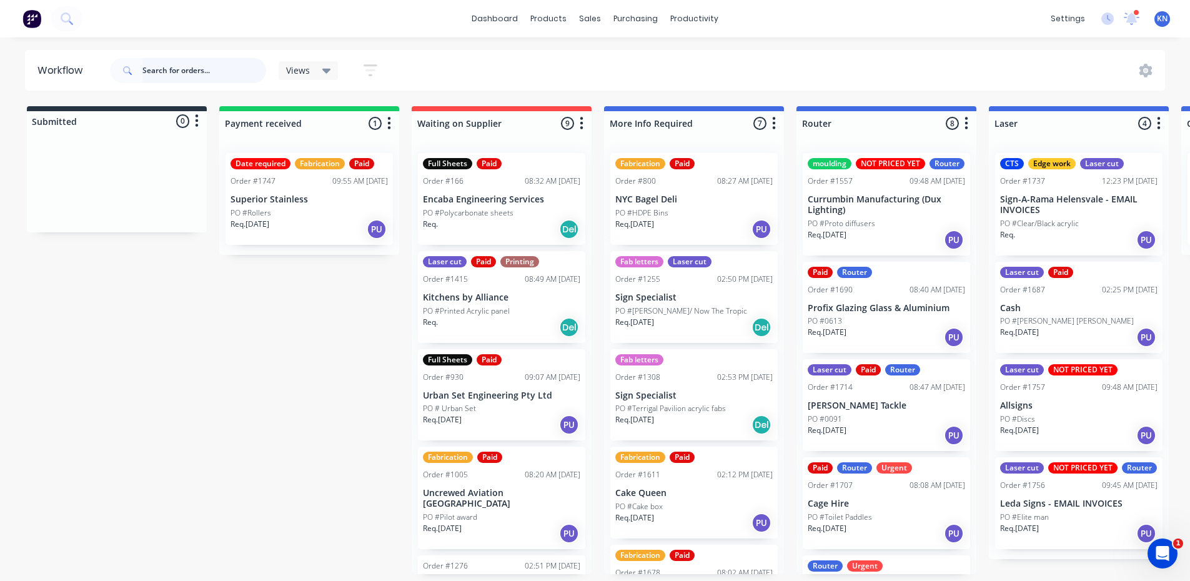
click at [190, 69] on input "text" at bounding box center [204, 70] width 124 height 25
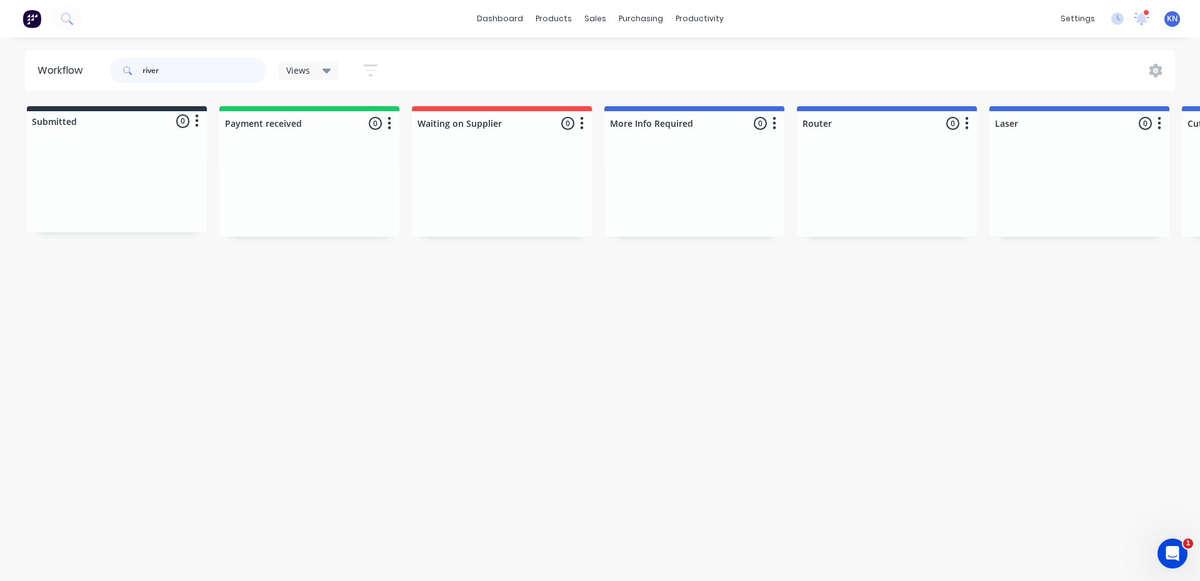
click at [189, 67] on input "river" at bounding box center [204, 70] width 124 height 25
type input "r"
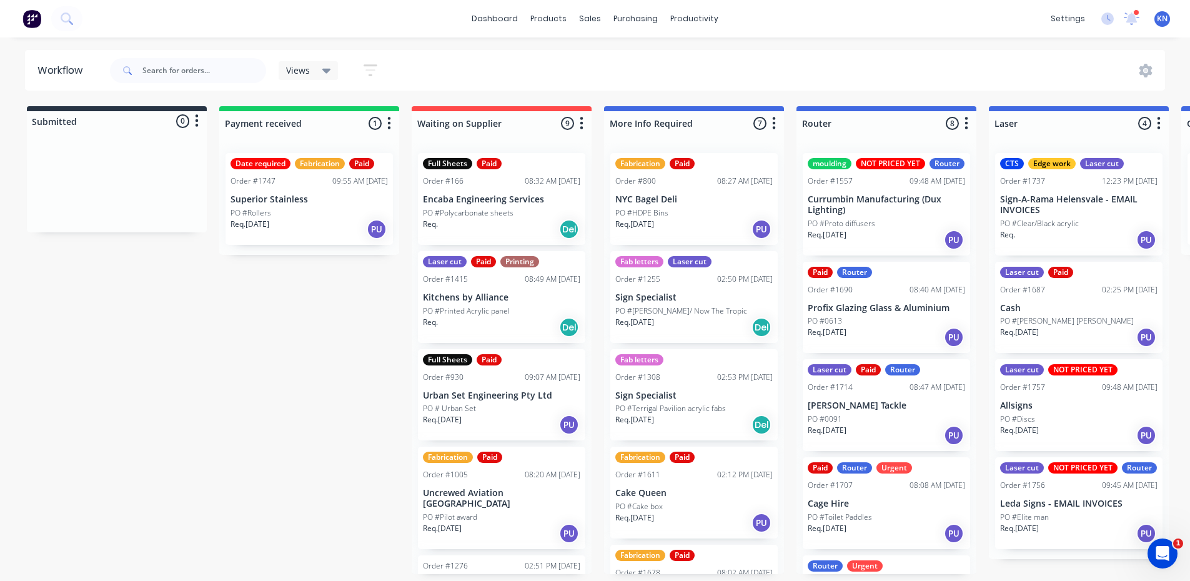
drag, startPoint x: 352, startPoint y: 320, endPoint x: 349, endPoint y: 312, distance: 8.1
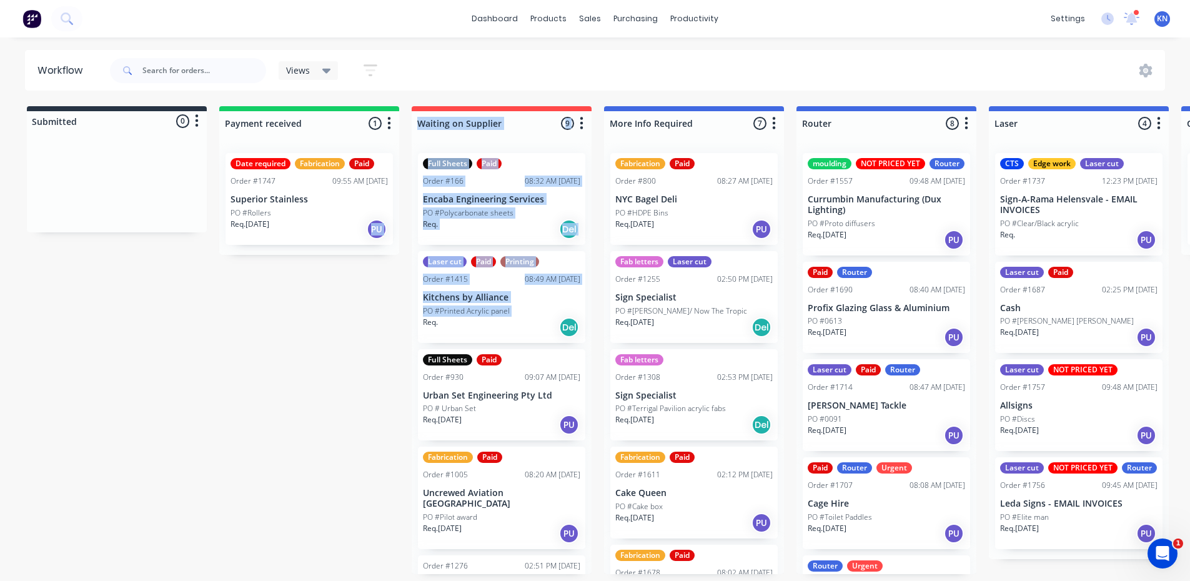
scroll to position [2, 0]
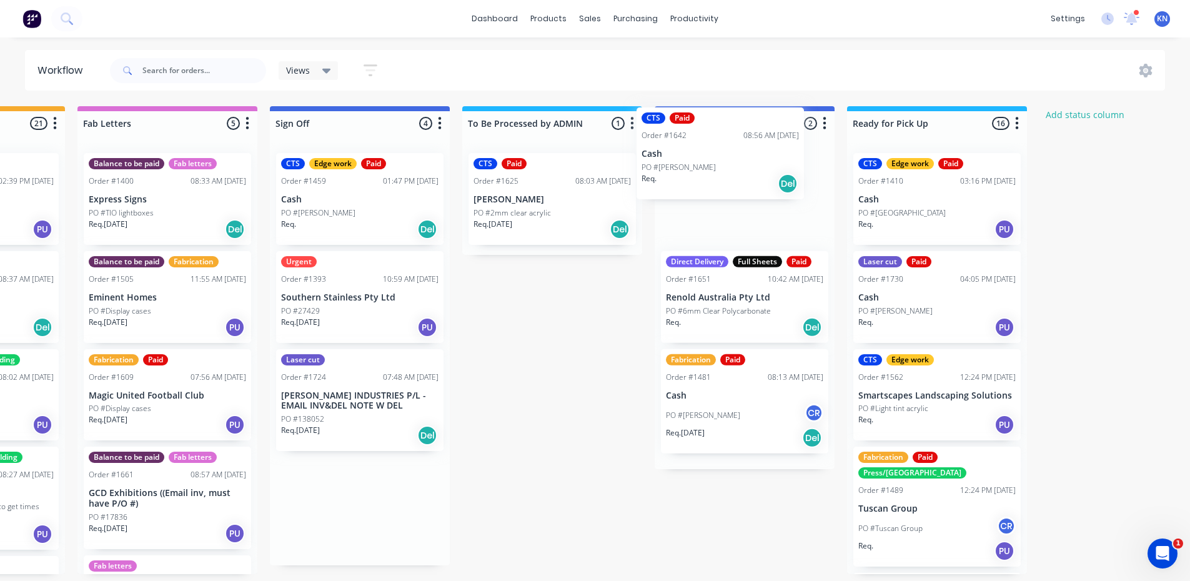
scroll to position [0, 1681]
drag, startPoint x: 319, startPoint y: 301, endPoint x: 697, endPoint y: 151, distance: 406.9
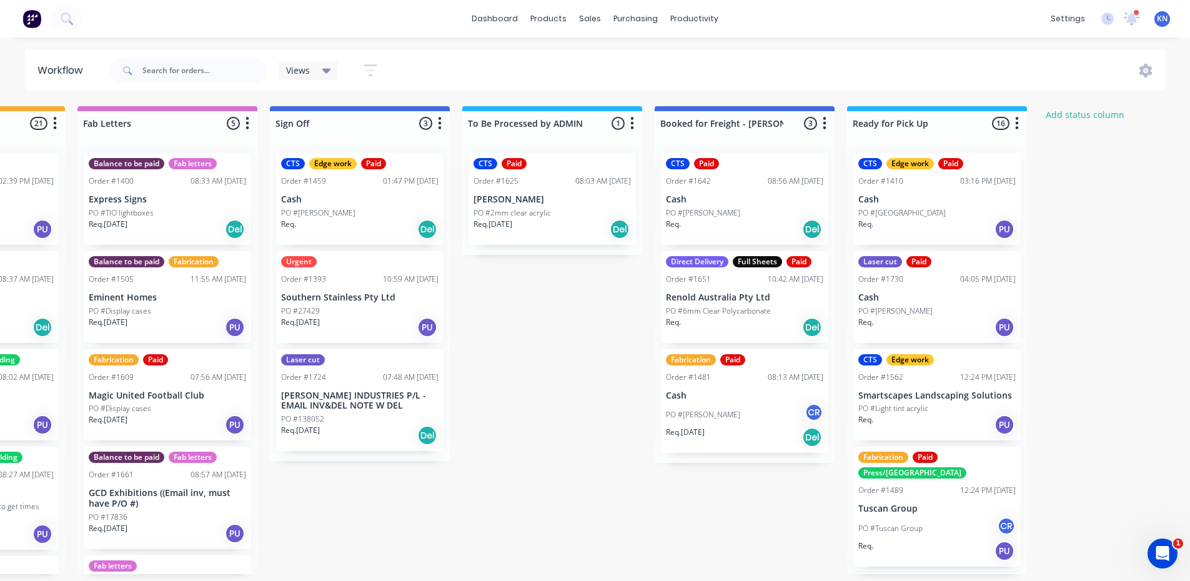
click at [715, 191] on div "CTS Paid Order #1642 08:56 AM [DATE] Cash PO #[PERSON_NAME] Req. Del" at bounding box center [744, 199] width 167 height 92
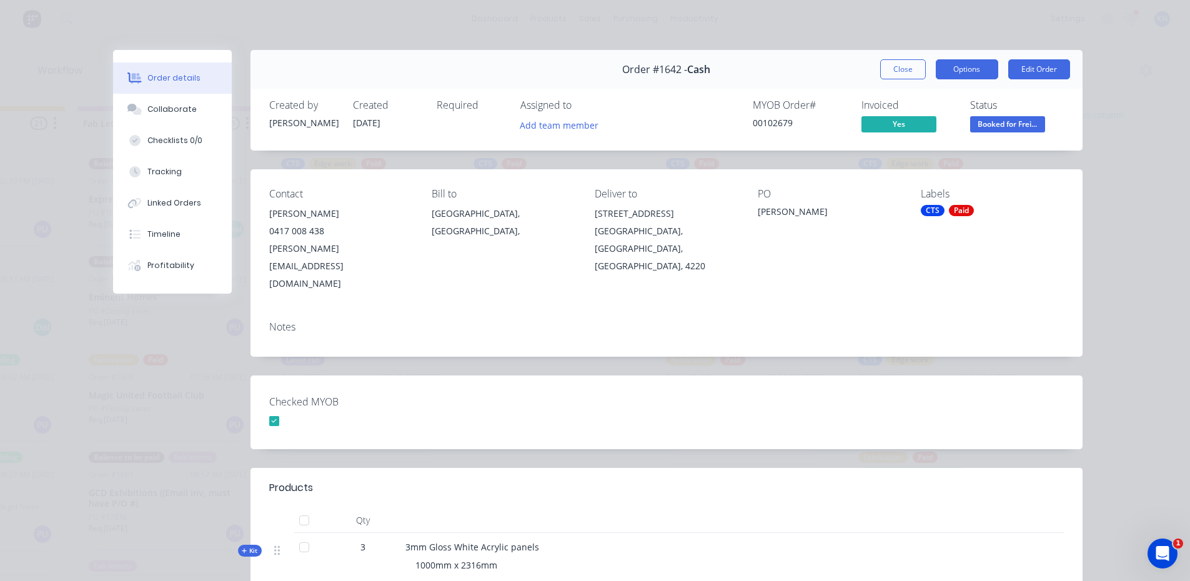
click at [958, 68] on button "Options" at bounding box center [967, 69] width 62 height 20
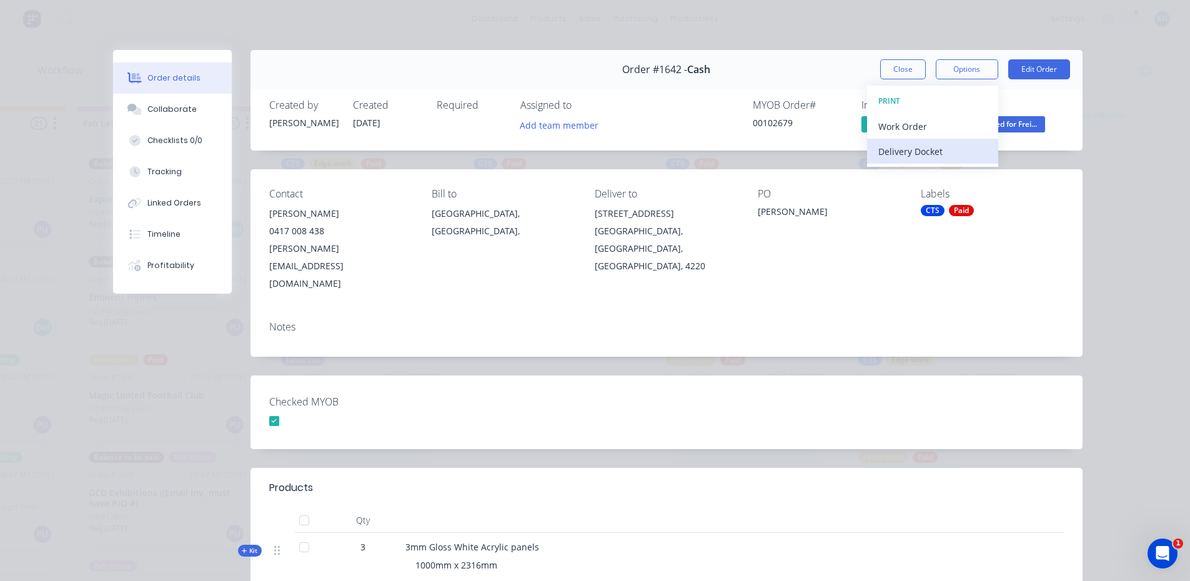
click at [921, 149] on div "Delivery Docket" at bounding box center [932, 151] width 109 height 18
click at [896, 147] on div "Standard" at bounding box center [932, 151] width 109 height 18
drag, startPoint x: 901, startPoint y: 67, endPoint x: 1199, endPoint y: 38, distance: 299.5
click at [901, 67] on button "Close" at bounding box center [903, 69] width 46 height 20
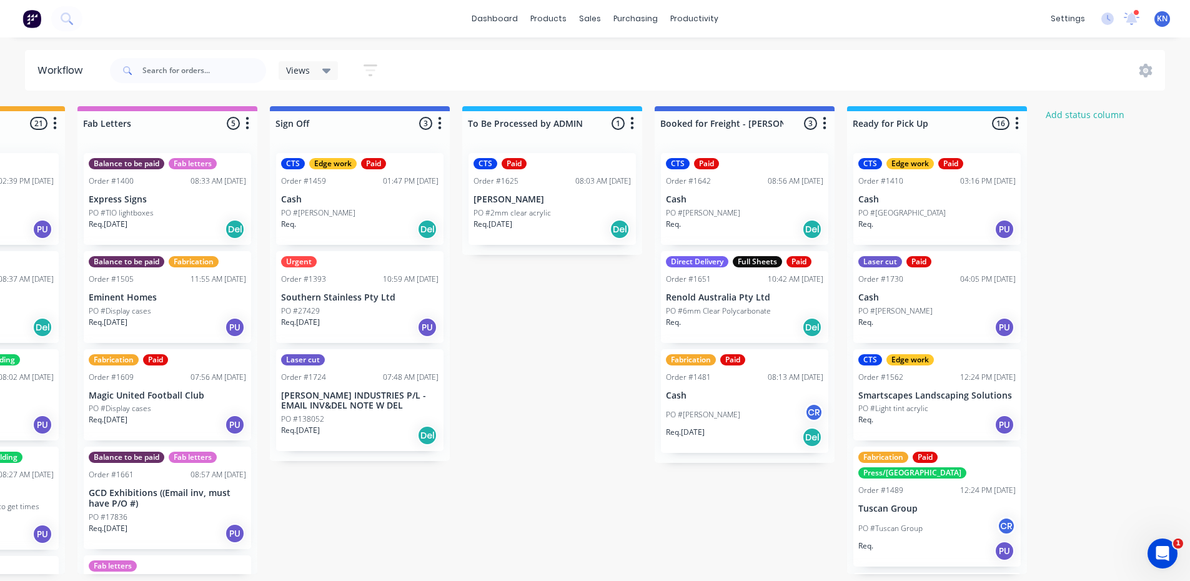
click at [327, 207] on p "PO #[PERSON_NAME]" at bounding box center [318, 212] width 74 height 11
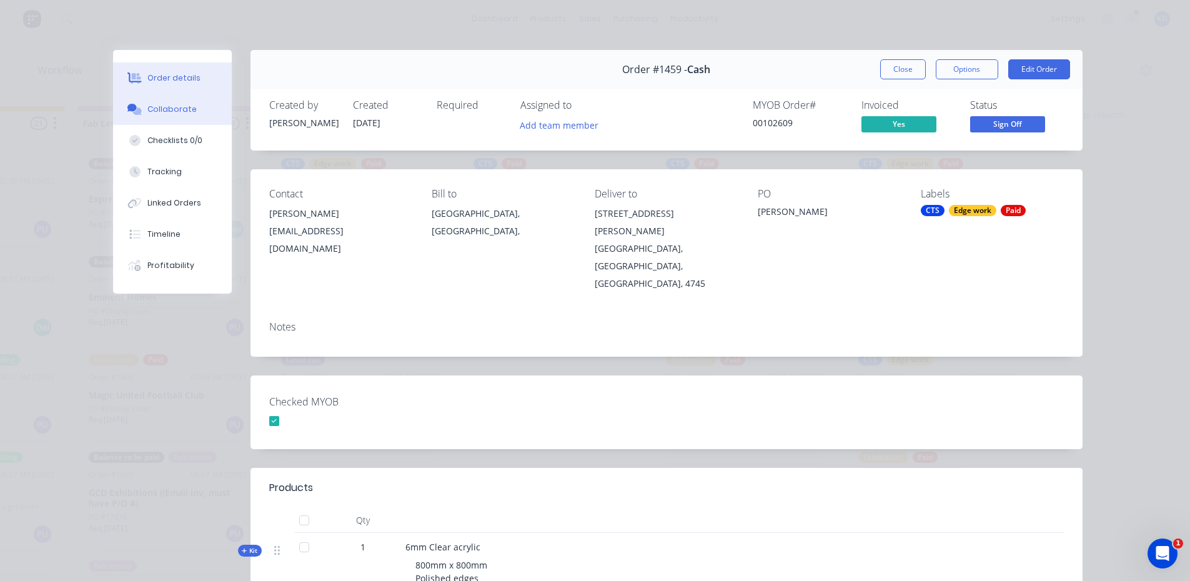
click at [177, 109] on div "Collaborate" at bounding box center [171, 109] width 49 height 11
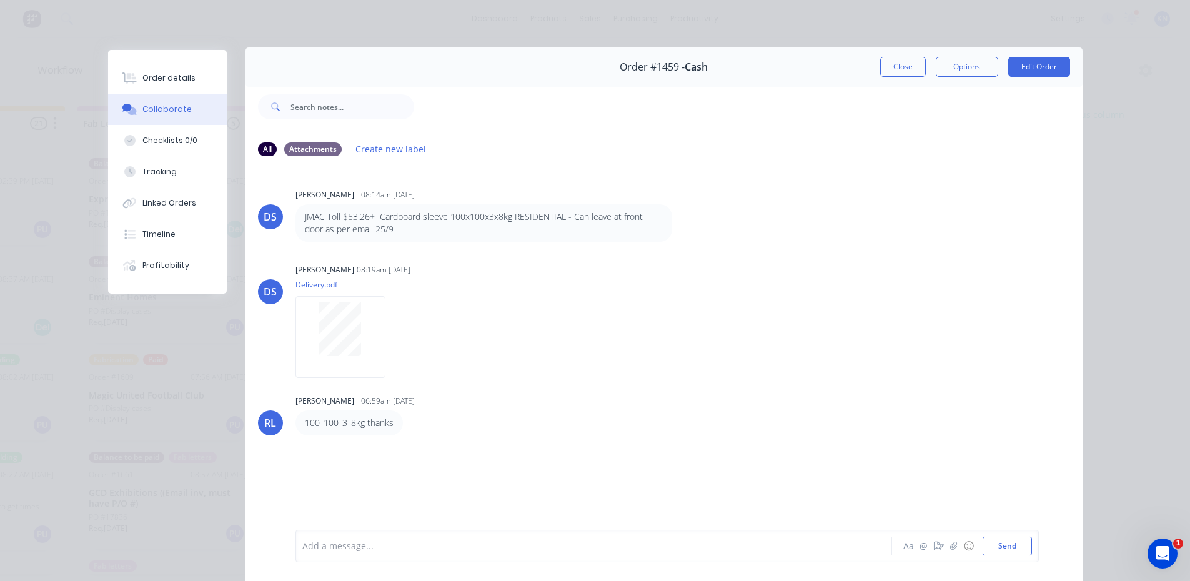
scroll to position [0, 0]
click at [384, 555] on div "Add a message..." at bounding box center [575, 546] width 547 height 19
click at [163, 73] on div "Order details" at bounding box center [168, 77] width 53 height 11
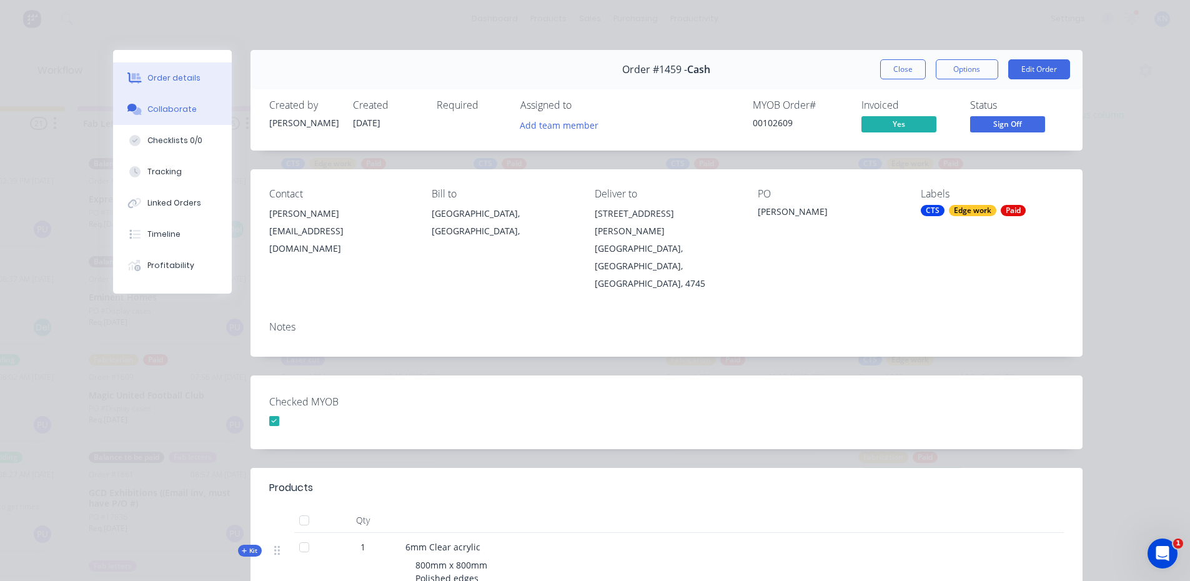
click at [174, 108] on div "Collaborate" at bounding box center [171, 109] width 49 height 11
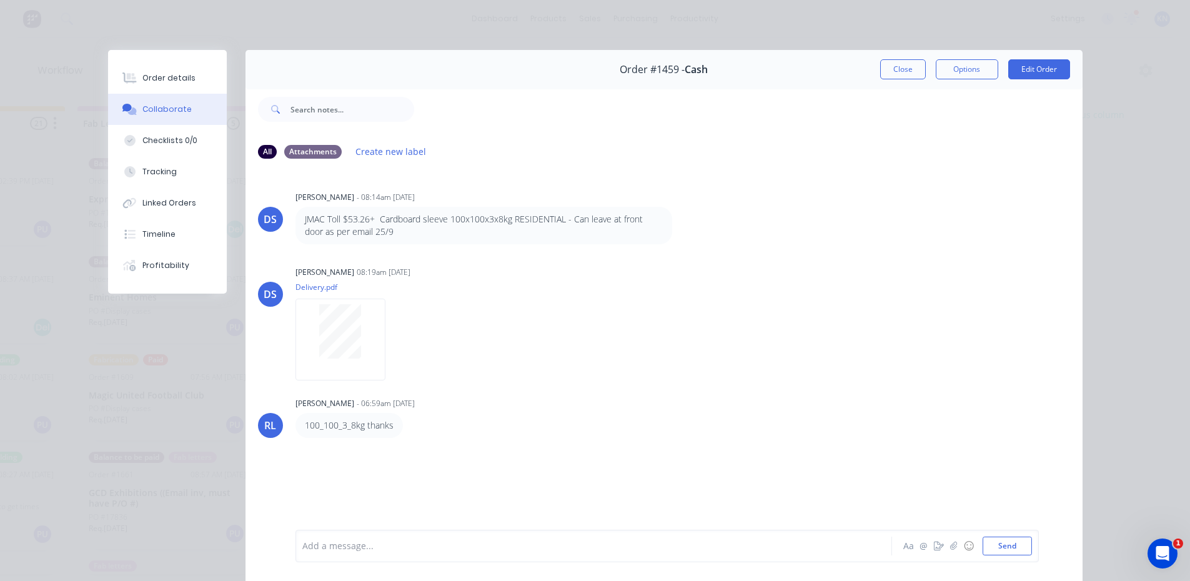
click at [396, 541] on div at bounding box center [576, 546] width 547 height 13
click at [152, 74] on div "Order details" at bounding box center [168, 77] width 53 height 11
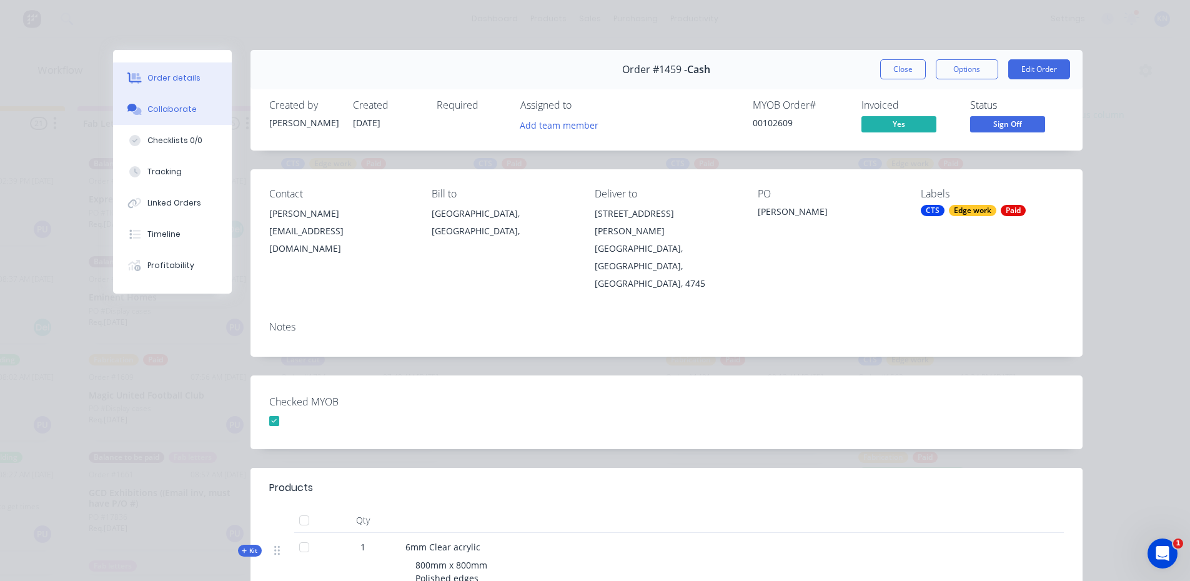
click at [171, 104] on div "Collaborate" at bounding box center [171, 109] width 49 height 11
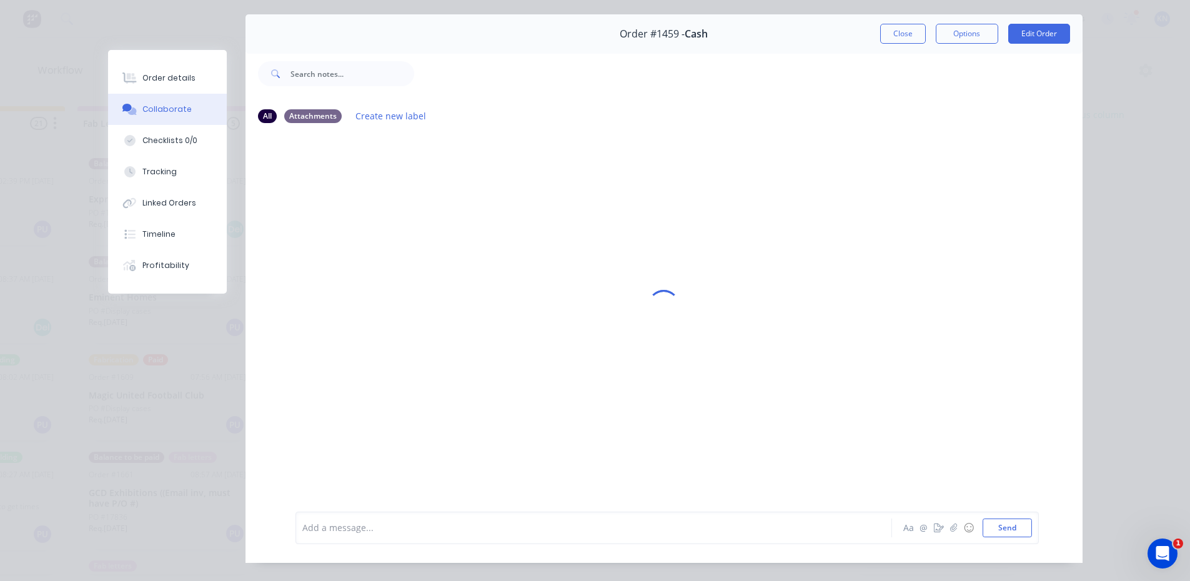
scroll to position [66, 0]
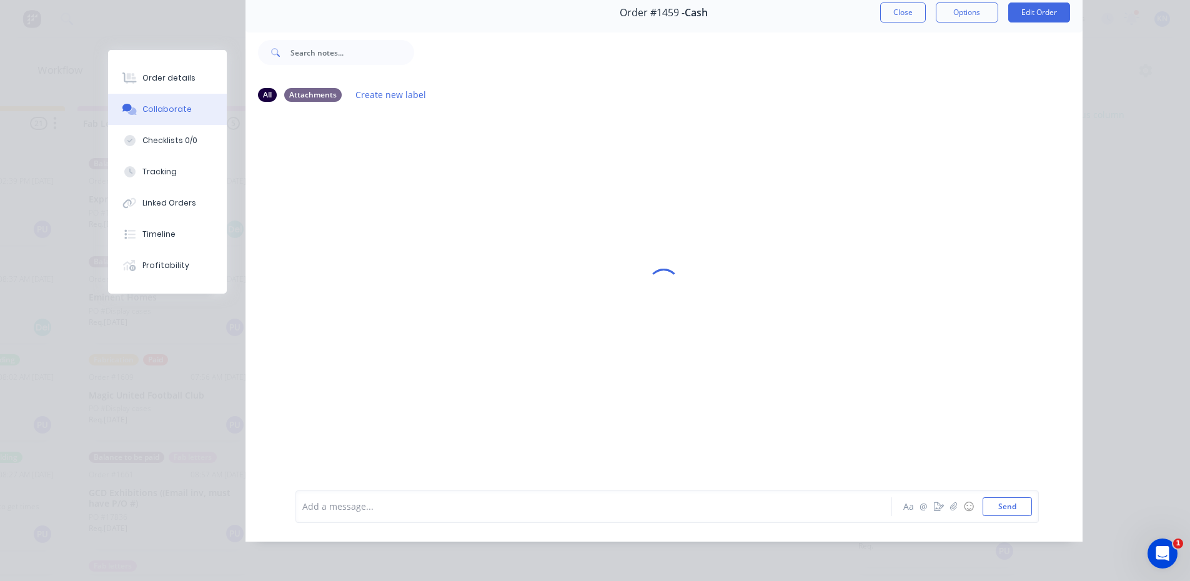
click at [400, 504] on div at bounding box center [576, 506] width 547 height 13
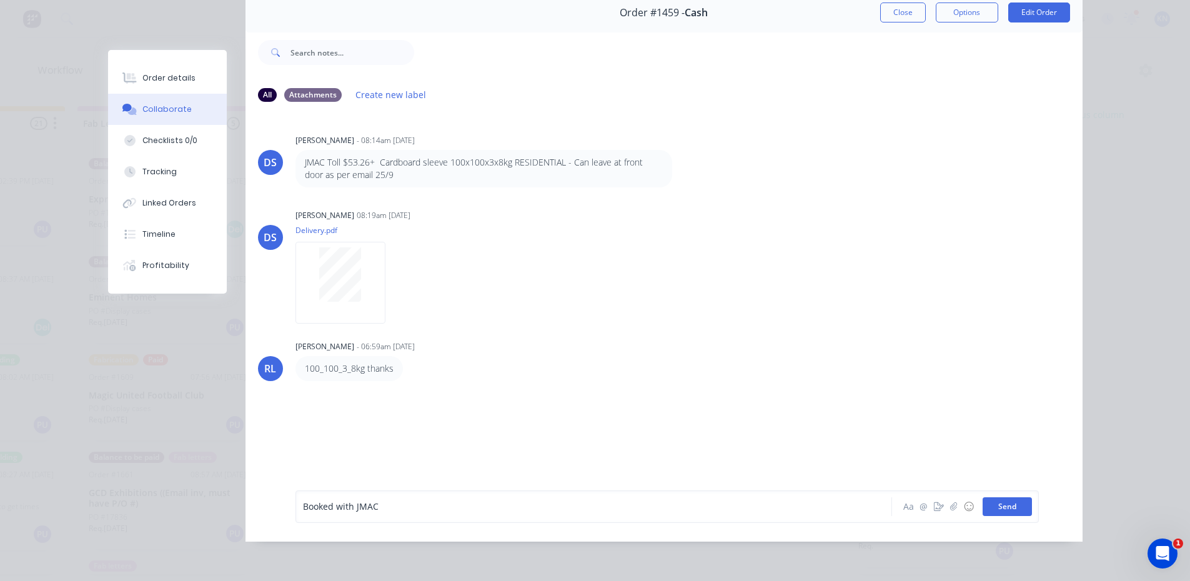
click at [1003, 509] on button "Send" at bounding box center [1007, 506] width 49 height 19
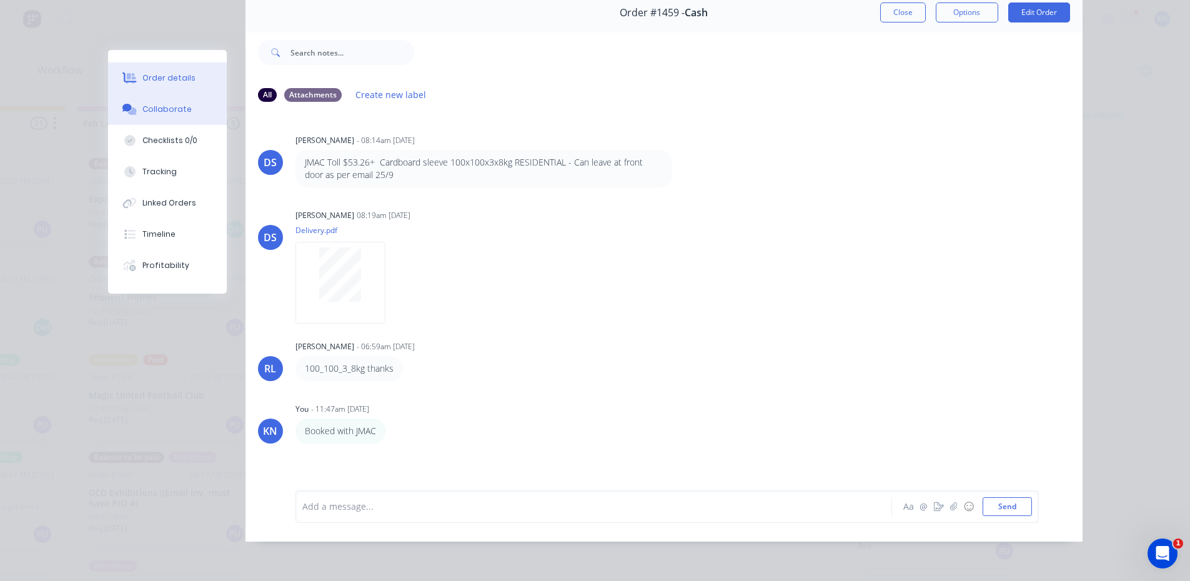
click at [161, 79] on div "Order details" at bounding box center [168, 77] width 53 height 11
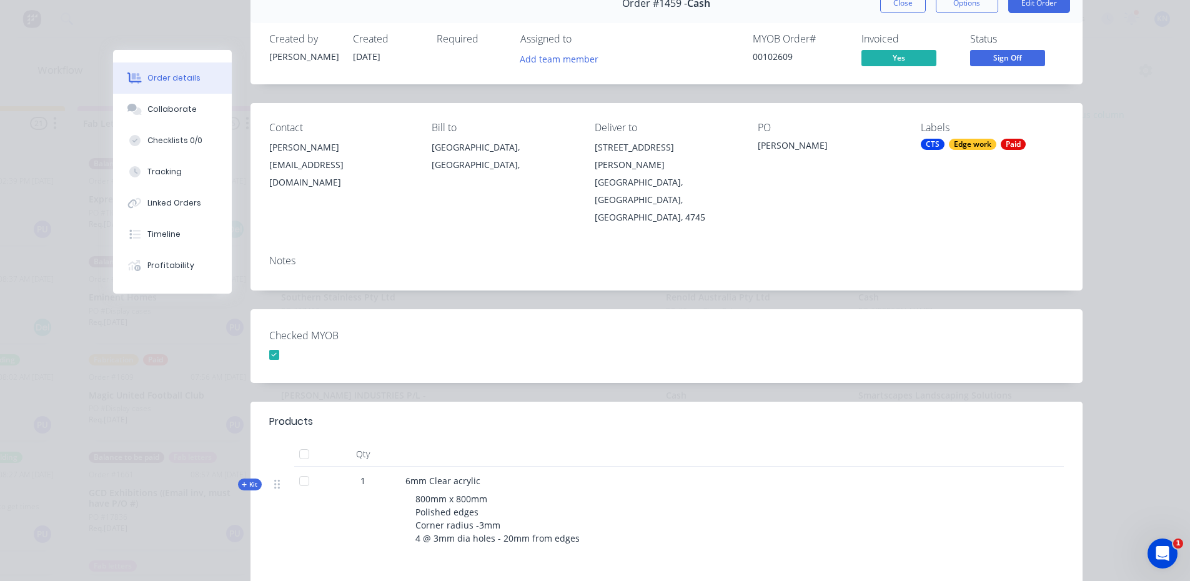
scroll to position [0, 0]
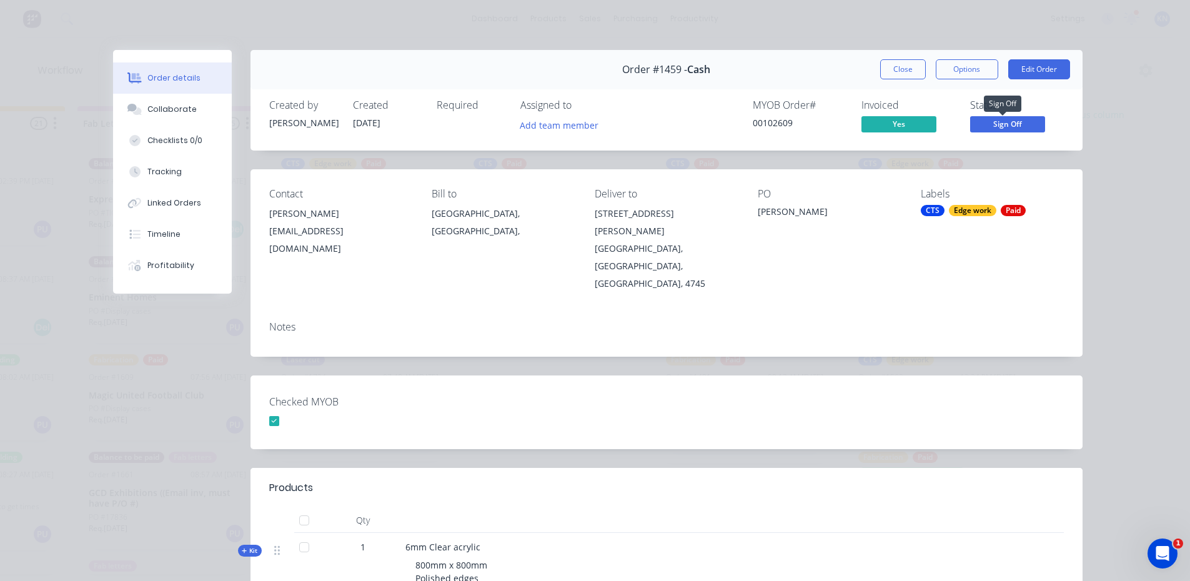
click at [984, 117] on span "Sign Off" at bounding box center [1007, 124] width 75 height 16
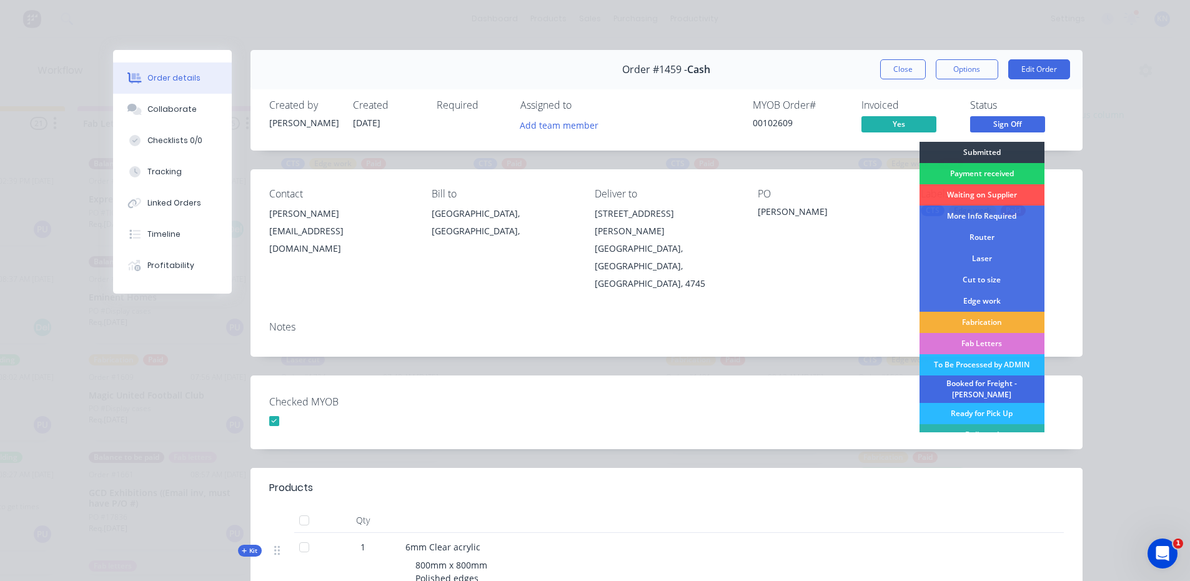
click at [961, 384] on div "Booked for Freight - [PERSON_NAME]" at bounding box center [982, 389] width 125 height 27
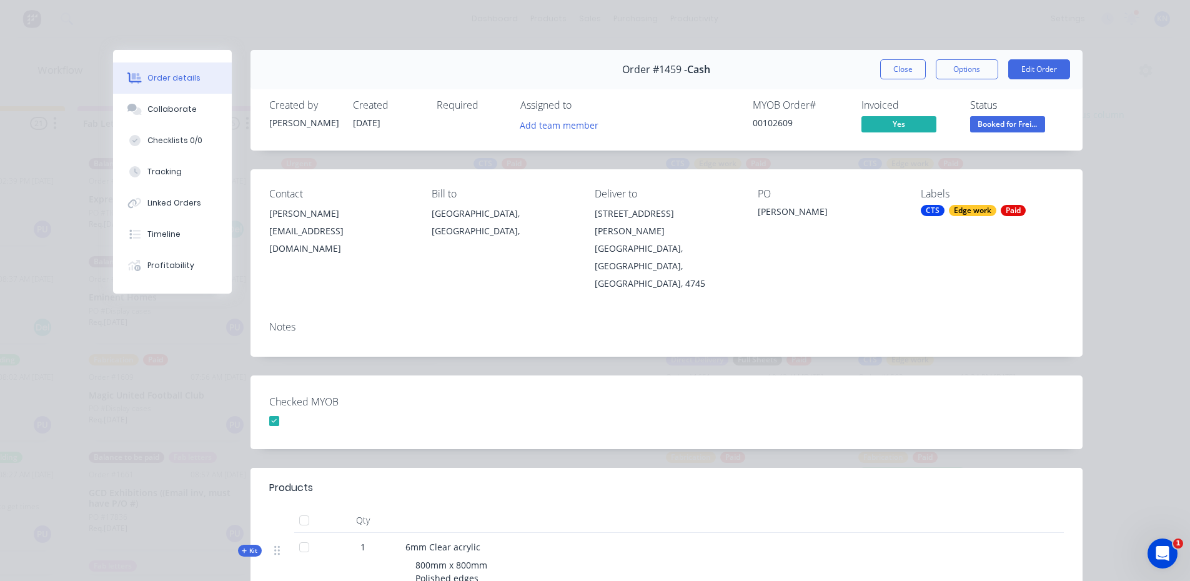
click at [898, 67] on button "Close" at bounding box center [903, 69] width 46 height 20
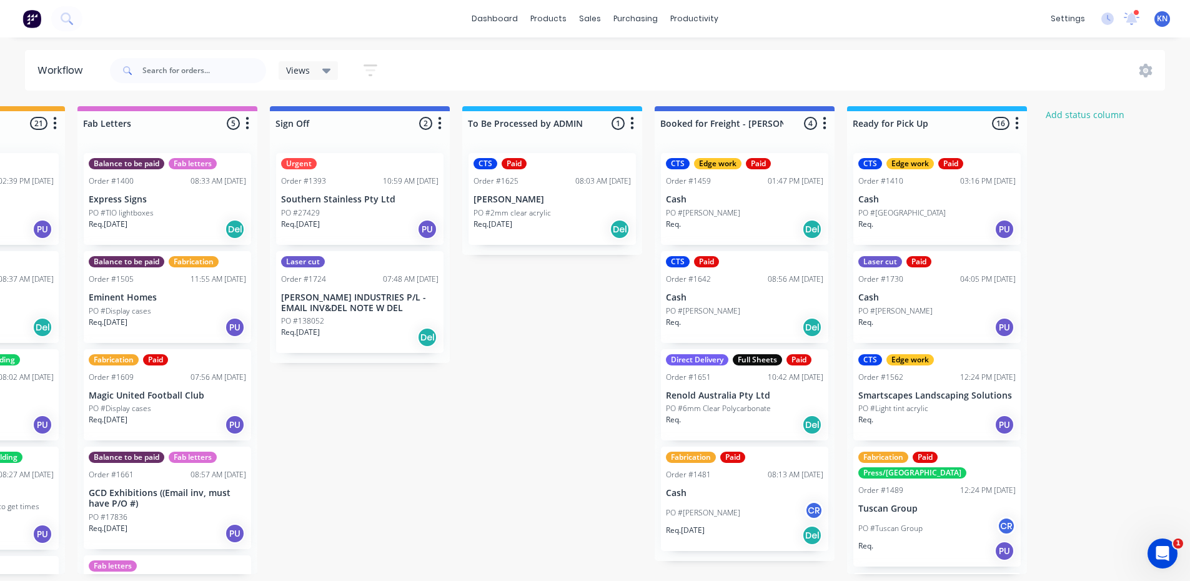
scroll to position [2, 1681]
click at [996, 425] on div "Mark as Picked Up" at bounding box center [1001, 424] width 126 height 26
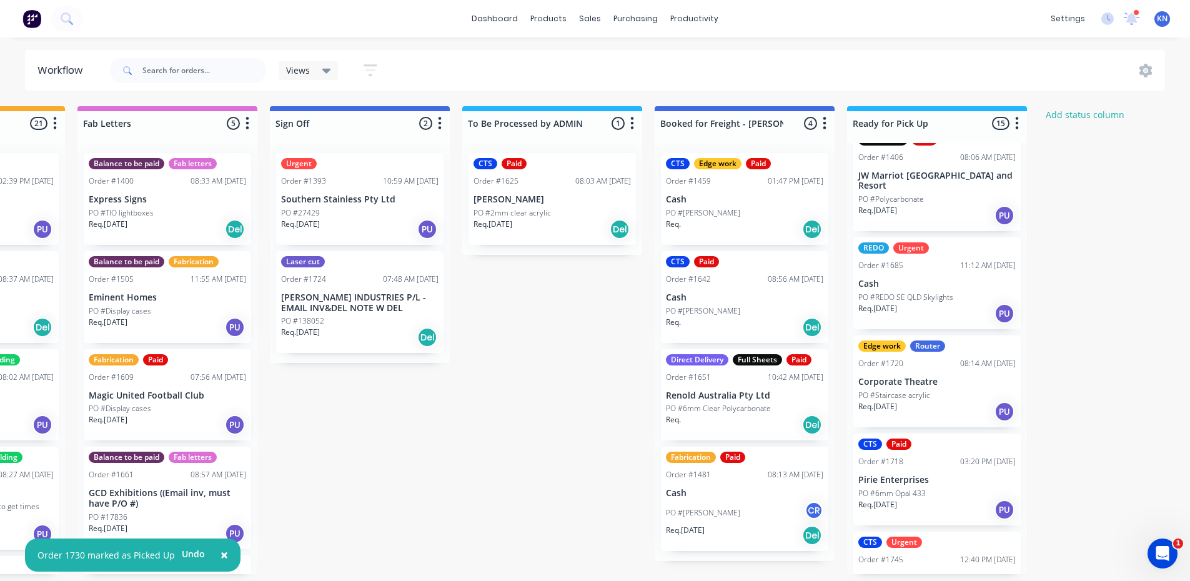
scroll to position [1099, 0]
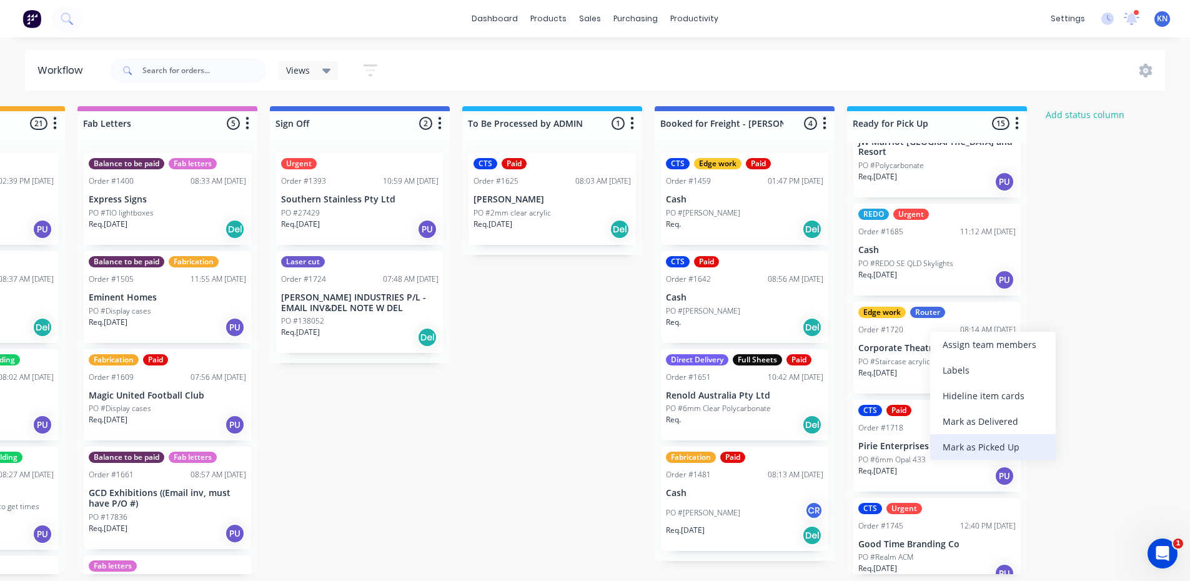
click at [977, 445] on div "Mark as Picked Up" at bounding box center [993, 447] width 126 height 26
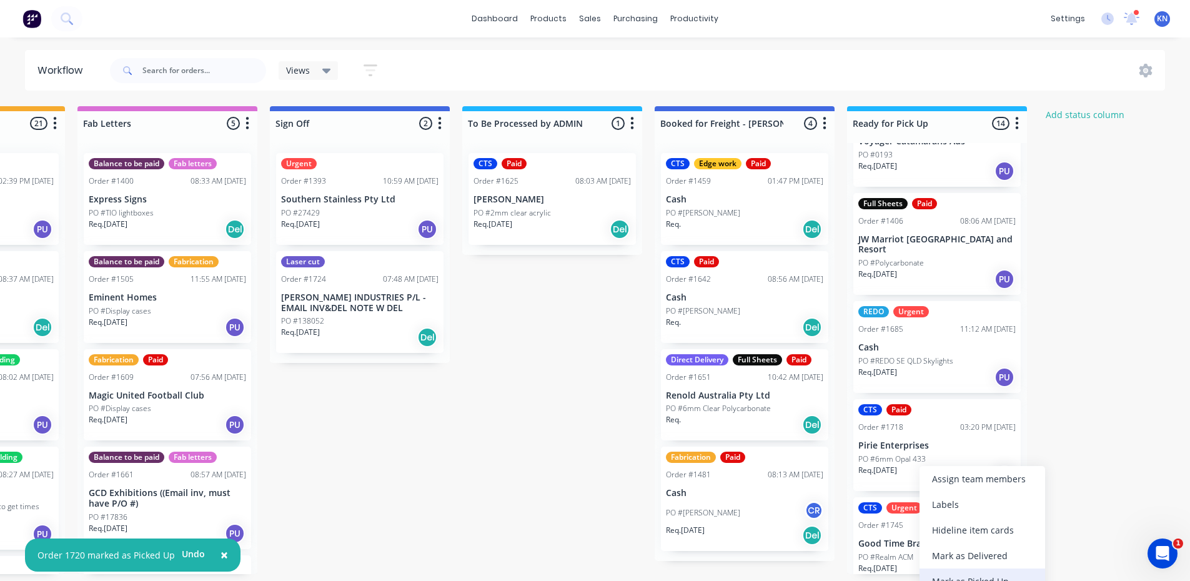
click at [967, 574] on div "Mark as Picked Up" at bounding box center [983, 582] width 126 height 26
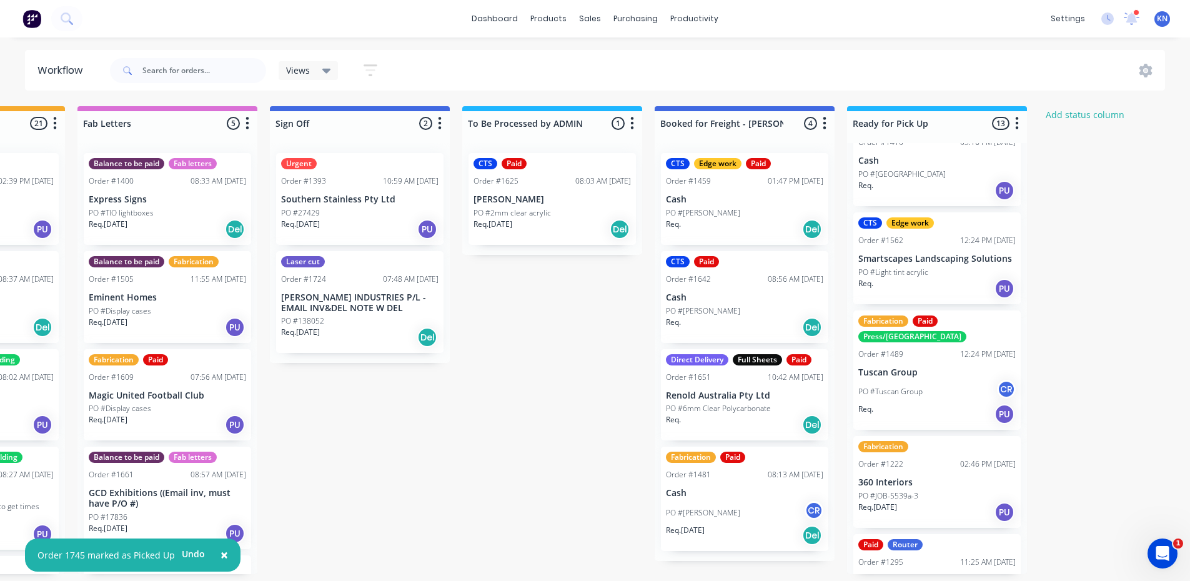
scroll to position [0, 0]
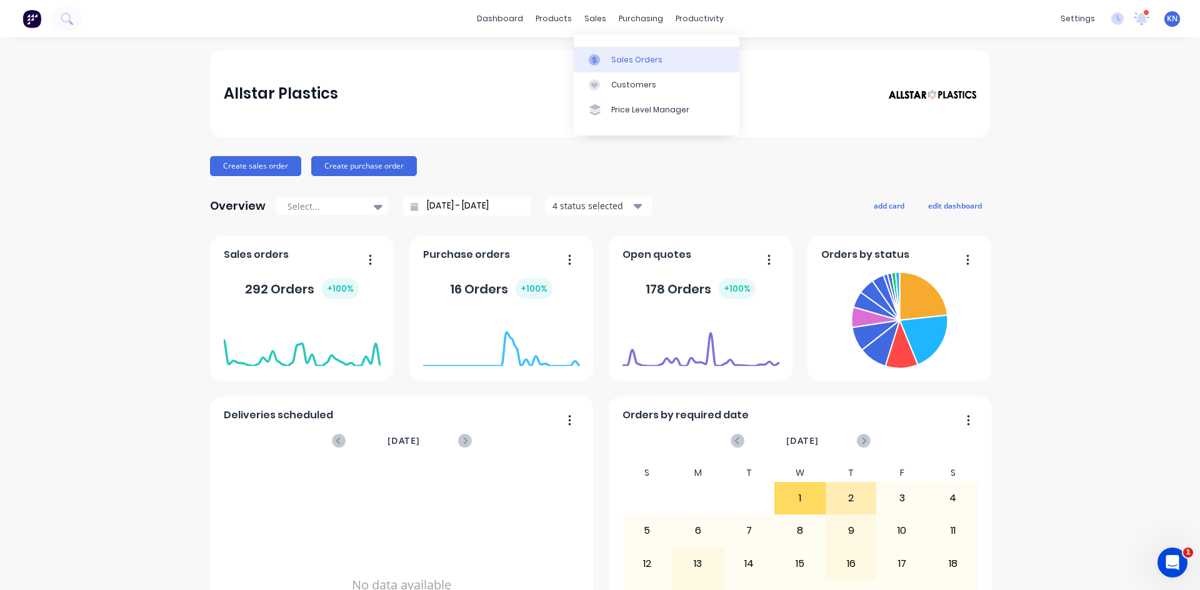
click at [624, 60] on div "Sales Orders" at bounding box center [636, 59] width 51 height 11
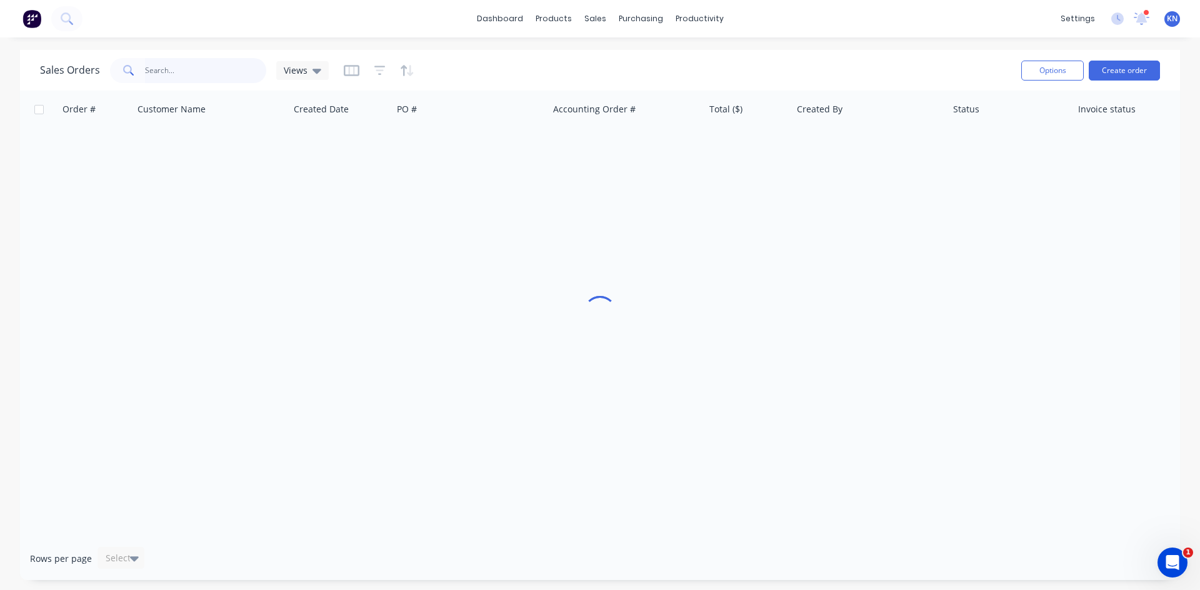
click at [177, 72] on input "text" at bounding box center [206, 70] width 122 height 25
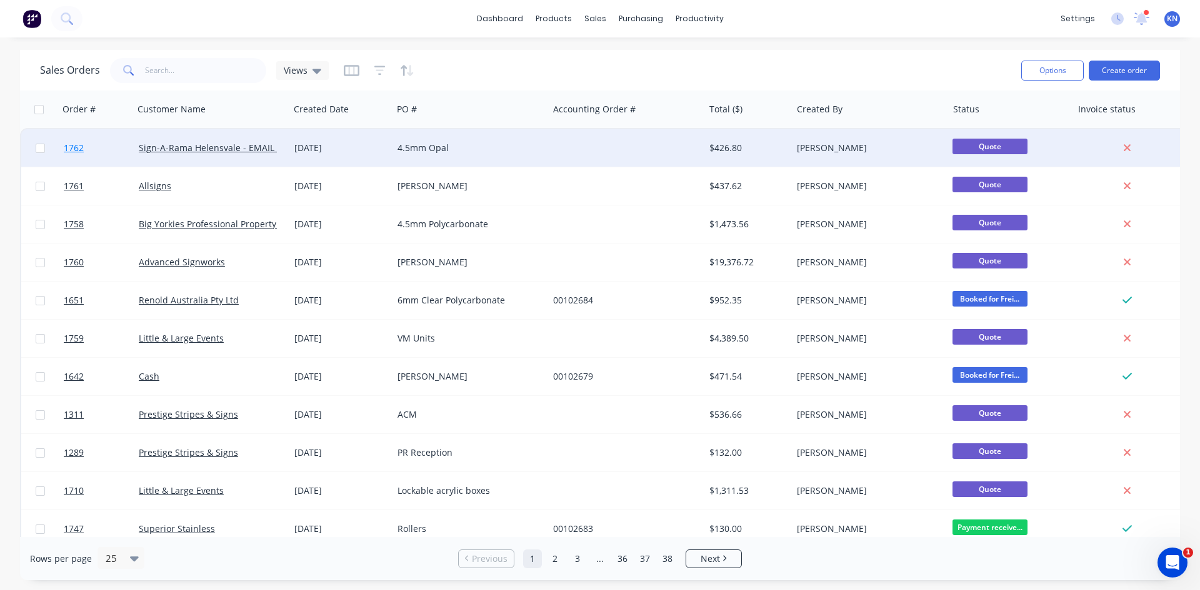
click at [72, 147] on span "1762" at bounding box center [74, 148] width 20 height 12
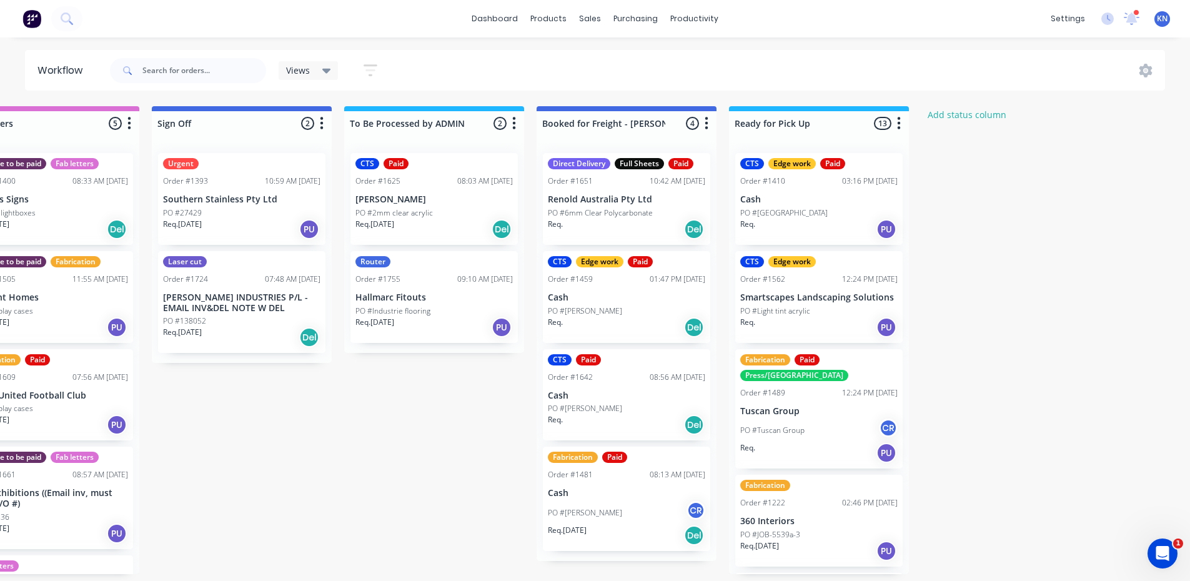
scroll to position [2, 1799]
click at [627, 403] on div "PO #[PERSON_NAME]" at bounding box center [626, 408] width 157 height 11
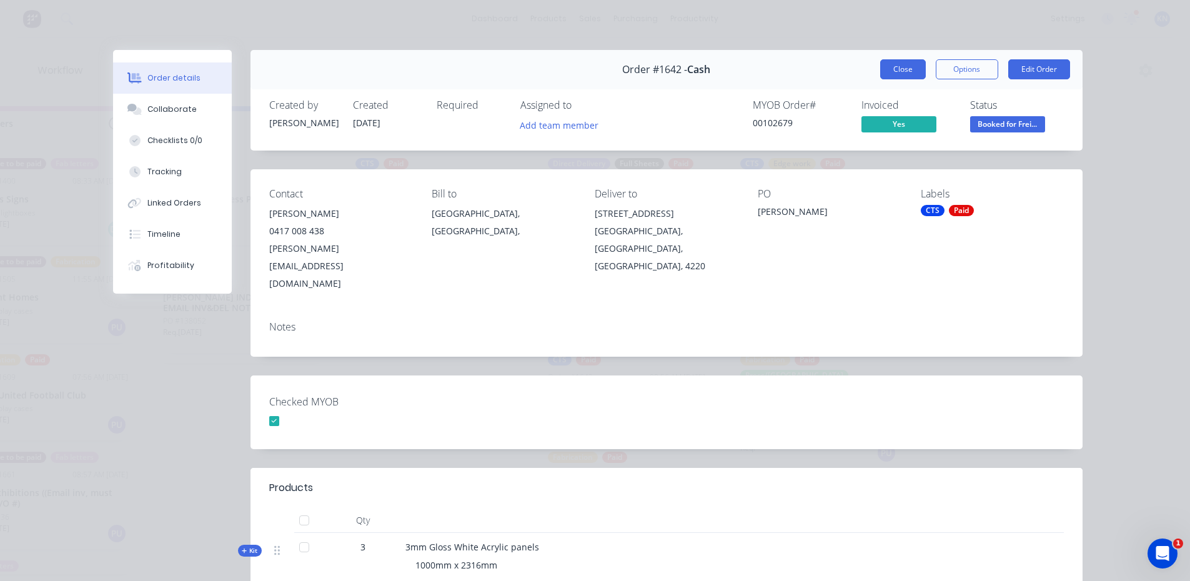
click at [897, 67] on button "Close" at bounding box center [903, 69] width 46 height 20
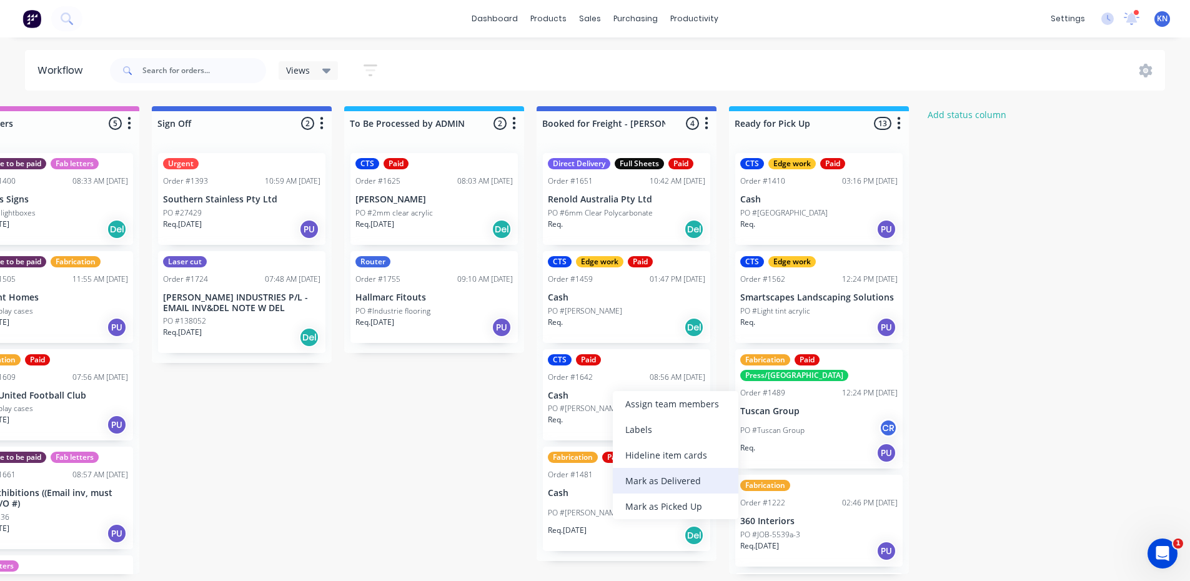
click at [668, 479] on div "Mark as Delivered" at bounding box center [676, 481] width 126 height 26
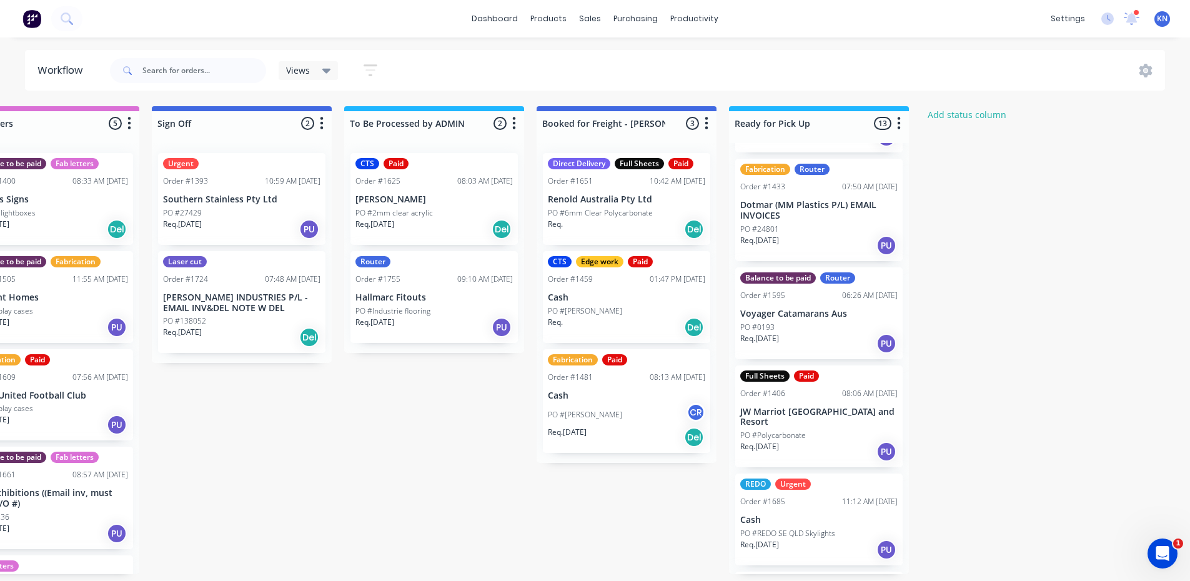
scroll to position [903, 0]
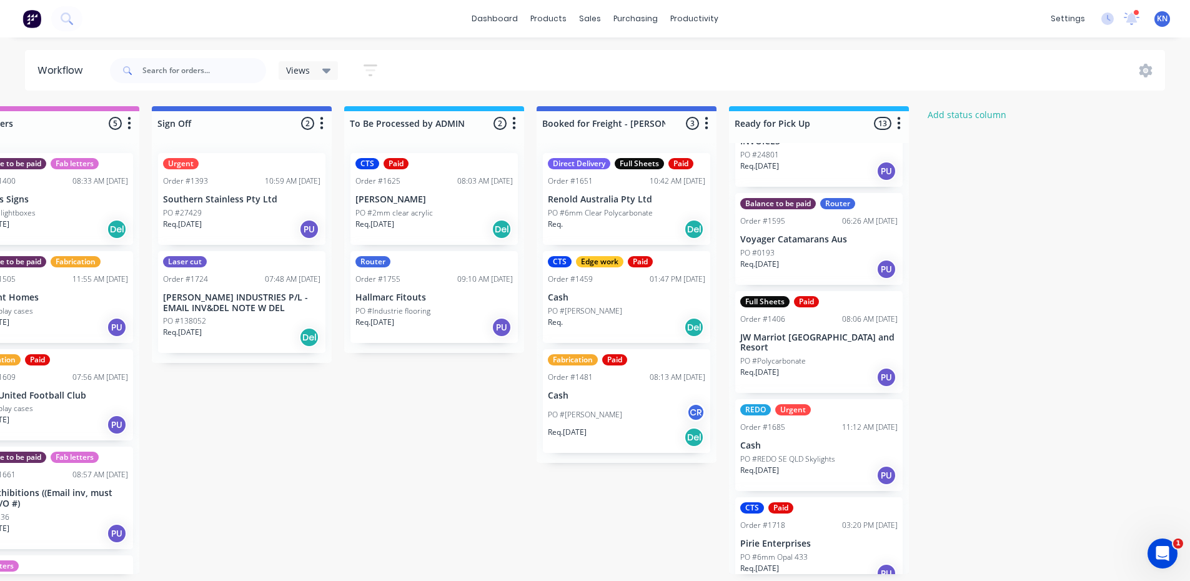
click at [430, 199] on p "[PERSON_NAME]" at bounding box center [434, 199] width 157 height 11
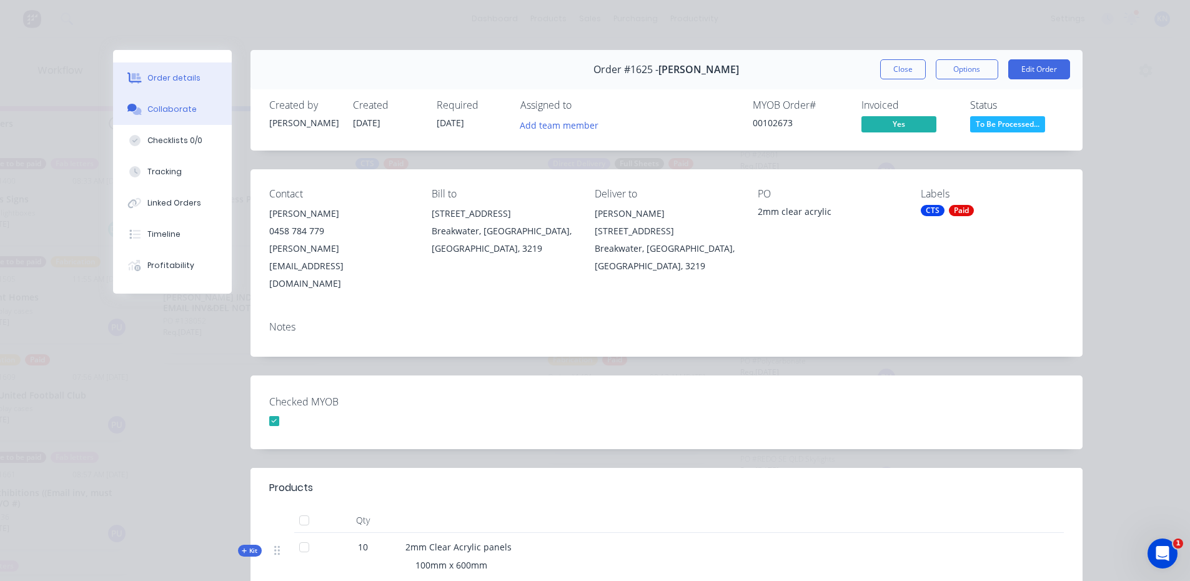
click at [172, 112] on div "Collaborate" at bounding box center [171, 109] width 49 height 11
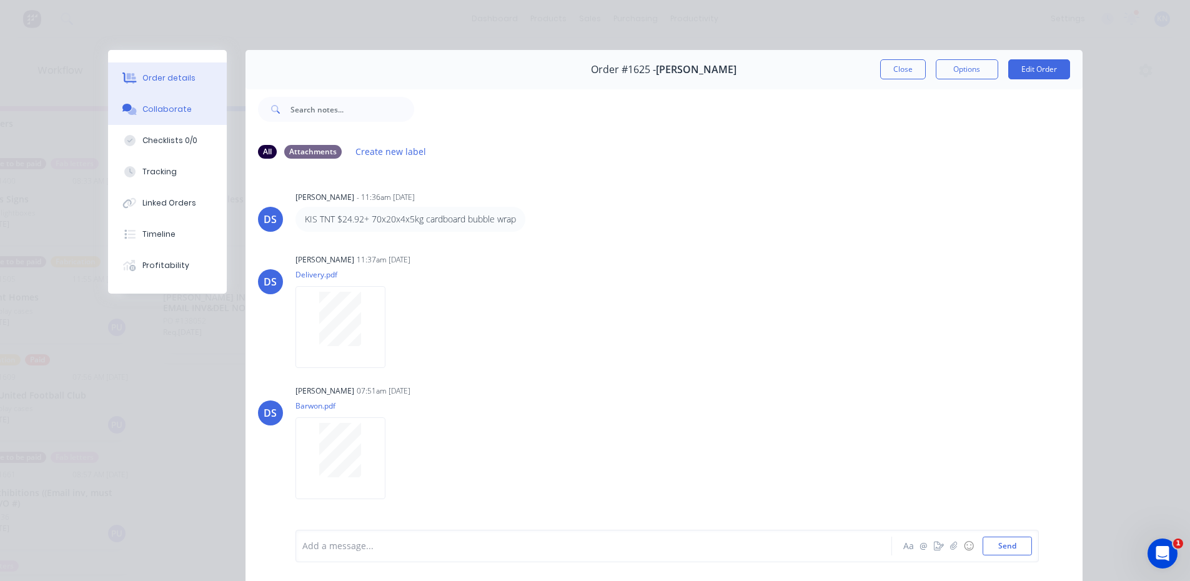
click at [149, 73] on div "Order details" at bounding box center [168, 77] width 53 height 11
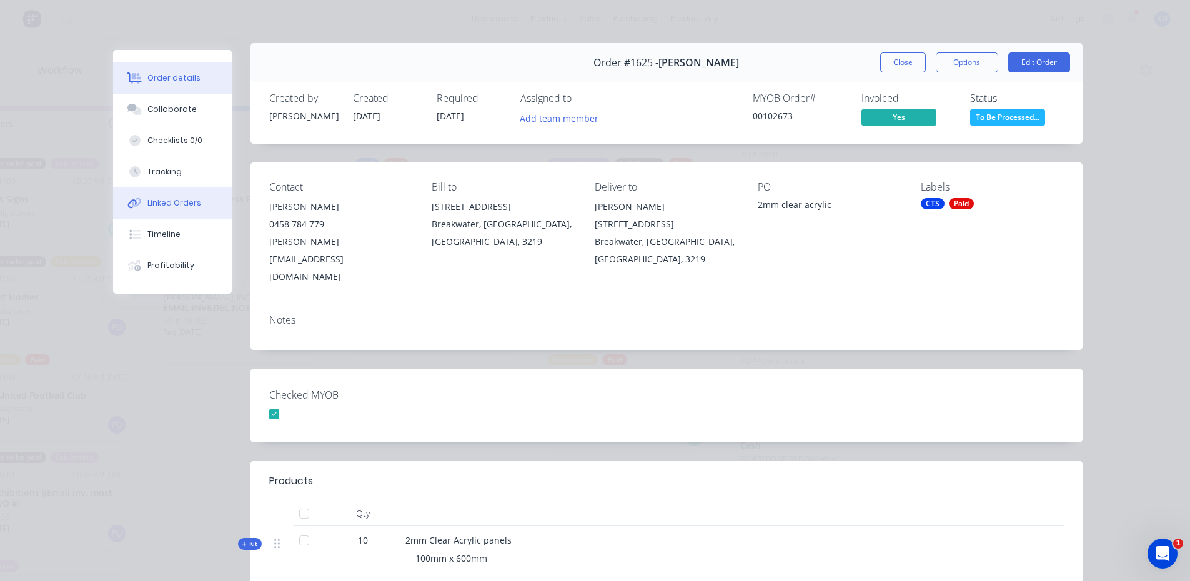
scroll to position [0, 0]
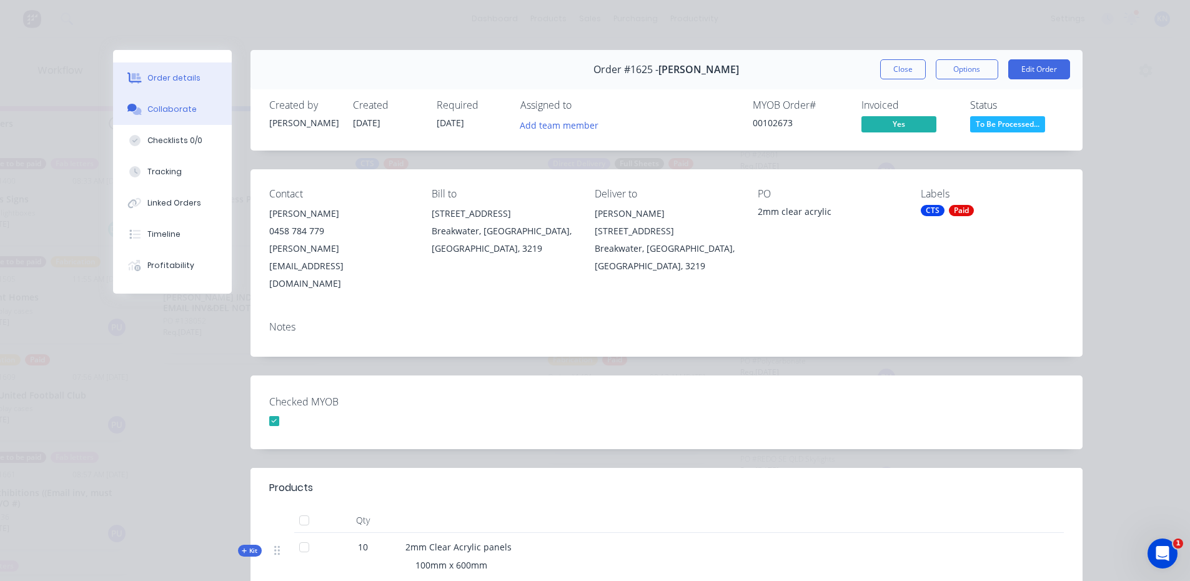
click at [192, 110] on button "Collaborate" at bounding box center [172, 109] width 119 height 31
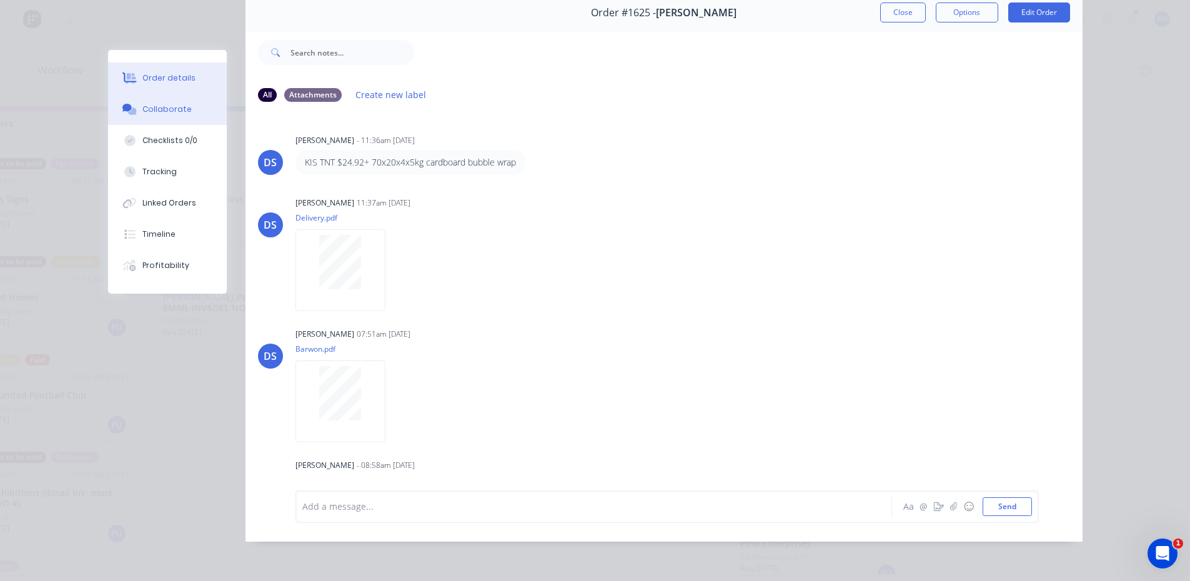
click at [175, 77] on div "Order details" at bounding box center [168, 77] width 53 height 11
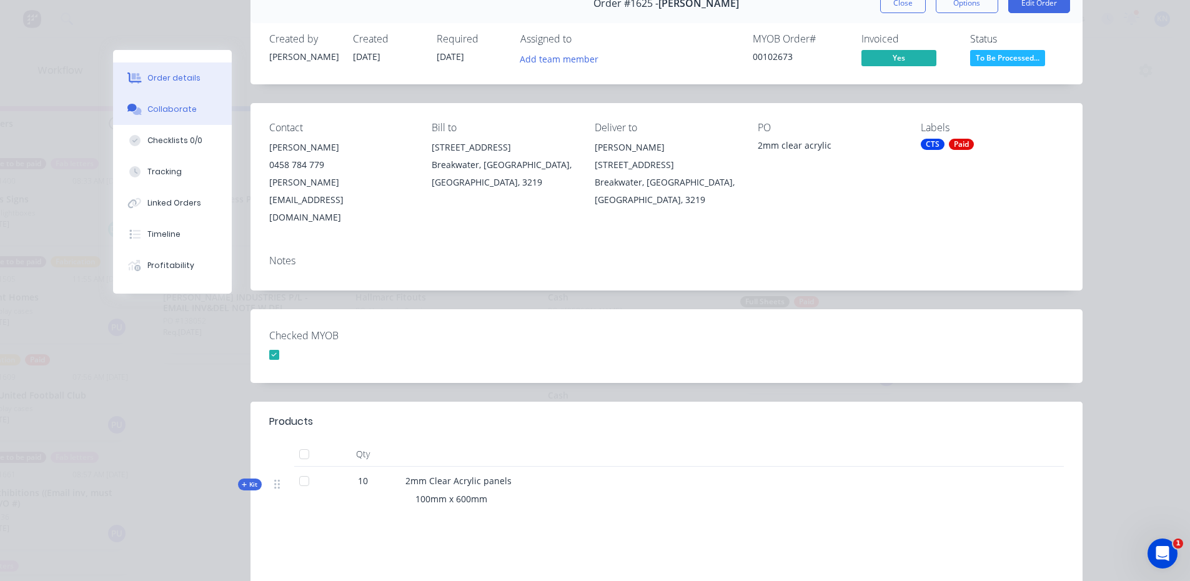
click at [180, 109] on div "Collaborate" at bounding box center [171, 109] width 49 height 11
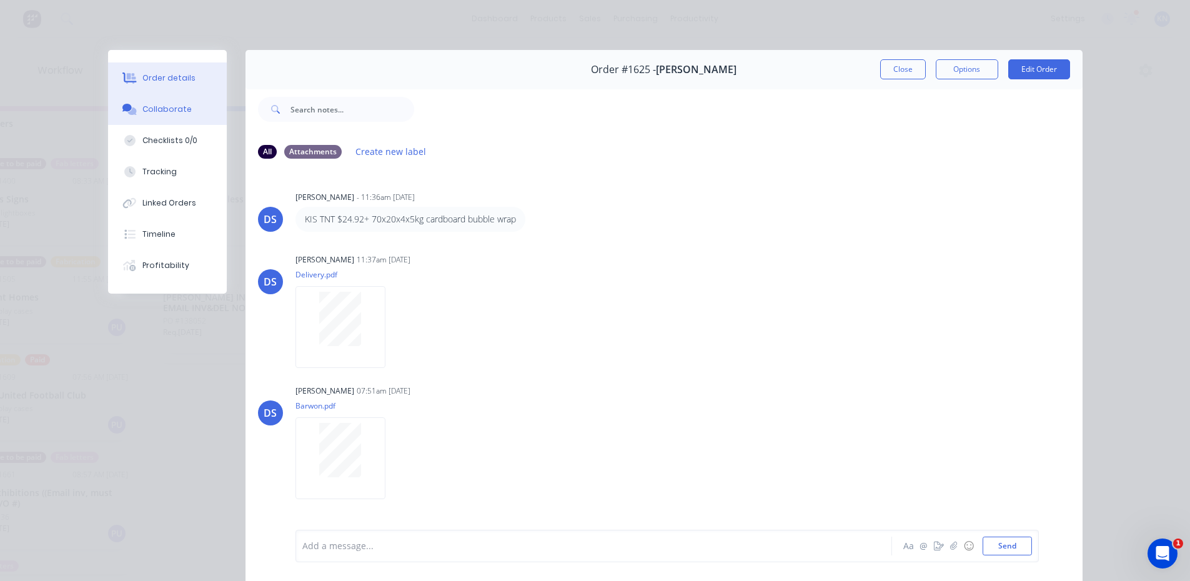
click at [151, 80] on div "Order details" at bounding box center [168, 77] width 53 height 11
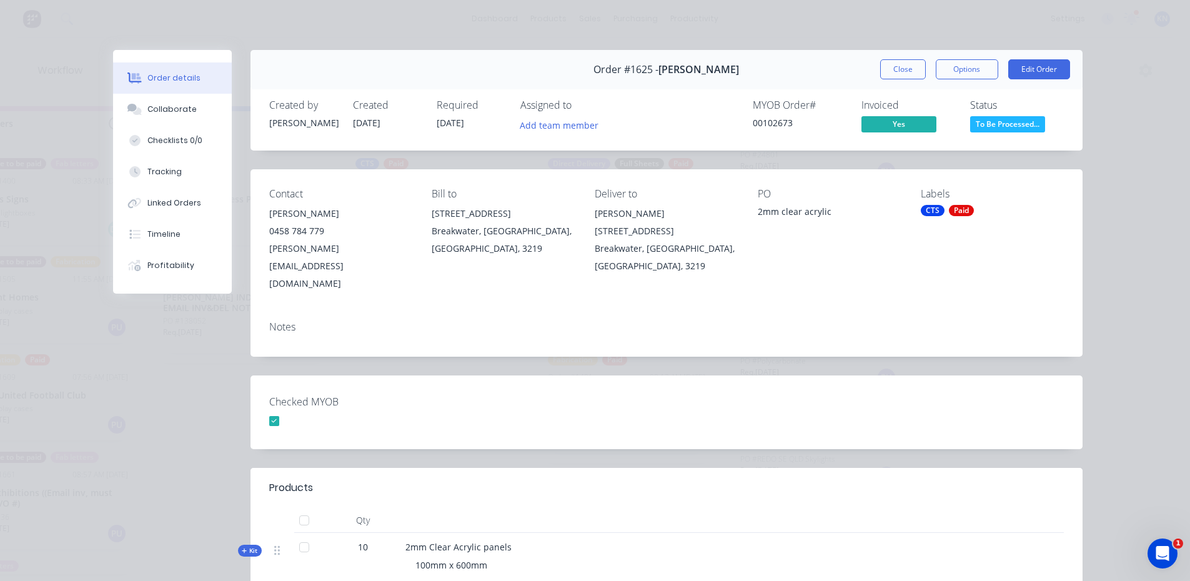
scroll to position [0, 1799]
click at [1030, 125] on span "To Be Processed..." at bounding box center [1007, 124] width 75 height 16
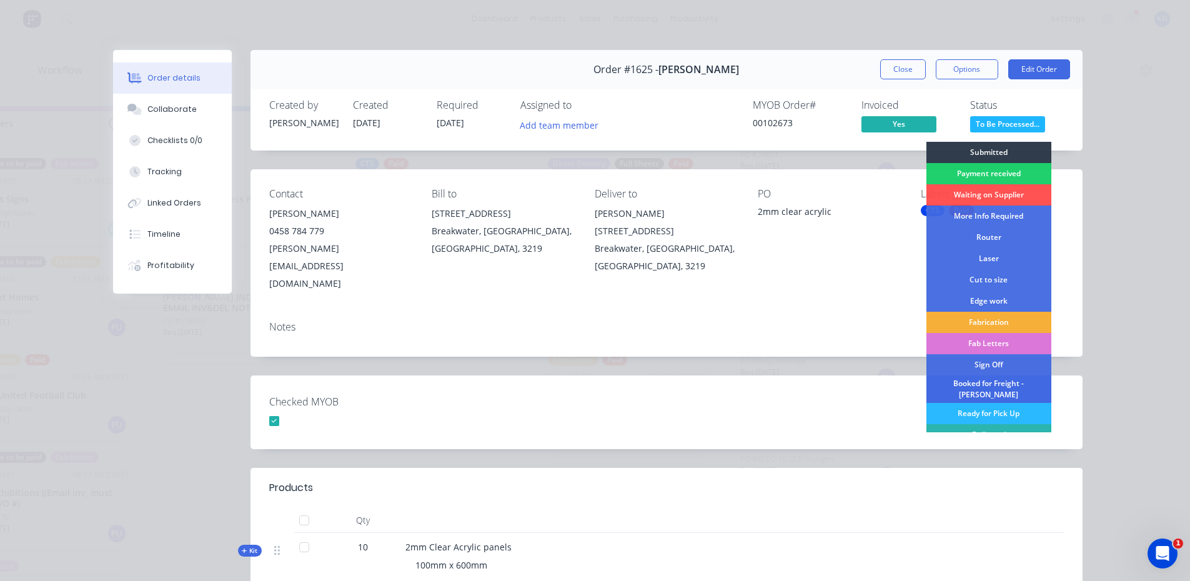
click at [983, 386] on div "Booked for Freight - [PERSON_NAME]" at bounding box center [989, 389] width 125 height 27
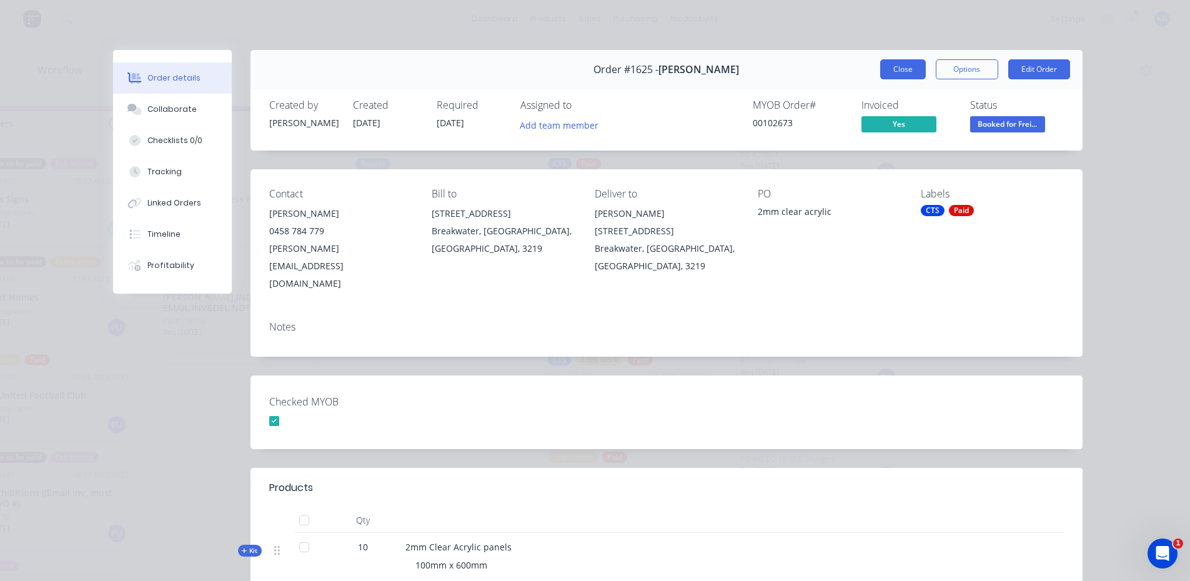
click at [898, 71] on button "Close" at bounding box center [903, 69] width 46 height 20
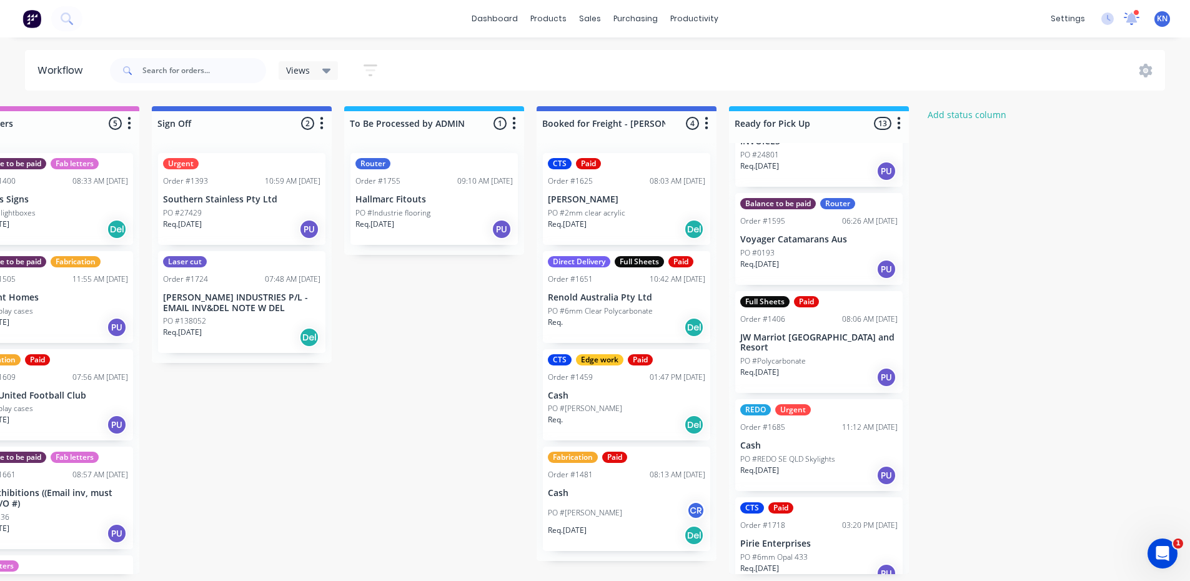
click at [1135, 18] on icon at bounding box center [1132, 17] width 12 height 11
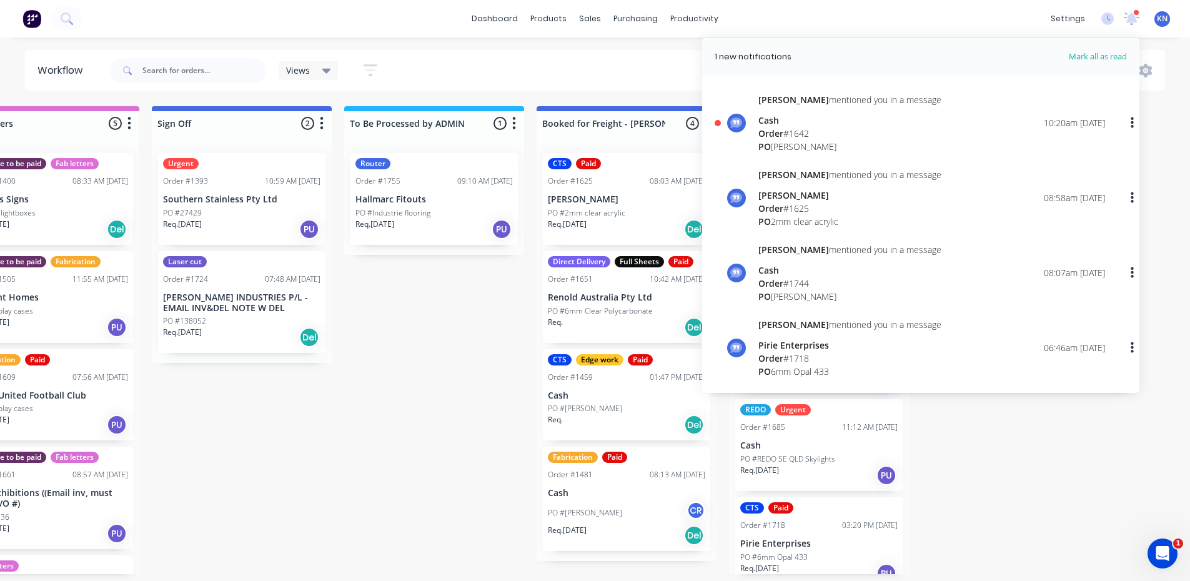
click at [790, 122] on div "Cash" at bounding box center [849, 120] width 183 height 13
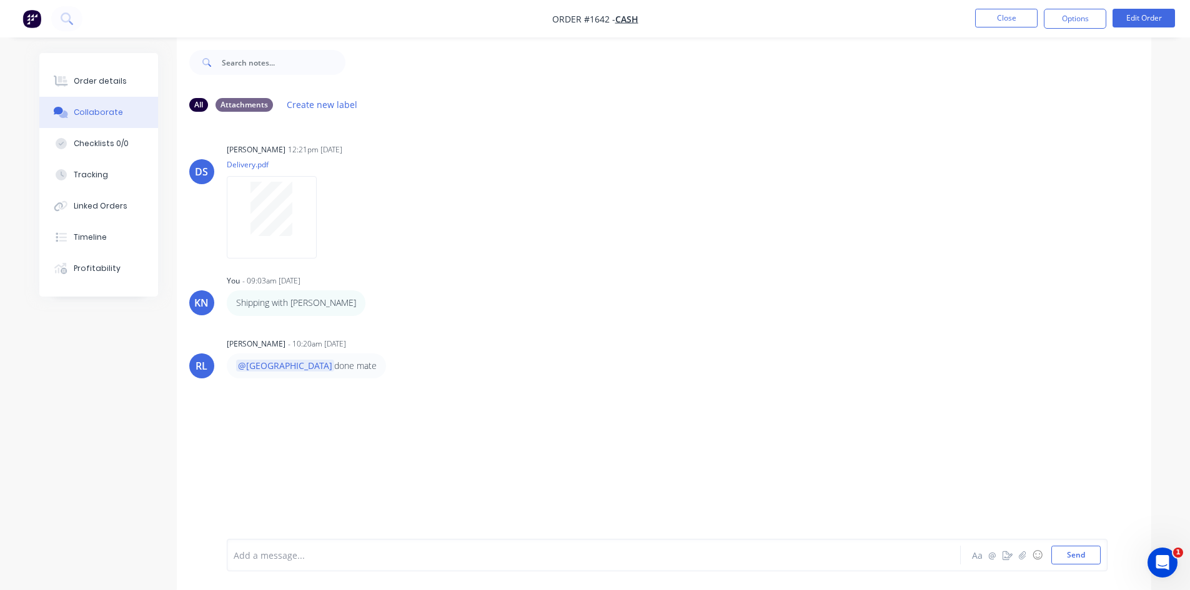
scroll to position [19, 0]
click at [325, 556] on div at bounding box center [559, 555] width 650 height 13
click at [1088, 552] on button "Send" at bounding box center [1076, 555] width 49 height 19
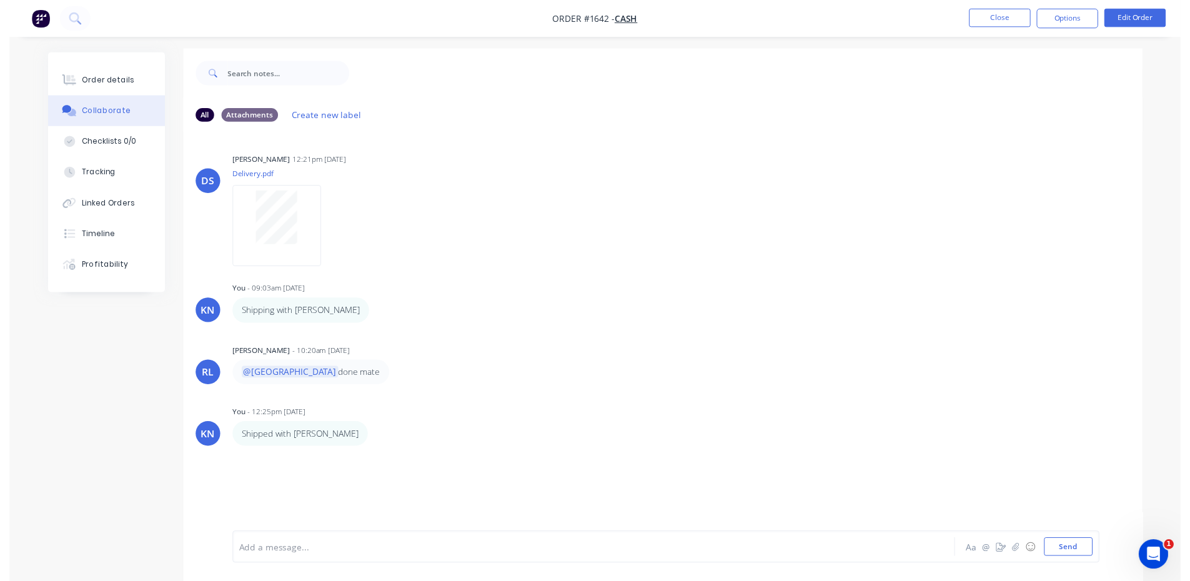
scroll to position [0, 0]
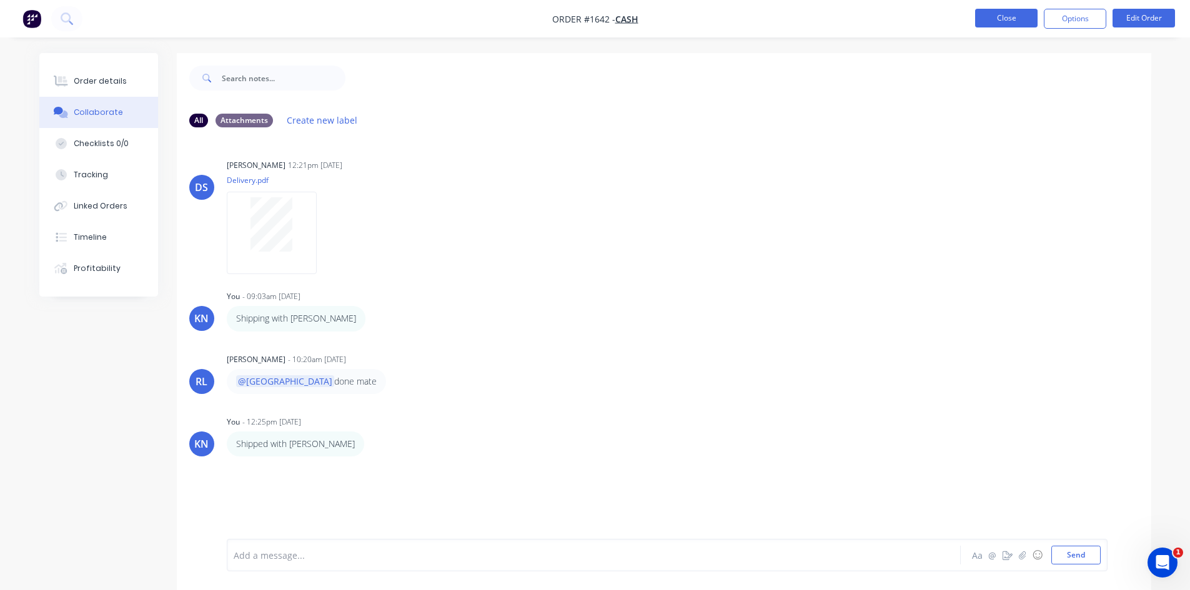
click at [1021, 14] on button "Close" at bounding box center [1006, 18] width 62 height 19
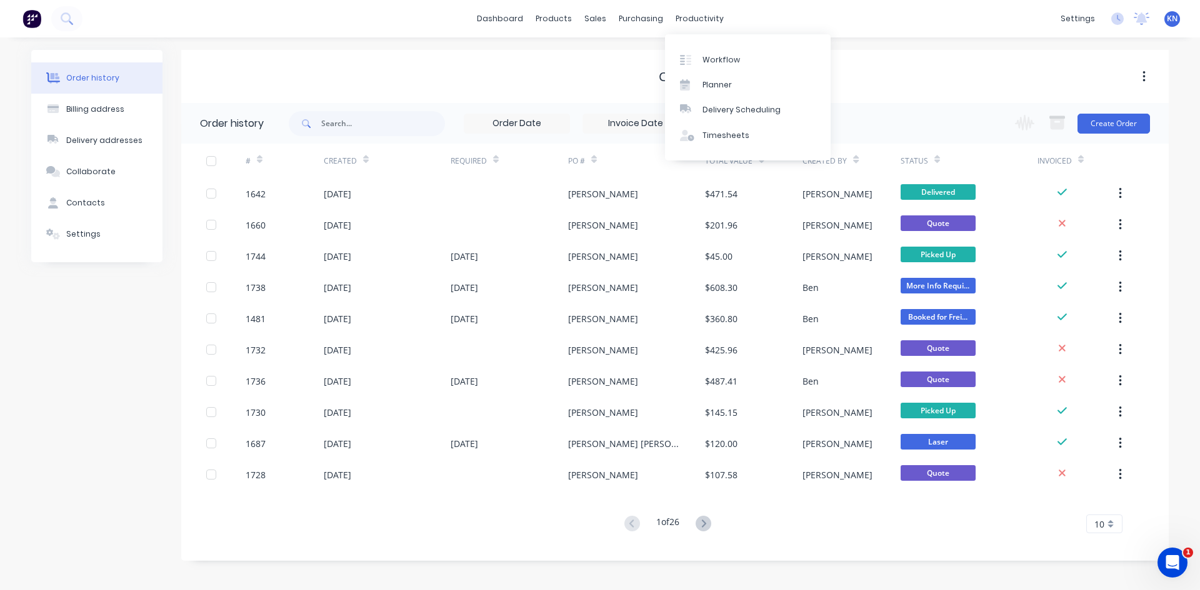
click at [723, 61] on div "Workflow" at bounding box center [720, 59] width 37 height 11
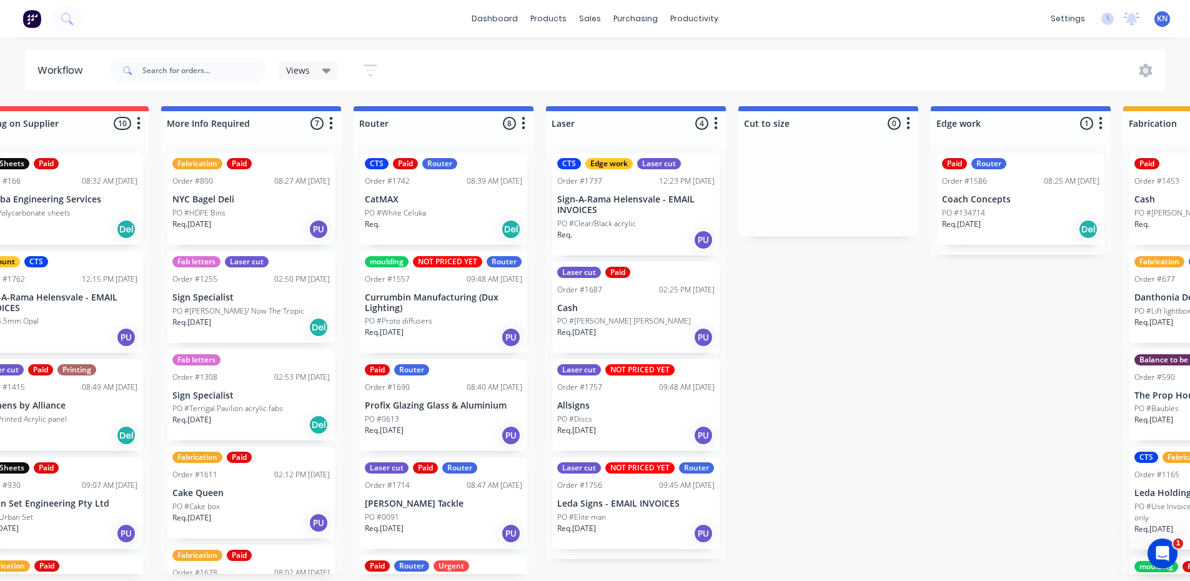
scroll to position [0, 1011]
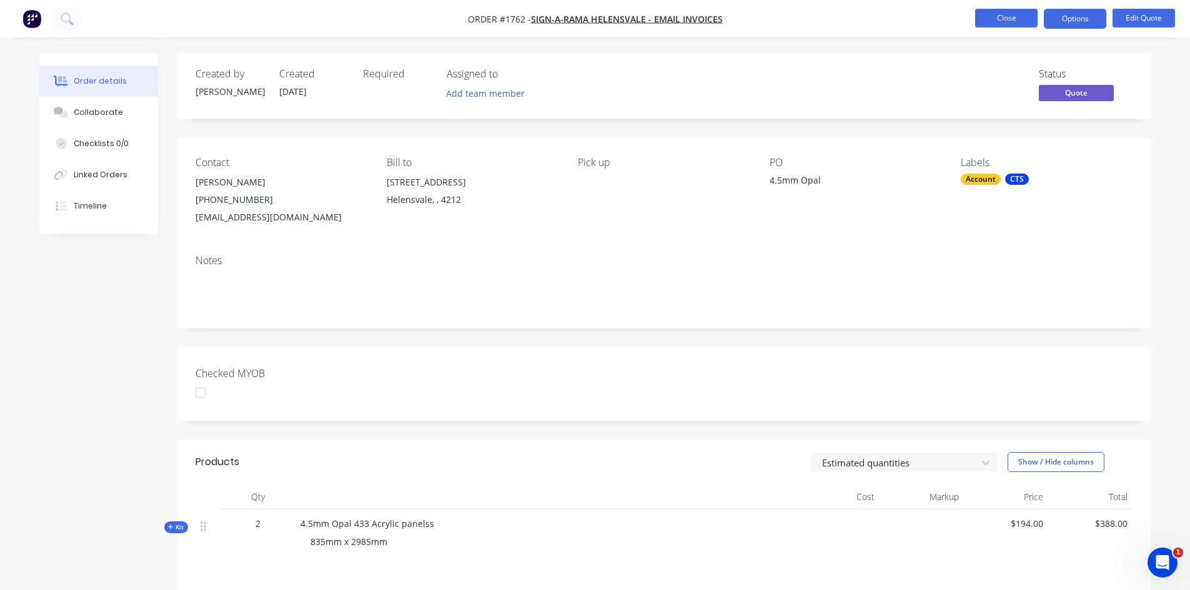
click at [1013, 16] on button "Close" at bounding box center [1006, 18] width 62 height 19
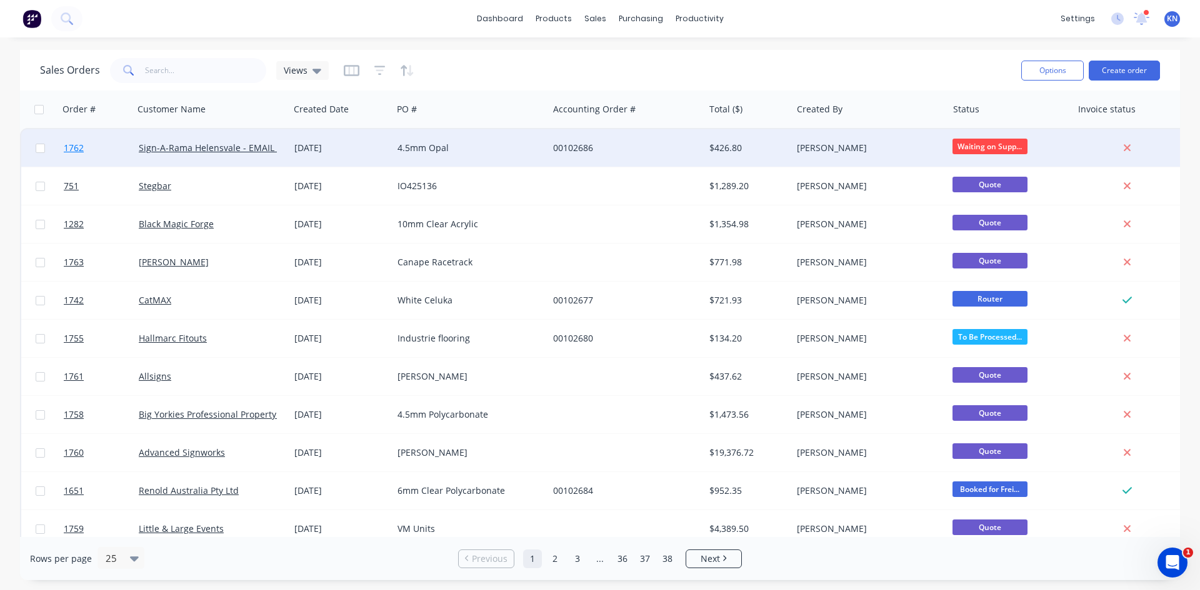
click at [96, 144] on link "1762" at bounding box center [101, 147] width 75 height 37
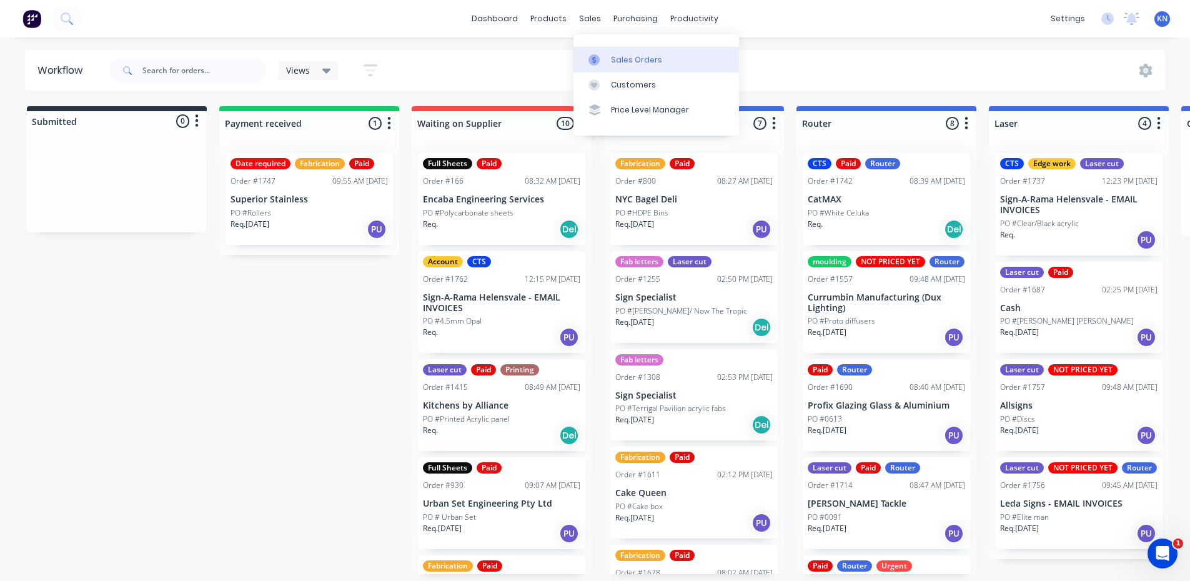
click at [646, 57] on div "Sales Orders" at bounding box center [636, 59] width 51 height 11
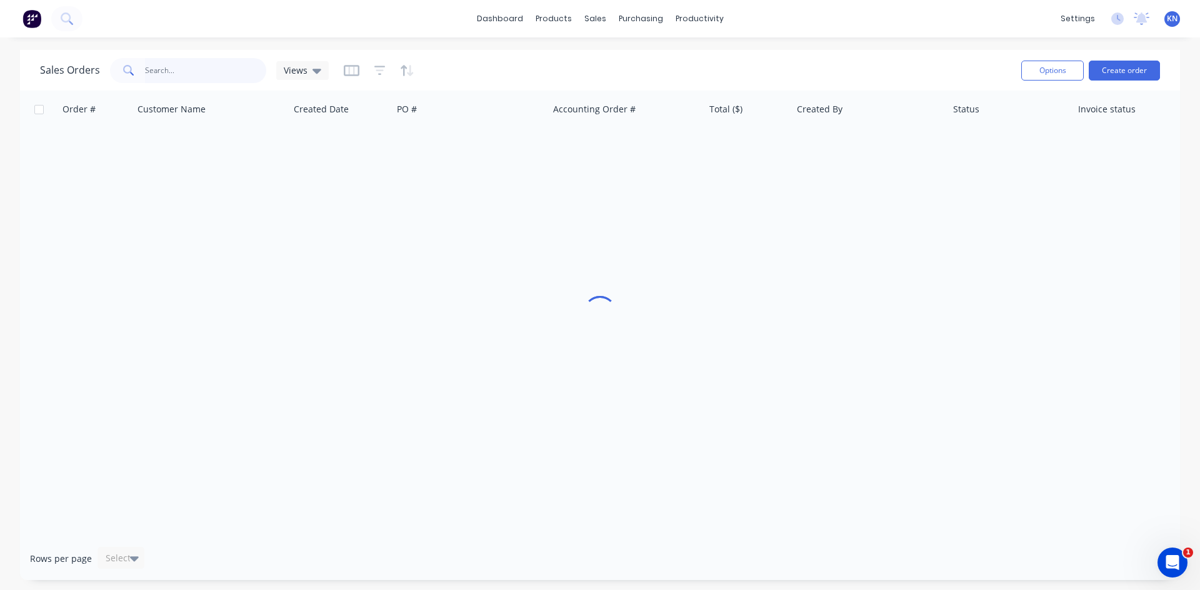
click at [196, 74] on input "text" at bounding box center [206, 70] width 122 height 25
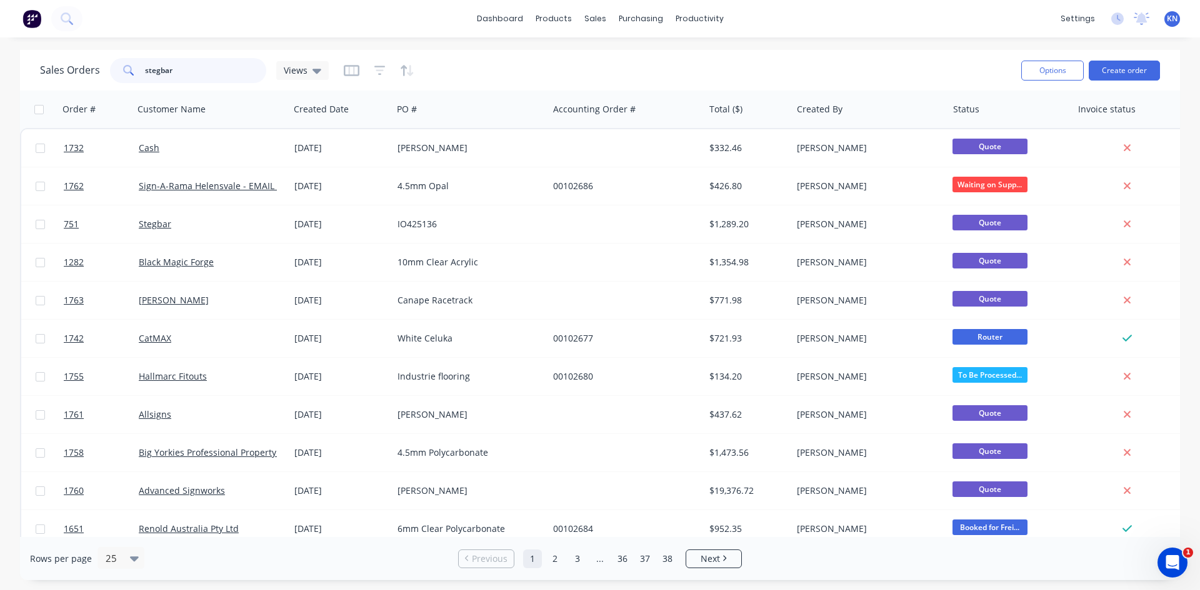
type input "stegbar"
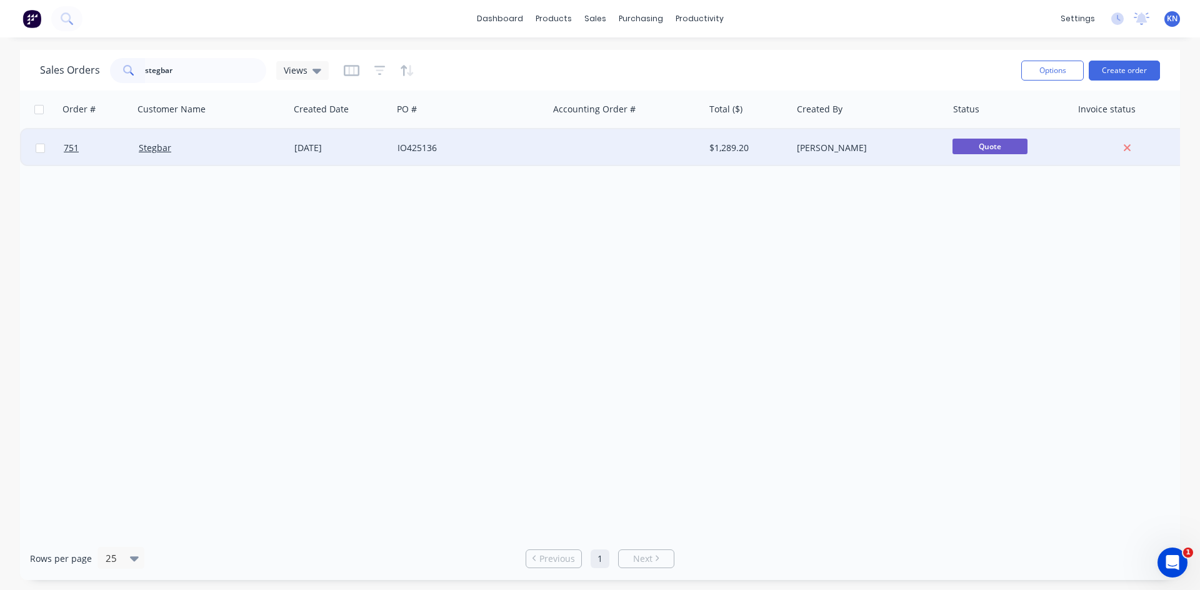
click at [224, 147] on div "Stegbar" at bounding box center [208, 148] width 139 height 12
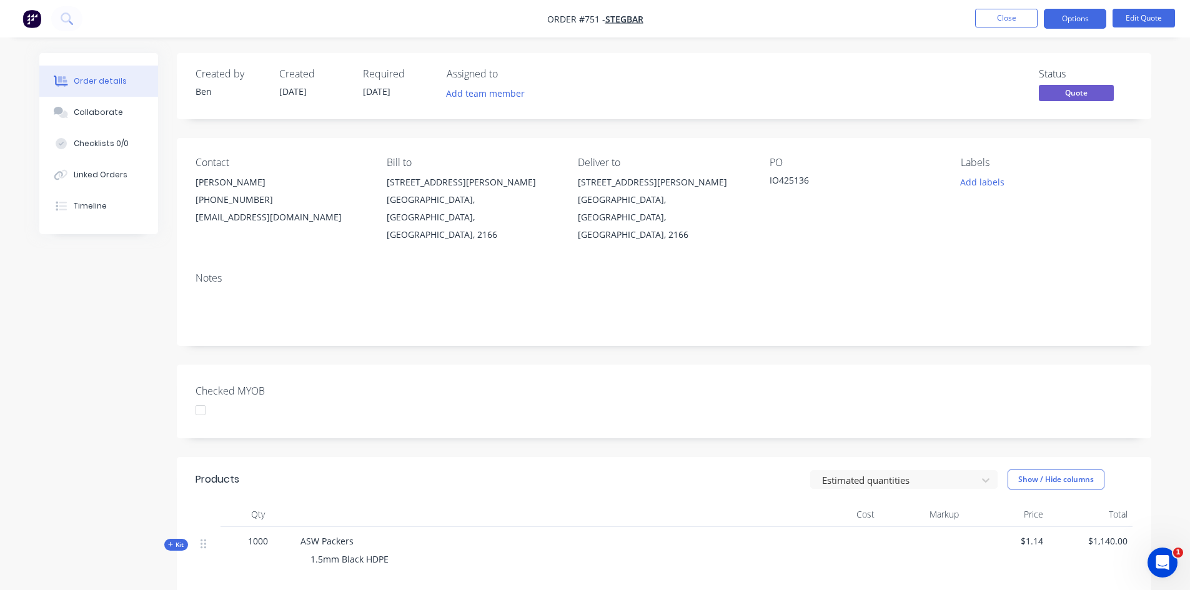
click at [222, 189] on div "[PERSON_NAME]" at bounding box center [281, 182] width 171 height 17
click at [1153, 16] on button "Edit Quote" at bounding box center [1144, 18] width 62 height 19
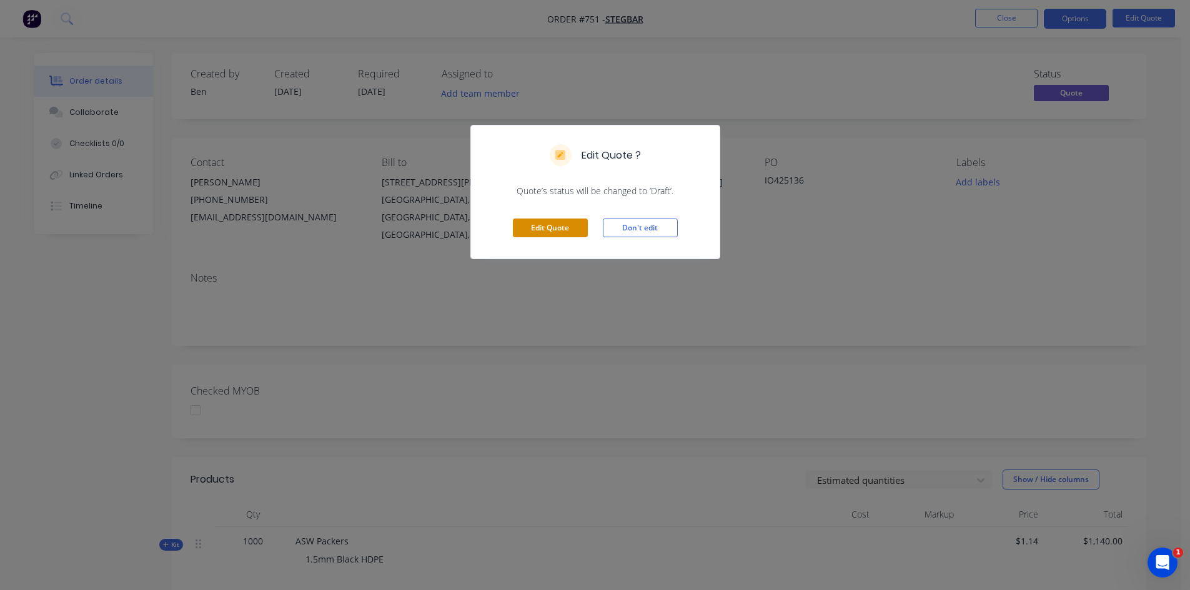
click at [547, 224] on button "Edit Quote" at bounding box center [550, 228] width 75 height 19
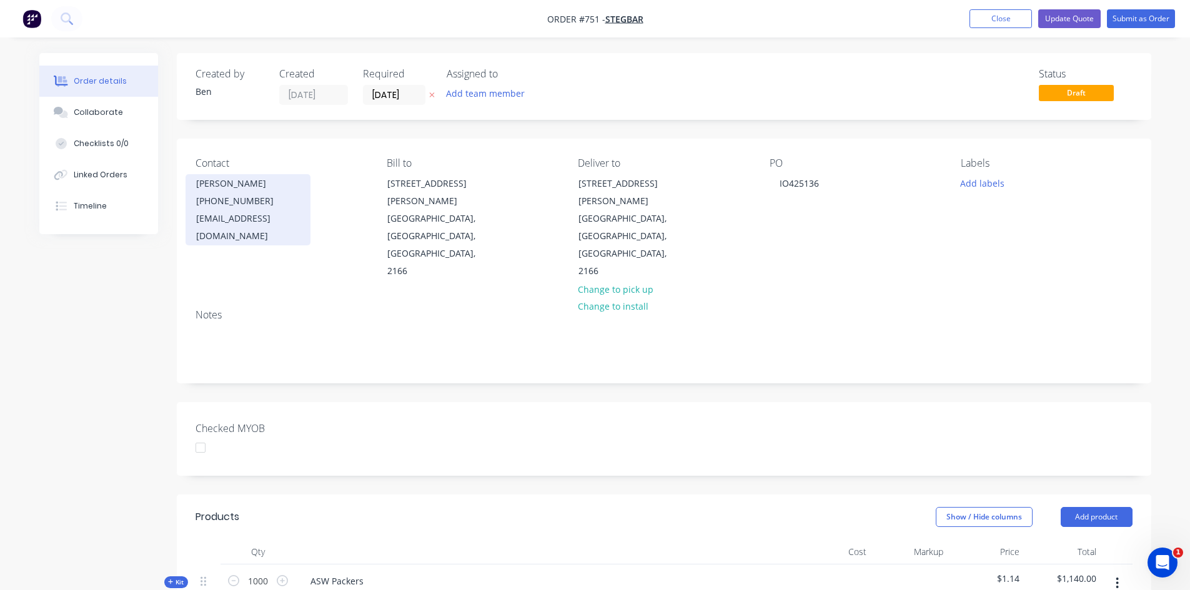
click at [239, 191] on div "[PERSON_NAME]" at bounding box center [248, 183] width 104 height 17
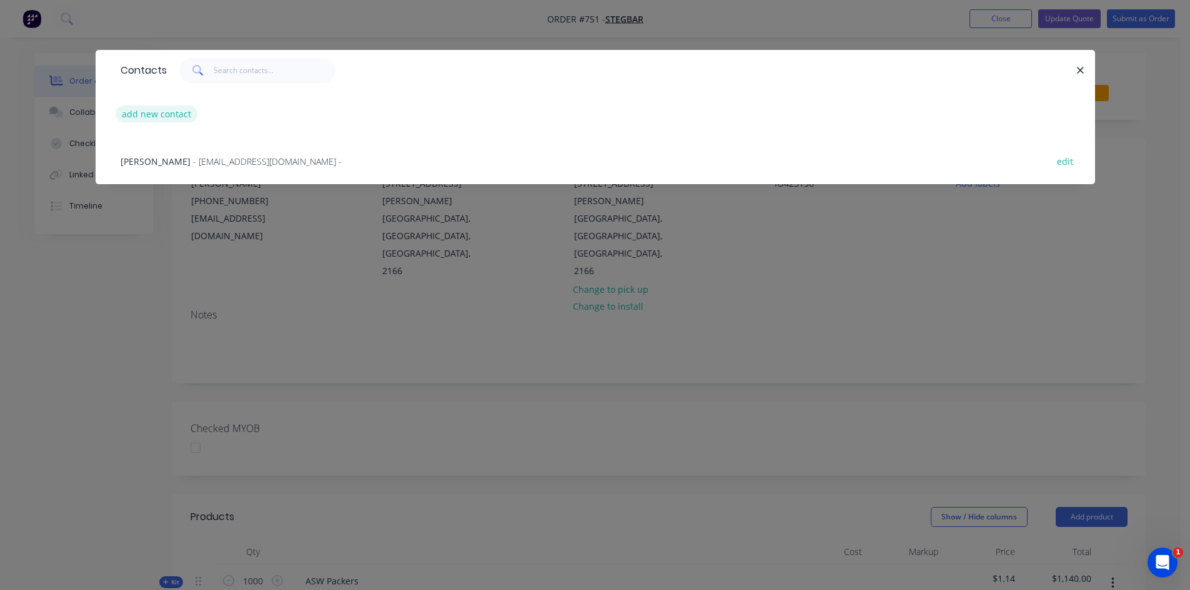
click at [156, 110] on button "add new contact" at bounding box center [157, 114] width 82 height 17
select select "AU"
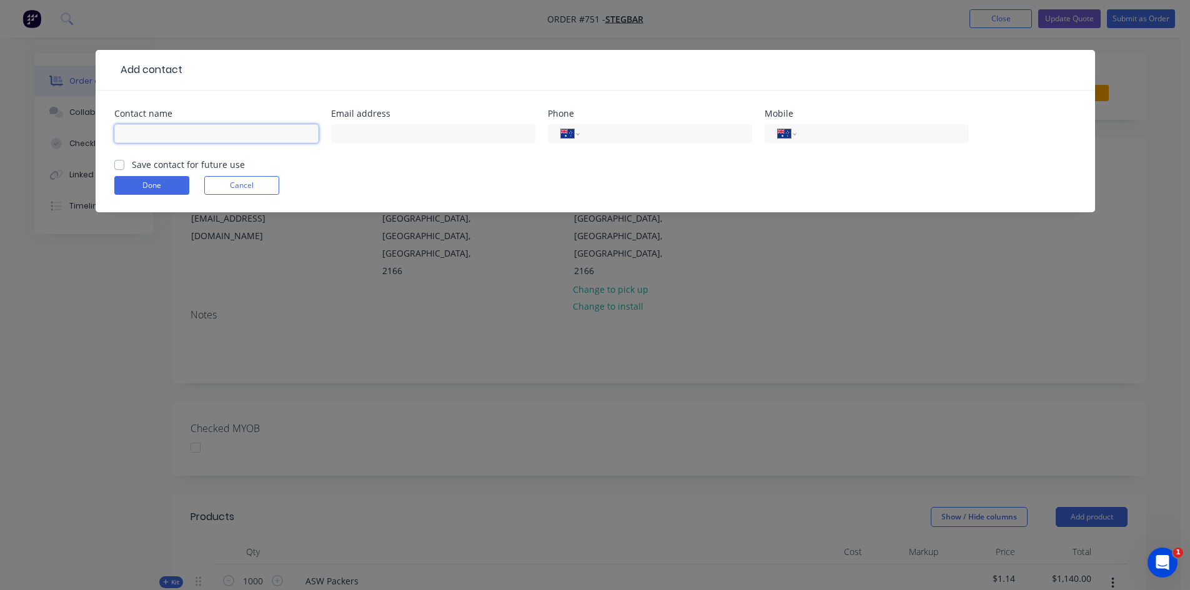
click at [147, 131] on input "text" at bounding box center [216, 133] width 204 height 19
type input "[PERSON_NAME]"
type input "[EMAIL_ADDRESS][DOMAIN_NAME]"
click at [652, 139] on input "tel" at bounding box center [664, 134] width 150 height 14
type input "[PHONE_NUMBER]"
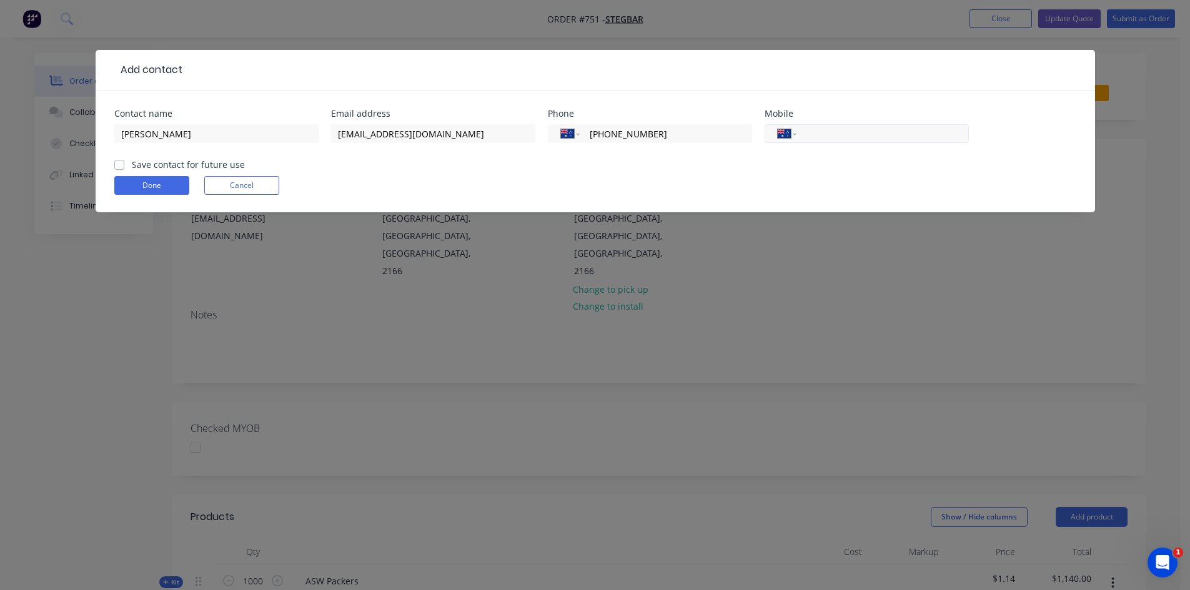
click at [846, 131] on input "tel" at bounding box center [880, 134] width 150 height 14
click at [132, 166] on label "Save contact for future use" at bounding box center [188, 164] width 113 height 13
click at [116, 166] on input "Save contact for future use" at bounding box center [119, 164] width 10 height 12
checkbox input "true"
click at [154, 185] on button "Done" at bounding box center [151, 185] width 75 height 19
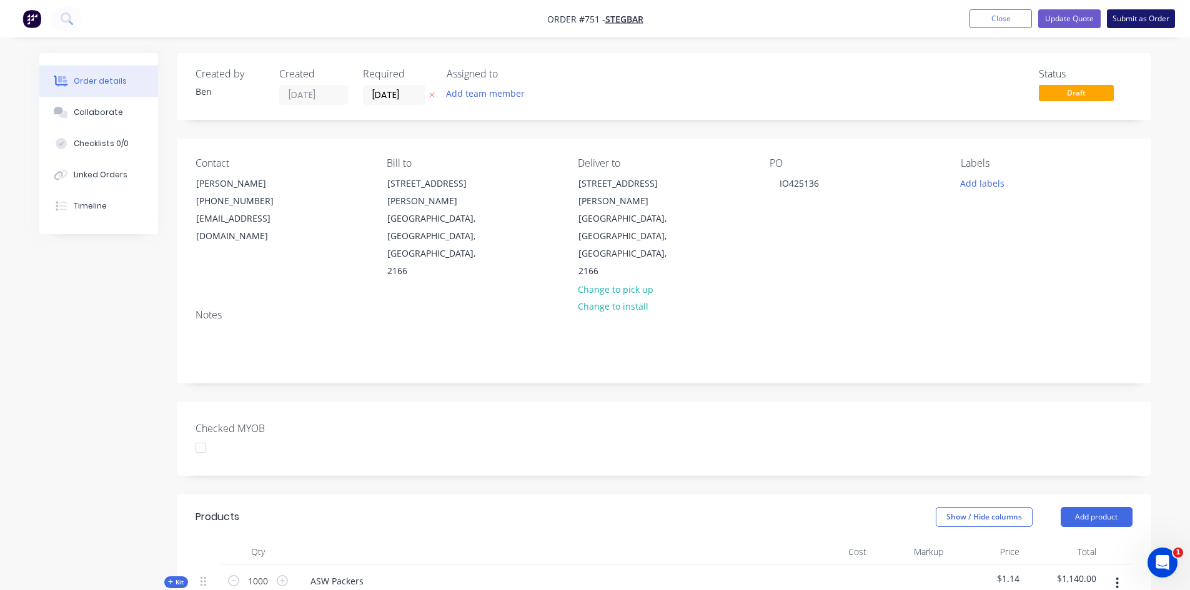
click at [1125, 17] on button "Submit as Order" at bounding box center [1141, 18] width 68 height 19
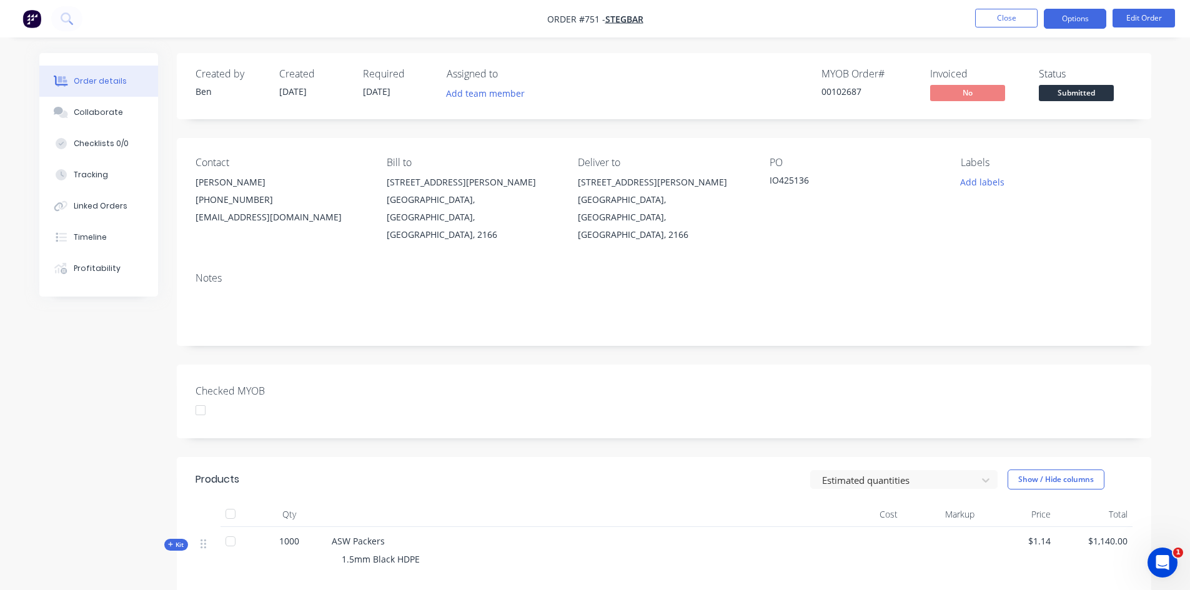
click at [1096, 16] on button "Options" at bounding box center [1075, 19] width 62 height 20
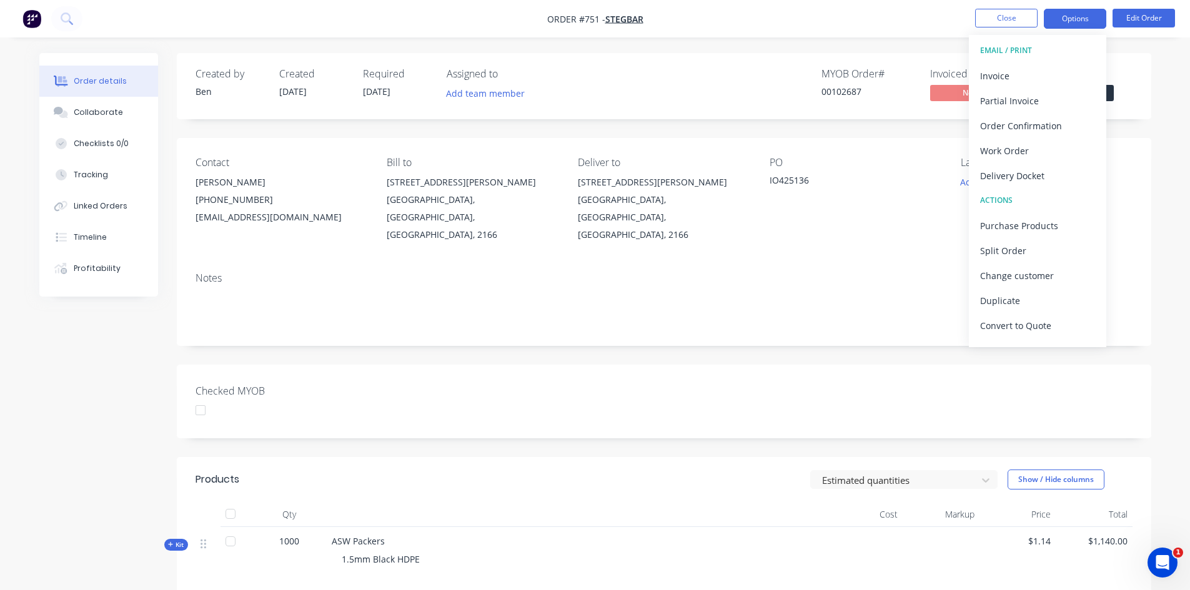
click at [1069, 13] on button "Options" at bounding box center [1075, 19] width 62 height 20
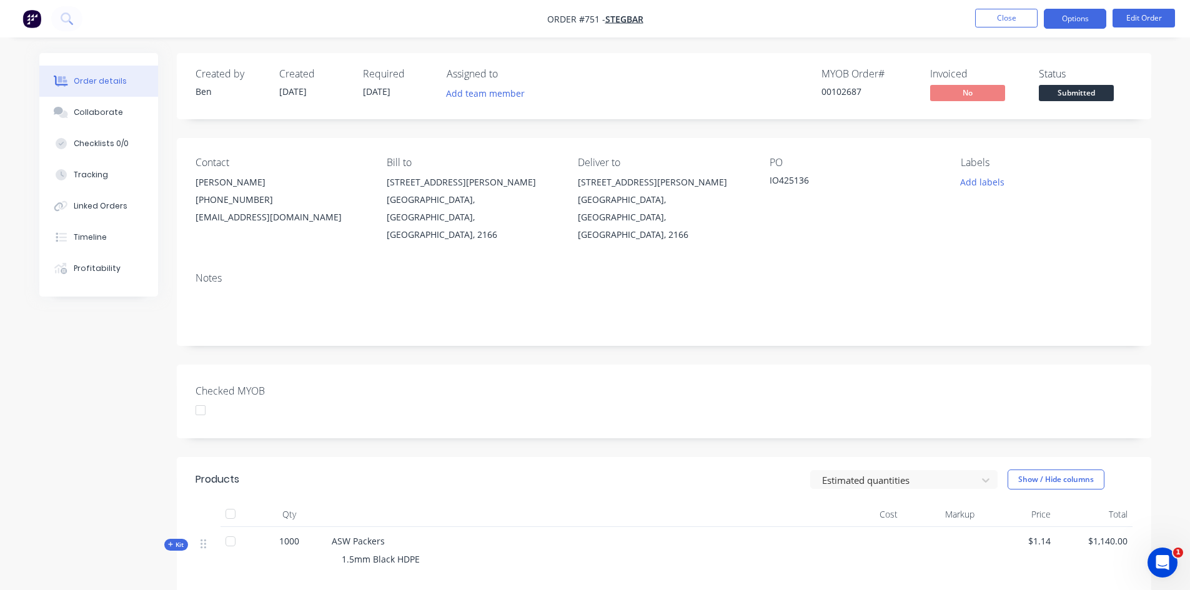
click at [1070, 14] on button "Options" at bounding box center [1075, 19] width 62 height 20
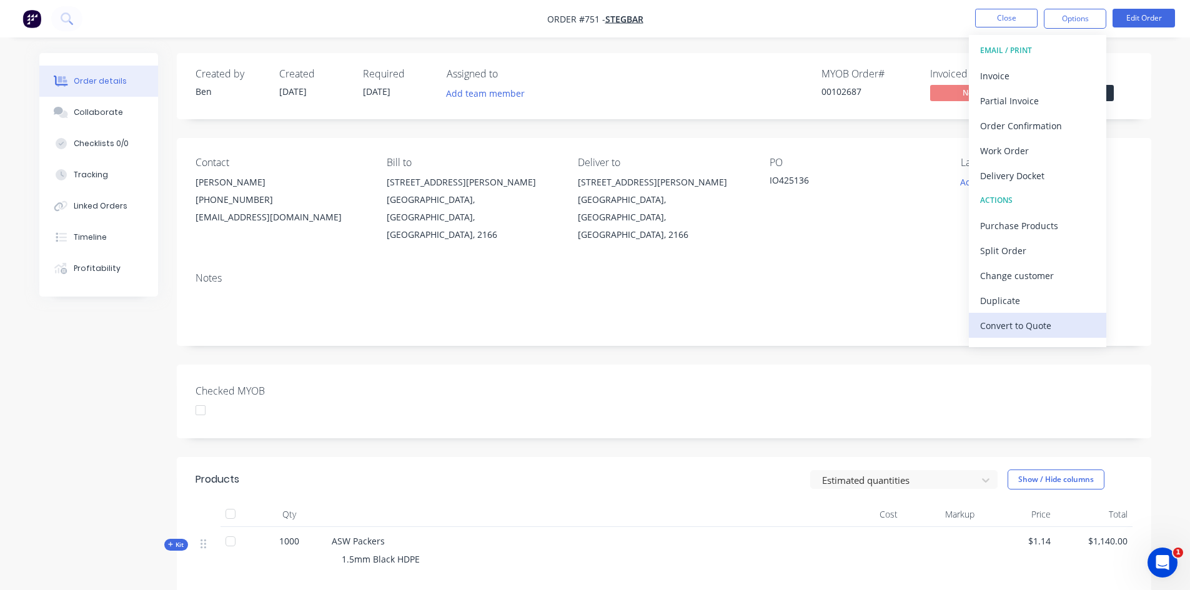
click at [1015, 323] on div "Convert to Quote" at bounding box center [1037, 326] width 115 height 18
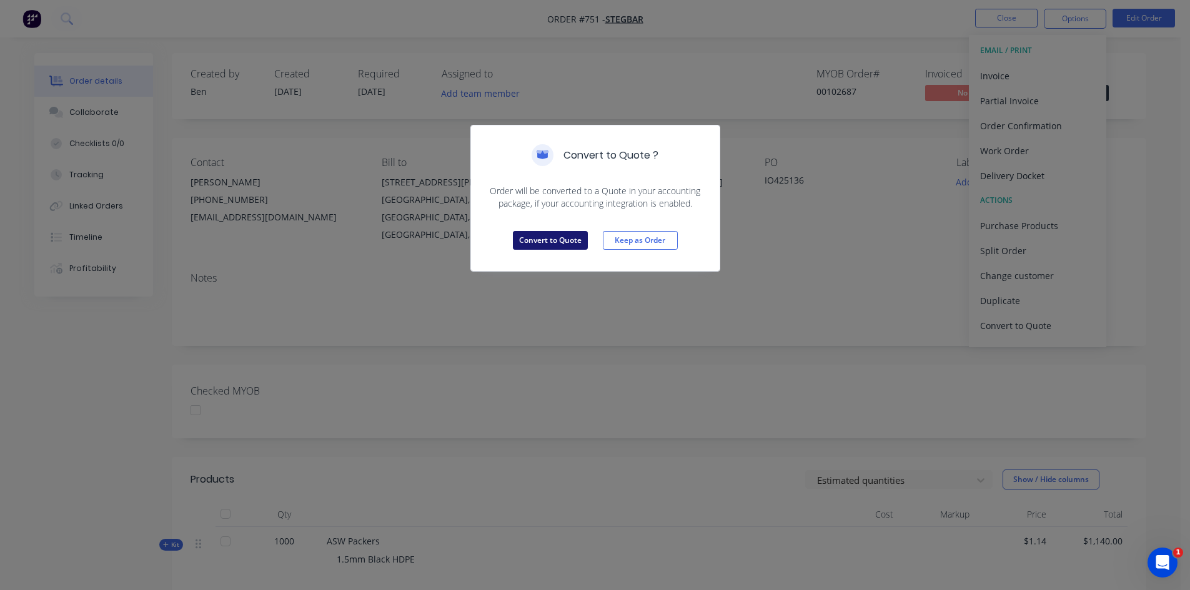
click at [557, 236] on button "Convert to Quote" at bounding box center [550, 240] width 75 height 19
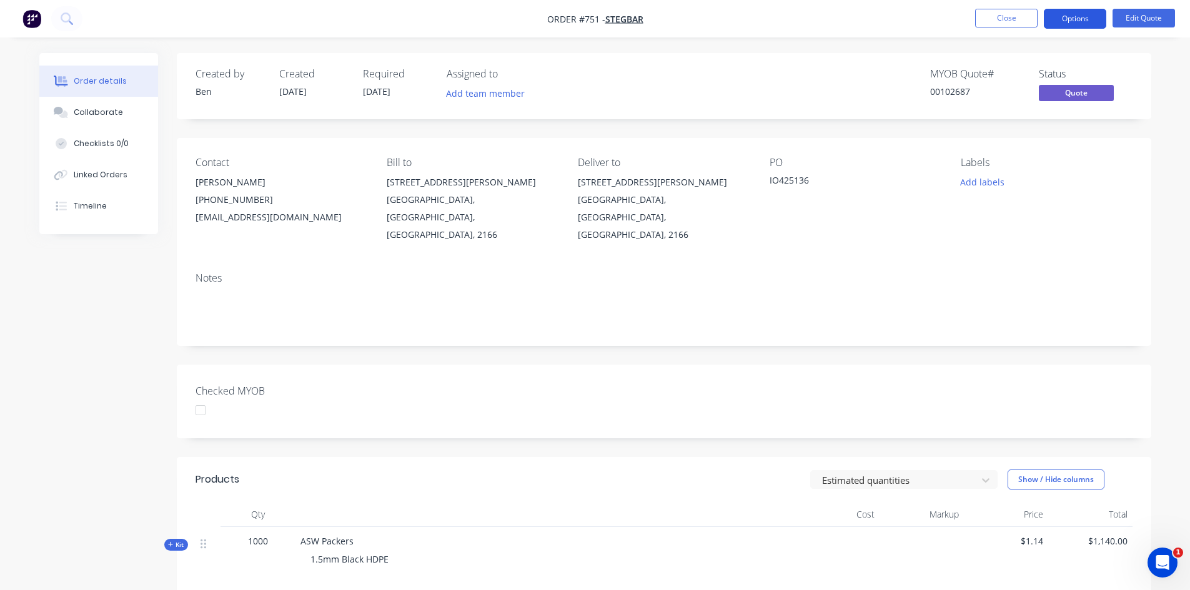
click at [1073, 19] on button "Options" at bounding box center [1075, 19] width 62 height 20
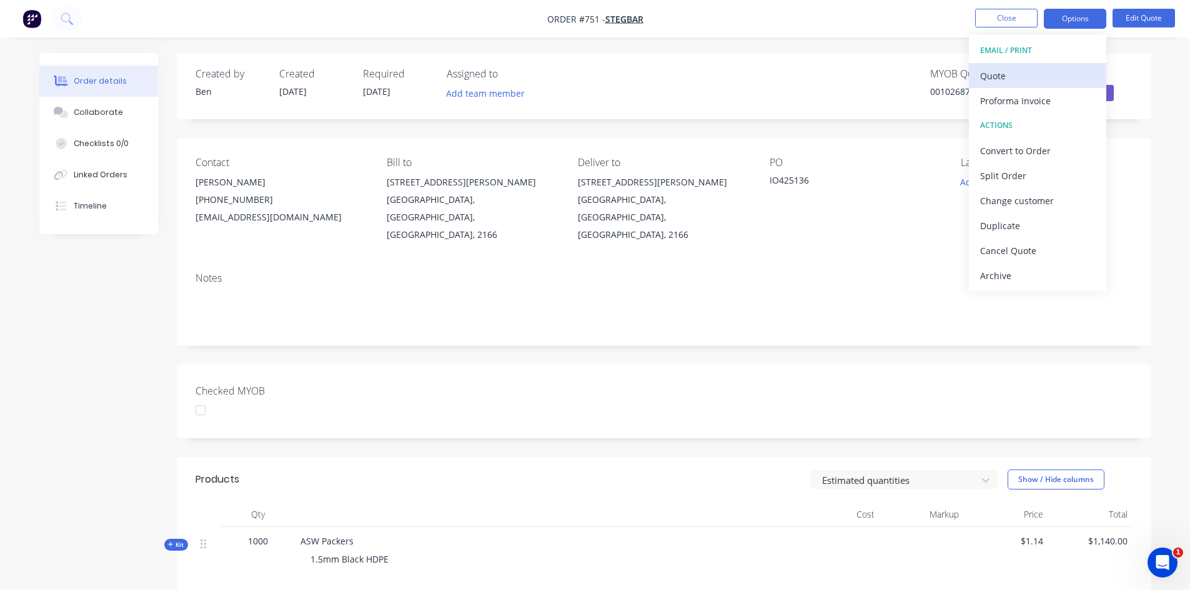
click at [1007, 75] on div "Quote" at bounding box center [1037, 76] width 115 height 18
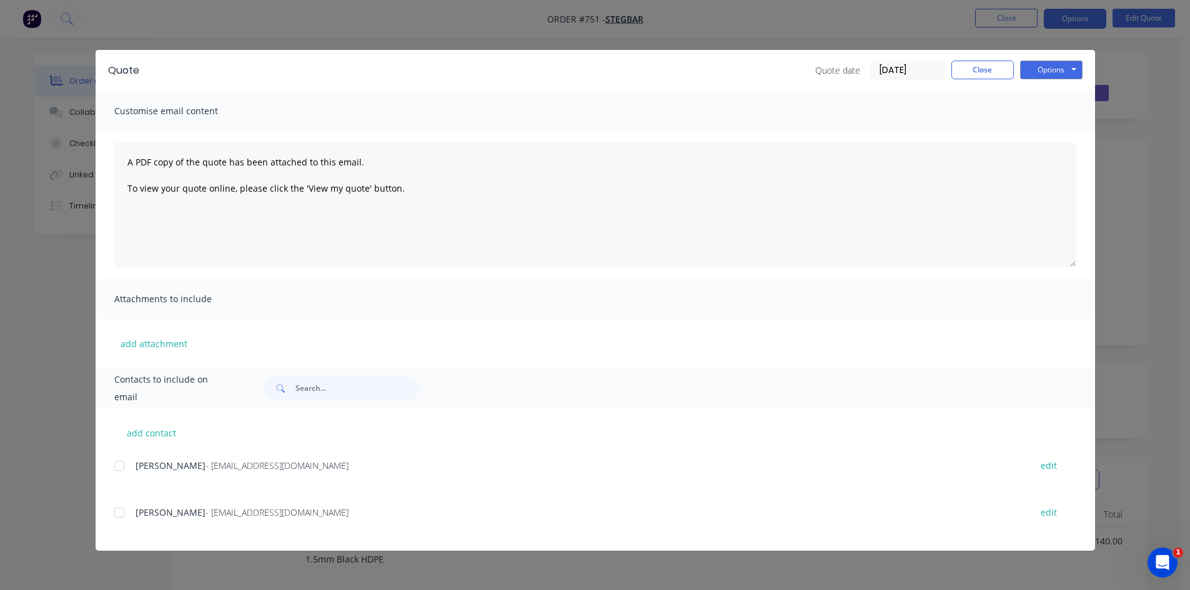
click at [117, 510] on div at bounding box center [119, 512] width 25 height 25
click at [1061, 71] on button "Options" at bounding box center [1051, 70] width 62 height 19
click at [1065, 134] on button "Email" at bounding box center [1060, 133] width 80 height 21
click at [1002, 67] on button "Close" at bounding box center [983, 70] width 62 height 19
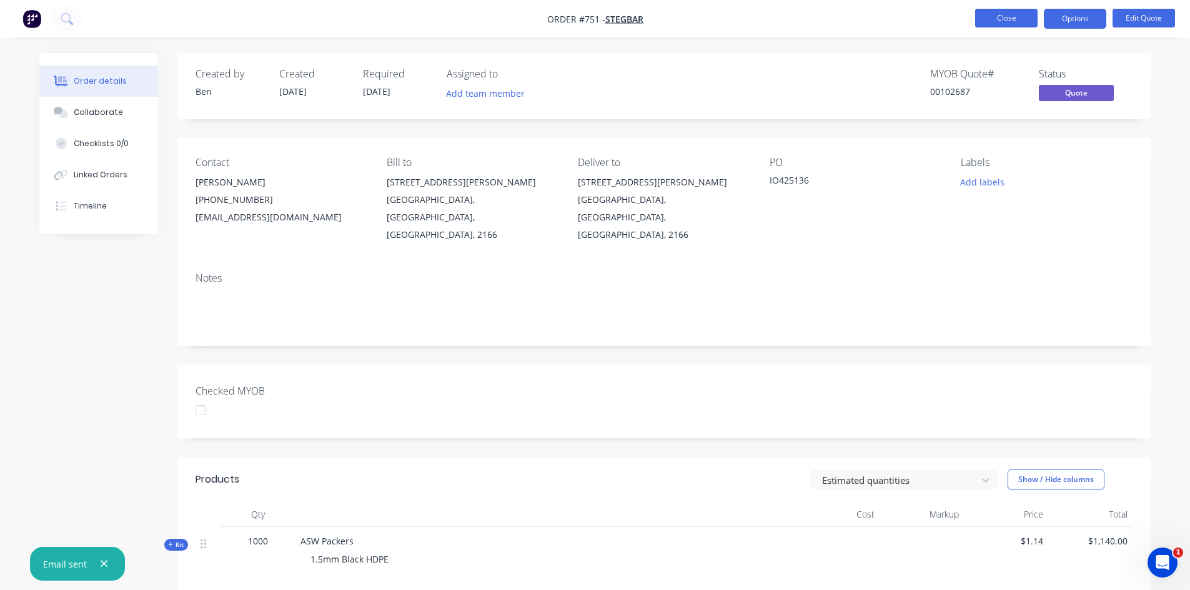
click at [1015, 18] on button "Close" at bounding box center [1006, 18] width 62 height 19
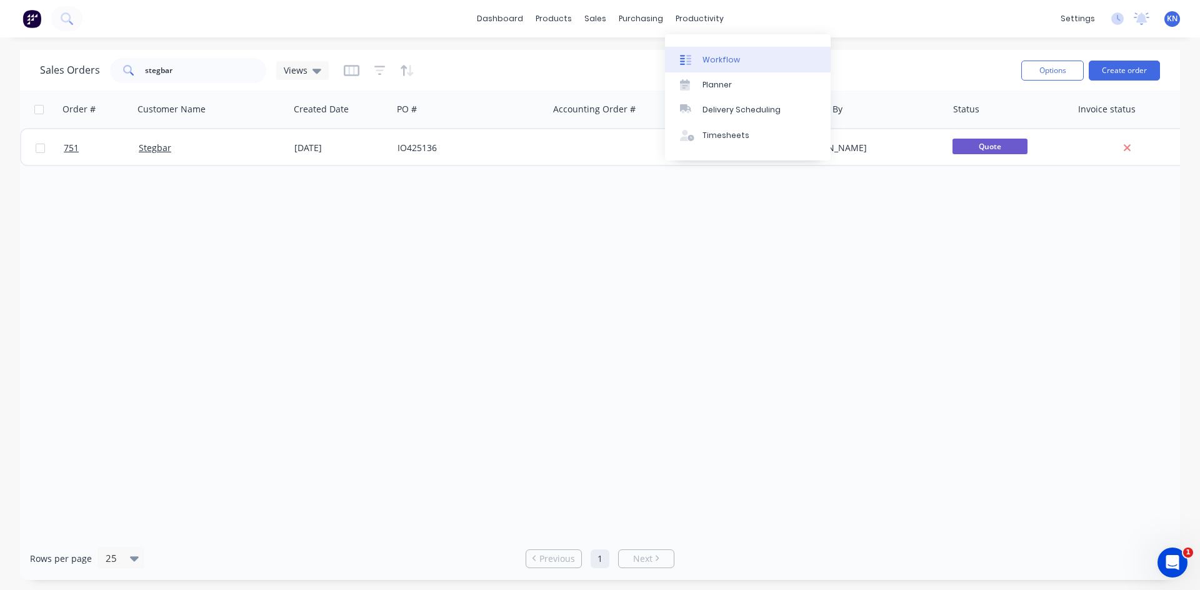
click at [735, 61] on div "Workflow" at bounding box center [720, 59] width 37 height 11
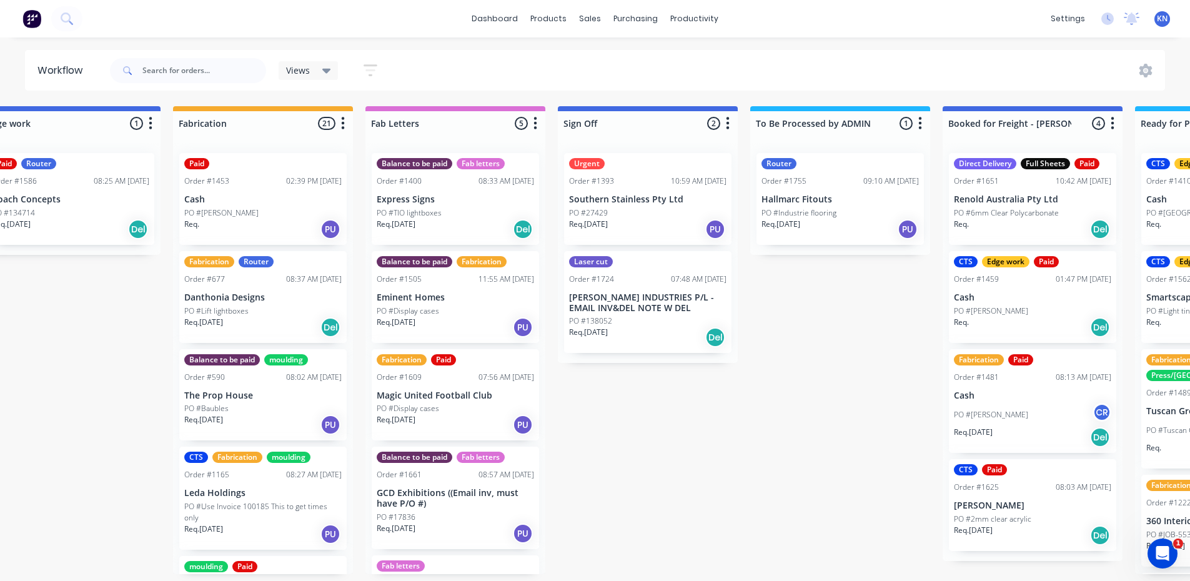
scroll to position [0, 1401]
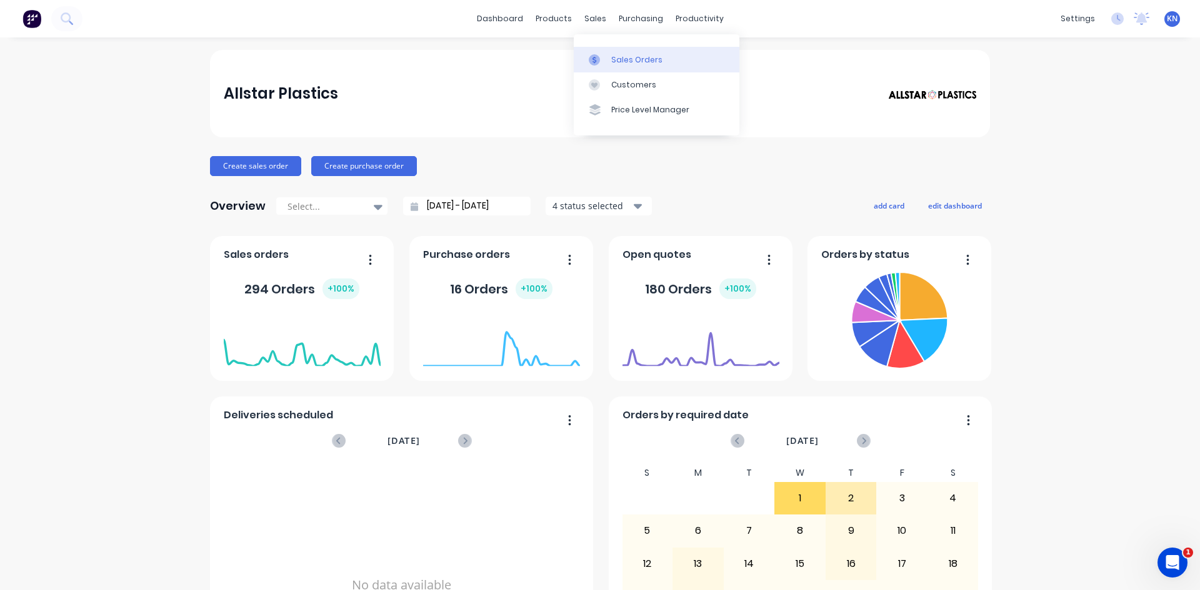
click at [627, 59] on div "Sales Orders" at bounding box center [636, 59] width 51 height 11
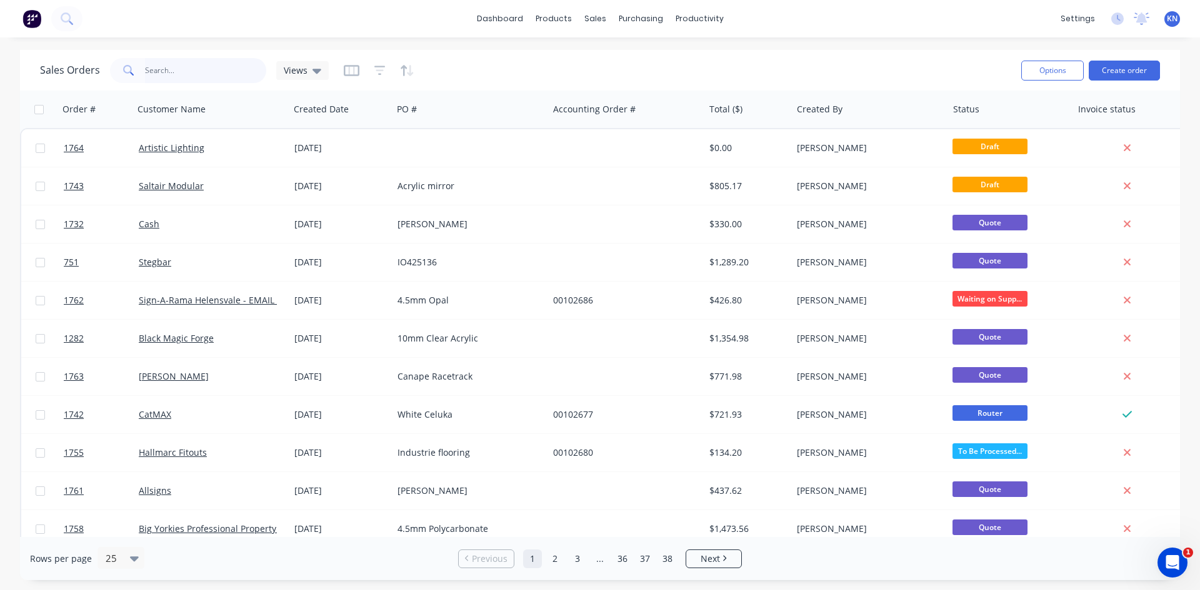
click at [196, 77] on input "text" at bounding box center [206, 70] width 122 height 25
type input "1755"
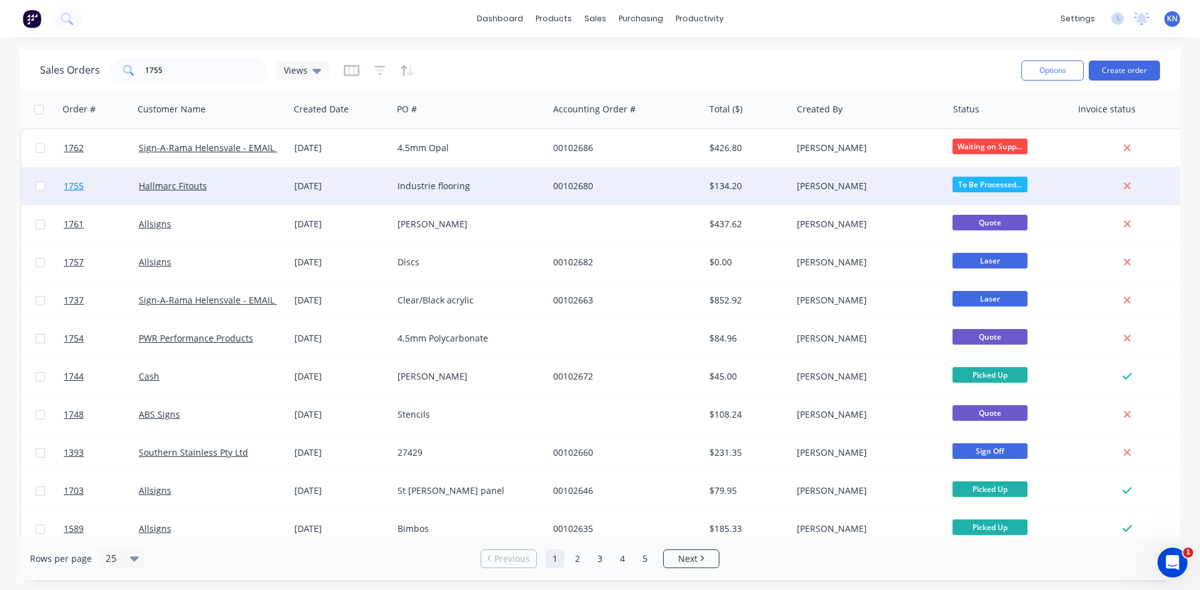
click at [78, 186] on span "1755" at bounding box center [74, 186] width 20 height 12
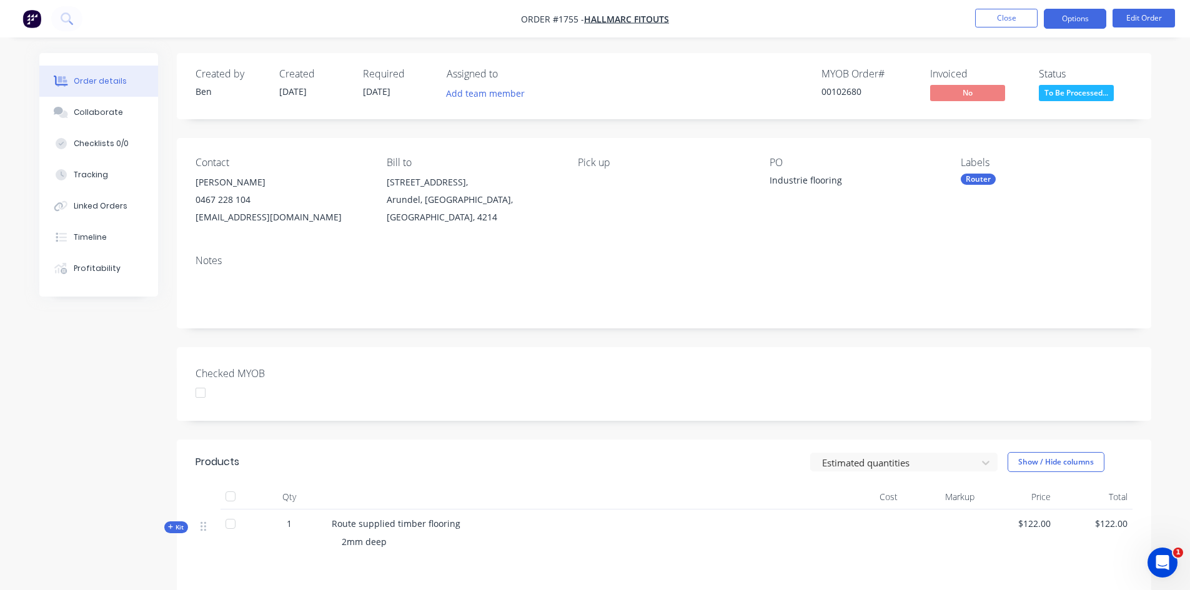
click at [1077, 15] on button "Options" at bounding box center [1075, 19] width 62 height 20
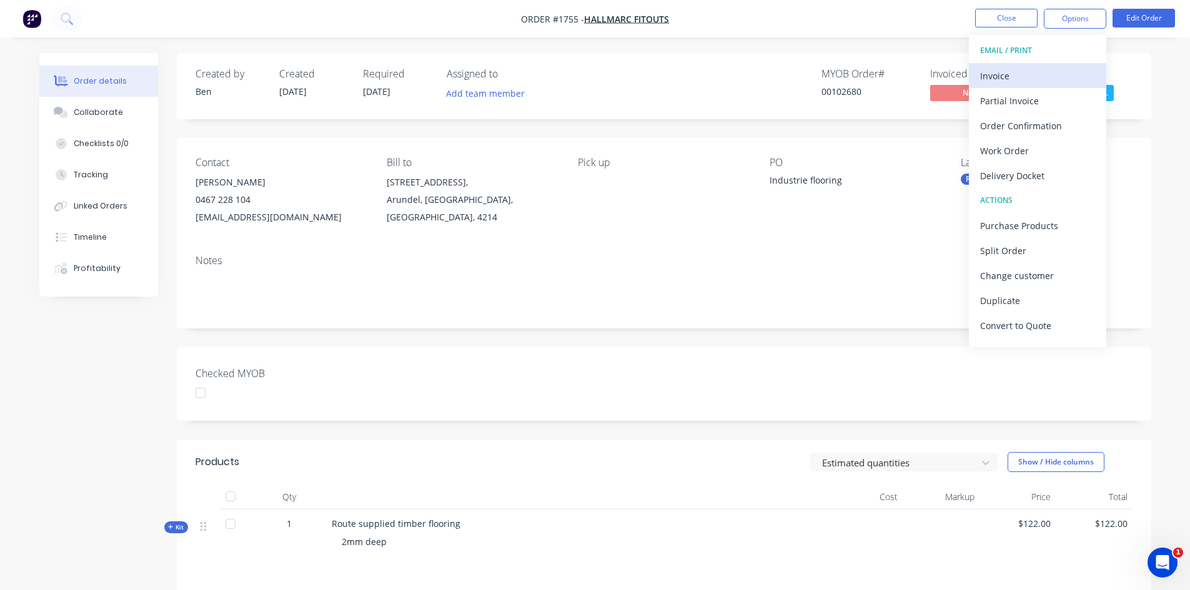
click at [984, 75] on div "Invoice" at bounding box center [1037, 76] width 115 height 18
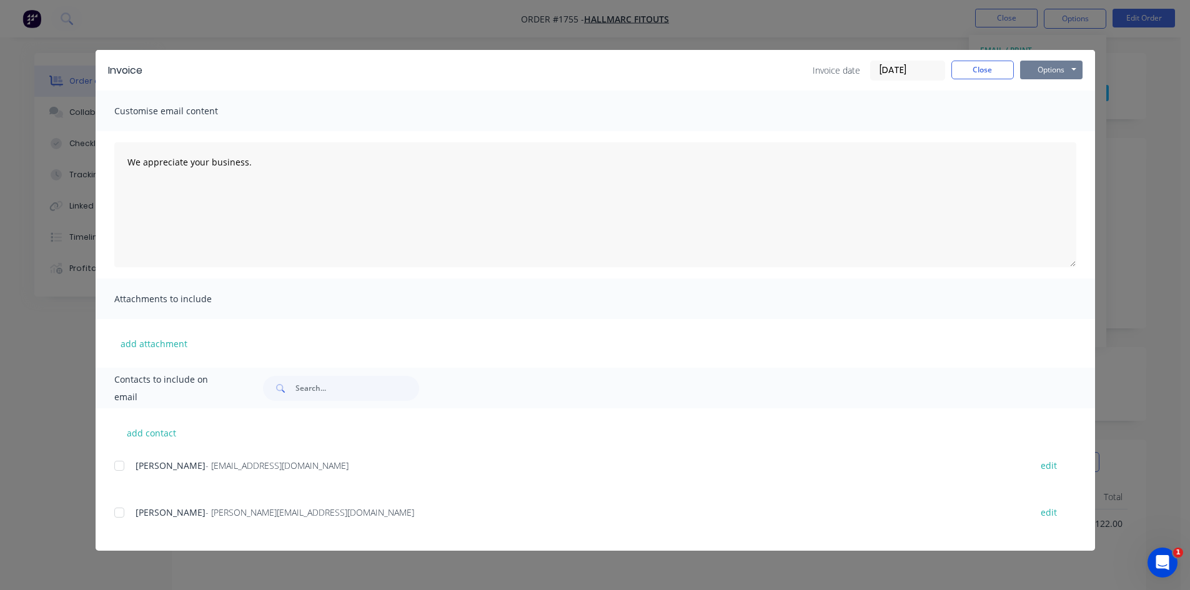
click at [1042, 69] on button "Options" at bounding box center [1051, 70] width 62 height 19
click at [1054, 113] on button "Print" at bounding box center [1060, 112] width 80 height 21
click at [983, 69] on button "Close" at bounding box center [983, 70] width 62 height 19
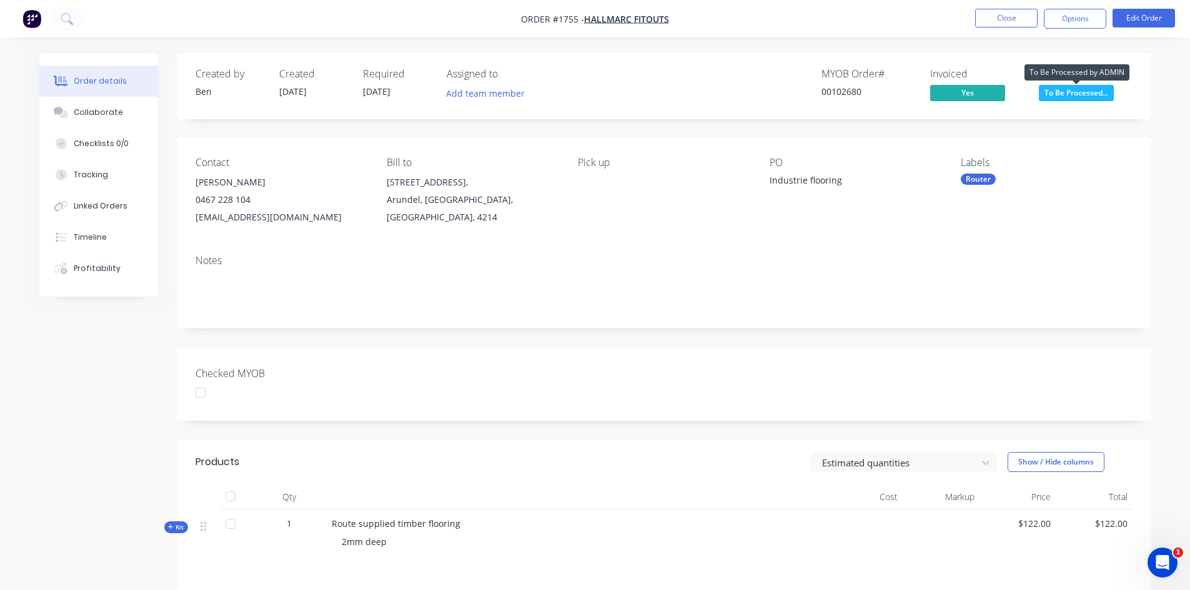
click at [1086, 94] on span "To Be Processed..." at bounding box center [1076, 93] width 75 height 16
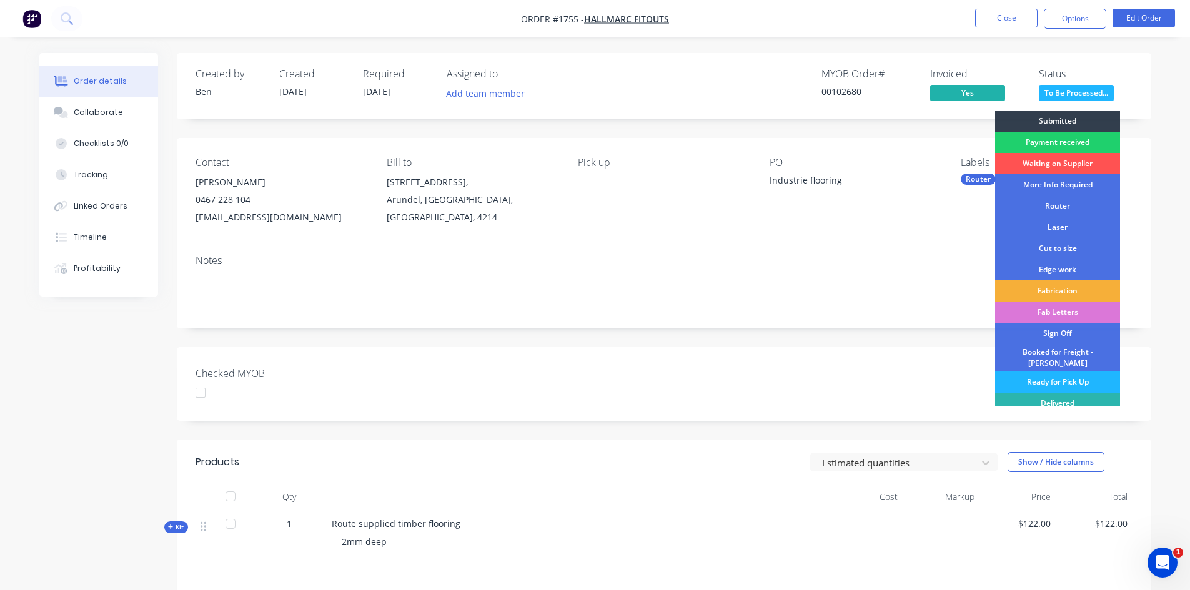
click at [1047, 373] on div "Ready for Pick Up" at bounding box center [1057, 382] width 125 height 21
